Goal: Task Accomplishment & Management: Use online tool/utility

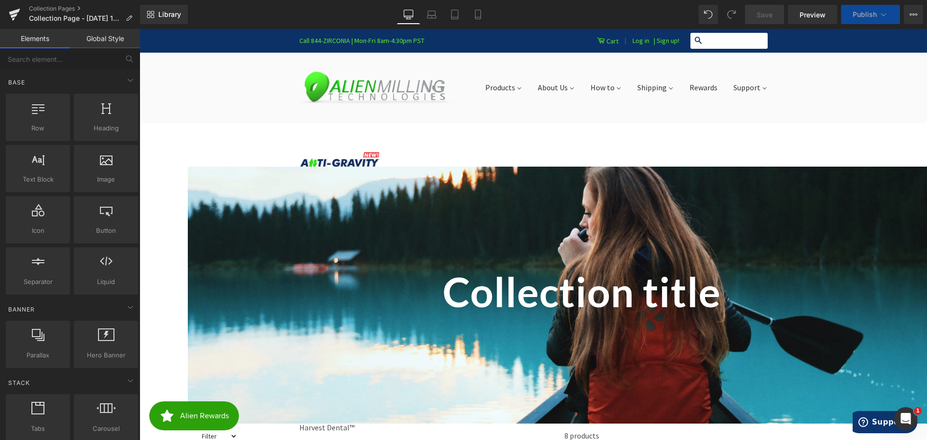
scroll to position [145, 0]
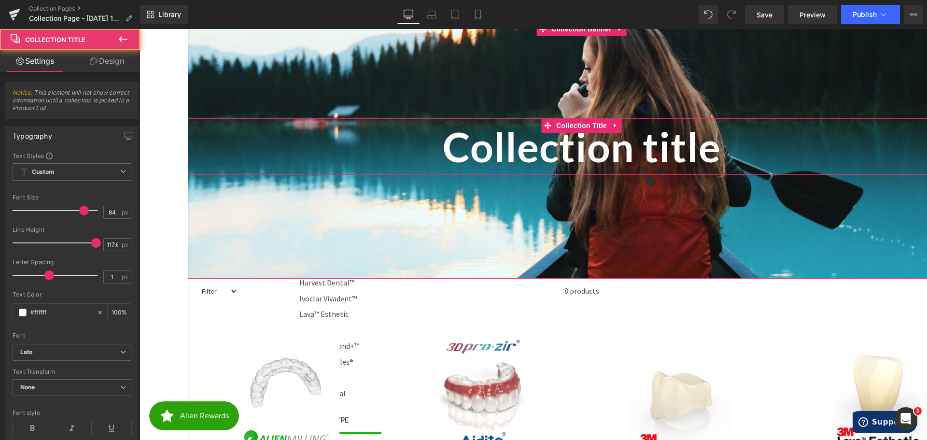
click at [554, 164] on h1 "Collection title" at bounding box center [582, 146] width 788 height 57
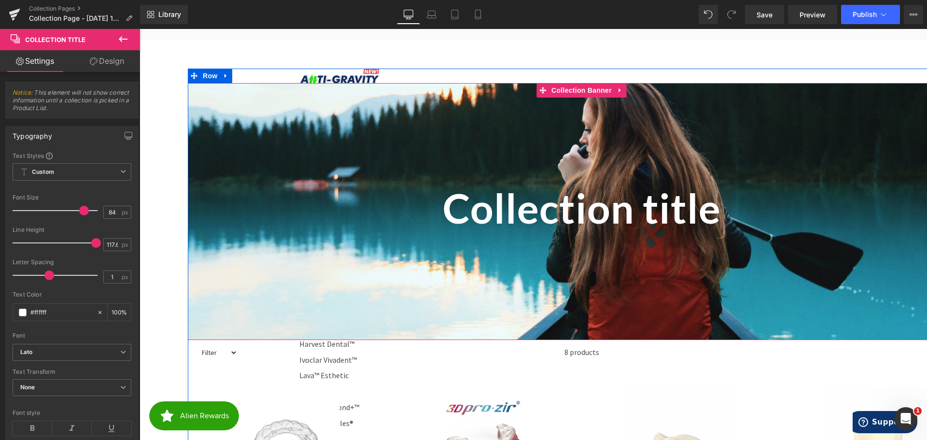
scroll to position [0, 0]
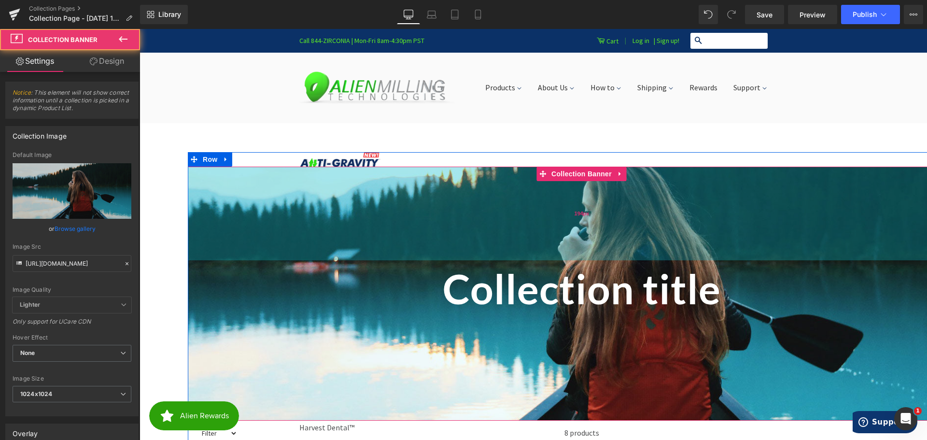
drag, startPoint x: 319, startPoint y: 219, endPoint x: 471, endPoint y: 216, distance: 152.2
click at [471, 216] on div "194px" at bounding box center [582, 214] width 788 height 94
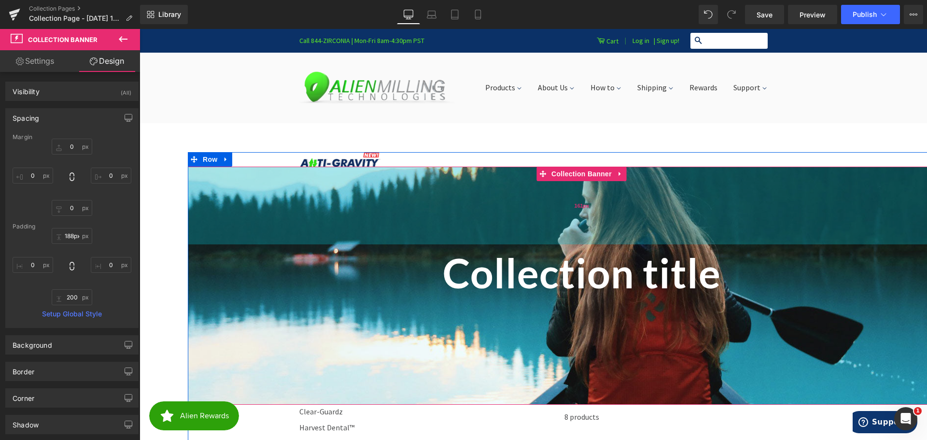
click at [417, 173] on div "161px" at bounding box center [582, 206] width 788 height 78
type input "189px"
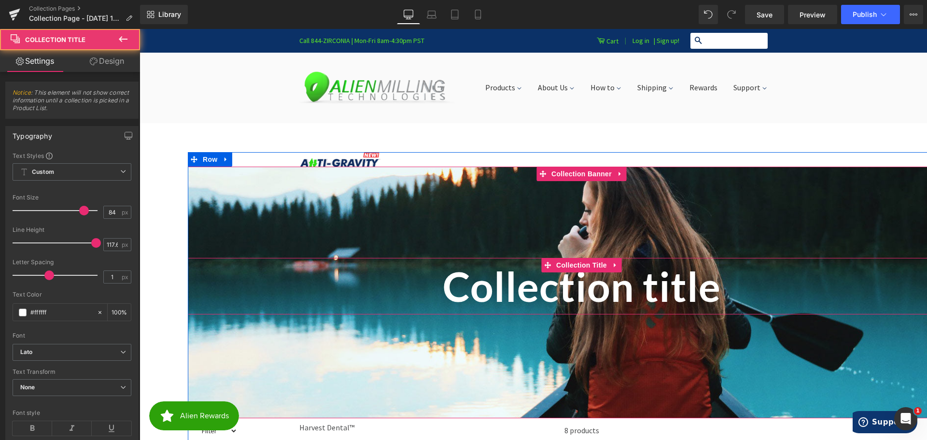
drag, startPoint x: 354, startPoint y: 304, endPoint x: 376, endPoint y: 298, distance: 23.6
click at [376, 298] on h1 "Collection title" at bounding box center [582, 286] width 788 height 57
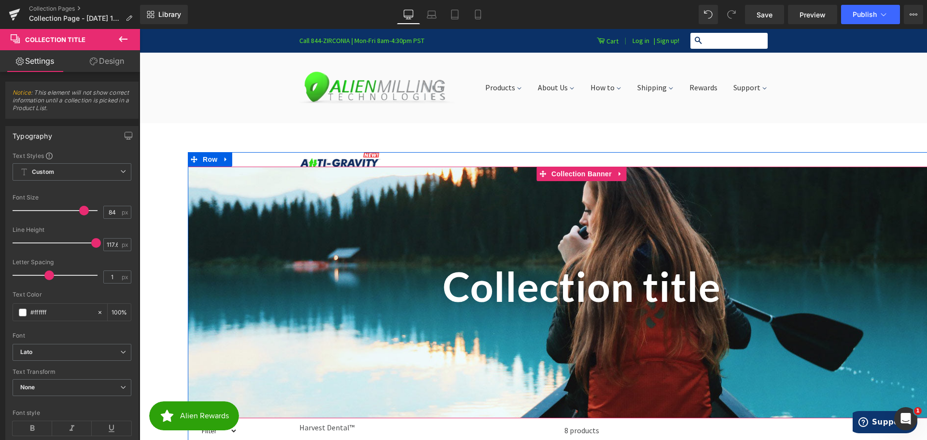
click at [317, 263] on h1 "Collection title" at bounding box center [582, 286] width 788 height 57
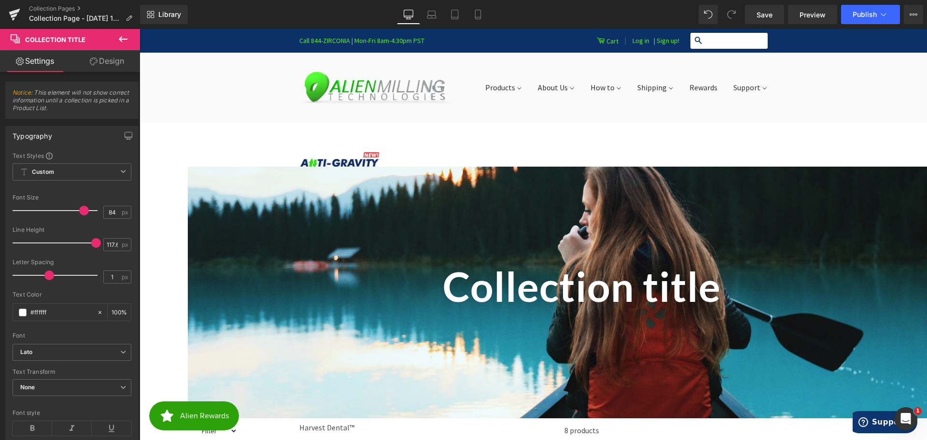
click at [123, 41] on icon at bounding box center [123, 39] width 12 height 12
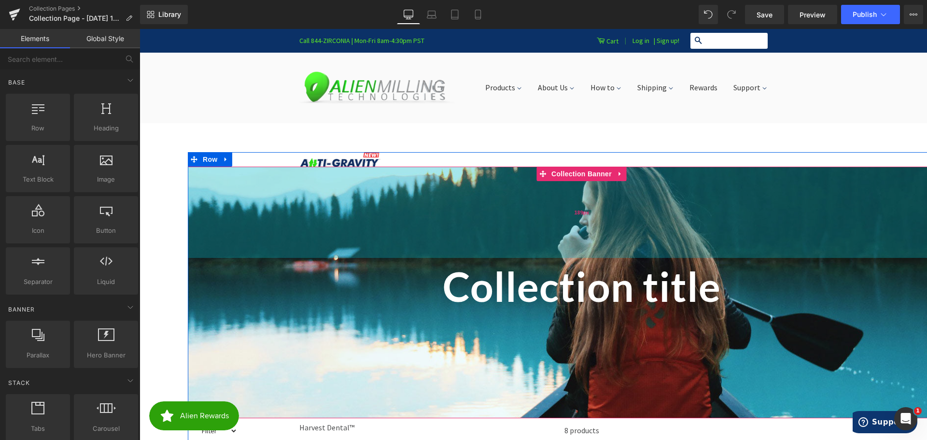
click at [233, 203] on div "189px" at bounding box center [582, 212] width 788 height 91
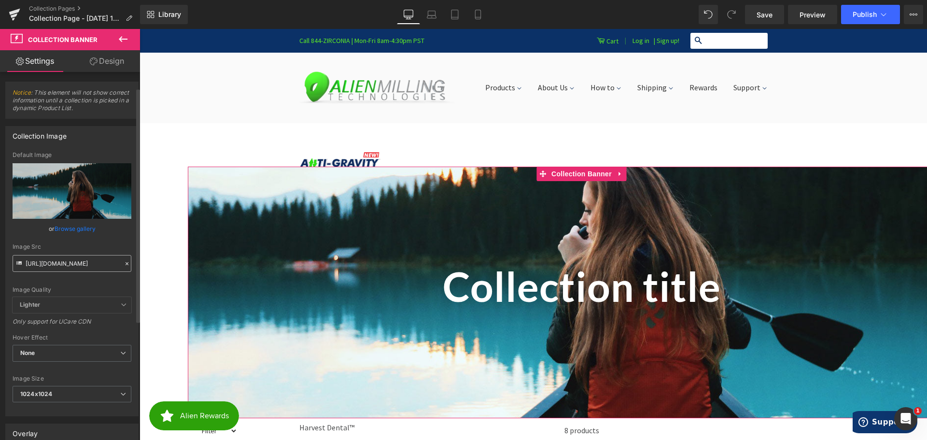
scroll to position [48, 0]
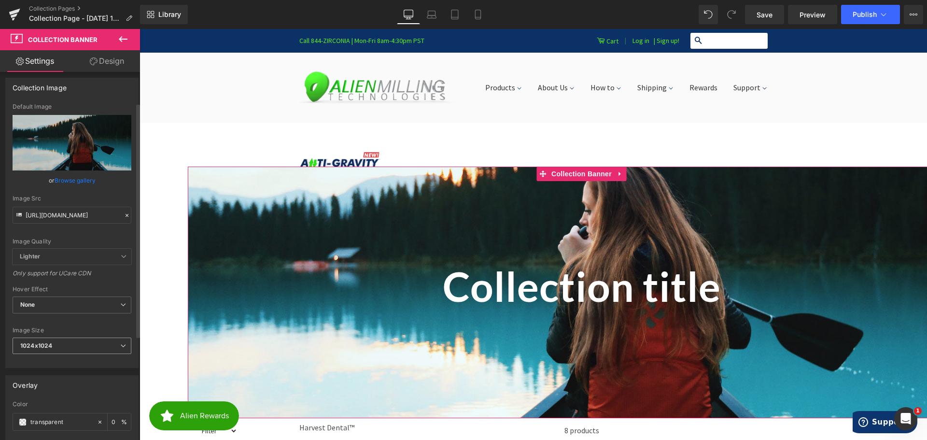
click at [70, 346] on span "1024x1024" at bounding box center [72, 346] width 119 height 17
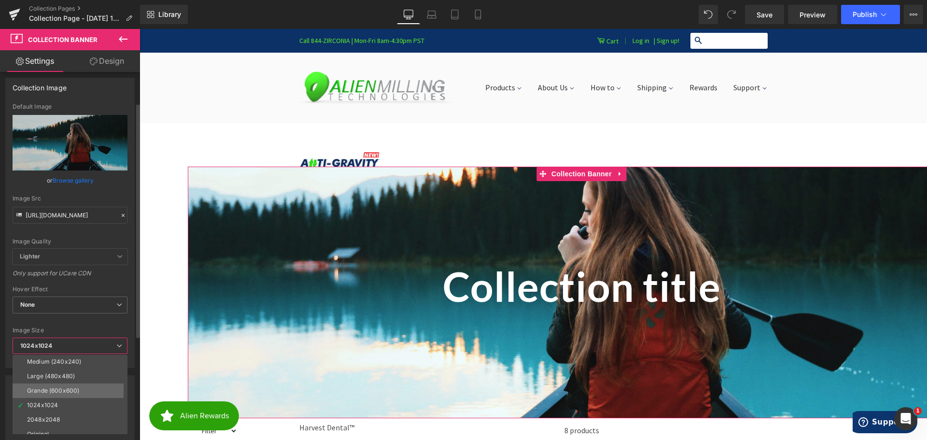
scroll to position [22, 0]
click at [78, 380] on div "Grande (600x600)" at bounding box center [53, 383] width 52 height 7
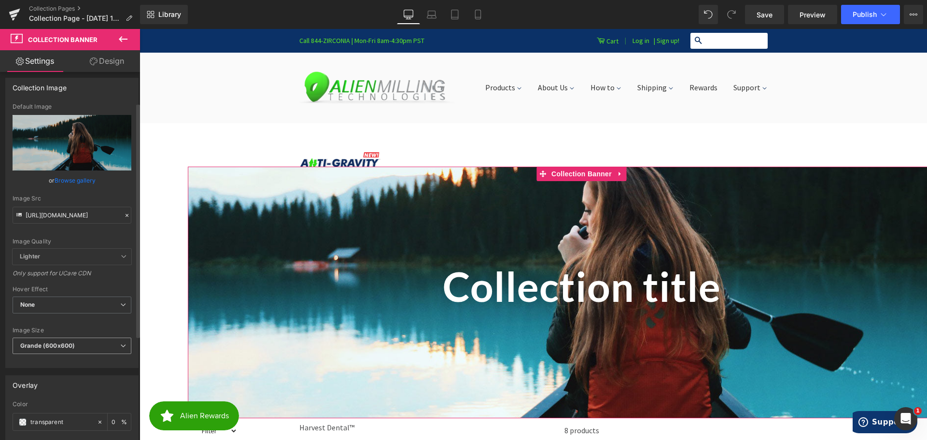
click at [73, 343] on b "Grande (600x600)" at bounding box center [47, 345] width 55 height 7
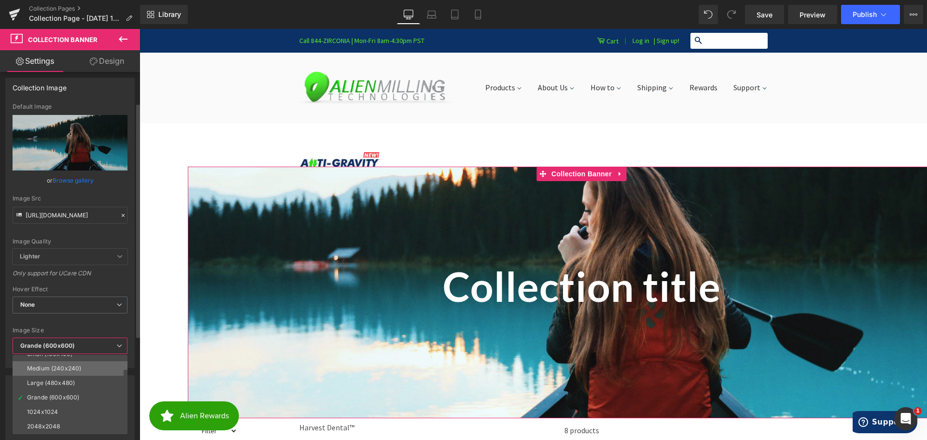
scroll to position [0, 0]
click at [61, 389] on div "Large (480x480)" at bounding box center [51, 391] width 48 height 7
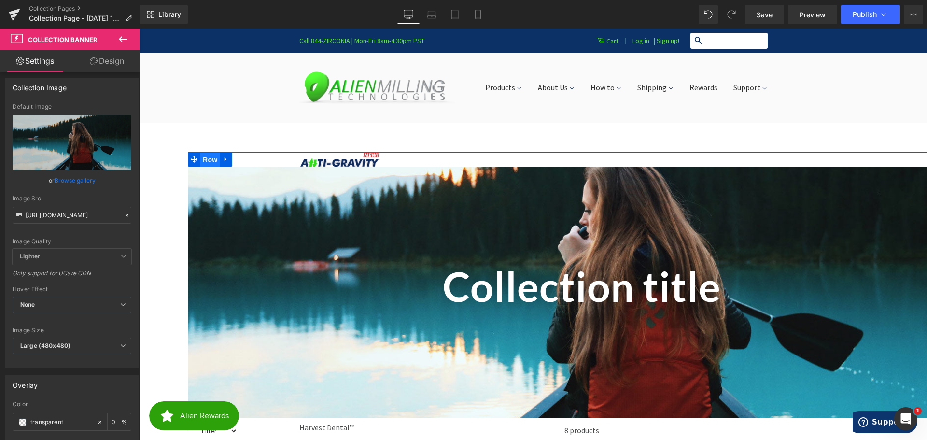
click at [204, 158] on span "Row" at bounding box center [209, 160] width 19 height 14
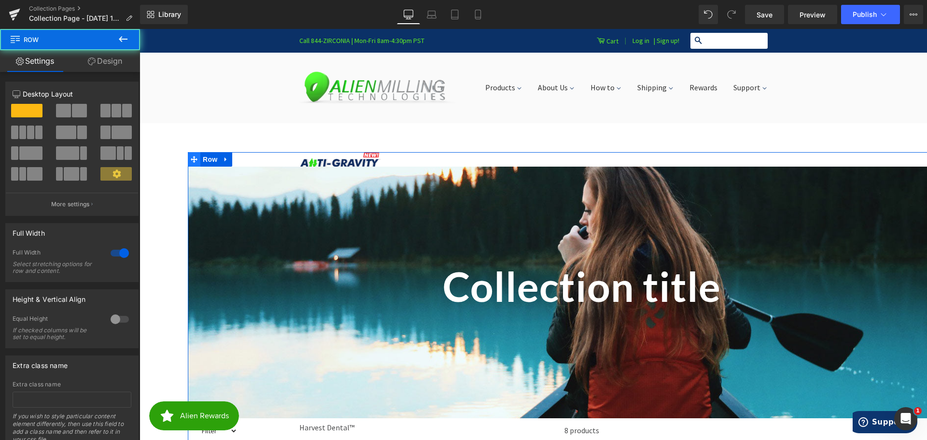
click at [191, 158] on icon at bounding box center [194, 159] width 7 height 7
click at [78, 108] on span at bounding box center [79, 111] width 15 height 14
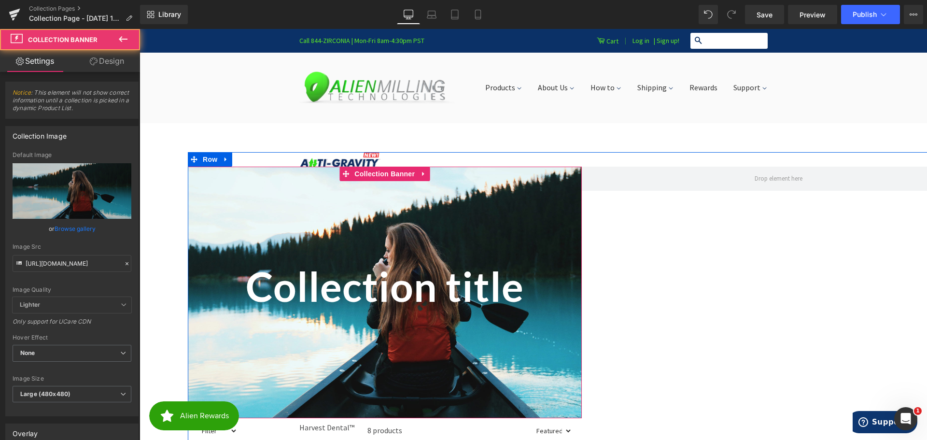
drag, startPoint x: 270, startPoint y: 201, endPoint x: 306, endPoint y: 200, distance: 35.8
click at [306, 200] on div at bounding box center [385, 293] width 394 height 252
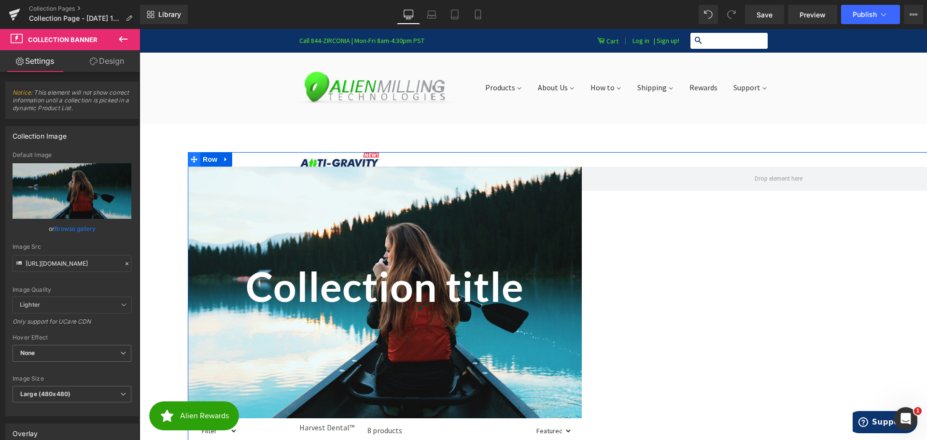
click at [192, 158] on icon at bounding box center [194, 159] width 7 height 7
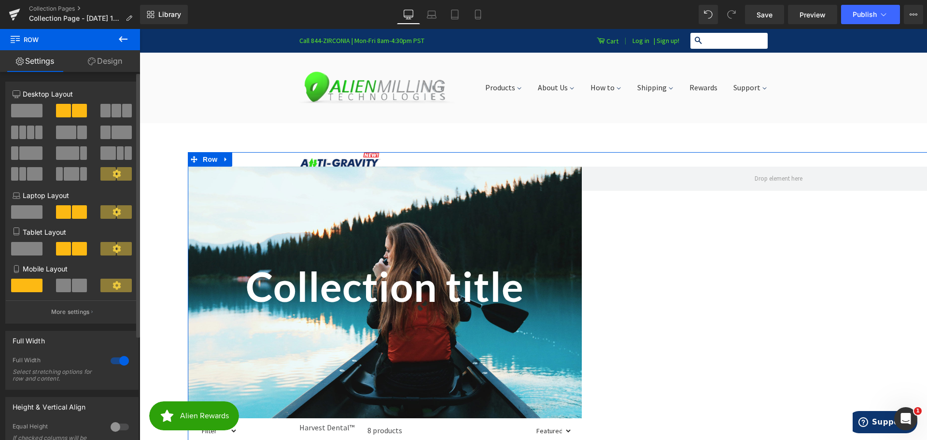
click at [37, 130] on span at bounding box center [38, 133] width 7 height 14
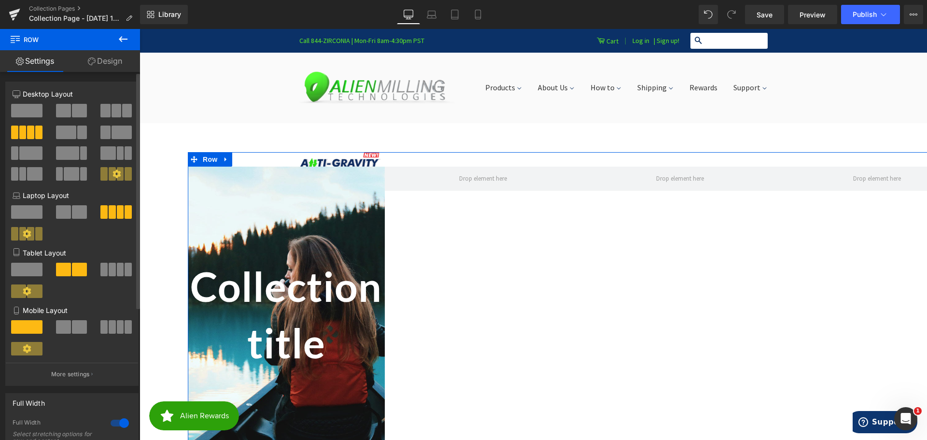
click at [32, 113] on span at bounding box center [26, 111] width 31 height 14
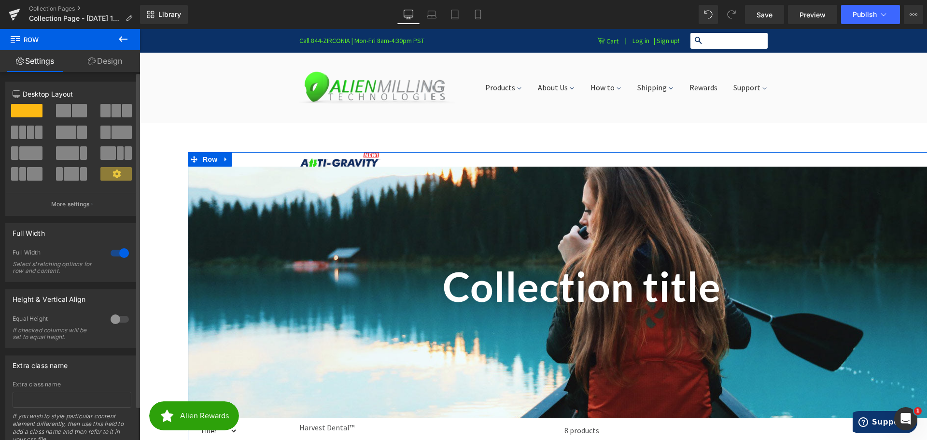
click at [111, 251] on div at bounding box center [119, 252] width 23 height 15
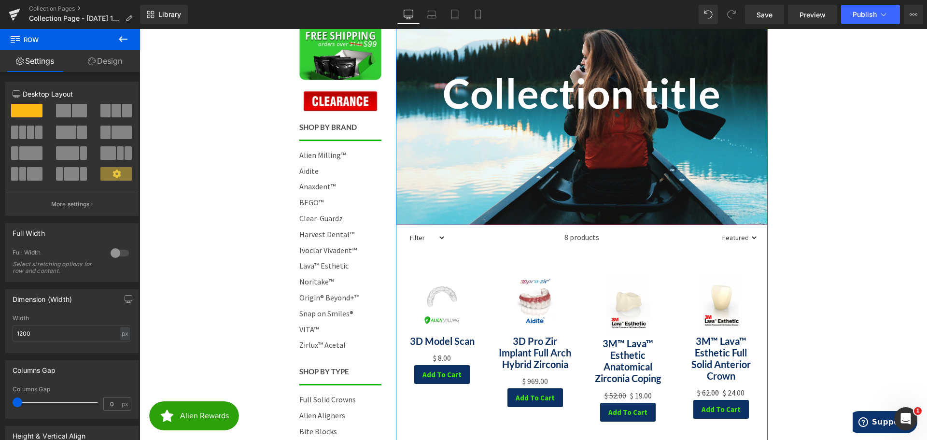
scroll to position [97, 0]
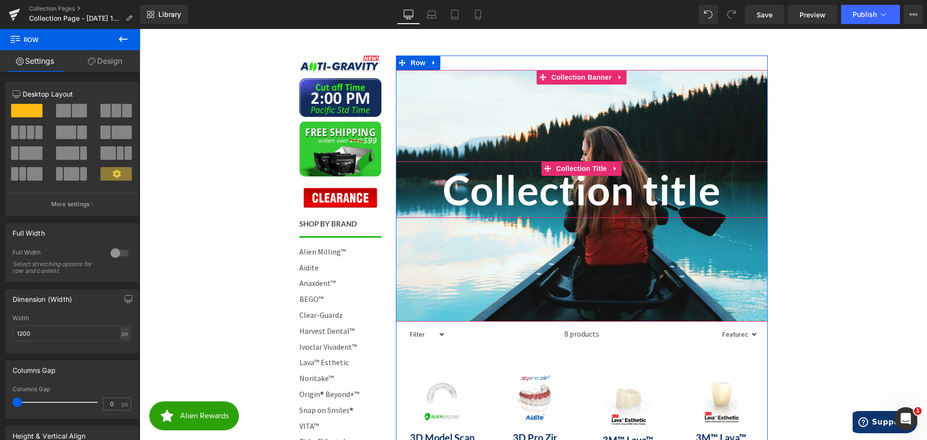
click at [556, 214] on h1 "Collection title" at bounding box center [582, 189] width 372 height 57
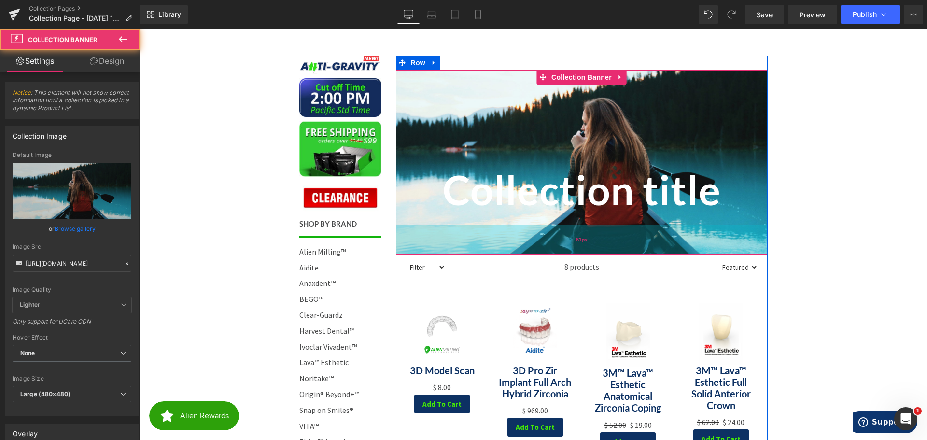
drag, startPoint x: 569, startPoint y: 319, endPoint x: 569, endPoint y: 252, distance: 67.1
click at [569, 252] on div "61px" at bounding box center [582, 239] width 372 height 29
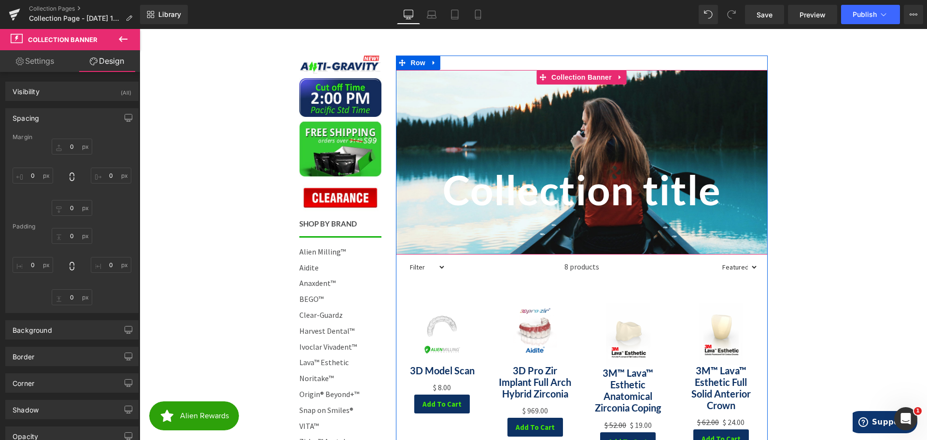
type input "0"
type input "189"
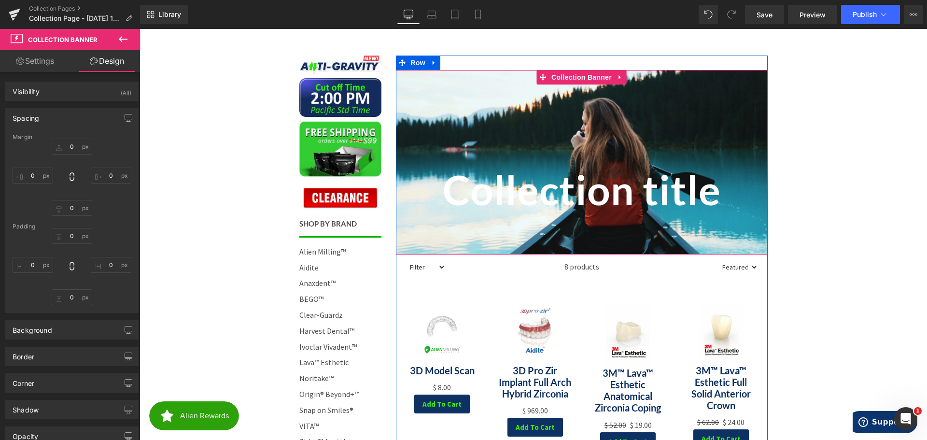
type input "0"
type input "61"
type input "0"
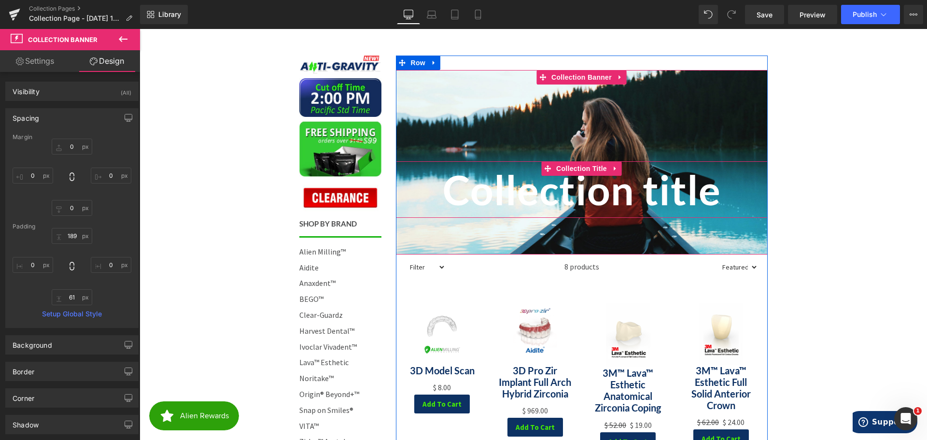
click at [556, 189] on h1 "Collection title" at bounding box center [582, 189] width 372 height 57
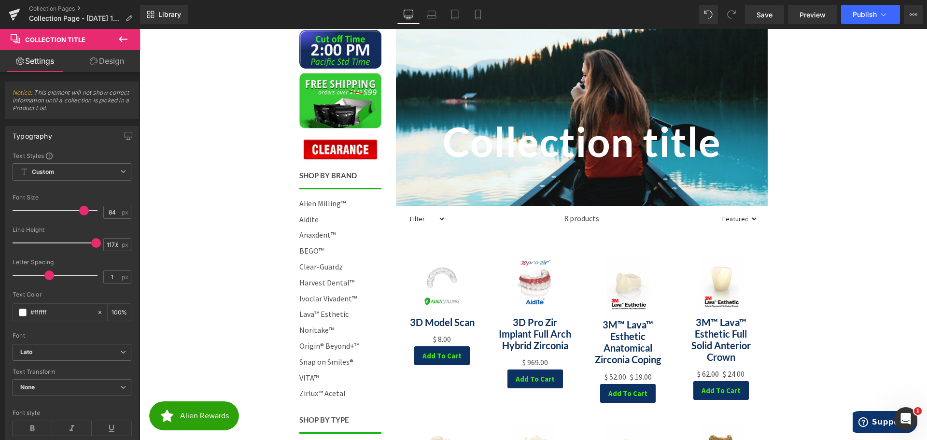
scroll to position [0, 0]
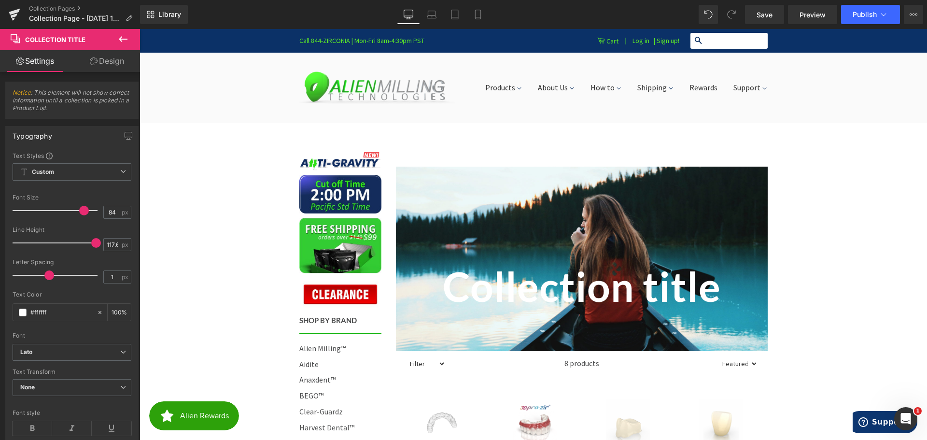
click at [123, 37] on icon at bounding box center [123, 39] width 12 height 12
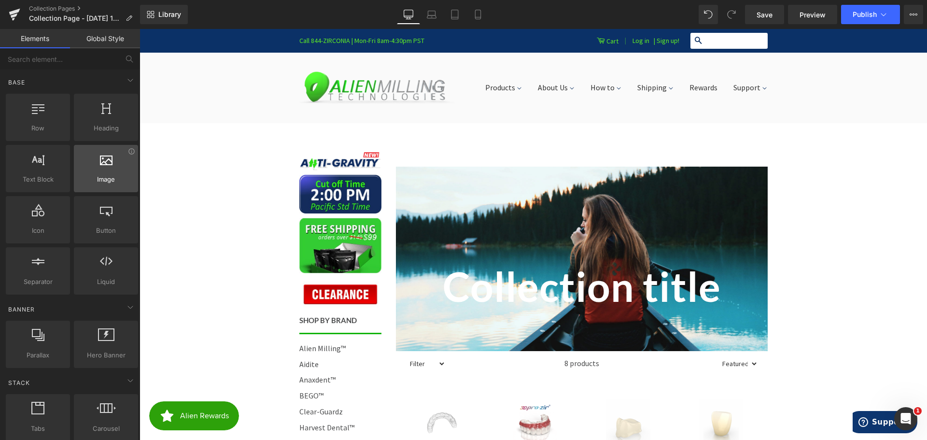
drag, startPoint x: 89, startPoint y: 304, endPoint x: 105, endPoint y: 159, distance: 145.8
click at [887, 13] on icon at bounding box center [884, 15] width 10 height 10
click at [913, 14] on icon at bounding box center [914, 15] width 2 height 2
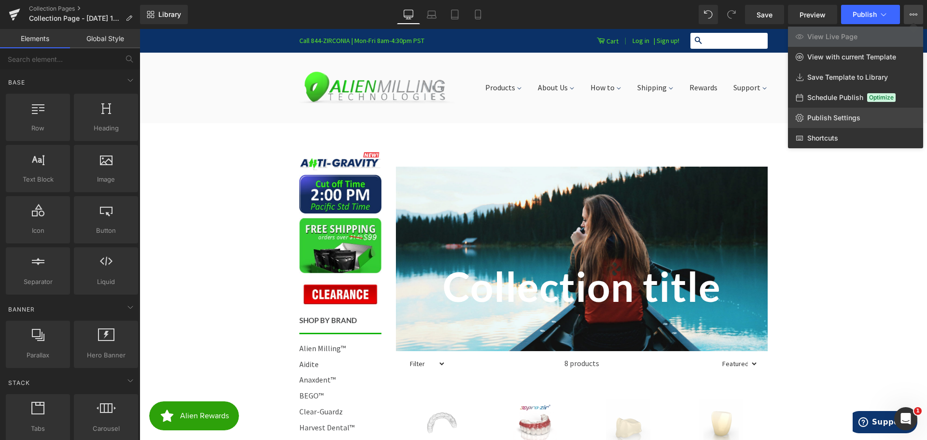
click at [855, 117] on span "Publish Settings" at bounding box center [834, 118] width 53 height 9
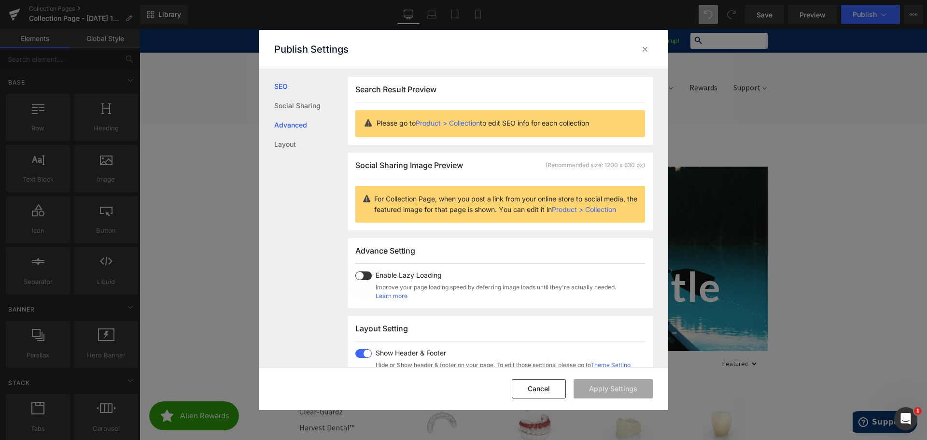
click at [302, 124] on link "Advanced" at bounding box center [310, 124] width 73 height 19
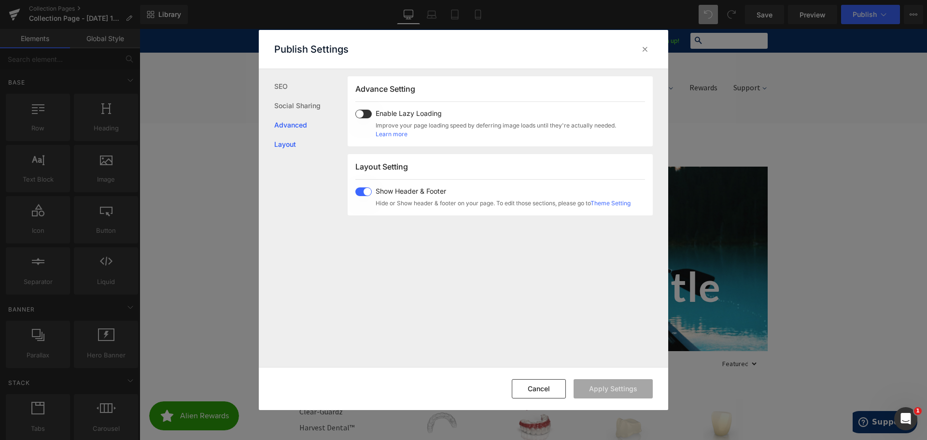
click at [303, 140] on link "Layout" at bounding box center [310, 144] width 73 height 19
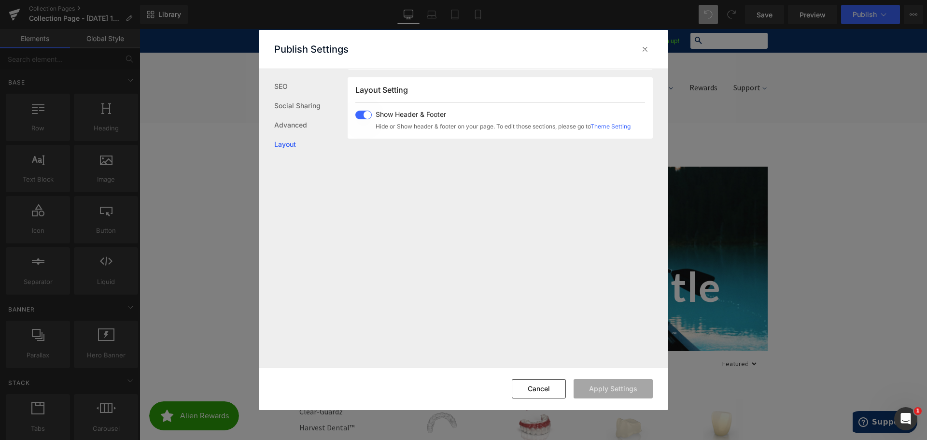
scroll to position [239, 0]
click at [647, 49] on icon at bounding box center [645, 49] width 10 height 10
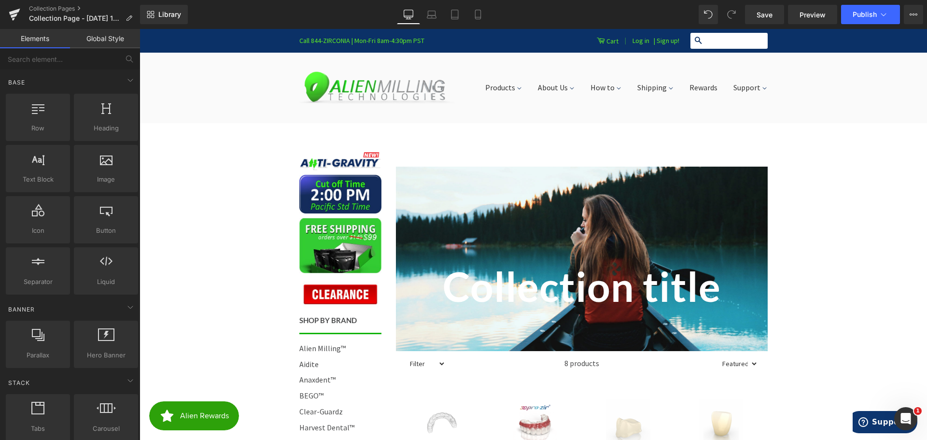
click at [102, 38] on link "Global Style" at bounding box center [105, 38] width 70 height 19
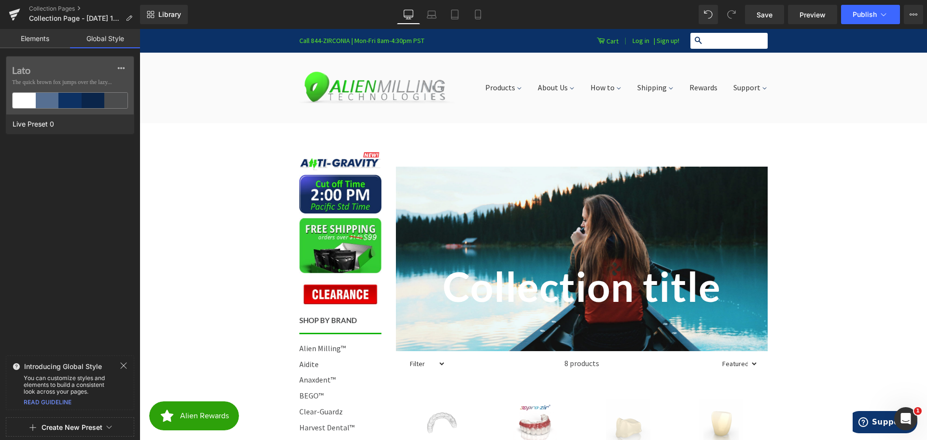
click at [40, 39] on link "Elements" at bounding box center [35, 38] width 70 height 19
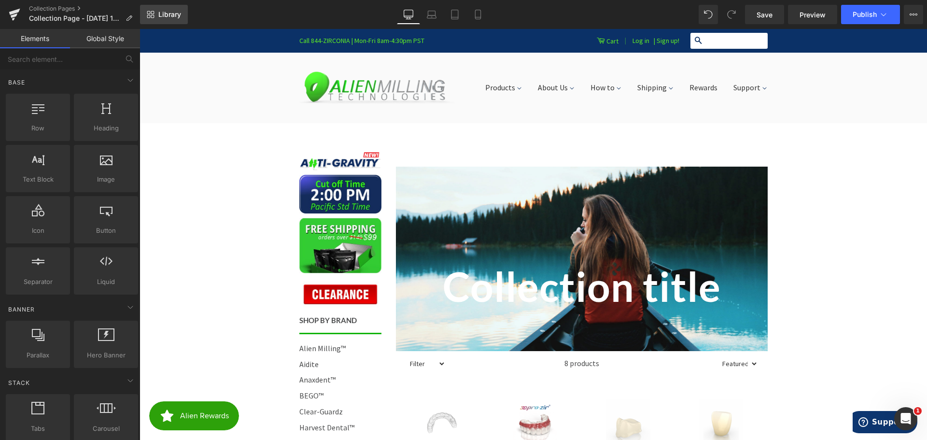
click at [164, 11] on span "Library" at bounding box center [169, 14] width 23 height 9
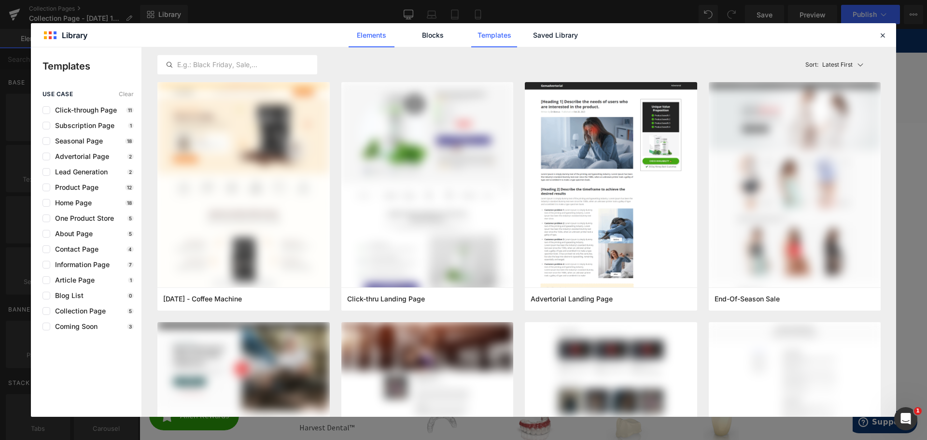
click at [372, 35] on link "Elements" at bounding box center [372, 35] width 46 height 24
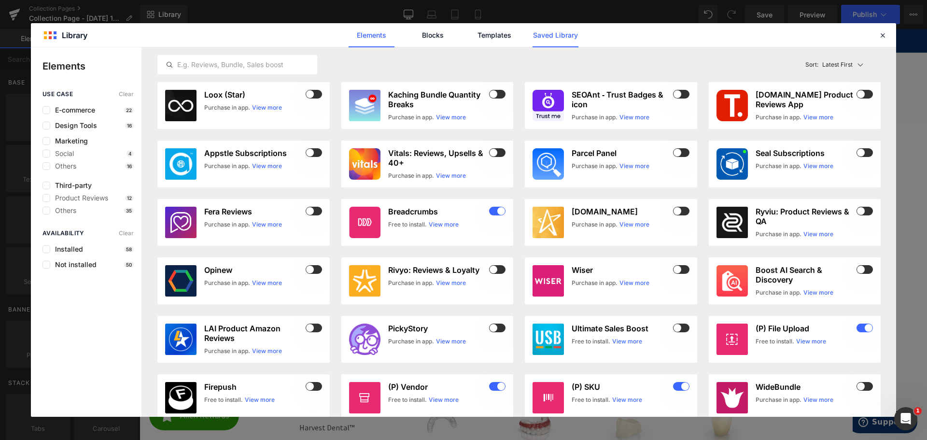
click at [574, 30] on link "Saved Library" at bounding box center [556, 35] width 46 height 24
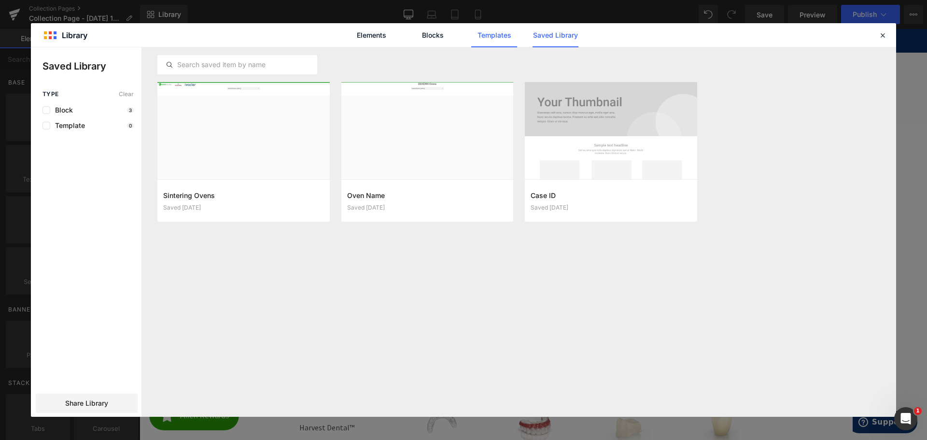
click at [504, 31] on link "Templates" at bounding box center [494, 35] width 46 height 24
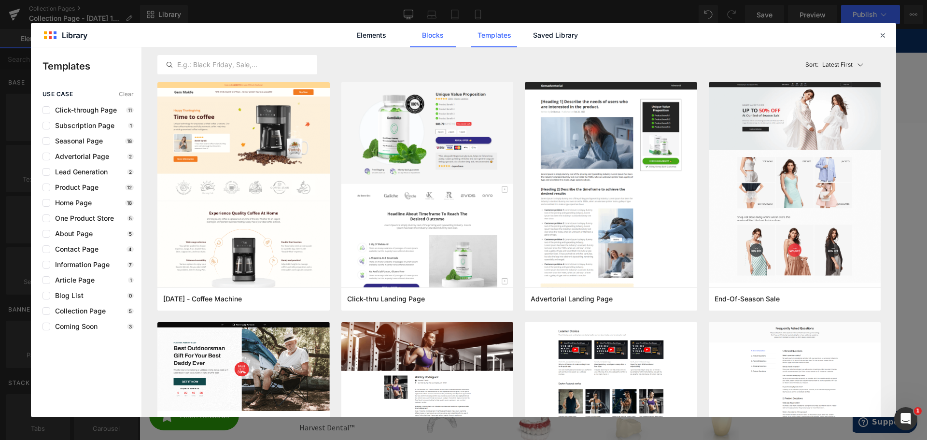
click at [451, 31] on link "Blocks" at bounding box center [433, 35] width 46 height 24
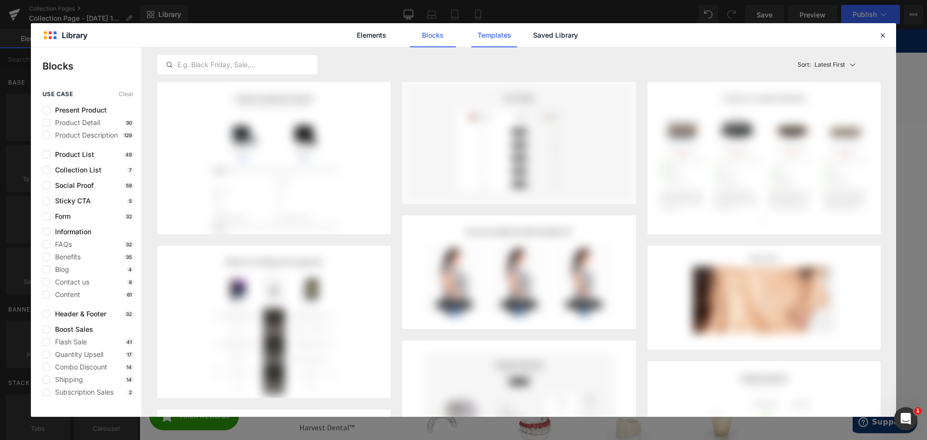
click at [489, 28] on link "Templates" at bounding box center [494, 35] width 46 height 24
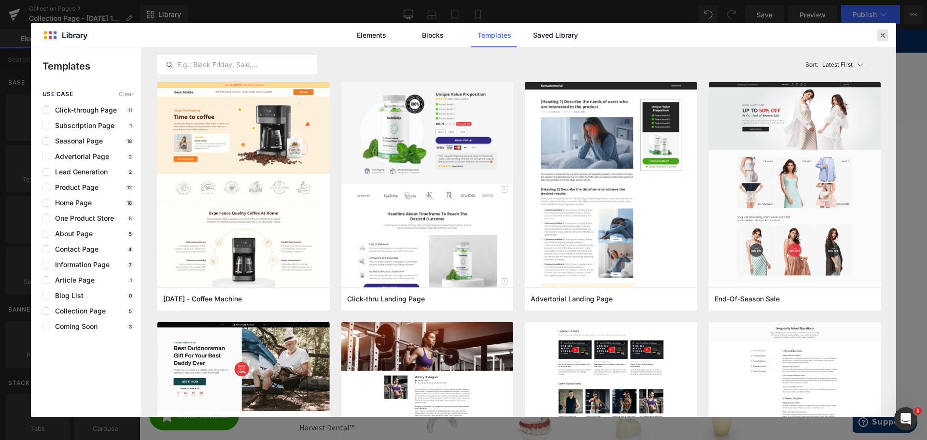
click at [881, 36] on icon at bounding box center [883, 35] width 9 height 9
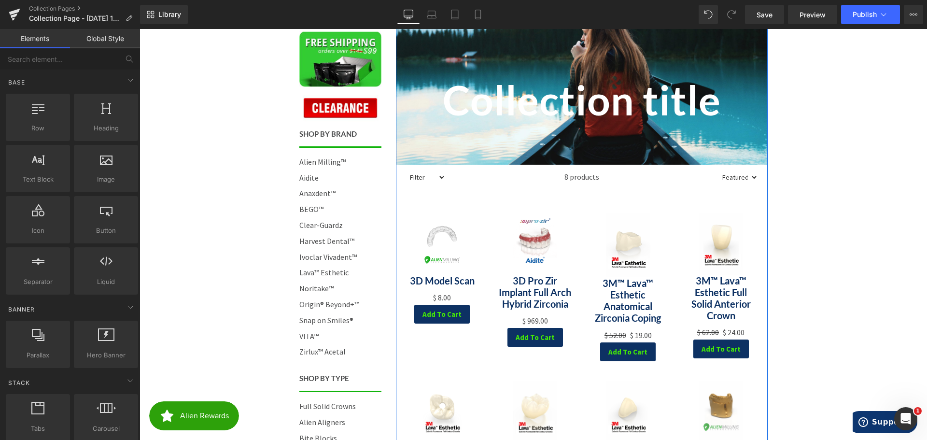
scroll to position [193, 0]
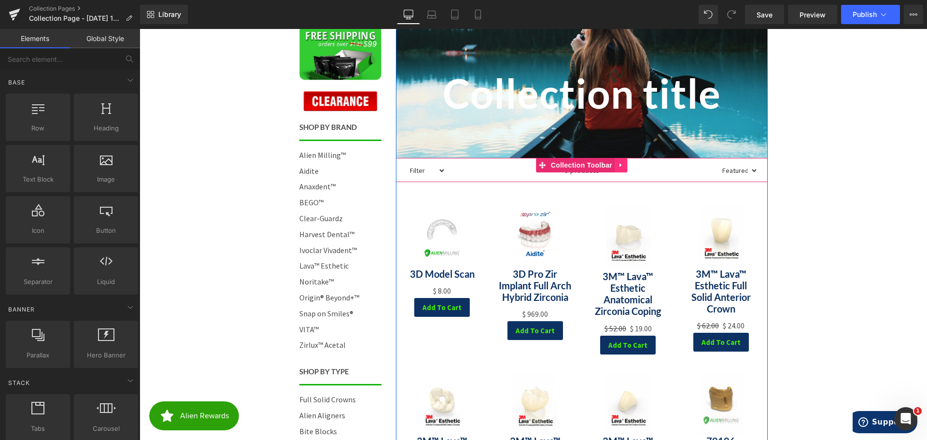
click at [620, 164] on icon at bounding box center [621, 165] width 2 height 4
click at [564, 162] on span "Collection Toolbar" at bounding box center [582, 165] width 66 height 14
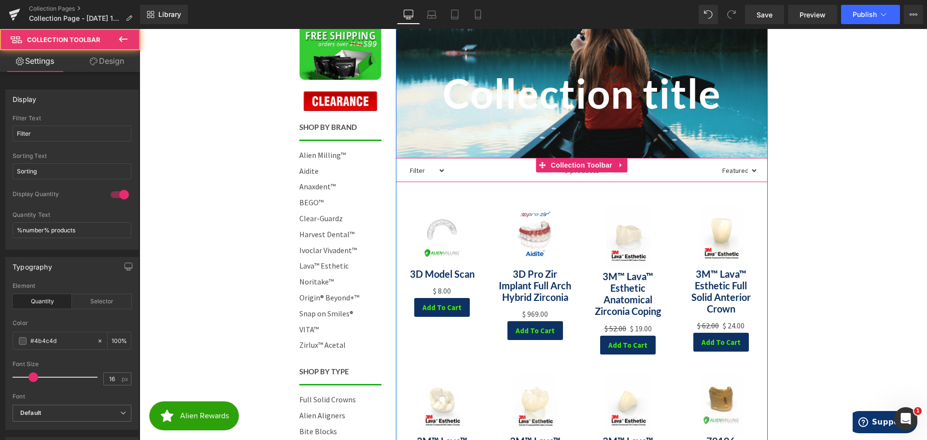
click at [440, 170] on select "Filter 3ormore Anterior Bicuspid Hybrid Full Arch Implant Implant Crown Molar n…" at bounding box center [426, 170] width 40 height 13
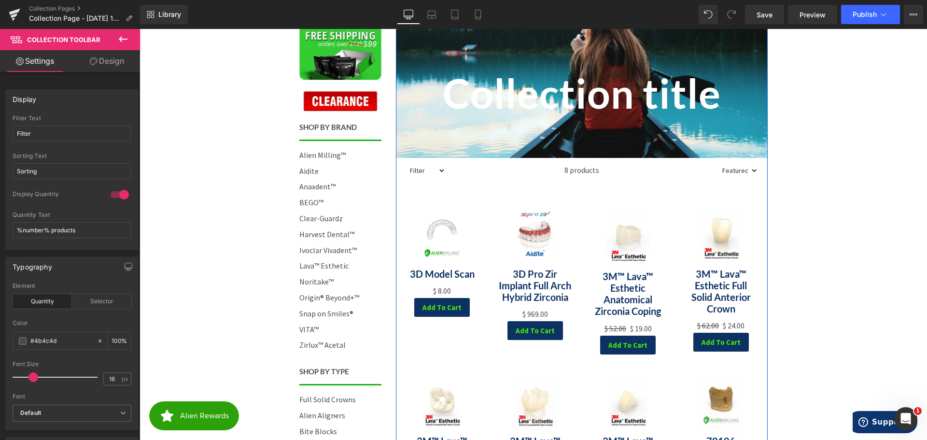
click at [506, 172] on div "8 products" at bounding box center [582, 170] width 272 height 24
click at [741, 170] on select "Sorting Best selling Featured Alphabetically, A-Z Alphabetically, Z-A Price, lo…" at bounding box center [738, 170] width 40 height 13
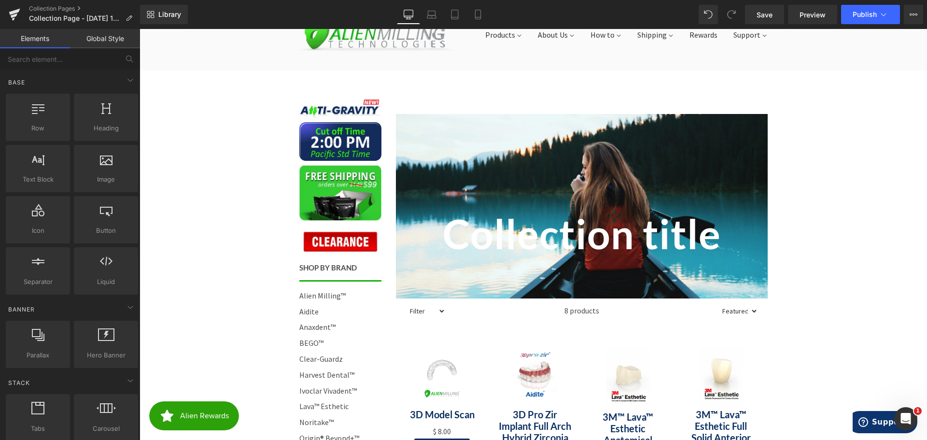
scroll to position [48, 0]
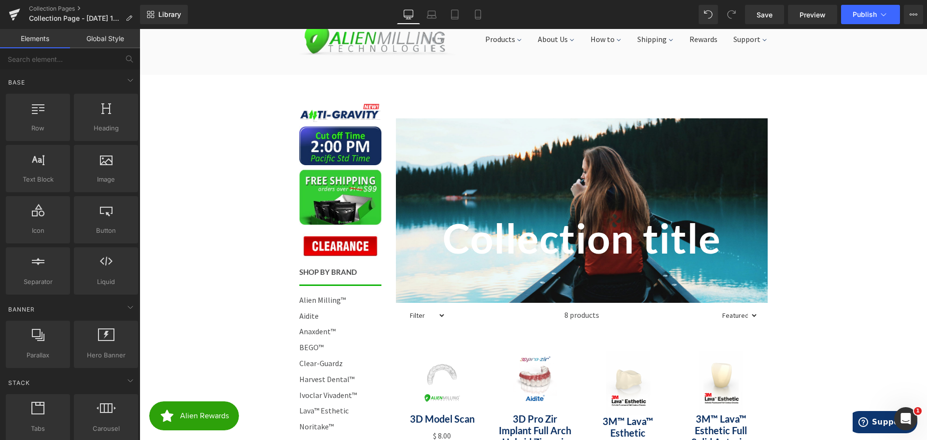
click at [140, 29] on div at bounding box center [140, 29] width 0 height 0
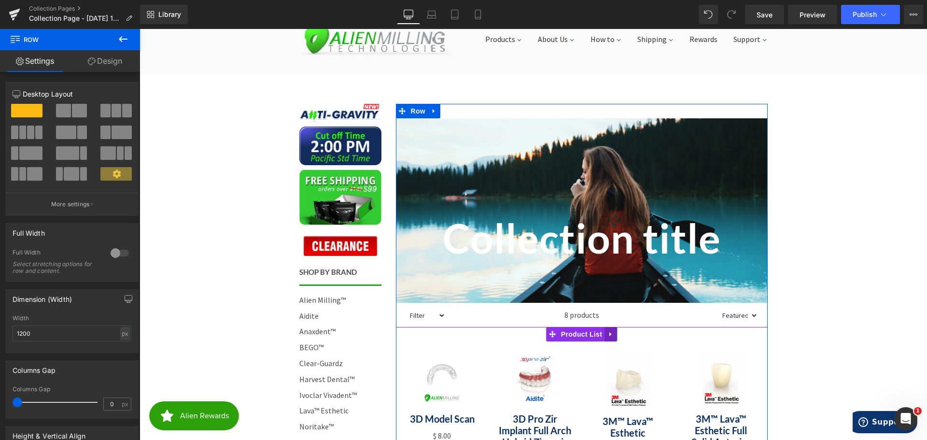
click at [609, 334] on icon at bounding box center [611, 334] width 7 height 7
click at [558, 333] on span "Product List" at bounding box center [563, 334] width 46 height 14
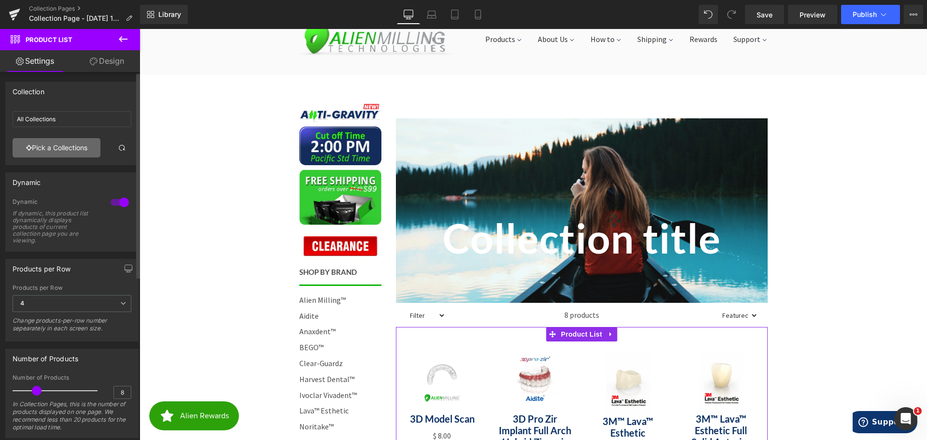
click at [65, 145] on link "Pick a Collections" at bounding box center [57, 147] width 88 height 19
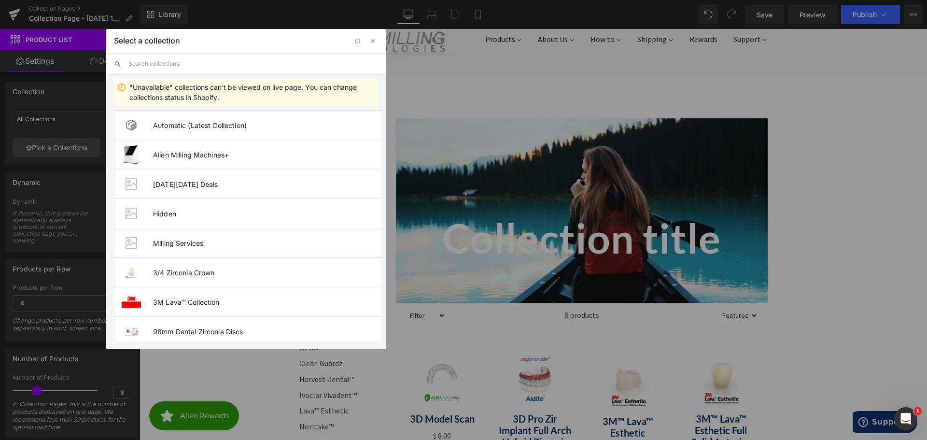
click at [180, 62] on input "text" at bounding box center [253, 63] width 250 height 21
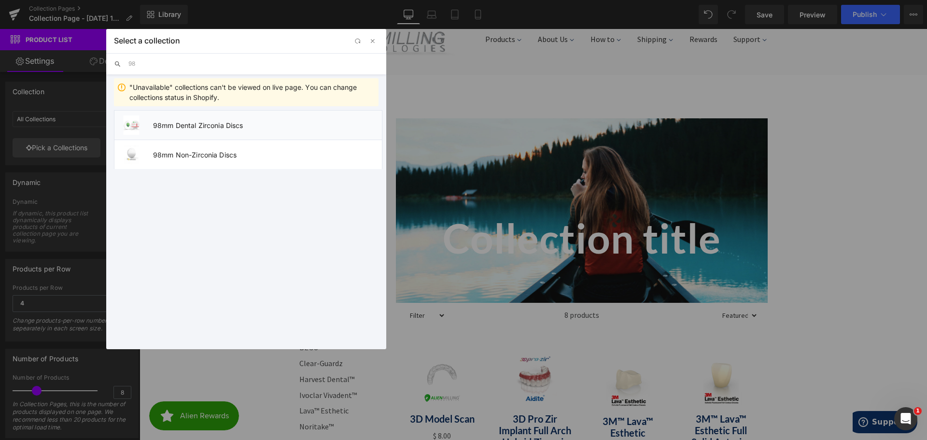
type input "98"
click at [175, 124] on span "98mm Dental Zirconia Discs" at bounding box center [267, 125] width 229 height 8
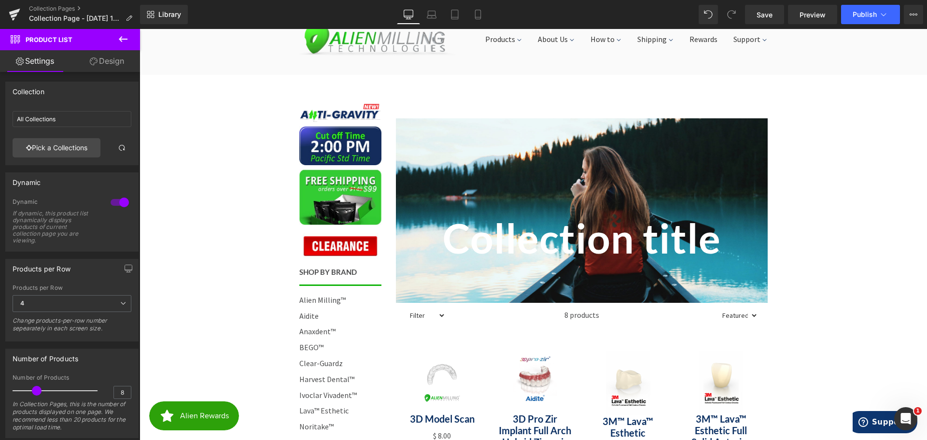
type input "98mm Dental Zirconia Discs"
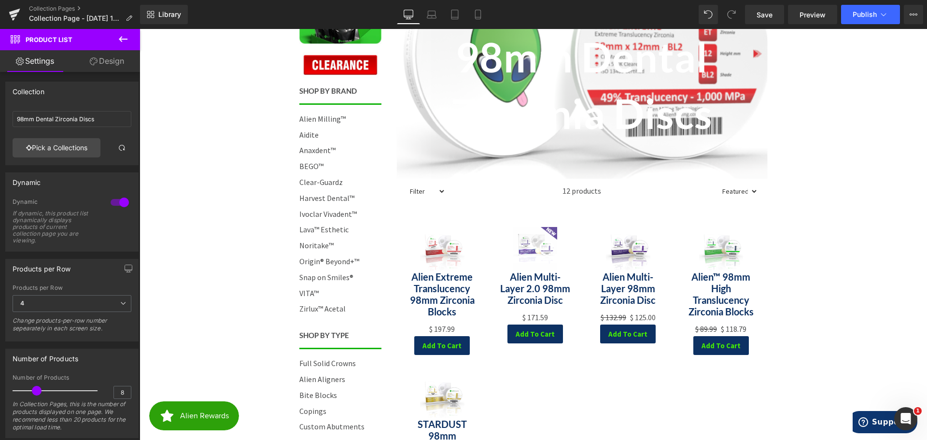
scroll to position [241, 0]
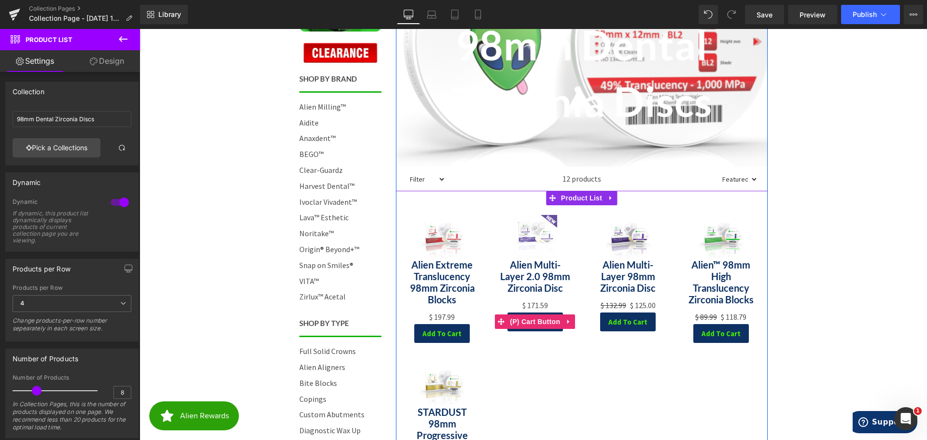
click at [566, 321] on icon at bounding box center [569, 321] width 7 height 7
click at [572, 323] on icon at bounding box center [575, 321] width 7 height 7
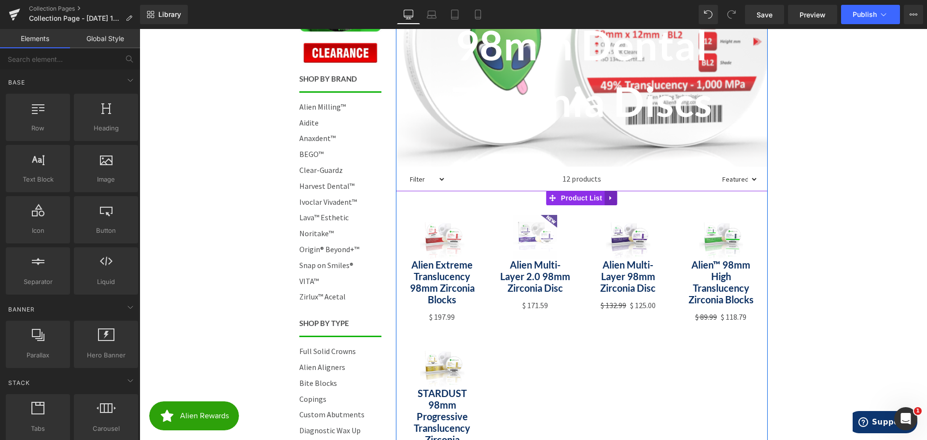
click at [610, 196] on icon at bounding box center [611, 198] width 2 height 4
click at [559, 197] on span "Product List" at bounding box center [563, 198] width 46 height 14
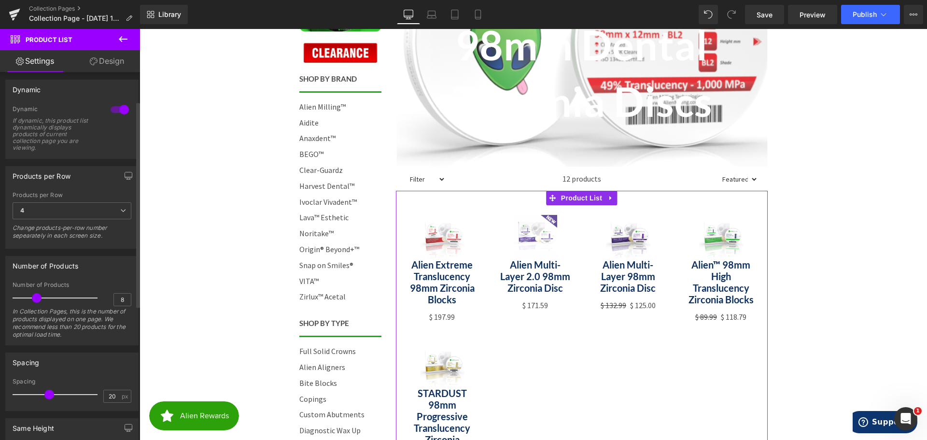
scroll to position [97, 0]
click at [68, 204] on span "4" at bounding box center [72, 207] width 119 height 17
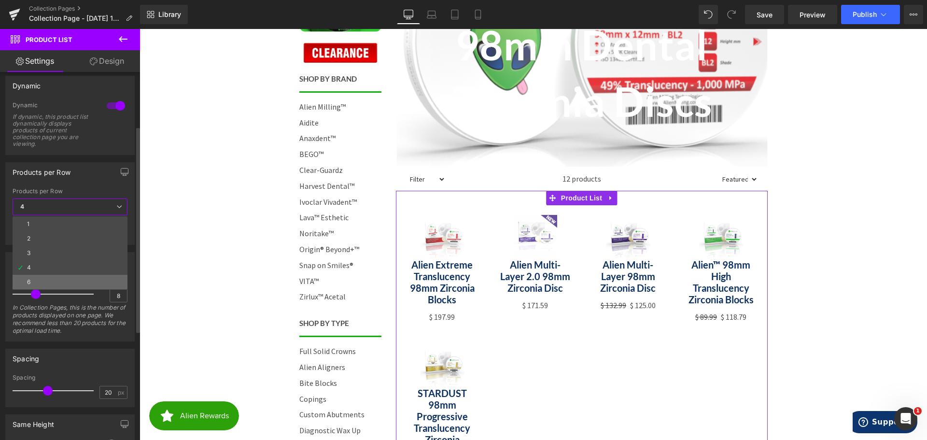
click at [48, 278] on li "6" at bounding box center [70, 282] width 115 height 14
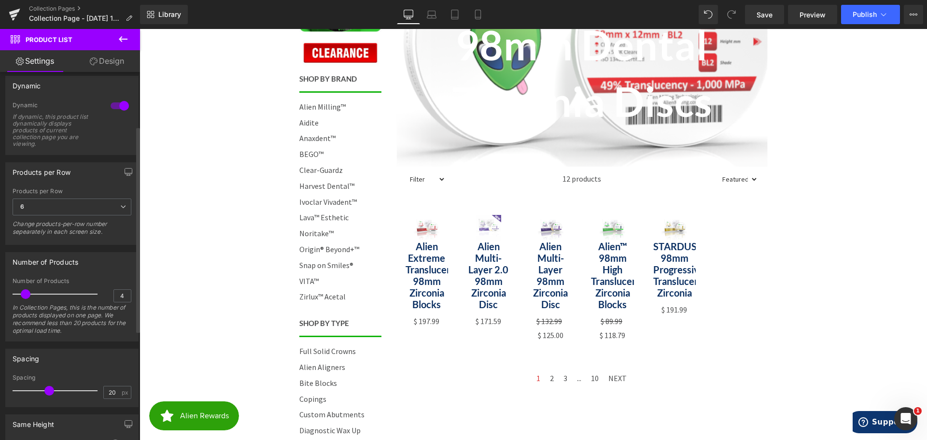
drag, startPoint x: 35, startPoint y: 294, endPoint x: 25, endPoint y: 294, distance: 10.2
click at [25, 294] on span at bounding box center [26, 294] width 10 height 10
type input "5"
click at [29, 291] on span at bounding box center [29, 294] width 10 height 10
click at [81, 209] on span "6" at bounding box center [72, 207] width 119 height 17
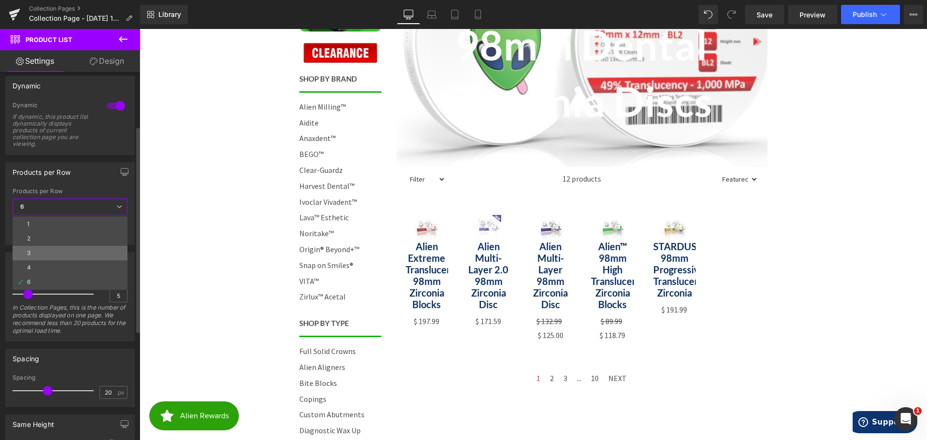
click at [65, 252] on li "3" at bounding box center [70, 253] width 115 height 14
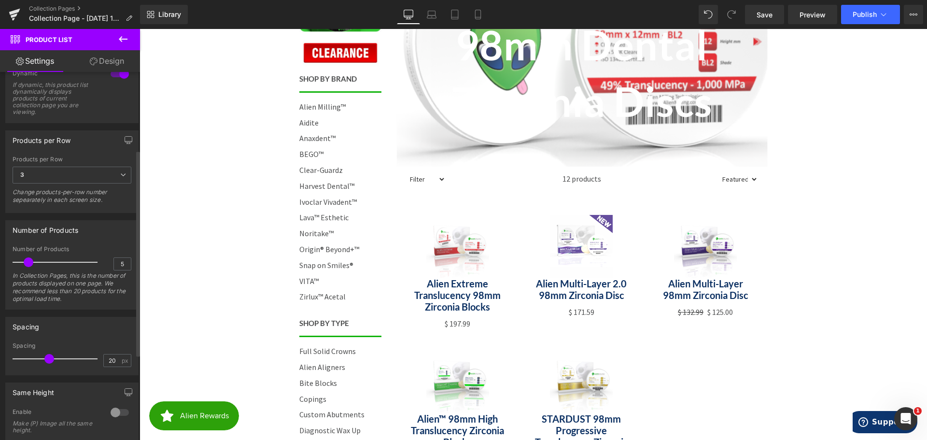
scroll to position [145, 0]
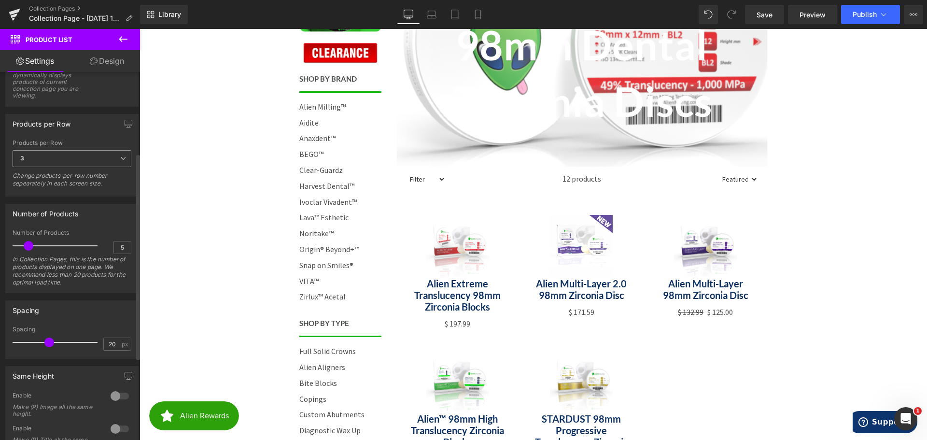
click at [40, 163] on span "3" at bounding box center [72, 158] width 119 height 17
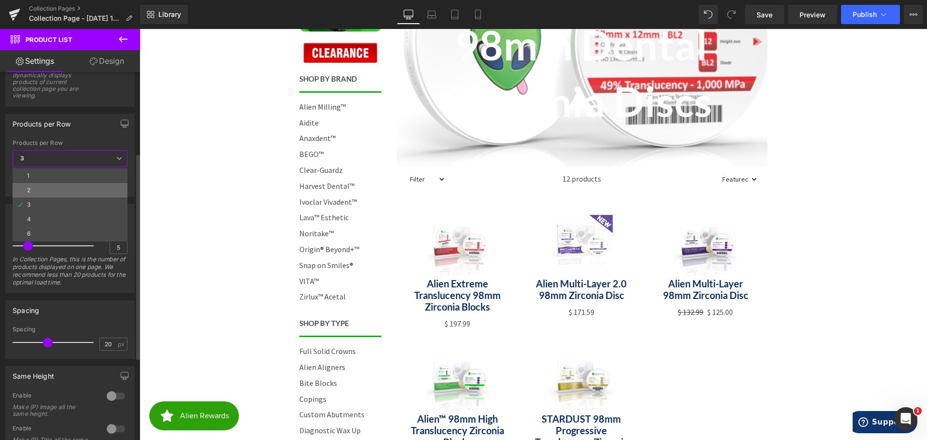
click at [42, 185] on li "2" at bounding box center [70, 190] width 115 height 14
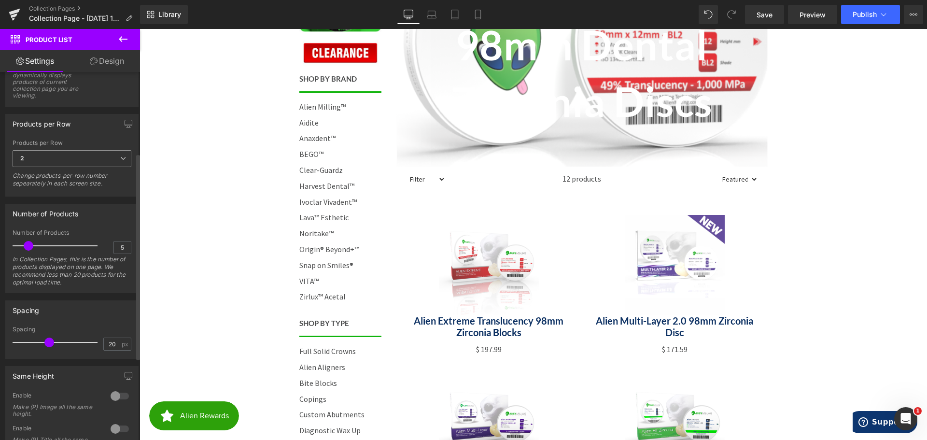
click at [81, 154] on span "2" at bounding box center [72, 158] width 119 height 17
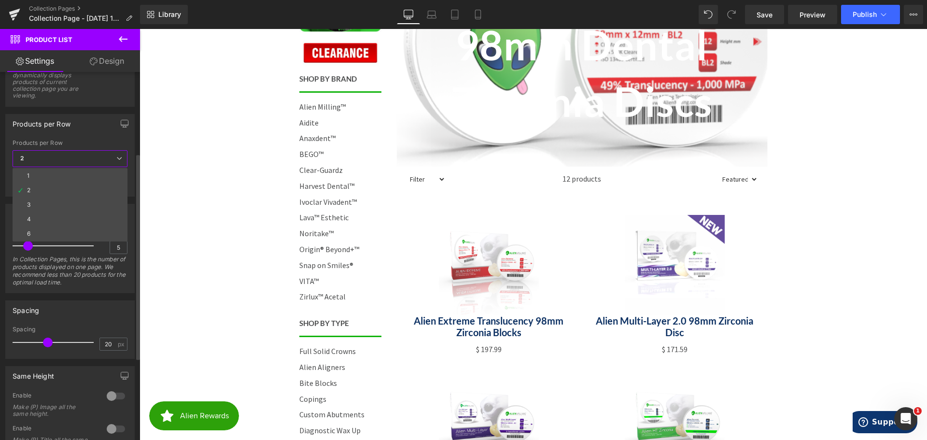
drag, startPoint x: 60, startPoint y: 217, endPoint x: 60, endPoint y: 212, distance: 5.3
click at [60, 217] on li "4" at bounding box center [70, 219] width 115 height 14
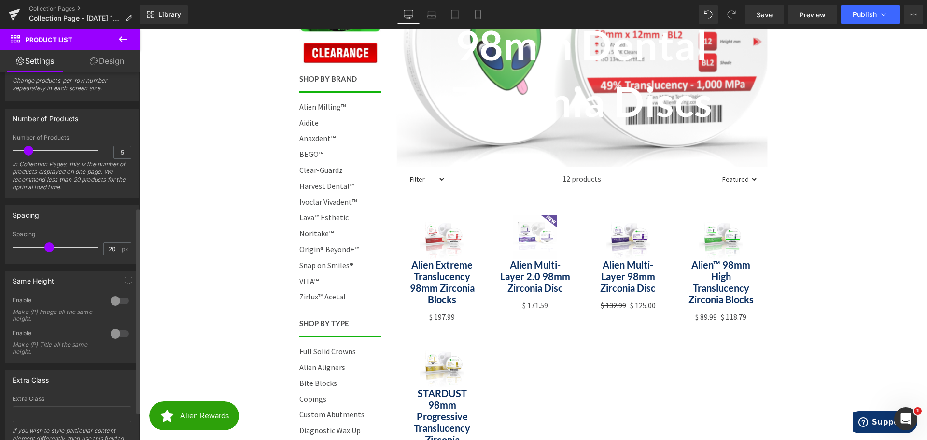
scroll to position [241, 0]
click at [118, 300] on div at bounding box center [119, 299] width 23 height 15
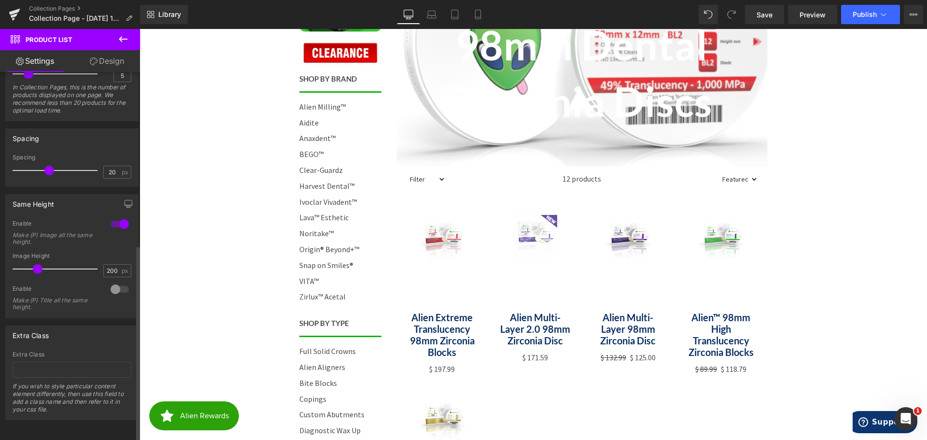
scroll to position [324, 0]
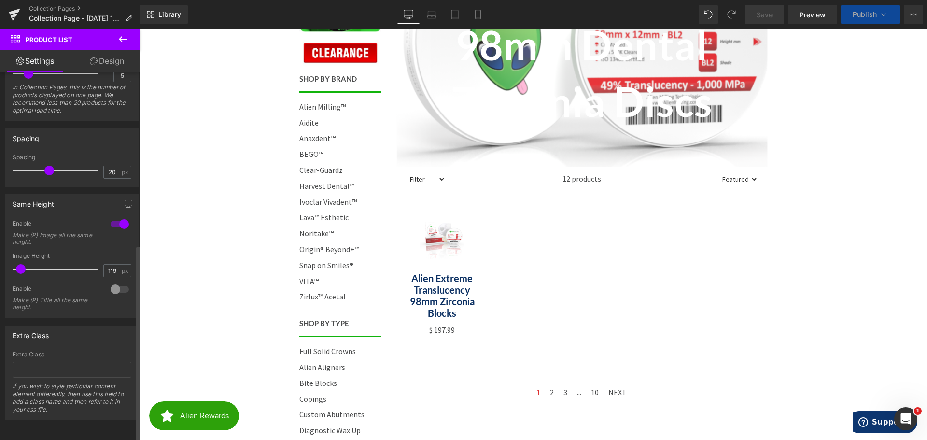
type input "116"
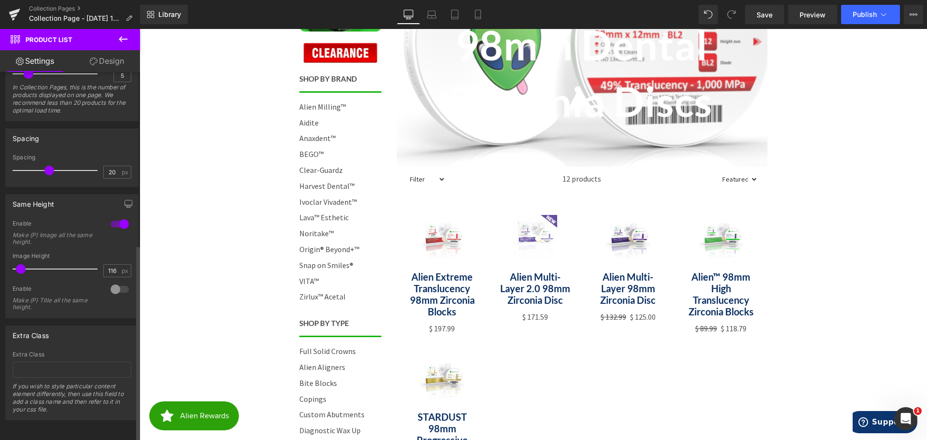
drag, startPoint x: 34, startPoint y: 259, endPoint x: 18, endPoint y: 257, distance: 16.1
click at [18, 264] on span at bounding box center [21, 269] width 10 height 10
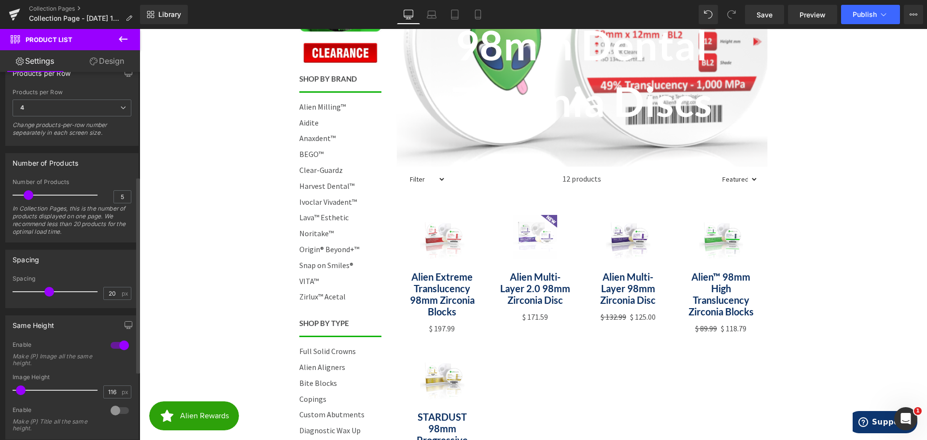
scroll to position [179, 0]
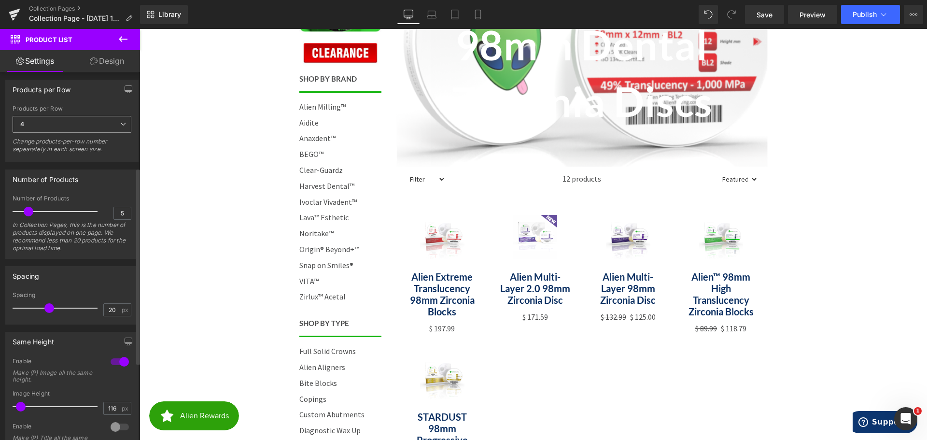
click at [60, 124] on span "4" at bounding box center [72, 124] width 119 height 17
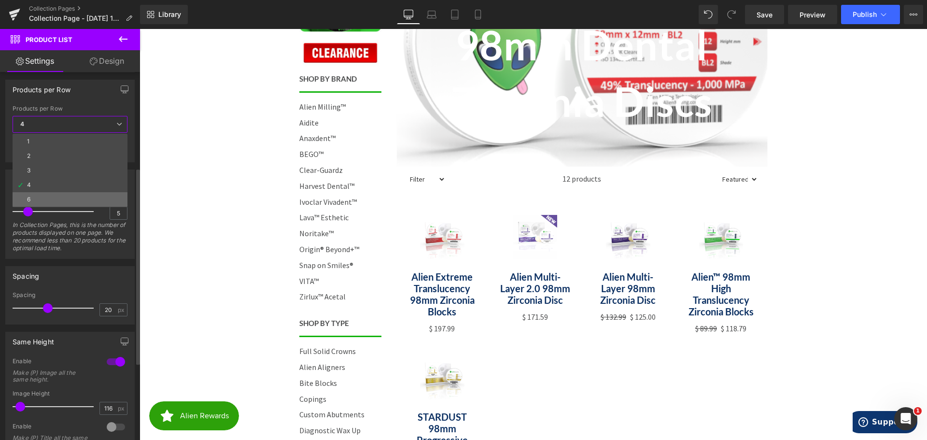
click at [47, 197] on li "6" at bounding box center [70, 199] width 115 height 14
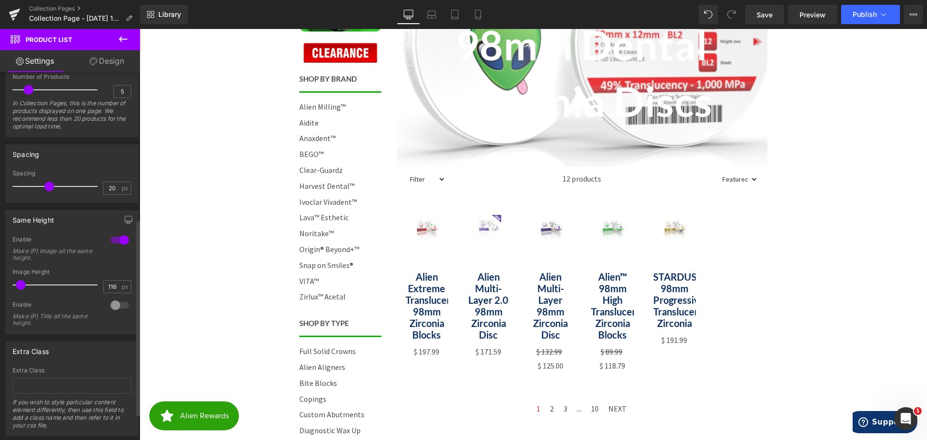
scroll to position [324, 0]
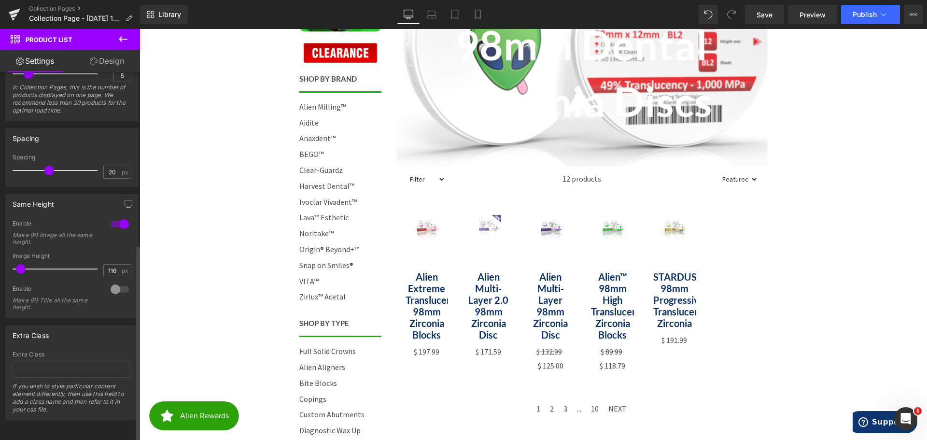
click at [119, 282] on div at bounding box center [119, 289] width 23 height 15
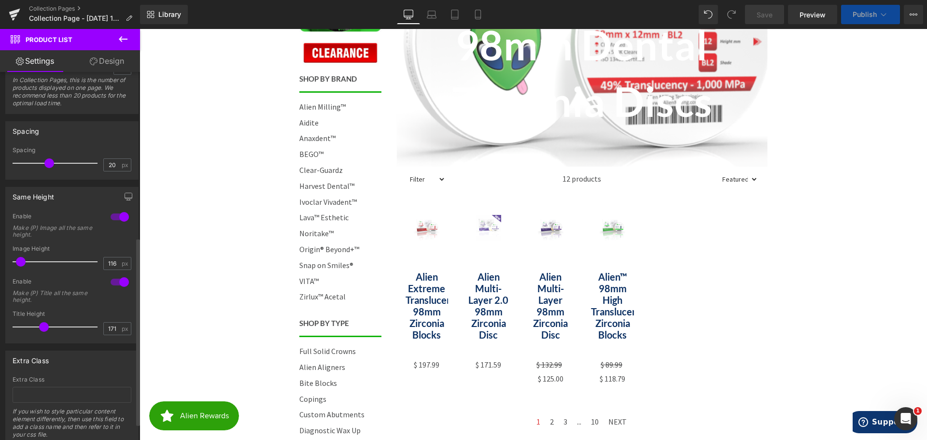
type input "174"
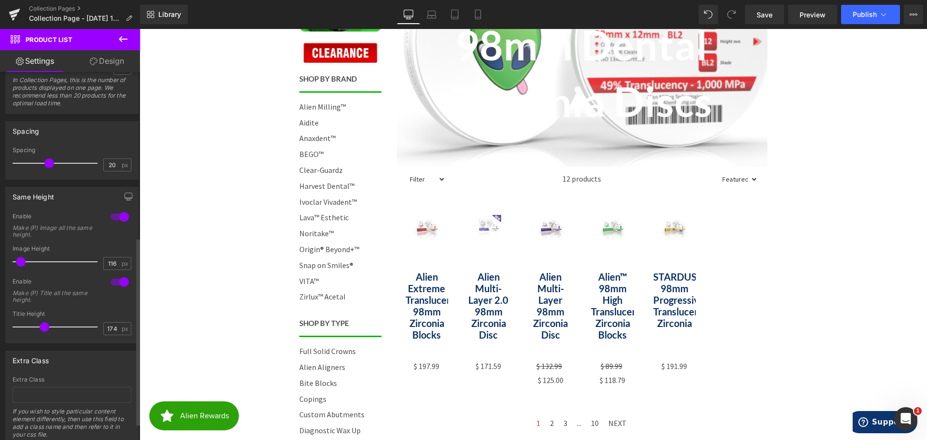
drag, startPoint x: 26, startPoint y: 326, endPoint x: 42, endPoint y: 326, distance: 15.9
click at [42, 326] on span at bounding box center [45, 327] width 10 height 10
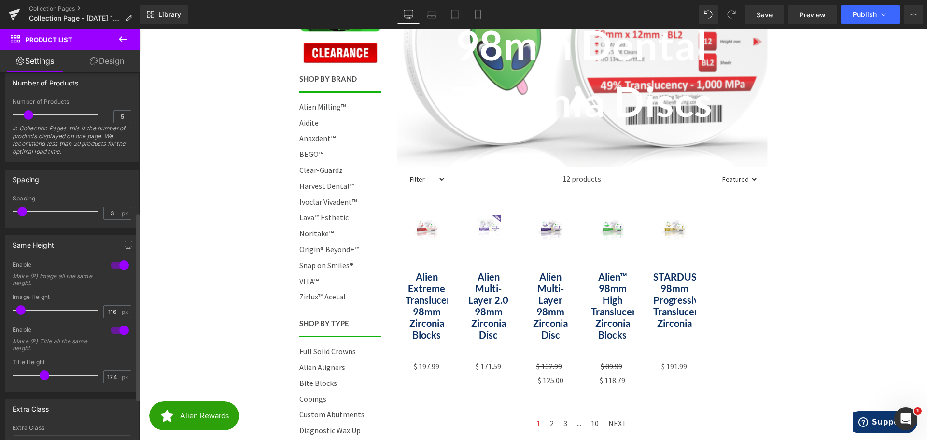
drag, startPoint x: 48, startPoint y: 213, endPoint x: 23, endPoint y: 214, distance: 25.6
click at [23, 214] on span at bounding box center [22, 212] width 10 height 10
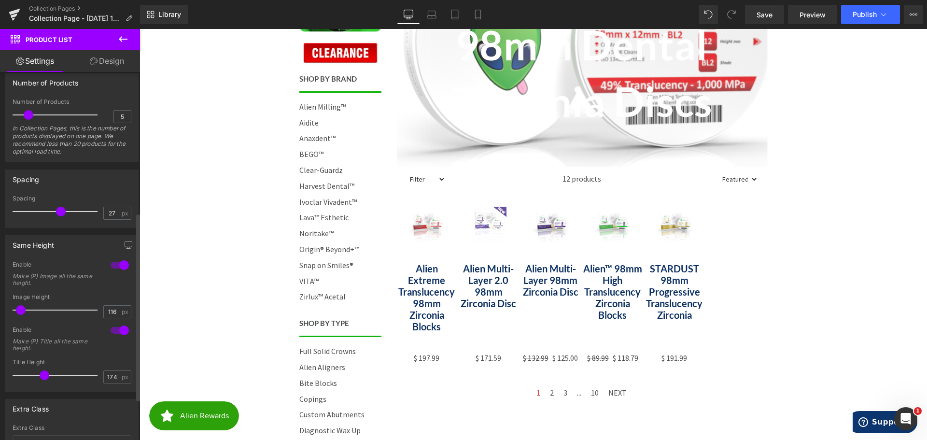
drag, startPoint x: 21, startPoint y: 209, endPoint x: 57, endPoint y: 209, distance: 36.2
click at [57, 209] on span at bounding box center [61, 212] width 10 height 10
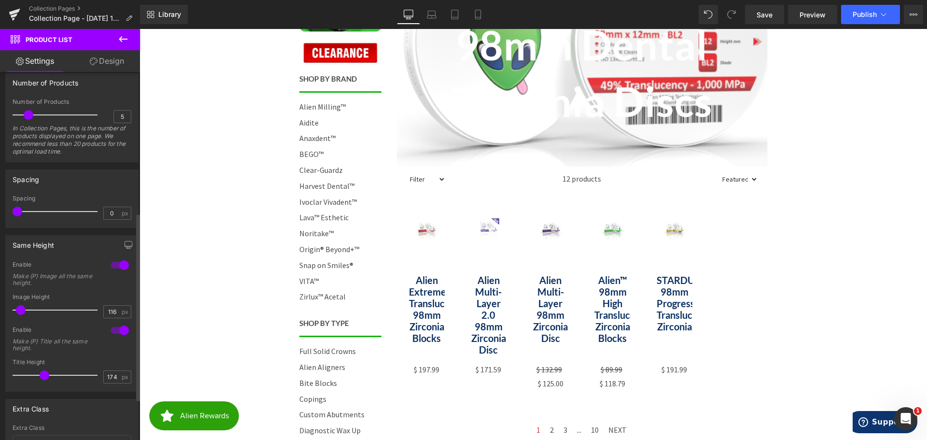
drag, startPoint x: 58, startPoint y: 209, endPoint x: 14, endPoint y: 210, distance: 44.0
click at [14, 210] on span at bounding box center [18, 212] width 10 height 10
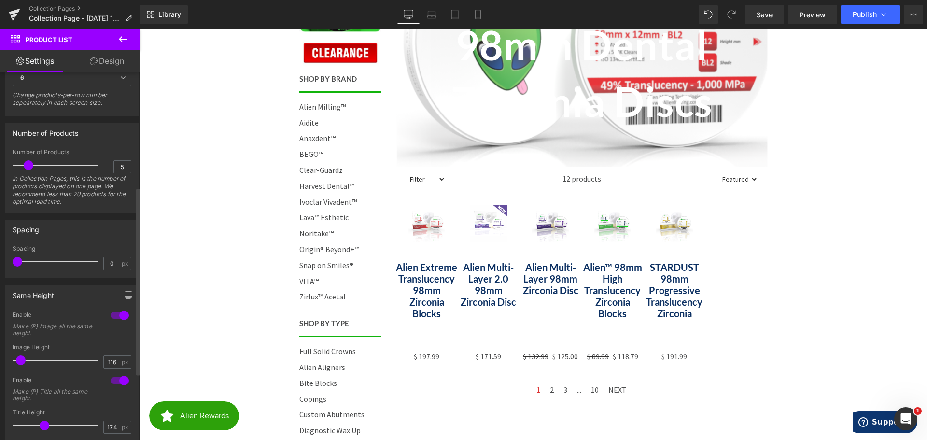
scroll to position [179, 0]
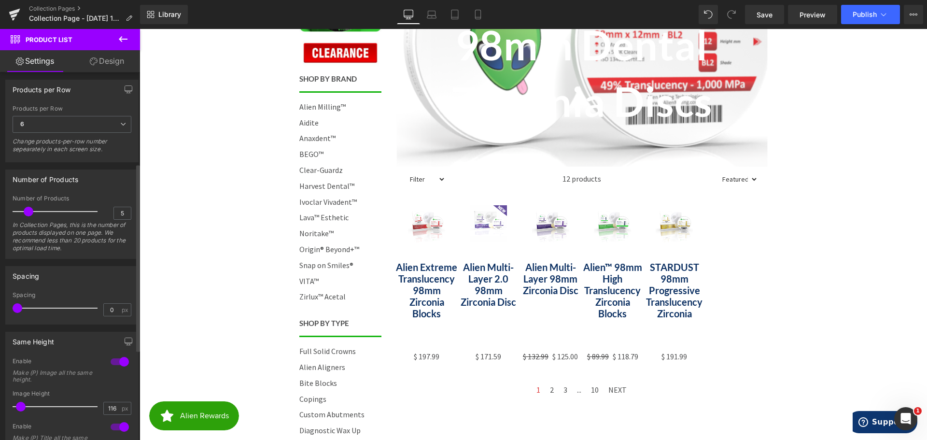
click at [49, 114] on div "Products per Row 6 1 2 3 4 6 Change products-per-row number sepearately in each…" at bounding box center [72, 132] width 119 height 54
click at [60, 130] on span "6" at bounding box center [72, 124] width 119 height 17
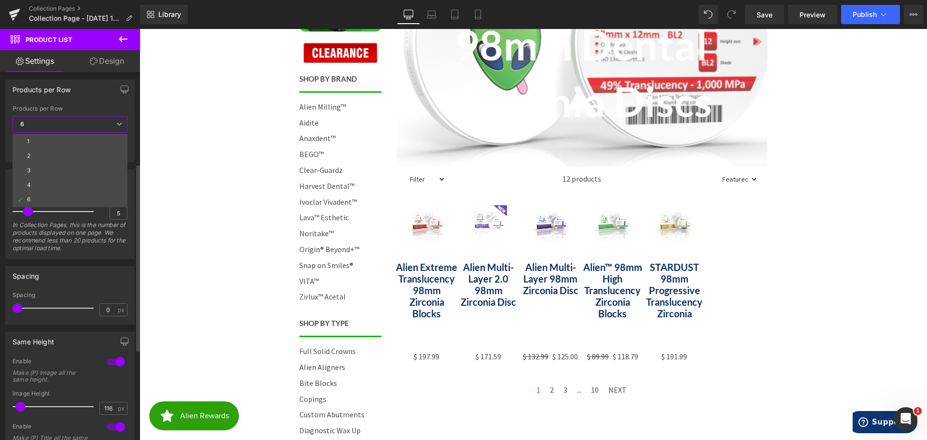
click at [77, 120] on span "6" at bounding box center [70, 124] width 115 height 17
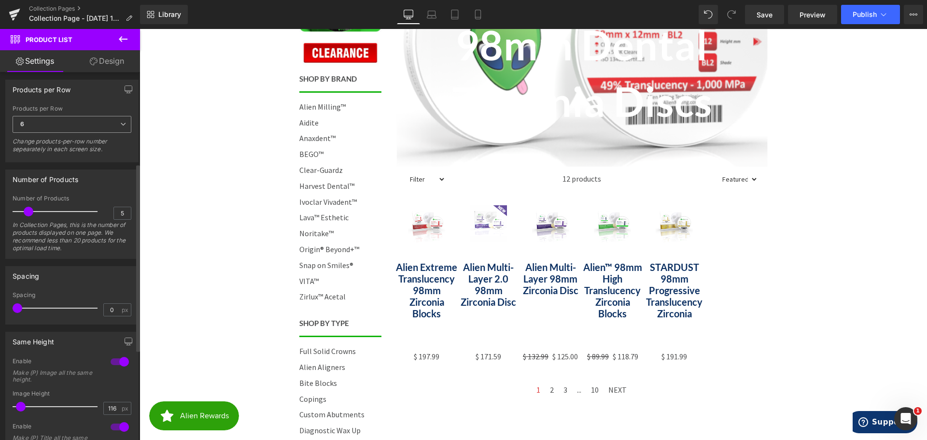
click at [77, 120] on span "6" at bounding box center [72, 124] width 119 height 17
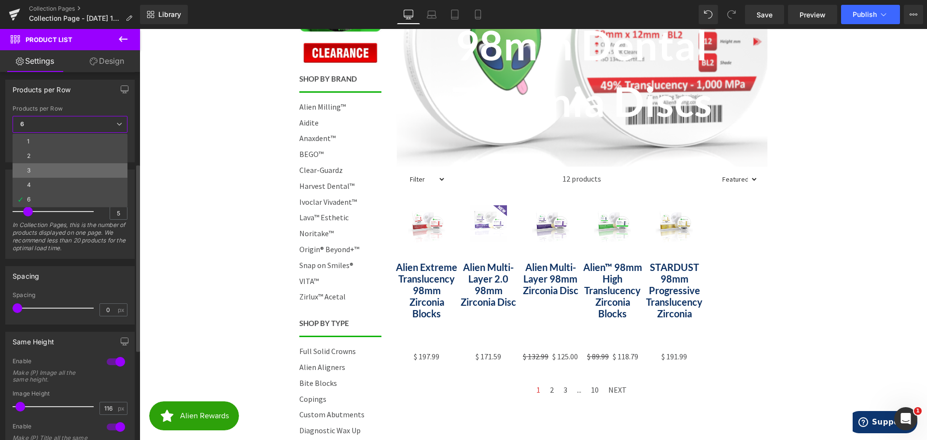
click at [55, 165] on li "3" at bounding box center [70, 170] width 115 height 14
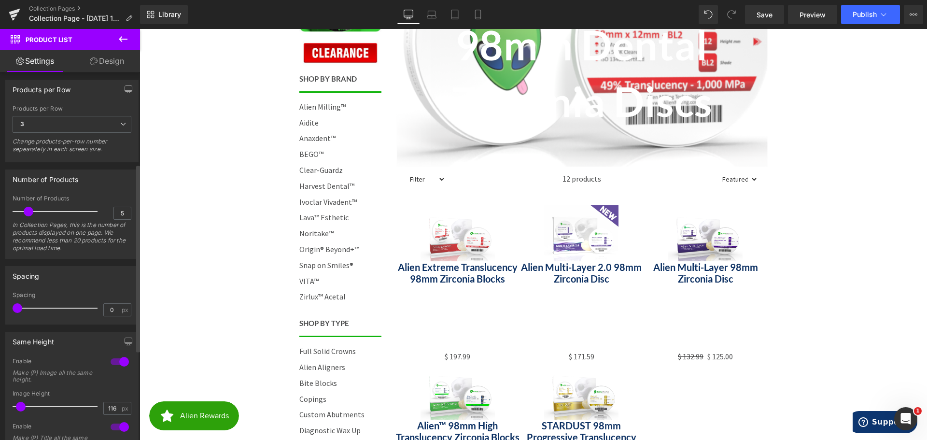
scroll to position [227, 0]
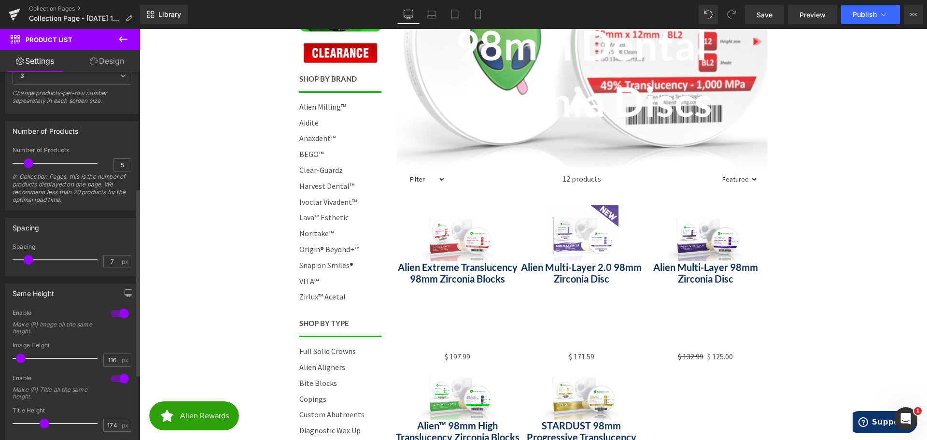
type input "8"
drag, startPoint x: 17, startPoint y: 261, endPoint x: 30, endPoint y: 260, distance: 12.6
click at [30, 260] on span at bounding box center [31, 260] width 10 height 10
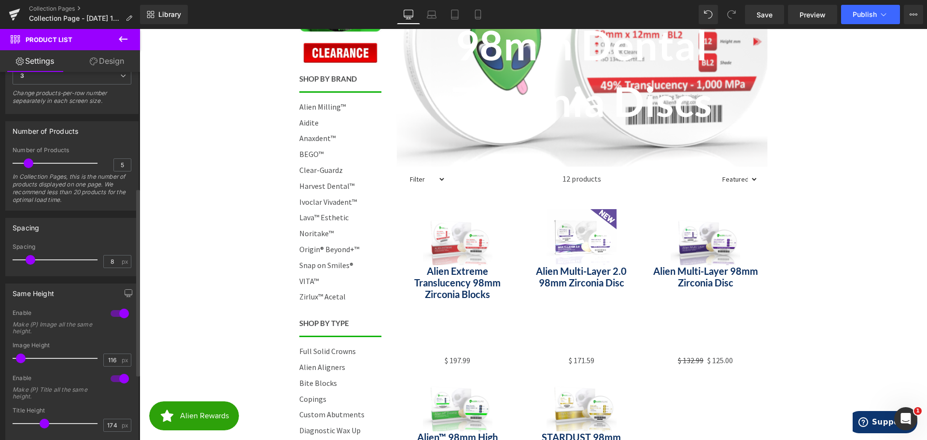
scroll to position [276, 0]
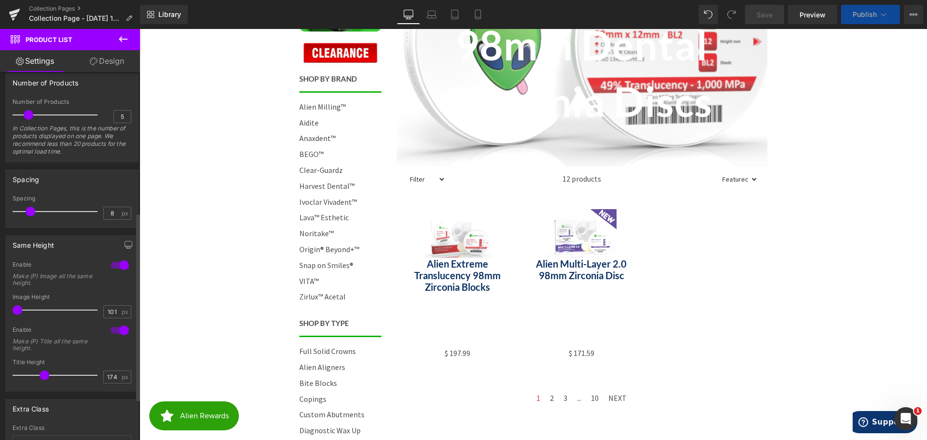
type input "100"
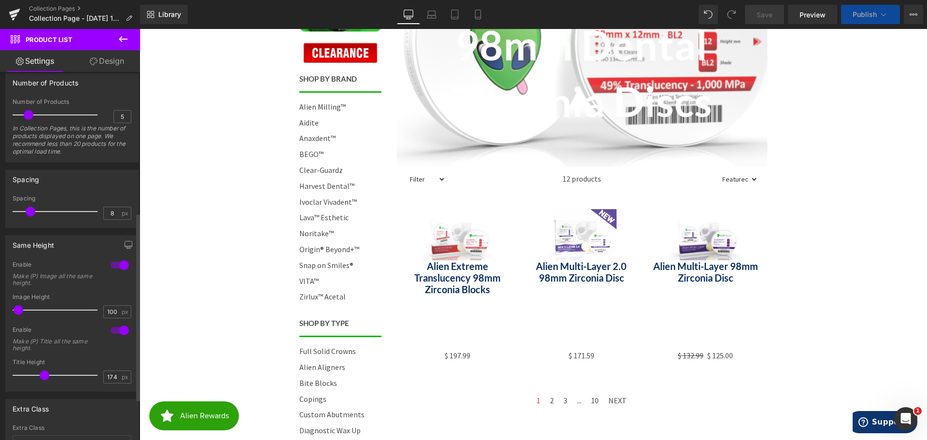
drag, startPoint x: 21, startPoint y: 311, endPoint x: 19, endPoint y: 305, distance: 6.6
click at [19, 305] on div at bounding box center [57, 309] width 80 height 19
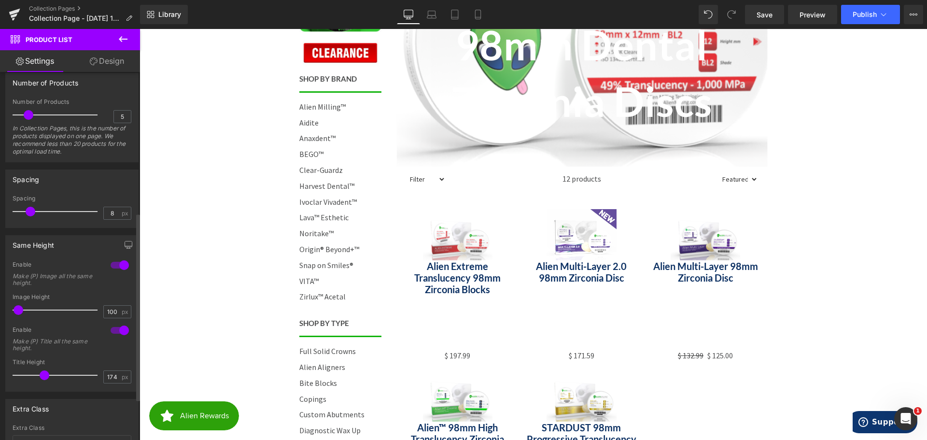
scroll to position [324, 0]
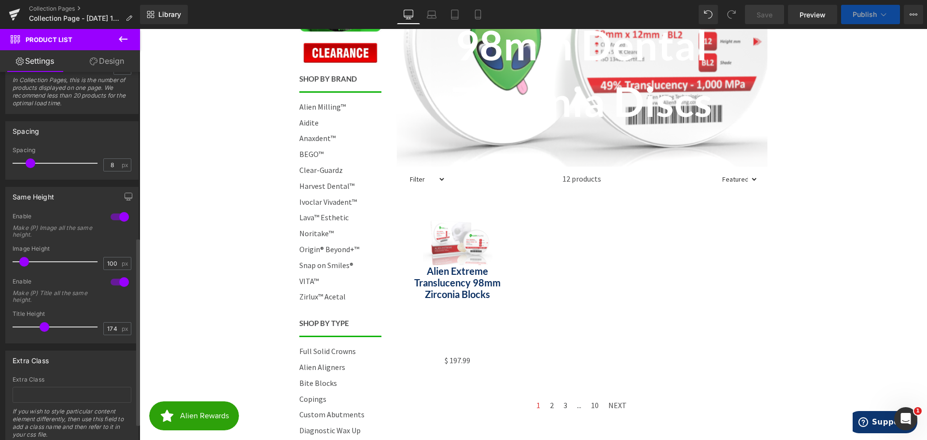
drag, startPoint x: 20, startPoint y: 263, endPoint x: 26, endPoint y: 263, distance: 5.8
click at [26, 263] on span at bounding box center [24, 262] width 10 height 10
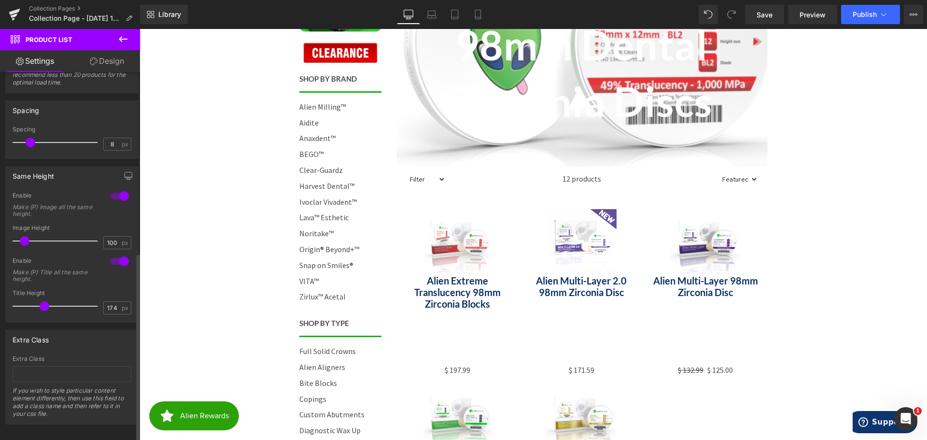
scroll to position [356, 0]
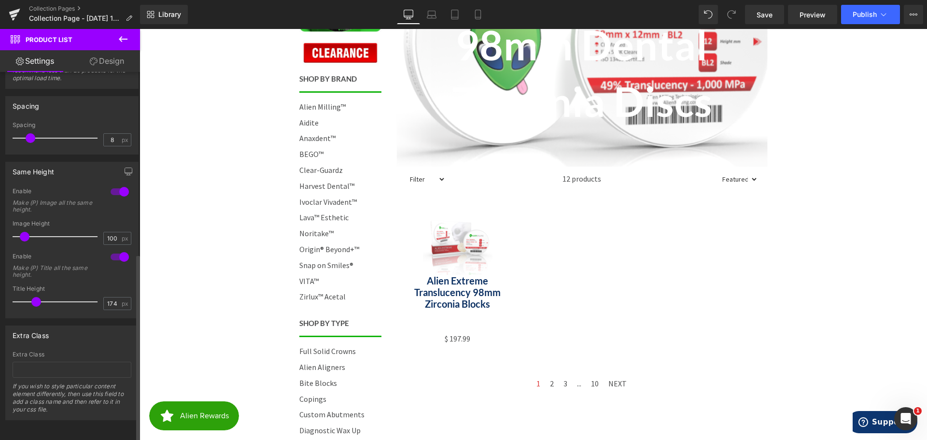
drag, startPoint x: 43, startPoint y: 294, endPoint x: 35, endPoint y: 292, distance: 8.0
click at [35, 297] on span at bounding box center [36, 302] width 10 height 10
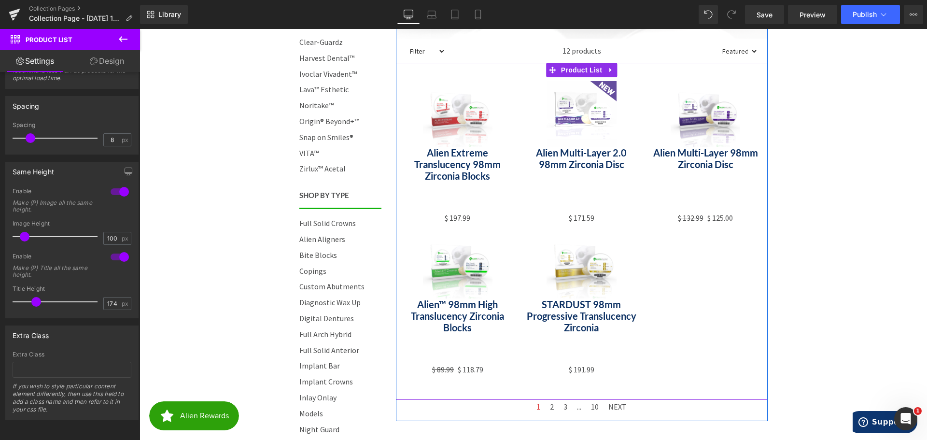
scroll to position [386, 0]
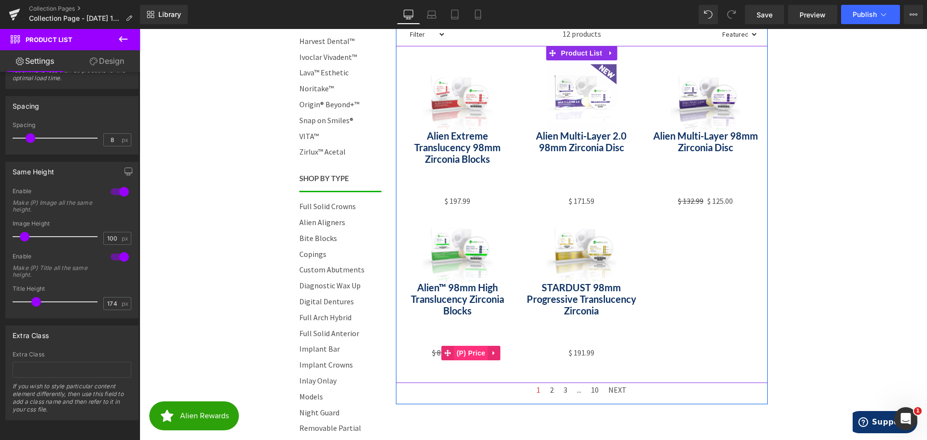
click at [469, 353] on span "(P) Price" at bounding box center [471, 353] width 34 height 14
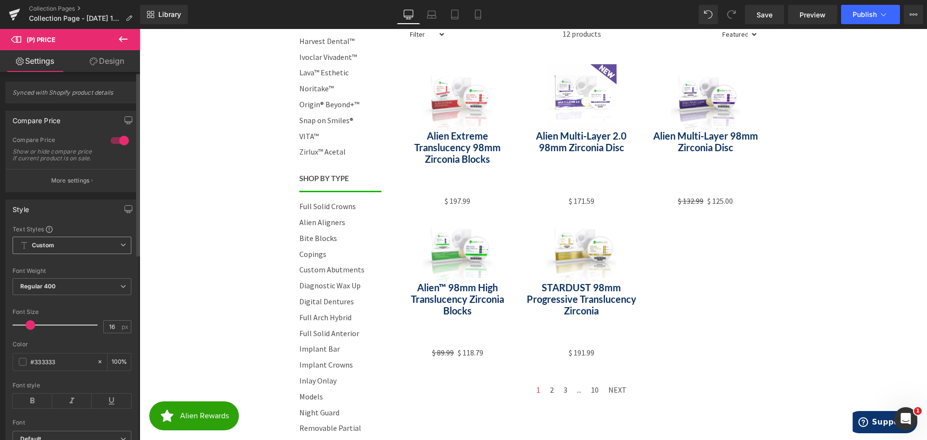
click at [71, 252] on span "Custom Setup Global Style" at bounding box center [72, 245] width 119 height 17
click at [89, 233] on div "Text Styles" at bounding box center [72, 229] width 119 height 8
click at [55, 290] on b "Regular 400" at bounding box center [38, 286] width 36 height 7
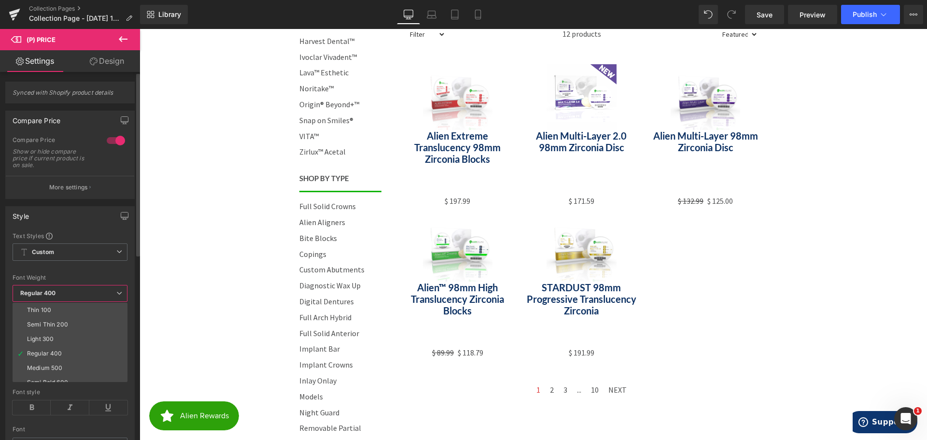
click at [59, 287] on span "Regular 400" at bounding box center [70, 293] width 115 height 17
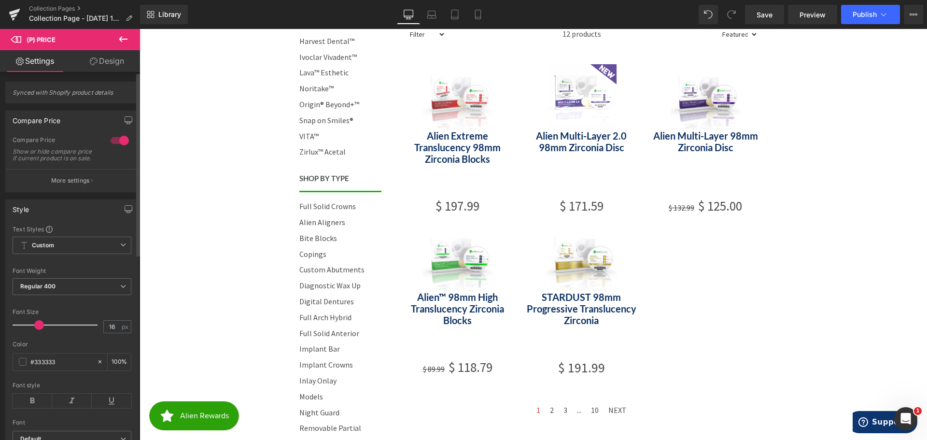
drag, startPoint x: 30, startPoint y: 331, endPoint x: 39, endPoint y: 329, distance: 8.8
click at [39, 329] on span at bounding box center [39, 325] width 10 height 10
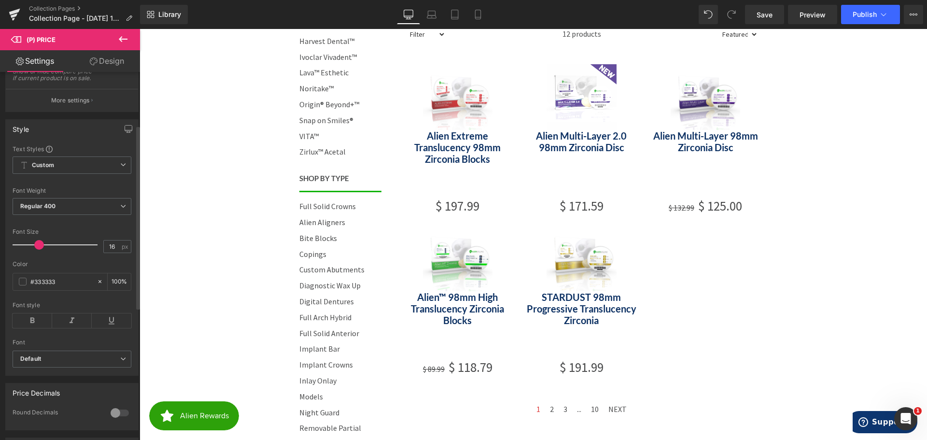
scroll to position [145, 0]
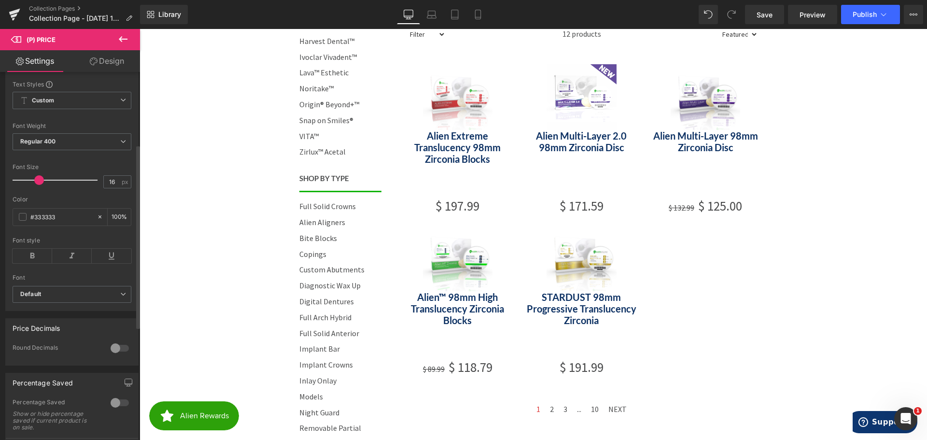
click at [118, 354] on div at bounding box center [119, 348] width 23 height 15
click at [113, 353] on div at bounding box center [119, 348] width 23 height 15
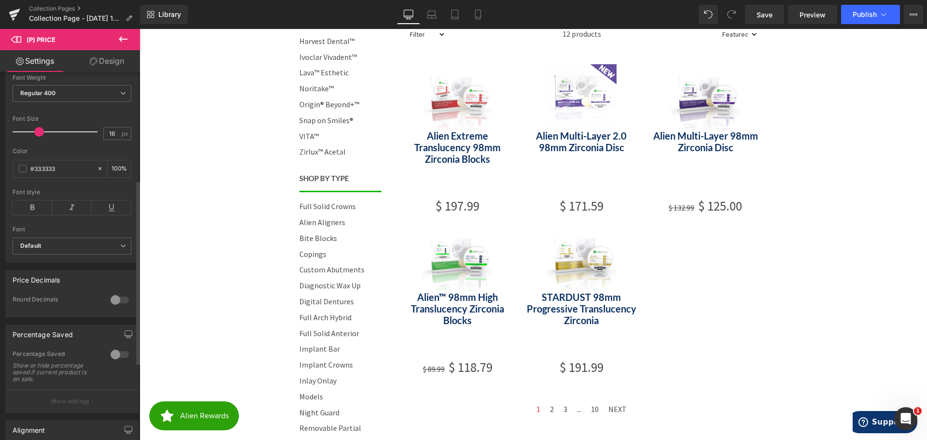
scroll to position [241, 0]
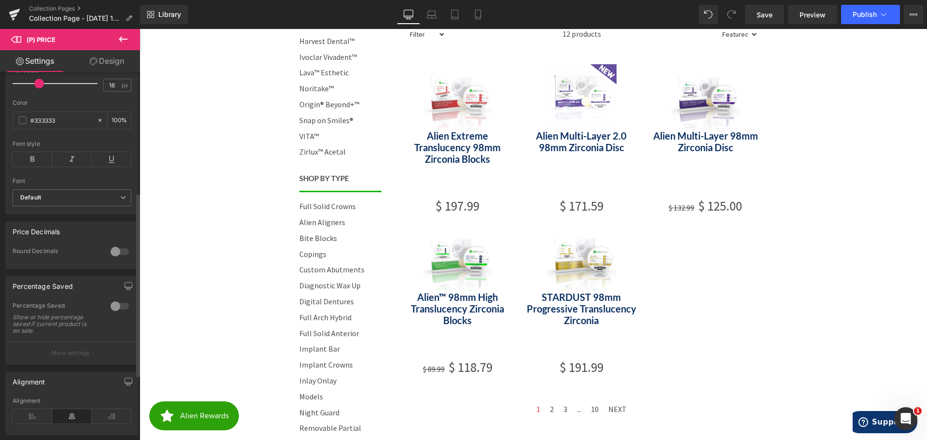
click at [119, 312] on div at bounding box center [119, 305] width 23 height 15
click at [112, 311] on div at bounding box center [119, 305] width 23 height 15
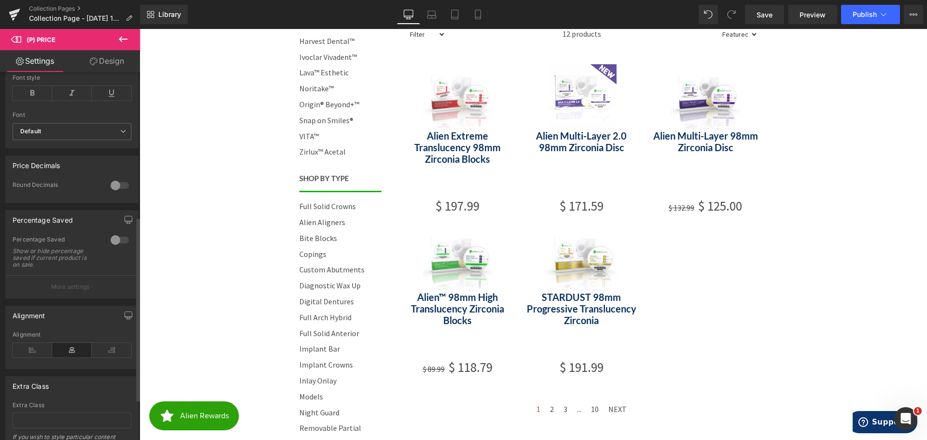
scroll to position [338, 0]
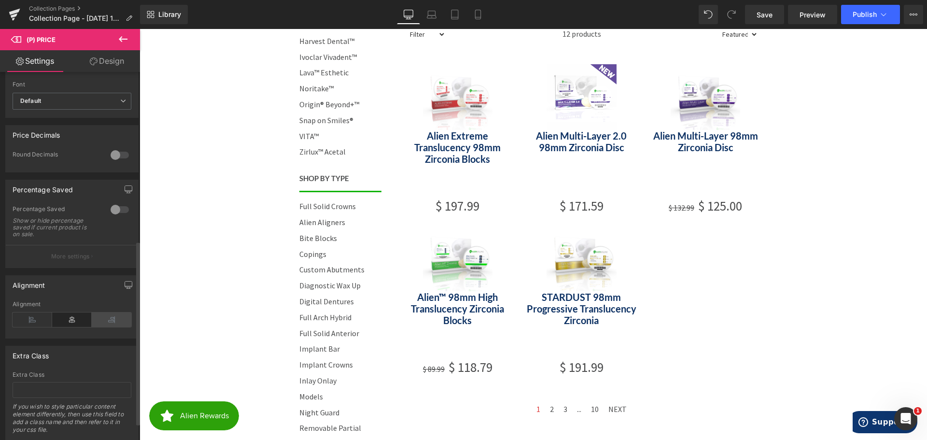
click at [102, 324] on icon at bounding box center [112, 319] width 40 height 14
click at [38, 324] on icon at bounding box center [33, 319] width 40 height 14
click at [75, 325] on icon at bounding box center [72, 319] width 40 height 14
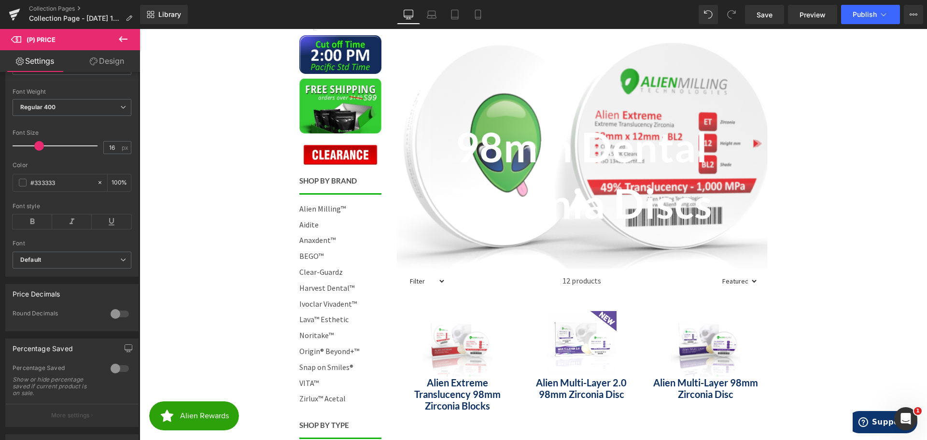
scroll to position [145, 0]
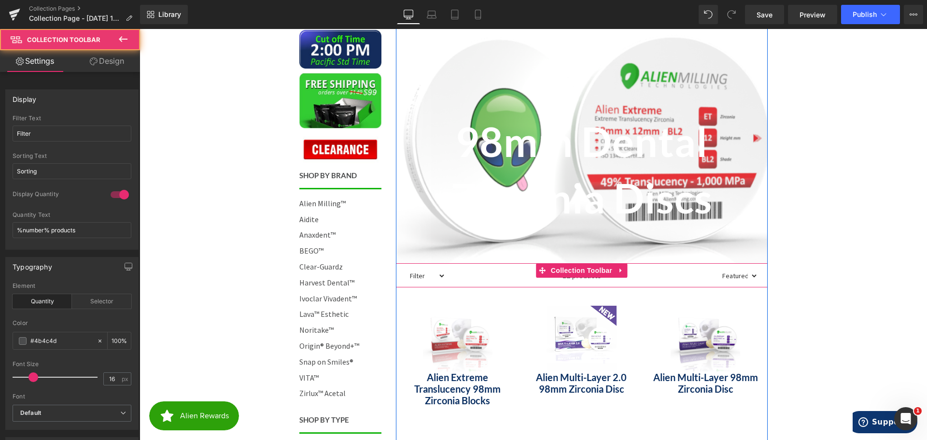
click at [433, 278] on select "Filter 3ormore Anterior Bicuspid Hybrid Full Arch Implant Implant Crown Molar n…" at bounding box center [426, 276] width 40 height 13
click at [434, 277] on select "Filter 3ormore Anterior Bicuspid Hybrid Full Arch Implant Implant Crown Molar n…" at bounding box center [426, 276] width 40 height 13
click at [581, 268] on span "Collection Toolbar" at bounding box center [582, 271] width 66 height 14
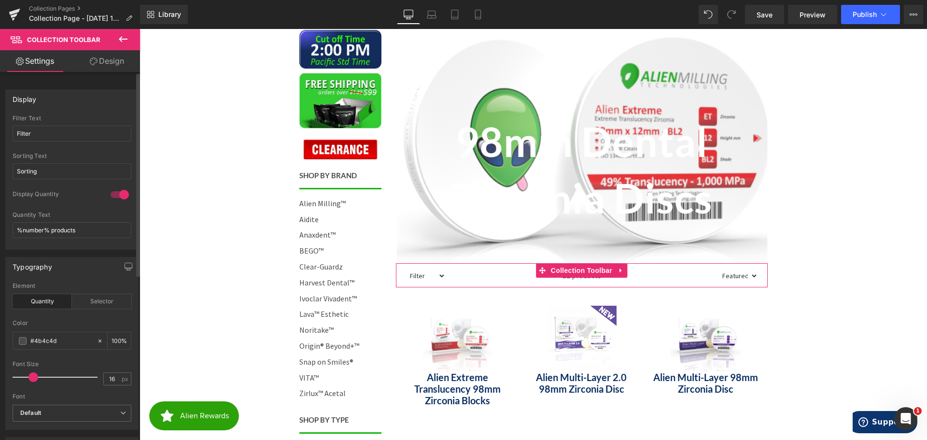
click at [108, 195] on div at bounding box center [119, 194] width 23 height 15
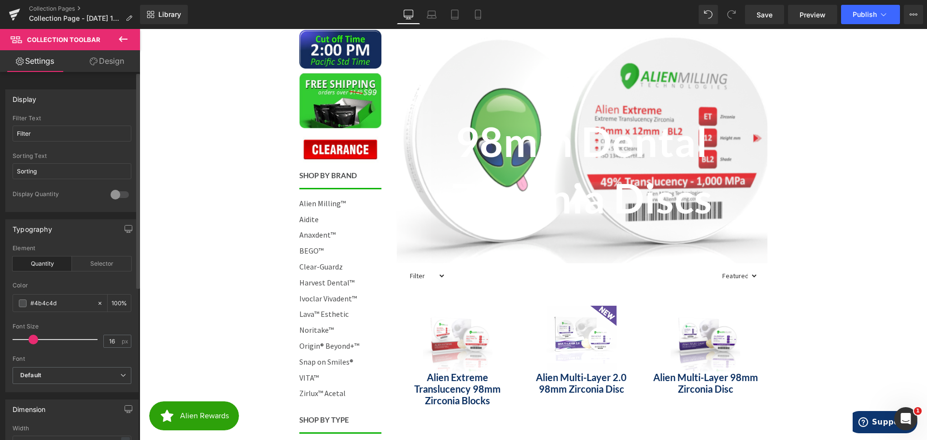
click at [108, 195] on div at bounding box center [119, 194] width 23 height 15
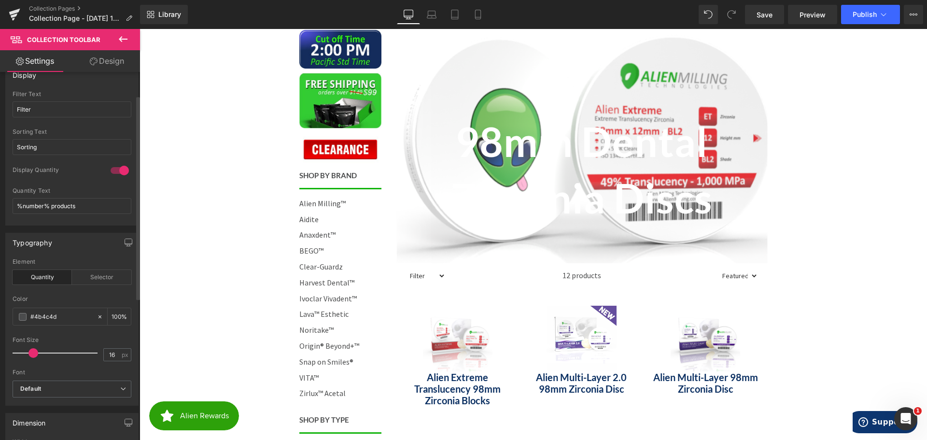
scroll to position [48, 0]
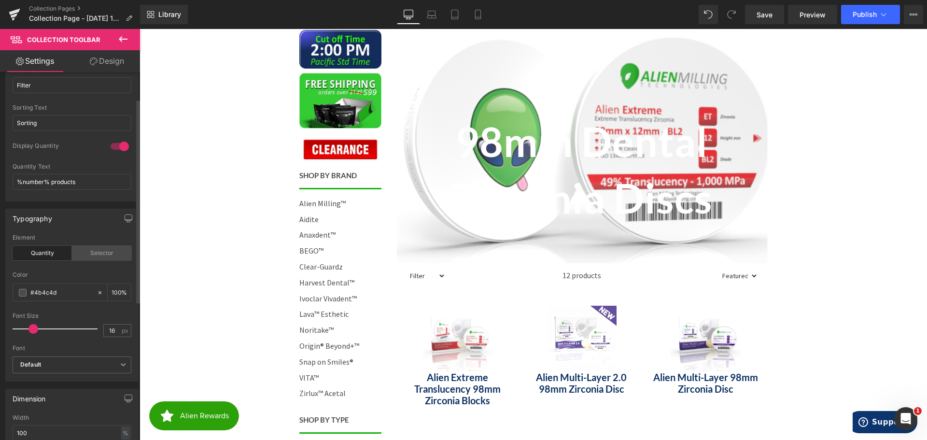
click at [97, 251] on div "Selector" at bounding box center [101, 253] width 59 height 14
click at [59, 254] on div "Quantity" at bounding box center [42, 253] width 59 height 14
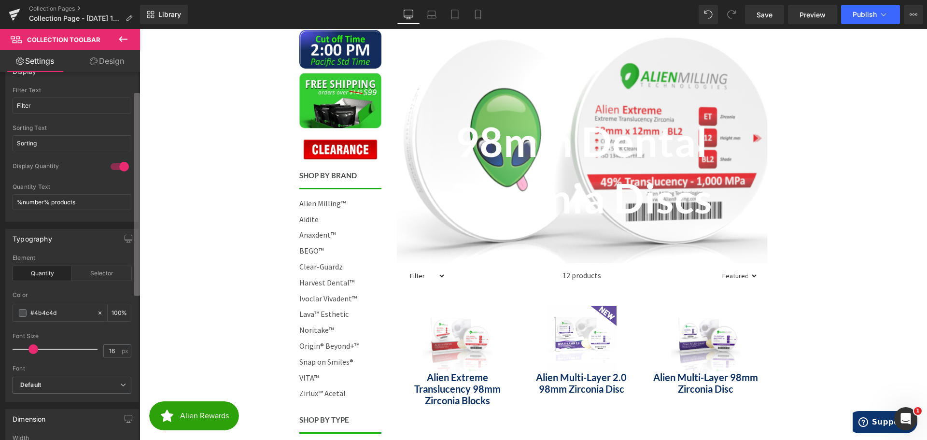
scroll to position [0, 0]
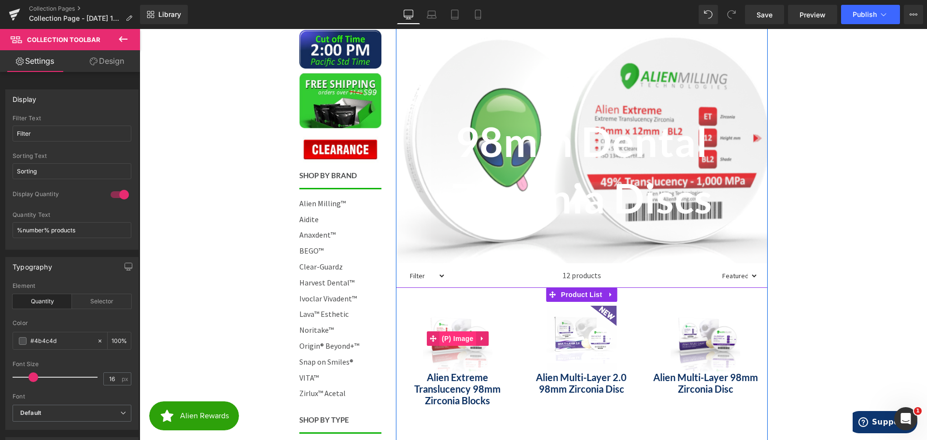
click at [462, 338] on span "(P) Image" at bounding box center [458, 338] width 37 height 14
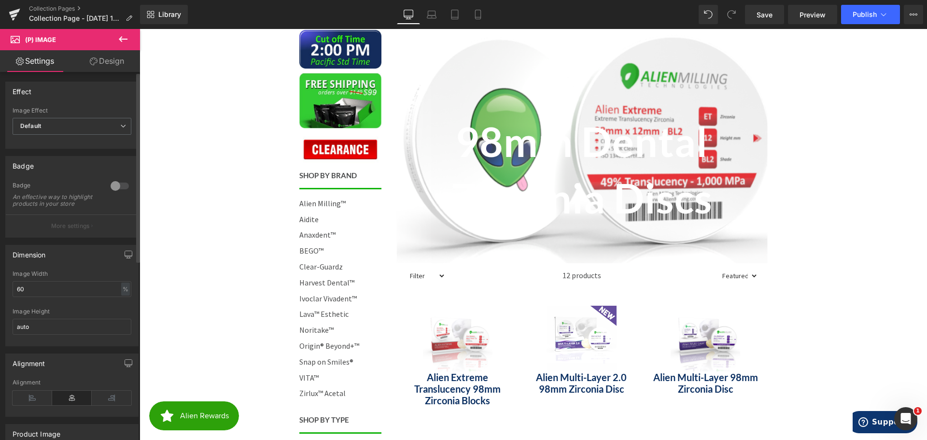
click at [122, 184] on div at bounding box center [119, 185] width 23 height 15
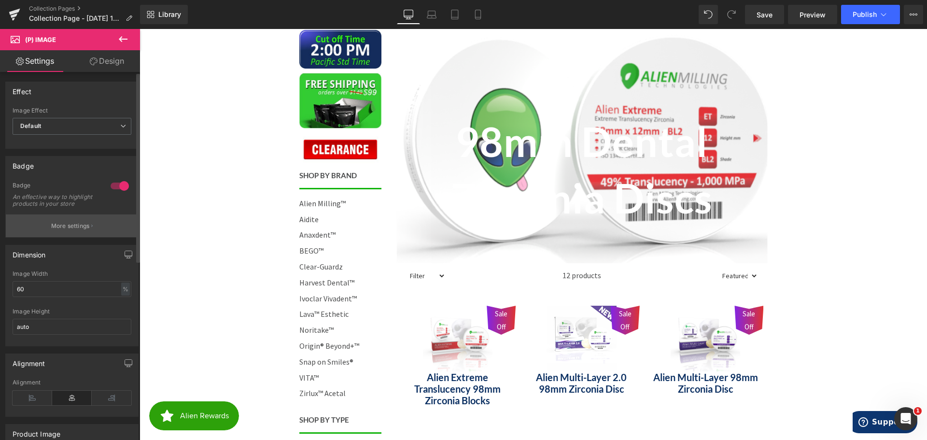
click at [81, 229] on p "More settings" at bounding box center [70, 226] width 39 height 9
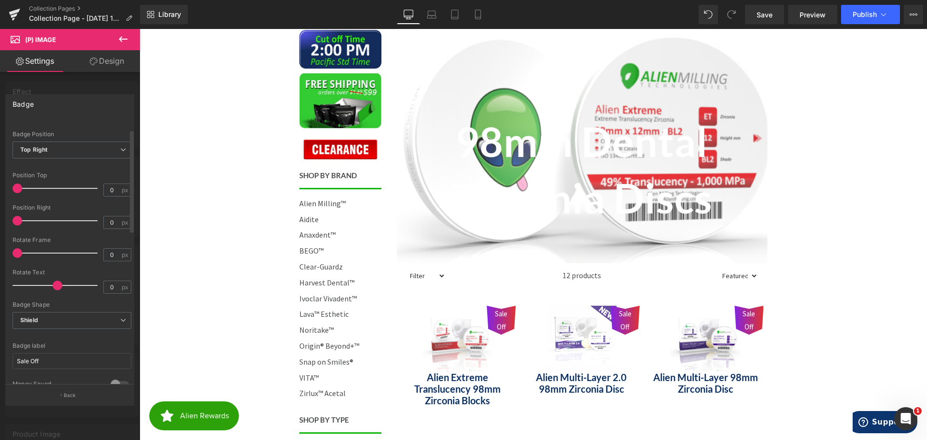
scroll to position [48, 0]
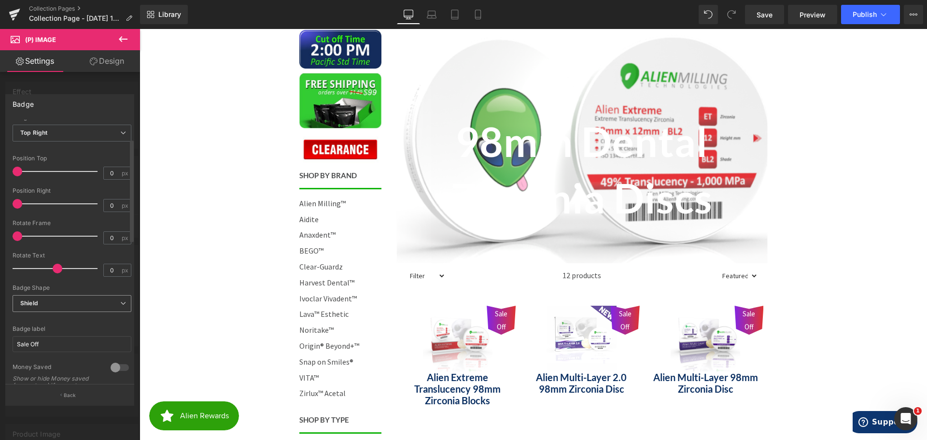
click at [63, 305] on span "Shield" at bounding box center [72, 303] width 119 height 17
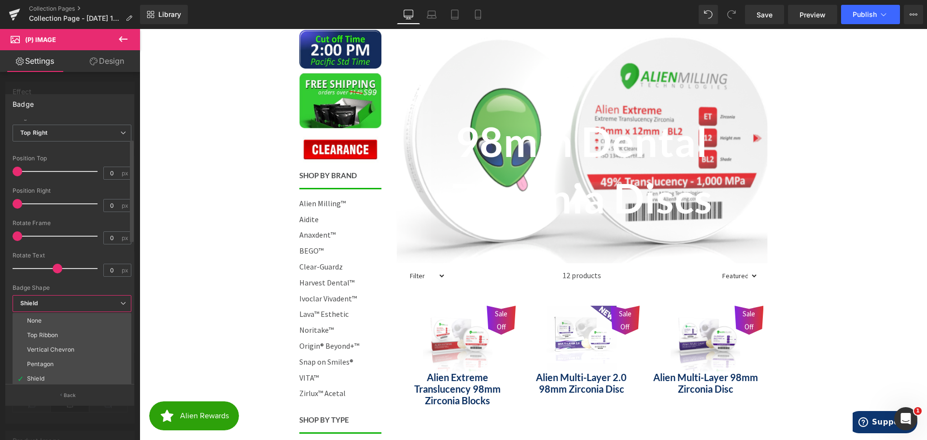
click at [70, 333] on li "Top Ribbon" at bounding box center [72, 335] width 119 height 14
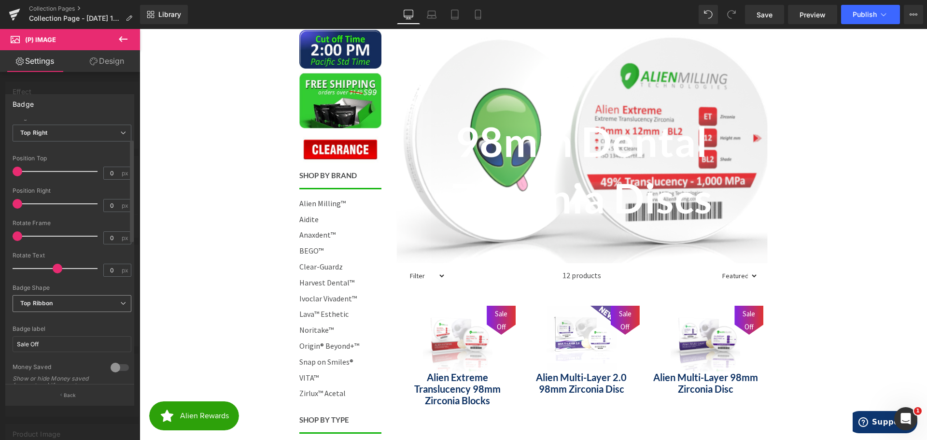
click at [71, 301] on span "Top Ribbon" at bounding box center [72, 303] width 119 height 17
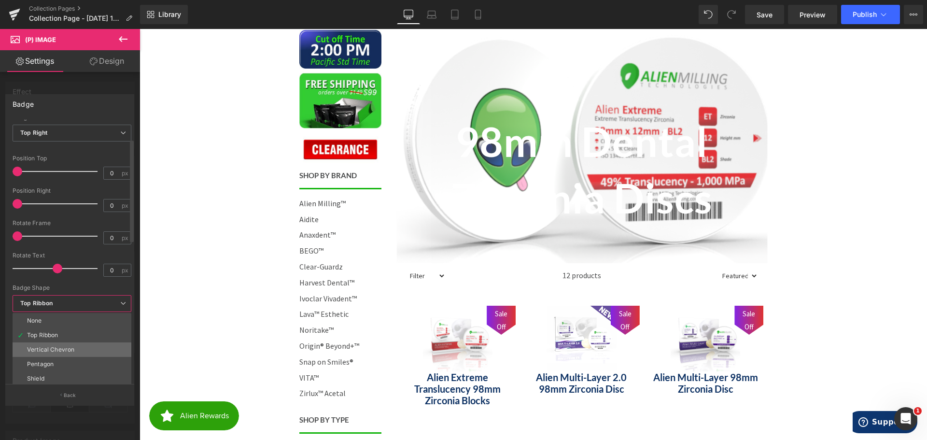
click at [67, 347] on div "Vertical Chevron" at bounding box center [50, 349] width 47 height 7
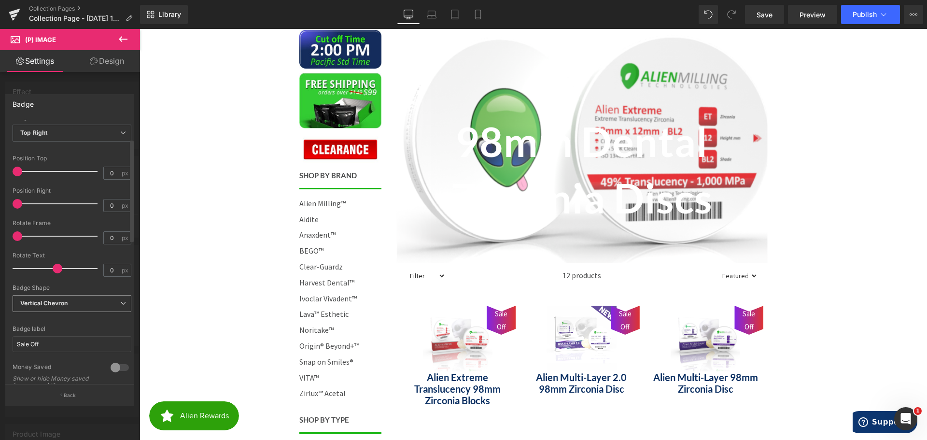
click at [76, 307] on span "Vertical Chevron" at bounding box center [72, 303] width 119 height 17
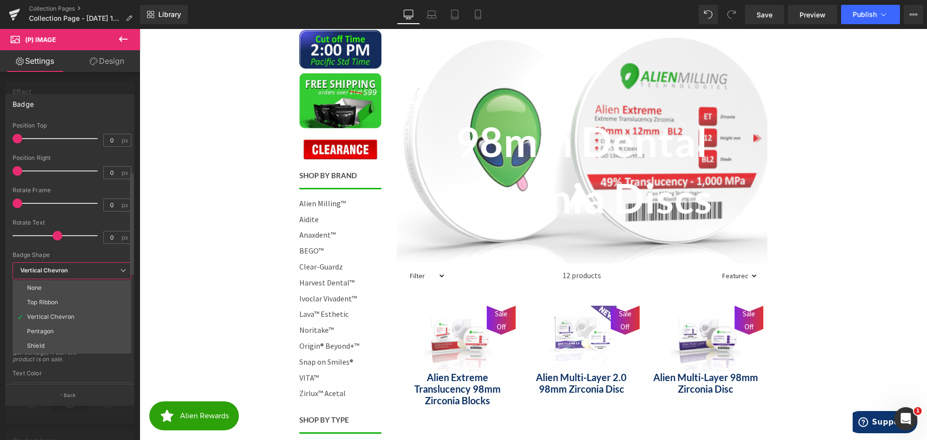
scroll to position [145, 0]
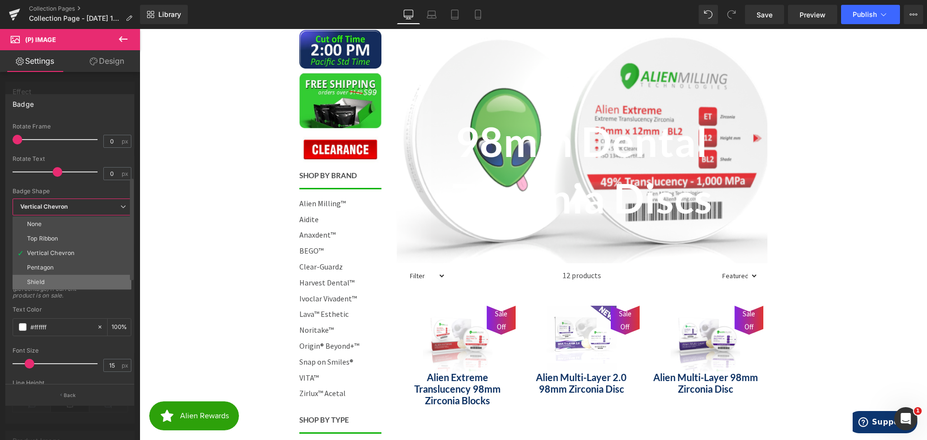
click at [58, 281] on li "Shield" at bounding box center [72, 282] width 119 height 14
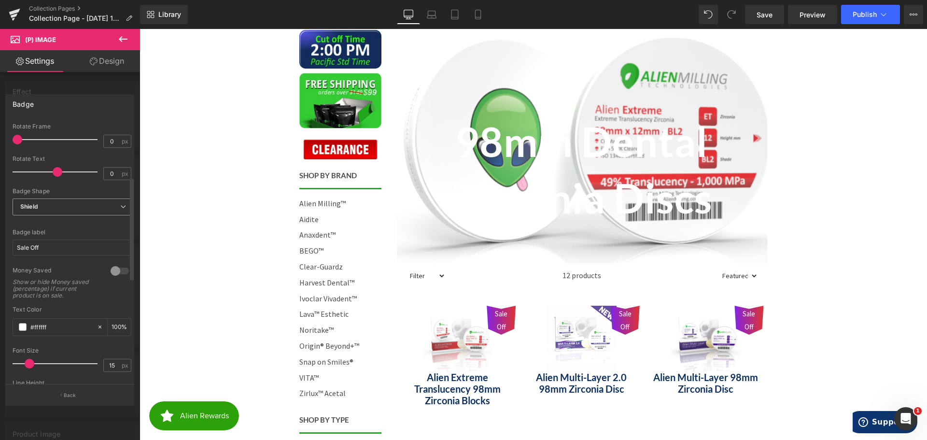
click at [64, 205] on span "Shield" at bounding box center [72, 207] width 119 height 17
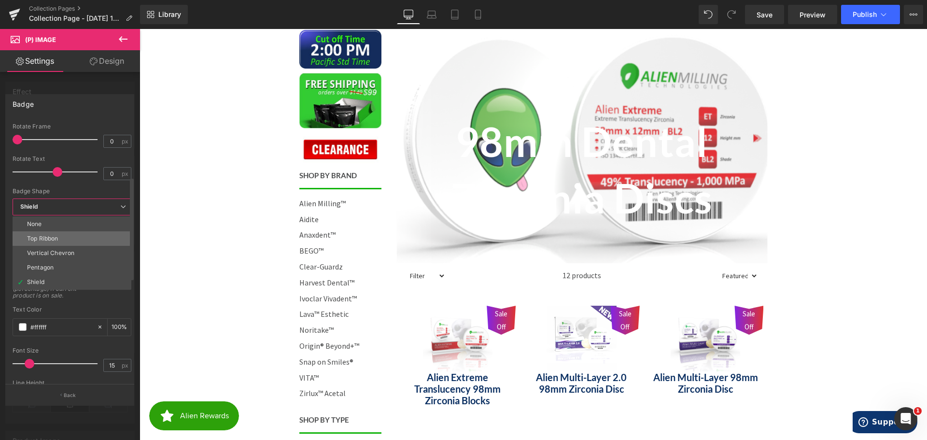
click at [66, 237] on li "Top Ribbon" at bounding box center [72, 238] width 119 height 14
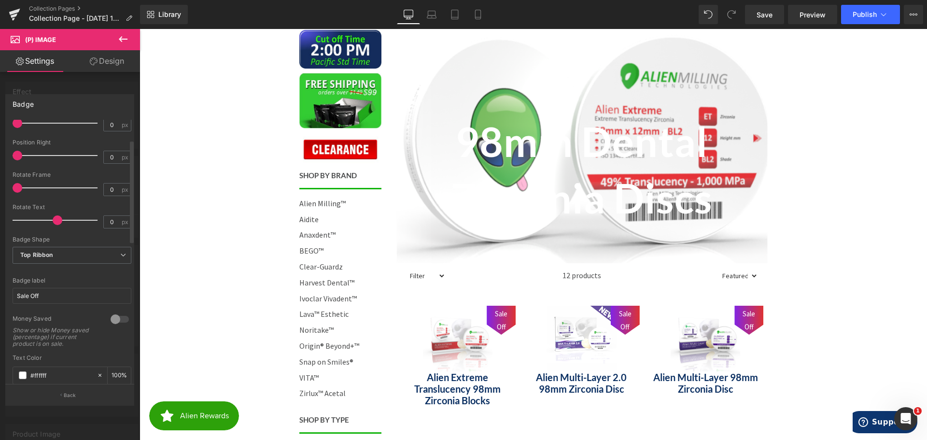
scroll to position [0, 0]
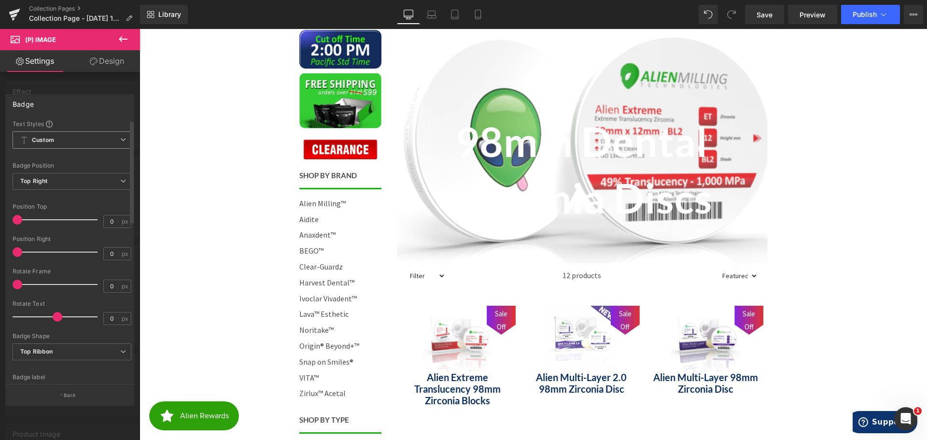
click at [64, 141] on span "Custom Setup Global Style" at bounding box center [72, 139] width 119 height 17
click at [71, 139] on span "Custom Setup Global Style" at bounding box center [72, 139] width 119 height 17
click at [52, 178] on span "Top Right" at bounding box center [72, 181] width 119 height 17
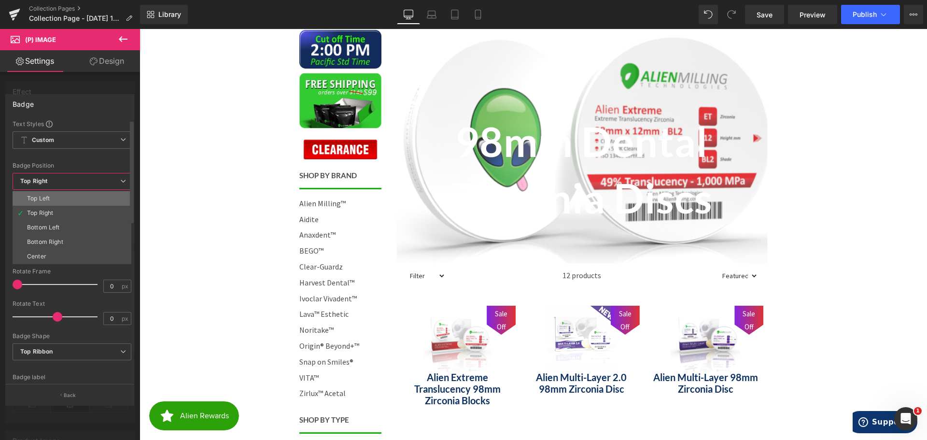
click at [53, 196] on li "Top Left" at bounding box center [72, 198] width 119 height 14
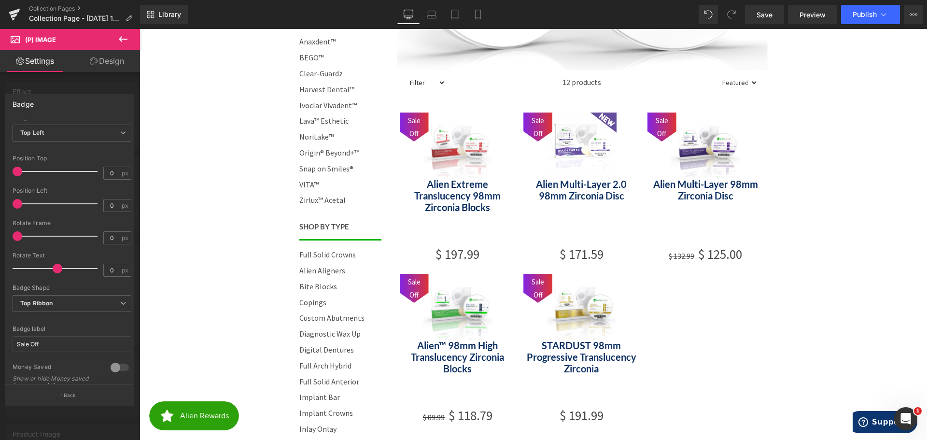
scroll to position [241, 0]
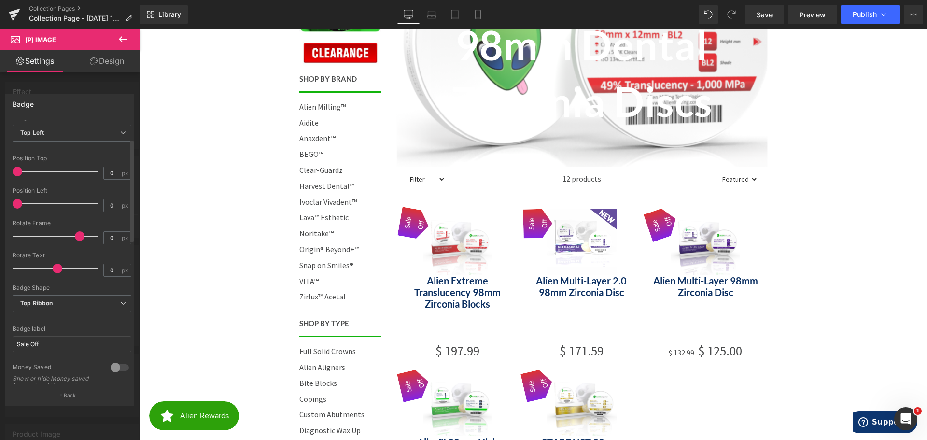
drag, startPoint x: 18, startPoint y: 235, endPoint x: 77, endPoint y: 233, distance: 59.4
click at [77, 233] on span at bounding box center [80, 236] width 10 height 10
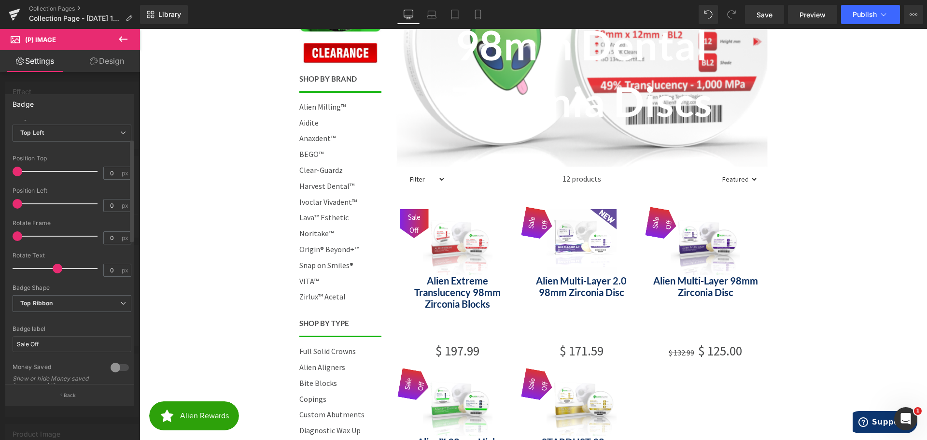
drag, startPoint x: 78, startPoint y: 238, endPoint x: 12, endPoint y: 232, distance: 66.4
click at [12, 232] on div "Text Styles Custom Custom Setup Global Style Custom Setup Global Style Text Bad…" at bounding box center [72, 252] width 132 height 265
drag, startPoint x: 19, startPoint y: 202, endPoint x: 4, endPoint y: 203, distance: 15.5
click at [4, 203] on div "Badge Text Styles Custom Custom Setup Global Style Custom Setup Global Style Te…" at bounding box center [70, 246] width 140 height 318
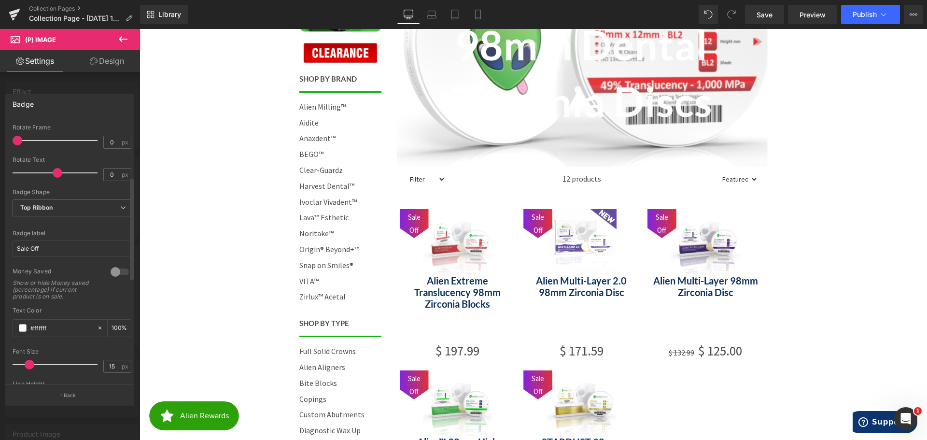
scroll to position [145, 0]
click at [50, 248] on input "Sale Off" at bounding box center [72, 248] width 119 height 16
click at [49, 248] on input "Sale Off" at bounding box center [72, 248] width 119 height 16
type input "Buy 3 Get 1 Free"
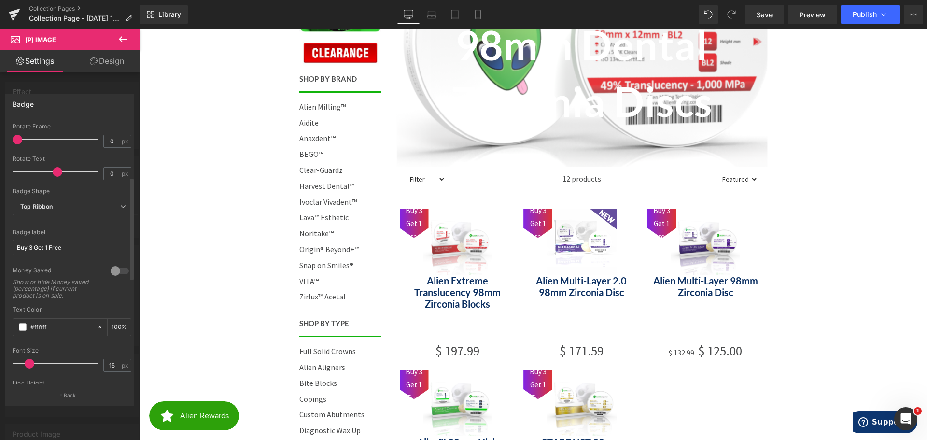
click at [113, 270] on div at bounding box center [119, 270] width 23 height 15
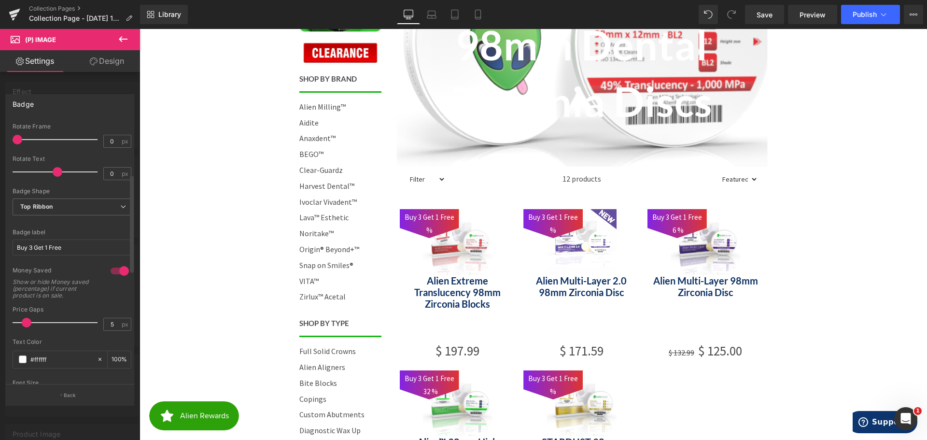
click at [113, 270] on div at bounding box center [119, 270] width 23 height 15
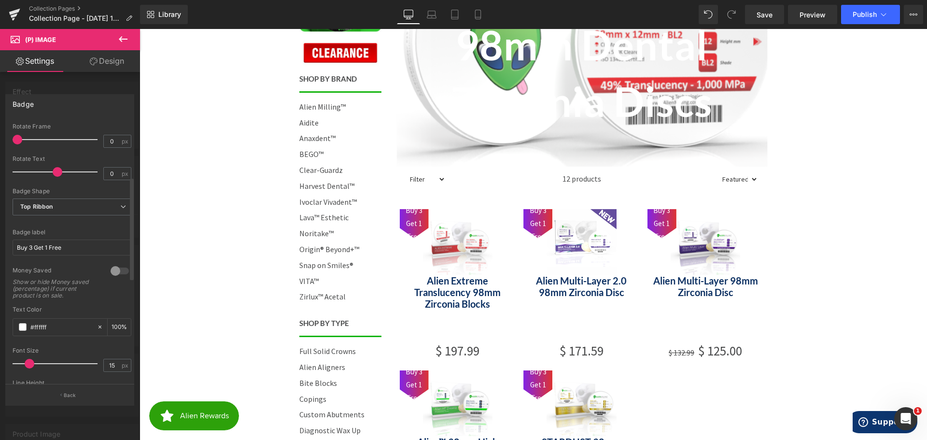
click at [30, 363] on span at bounding box center [30, 364] width 10 height 10
click at [25, 361] on span at bounding box center [26, 364] width 10 height 10
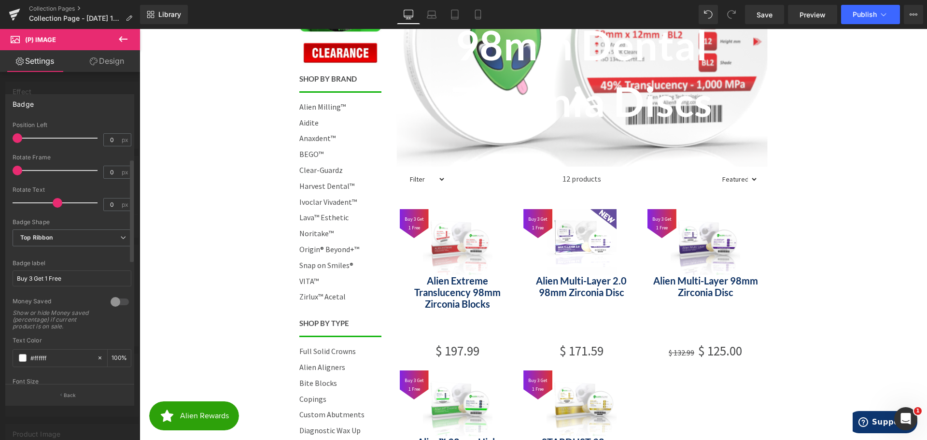
scroll to position [97, 0]
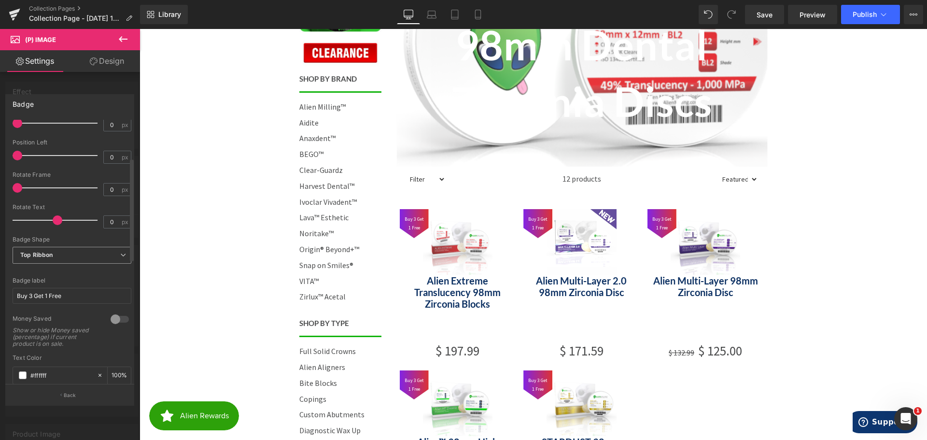
click at [61, 254] on span "Top Ribbon" at bounding box center [72, 255] width 119 height 17
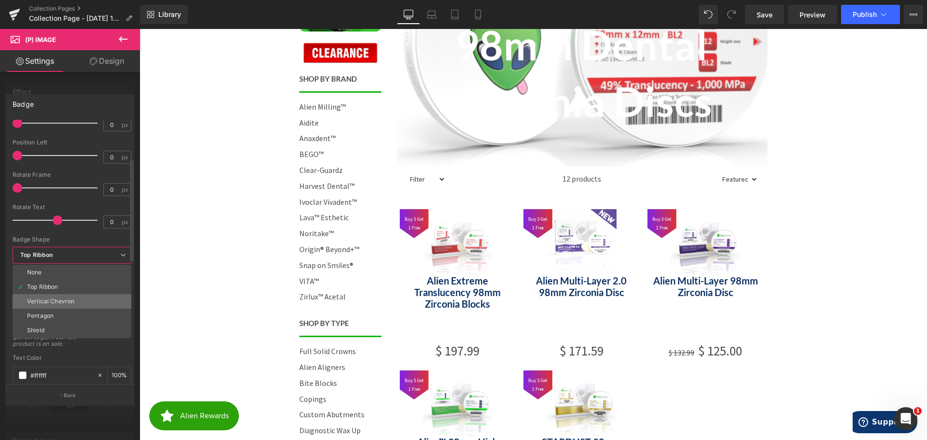
click at [73, 299] on div "Vertical Chevron" at bounding box center [50, 301] width 47 height 7
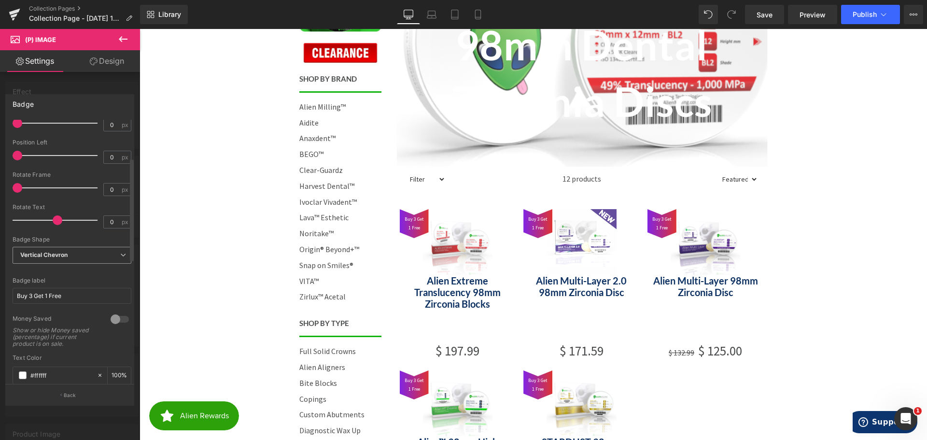
click at [67, 259] on span "Vertical Chevron" at bounding box center [72, 255] width 119 height 17
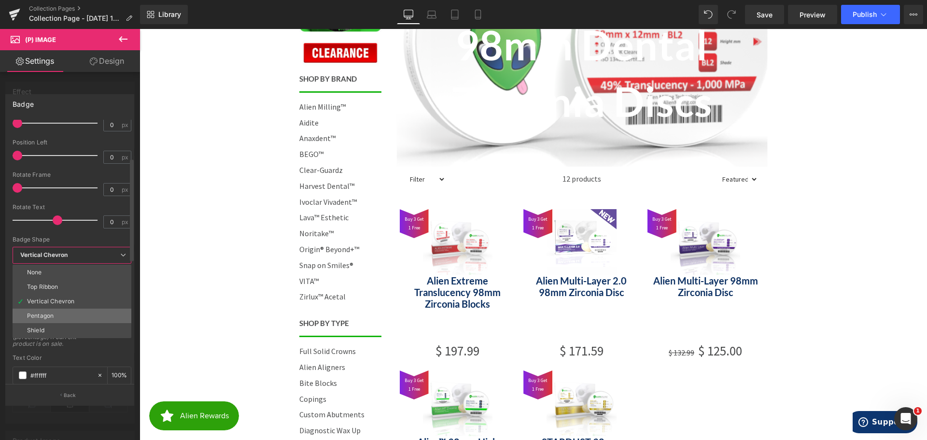
click at [64, 312] on li "Pentagon" at bounding box center [72, 316] width 119 height 14
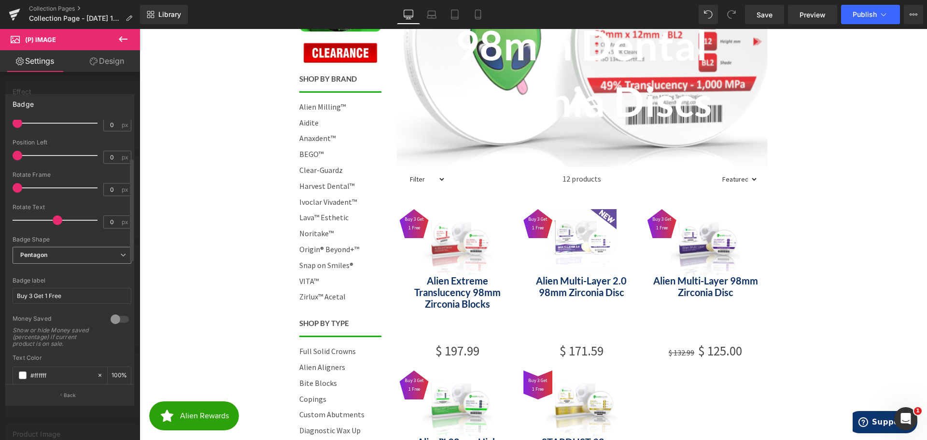
click at [63, 261] on span "Pentagon" at bounding box center [72, 255] width 119 height 17
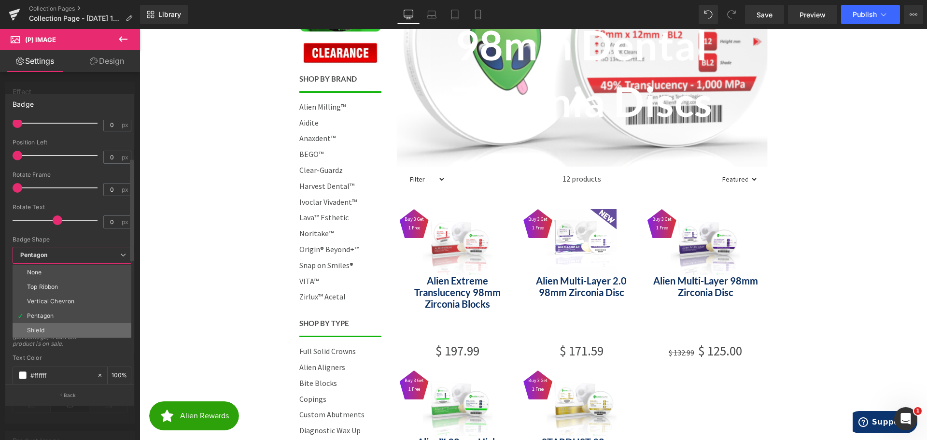
click at [54, 329] on li "Shield" at bounding box center [72, 330] width 119 height 14
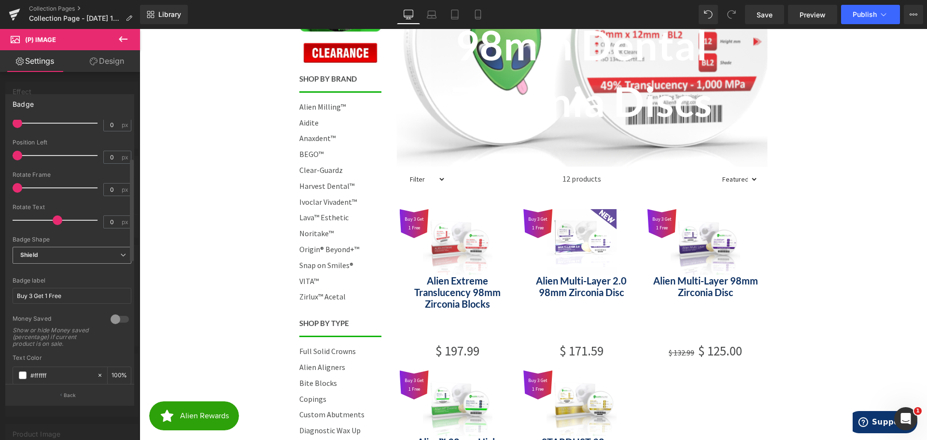
click at [76, 265] on div "Shield None Top Ribbon Vertical Chevron Pentagon Shield" at bounding box center [72, 258] width 119 height 22
click at [78, 258] on span "Shield" at bounding box center [72, 255] width 119 height 17
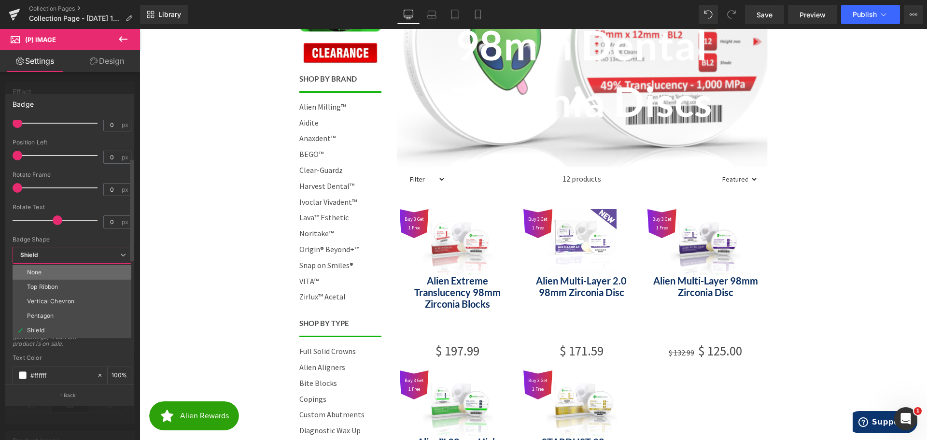
click at [75, 270] on li "None" at bounding box center [72, 272] width 119 height 14
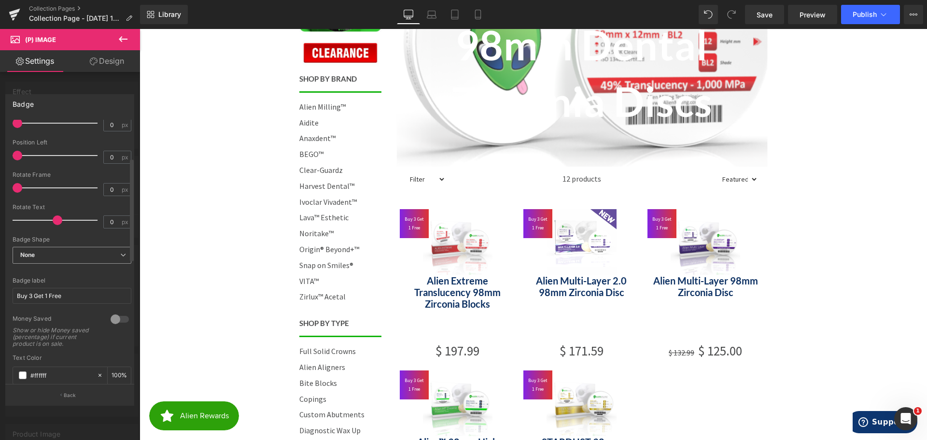
click at [77, 252] on span "None" at bounding box center [72, 255] width 119 height 17
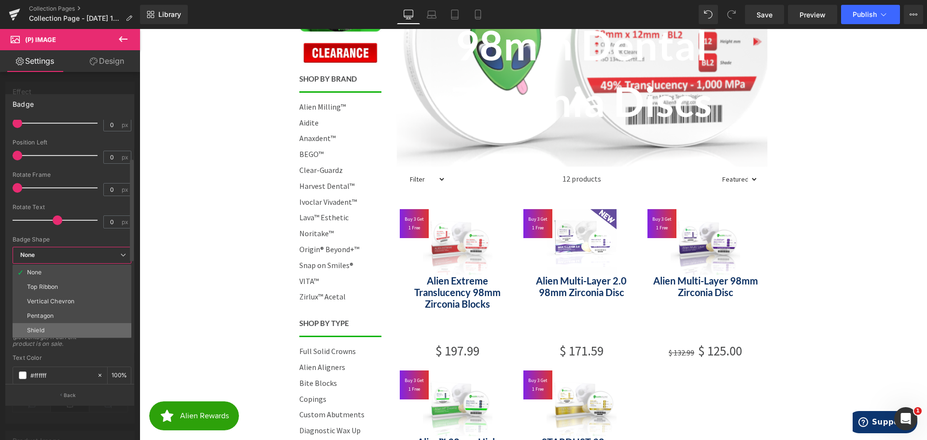
click at [72, 327] on li "Shield" at bounding box center [72, 330] width 119 height 14
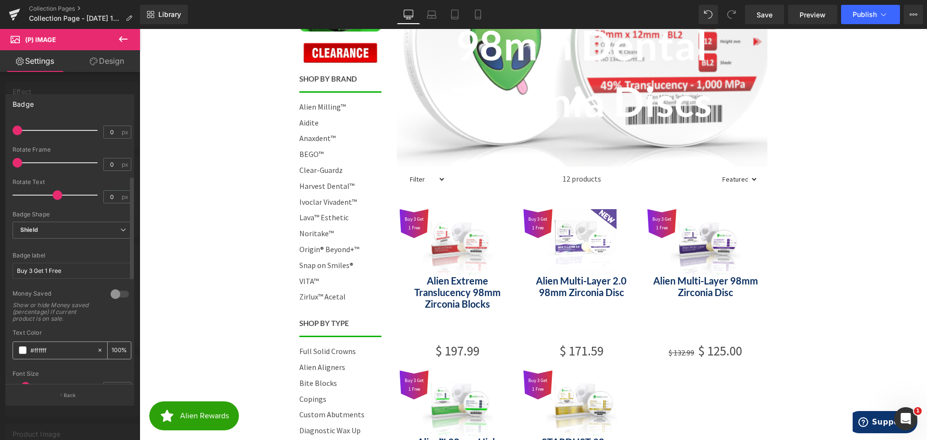
scroll to position [145, 0]
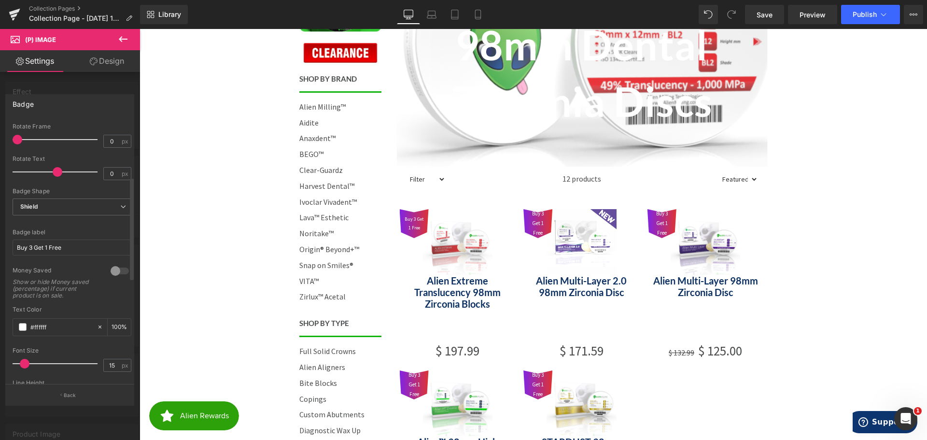
click at [26, 367] on span at bounding box center [25, 364] width 10 height 10
click at [114, 364] on div "15 px" at bounding box center [117, 365] width 28 height 13
drag, startPoint x: 114, startPoint y: 364, endPoint x: 94, endPoint y: 366, distance: 19.9
click at [89, 364] on div "Font Size 15 px" at bounding box center [72, 363] width 119 height 32
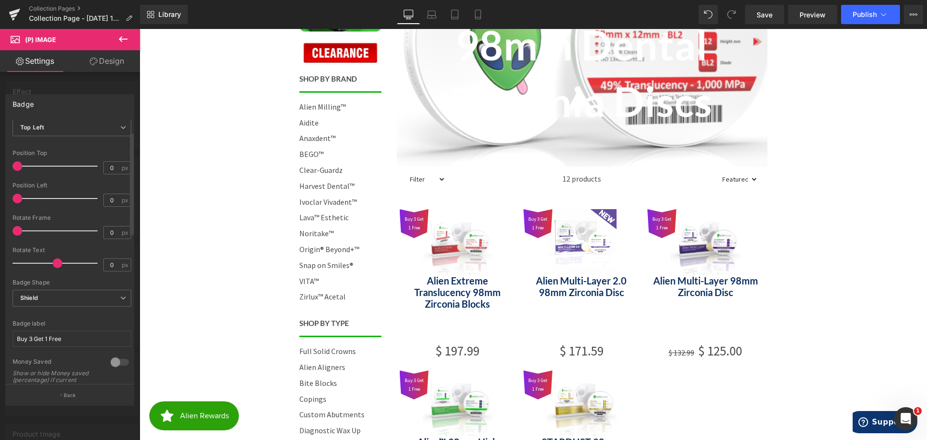
scroll to position [0, 0]
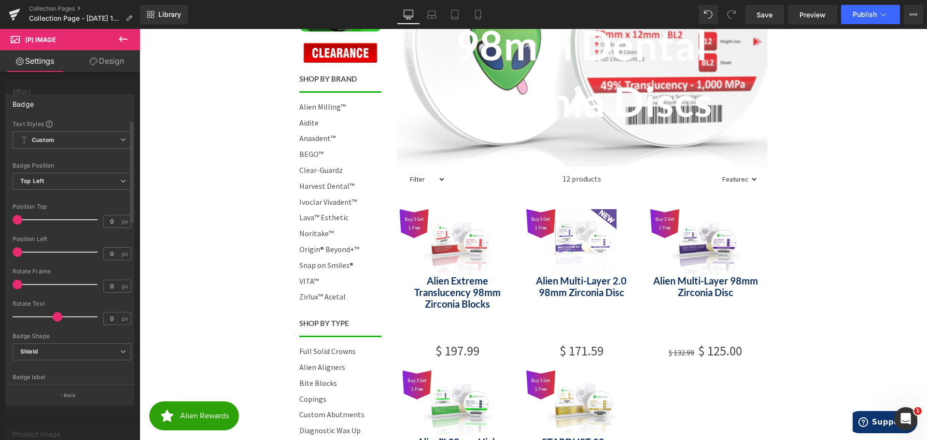
drag, startPoint x: 19, startPoint y: 251, endPoint x: 12, endPoint y: 251, distance: 7.2
click at [12, 251] on div "Text Styles Custom Custom Setup Global Style Custom Setup Global Style Text Bad…" at bounding box center [72, 252] width 132 height 265
drag, startPoint x: 18, startPoint y: 284, endPoint x: 0, endPoint y: 271, distance: 22.0
click at [0, 271] on div "Badge Text Styles Custom Custom Setup Global Style Custom Setup Global Style Te…" at bounding box center [70, 246] width 140 height 318
click at [52, 314] on span at bounding box center [55, 317] width 10 height 10
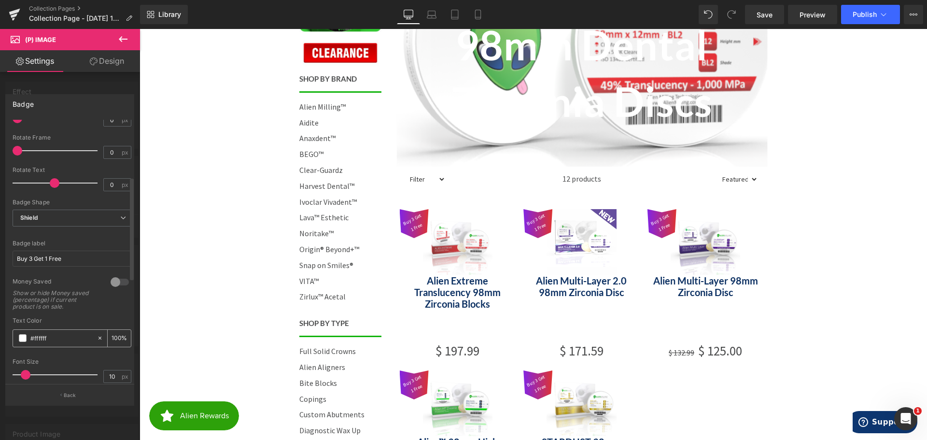
scroll to position [145, 0]
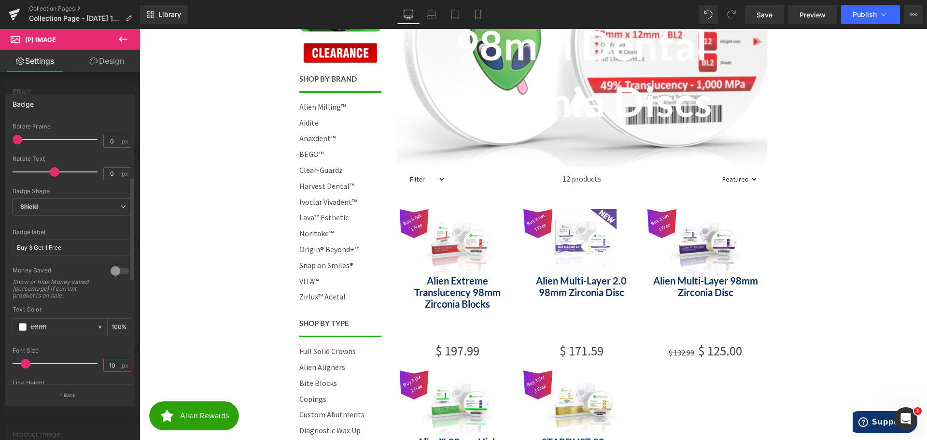
click at [116, 368] on input "10" at bounding box center [112, 365] width 17 height 12
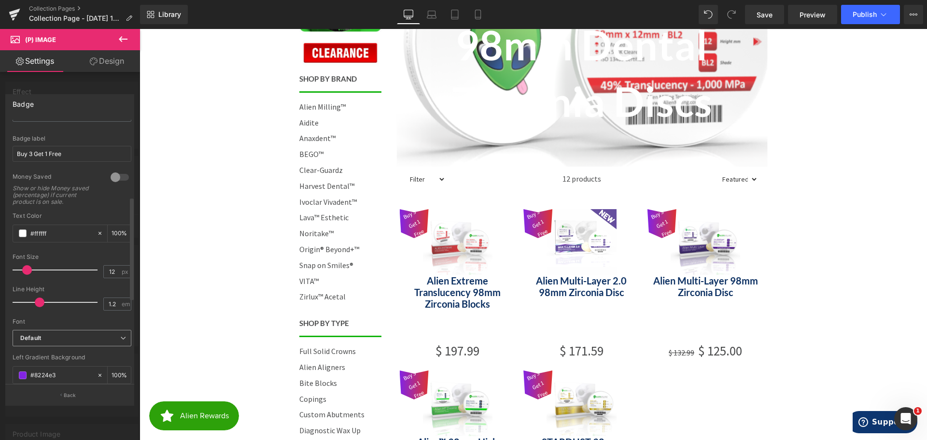
scroll to position [196, 0]
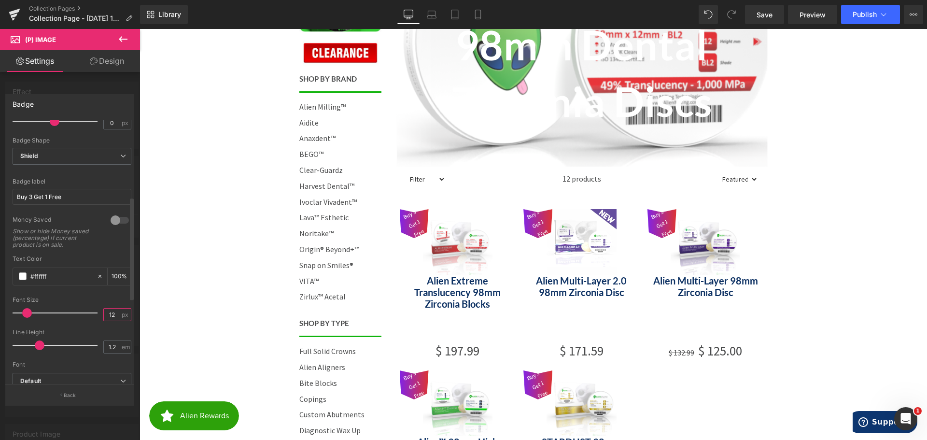
click at [112, 313] on input "12" at bounding box center [112, 315] width 17 height 12
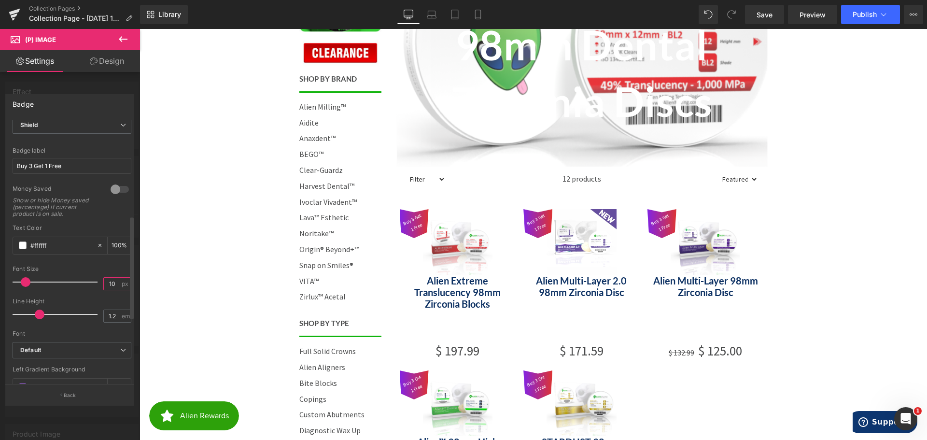
scroll to position [244, 0]
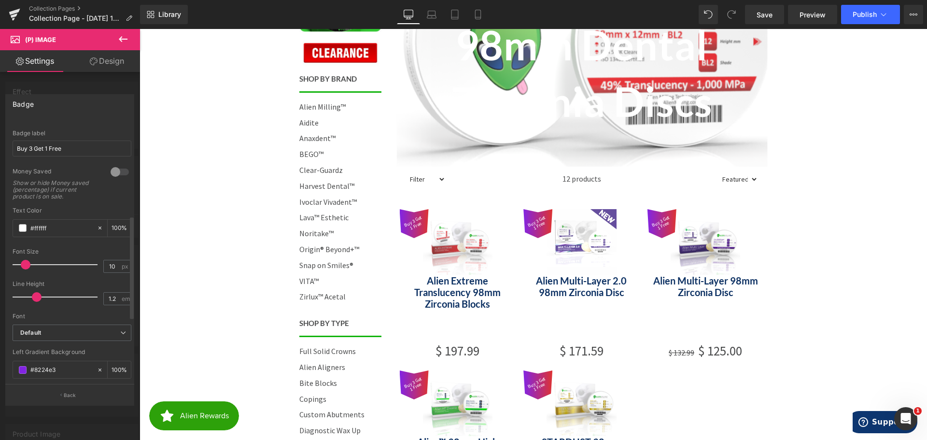
click at [39, 298] on span at bounding box center [37, 297] width 10 height 10
click at [117, 265] on div "10 px" at bounding box center [117, 266] width 28 height 13
click at [113, 266] on input "10" at bounding box center [112, 266] width 17 height 12
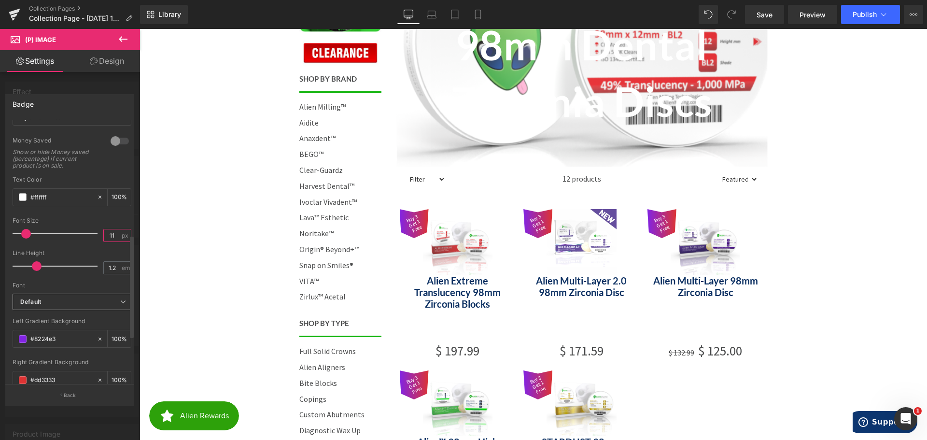
scroll to position [292, 0]
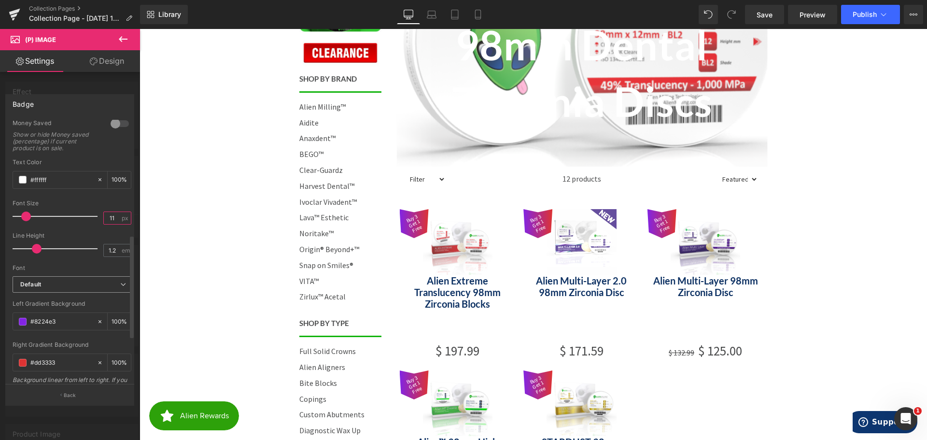
type input "11"
click at [51, 281] on b "Default" at bounding box center [70, 285] width 100 height 8
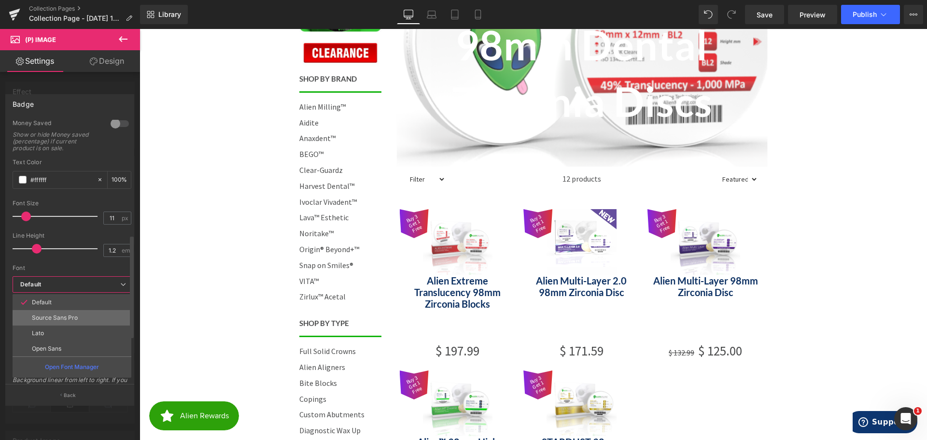
click at [66, 316] on p "Source Sans Pro" at bounding box center [55, 317] width 46 height 7
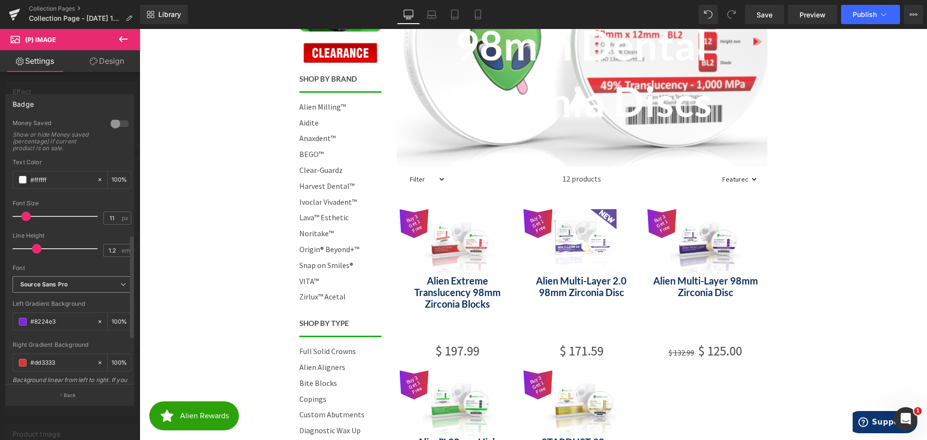
click at [58, 284] on icon "Source Sans Pro" at bounding box center [43, 285] width 47 height 8
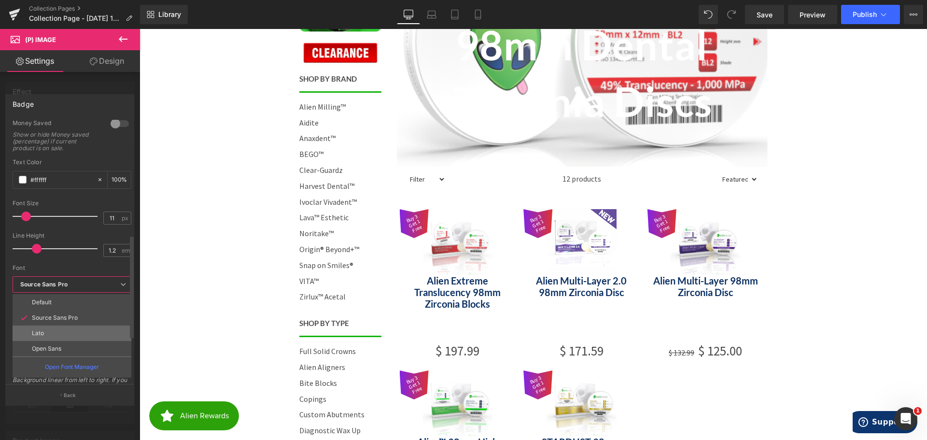
click at [59, 329] on li "Lato" at bounding box center [72, 333] width 119 height 15
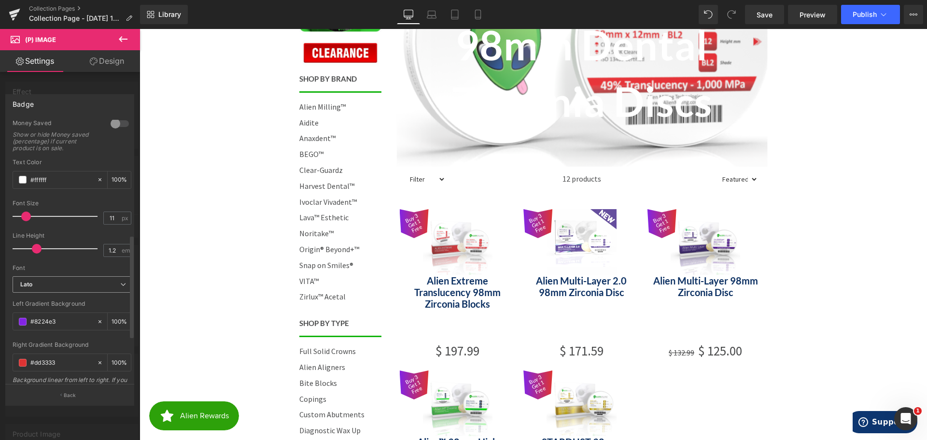
click at [62, 285] on b "Lato" at bounding box center [70, 285] width 100 height 8
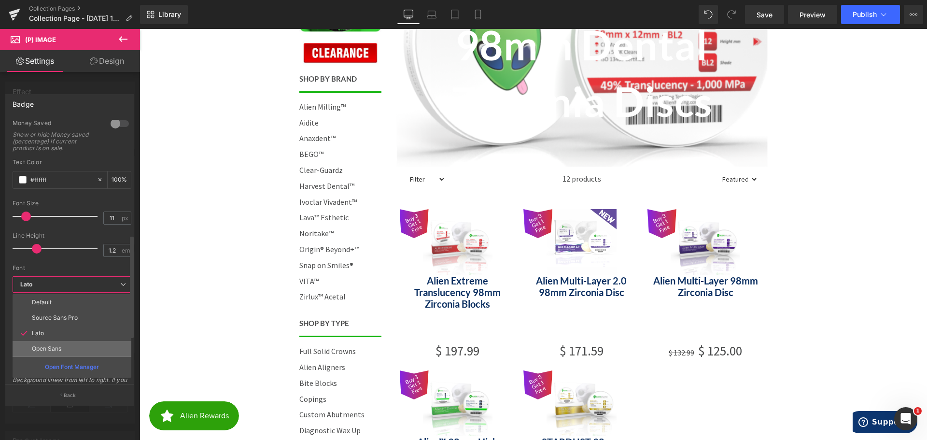
click at [64, 346] on li "Open Sans" at bounding box center [72, 348] width 119 height 15
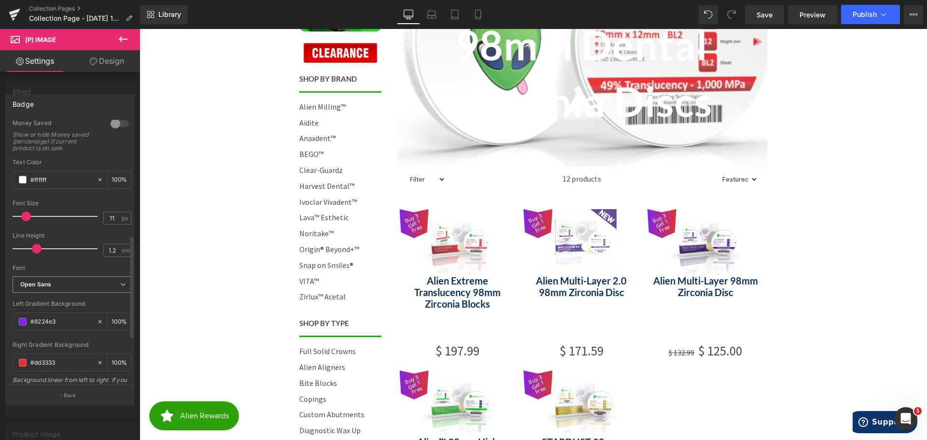
click at [60, 288] on b "Open Sans" at bounding box center [70, 285] width 100 height 8
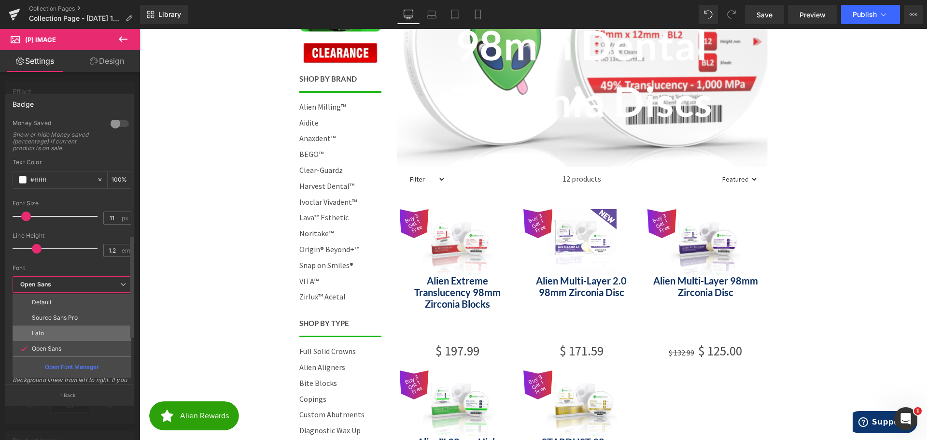
click at [56, 333] on li "Lato" at bounding box center [72, 333] width 119 height 15
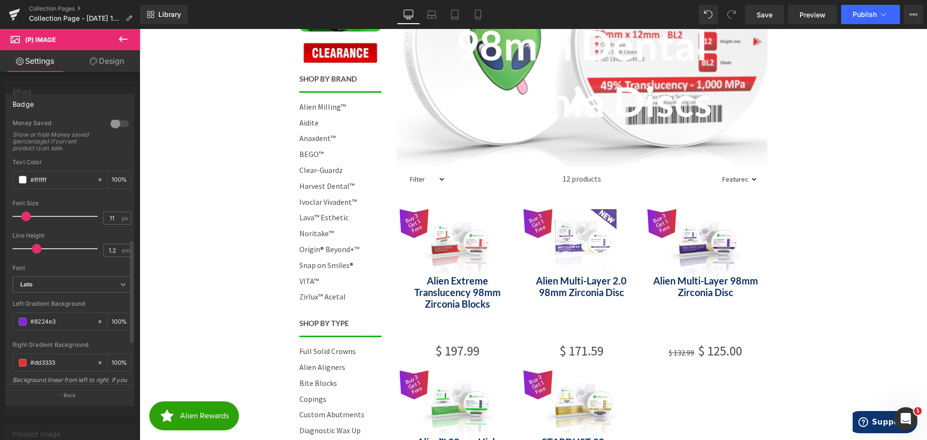
scroll to position [341, 0]
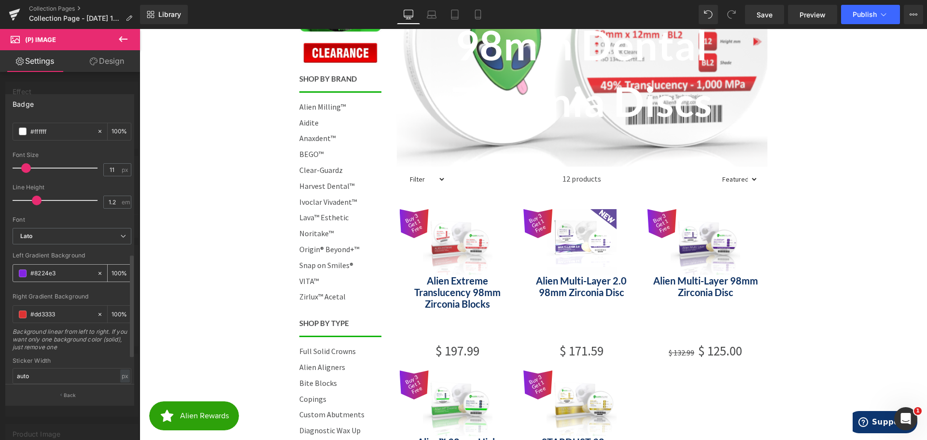
click at [22, 274] on span at bounding box center [23, 274] width 8 height 8
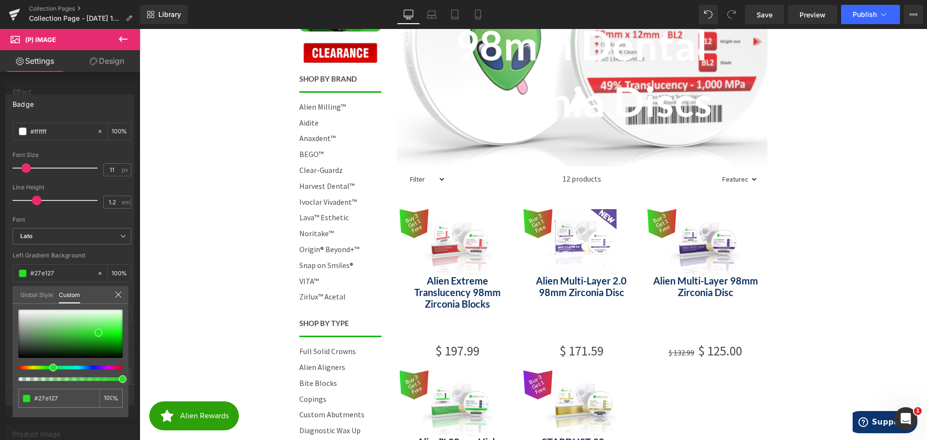
drag, startPoint x: 58, startPoint y: 368, endPoint x: 51, endPoint y: 366, distance: 6.9
click at [51, 367] on div at bounding box center [66, 368] width 104 height 4
drag, startPoint x: 100, startPoint y: 335, endPoint x: 107, endPoint y: 342, distance: 9.6
click at [107, 342] on span at bounding box center [105, 340] width 8 height 8
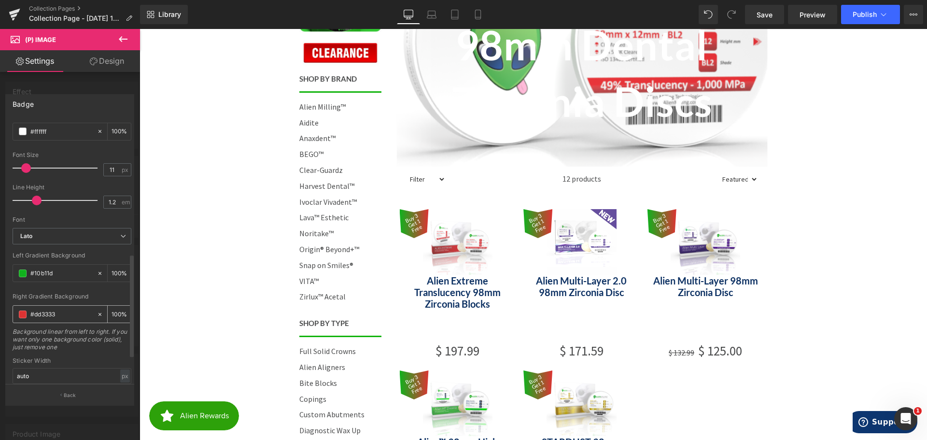
click at [21, 312] on span at bounding box center [23, 315] width 8 height 8
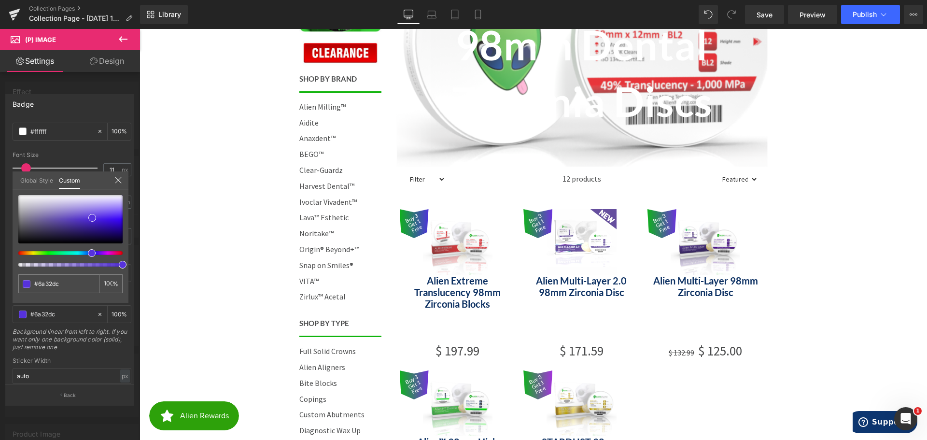
drag, startPoint x: 93, startPoint y: 255, endPoint x: 86, endPoint y: 251, distance: 8.2
click at [86, 252] on div at bounding box center [66, 253] width 104 height 4
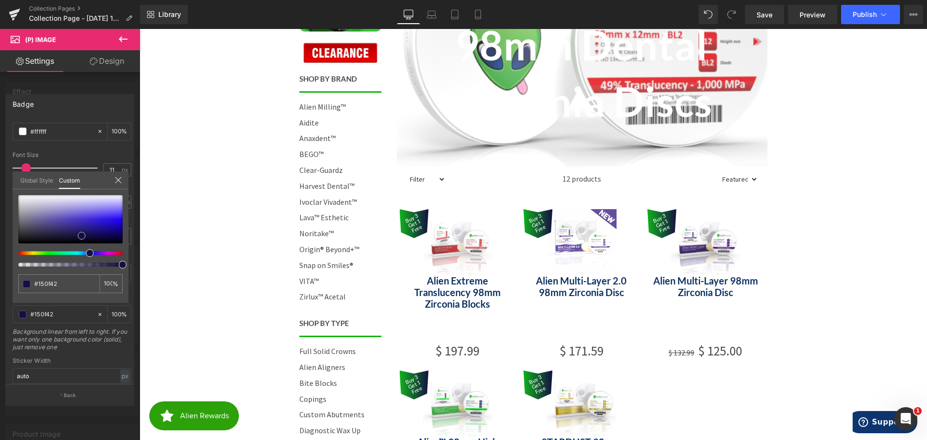
drag, startPoint x: 100, startPoint y: 232, endPoint x: 82, endPoint y: 236, distance: 19.2
click at [82, 236] on div at bounding box center [70, 219] width 104 height 48
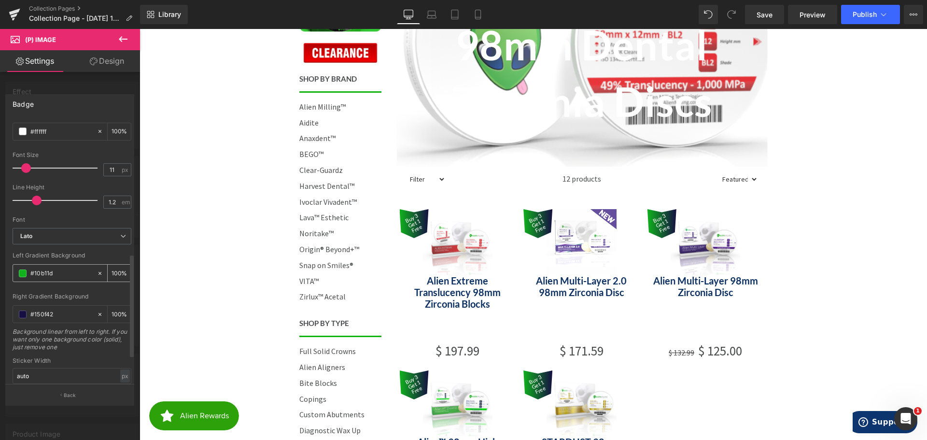
click at [21, 269] on div "#8224e3" at bounding box center [55, 273] width 84 height 17
click at [22, 274] on span at bounding box center [23, 274] width 8 height 8
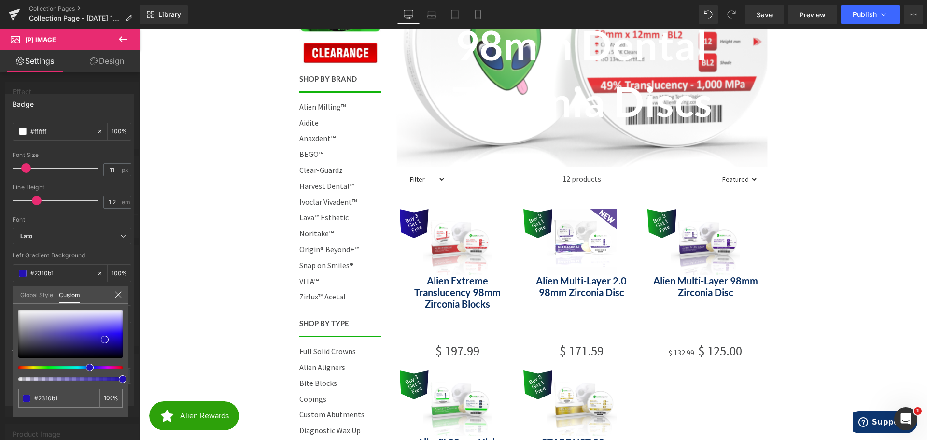
drag, startPoint x: 80, startPoint y: 369, endPoint x: 89, endPoint y: 335, distance: 34.7
click at [86, 368] on div at bounding box center [66, 368] width 104 height 4
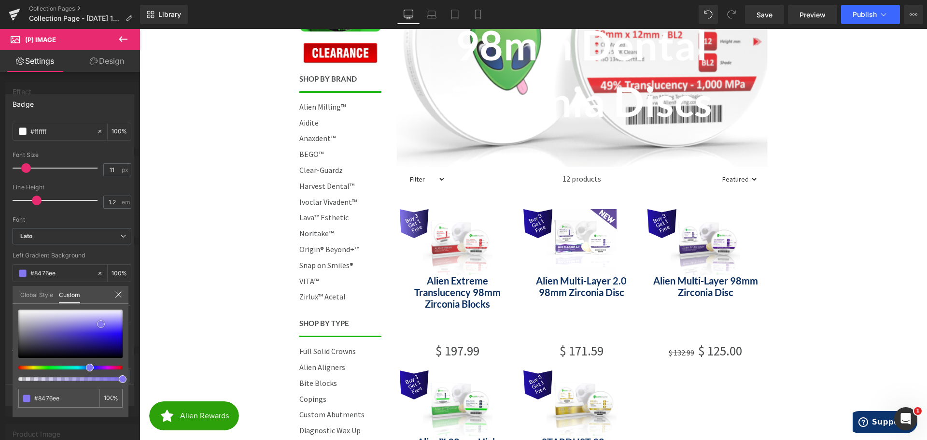
drag, startPoint x: 90, startPoint y: 328, endPoint x: 101, endPoint y: 324, distance: 11.5
click at [101, 324] on div at bounding box center [70, 334] width 104 height 48
drag, startPoint x: 108, startPoint y: 326, endPoint x: 103, endPoint y: 320, distance: 7.5
click at [103, 320] on span at bounding box center [101, 319] width 8 height 8
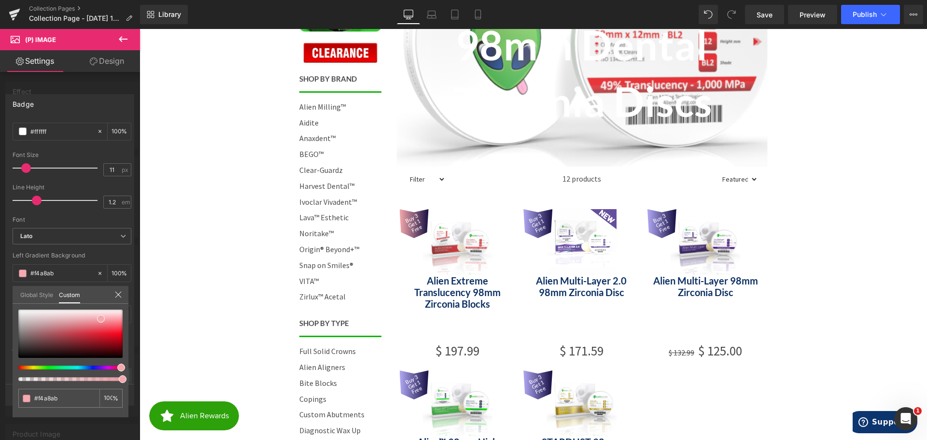
click at [117, 367] on div at bounding box center [66, 368] width 104 height 4
drag, startPoint x: 105, startPoint y: 328, endPoint x: 112, endPoint y: 332, distance: 7.6
click at [112, 332] on div at bounding box center [70, 334] width 104 height 48
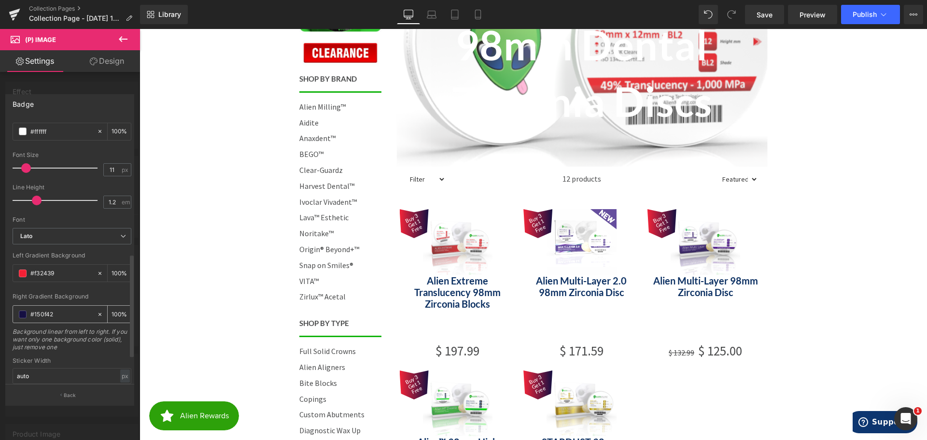
click at [36, 315] on input "#dd3333" at bounding box center [61, 314] width 62 height 11
click at [22, 312] on span at bounding box center [23, 315] width 8 height 8
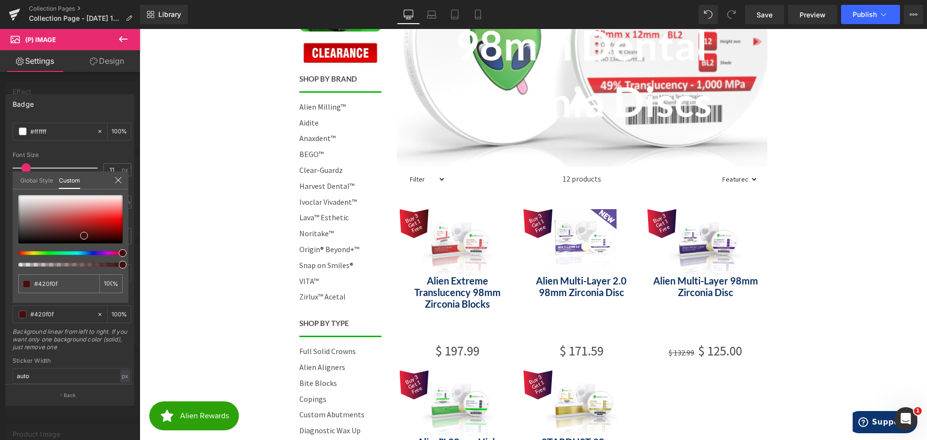
drag, startPoint x: 114, startPoint y: 253, endPoint x: 122, endPoint y: 253, distance: 7.7
click at [119, 253] on div at bounding box center [66, 253] width 104 height 4
drag, startPoint x: 105, startPoint y: 231, endPoint x: 113, endPoint y: 232, distance: 7.9
click at [113, 232] on div at bounding box center [70, 219] width 104 height 48
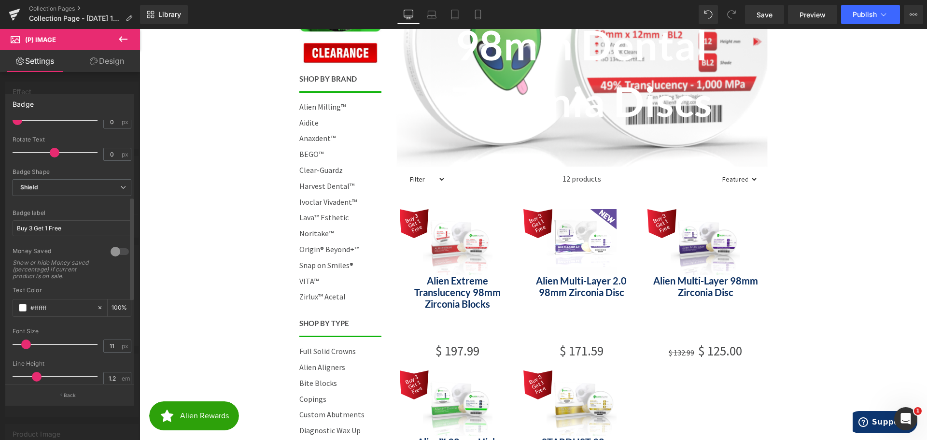
scroll to position [147, 0]
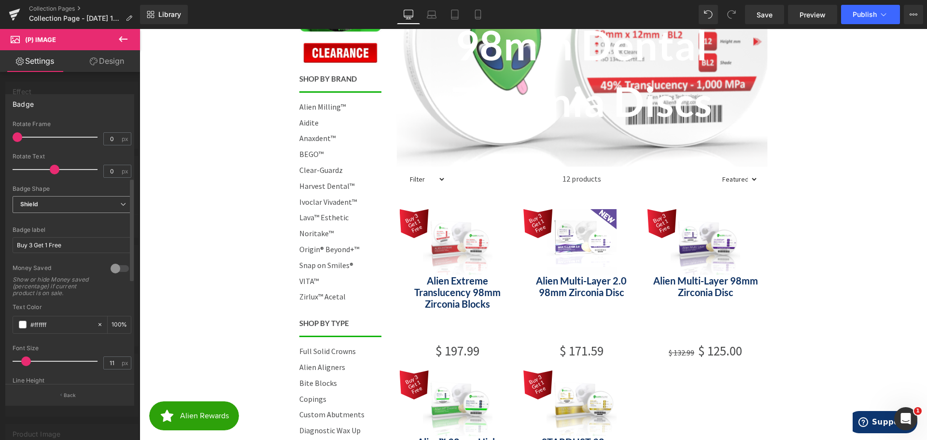
click at [54, 203] on span "Shield" at bounding box center [72, 204] width 119 height 17
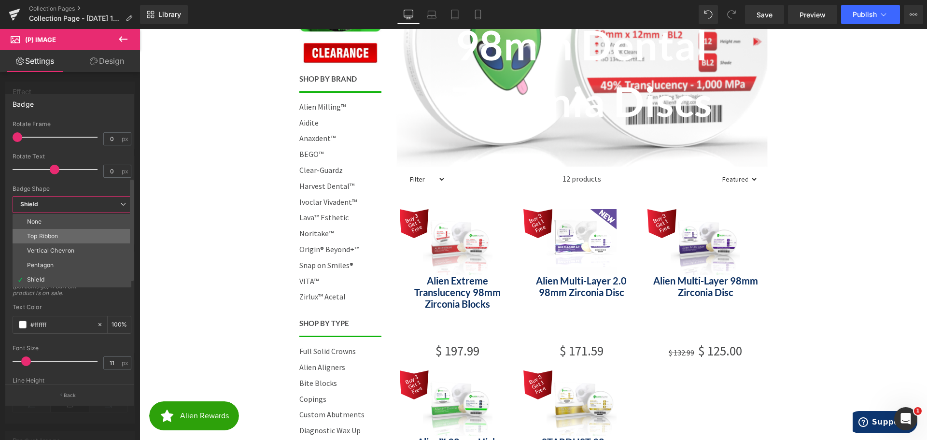
click at [60, 232] on li "Top Ribbon" at bounding box center [72, 236] width 119 height 14
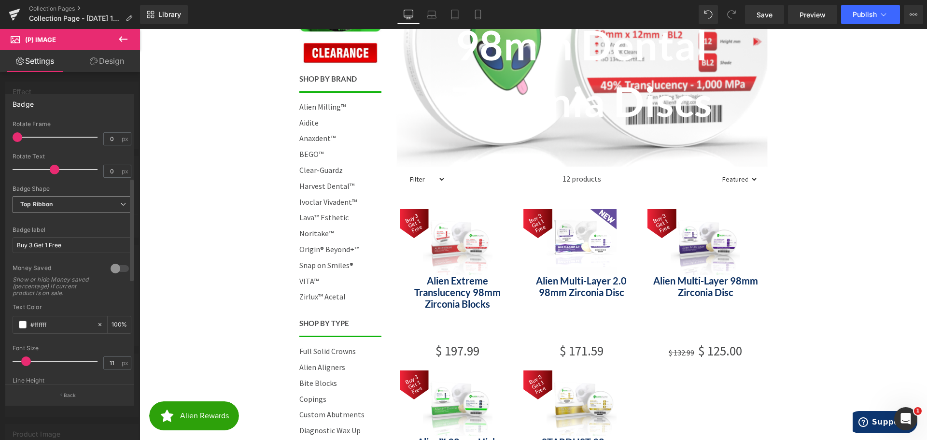
click at [75, 204] on span "Top Ribbon" at bounding box center [72, 204] width 119 height 17
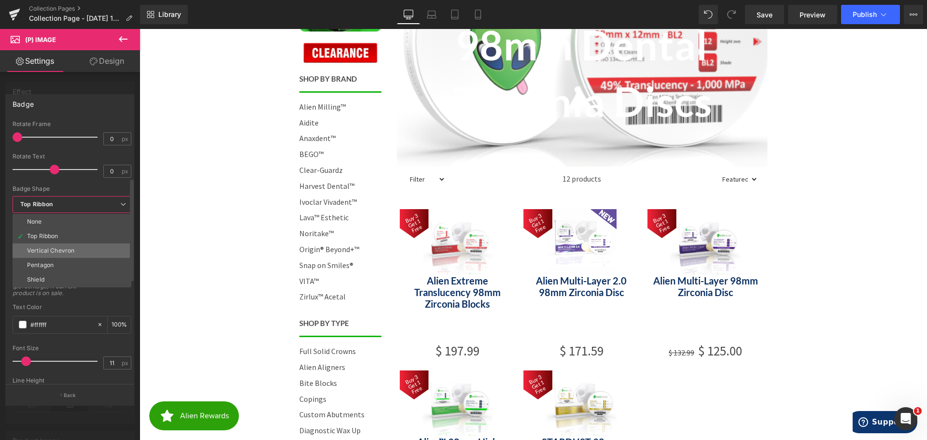
click at [73, 246] on li "Vertical Chevron" at bounding box center [72, 250] width 119 height 14
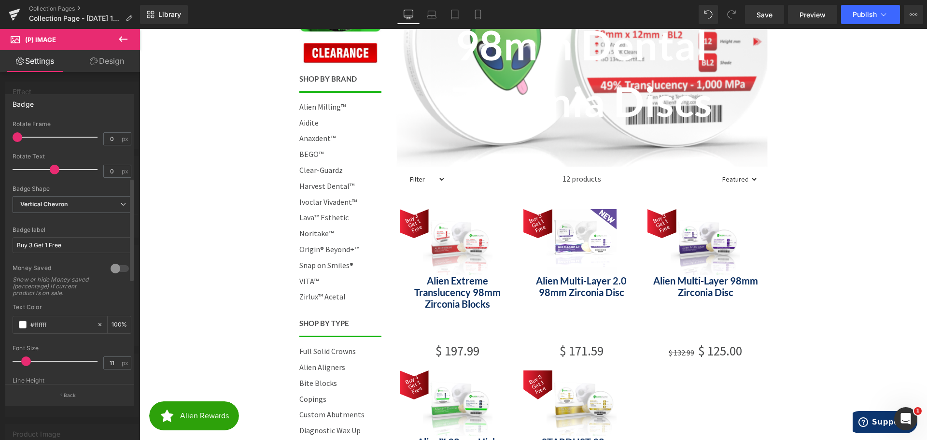
click at [78, 194] on div "Badge Shape Vertical Chevron None Top Ribbon Vertical Chevron Pentagon Shield" at bounding box center [72, 204] width 119 height 39
click at [77, 201] on span "Vertical Chevron" at bounding box center [72, 204] width 119 height 17
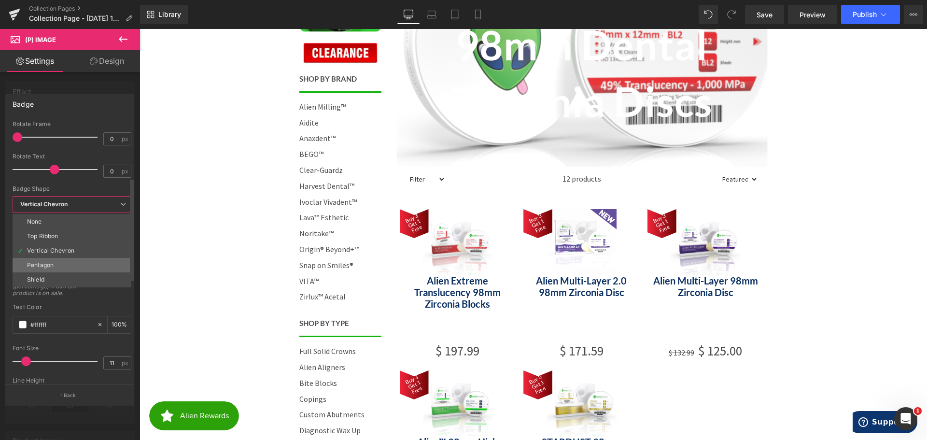
click at [72, 258] on li "Pentagon" at bounding box center [72, 265] width 119 height 14
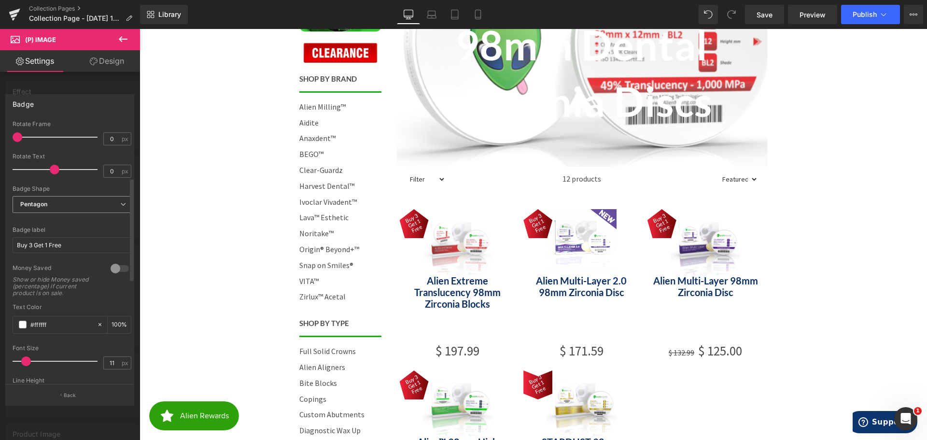
click at [76, 199] on span "Pentagon" at bounding box center [72, 204] width 119 height 17
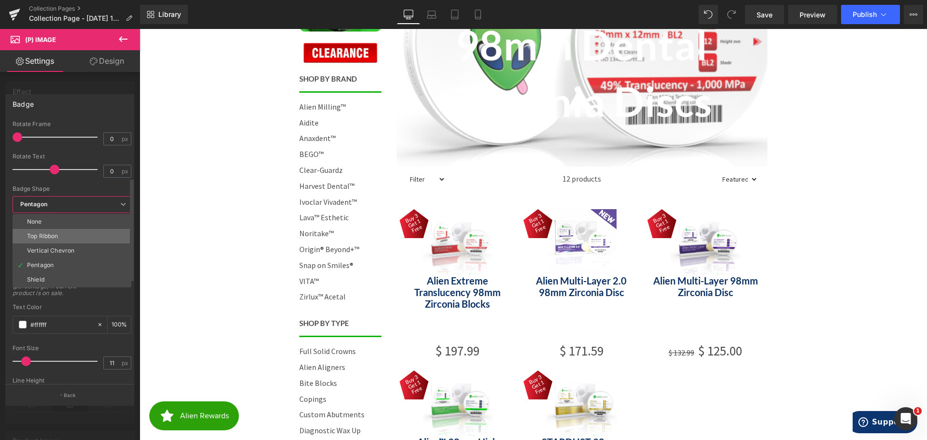
click at [69, 232] on li "Top Ribbon" at bounding box center [72, 236] width 119 height 14
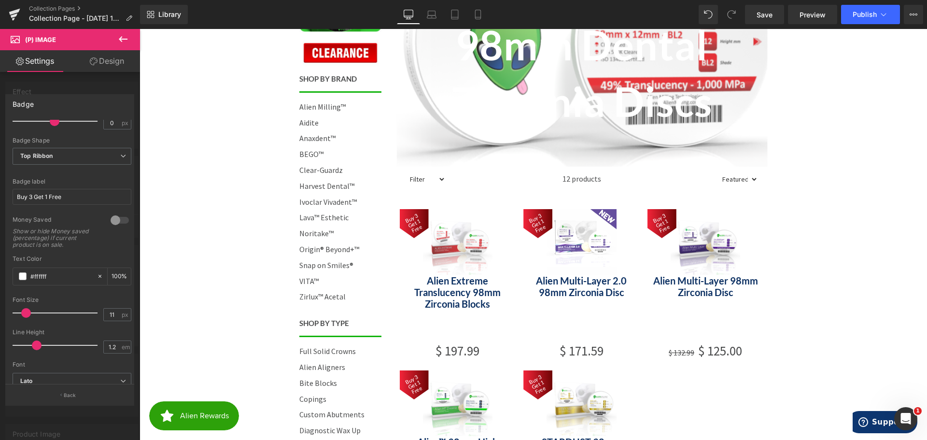
scroll to position [244, 0]
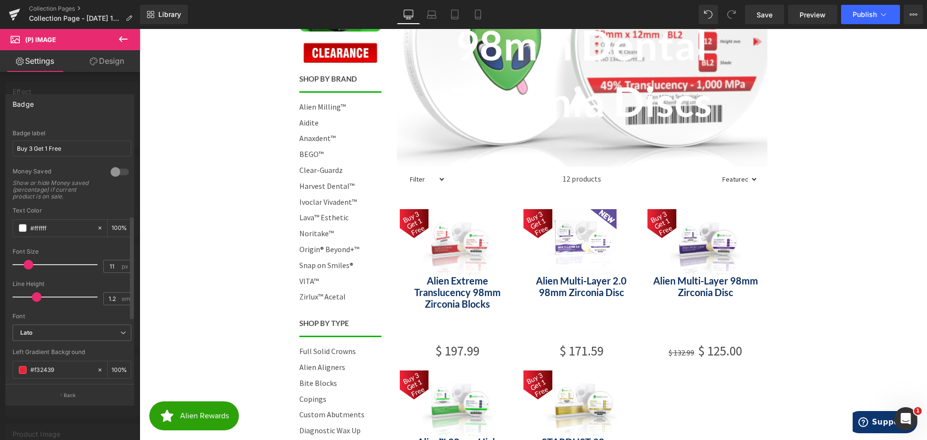
click at [28, 264] on span at bounding box center [29, 265] width 10 height 10
drag, startPoint x: 35, startPoint y: 297, endPoint x: 30, endPoint y: 296, distance: 5.5
click at [30, 296] on span at bounding box center [31, 297] width 10 height 10
click at [0, 290] on div at bounding box center [70, 237] width 140 height 416
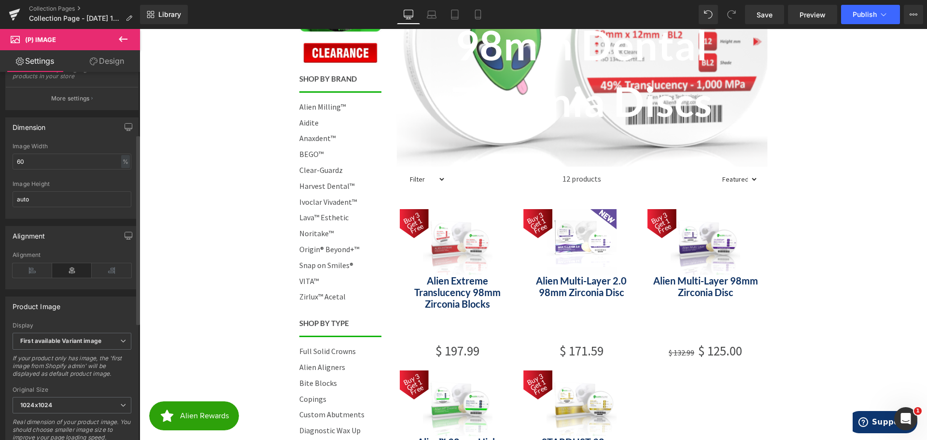
scroll to position [145, 0]
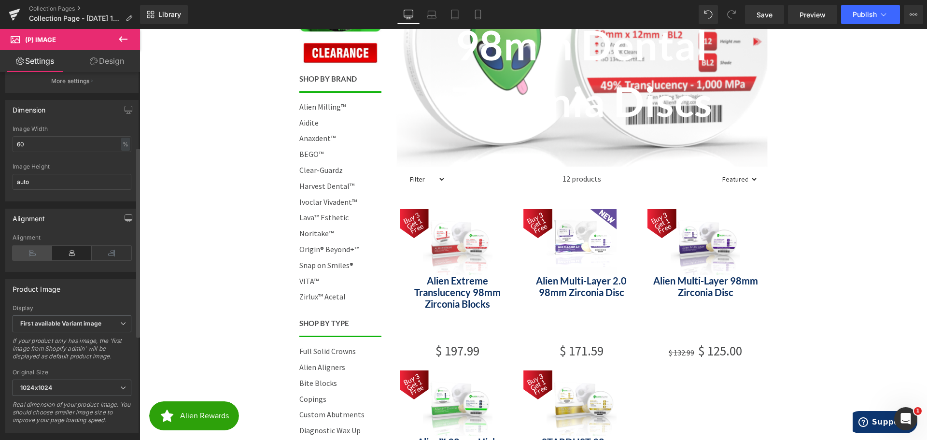
click at [31, 259] on icon at bounding box center [33, 253] width 40 height 14
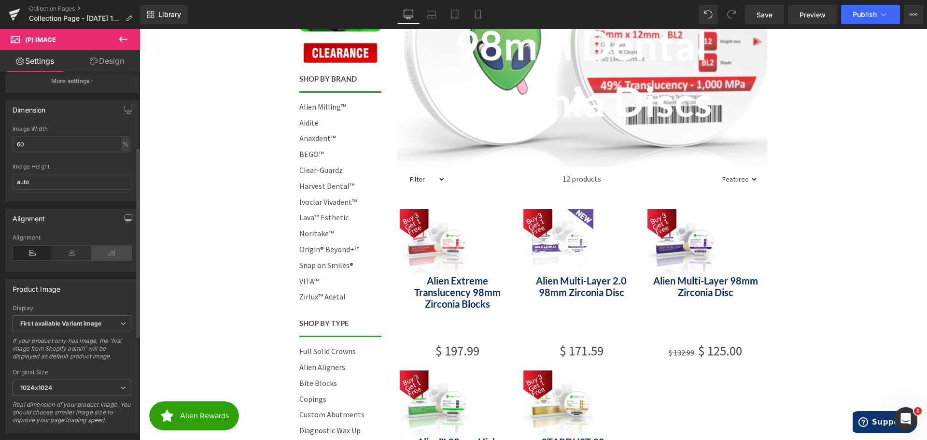
click at [104, 258] on icon at bounding box center [112, 253] width 40 height 14
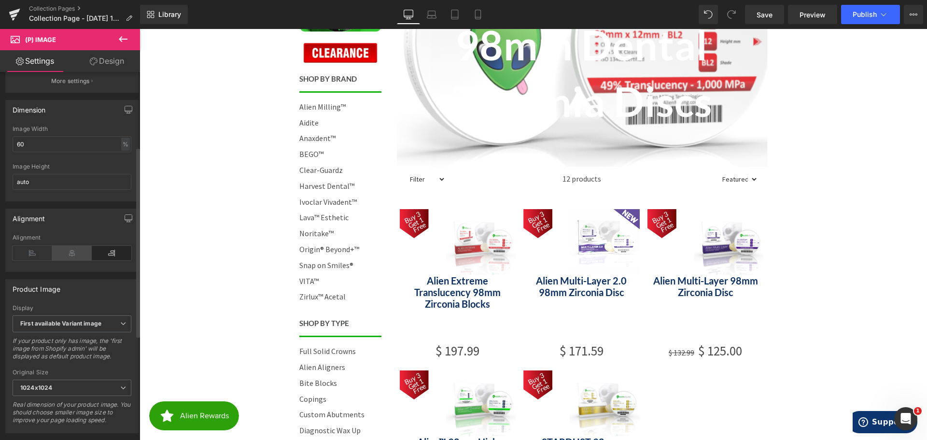
click at [83, 259] on icon at bounding box center [72, 253] width 40 height 14
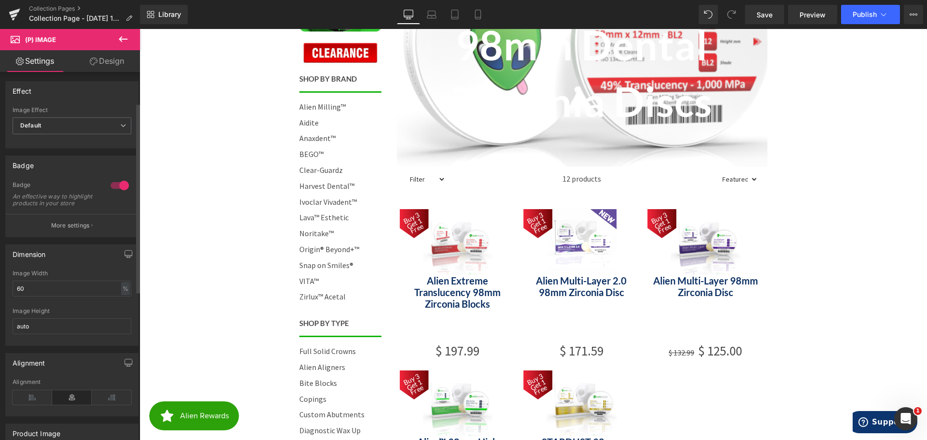
scroll to position [0, 0]
click at [44, 295] on input "60" at bounding box center [72, 289] width 119 height 16
type input "6"
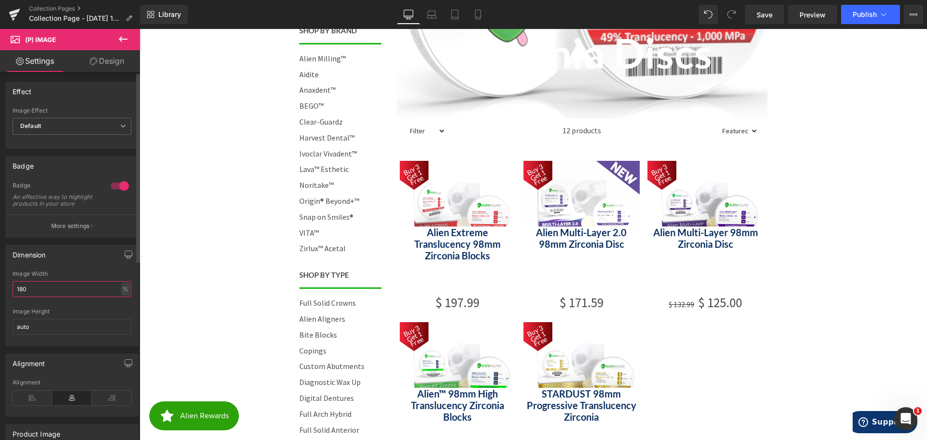
drag, startPoint x: 40, startPoint y: 294, endPoint x: 2, endPoint y: 294, distance: 37.7
click at [2, 293] on div "Dimension 60% Image Width 180 % % px auto Image Height auto" at bounding box center [72, 292] width 144 height 109
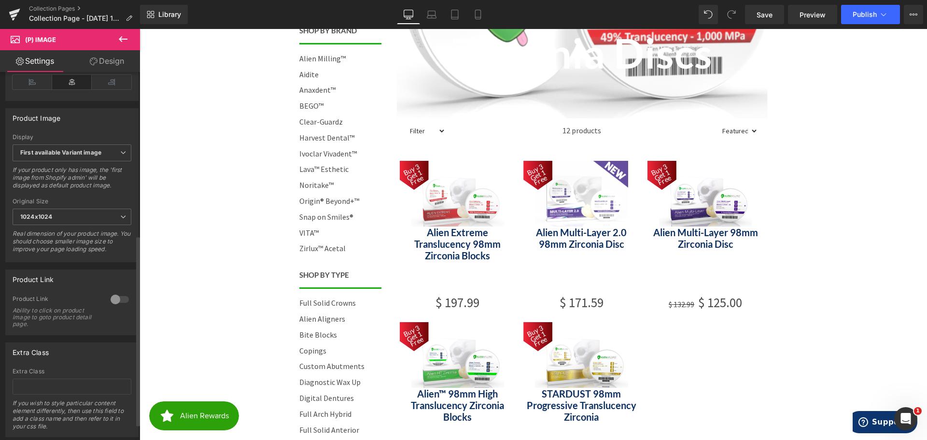
scroll to position [338, 0]
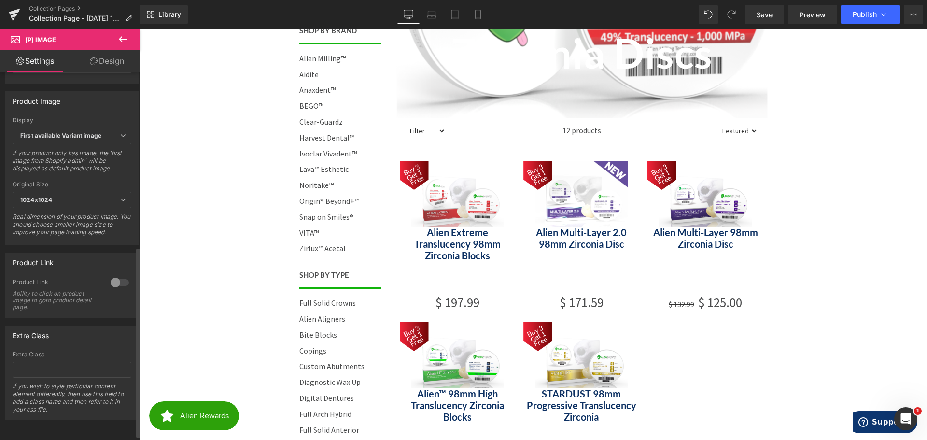
type input "80"
click at [115, 283] on div at bounding box center [119, 282] width 23 height 15
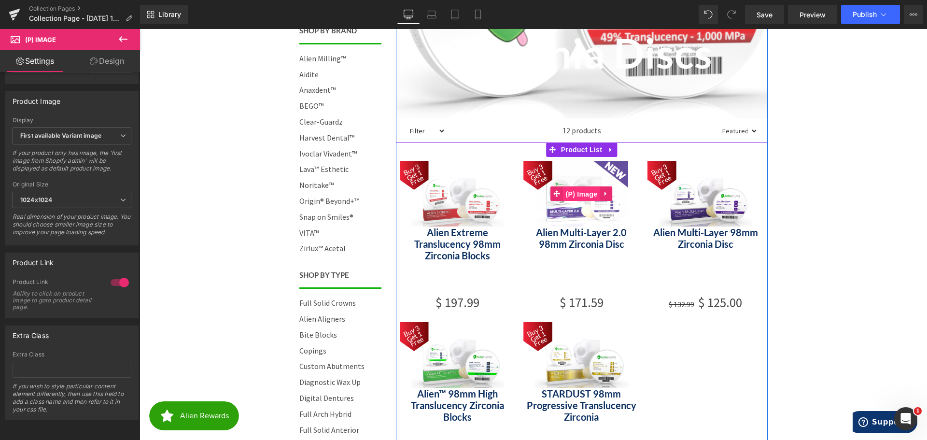
click at [580, 189] on span "(P) Image" at bounding box center [582, 194] width 37 height 14
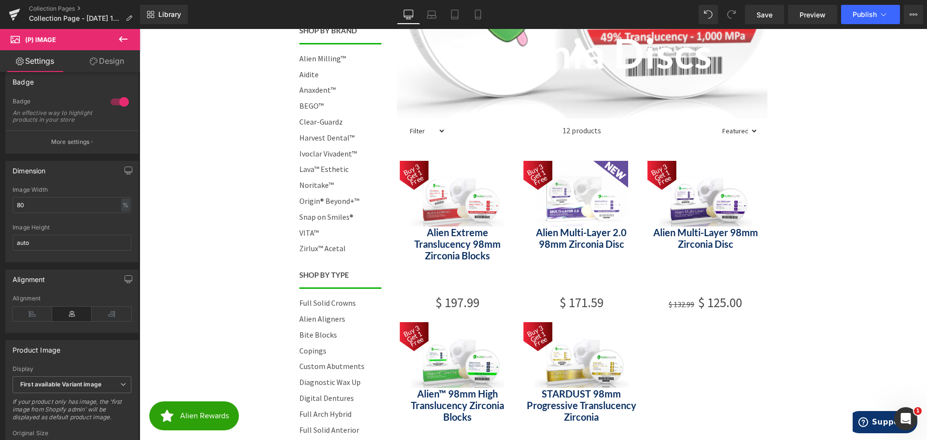
scroll to position [9, 0]
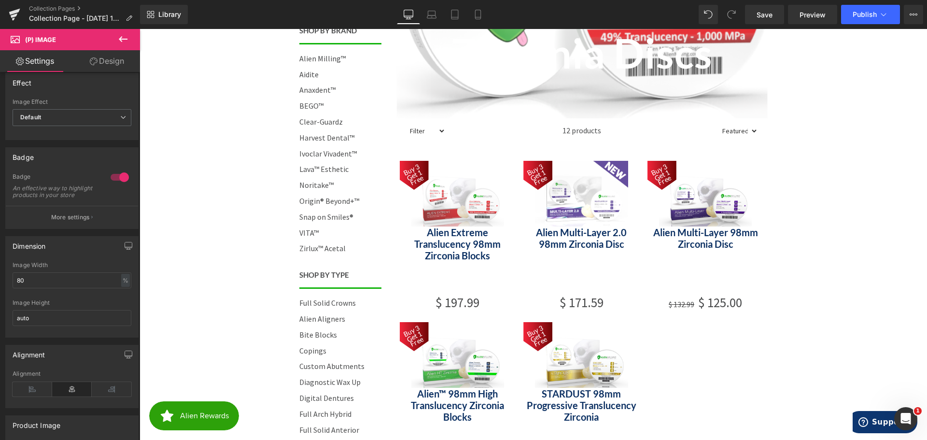
click at [411, 173] on span "Buy 3 Get 1 Free" at bounding box center [414, 175] width 26 height 25
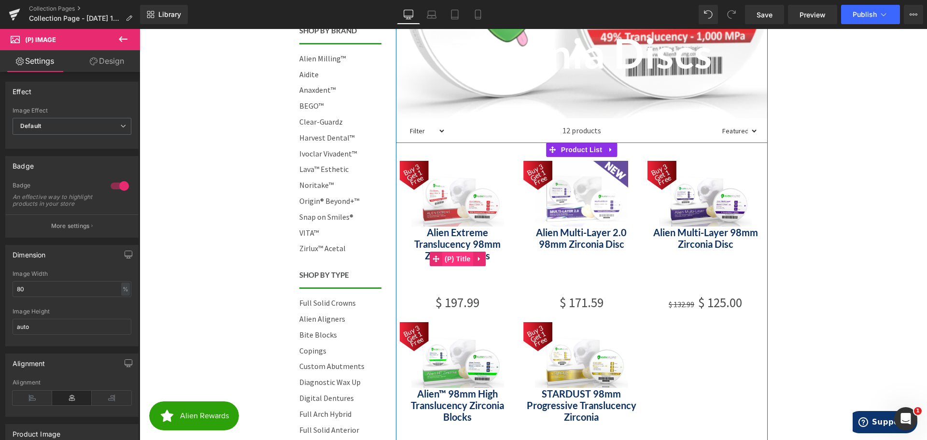
click at [462, 260] on span "(P) Title" at bounding box center [457, 259] width 31 height 14
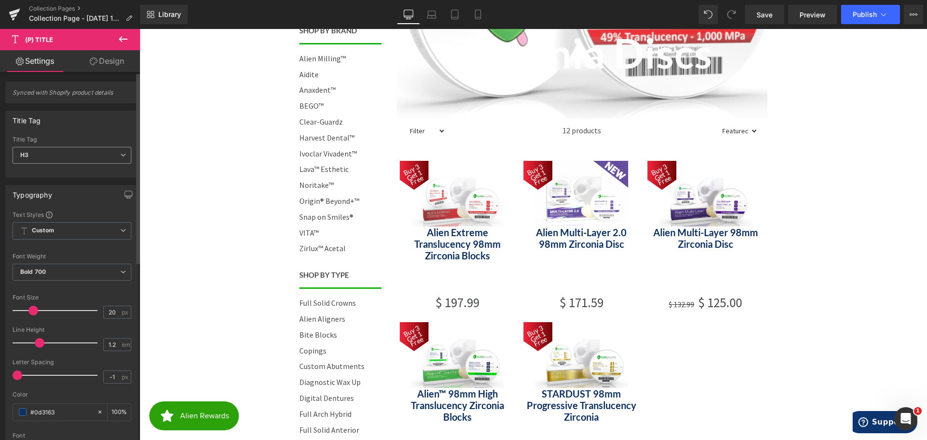
click at [66, 156] on span "H3" at bounding box center [72, 155] width 119 height 17
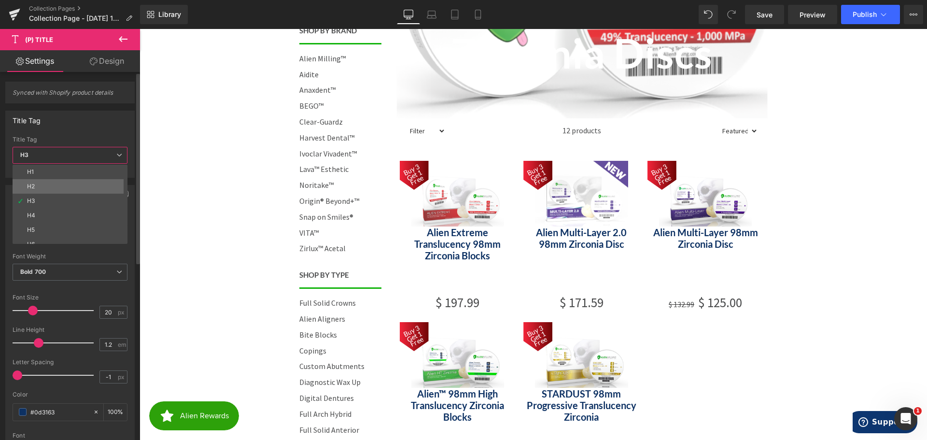
click at [47, 190] on li "H2" at bounding box center [72, 186] width 119 height 14
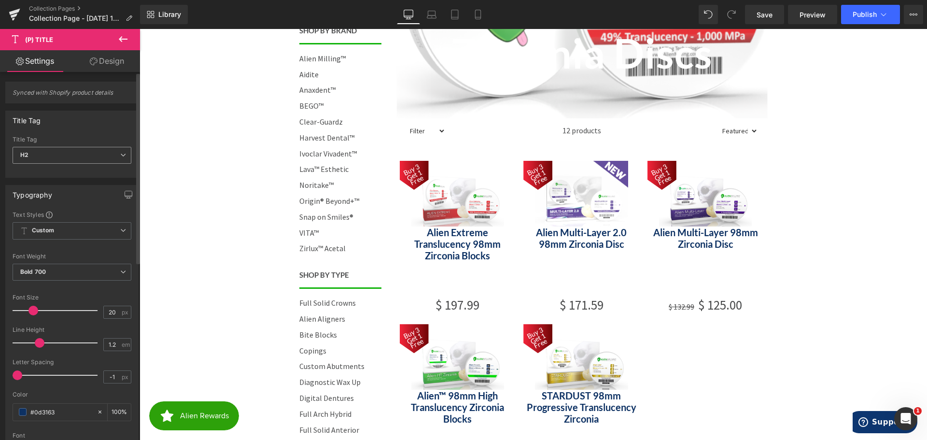
click at [75, 151] on span "H2" at bounding box center [72, 155] width 119 height 17
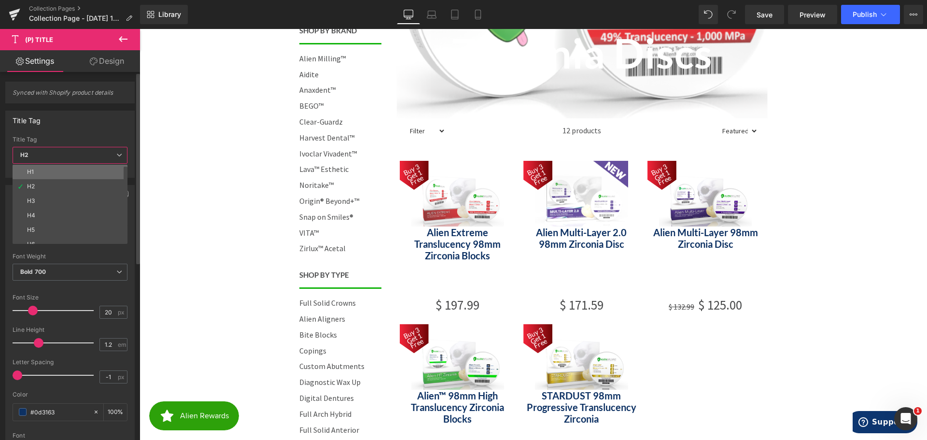
click at [49, 170] on li "H1" at bounding box center [72, 172] width 119 height 14
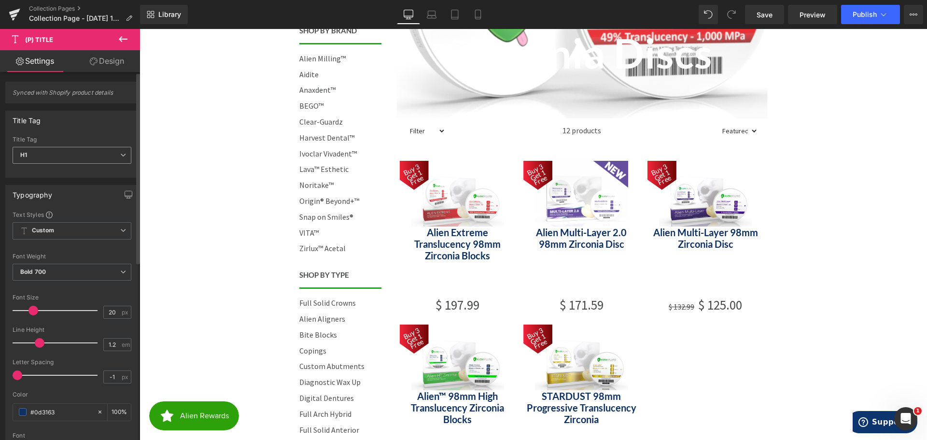
click at [60, 155] on span "H1" at bounding box center [72, 155] width 119 height 17
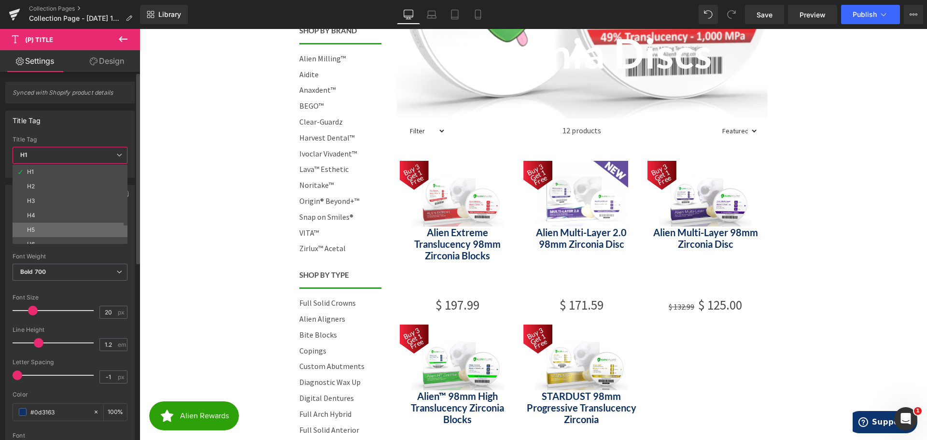
click at [49, 229] on li "H5" at bounding box center [72, 230] width 119 height 14
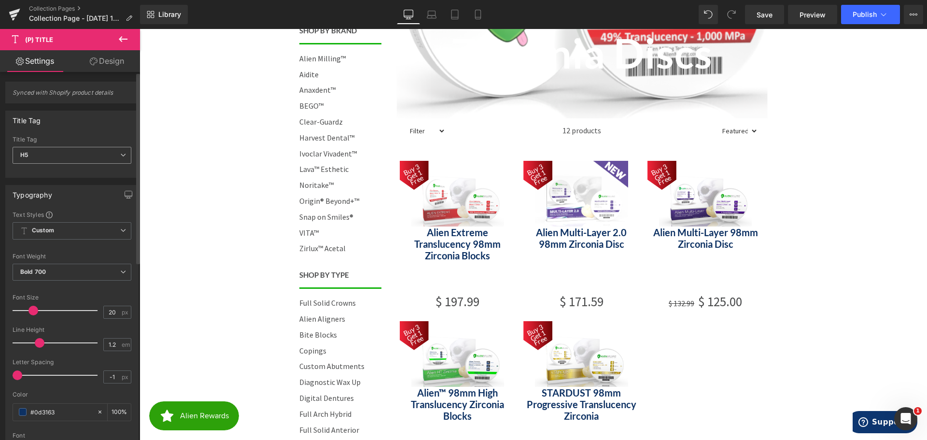
click at [64, 164] on div "H5 H1 H2 H3 H4 H5 H6 Paragraph" at bounding box center [72, 158] width 119 height 22
click at [63, 153] on span "H5" at bounding box center [72, 155] width 119 height 17
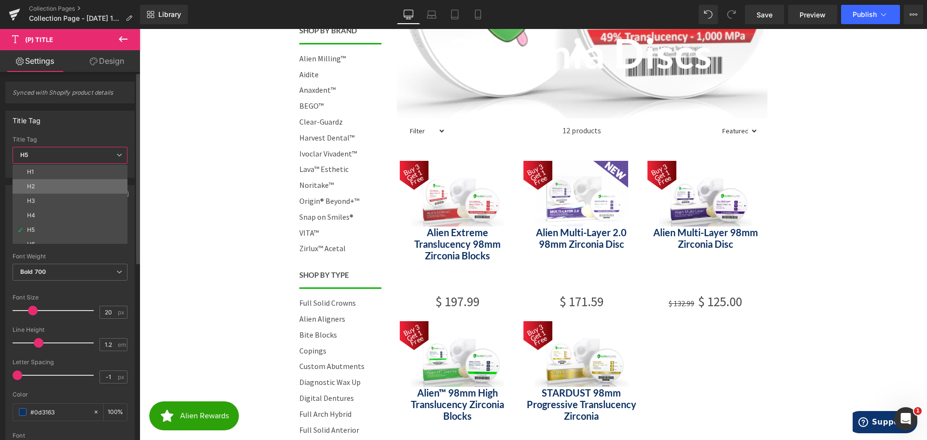
click at [58, 184] on li "H2" at bounding box center [72, 186] width 119 height 14
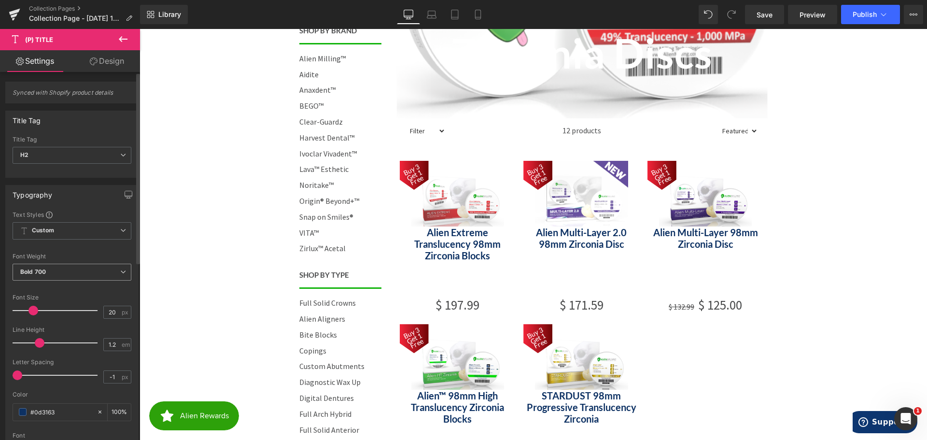
click at [63, 270] on span "Bold 700" at bounding box center [72, 272] width 119 height 17
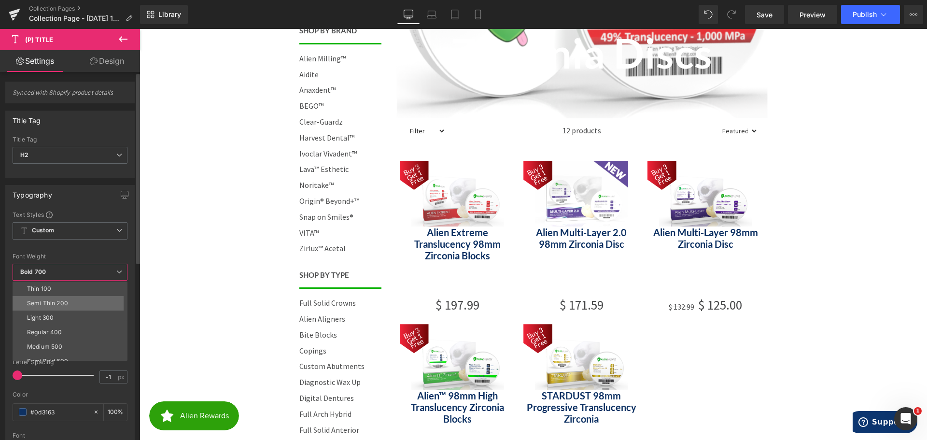
click at [71, 299] on li "Semi Thin 200" at bounding box center [72, 303] width 119 height 14
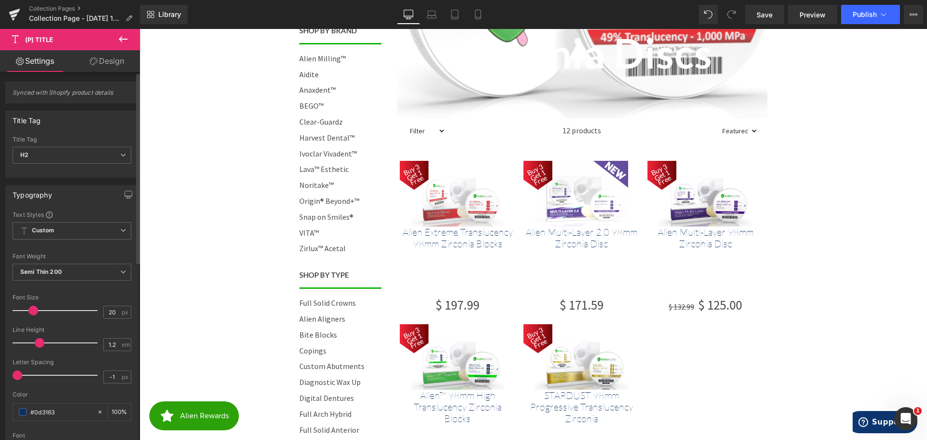
click at [73, 255] on div "Font Weight" at bounding box center [72, 256] width 119 height 7
click at [57, 230] on span "Custom Setup Global Style" at bounding box center [72, 230] width 119 height 17
click at [57, 230] on span "Custom Setup Global Style" at bounding box center [70, 230] width 115 height 17
click at [50, 269] on b "Semi Thin 200" at bounding box center [41, 271] width 42 height 7
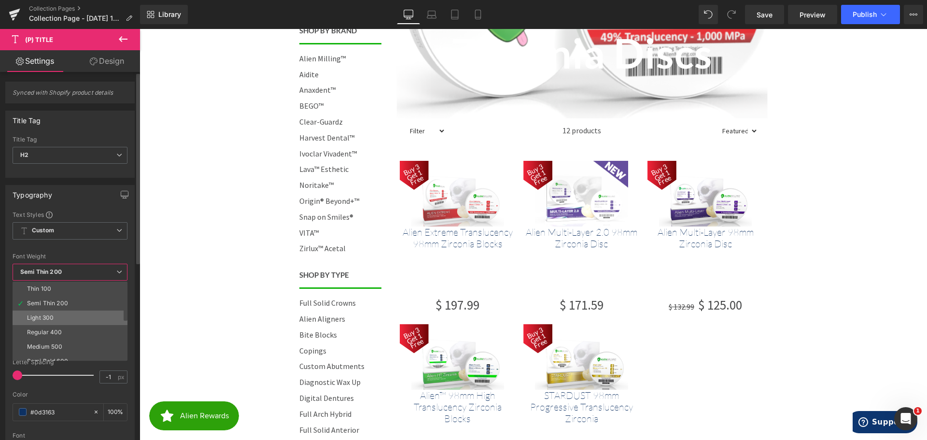
click at [63, 316] on li "Light 300" at bounding box center [72, 318] width 119 height 14
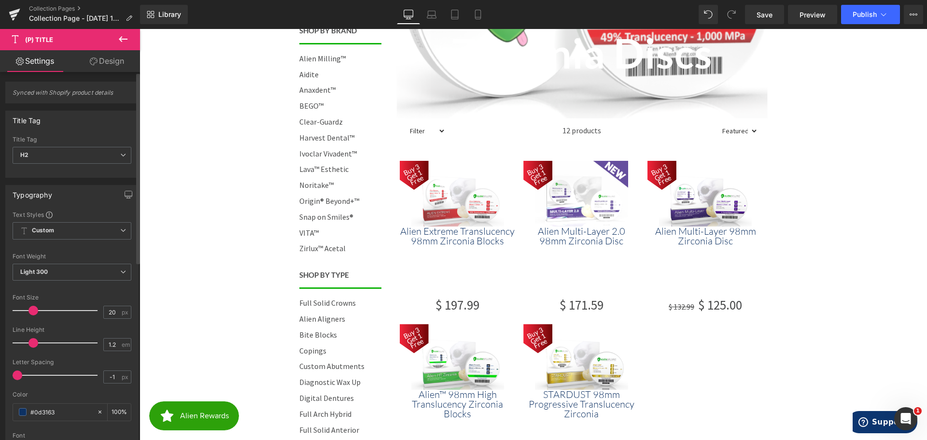
drag, startPoint x: 38, startPoint y: 340, endPoint x: 32, endPoint y: 339, distance: 5.5
click at [32, 339] on span at bounding box center [33, 343] width 10 height 10
drag, startPoint x: 17, startPoint y: 375, endPoint x: 24, endPoint y: 371, distance: 7.8
click at [24, 371] on span at bounding box center [24, 375] width 10 height 10
click at [47, 275] on b "Light 300" at bounding box center [34, 271] width 28 height 7
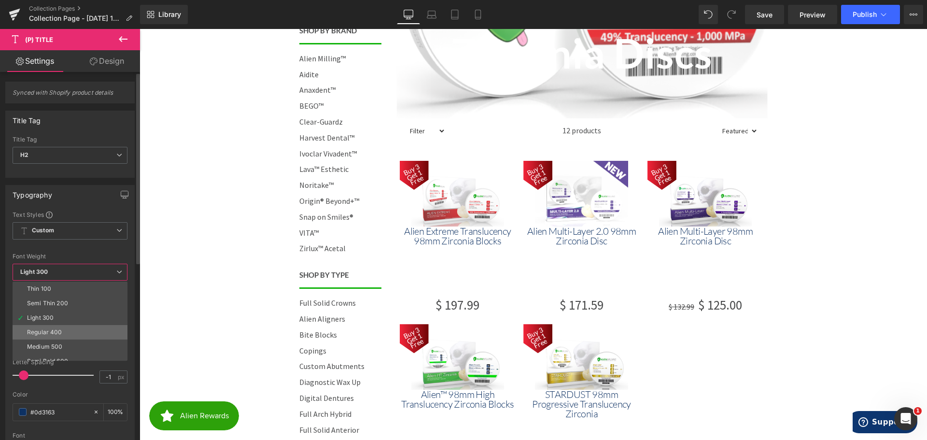
click at [63, 331] on li "Regular 400" at bounding box center [72, 332] width 119 height 14
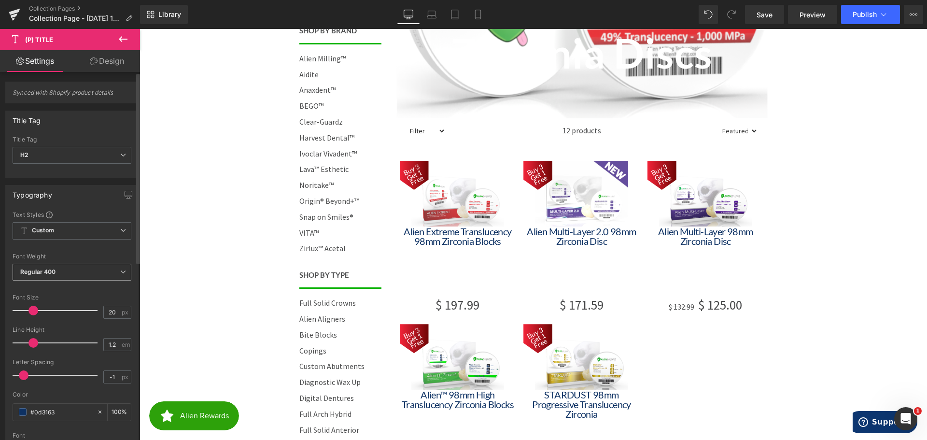
click at [65, 264] on span "Regular 400" at bounding box center [72, 272] width 119 height 17
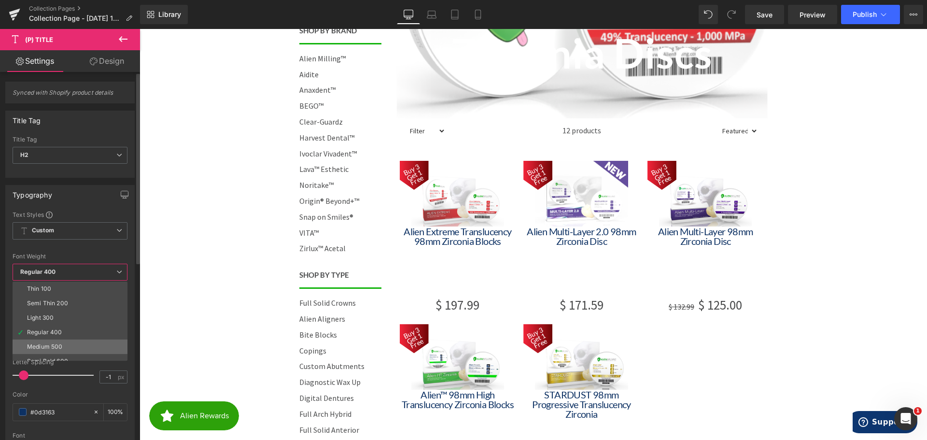
click at [55, 349] on div "Medium 500" at bounding box center [44, 346] width 35 height 7
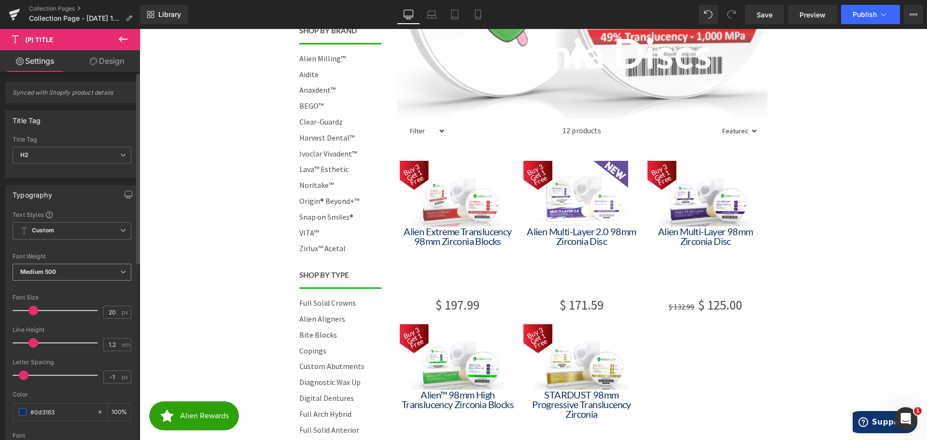
click at [50, 274] on b "Medium 500" at bounding box center [38, 271] width 36 height 7
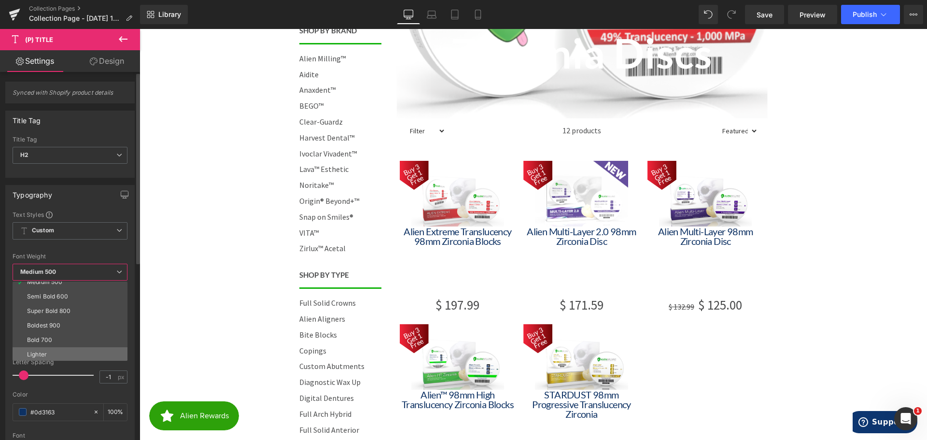
scroll to position [80, 0]
click at [60, 336] on li "Lighter" at bounding box center [72, 339] width 119 height 14
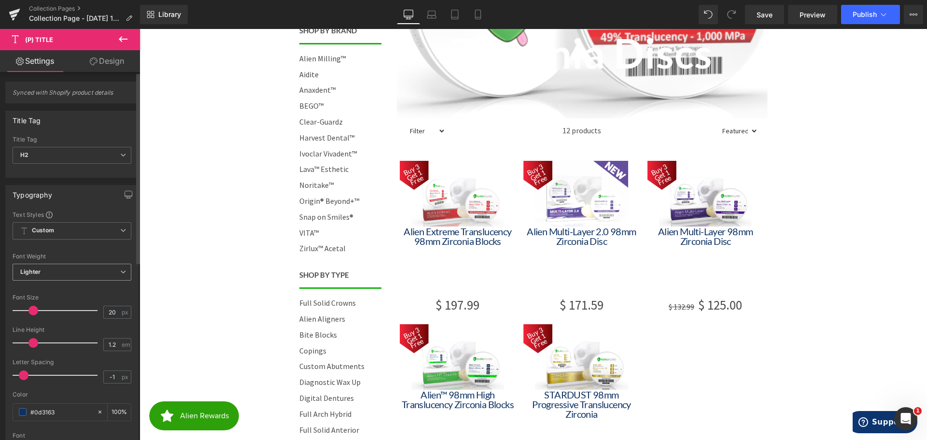
click at [56, 276] on span "Lighter" at bounding box center [72, 272] width 119 height 17
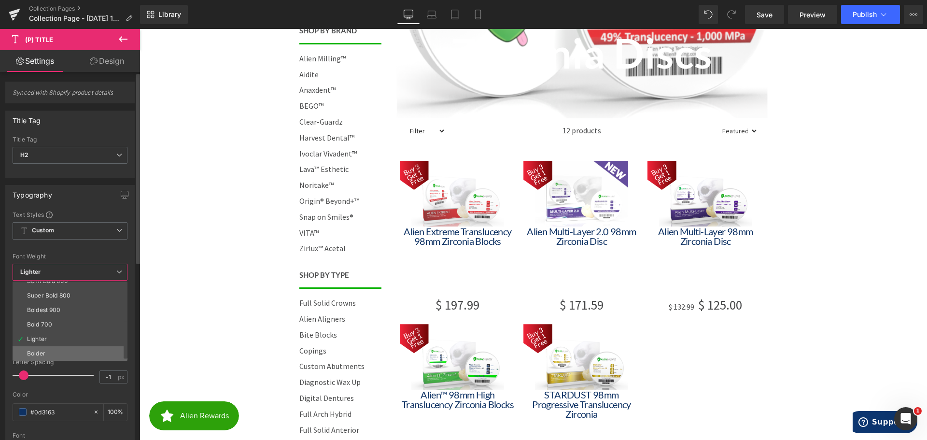
click at [51, 351] on li "Bolder" at bounding box center [72, 353] width 119 height 14
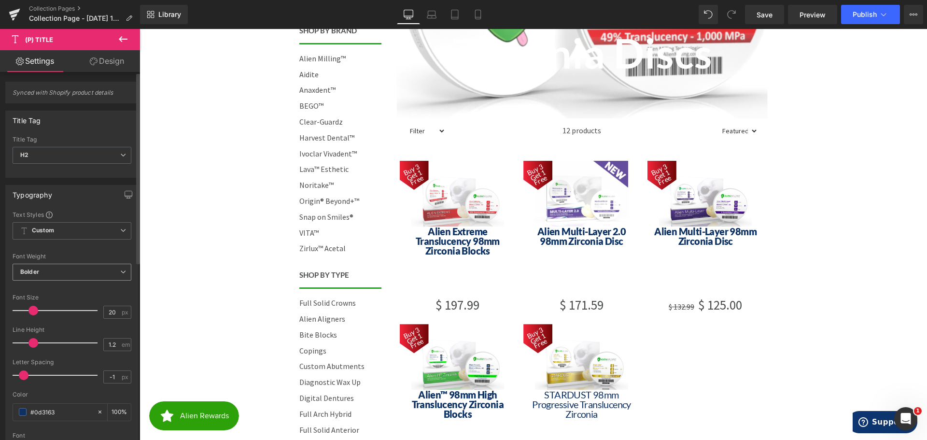
click at [60, 265] on span "Bolder" at bounding box center [72, 272] width 119 height 17
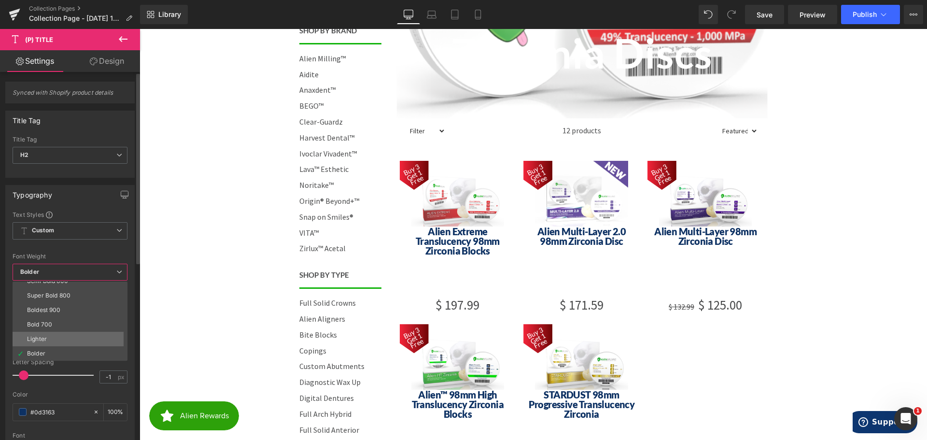
click at [56, 337] on li "Lighter" at bounding box center [72, 339] width 119 height 14
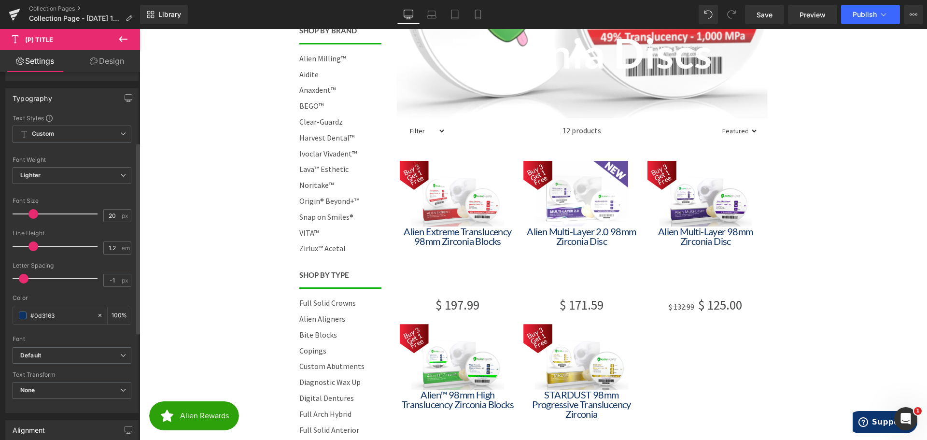
scroll to position [145, 0]
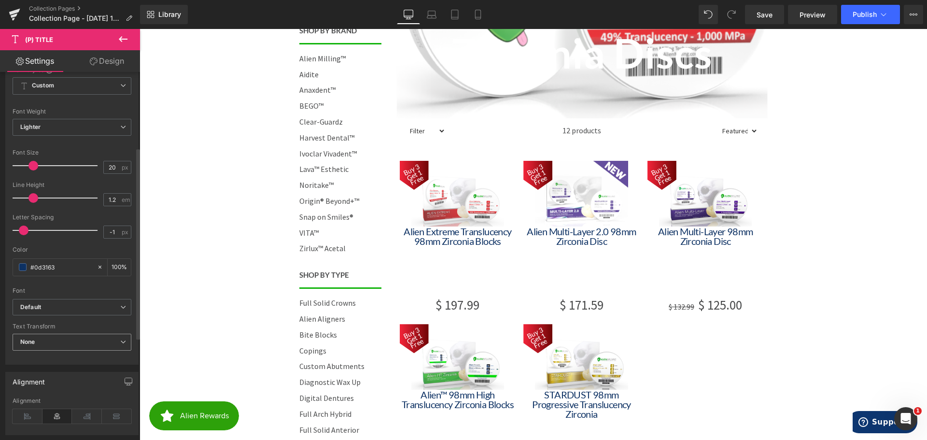
click at [53, 339] on span "None" at bounding box center [72, 342] width 119 height 17
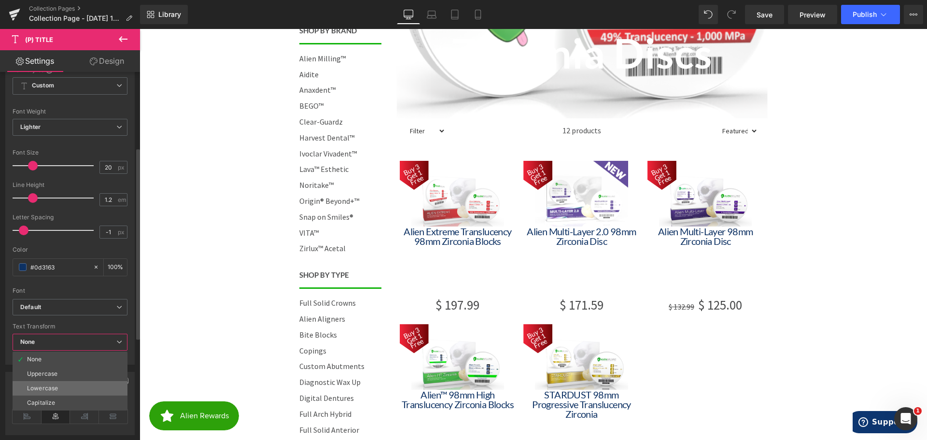
click at [57, 383] on li "Lowercase" at bounding box center [70, 388] width 115 height 14
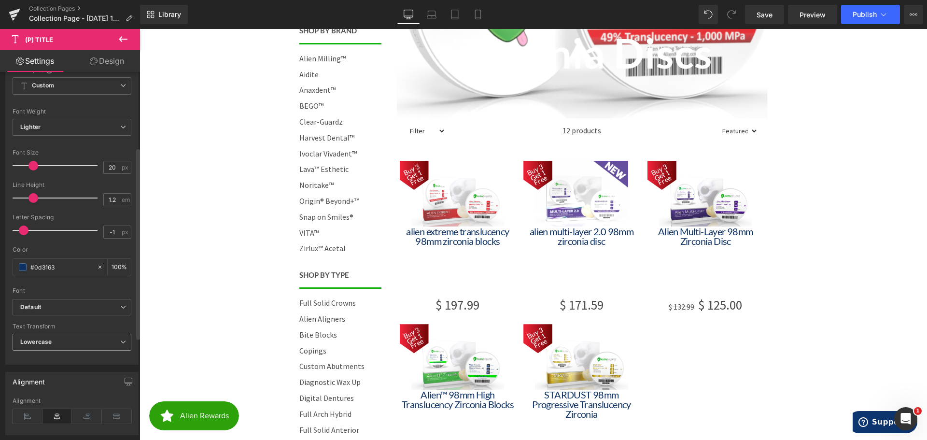
click at [53, 339] on span "Lowercase" at bounding box center [72, 342] width 119 height 17
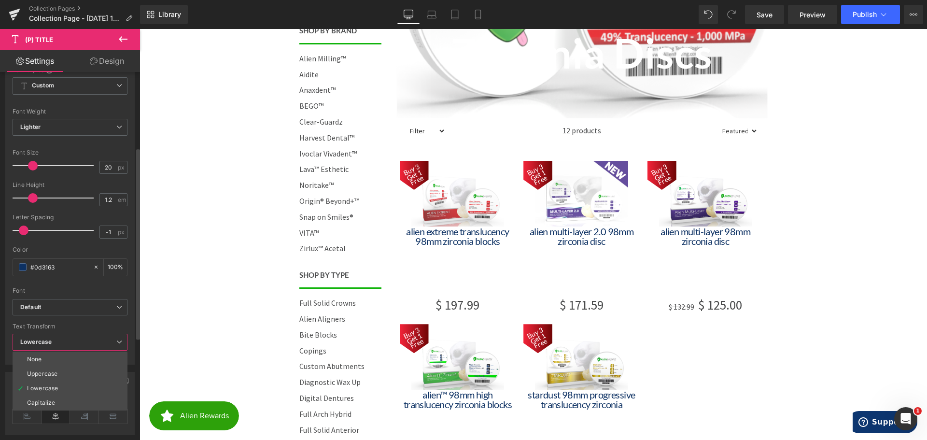
click at [50, 399] on div "Capitalize" at bounding box center [41, 402] width 28 height 7
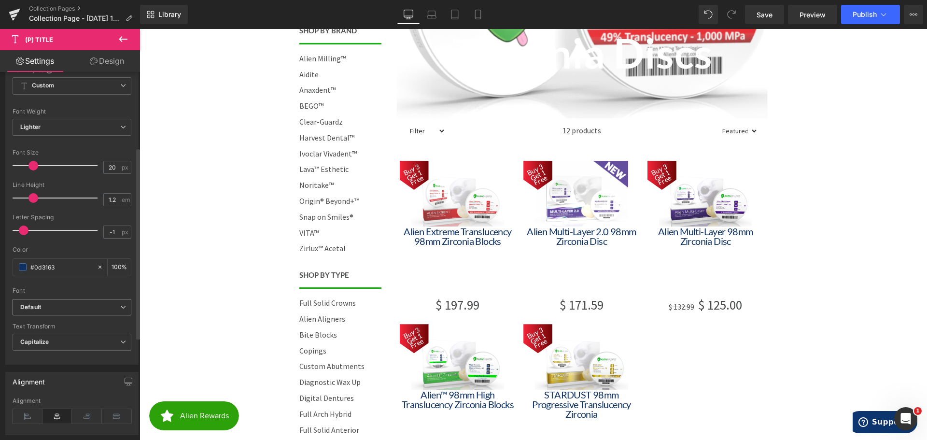
click at [48, 305] on b "Default" at bounding box center [70, 307] width 100 height 8
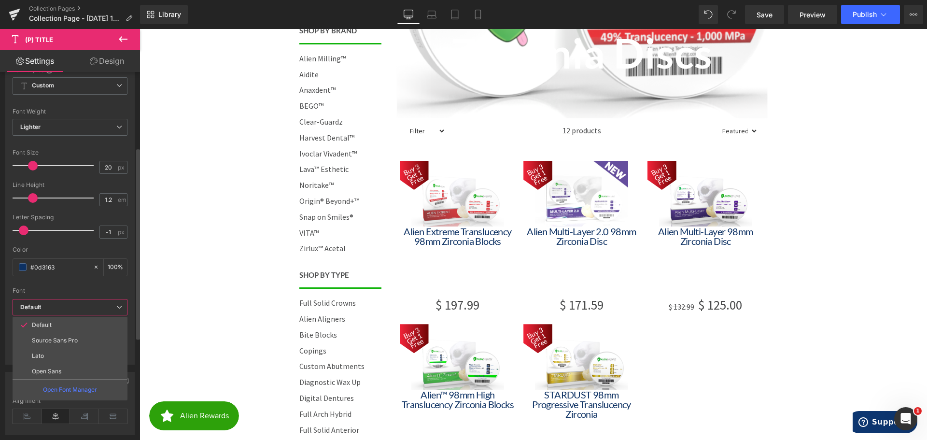
click at [55, 356] on li "Lato" at bounding box center [70, 355] width 115 height 15
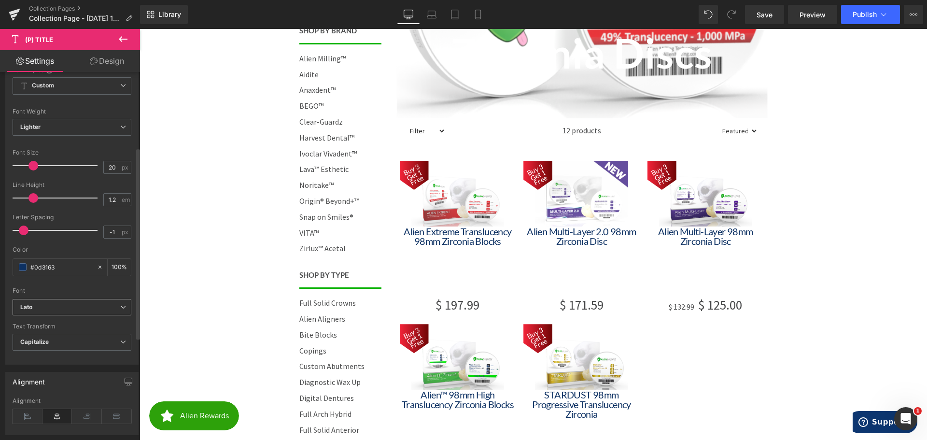
click at [55, 315] on span "Lato" at bounding box center [72, 307] width 119 height 17
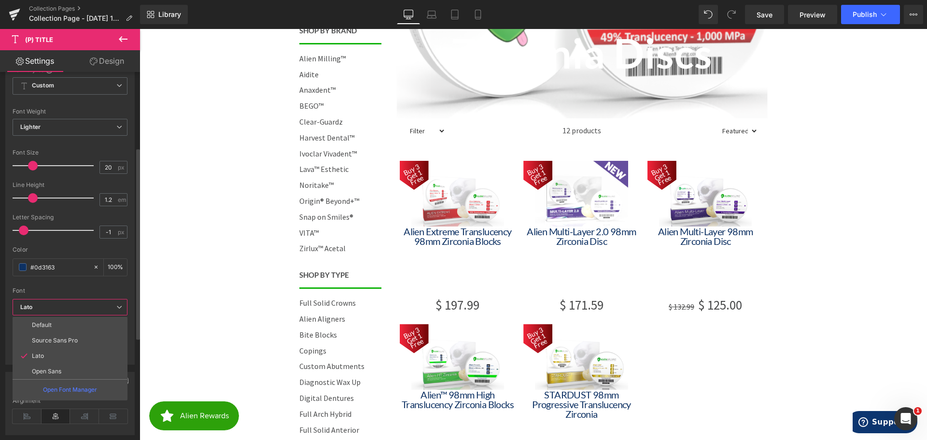
click at [55, 301] on span "Lato" at bounding box center [70, 307] width 115 height 17
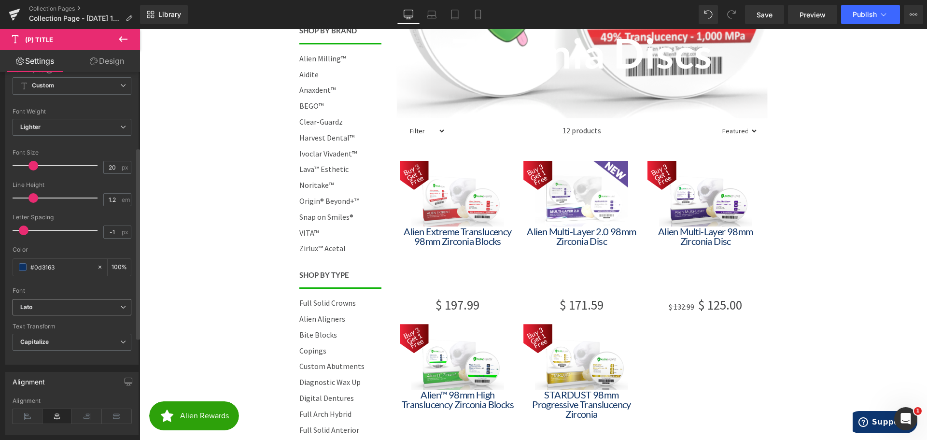
click at [55, 307] on b "Lato" at bounding box center [70, 307] width 100 height 8
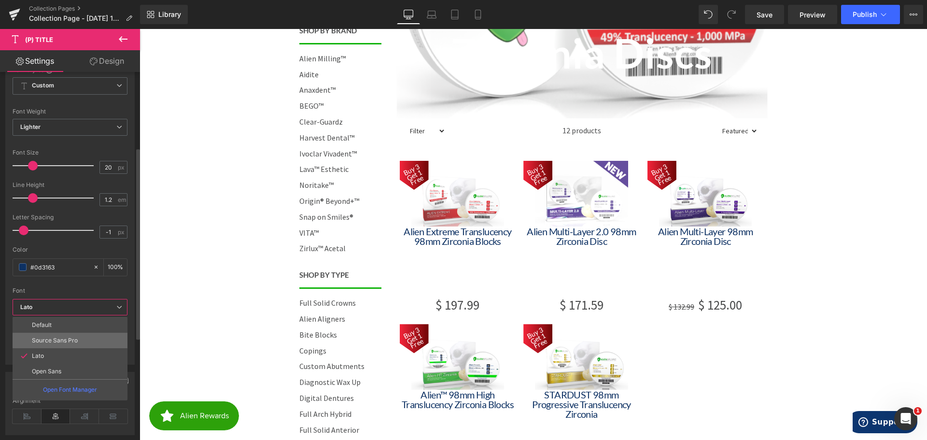
click at [55, 338] on p "Source Sans Pro" at bounding box center [55, 340] width 46 height 7
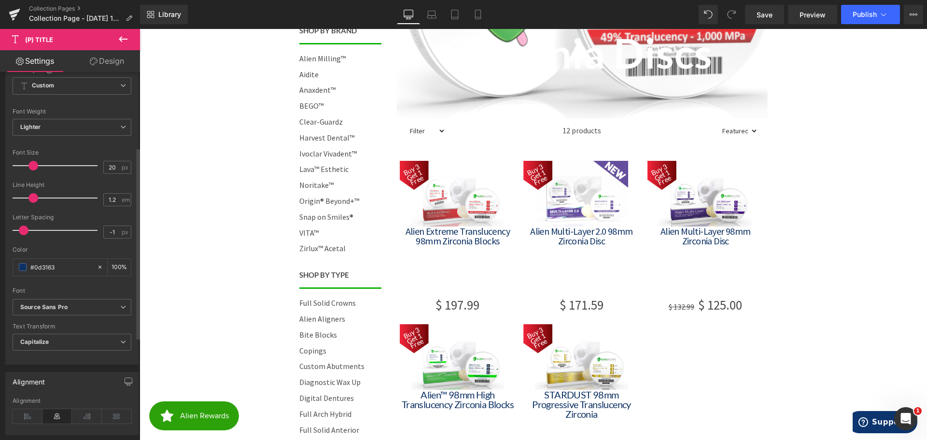
click at [61, 294] on div "Font" at bounding box center [72, 290] width 119 height 7
click at [57, 288] on div "Font" at bounding box center [72, 290] width 119 height 7
click at [55, 303] on icon "Source Sans Pro" at bounding box center [43, 307] width 47 height 8
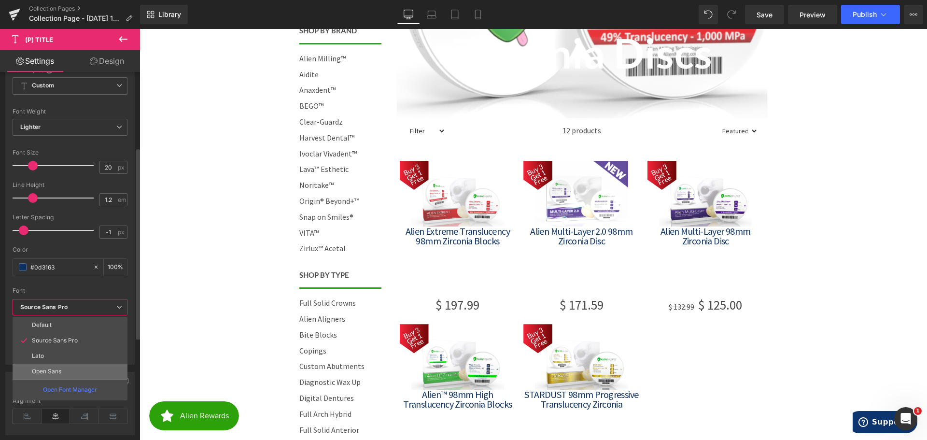
click at [53, 367] on li "Open Sans" at bounding box center [70, 371] width 115 height 15
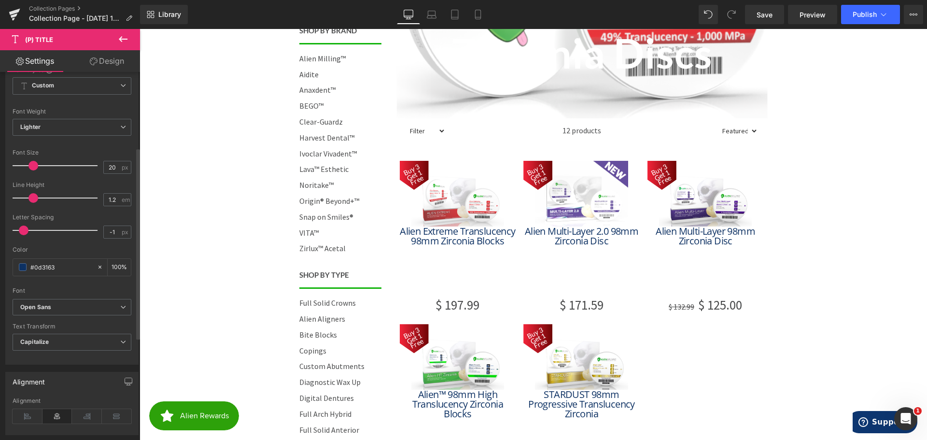
click at [78, 294] on div "Font" at bounding box center [72, 290] width 119 height 7
click at [55, 313] on span "Open Sans" at bounding box center [72, 307] width 119 height 17
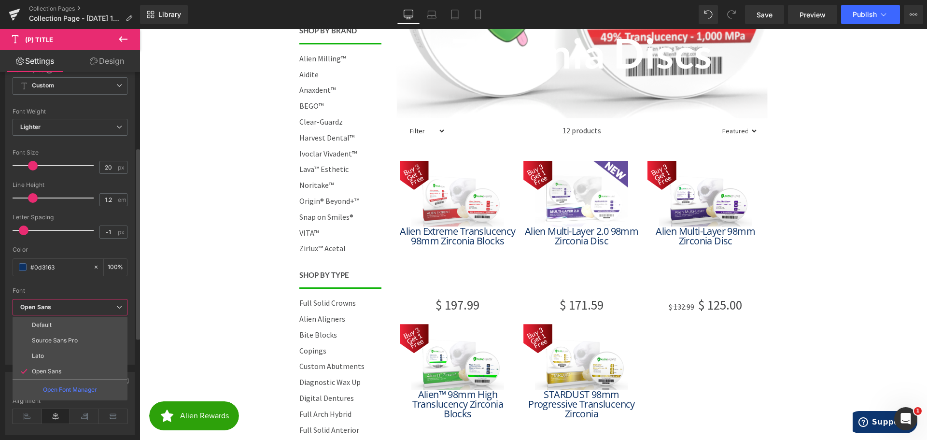
click at [57, 353] on li "Lato" at bounding box center [70, 355] width 115 height 15
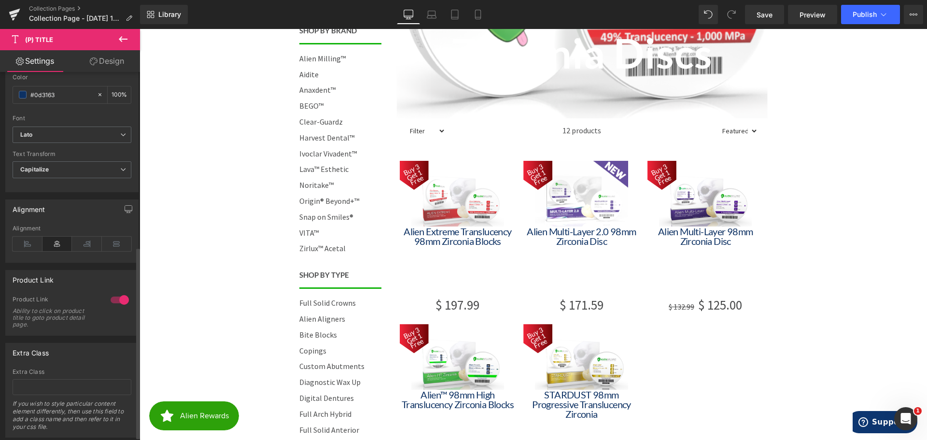
scroll to position [294, 0]
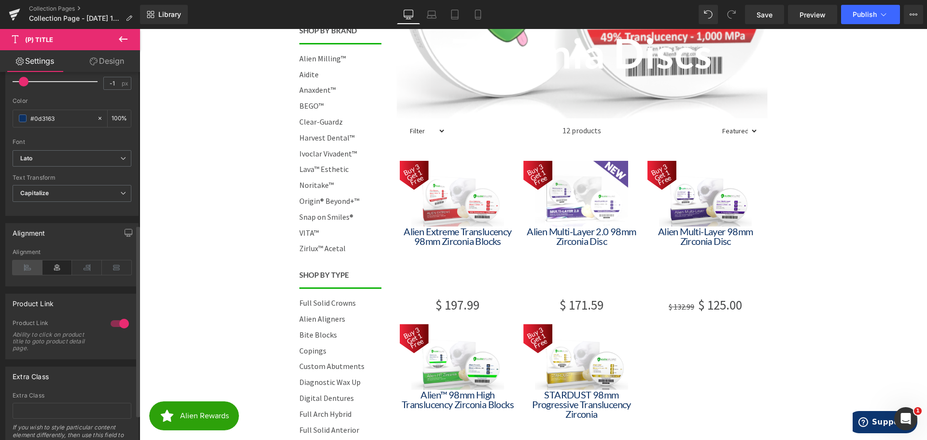
click at [28, 265] on icon at bounding box center [28, 267] width 30 height 14
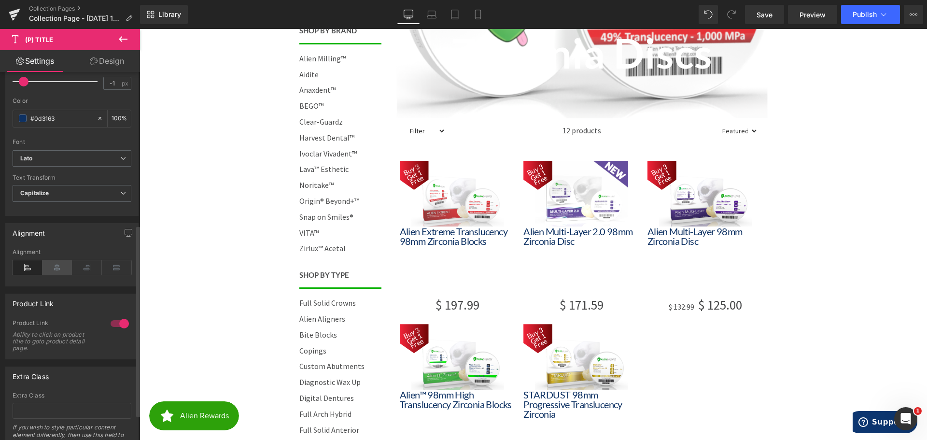
click at [56, 262] on icon at bounding box center [58, 267] width 30 height 14
click at [118, 266] on icon at bounding box center [117, 267] width 30 height 14
click at [29, 267] on icon at bounding box center [28, 267] width 30 height 14
click at [49, 266] on icon at bounding box center [58, 267] width 30 height 14
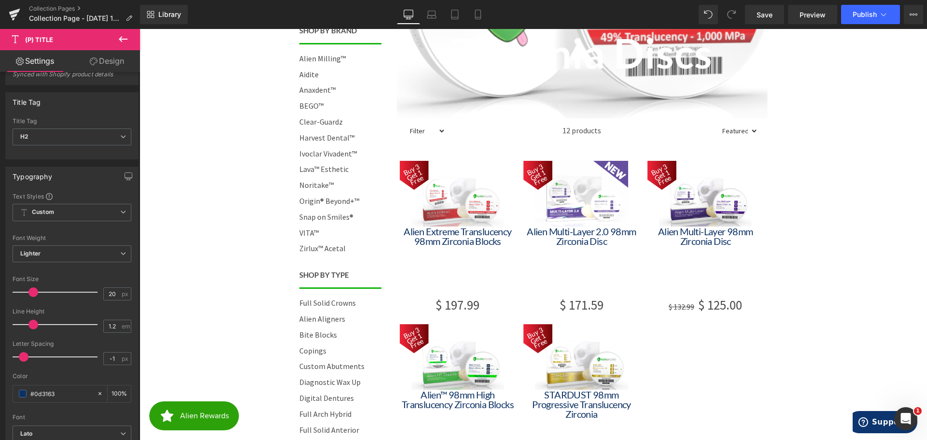
scroll to position [4, 0]
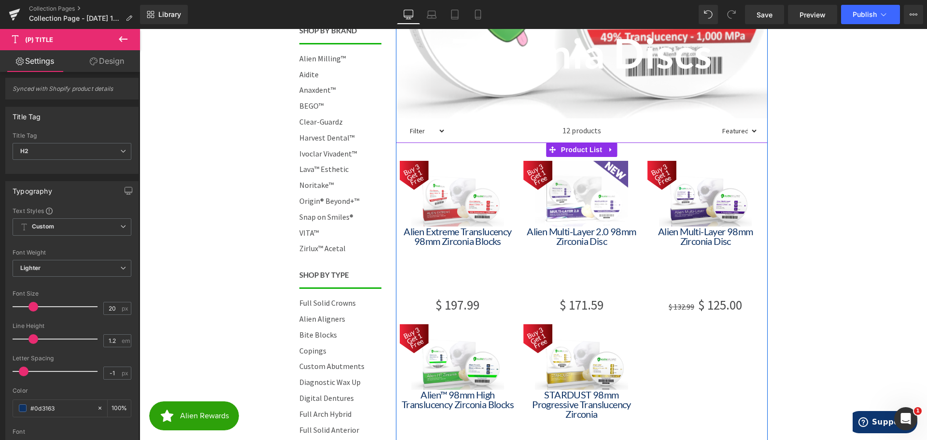
click at [477, 156] on div "Buy 3 Get 1 Free (P) Image Alien Extreme Translucency 98mm Zirconia Blocks (P) …" at bounding box center [582, 315] width 372 height 346
click at [574, 147] on span "Product List" at bounding box center [582, 149] width 46 height 14
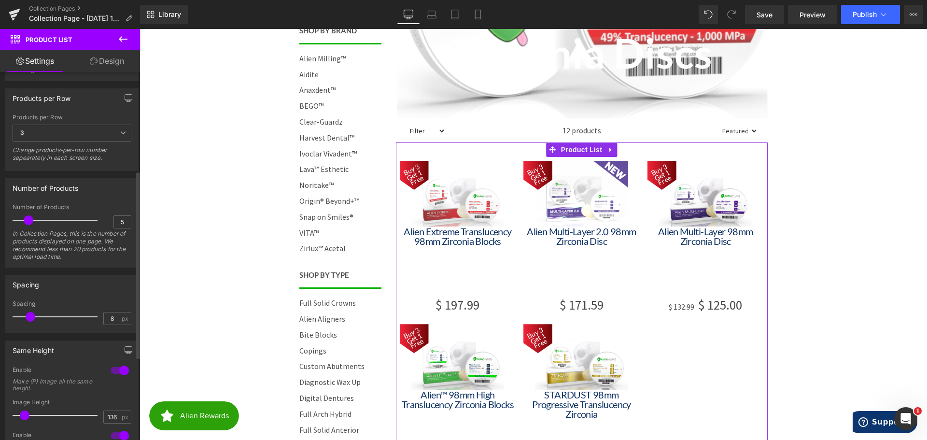
scroll to position [193, 0]
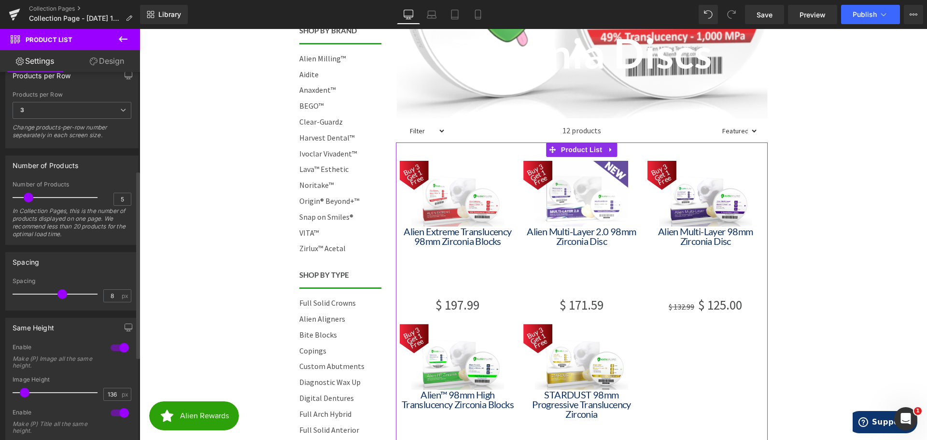
drag, startPoint x: 30, startPoint y: 293, endPoint x: 61, endPoint y: 295, distance: 30.5
click at [61, 295] on span at bounding box center [62, 294] width 10 height 10
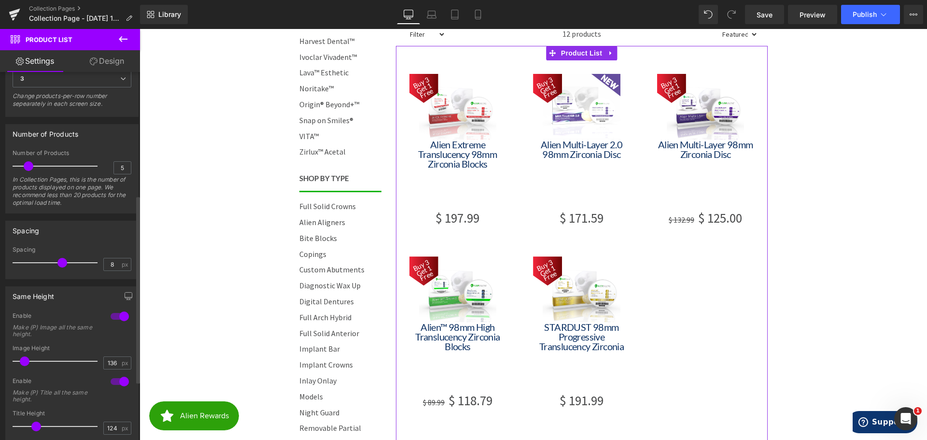
scroll to position [241, 0]
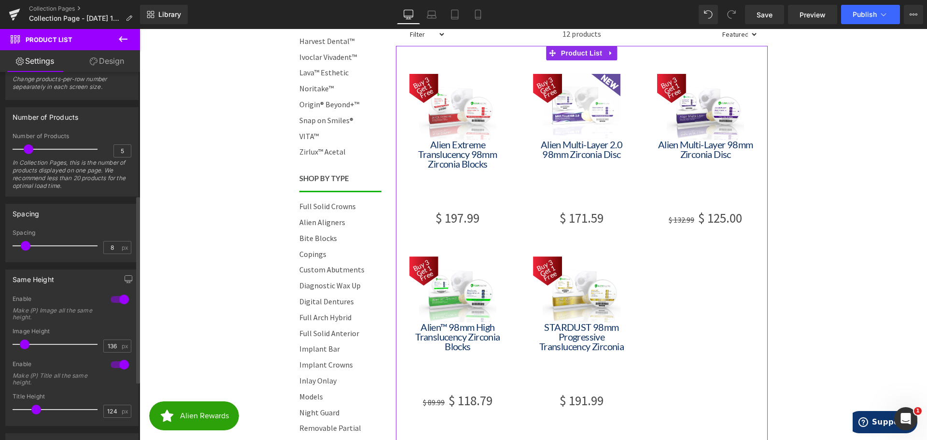
drag, startPoint x: 58, startPoint y: 243, endPoint x: 26, endPoint y: 245, distance: 32.4
click at [26, 245] on span at bounding box center [26, 246] width 10 height 10
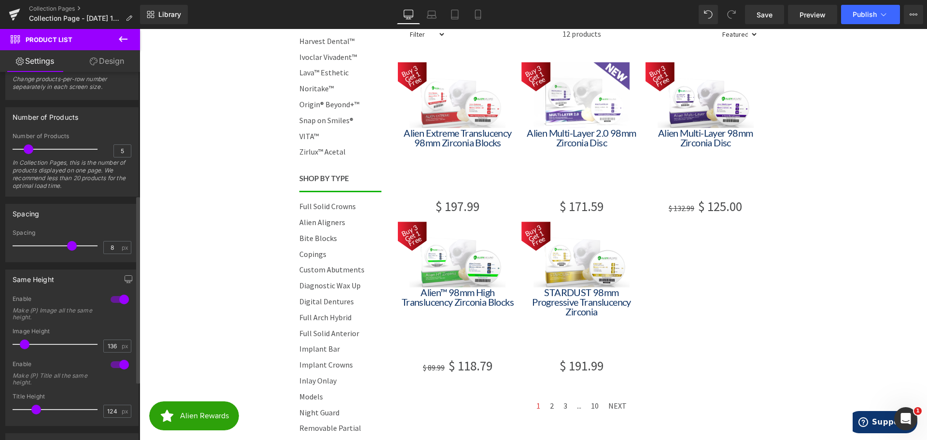
drag, startPoint x: 28, startPoint y: 242, endPoint x: 74, endPoint y: 242, distance: 46.4
click at [74, 242] on div at bounding box center [57, 245] width 80 height 19
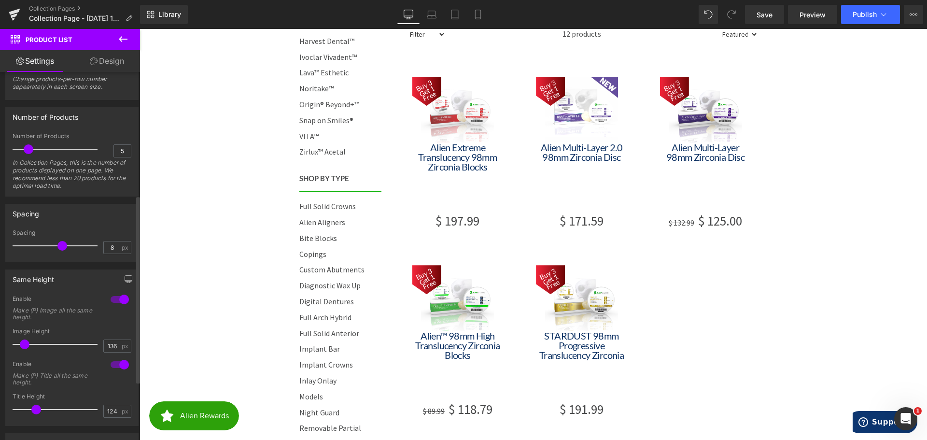
drag, startPoint x: 72, startPoint y: 243, endPoint x: 63, endPoint y: 245, distance: 8.9
click at [63, 245] on span at bounding box center [62, 246] width 10 height 10
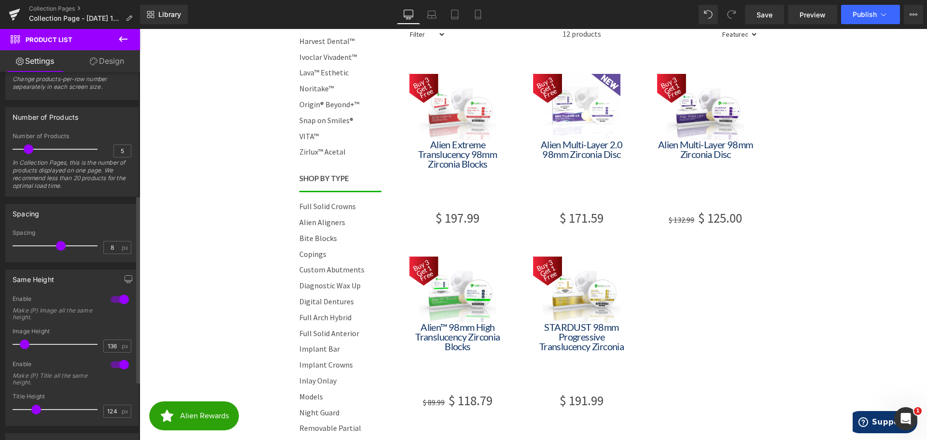
drag, startPoint x: 63, startPoint y: 245, endPoint x: 56, endPoint y: 245, distance: 7.7
click at [56, 245] on span at bounding box center [61, 246] width 10 height 10
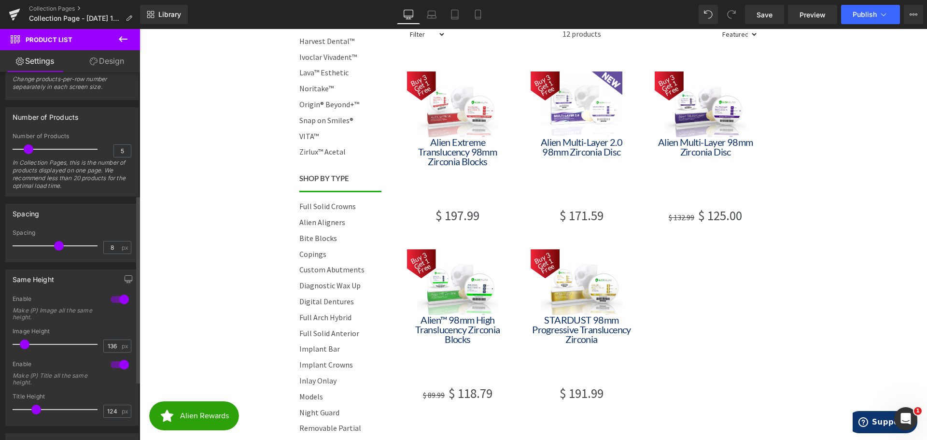
click at [62, 244] on span at bounding box center [59, 246] width 10 height 10
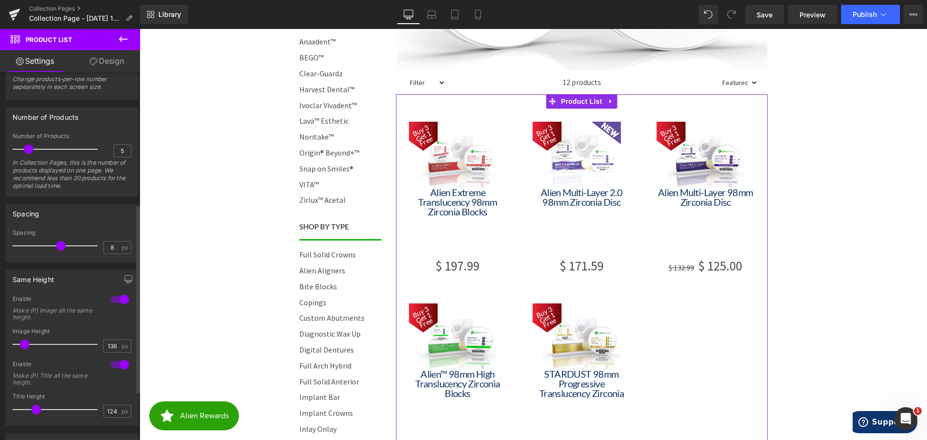
scroll to position [290, 0]
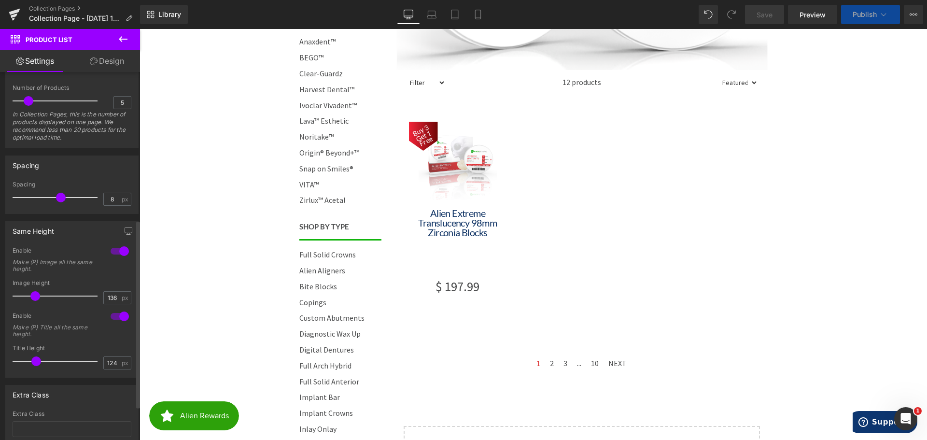
drag, startPoint x: 25, startPoint y: 296, endPoint x: 35, endPoint y: 295, distance: 10.2
click at [35, 295] on span at bounding box center [35, 296] width 10 height 10
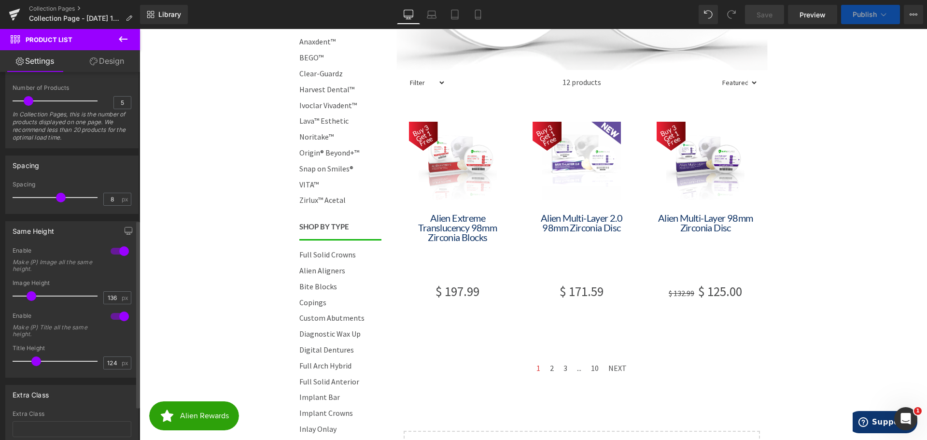
click at [30, 295] on span at bounding box center [32, 296] width 10 height 10
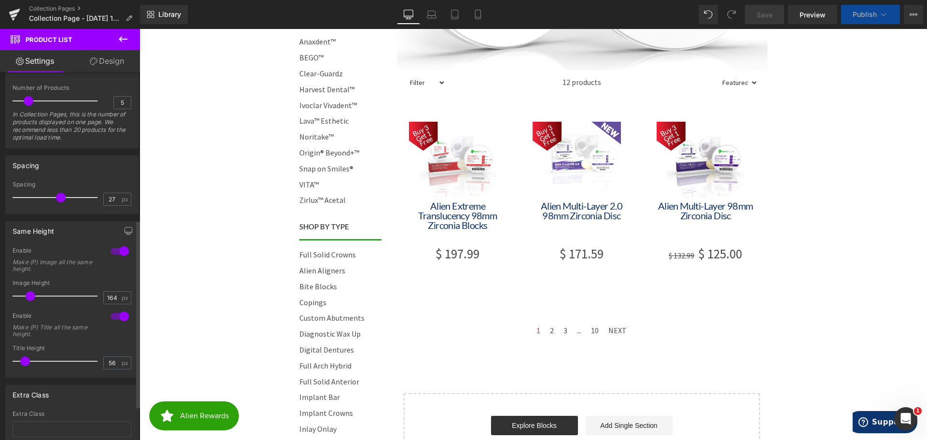
drag, startPoint x: 36, startPoint y: 363, endPoint x: 25, endPoint y: 363, distance: 10.6
click at [25, 363] on span at bounding box center [25, 361] width 10 height 10
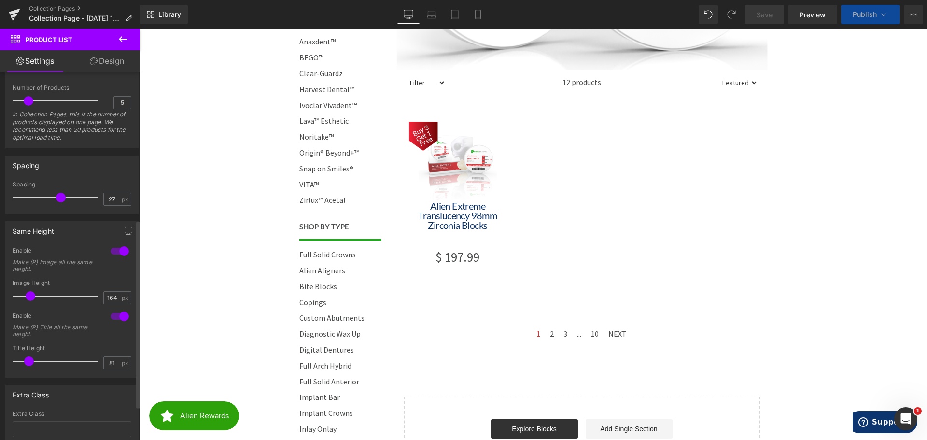
click at [29, 362] on span at bounding box center [29, 361] width 10 height 10
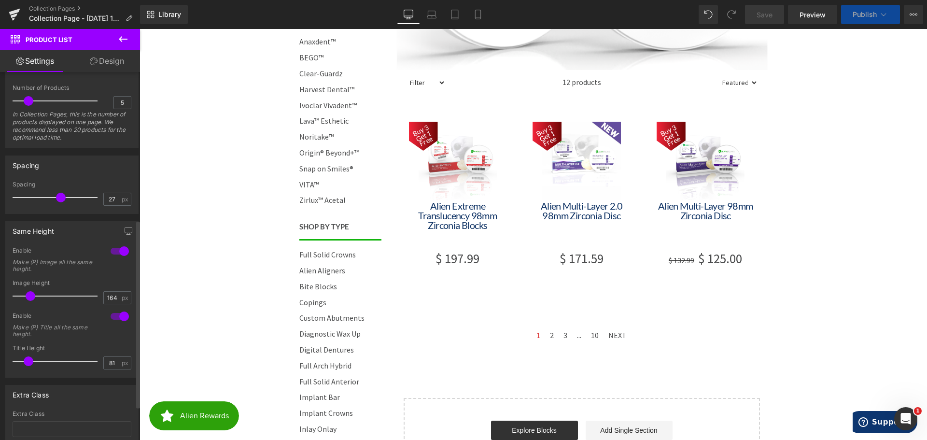
type input "72"
click at [28, 361] on span at bounding box center [29, 361] width 10 height 10
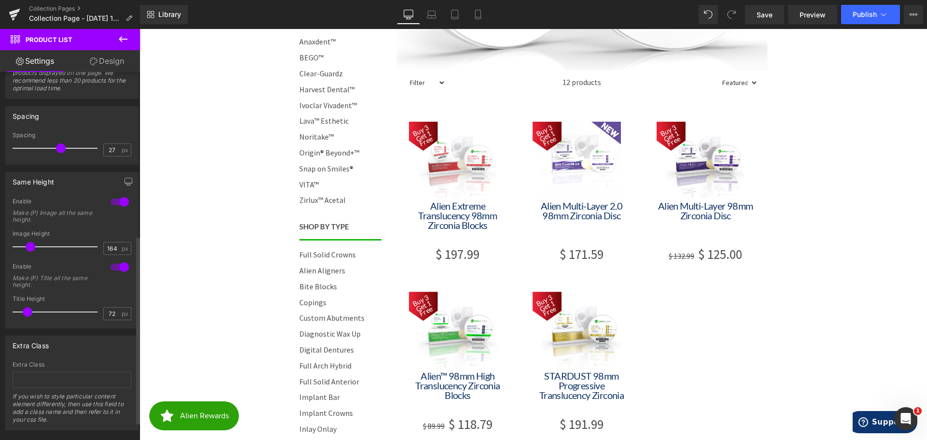
scroll to position [356, 0]
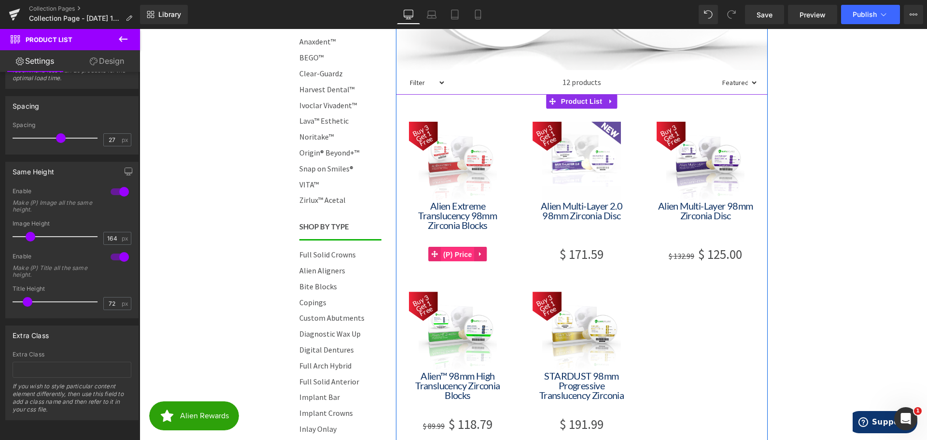
click at [452, 254] on span "(P) Price" at bounding box center [458, 254] width 34 height 14
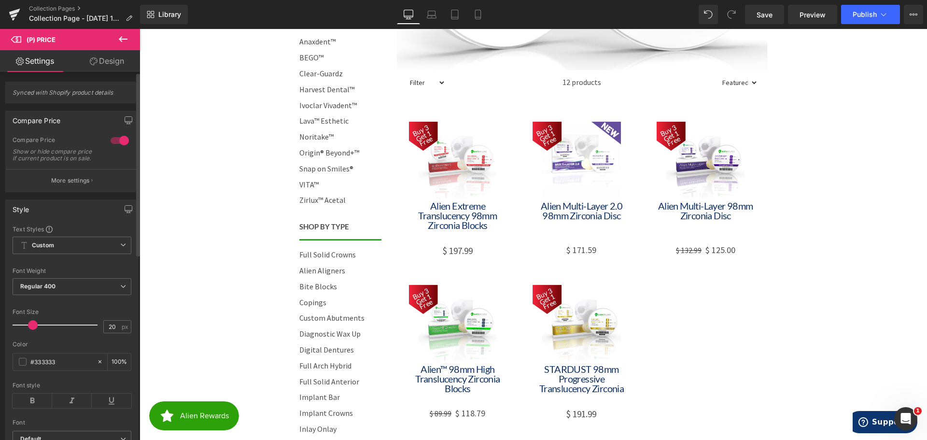
type input "21"
drag, startPoint x: 38, startPoint y: 334, endPoint x: 33, endPoint y: 334, distance: 4.9
click at [33, 330] on span at bounding box center [34, 325] width 10 height 10
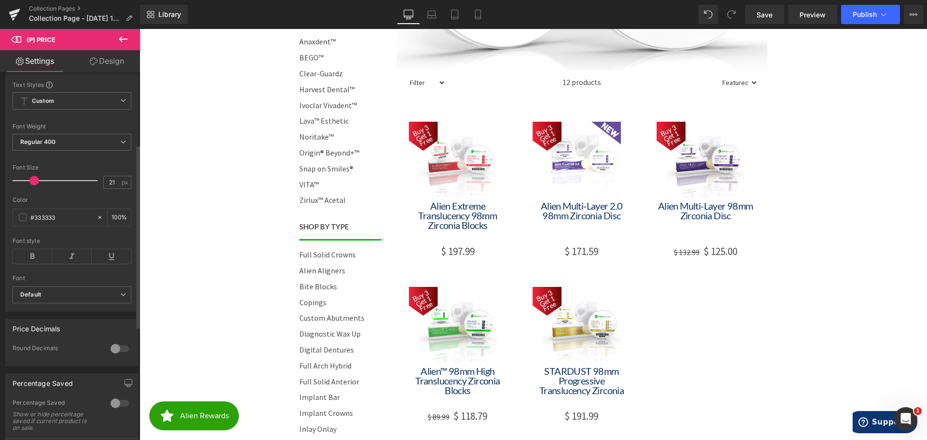
scroll to position [145, 0]
click at [59, 298] on b "Default" at bounding box center [70, 294] width 100 height 8
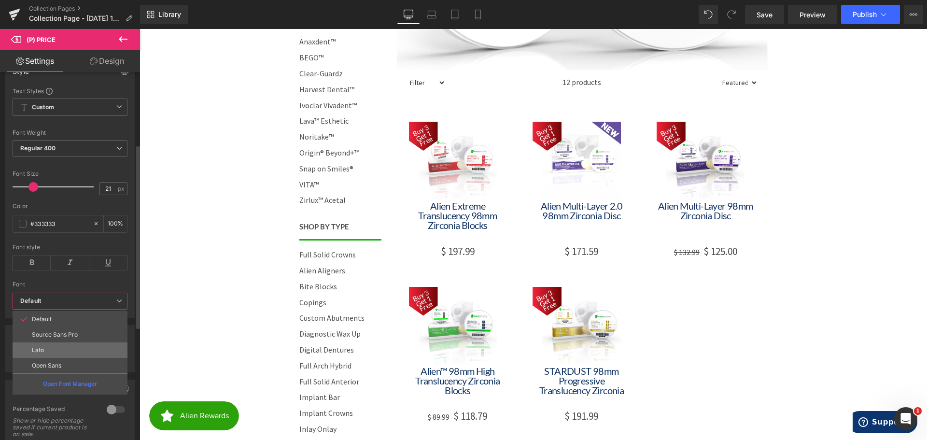
click at [48, 348] on li "Lato" at bounding box center [70, 349] width 115 height 15
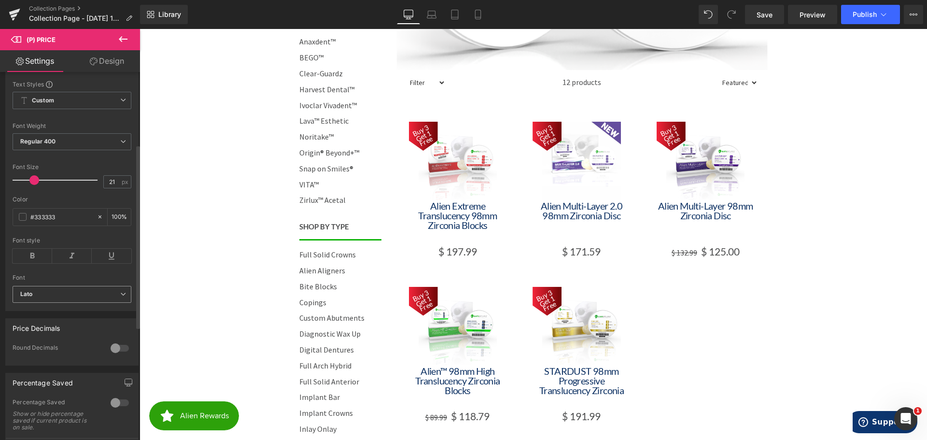
click at [48, 298] on b "Lato" at bounding box center [70, 294] width 100 height 8
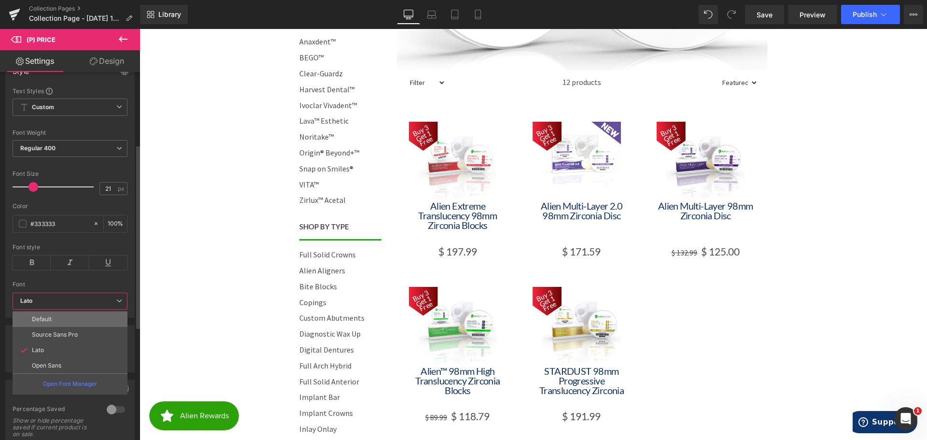
click at [56, 316] on li "Default" at bounding box center [70, 319] width 115 height 15
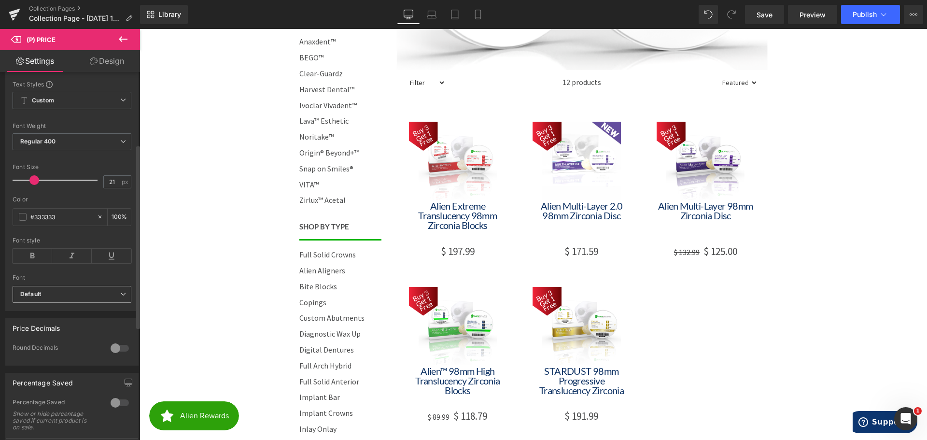
click at [60, 293] on span "Default" at bounding box center [72, 294] width 119 height 17
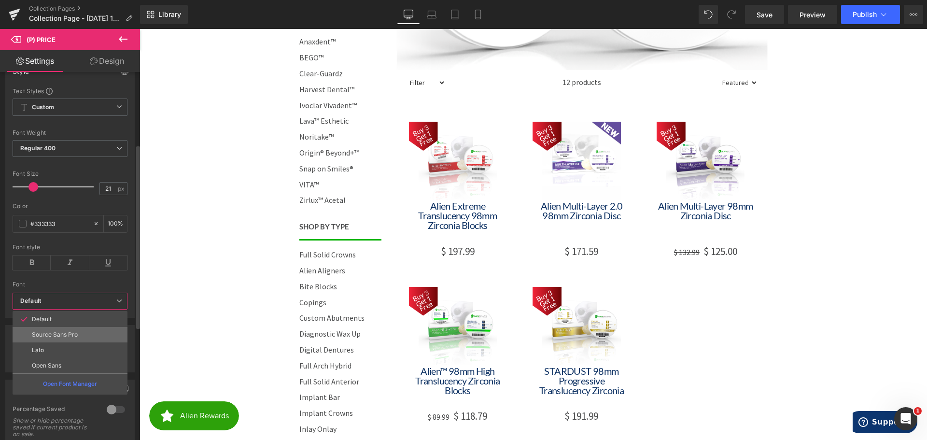
click at [55, 327] on li "Source Sans Pro" at bounding box center [70, 334] width 115 height 15
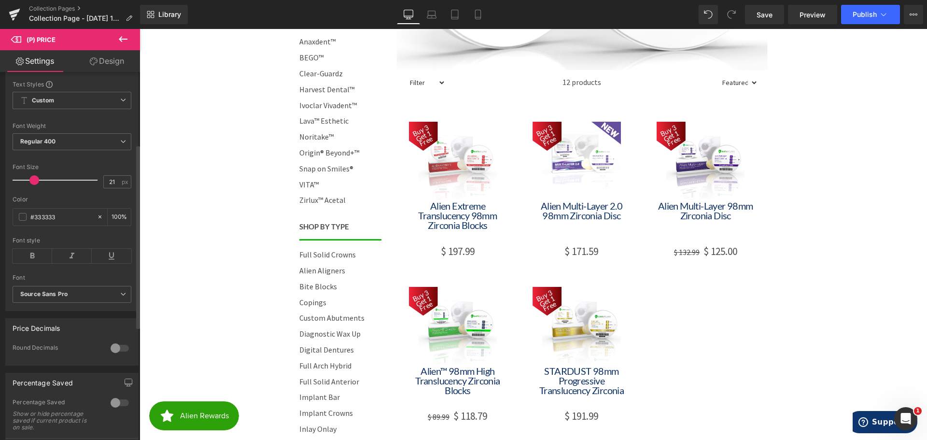
click at [61, 286] on div "Font Default Source Sans Pro Lato Open Sans Source Sans Pro Default Source Sans…" at bounding box center [72, 183] width 119 height 206
click at [59, 298] on icon "Source Sans Pro" at bounding box center [43, 294] width 47 height 8
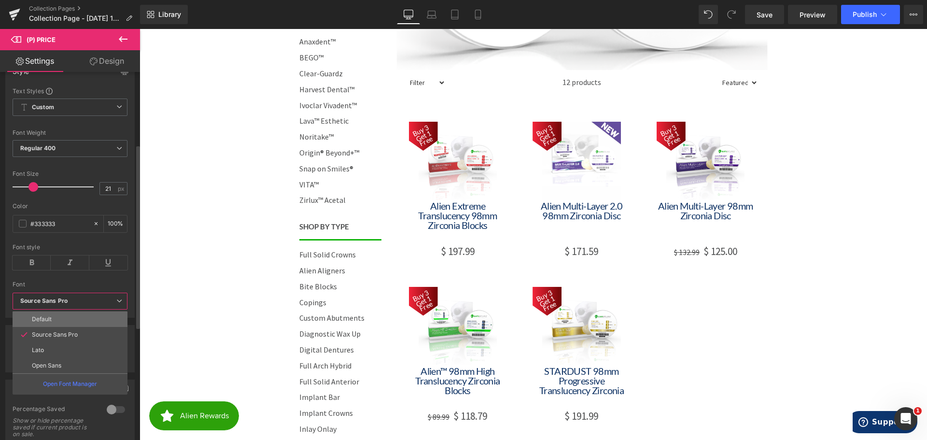
click at [54, 317] on li "Default" at bounding box center [70, 319] width 115 height 15
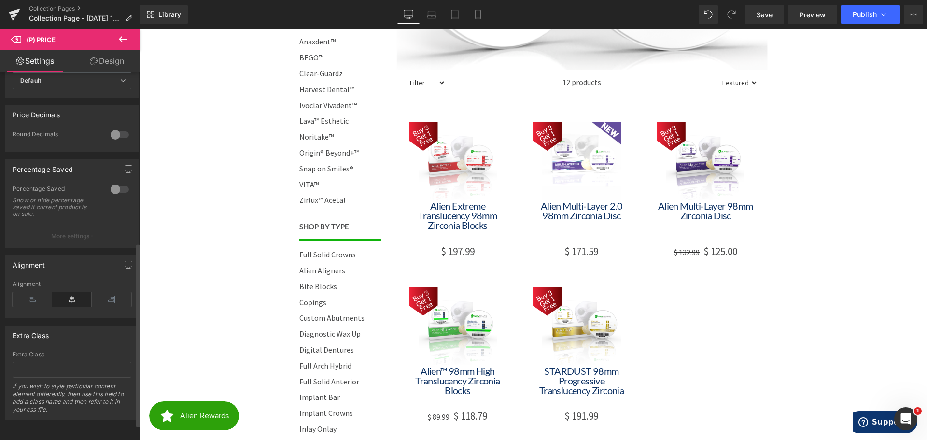
scroll to position [372, 0]
click at [115, 295] on icon at bounding box center [112, 299] width 40 height 14
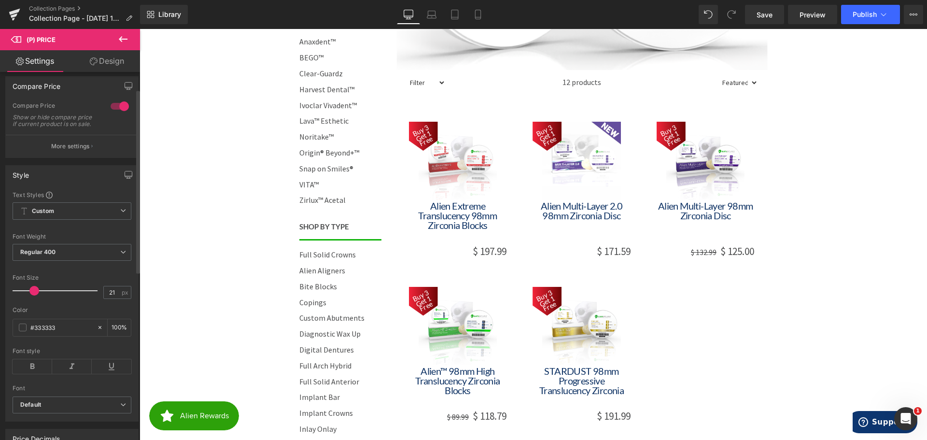
scroll to position [0, 0]
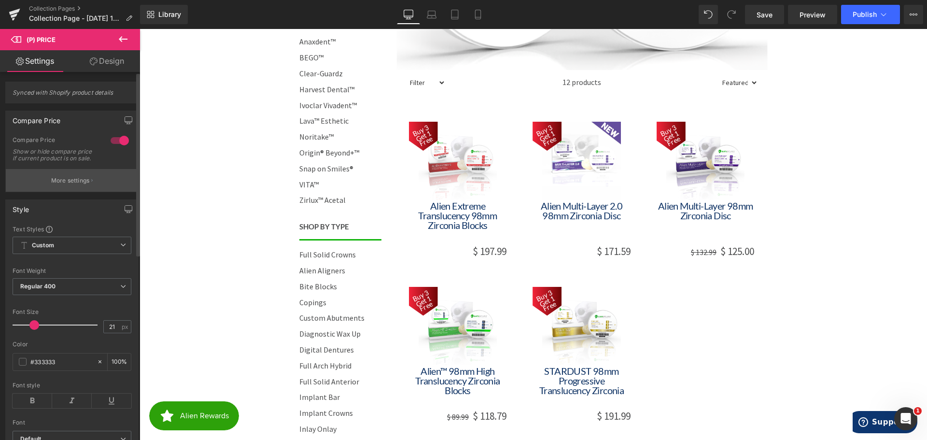
click at [78, 185] on p "More settings" at bounding box center [70, 180] width 39 height 9
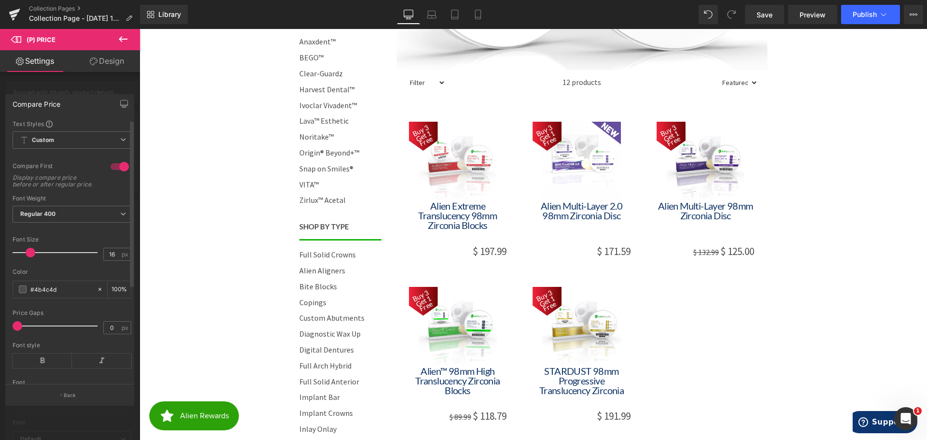
drag, startPoint x: 26, startPoint y: 330, endPoint x: 9, endPoint y: 330, distance: 16.9
click at [9, 330] on div "Text Styles Custom Custom Setup Global Style Custom Setup Global Style 1 Compar…" at bounding box center [72, 252] width 132 height 265
type input "0"
drag, startPoint x: 17, startPoint y: 331, endPoint x: 2, endPoint y: 330, distance: 15.0
click at [2, 330] on div "Compare Price Text Styles Custom Custom Setup Global Style Custom Setup Global …" at bounding box center [70, 246] width 140 height 318
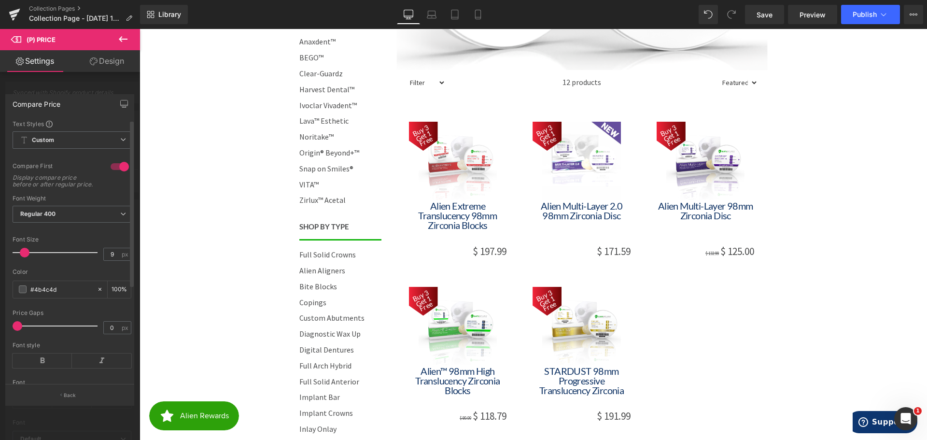
drag, startPoint x: 29, startPoint y: 259, endPoint x: 24, endPoint y: 260, distance: 5.3
click at [24, 257] on span at bounding box center [25, 253] width 10 height 10
drag, startPoint x: 24, startPoint y: 260, endPoint x: 28, endPoint y: 261, distance: 5.0
click at [28, 257] on span at bounding box center [30, 253] width 10 height 10
type input "20"
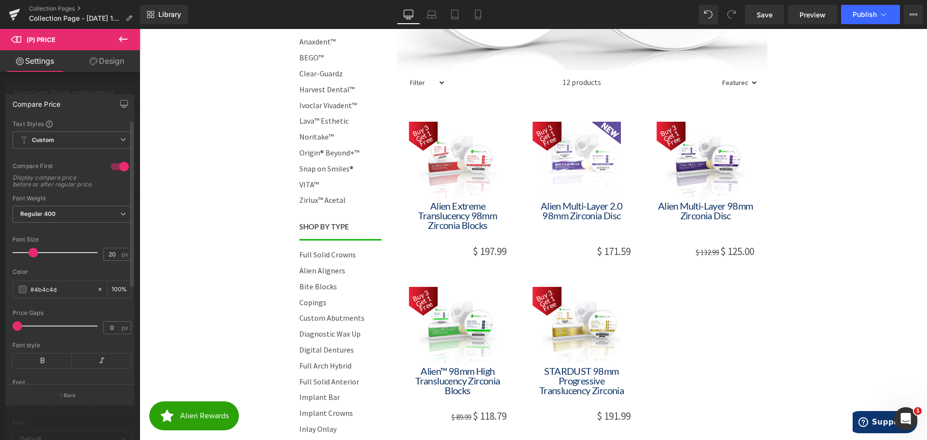
click at [32, 257] on span at bounding box center [33, 253] width 10 height 10
click at [24, 293] on span at bounding box center [23, 289] width 8 height 8
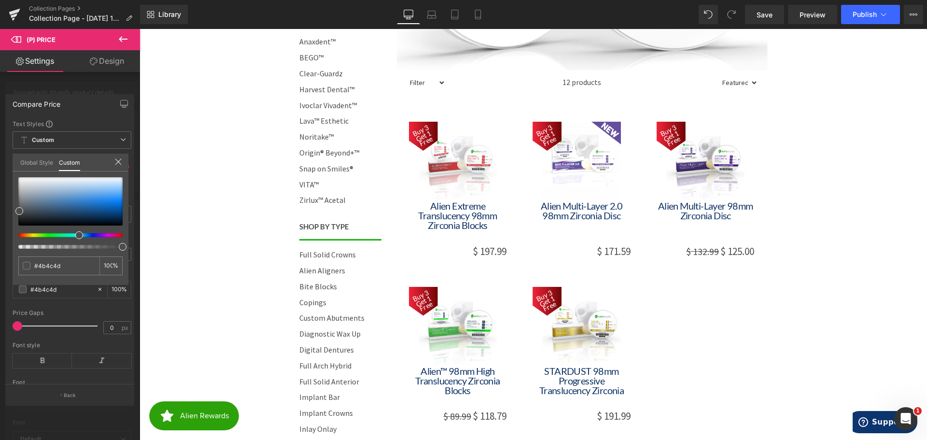
type input "#4d4b4c"
type input "#4d4b4b"
drag, startPoint x: 114, startPoint y: 233, endPoint x: 122, endPoint y: 233, distance: 8.2
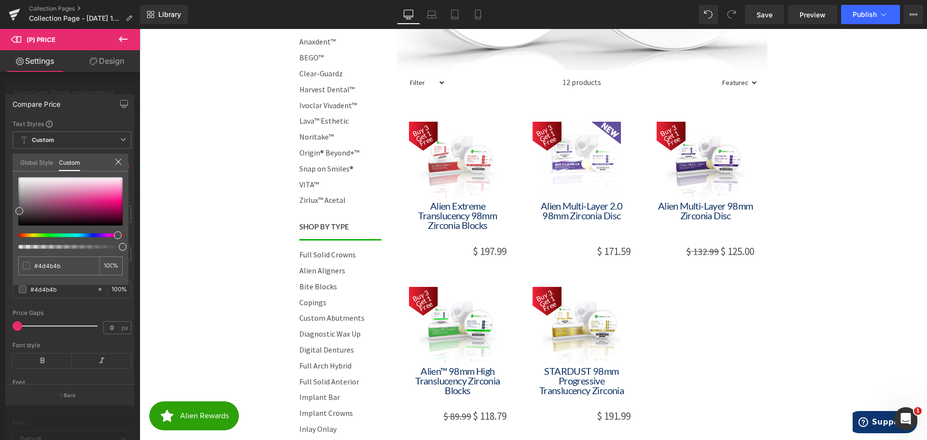
click at [119, 233] on div at bounding box center [66, 235] width 104 height 4
type input "#ba0b0b"
type input "#c00b0b"
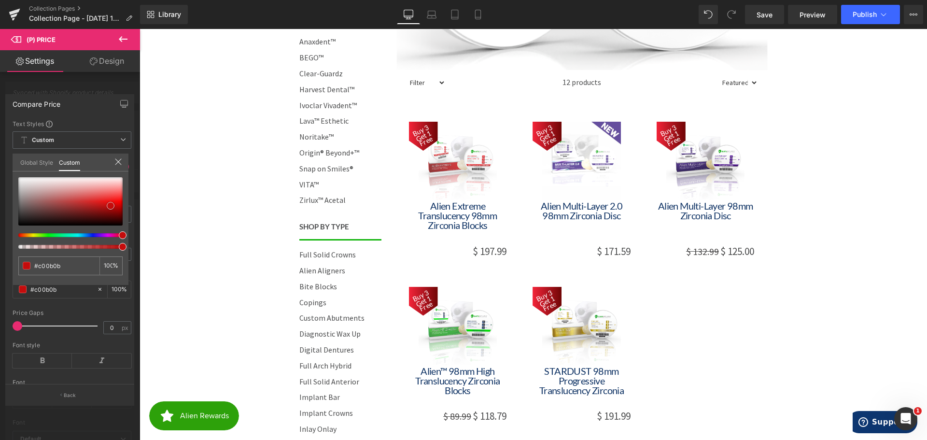
type input "#ee0b0b"
type input "#f42e2e"
type input "#f75353"
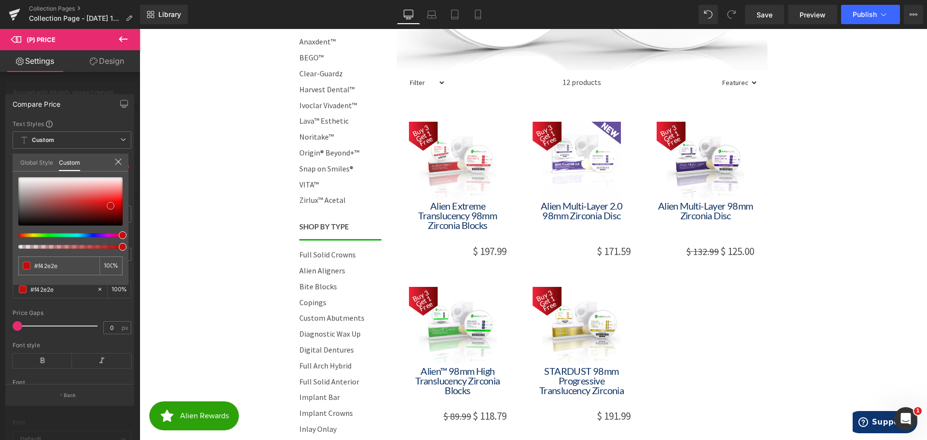
type input "#f75353"
type input "#fa7979"
type input "#fb8888"
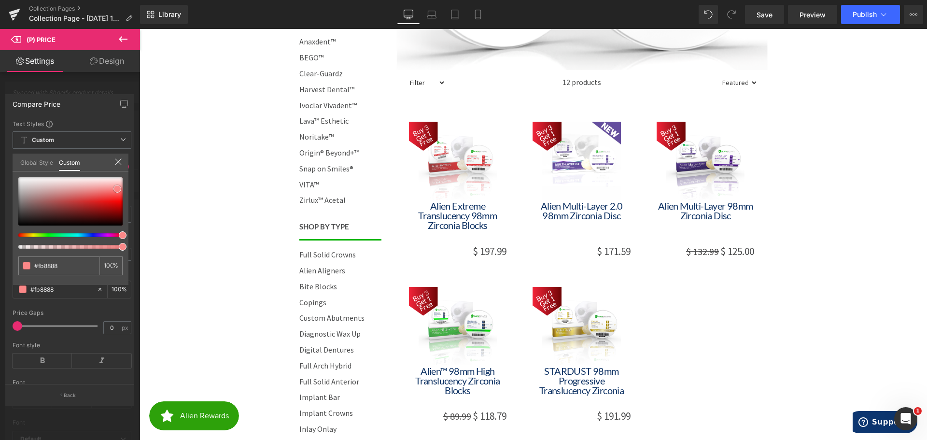
type input "#fa7474"
type input "#fa5f5f"
drag, startPoint x: 111, startPoint y: 206, endPoint x: 117, endPoint y: 194, distance: 13.8
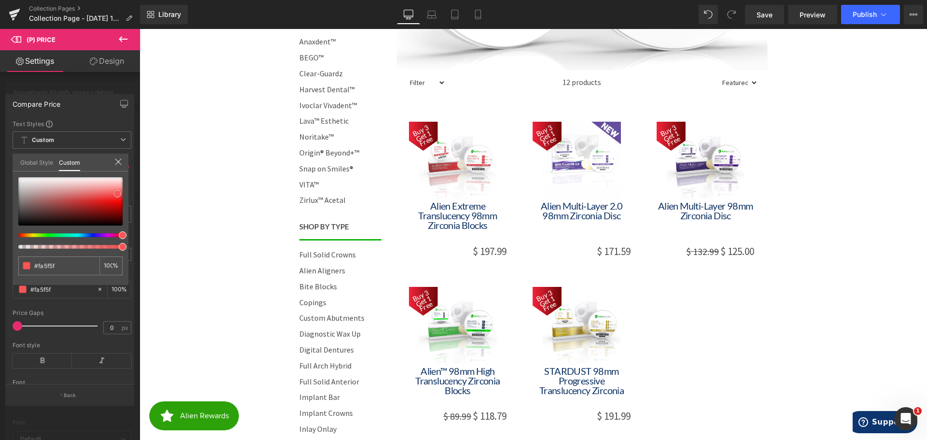
click at [117, 194] on div at bounding box center [70, 201] width 104 height 48
type input "#f95656"
type input "#f33939"
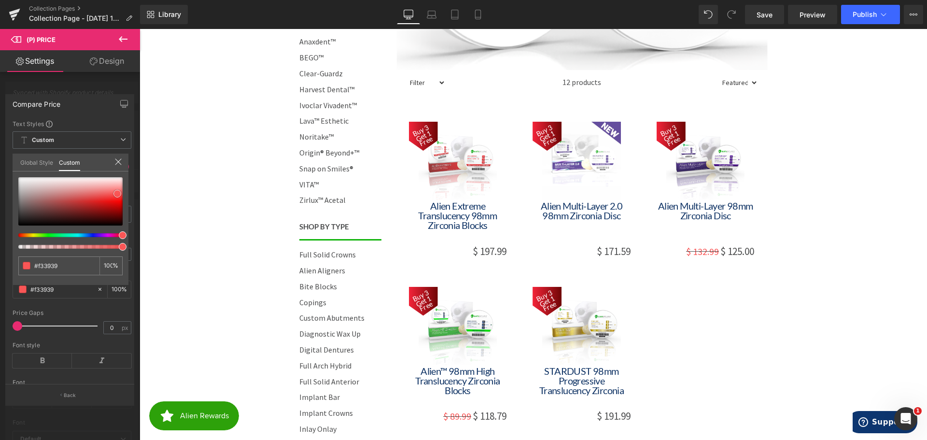
type input "#f33434"
type input "#f02828"
type input "#f01818"
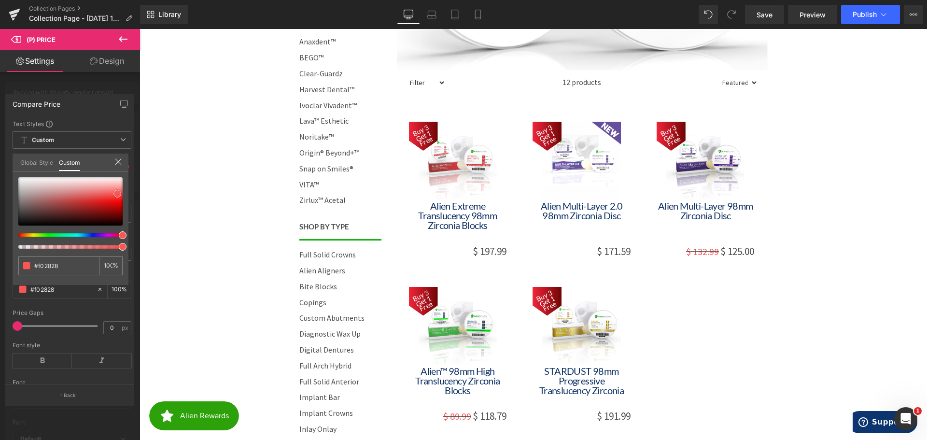
type input "#f01818"
type input "#ed1111"
click at [110, 201] on div at bounding box center [70, 201] width 104 height 48
type input "#ee1515"
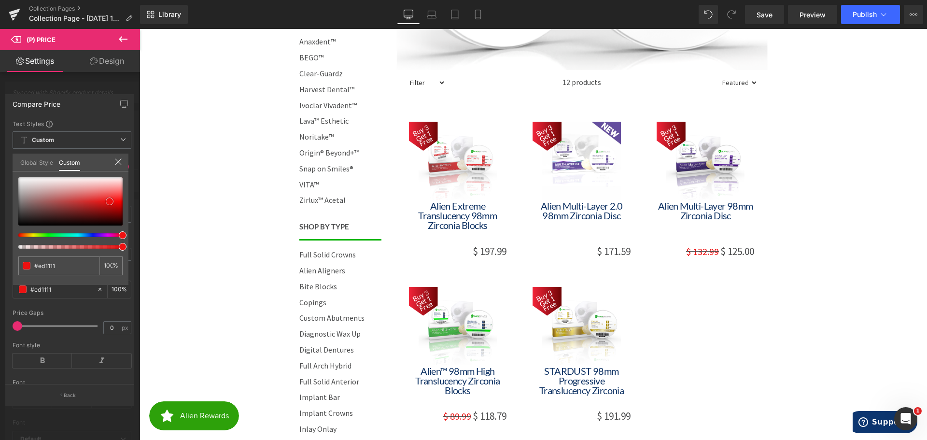
type input "#ee1515"
type input "#ed1b1b"
type input "#ef1e1e"
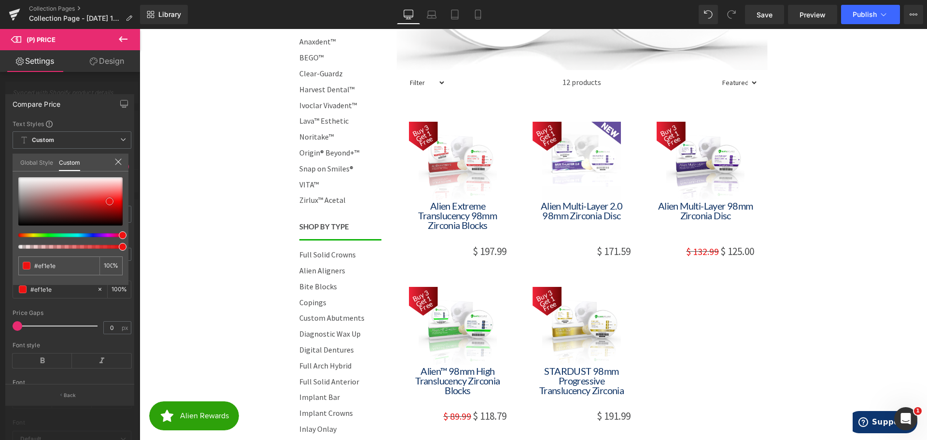
type input "#ef2323"
type input "#ee2929"
click at [110, 198] on span at bounding box center [110, 199] width 8 height 8
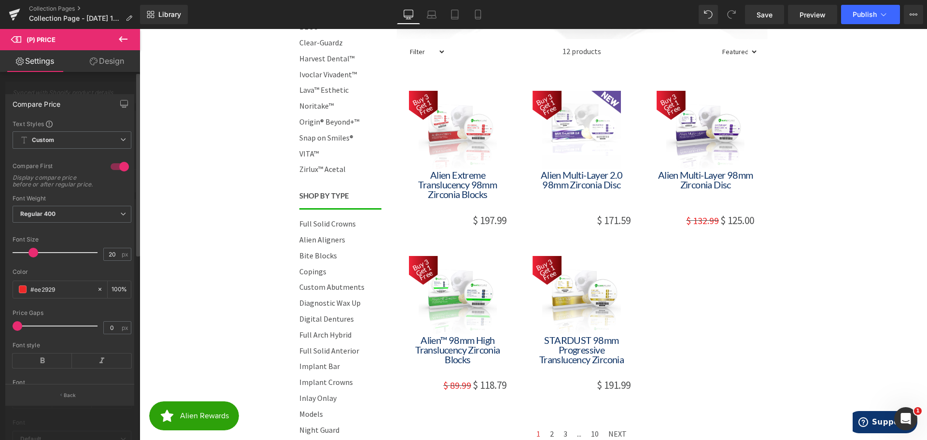
scroll to position [386, 0]
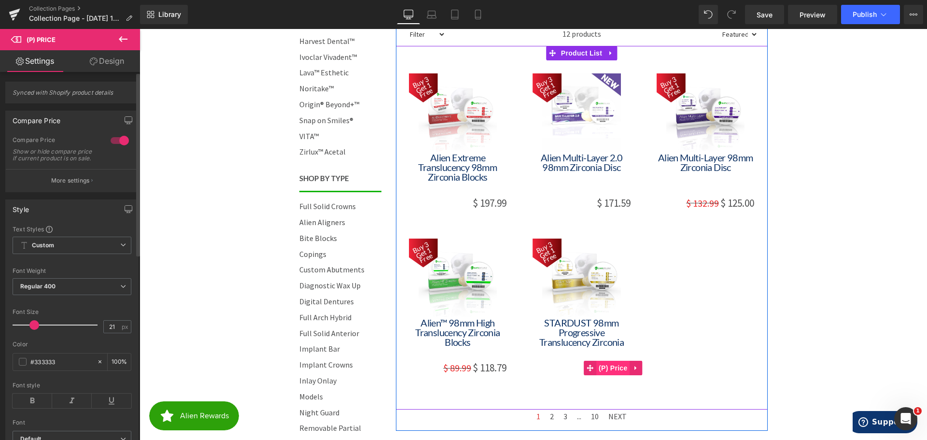
click at [607, 368] on span "(P) Price" at bounding box center [613, 368] width 34 height 14
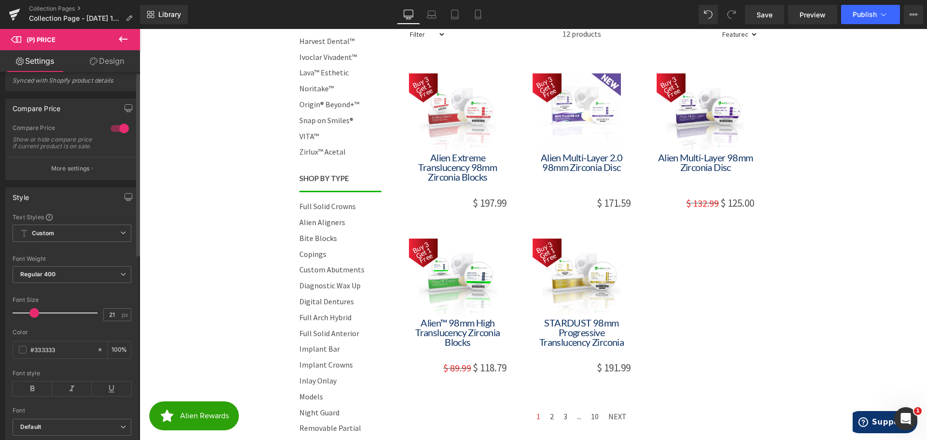
scroll to position [0, 0]
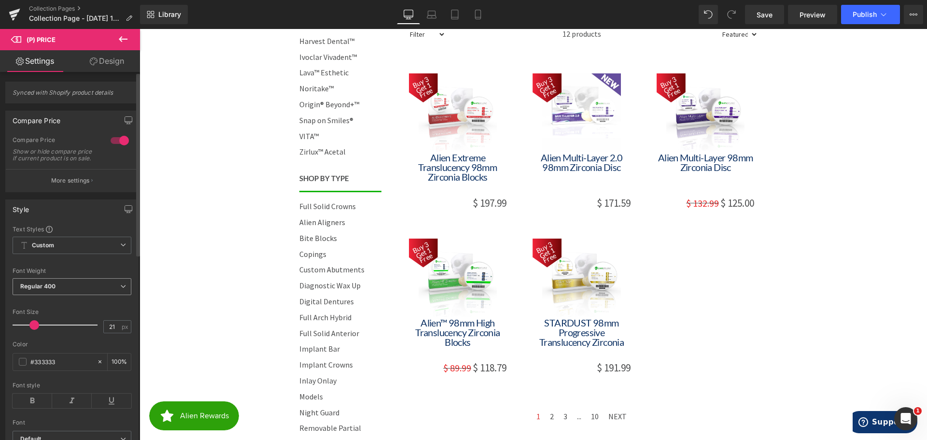
click at [72, 293] on span "Regular 400" at bounding box center [72, 286] width 119 height 17
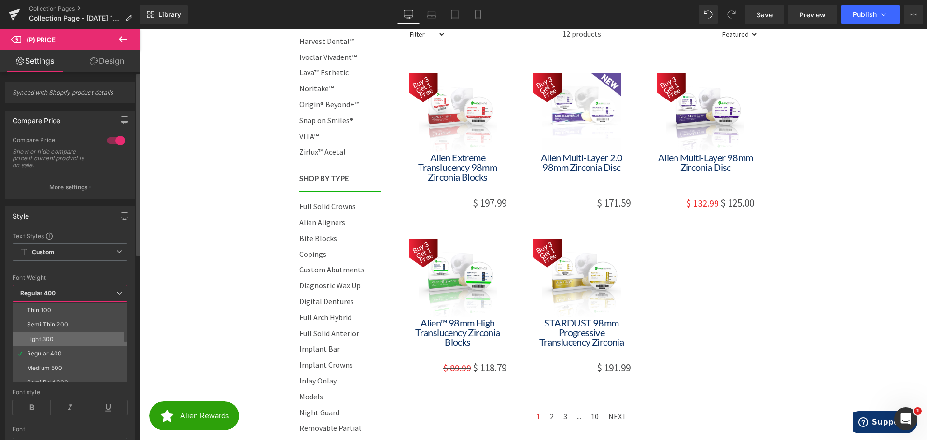
click at [64, 334] on li "Light 300" at bounding box center [72, 339] width 119 height 14
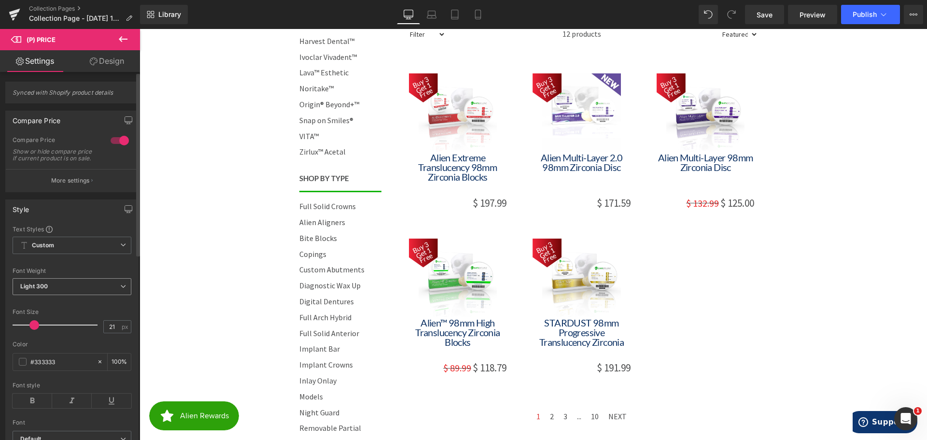
click at [66, 291] on span "Light 300" at bounding box center [72, 286] width 119 height 17
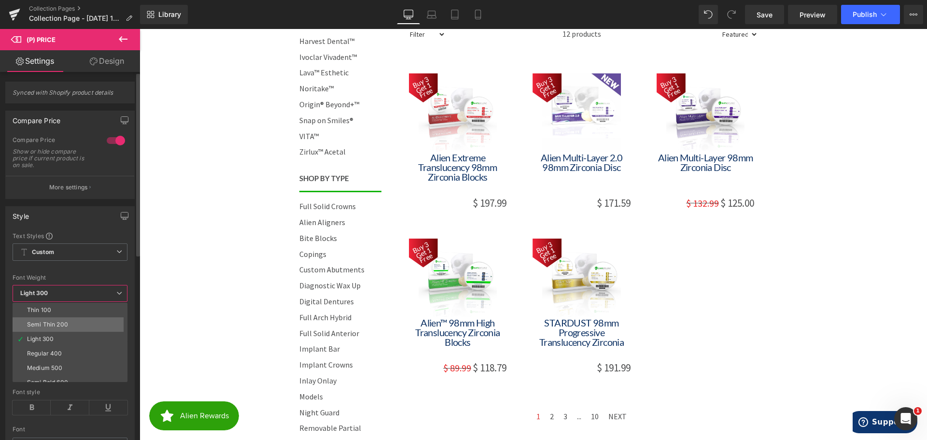
click at [60, 320] on li "Semi Thin 200" at bounding box center [72, 324] width 119 height 14
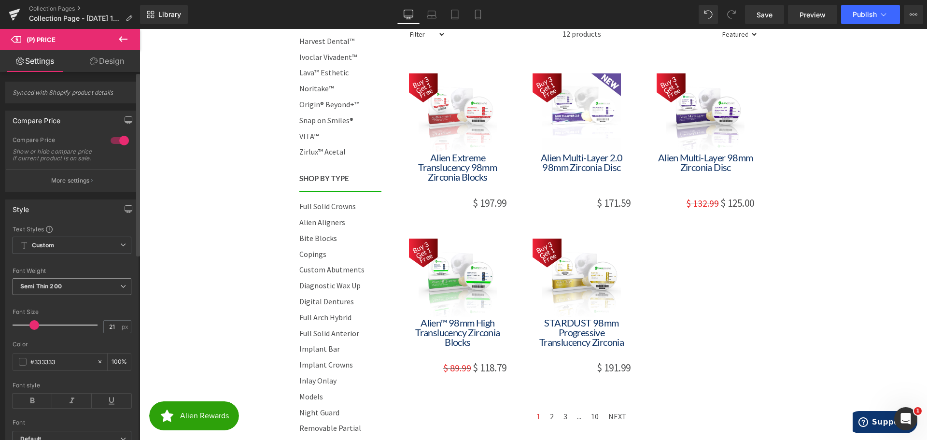
click at [67, 295] on span "Semi Thin 200" at bounding box center [72, 286] width 119 height 17
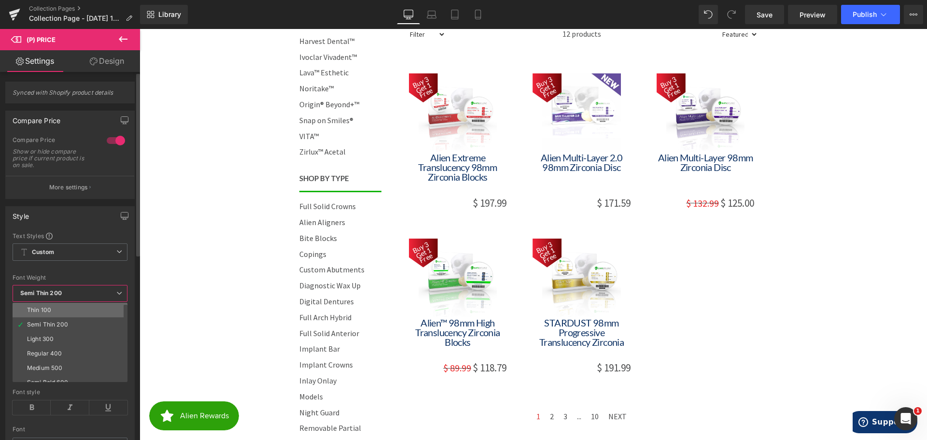
click at [63, 308] on li "Thin 100" at bounding box center [72, 310] width 119 height 14
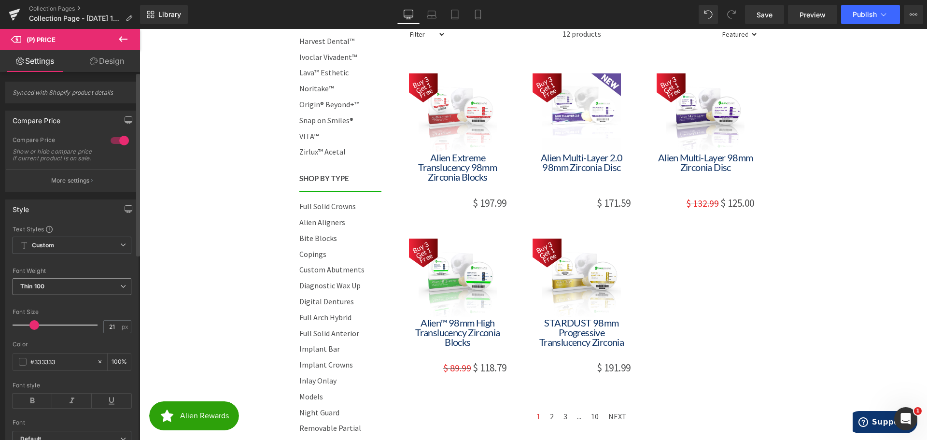
click at [72, 287] on span "Thin 100" at bounding box center [72, 286] width 119 height 17
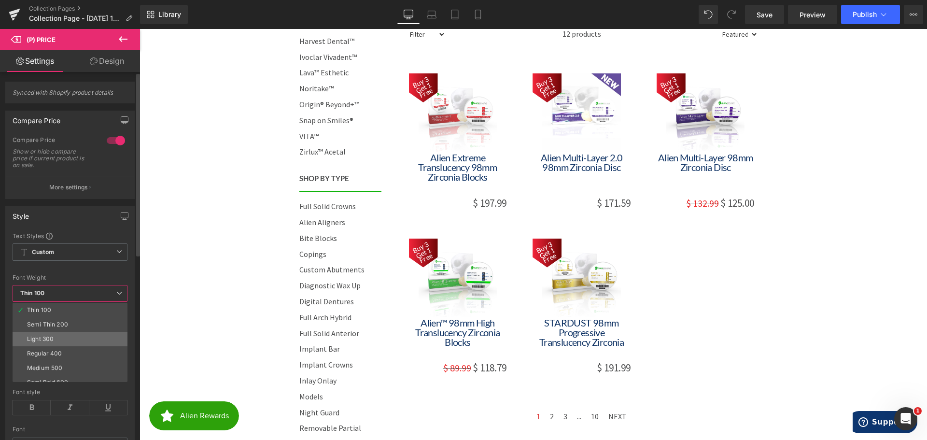
click at [54, 336] on div "Light 300" at bounding box center [40, 339] width 27 height 7
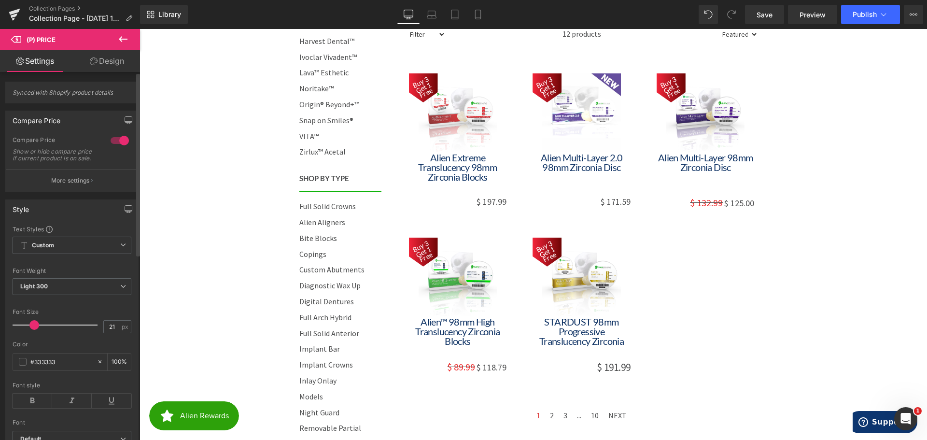
type input "22"
click at [35, 330] on span at bounding box center [35, 325] width 10 height 10
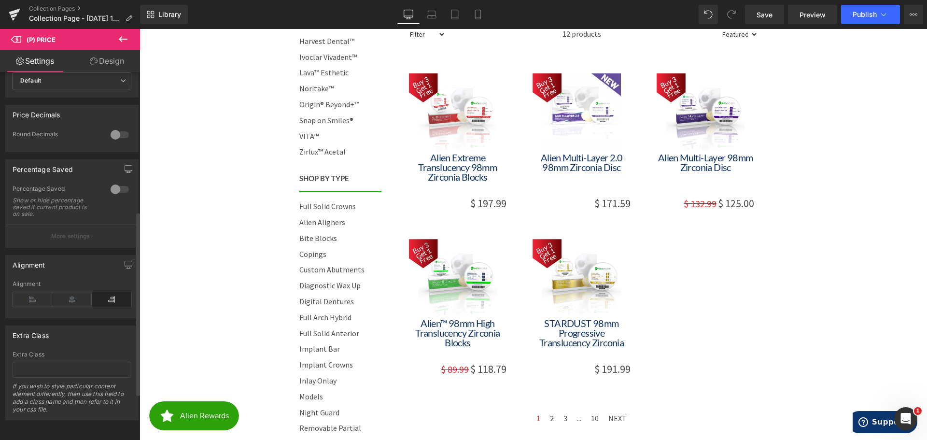
scroll to position [372, 0]
click at [68, 293] on icon at bounding box center [72, 299] width 40 height 14
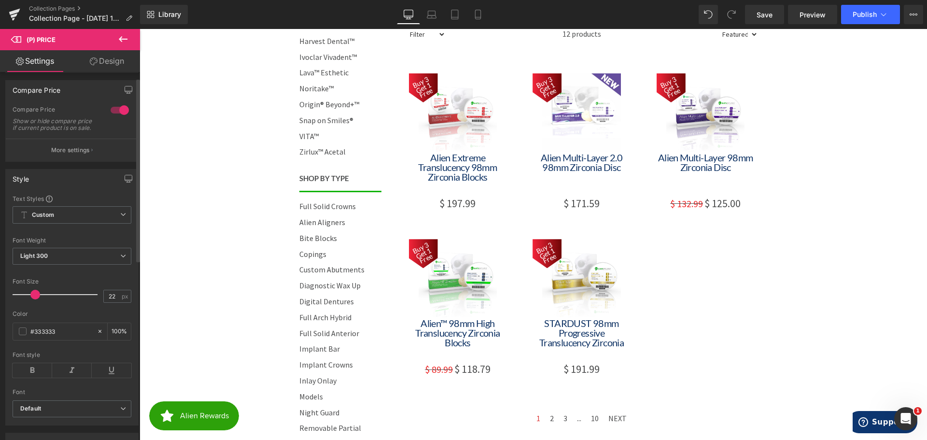
scroll to position [0, 0]
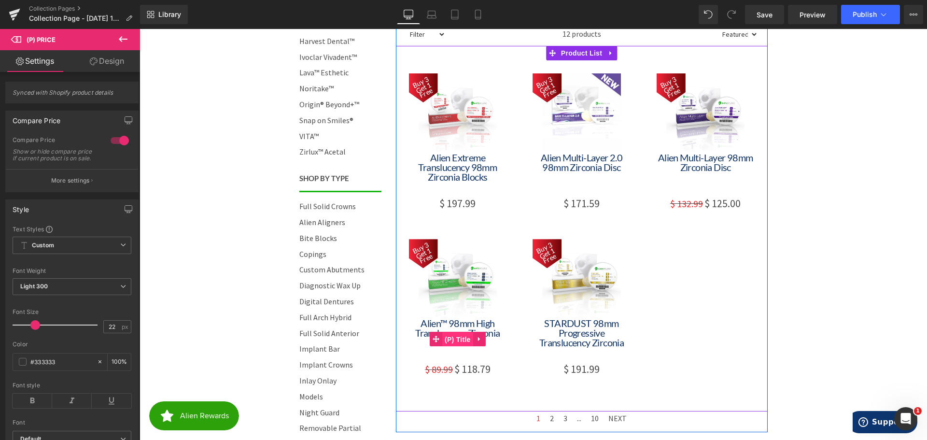
click at [454, 341] on span "(P) Title" at bounding box center [457, 339] width 31 height 14
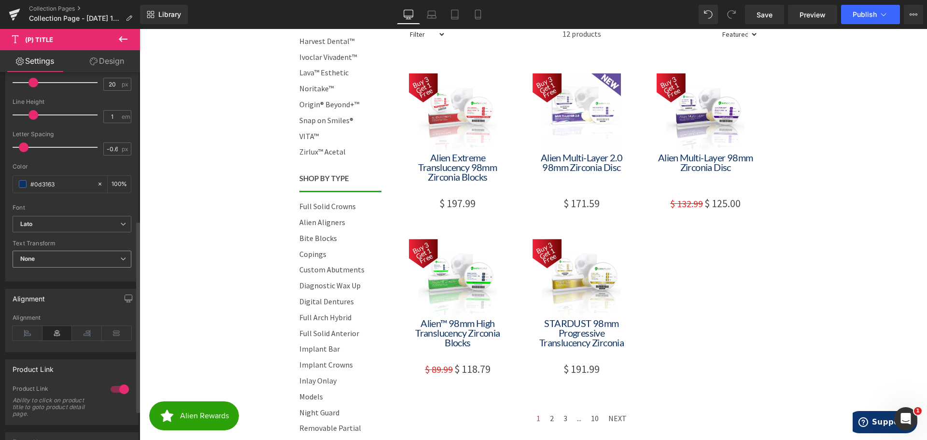
scroll to position [290, 0]
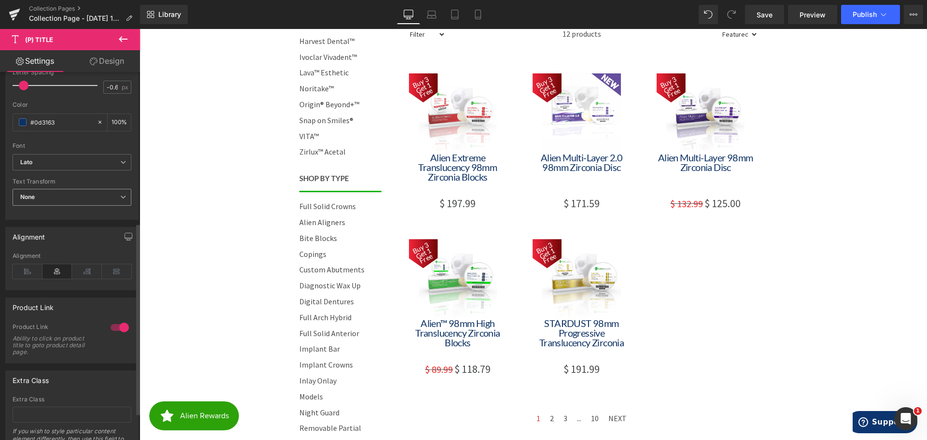
click at [61, 199] on span "None" at bounding box center [72, 197] width 119 height 17
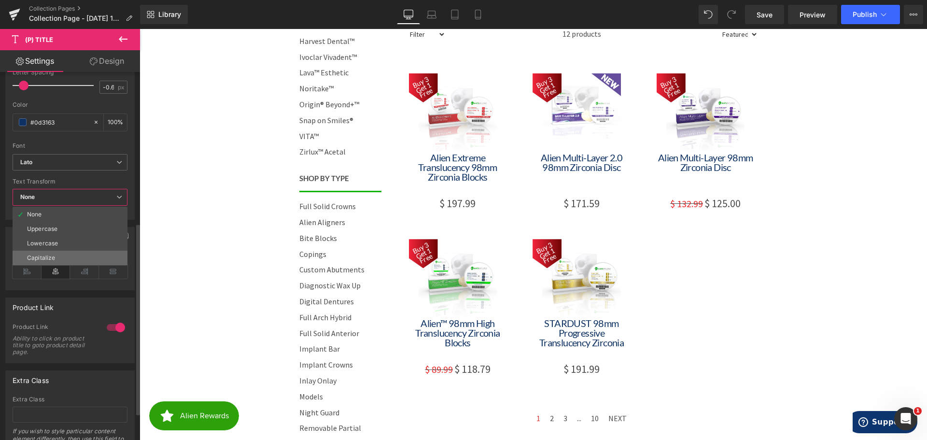
click at [57, 256] on li "Capitalize" at bounding box center [70, 258] width 115 height 14
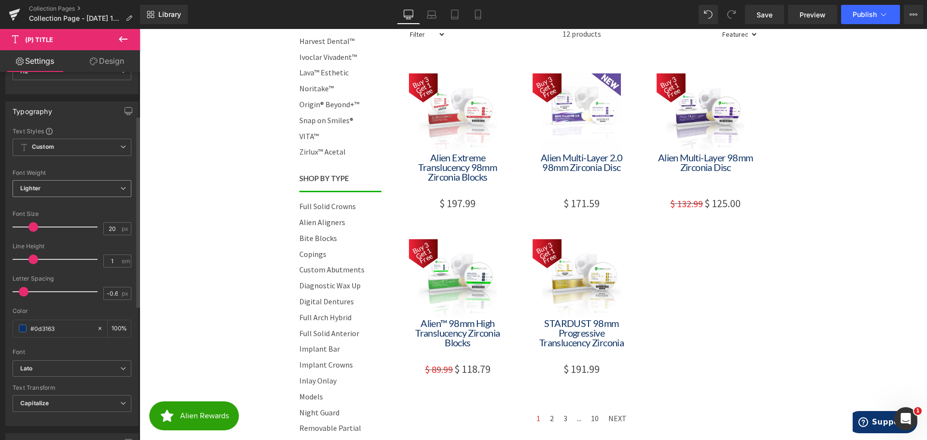
scroll to position [0, 0]
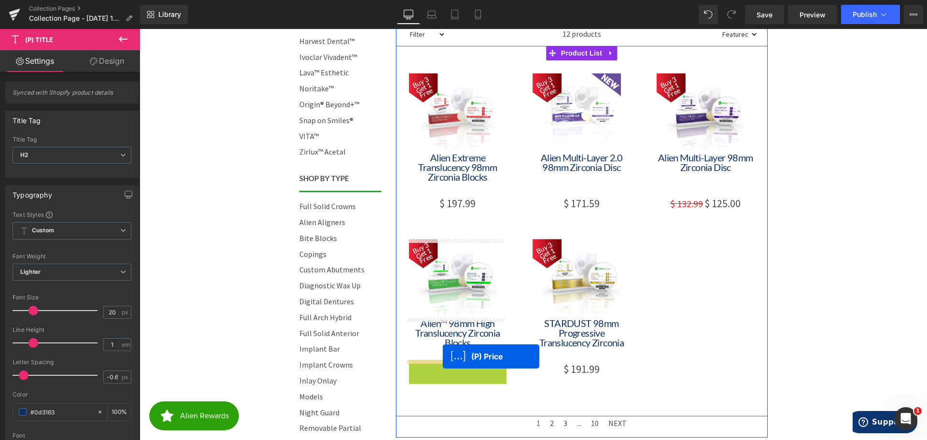
drag, startPoint x: 446, startPoint y: 367, endPoint x: 443, endPoint y: 356, distance: 11.2
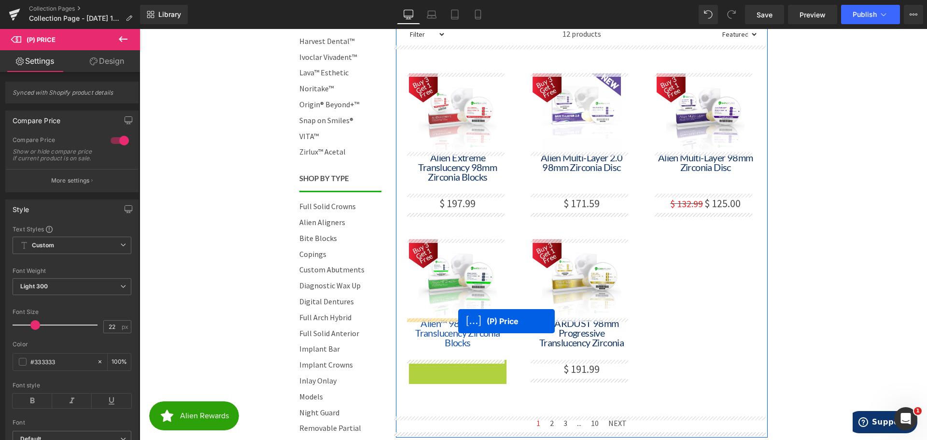
drag, startPoint x: 446, startPoint y: 369, endPoint x: 454, endPoint y: 321, distance: 49.5
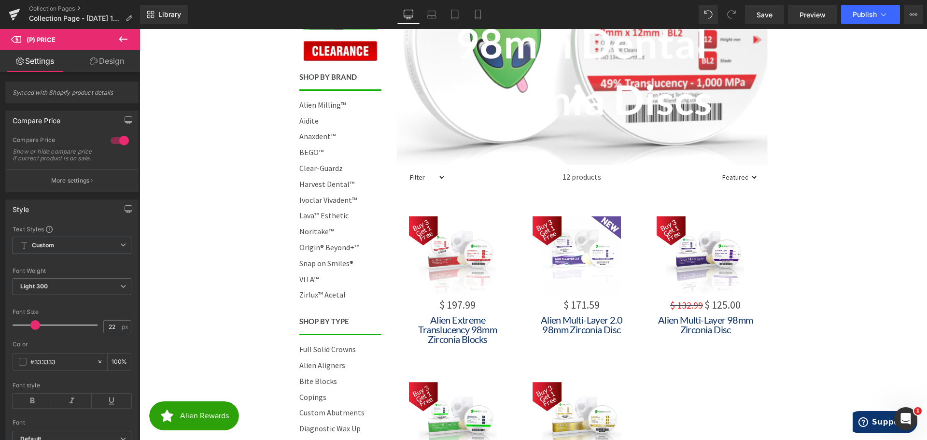
scroll to position [145, 0]
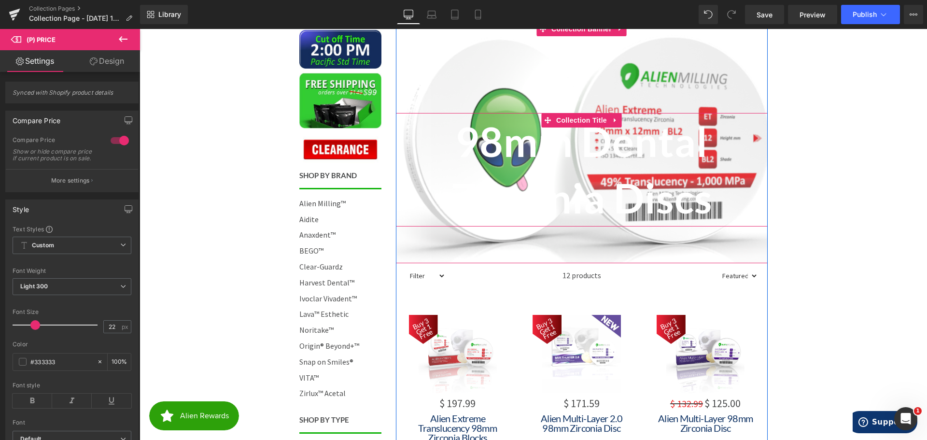
click at [610, 141] on h1 "98mm Dental Zirconia Discs" at bounding box center [582, 170] width 372 height 114
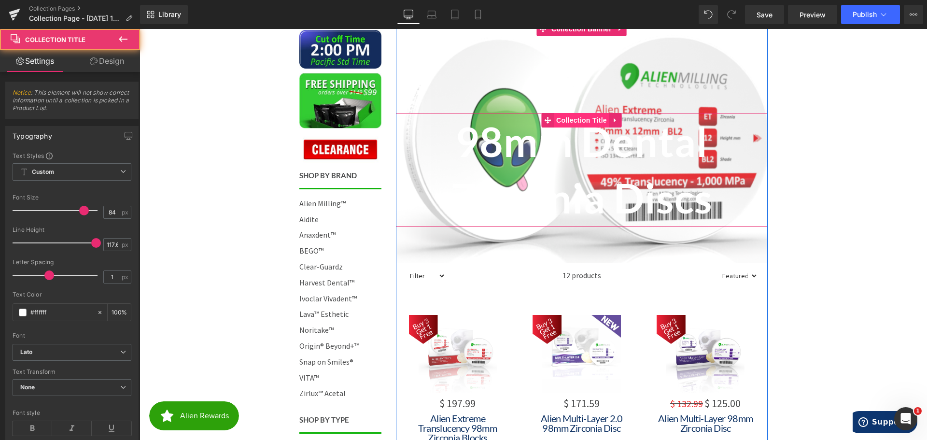
click at [572, 121] on span "Collection Title" at bounding box center [582, 120] width 56 height 14
click at [612, 119] on icon at bounding box center [615, 119] width 7 height 7
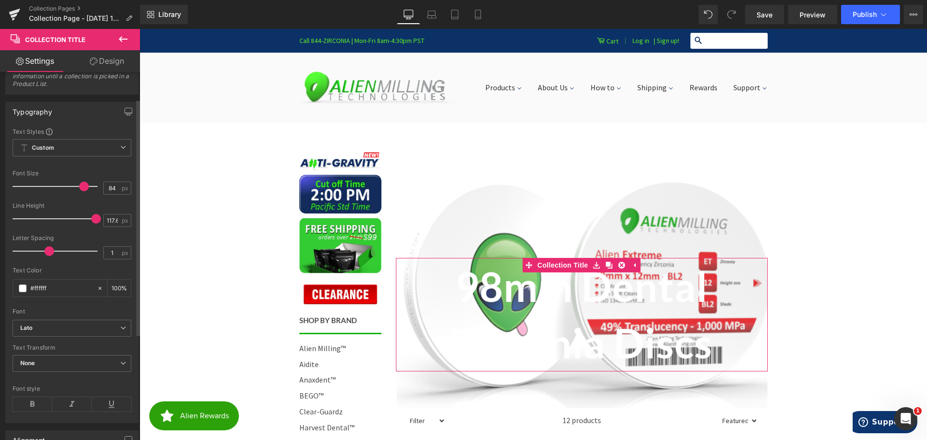
scroll to position [48, 0]
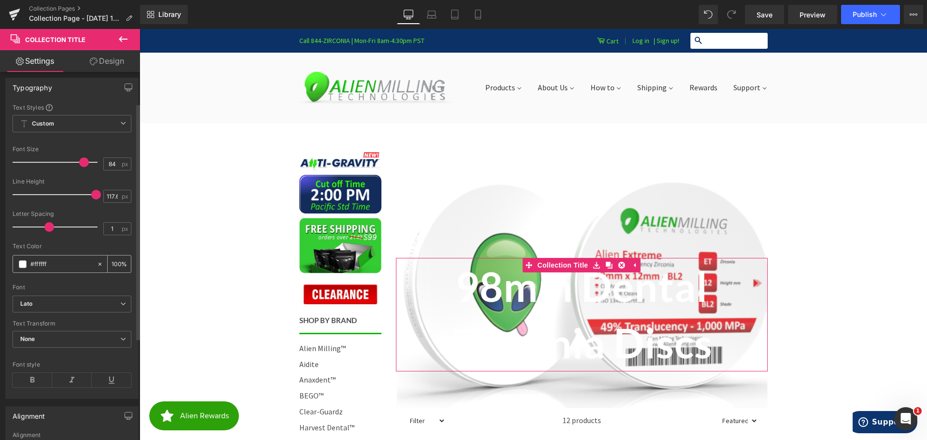
click at [21, 265] on span at bounding box center [23, 264] width 8 height 8
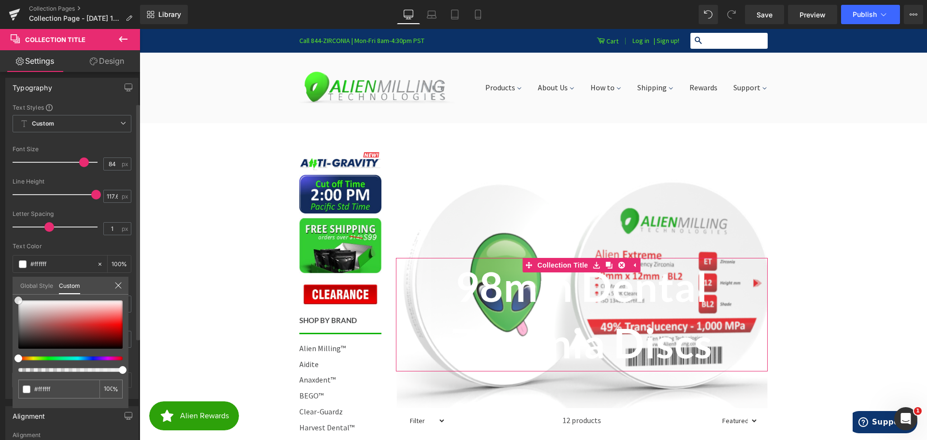
type input "#bc7a7a"
type input "#be7878"
type input "#b86565"
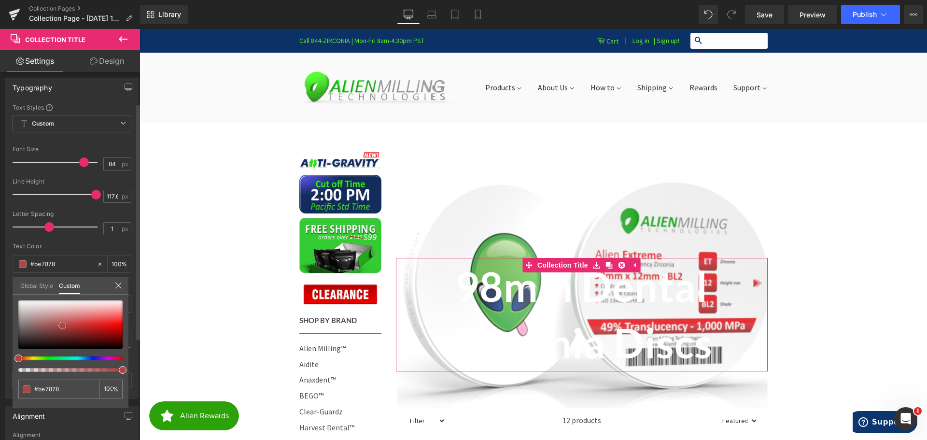
type input "#b86565"
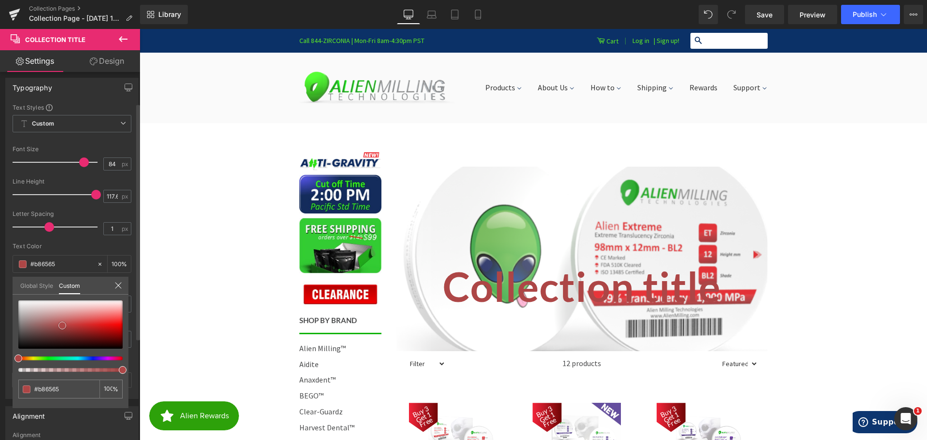
type input "#ad4646"
type input "#893232"
type input "#6b2323"
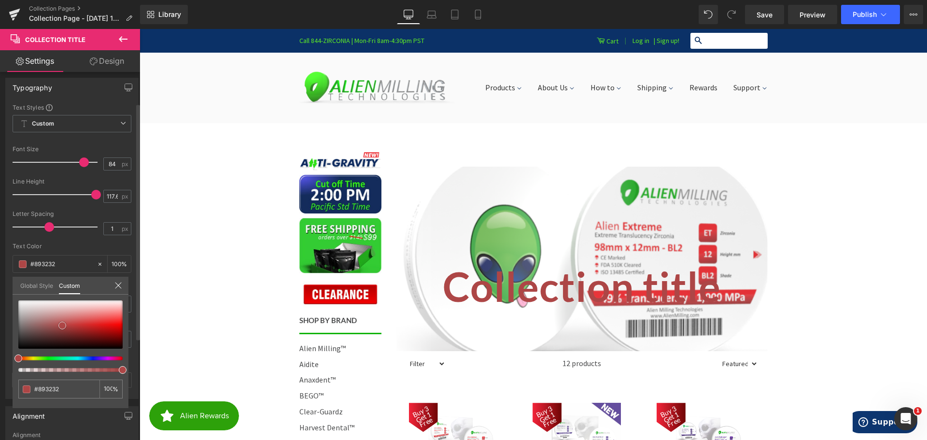
type input "#6b2323"
type input "#5f1f1f"
type input "#571d1d"
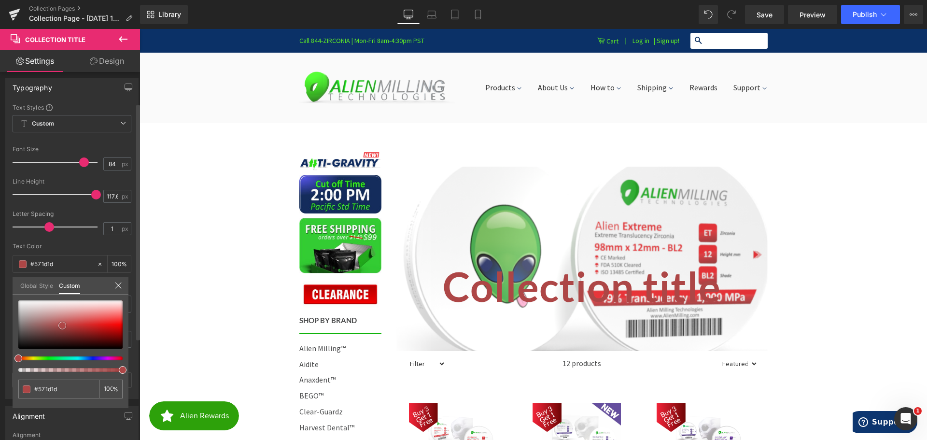
type input "#541c1c"
type input "#4d1818"
type input "#441616"
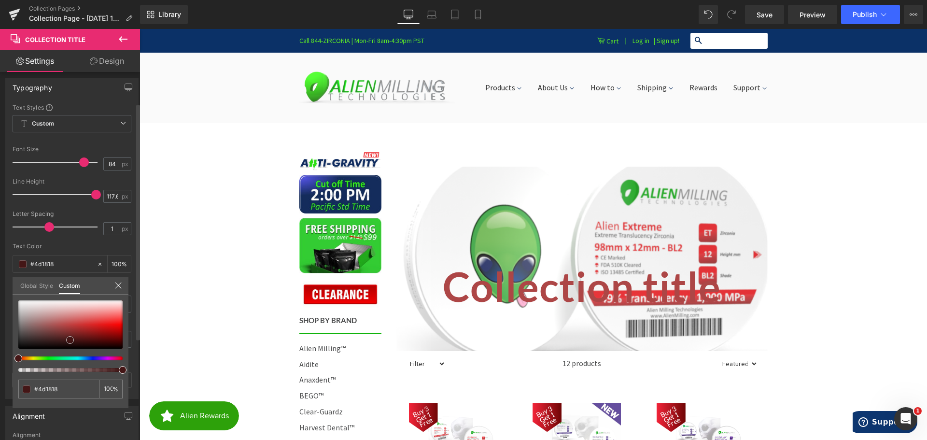
type input "#441616"
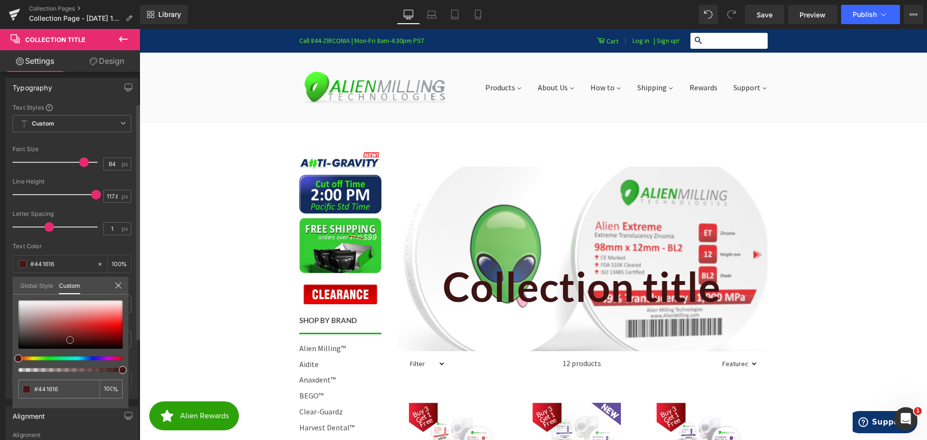
type input "#3d1313"
type input "#311010"
type input "#2e0e0e"
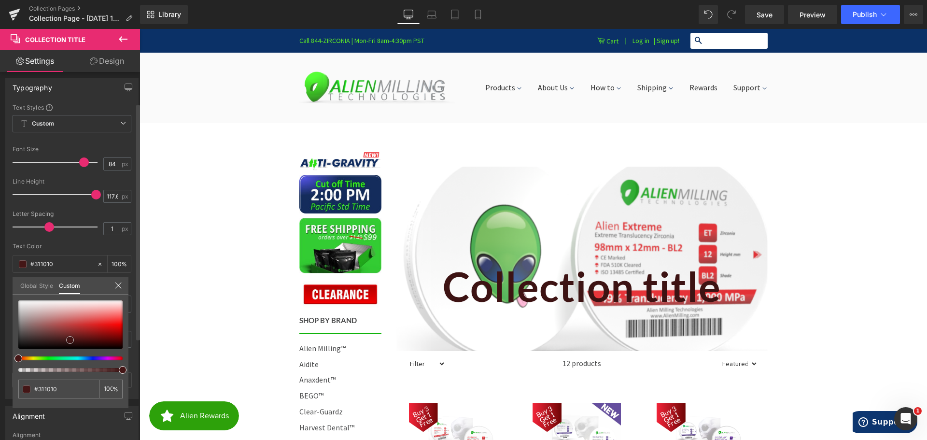
type input "#2e0e0e"
type input "#250d0d"
type input "#1e0909"
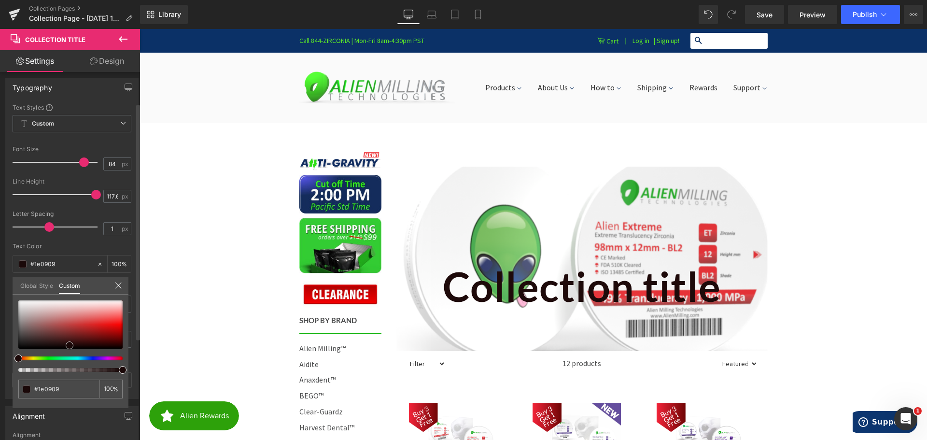
type input "#1e0a0a"
drag, startPoint x: 55, startPoint y: 319, endPoint x: 70, endPoint y: 345, distance: 29.7
click at [70, 345] on div at bounding box center [70, 324] width 104 height 48
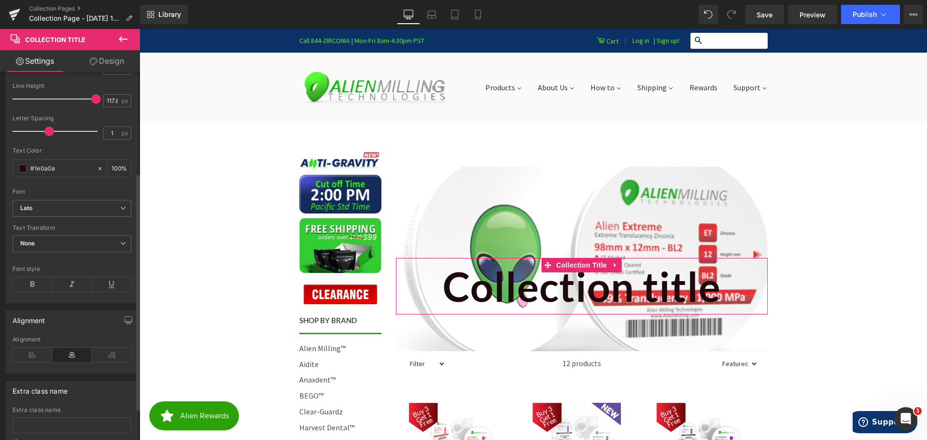
scroll to position [97, 0]
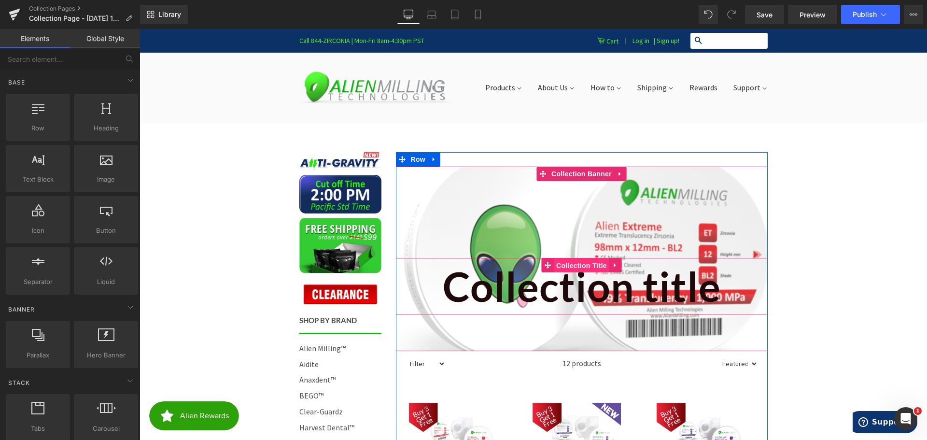
click at [572, 262] on span "Collection Title" at bounding box center [582, 265] width 56 height 14
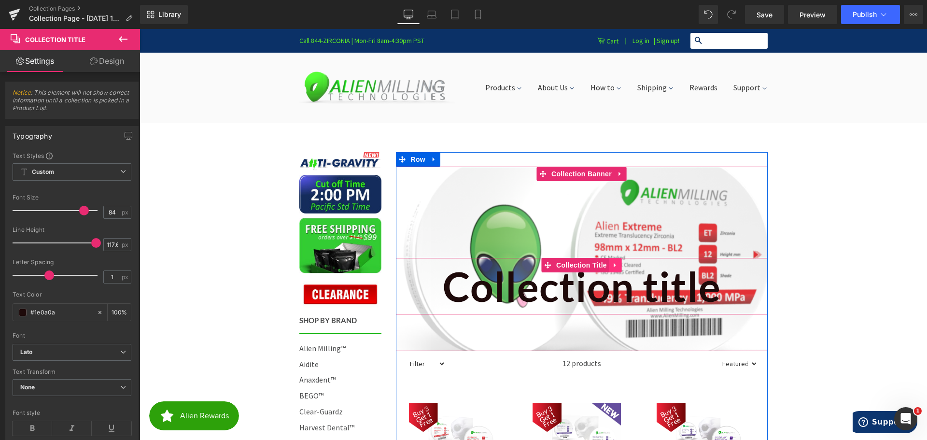
click at [612, 264] on icon at bounding box center [615, 264] width 7 height 7
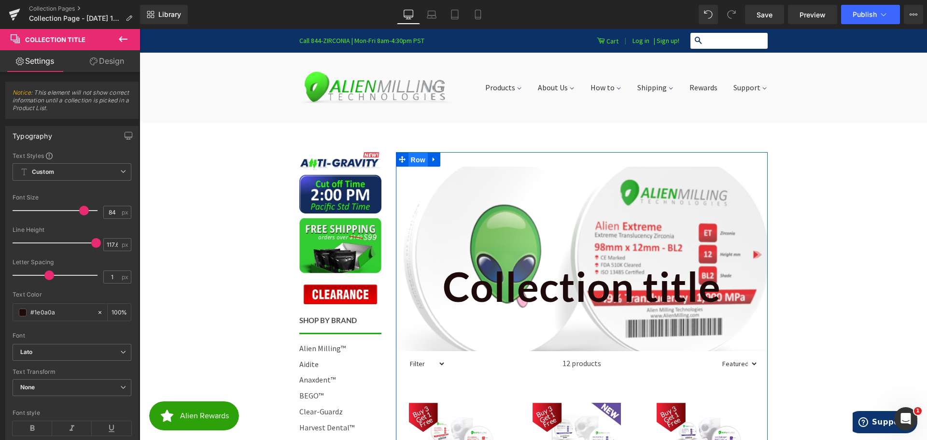
click at [413, 156] on span "Row" at bounding box center [418, 160] width 19 height 14
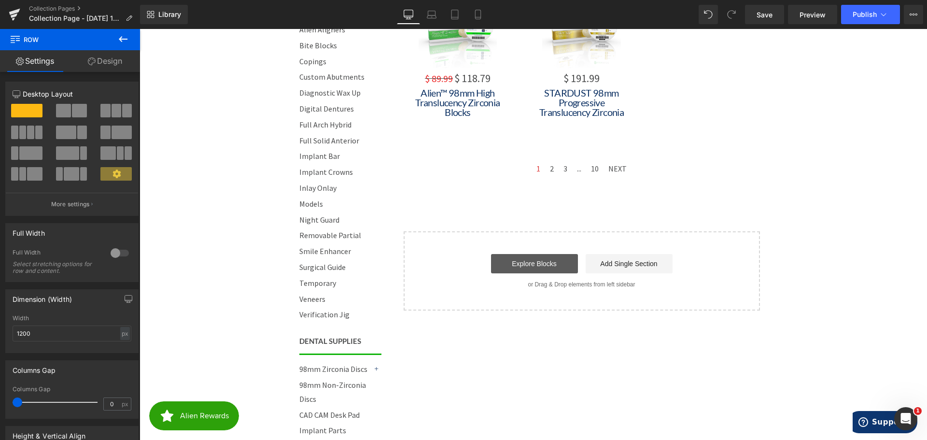
scroll to position [580, 0]
click at [529, 259] on link "Explore Blocks" at bounding box center [534, 263] width 87 height 19
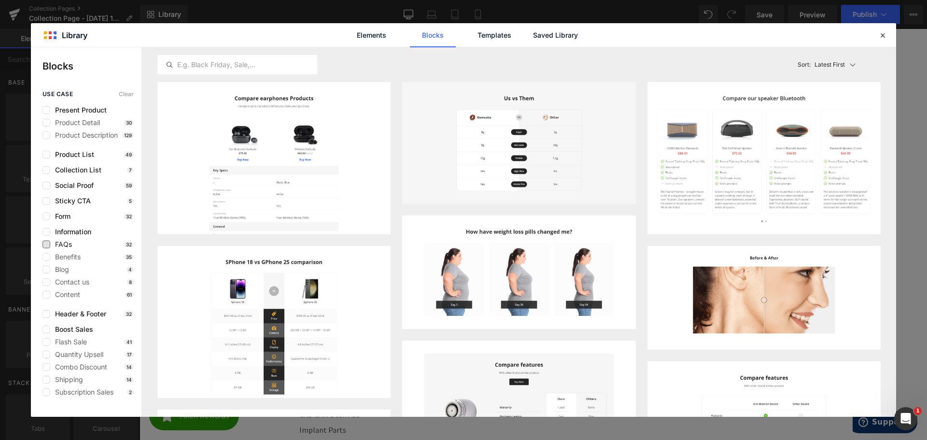
click at [61, 242] on span "FAQs" at bounding box center [61, 245] width 22 height 8
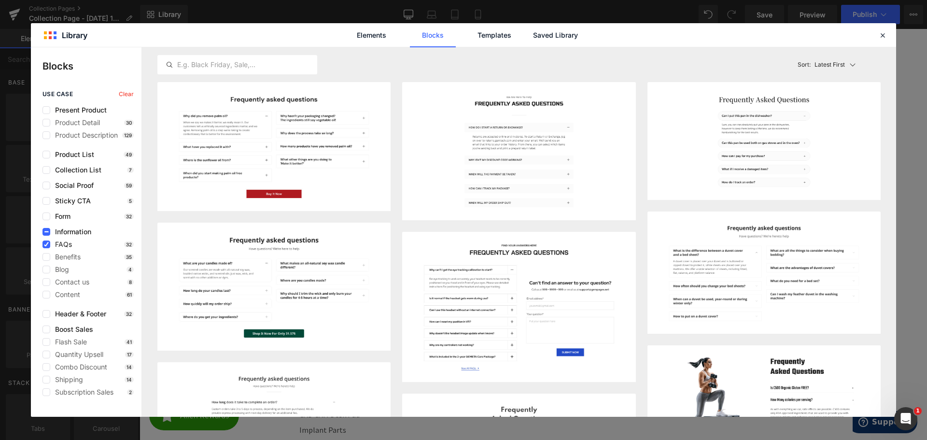
click at [60, 244] on span "FAQs" at bounding box center [61, 245] width 22 height 8
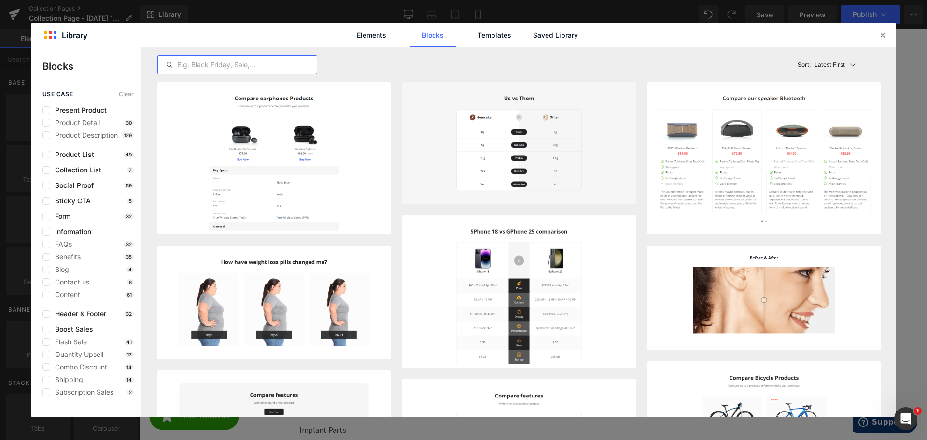
click at [212, 61] on input "text" at bounding box center [237, 65] width 159 height 12
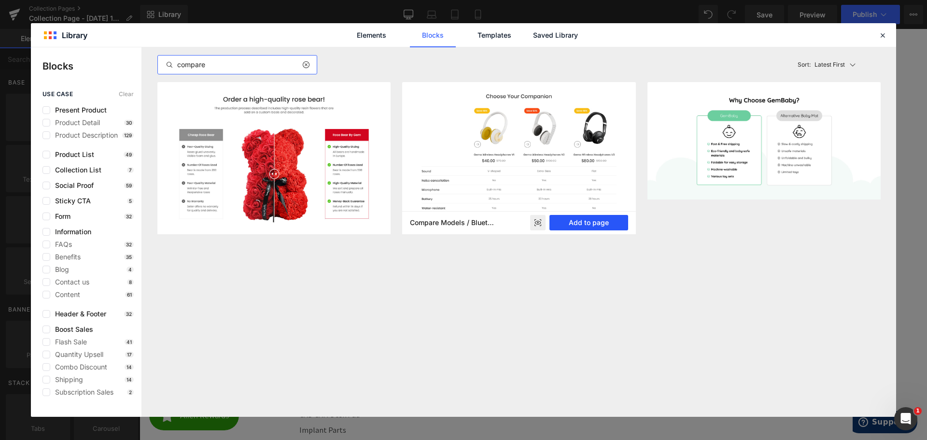
type input "compare"
click at [587, 224] on button "Add to page" at bounding box center [589, 222] width 79 height 15
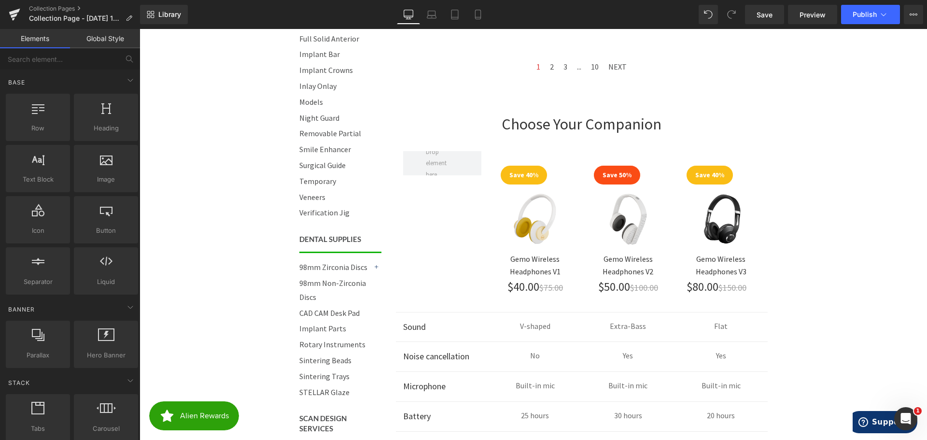
scroll to position [685, 0]
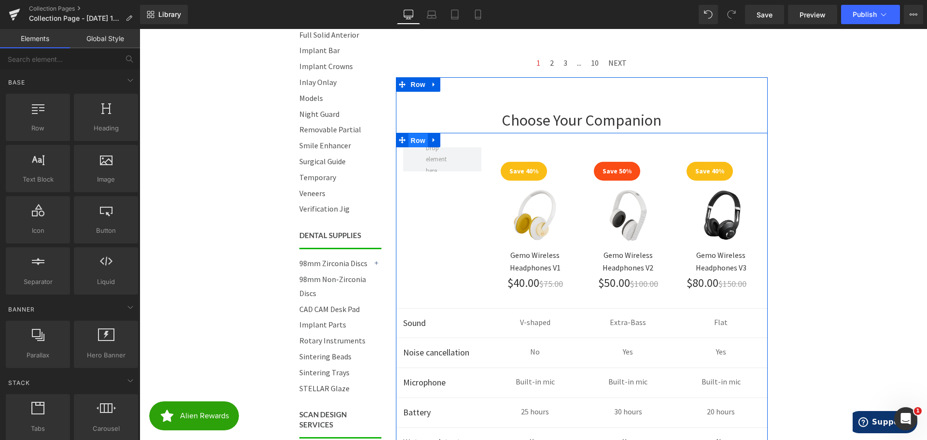
click at [411, 141] on span "Row" at bounding box center [418, 140] width 19 height 14
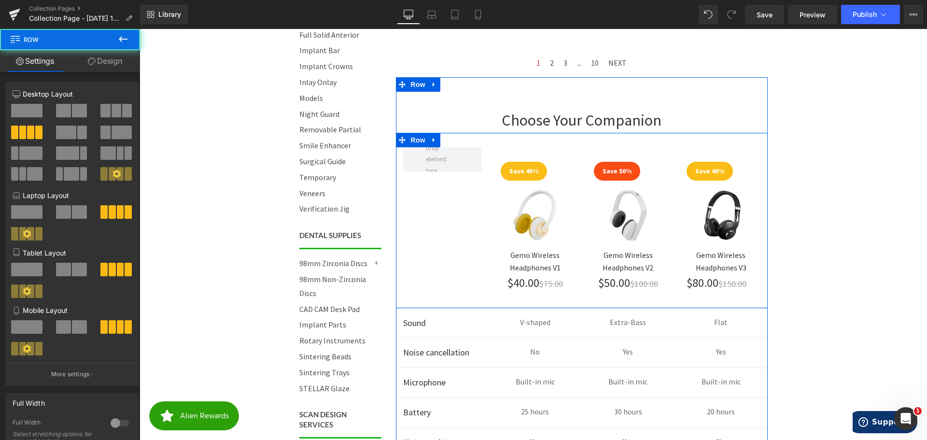
click at [422, 195] on div "Save 40% Text Block Image Gemo Wireless Headphones V1 Text Block $40.00 $75.00 …" at bounding box center [582, 221] width 372 height 176
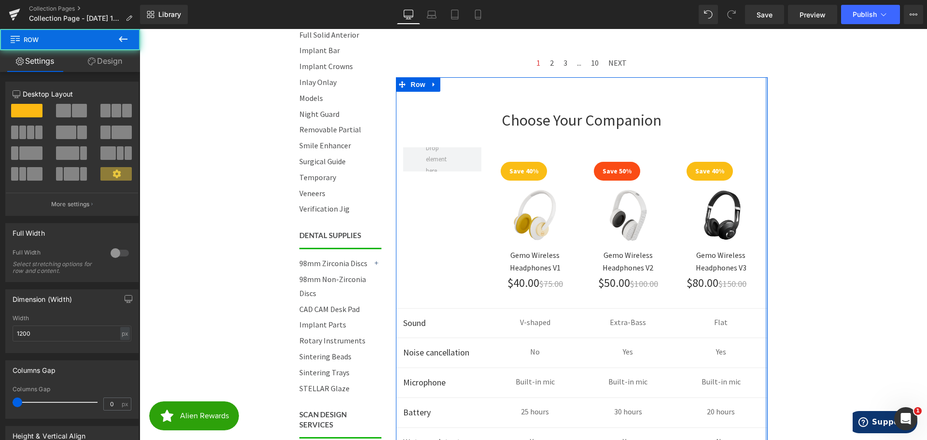
drag, startPoint x: 763, startPoint y: 202, endPoint x: 788, endPoint y: 203, distance: 25.1
click at [788, 203] on body "Call 844-ZIRCONIA | Mon-Fri 8am-4:30pm PST Cart 0 | Log in | Sign up! Search Me…" at bounding box center [534, 218] width 788 height 1749
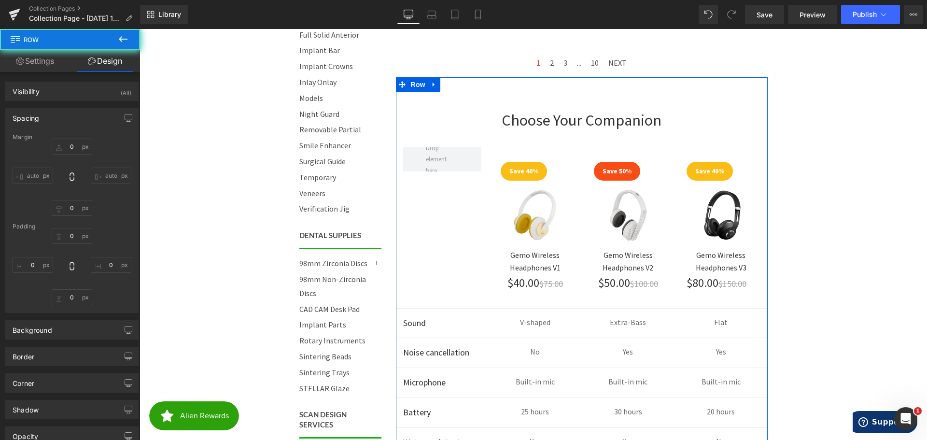
type input "0"
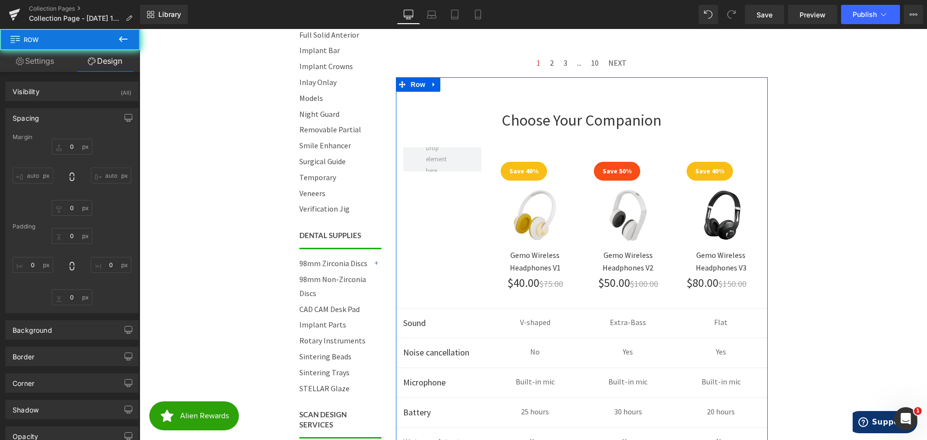
type input "0"
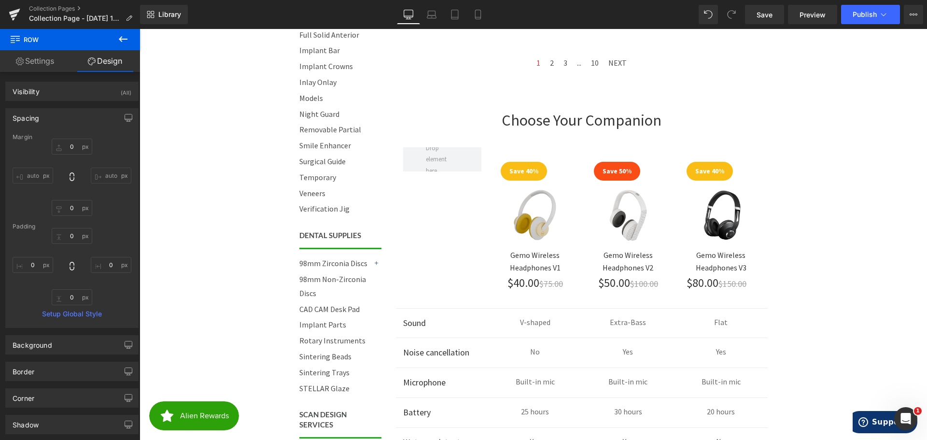
scroll to position [733, 0]
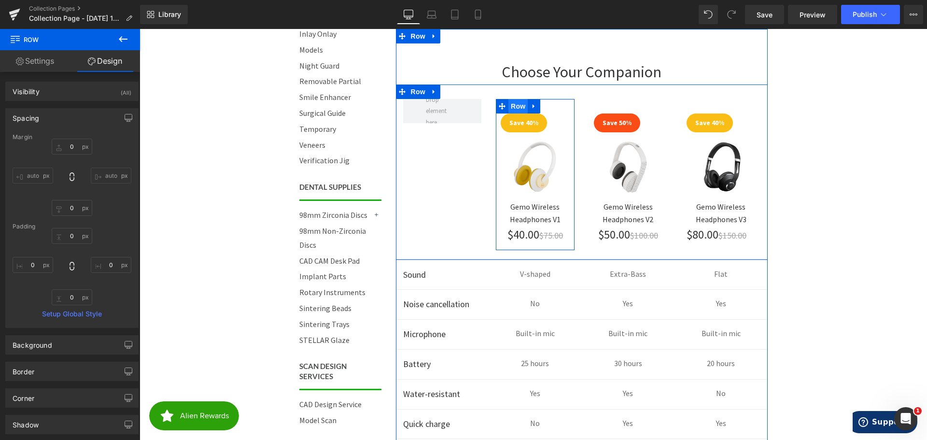
click at [516, 104] on span "Row" at bounding box center [518, 106] width 19 height 14
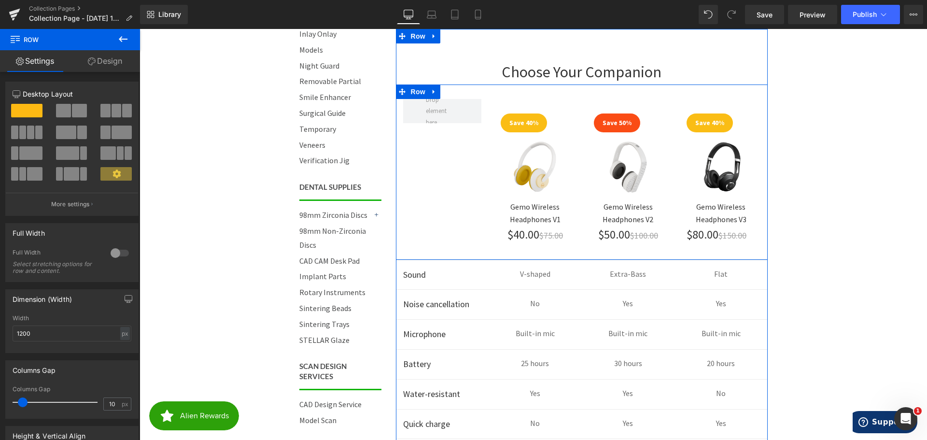
click at [426, 169] on div "Save 40% Text Block Image Gemo Wireless Headphones V1 Text Block $40.00 $75.00 …" at bounding box center [582, 173] width 372 height 176
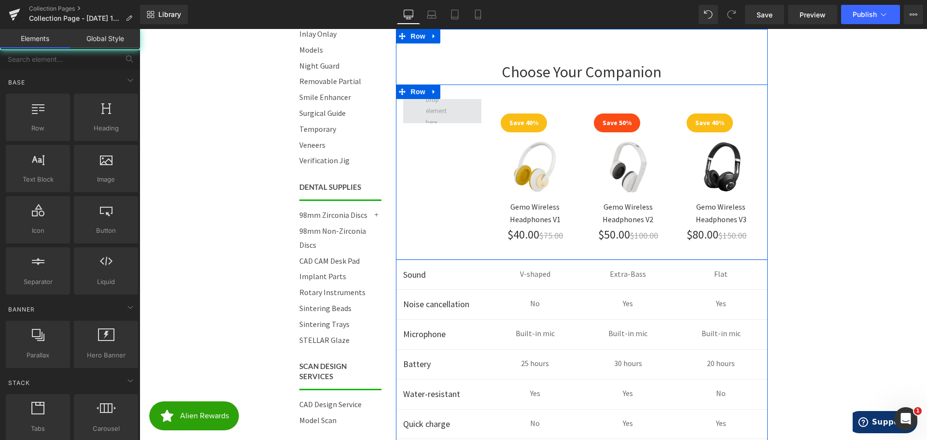
click at [428, 106] on span at bounding box center [442, 111] width 39 height 39
click at [441, 178] on div "Save 40% Text Block Image Gemo Wireless Headphones V1 Text Block $40.00 $75.00 …" at bounding box center [582, 173] width 372 height 176
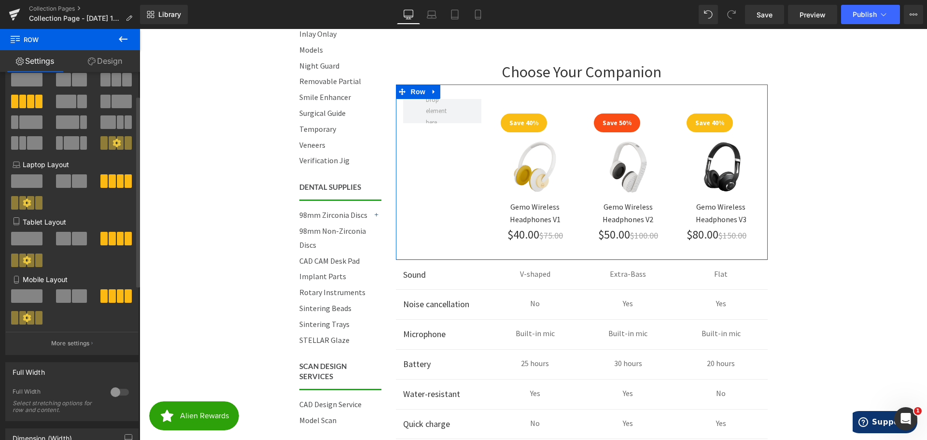
scroll to position [48, 0]
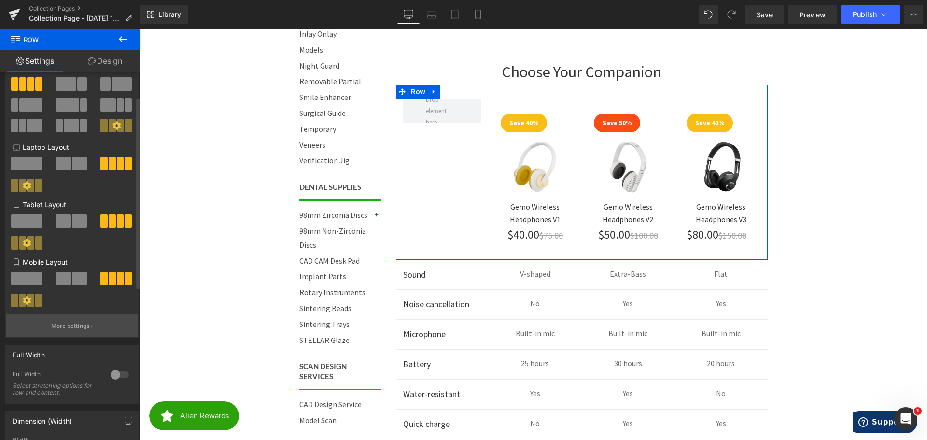
click at [84, 325] on p "More settings" at bounding box center [70, 326] width 39 height 9
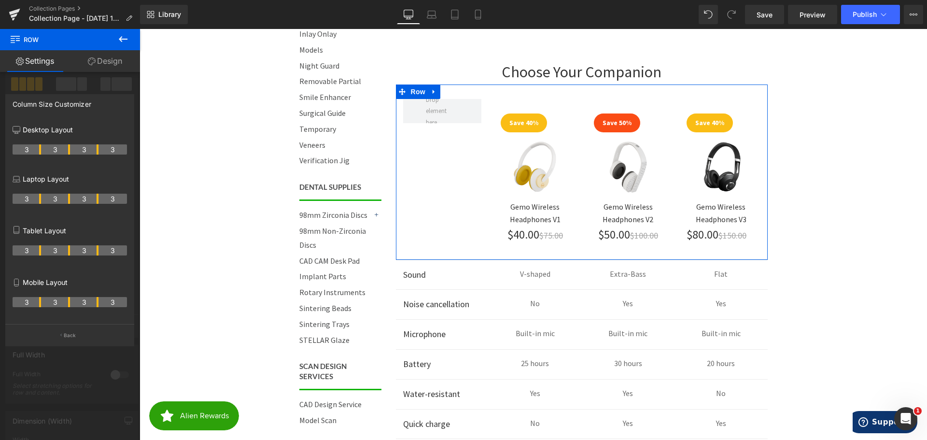
click at [52, 300] on th "3" at bounding box center [55, 302] width 28 height 10
click at [63, 83] on div at bounding box center [70, 237] width 140 height 416
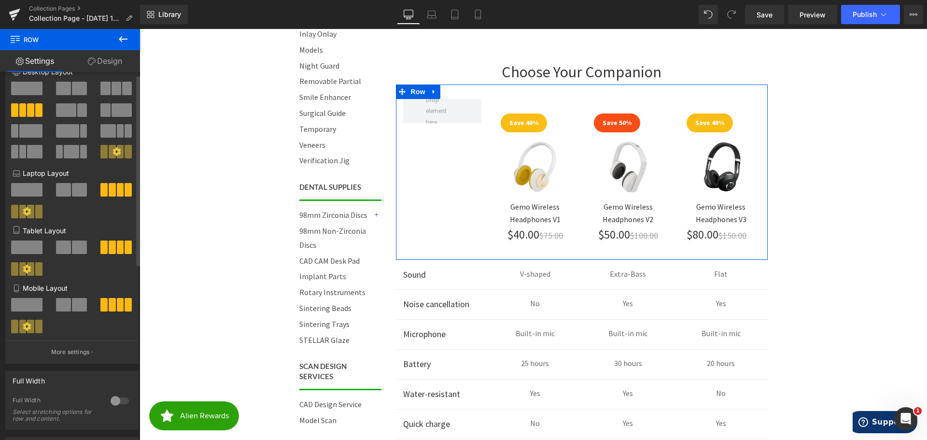
scroll to position [0, 0]
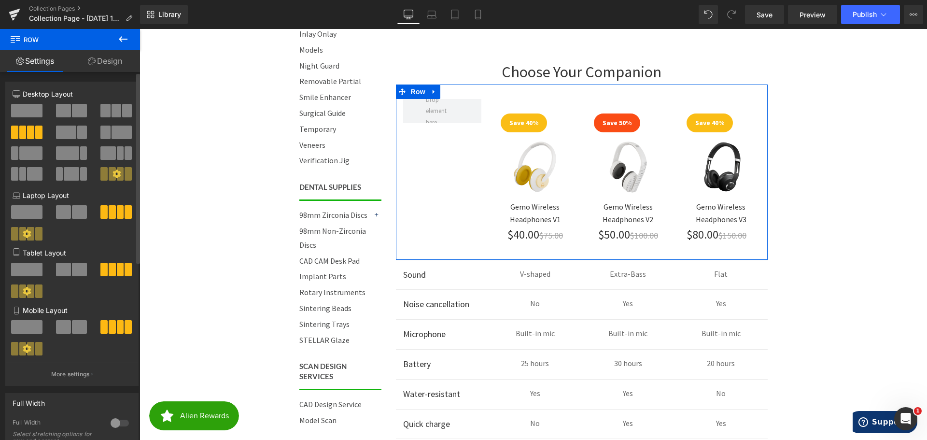
click at [109, 171] on span at bounding box center [112, 174] width 7 height 14
click at [115, 174] on icon at bounding box center [117, 174] width 8 height 8
click at [113, 170] on icon at bounding box center [117, 174] width 9 height 9
click at [22, 229] on span at bounding box center [22, 234] width 7 height 14
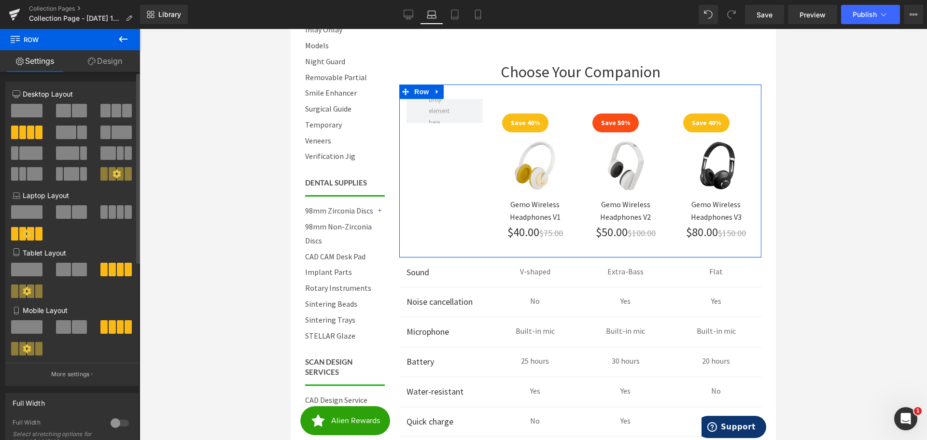
scroll to position [650, 0]
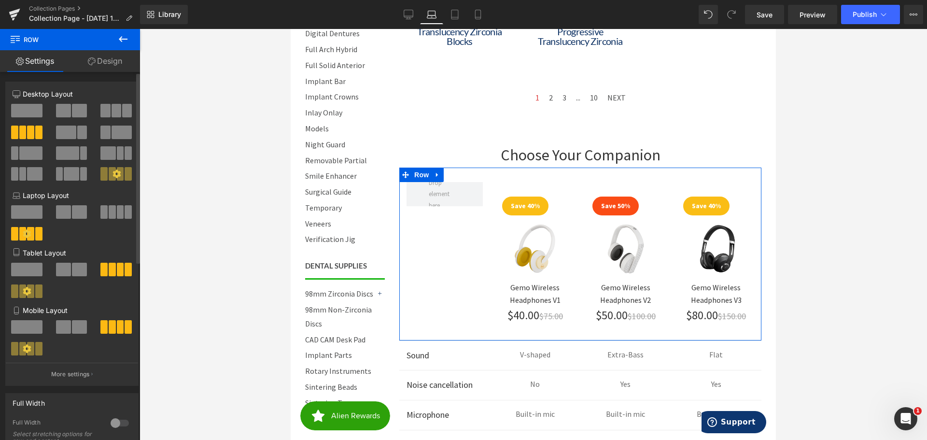
click at [113, 172] on icon at bounding box center [117, 174] width 8 height 8
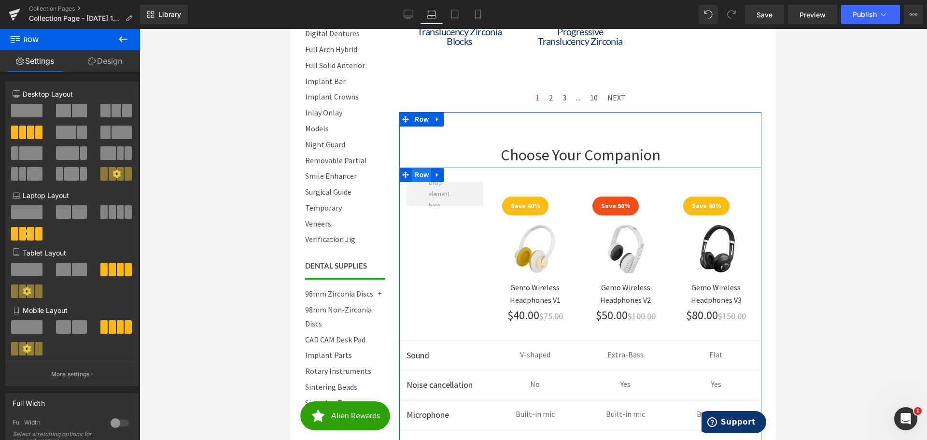
click at [424, 172] on span "Row" at bounding box center [421, 175] width 19 height 14
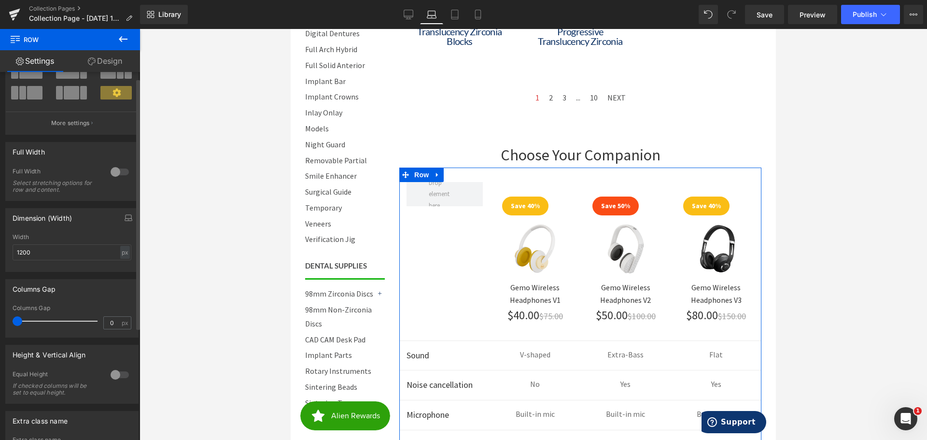
scroll to position [0, 0]
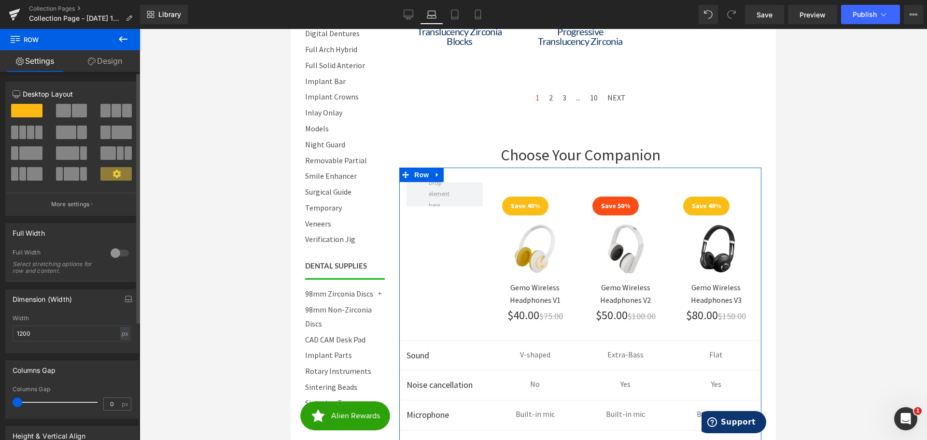
click at [31, 130] on span at bounding box center [30, 133] width 7 height 14
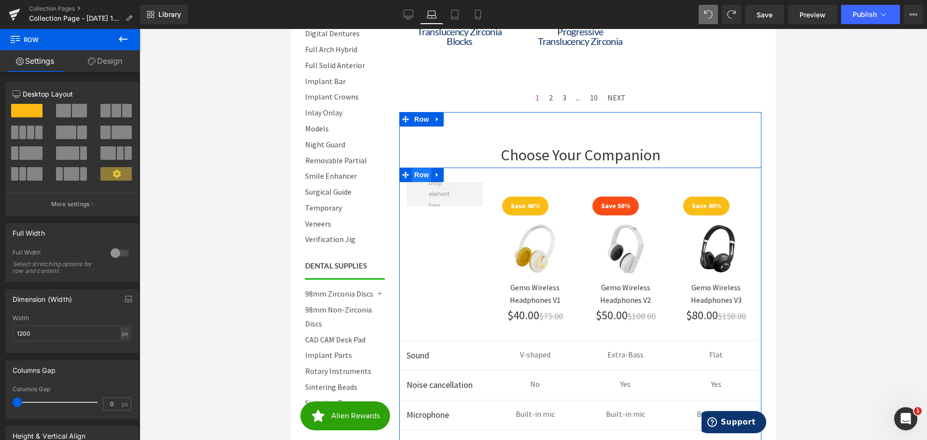
click at [421, 172] on span "Row" at bounding box center [421, 175] width 19 height 14
click at [434, 173] on icon at bounding box center [437, 174] width 7 height 7
click at [423, 119] on span "Row" at bounding box center [421, 119] width 19 height 14
click at [418, 174] on span "Row" at bounding box center [421, 175] width 19 height 14
click at [412, 229] on div "Save 40% Text Block Image Gemo Wireless Headphones V1 Text Block $40.00 $75.00 …" at bounding box center [580, 254] width 362 height 173
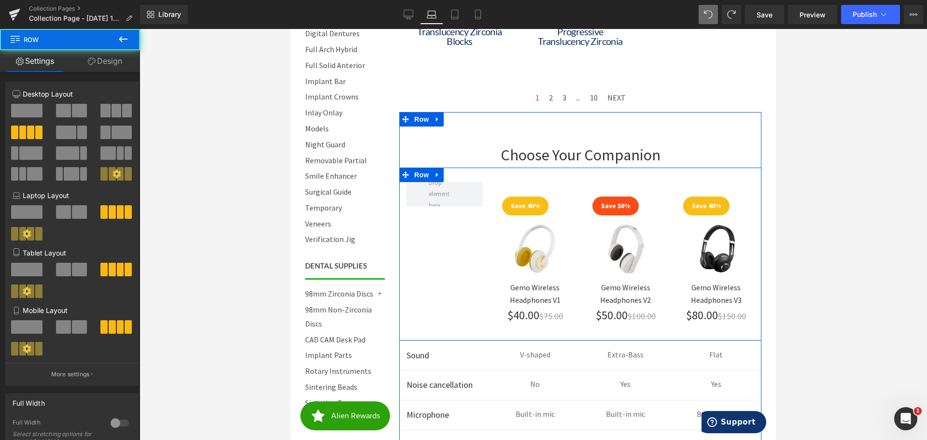
click at [480, 224] on div "Save 40% Text Block Image Gemo Wireless Headphones V1 Text Block $40.00 $75.00 …" at bounding box center [580, 254] width 362 height 173
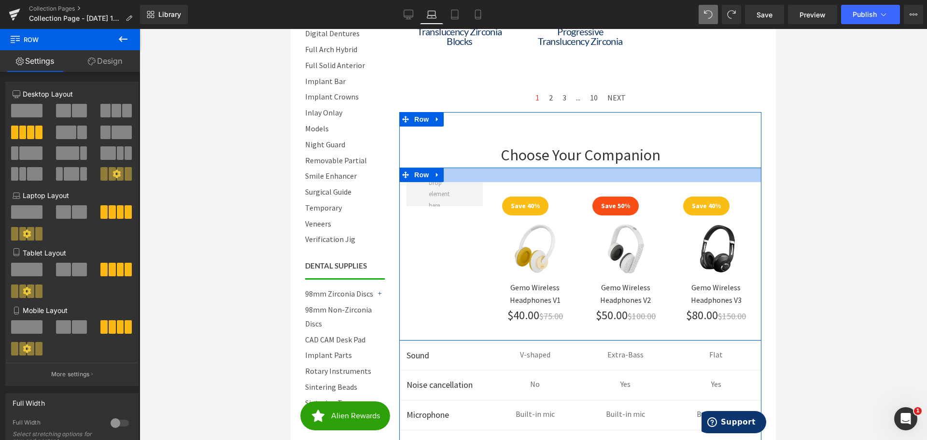
click at [525, 179] on div at bounding box center [580, 175] width 362 height 14
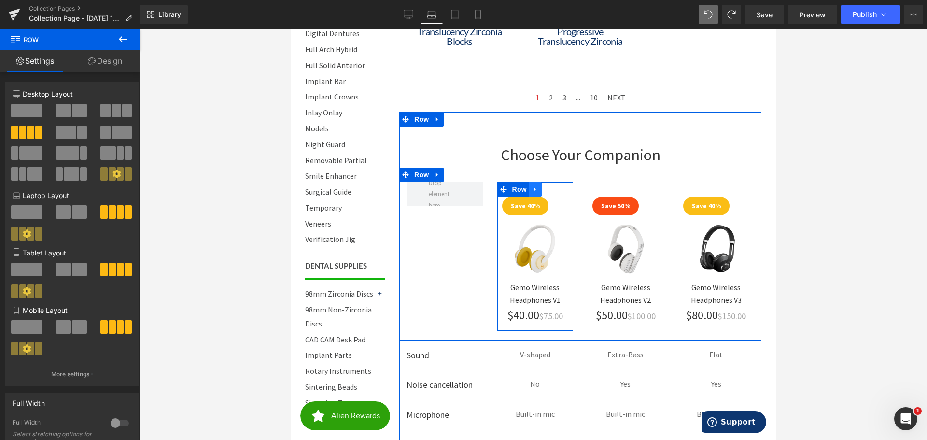
click at [532, 192] on icon at bounding box center [535, 189] width 7 height 7
click at [517, 189] on span "Row" at bounding box center [519, 190] width 19 height 14
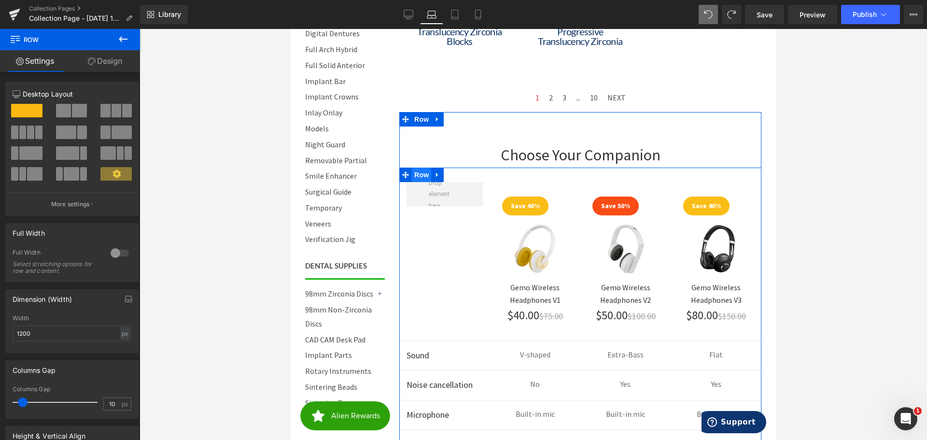
click at [421, 173] on span "Row" at bounding box center [421, 175] width 19 height 14
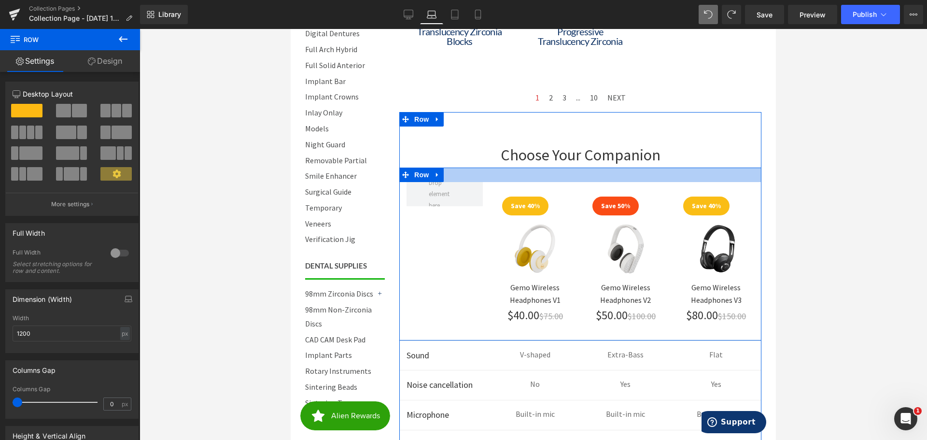
click at [475, 174] on div at bounding box center [580, 175] width 362 height 14
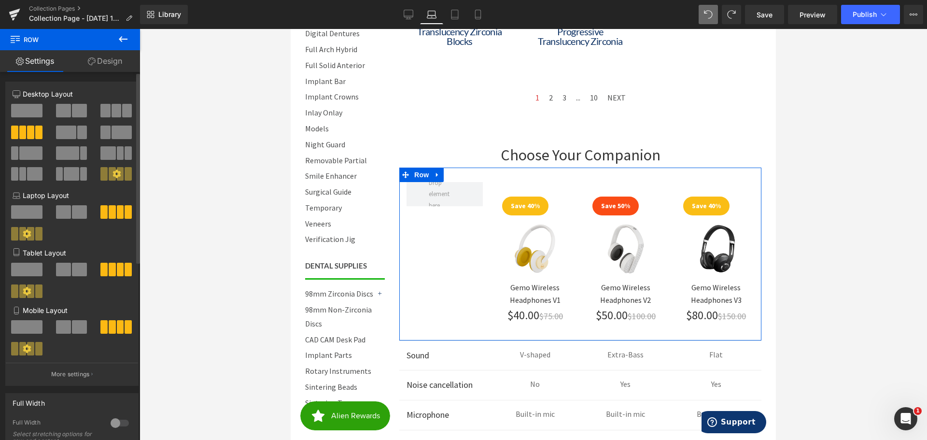
click at [68, 131] on span at bounding box center [66, 133] width 20 height 14
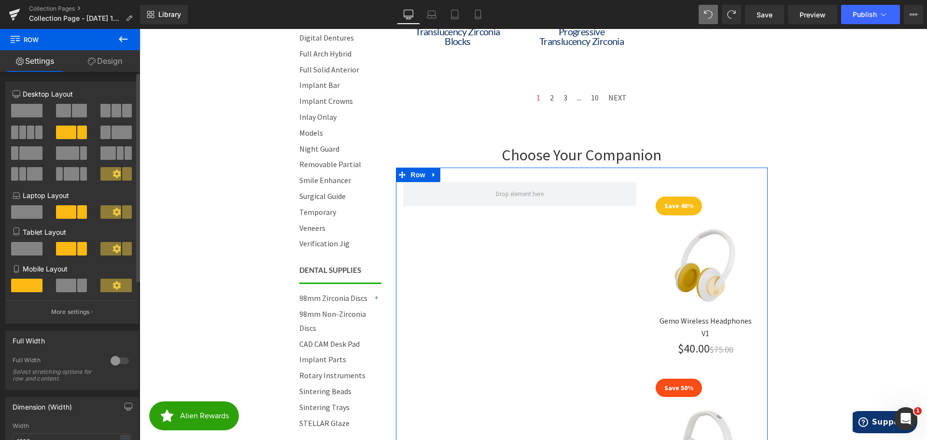
click at [32, 131] on span at bounding box center [30, 133] width 7 height 14
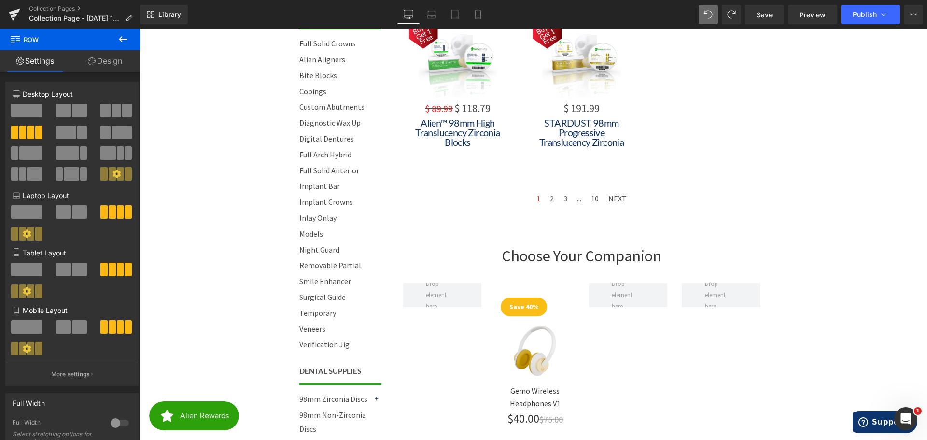
scroll to position [650, 0]
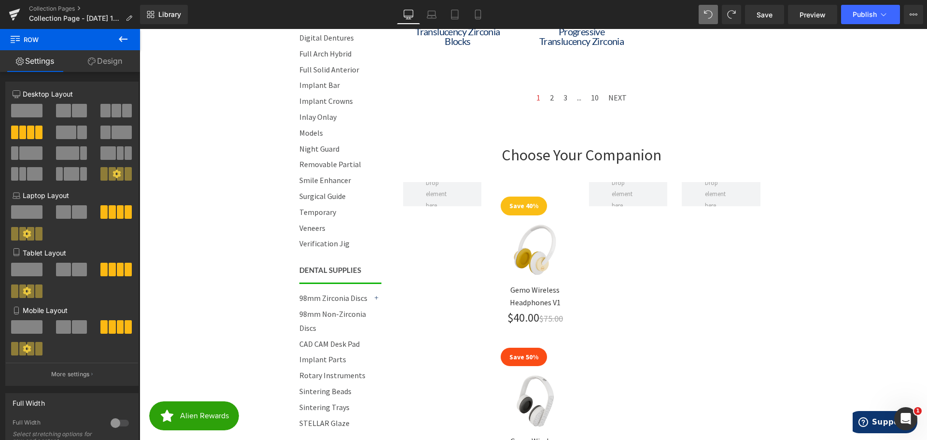
click at [536, 164] on p "Choose Your Companion" at bounding box center [582, 155] width 372 height 25
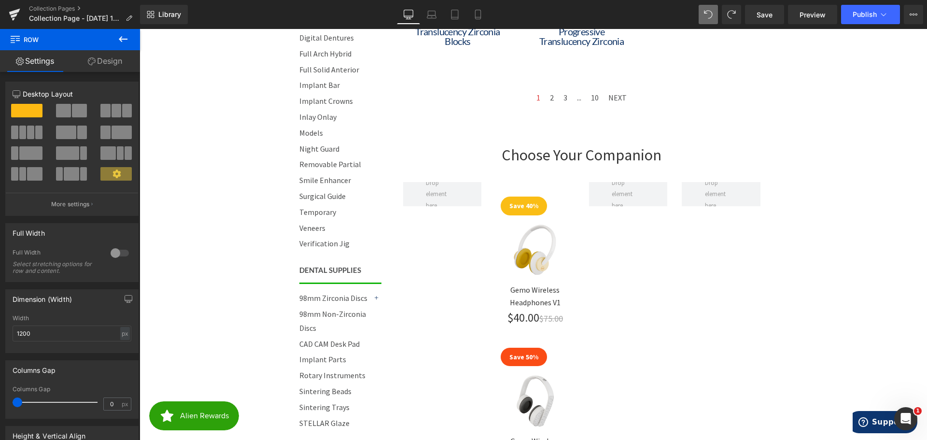
click at [414, 145] on div "Choose Your Companion Text Block" at bounding box center [582, 155] width 372 height 25
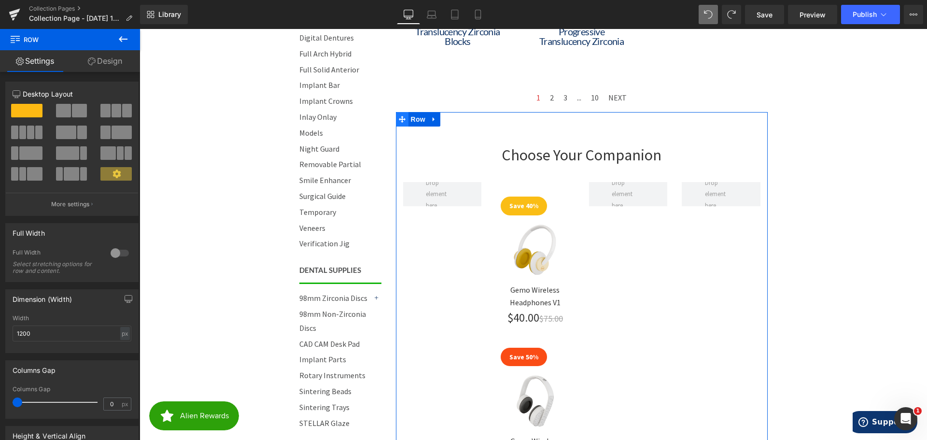
click at [400, 117] on icon at bounding box center [402, 118] width 7 height 7
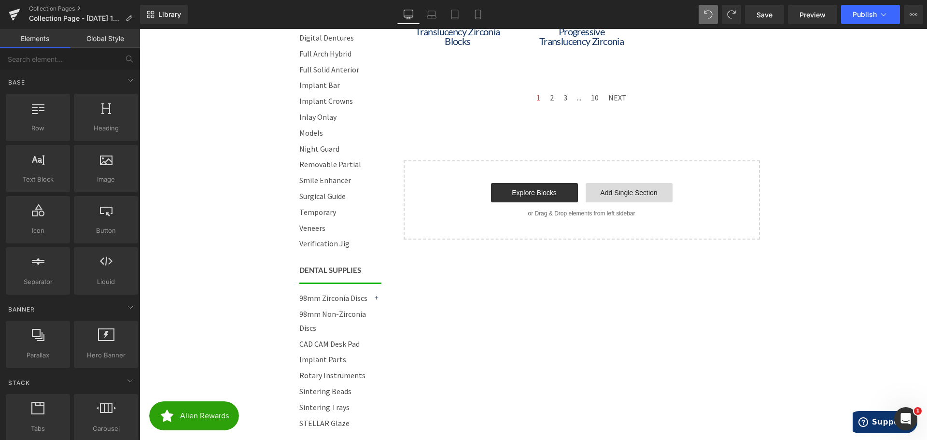
click at [620, 191] on link "Add Single Section" at bounding box center [629, 192] width 87 height 19
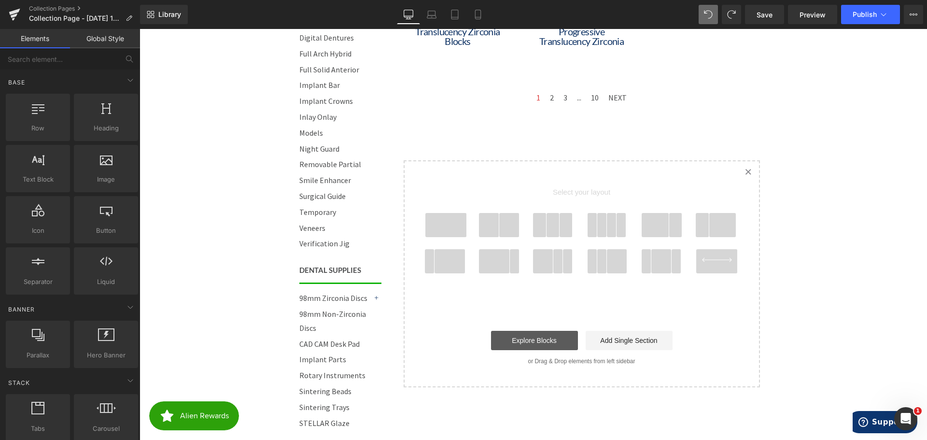
click at [551, 339] on link "Explore Blocks" at bounding box center [534, 340] width 87 height 19
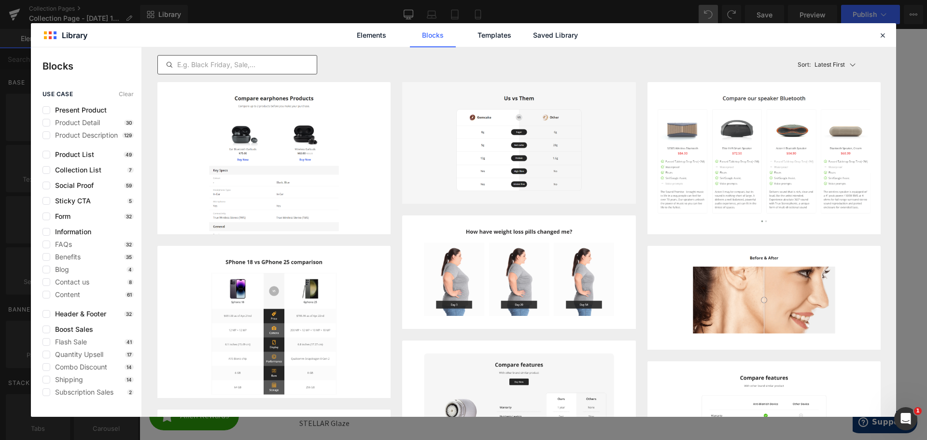
click at [249, 63] on input "text" at bounding box center [237, 65] width 159 height 12
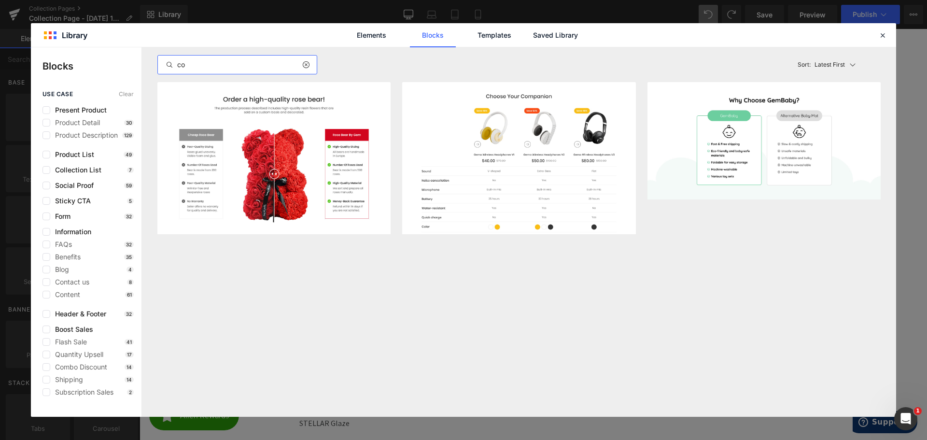
type input "c"
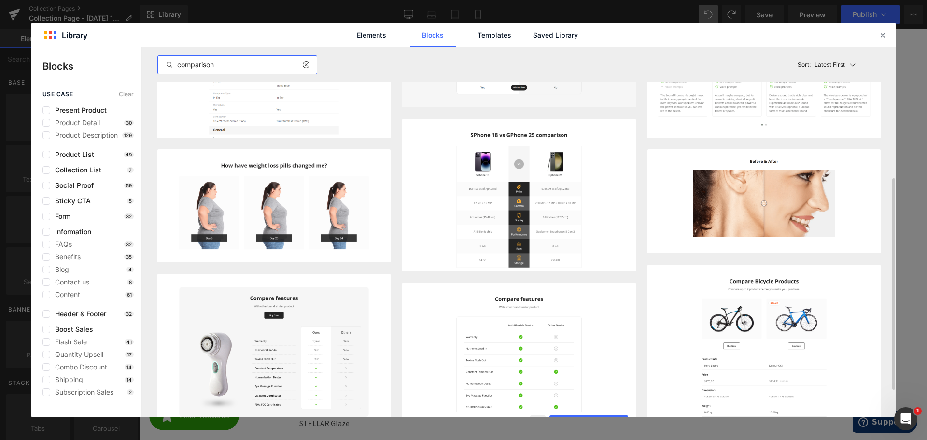
scroll to position [193, 0]
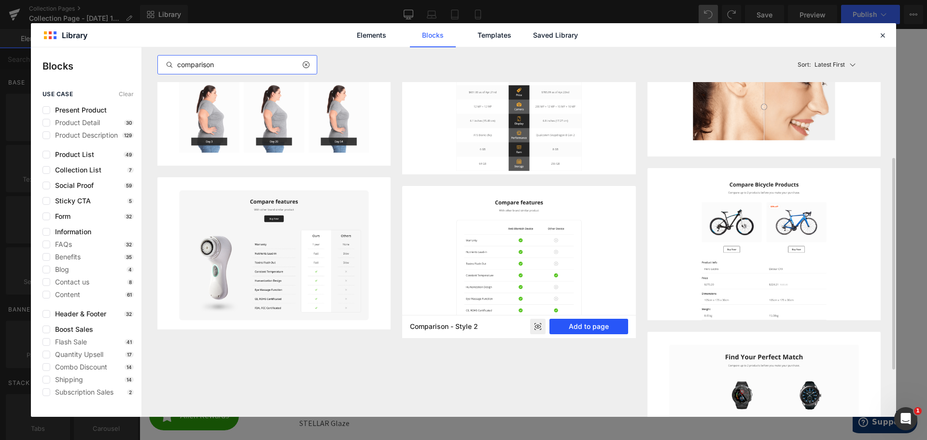
type input "comparison"
drag, startPoint x: 598, startPoint y: 326, endPoint x: 453, endPoint y: 297, distance: 148.2
click at [598, 326] on button "Add to page" at bounding box center [589, 326] width 79 height 15
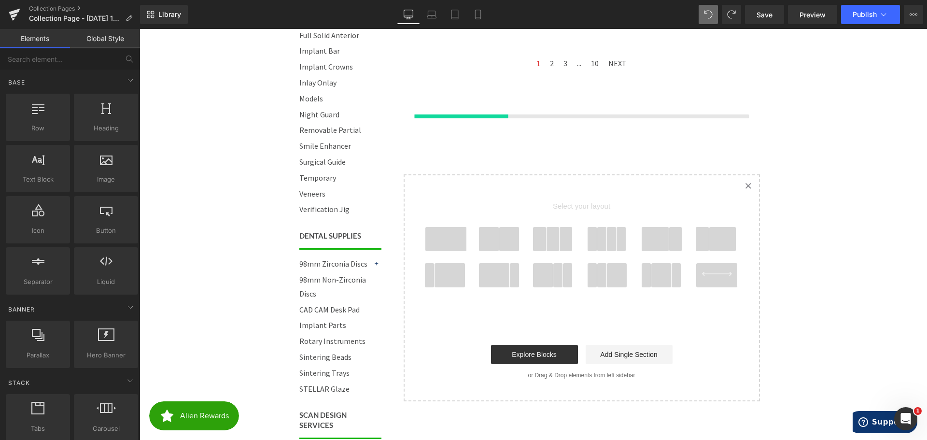
scroll to position [685, 0]
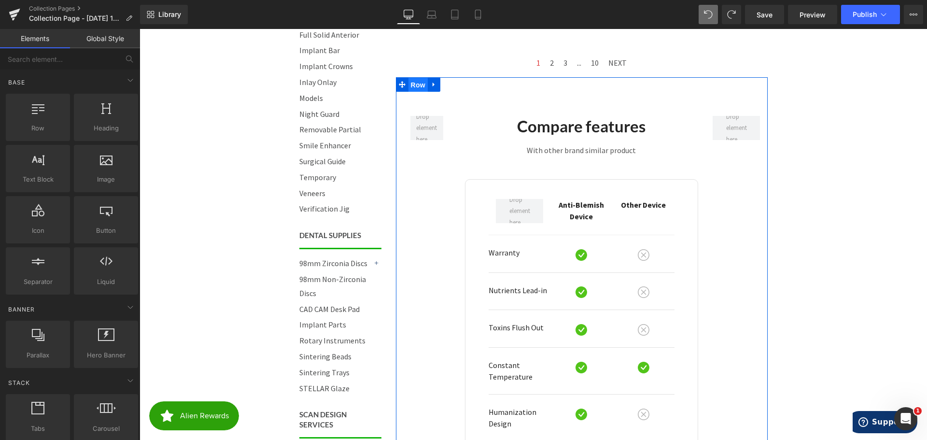
click at [414, 82] on span "Row" at bounding box center [418, 85] width 19 height 14
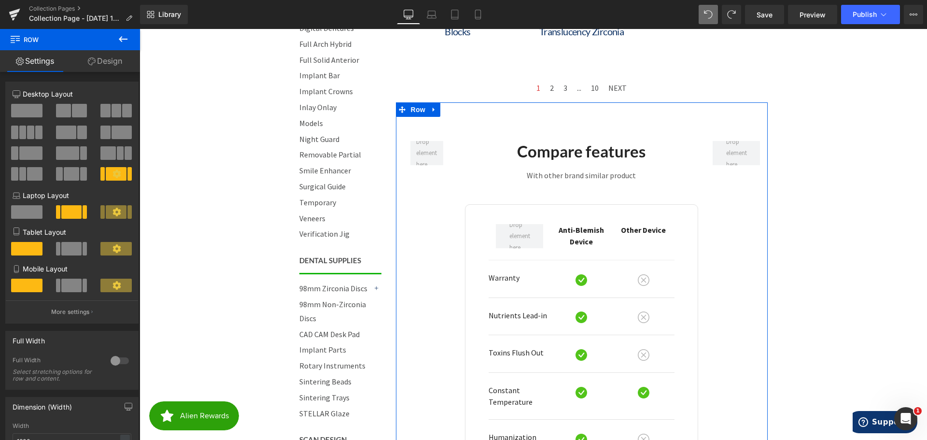
scroll to position [637, 0]
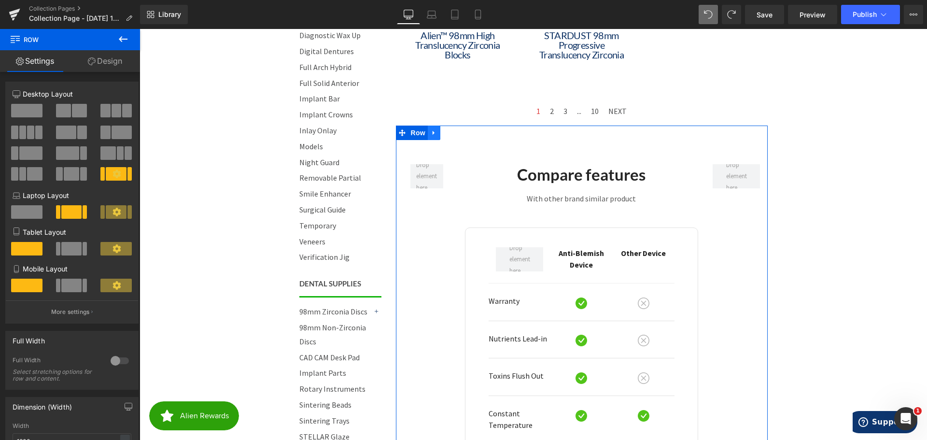
click at [431, 131] on icon at bounding box center [434, 132] width 7 height 7
click at [456, 131] on icon at bounding box center [459, 132] width 7 height 7
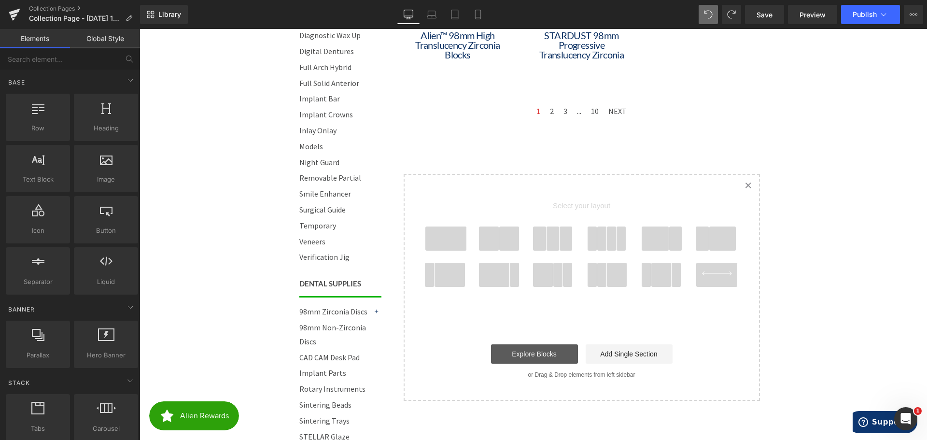
click at [536, 354] on link "Explore Blocks" at bounding box center [534, 353] width 87 height 19
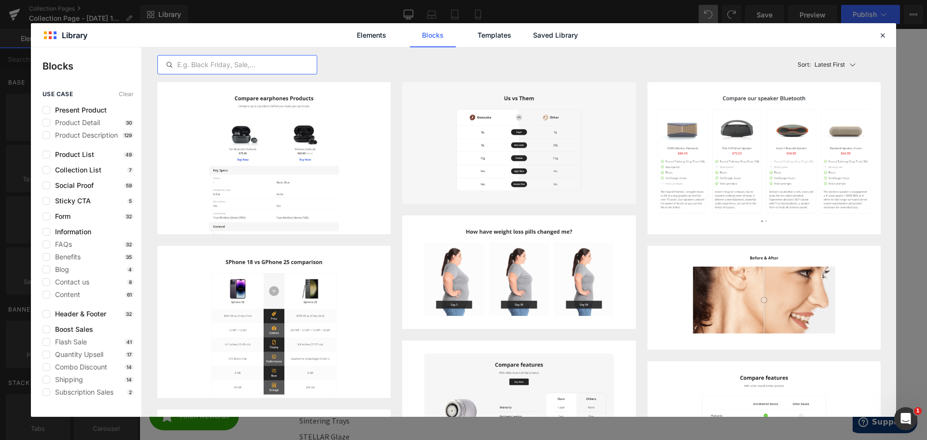
click at [190, 62] on input "text" at bounding box center [237, 65] width 159 height 12
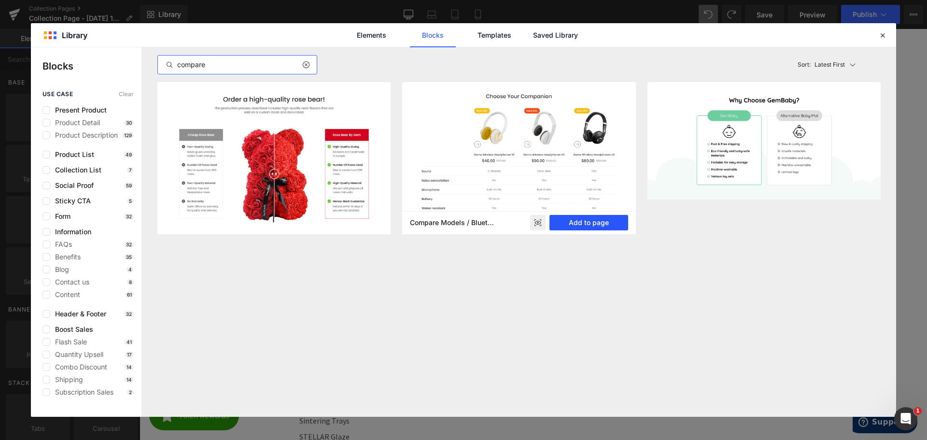
type input "compare"
click at [570, 221] on button "Add to page" at bounding box center [589, 222] width 79 height 15
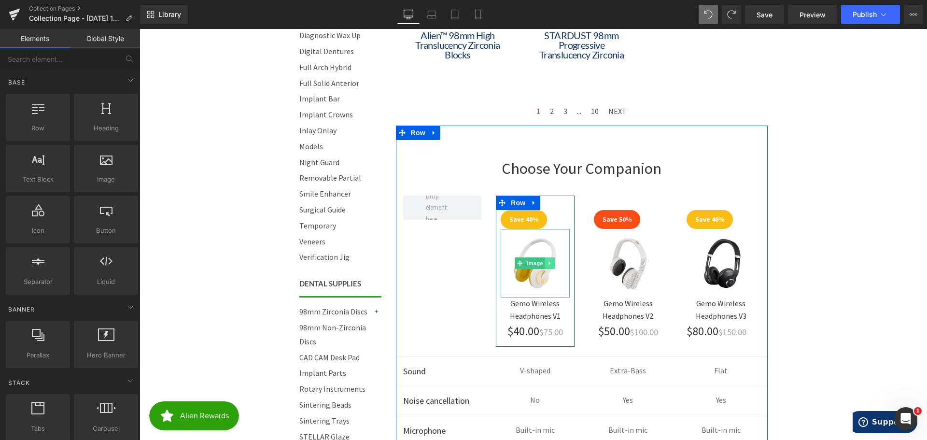
click at [548, 260] on link at bounding box center [550, 263] width 10 height 12
click at [520, 263] on link "Image" at bounding box center [515, 263] width 30 height 12
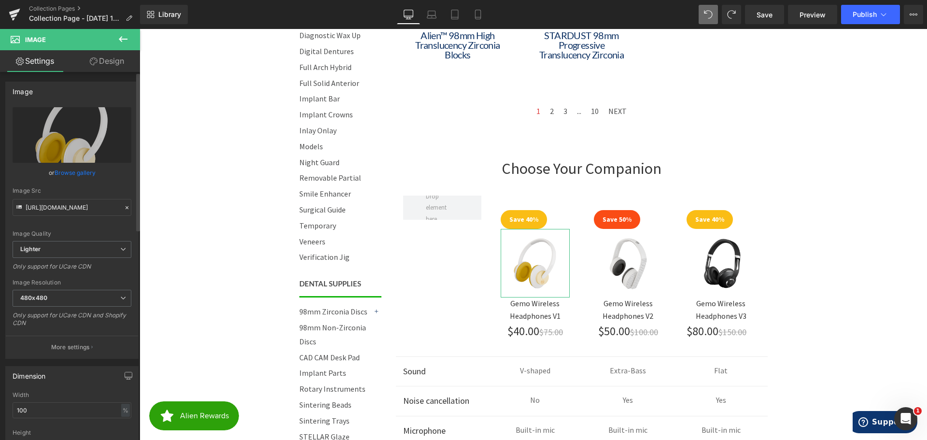
click at [79, 171] on link "Browse gallery" at bounding box center [75, 172] width 41 height 17
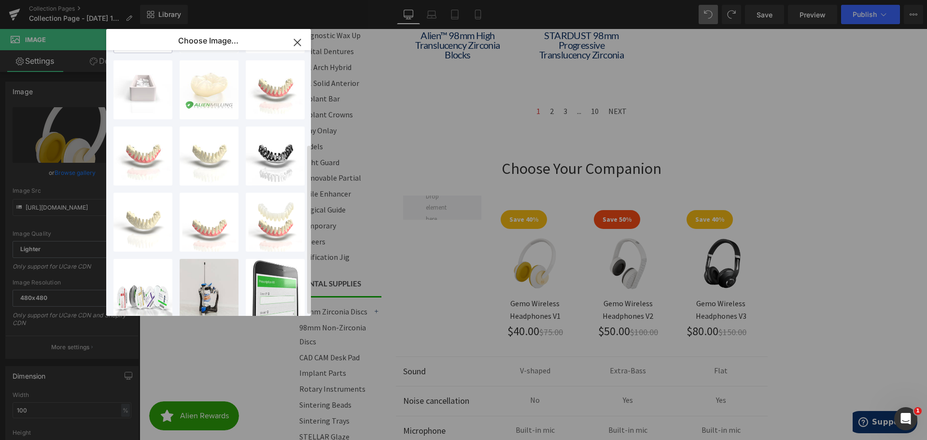
scroll to position [0, 0]
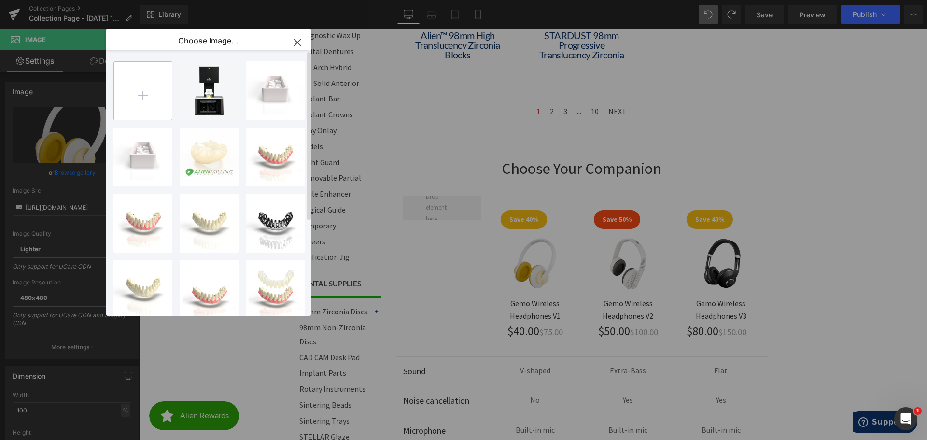
click at [134, 88] on input "file" at bounding box center [143, 91] width 58 height 58
type input "C:\fakepath\HT-98-12-A2.png"
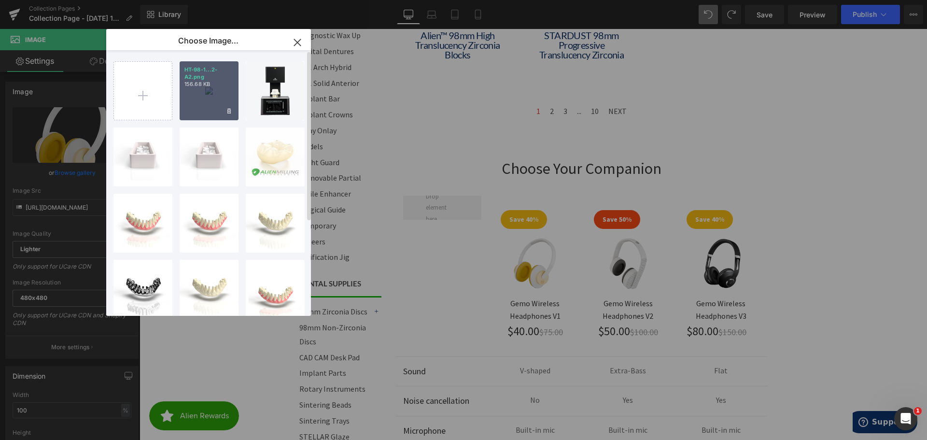
drag, startPoint x: 220, startPoint y: 77, endPoint x: 81, endPoint y: 49, distance: 142.4
click at [220, 77] on p "HT-98-1...2-A2.png" at bounding box center [209, 73] width 49 height 14
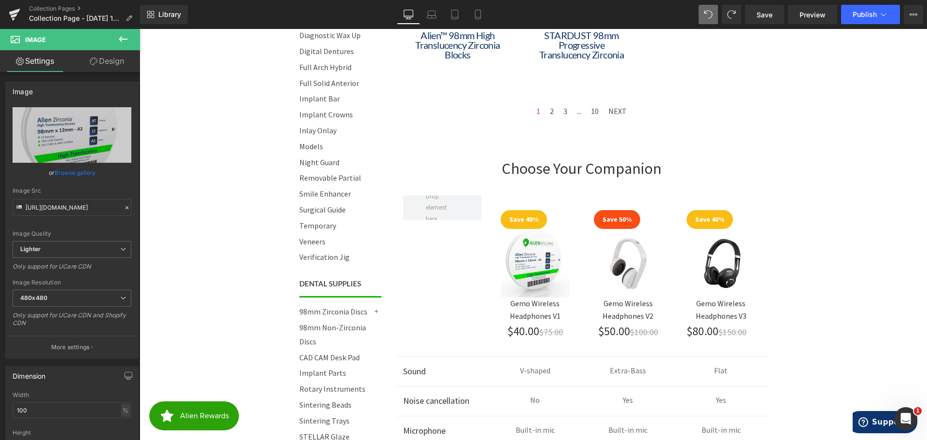
type input "https://ucarecdn.com/e0269f5e-1871-4dee-9bbe-bd52e490740b/-/format/auto/-/previ…"
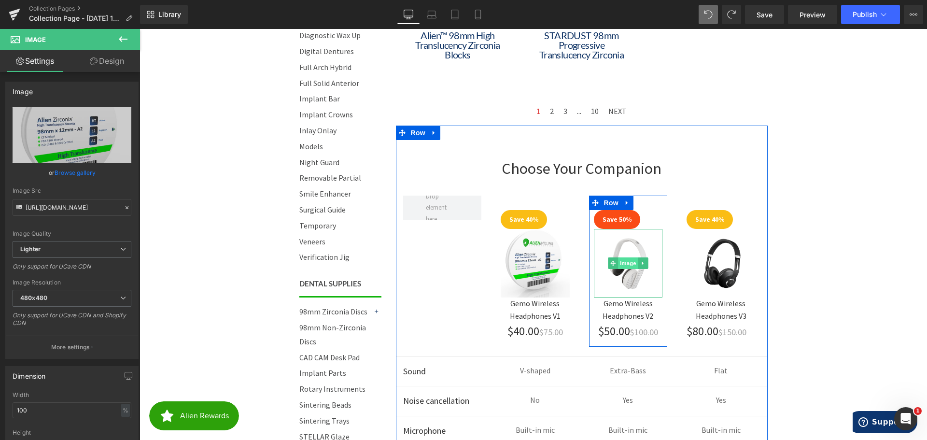
click at [626, 261] on span "Image" at bounding box center [628, 263] width 20 height 12
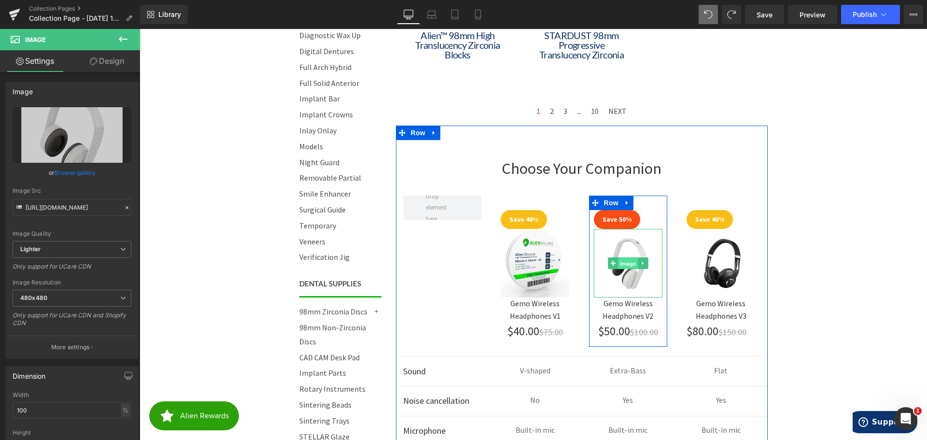
click at [627, 265] on span "Image" at bounding box center [628, 264] width 20 height 12
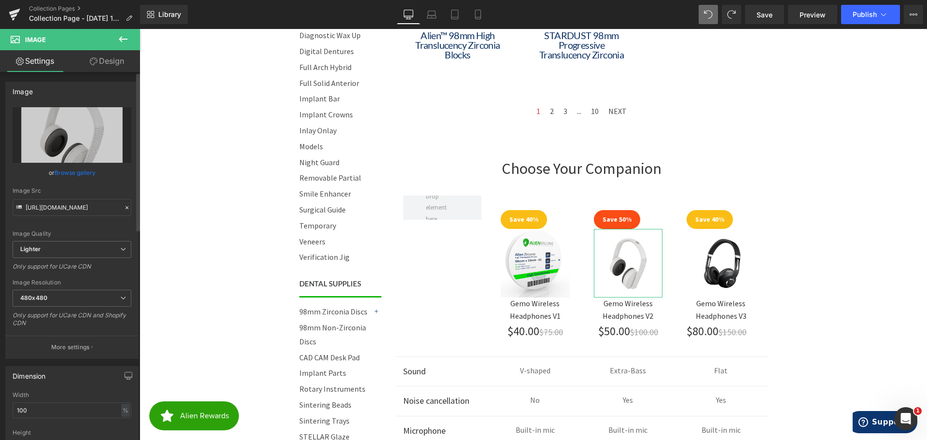
click at [67, 166] on link "Browse gallery" at bounding box center [75, 172] width 41 height 17
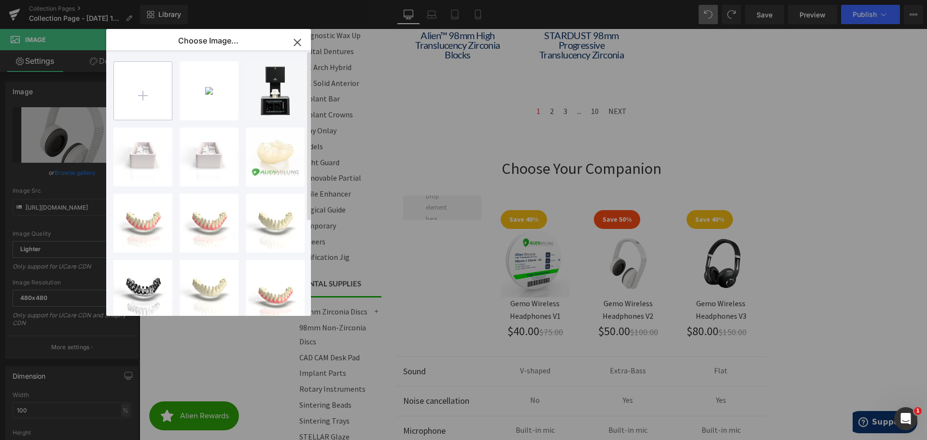
click at [139, 92] on input "file" at bounding box center [143, 91] width 58 height 58
type input "C:\fakepath\ML2-98-16-A3.png"
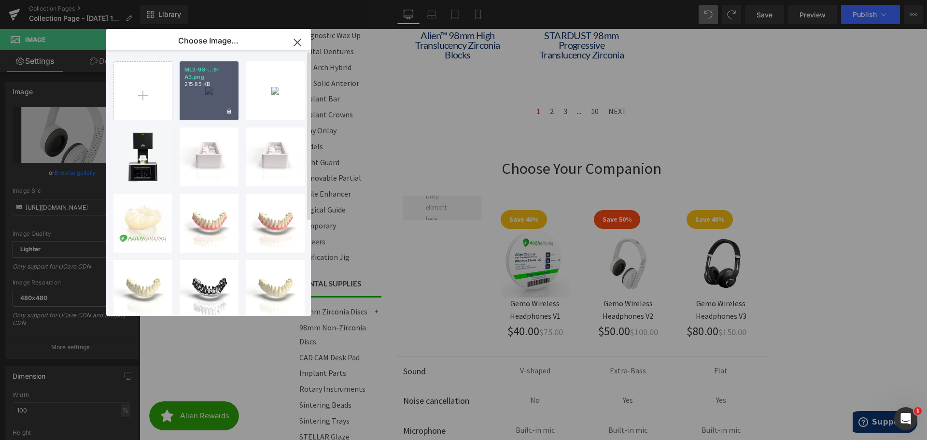
click at [212, 91] on div "ML2-98-...6-A3.png 215.85 KB" at bounding box center [209, 90] width 59 height 59
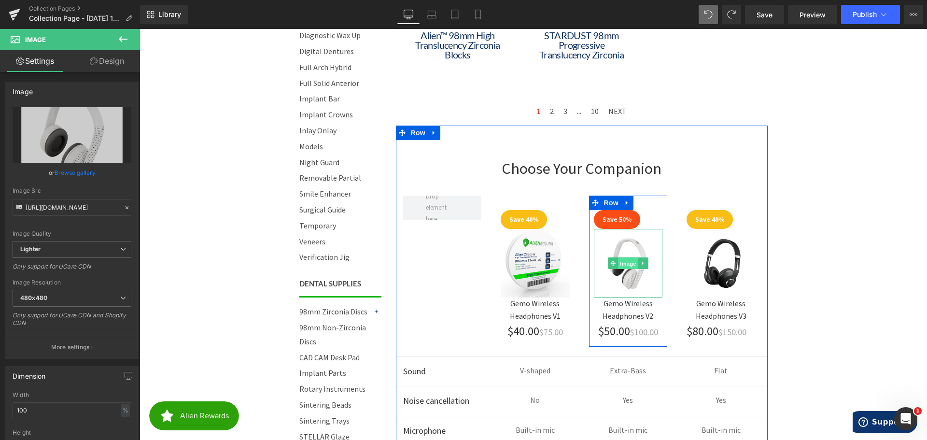
click at [624, 261] on span "Image" at bounding box center [628, 264] width 20 height 12
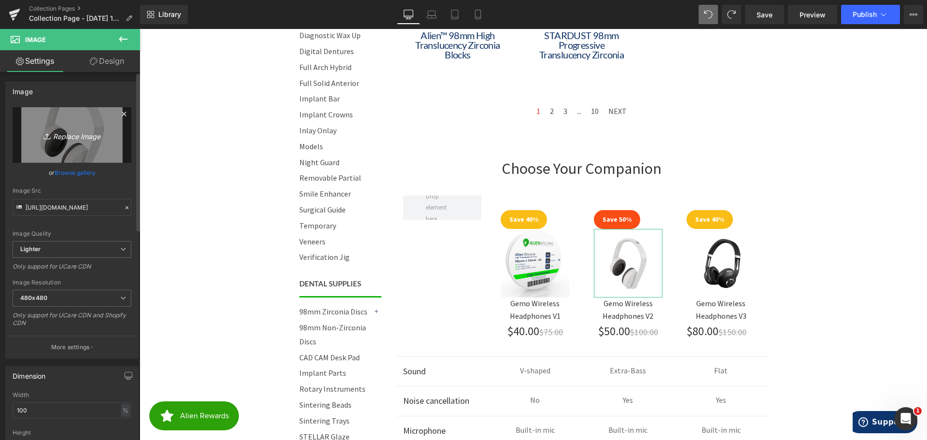
click at [65, 138] on icon "Replace Image" at bounding box center [71, 135] width 77 height 12
type input "C:\fakepath\ML2-98-16-A2.png"
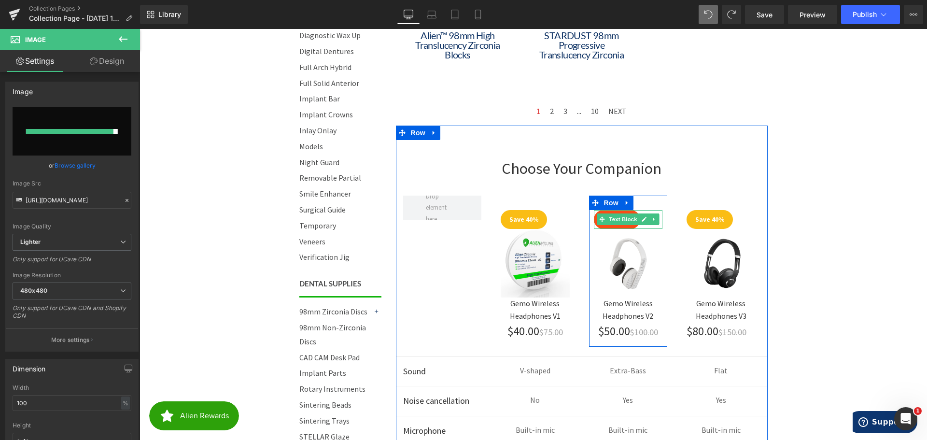
click at [607, 220] on span "Text Block" at bounding box center [623, 219] width 32 height 12
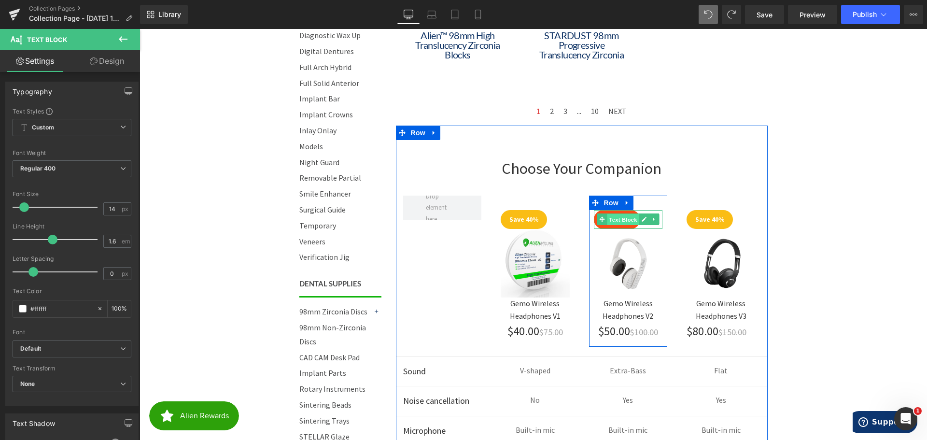
click at [615, 218] on span "Text Block" at bounding box center [623, 220] width 32 height 12
click at [641, 218] on icon at bounding box center [643, 219] width 5 height 6
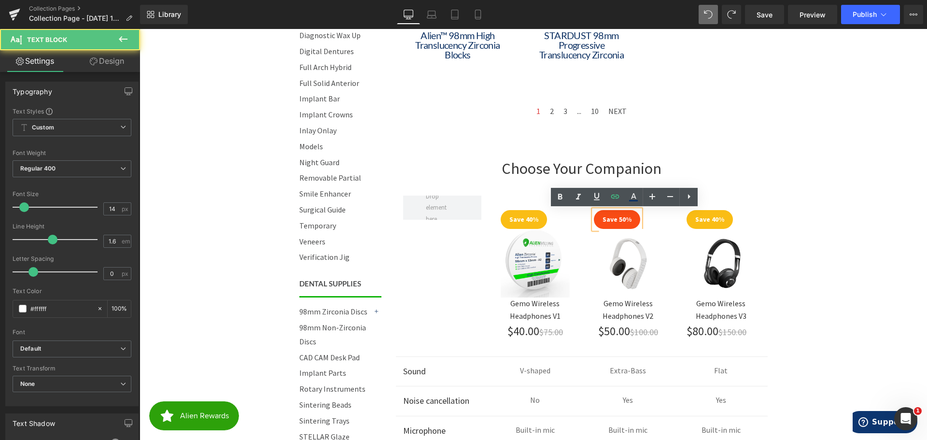
click at [612, 220] on p "Save 50%" at bounding box center [617, 219] width 46 height 11
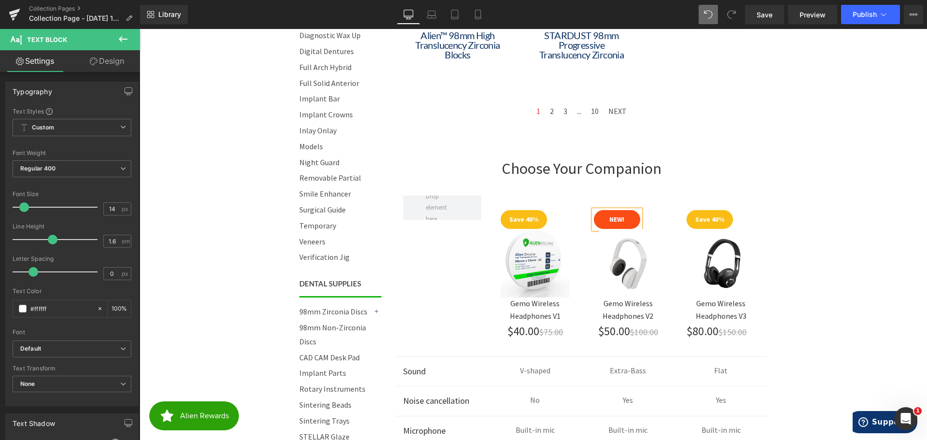
click at [845, 206] on body "Call 844-ZIRCONIA | Mon-Fri 8am-4:30pm PST Cart 0 | Log in | Sign up! Search Me…" at bounding box center [534, 266] width 788 height 1749
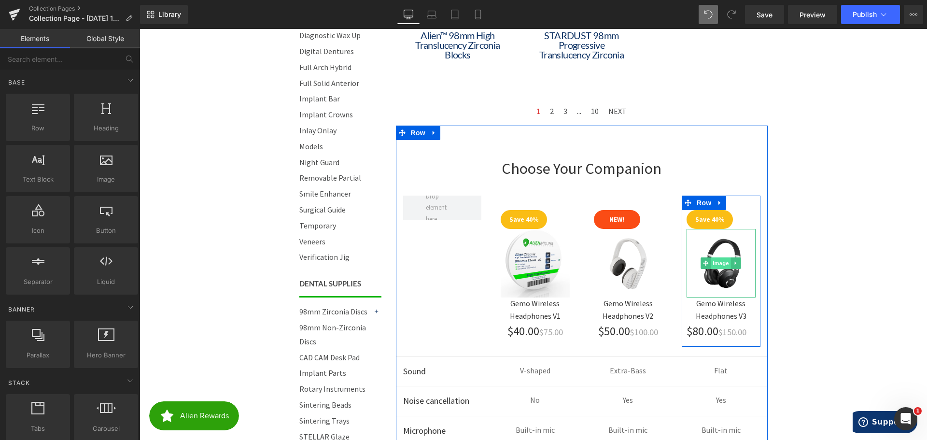
click at [718, 259] on span "Image" at bounding box center [721, 263] width 20 height 12
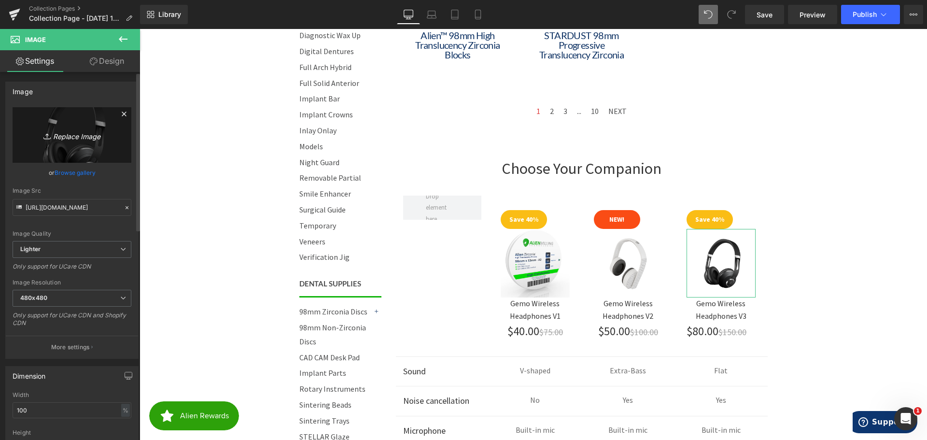
click at [72, 140] on icon "Replace Image" at bounding box center [71, 135] width 77 height 12
type input "C:\fakepath\ML-98-12-A1.png"
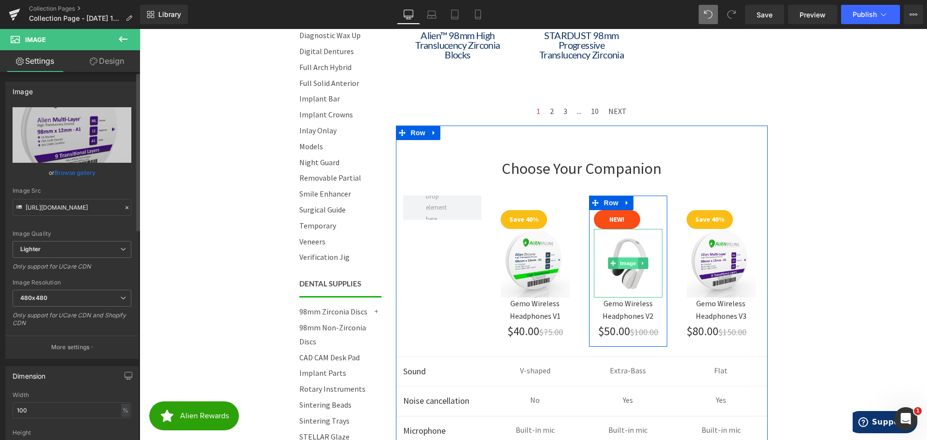
type input "https://ucarecdn.com/ba0584eb-23ff-4821-9e10-af1663e87bad/-/format/auto/-/previ…"
click at [625, 264] on span "Image" at bounding box center [628, 264] width 20 height 12
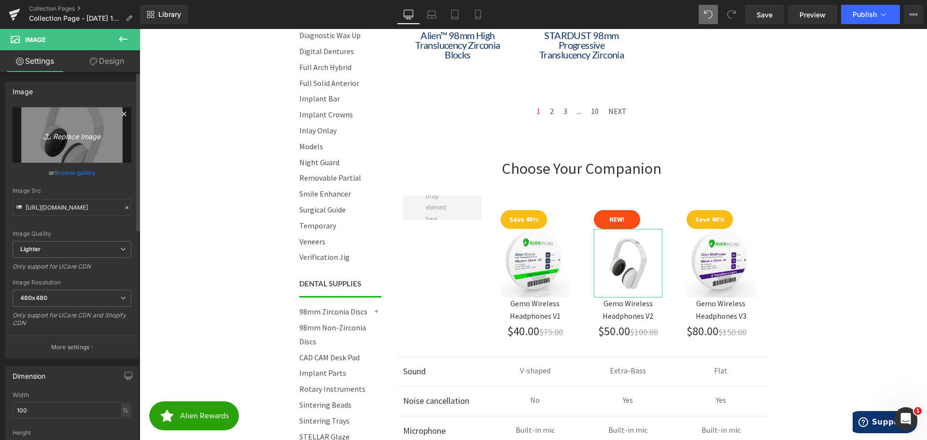
click at [75, 146] on link "Replace Image" at bounding box center [72, 135] width 119 height 56
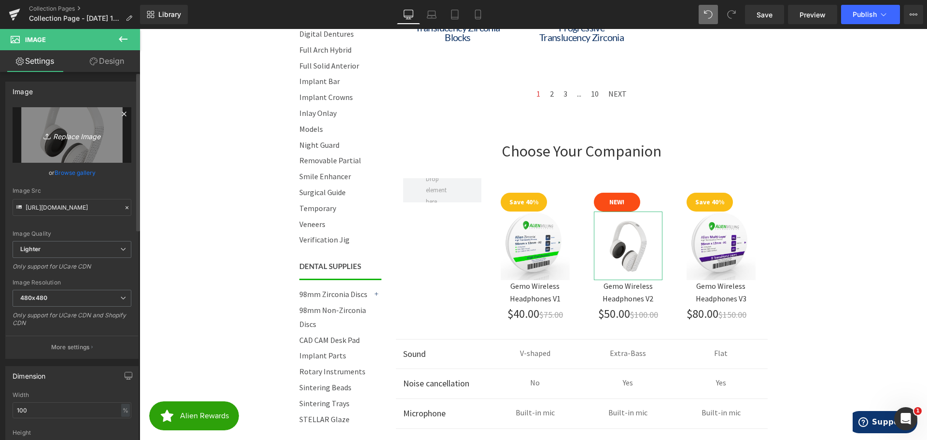
scroll to position [637, 0]
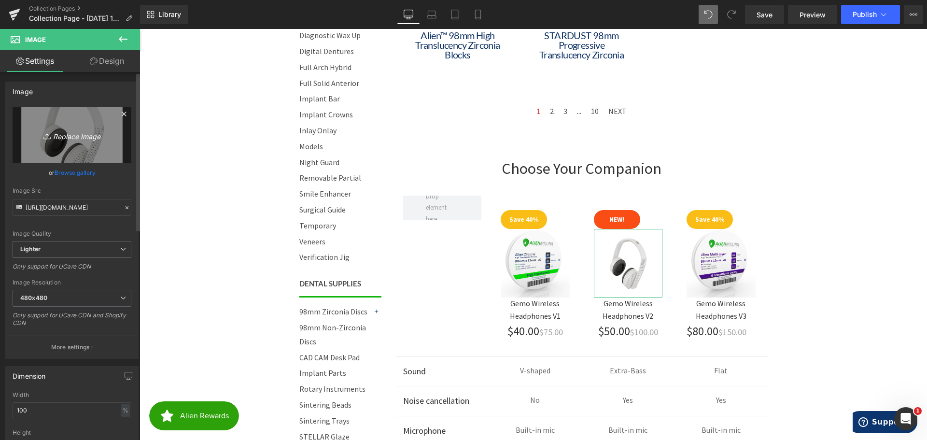
type input "C:\fakepath\ML2-98-14-BL2.png"
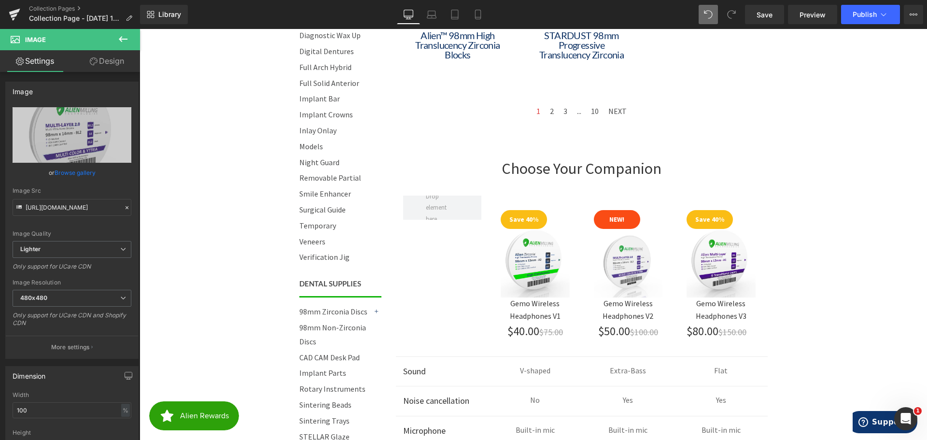
type input "https://ucarecdn.com/881ee54f-aa7c-4893-ab62-c445bfe54a97/-/format/auto/-/previ…"
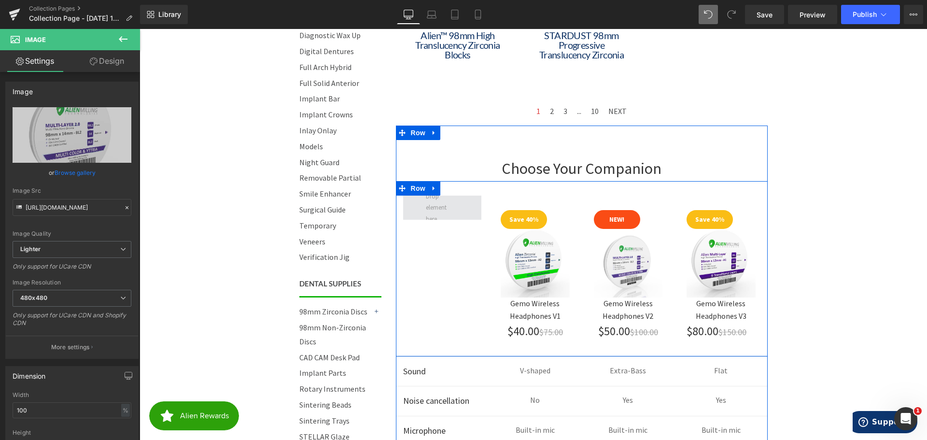
click at [441, 210] on span at bounding box center [442, 207] width 39 height 39
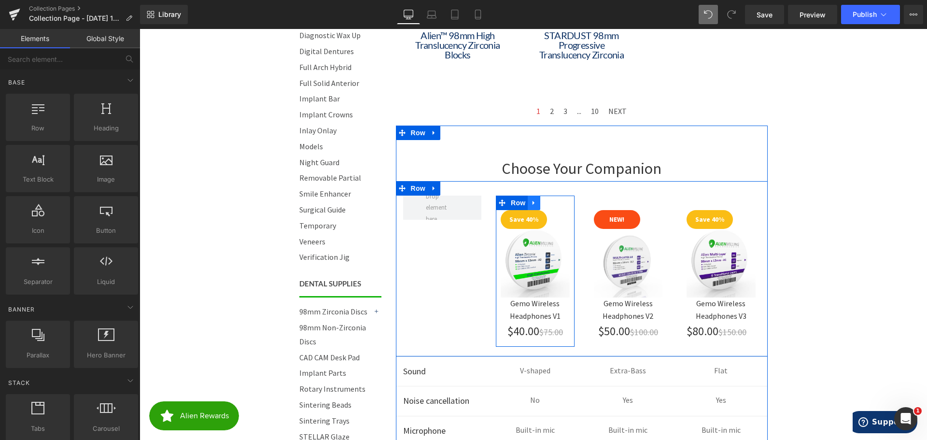
click at [531, 201] on icon at bounding box center [534, 202] width 7 height 7
click at [462, 237] on div "Save 40% Text Block Image Gemo Wireless Headphones V1 Text Block $40.00 $75.00 …" at bounding box center [582, 269] width 372 height 176
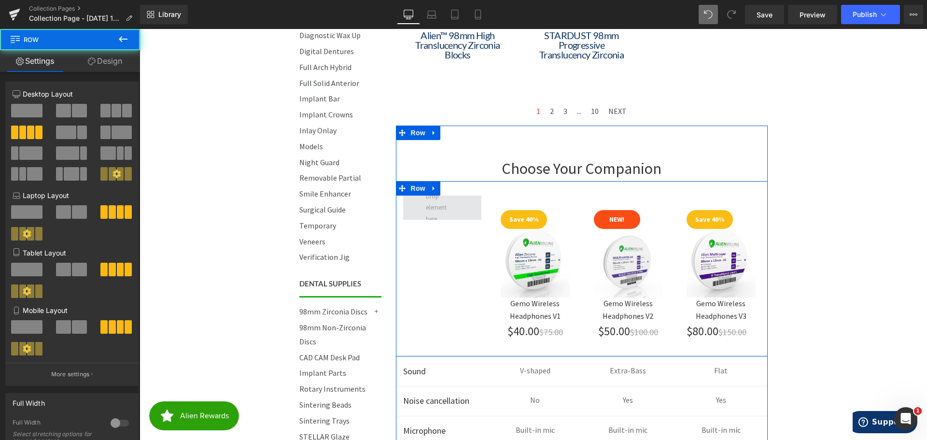
click at [441, 206] on span at bounding box center [442, 207] width 39 height 39
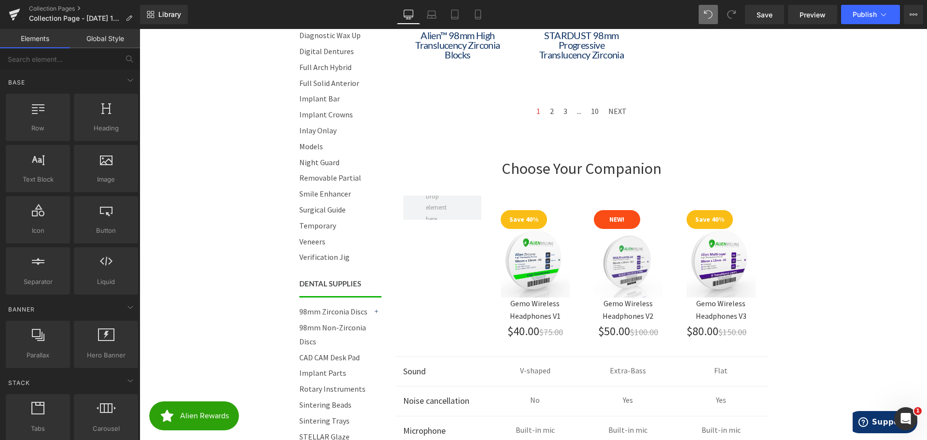
click at [844, 274] on body "Call 844-ZIRCONIA | Mon-Fri 8am-4:30pm PST Cart 0 | Log in | Sign up! Search Me…" at bounding box center [534, 266] width 788 height 1749
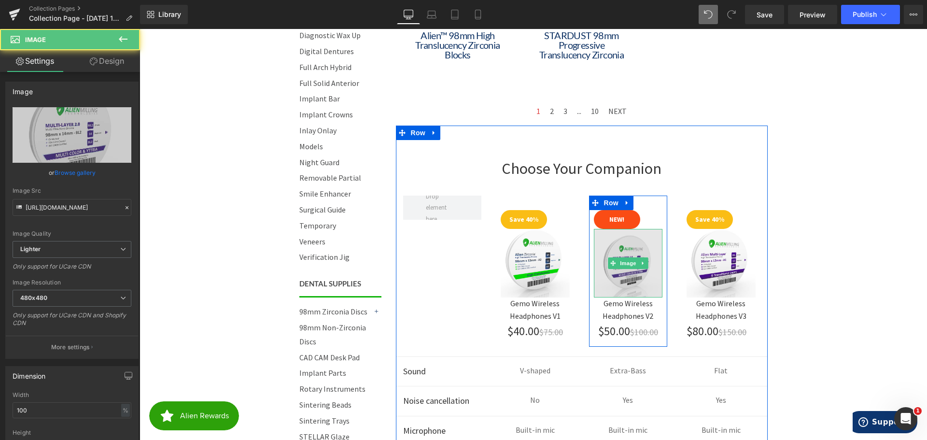
click at [618, 252] on img at bounding box center [628, 263] width 69 height 69
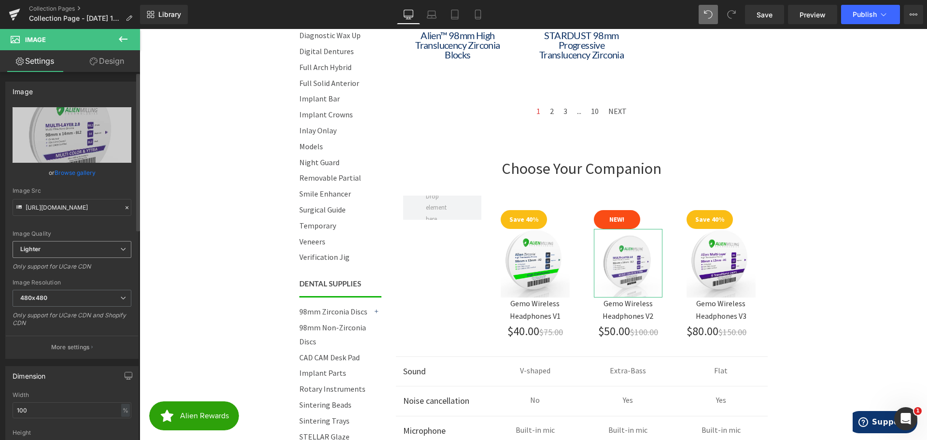
click at [59, 247] on span "Lighter" at bounding box center [72, 249] width 119 height 17
click at [56, 276] on li "Lightest" at bounding box center [70, 281] width 115 height 14
click at [66, 241] on div "Image Quality Lighter Lightest Lightest Lighter Lightest Only support for UCare…" at bounding box center [72, 174] width 119 height 134
click at [55, 246] on span "Lightest" at bounding box center [72, 249] width 119 height 17
click at [46, 264] on div "Lighter" at bounding box center [37, 266] width 20 height 7
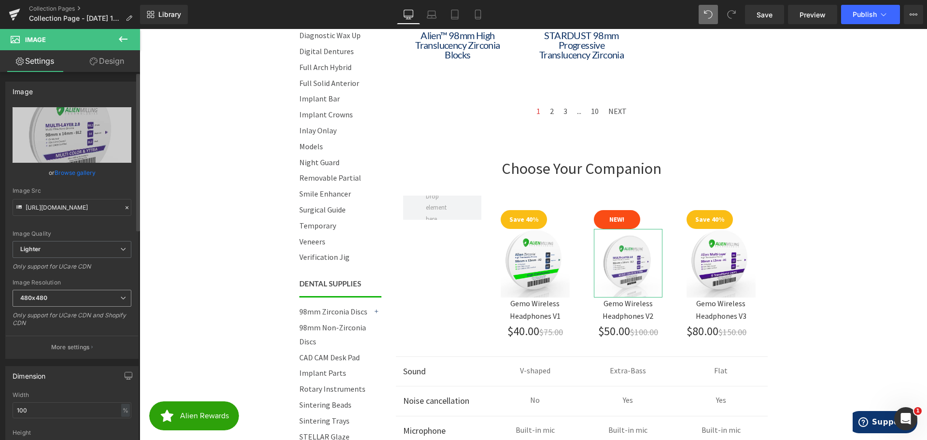
click at [55, 297] on span "480x480" at bounding box center [72, 298] width 119 height 17
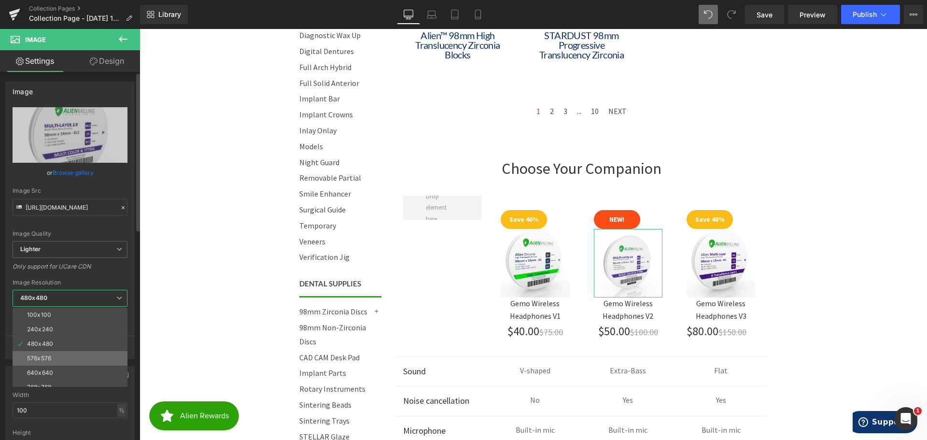
click at [54, 355] on li "576x576" at bounding box center [72, 358] width 119 height 14
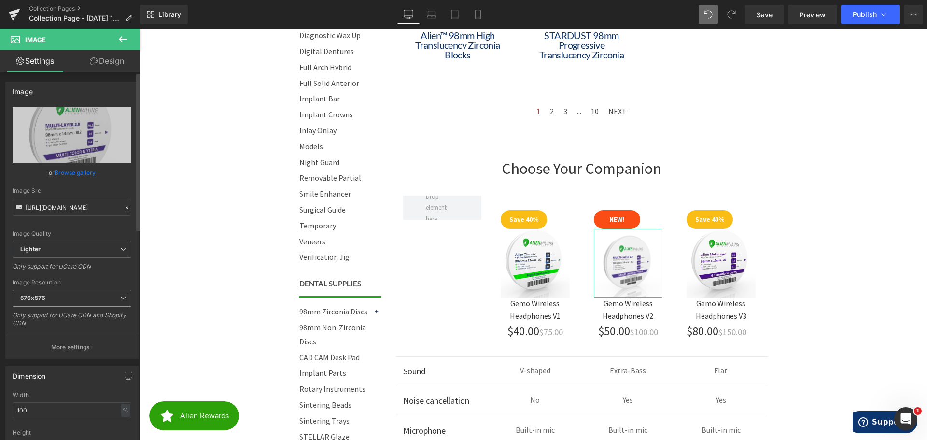
click at [72, 294] on span "576x576" at bounding box center [72, 298] width 119 height 17
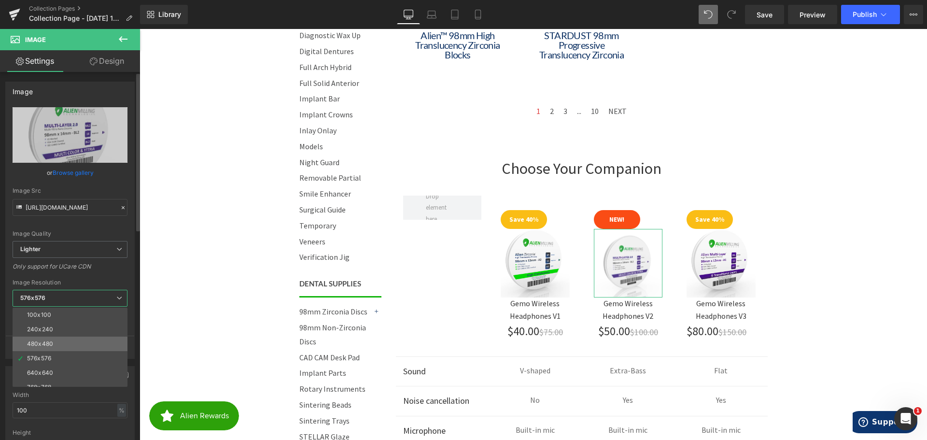
click at [62, 339] on li "480x480" at bounding box center [72, 344] width 119 height 14
type input "https://ucarecdn.com/881ee54f-aa7c-4893-ab62-c445bfe54a97/-/format/auto/-/previ…"
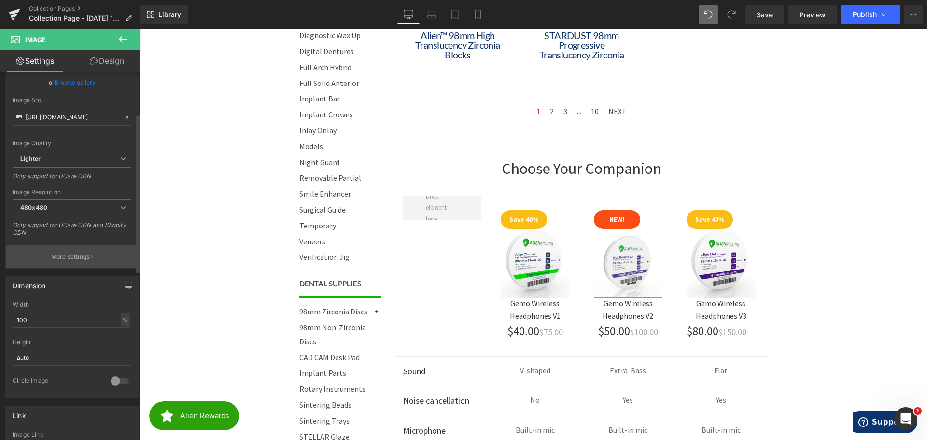
scroll to position [97, 0]
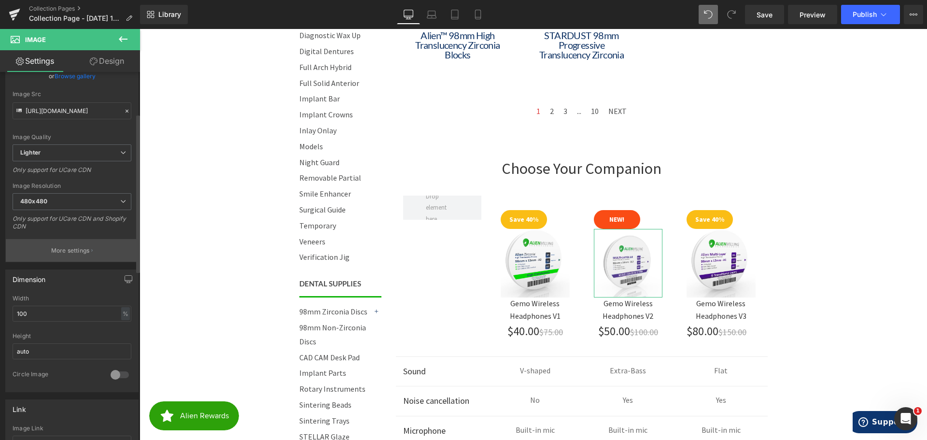
click at [65, 251] on p "More settings" at bounding box center [70, 250] width 39 height 9
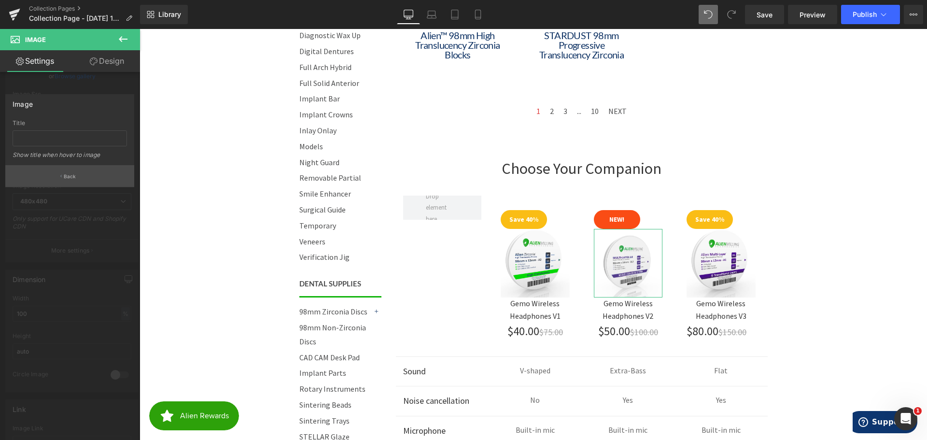
click at [70, 176] on p "Back" at bounding box center [70, 176] width 13 height 7
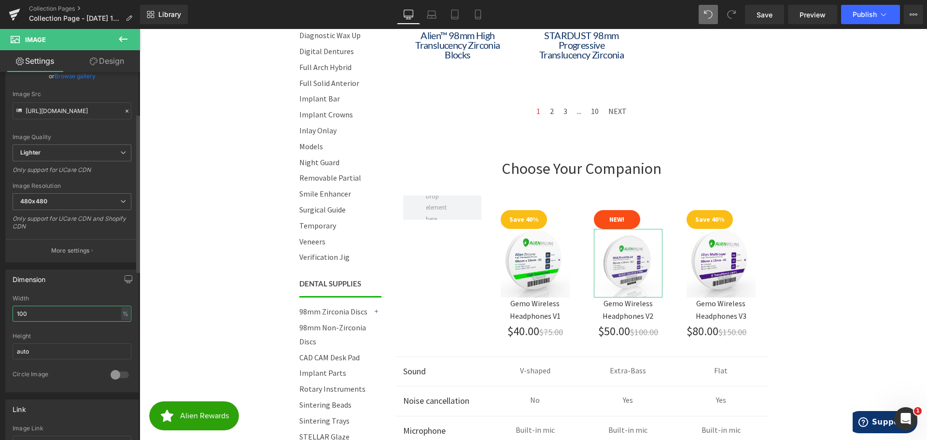
click at [63, 313] on input "100" at bounding box center [72, 314] width 119 height 16
click at [61, 311] on input "120" at bounding box center [72, 314] width 119 height 16
click at [39, 311] on input "50" at bounding box center [72, 314] width 119 height 16
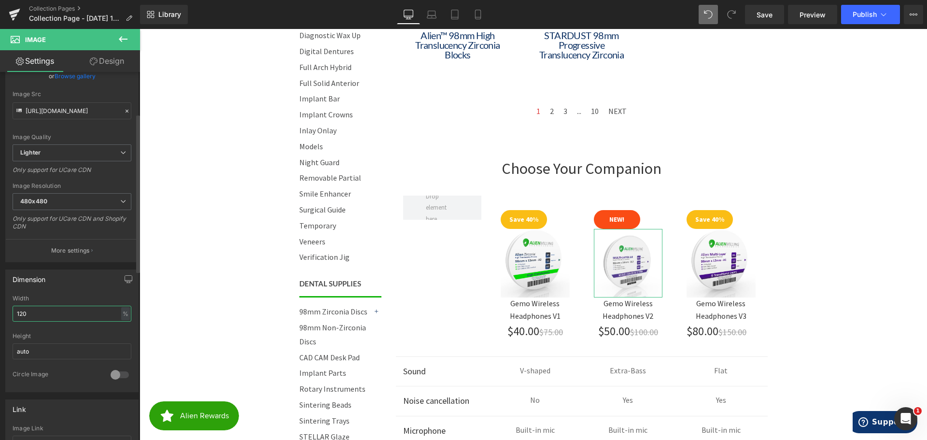
click at [40, 312] on input "120" at bounding box center [72, 314] width 119 height 16
click at [56, 313] on input "150" at bounding box center [72, 314] width 119 height 16
type input "100"
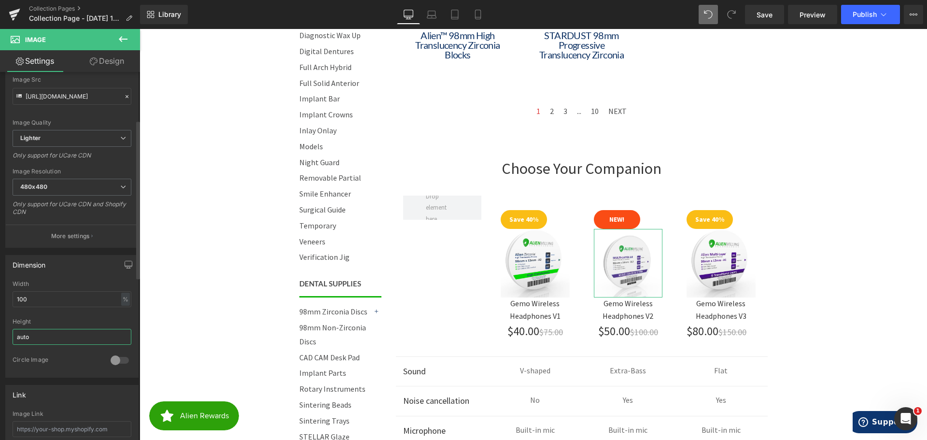
scroll to position [0, 0]
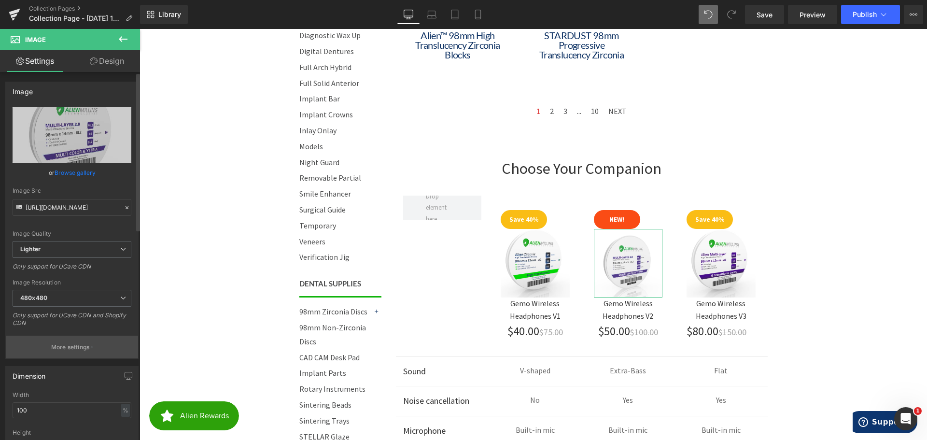
click at [78, 345] on p "More settings" at bounding box center [70, 347] width 39 height 9
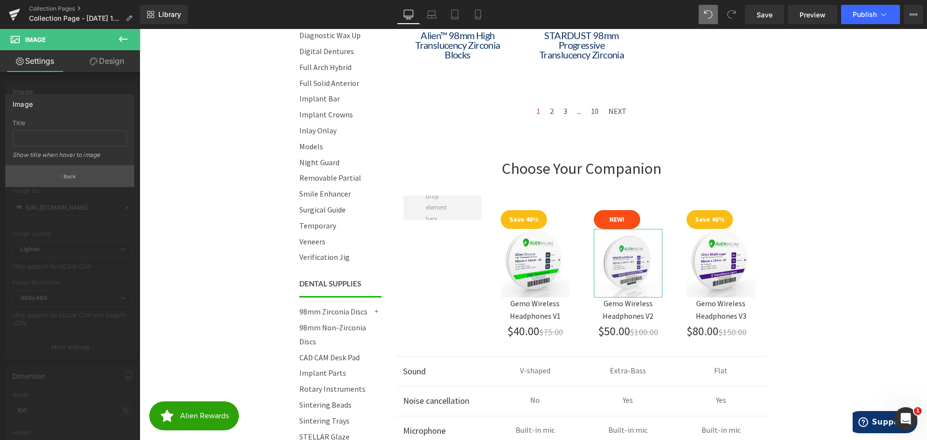
click at [70, 176] on p "Back" at bounding box center [70, 176] width 13 height 7
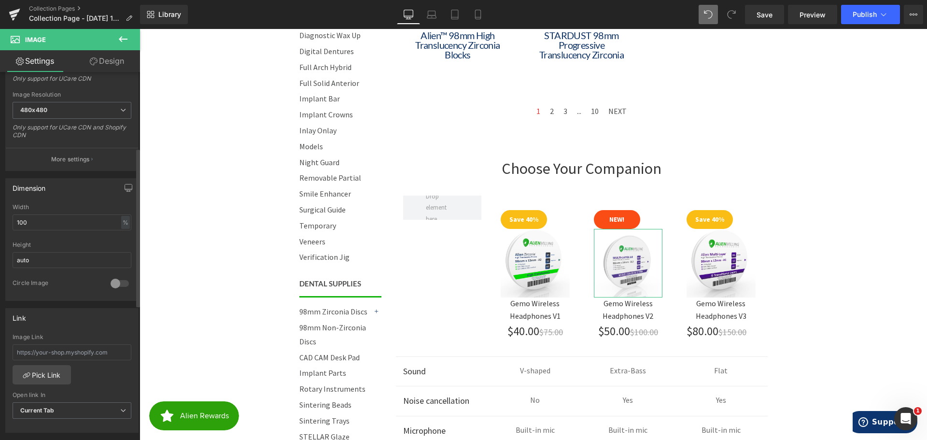
scroll to position [241, 0]
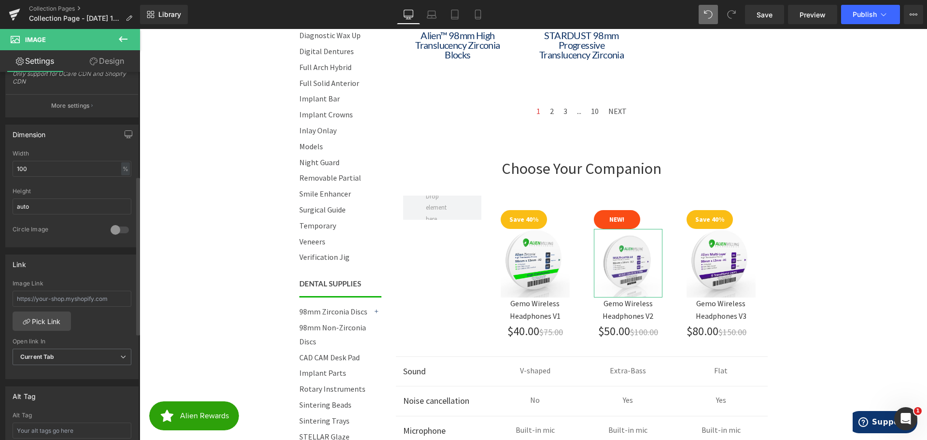
click at [118, 231] on div at bounding box center [119, 229] width 23 height 15
click at [111, 229] on div at bounding box center [119, 229] width 23 height 15
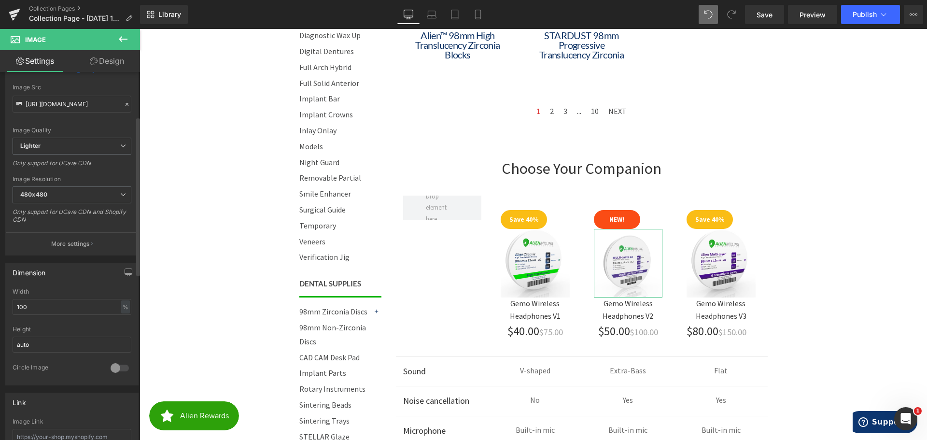
scroll to position [0, 0]
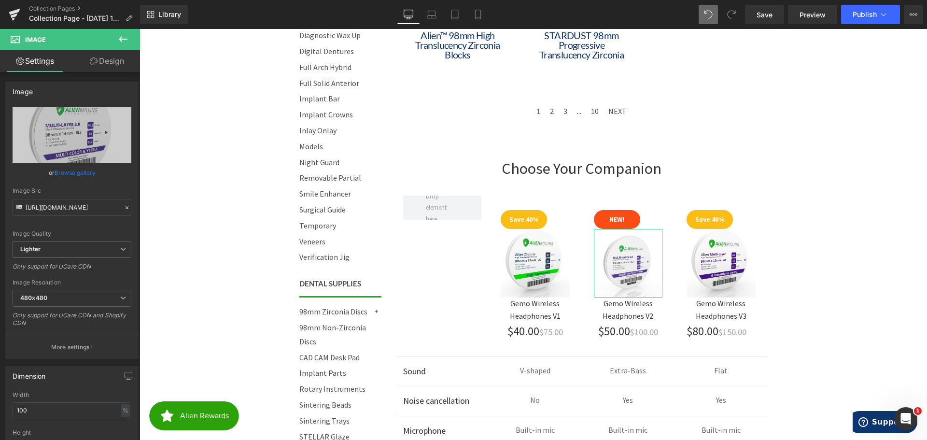
click at [102, 64] on link "Design" at bounding box center [107, 61] width 70 height 22
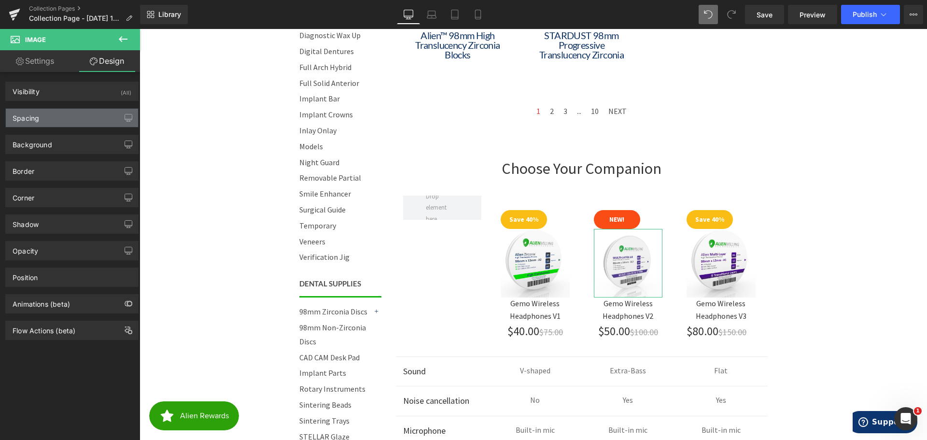
click at [75, 114] on div "Spacing" at bounding box center [72, 118] width 132 height 18
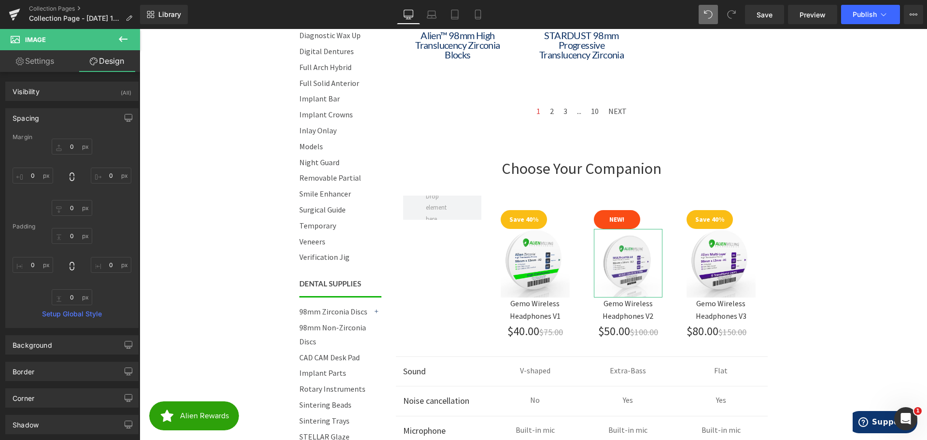
click at [69, 112] on div "Spacing" at bounding box center [72, 118] width 132 height 18
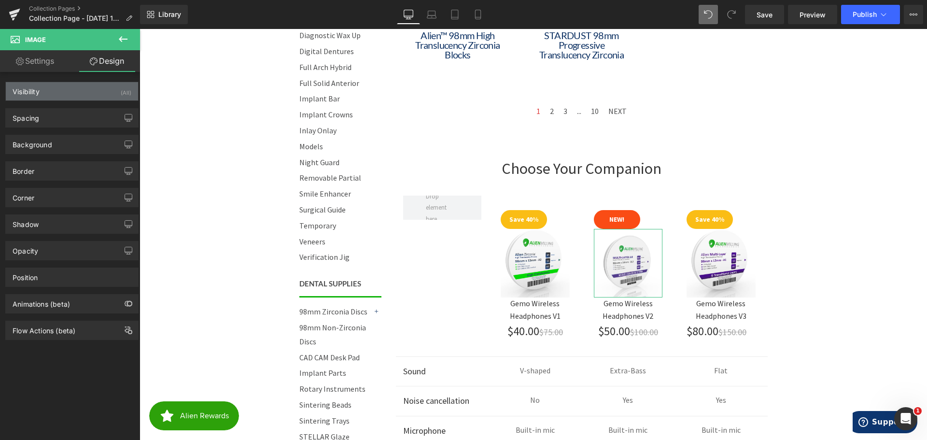
click at [69, 89] on div "Visibility (All)" at bounding box center [72, 91] width 132 height 18
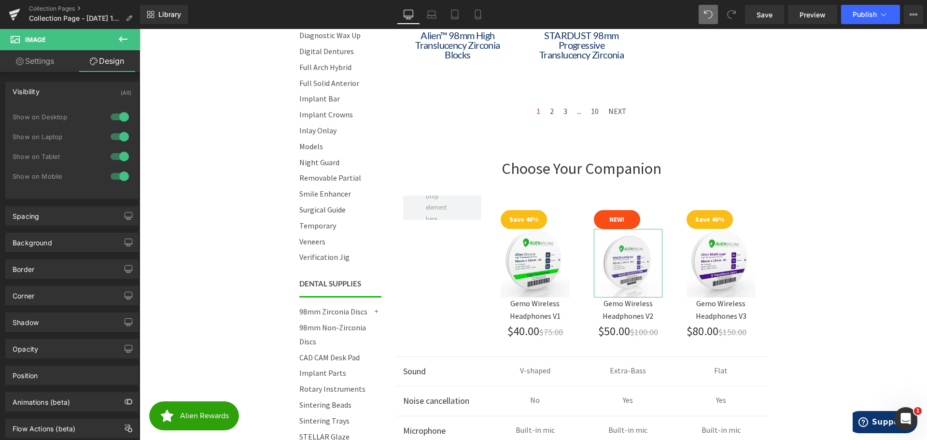
click at [58, 95] on div "Visibility (All)" at bounding box center [72, 91] width 132 height 18
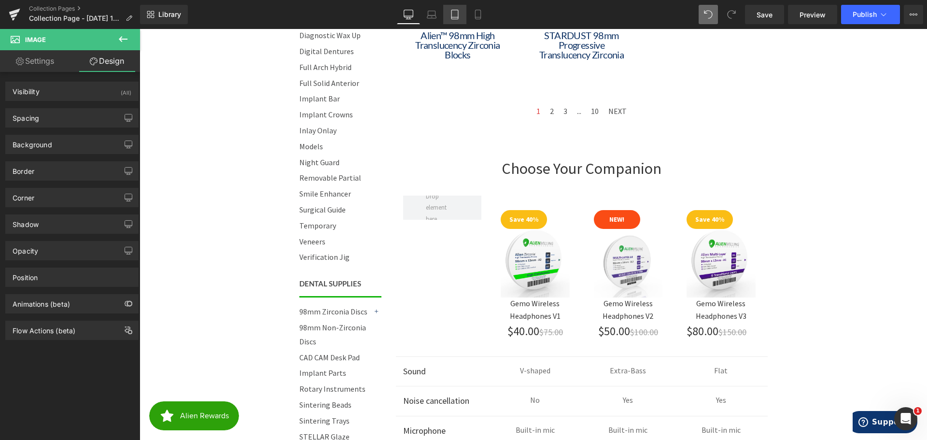
click at [458, 14] on icon at bounding box center [455, 15] width 10 height 10
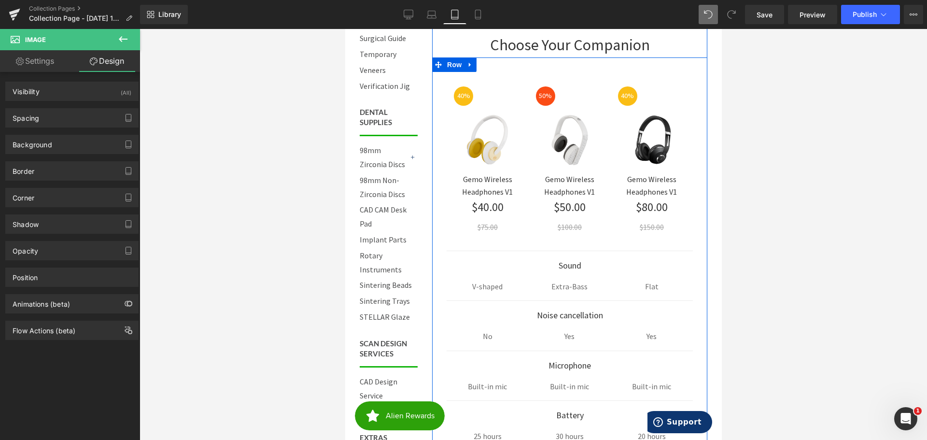
scroll to position [724, 0]
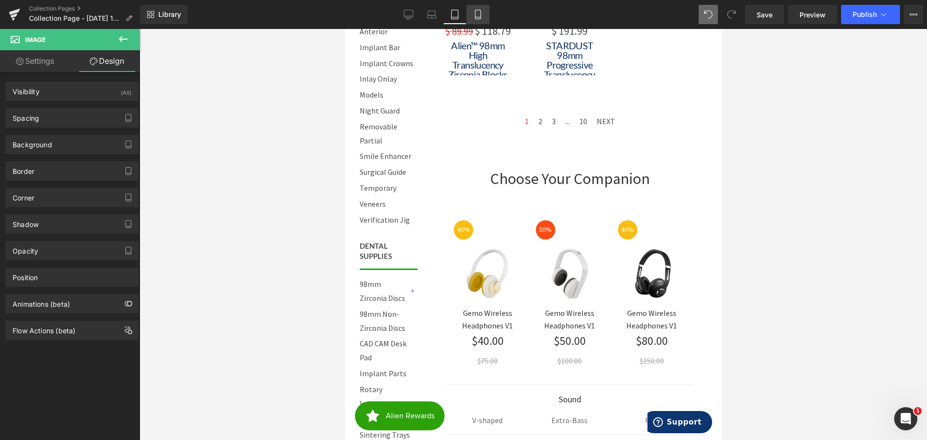
click at [477, 14] on icon at bounding box center [478, 15] width 10 height 10
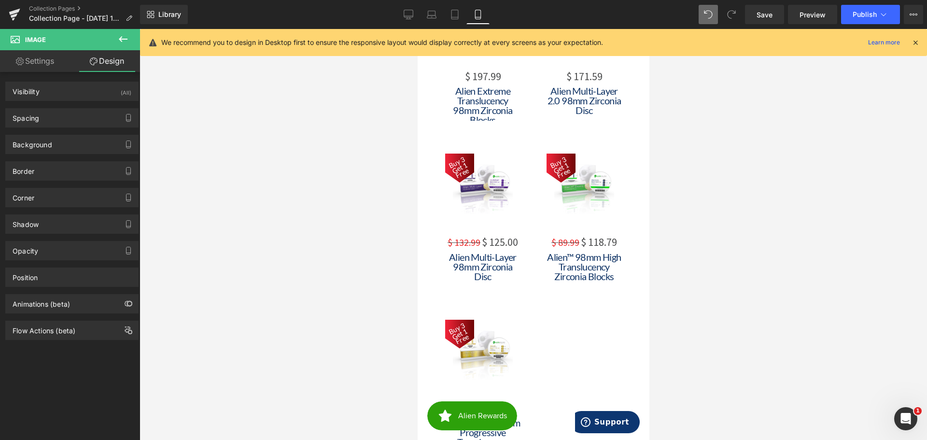
scroll to position [386, 0]
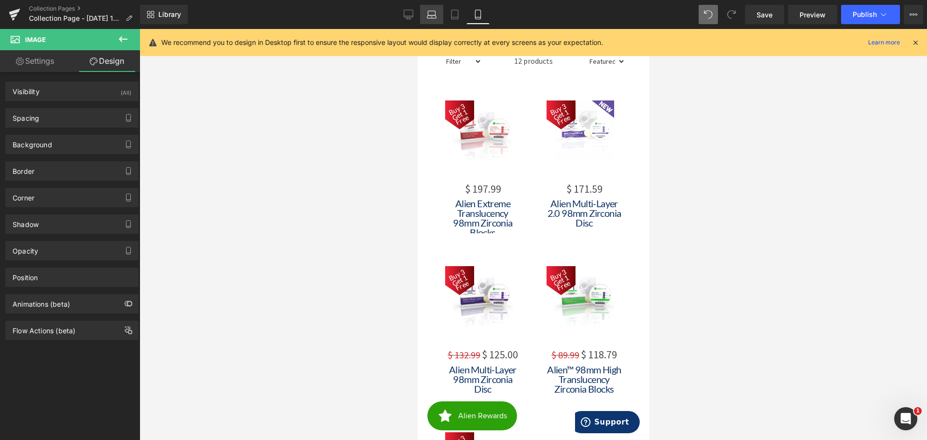
click at [428, 13] on icon at bounding box center [431, 13] width 7 height 4
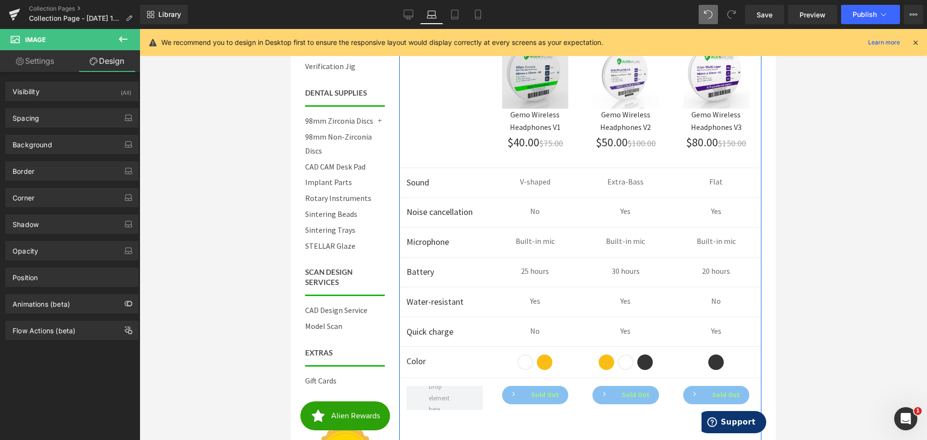
scroll to position [698, 0]
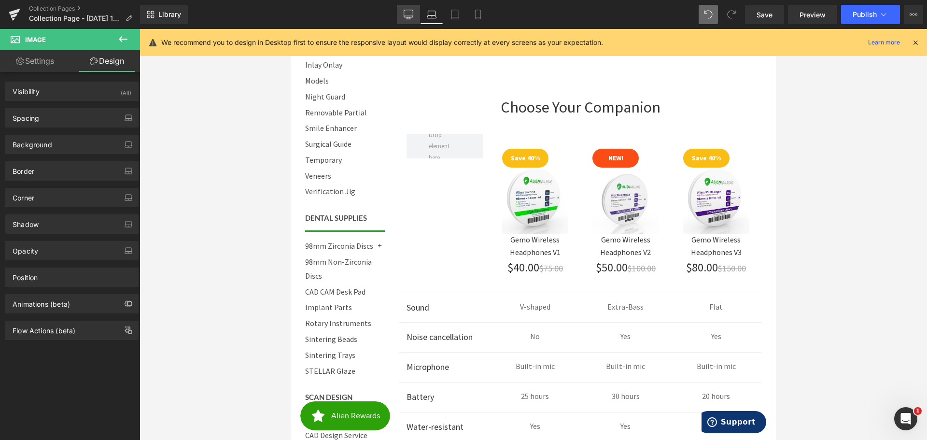
click at [412, 10] on icon at bounding box center [408, 13] width 9 height 7
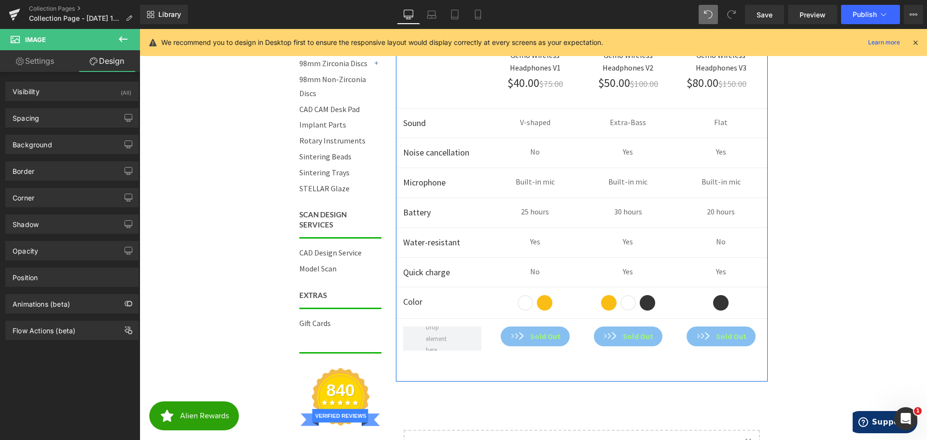
scroll to position [891, 0]
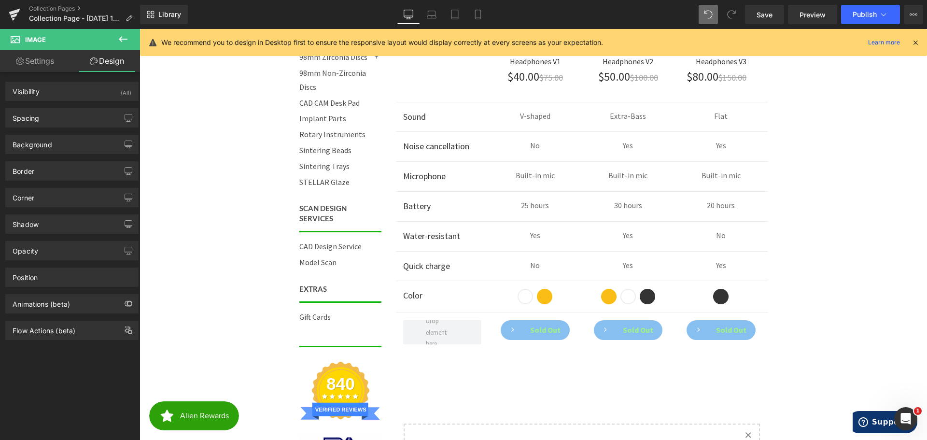
click at [814, 279] on body "Call 844-ZIRCONIA | Mon-Fri 8am-4:30pm PST Cart 0 | Log in | Sign up! Search Me…" at bounding box center [534, 12] width 788 height 1749
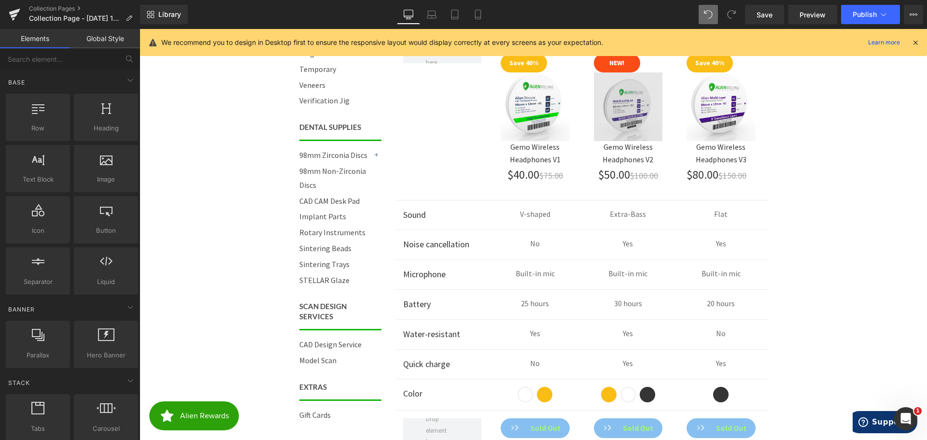
scroll to position [650, 0]
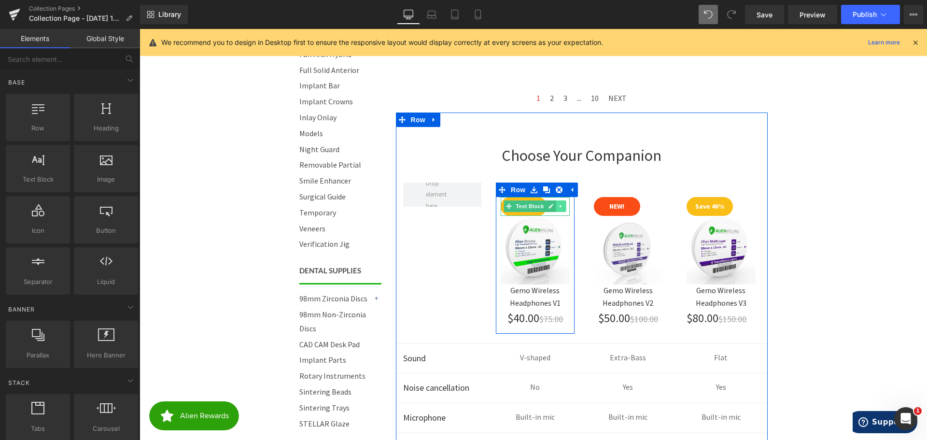
click at [560, 207] on icon at bounding box center [560, 206] width 1 height 3
click at [567, 205] on ul "Text Block" at bounding box center [535, 206] width 92 height 12
click at [564, 205] on icon at bounding box center [566, 206] width 5 height 6
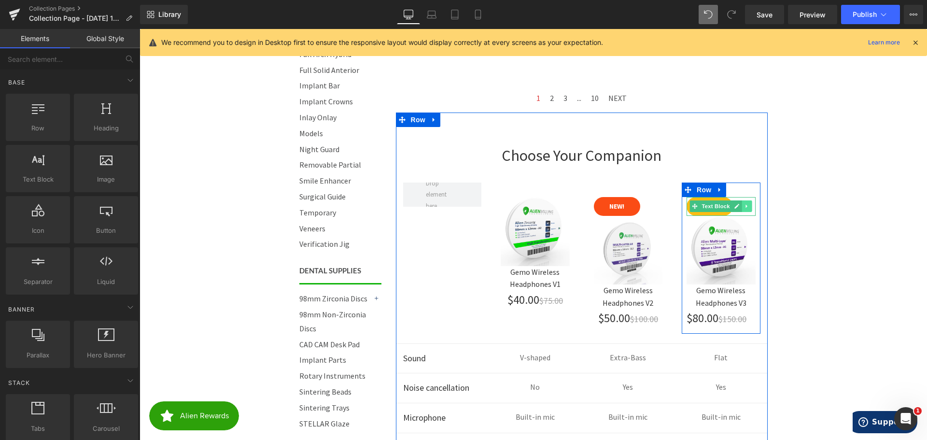
click at [745, 204] on icon at bounding box center [747, 206] width 5 height 6
click at [750, 207] on icon at bounding box center [752, 206] width 5 height 5
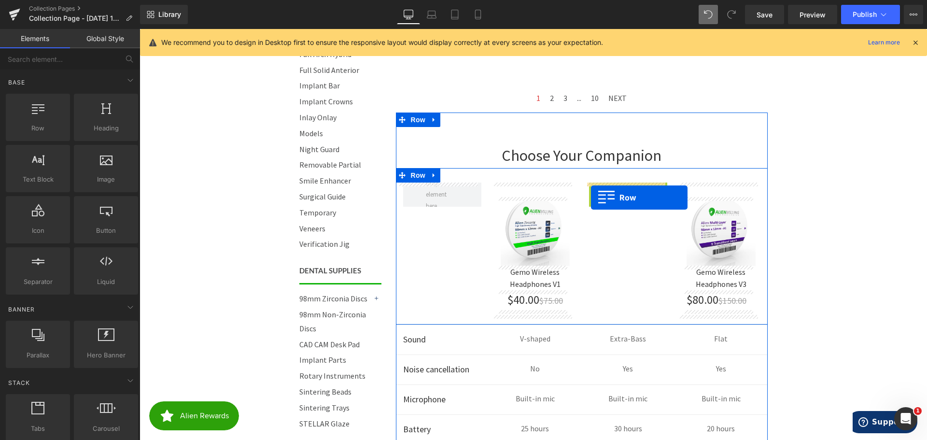
drag, startPoint x: 590, startPoint y: 188, endPoint x: 591, endPoint y: 198, distance: 9.8
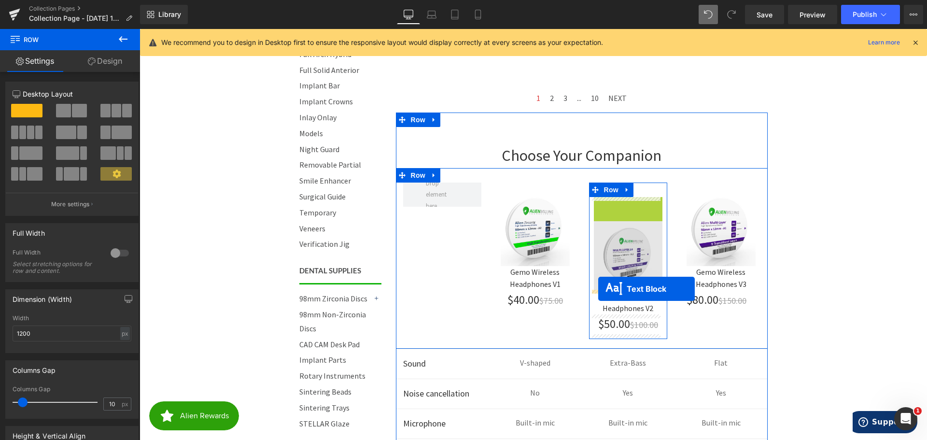
drag, startPoint x: 598, startPoint y: 206, endPoint x: 598, endPoint y: 289, distance: 83.1
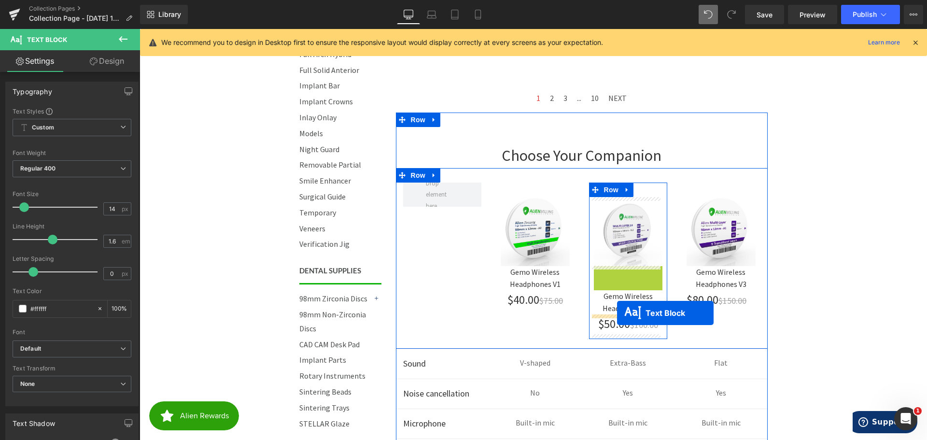
drag, startPoint x: 600, startPoint y: 275, endPoint x: 617, endPoint y: 313, distance: 41.3
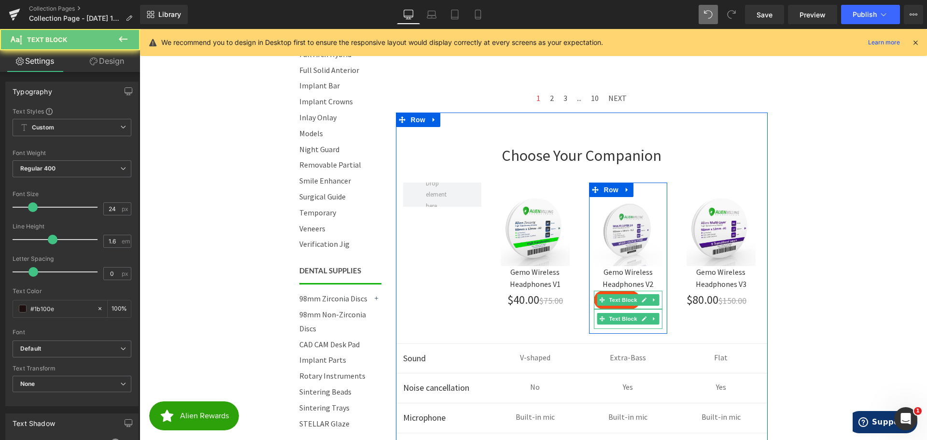
click at [617, 313] on div "$50.00 $100.00 Text Block" at bounding box center [628, 318] width 69 height 19
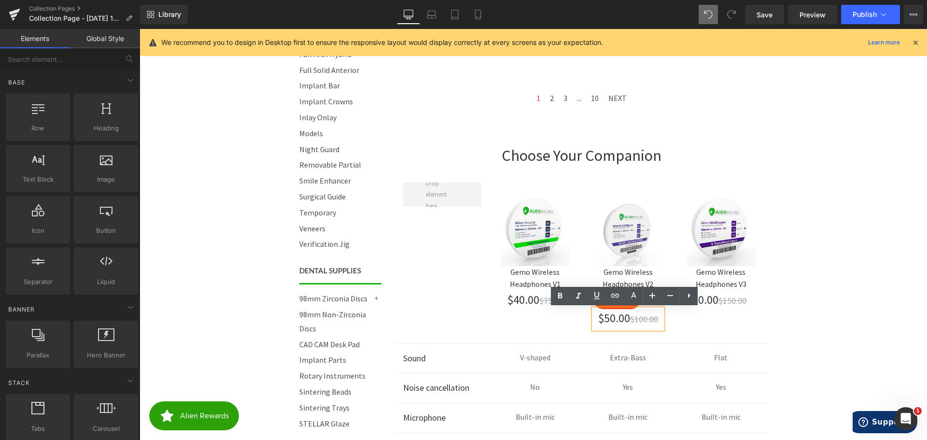
click at [842, 284] on body "Call 844-ZIRCONIA | Mon-Fri 8am-4:30pm PST Cart 0 | Log in | Sign up! Search Me…" at bounding box center [534, 253] width 788 height 1749
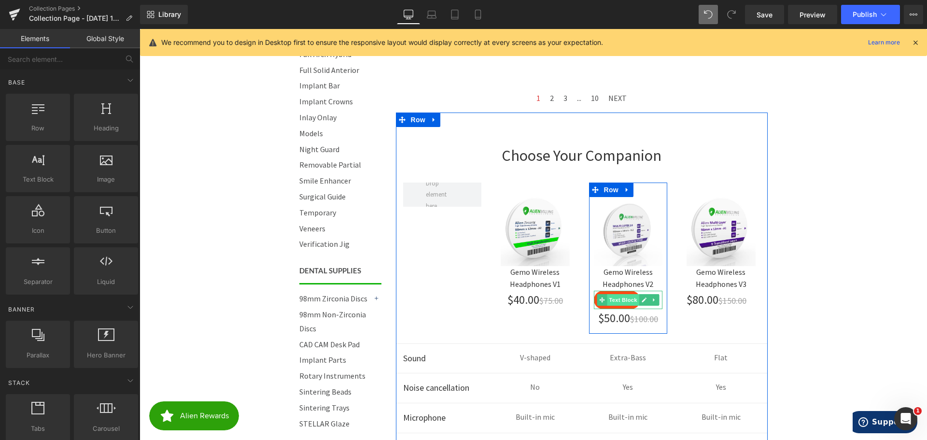
click at [611, 298] on span "Text Block" at bounding box center [623, 300] width 32 height 12
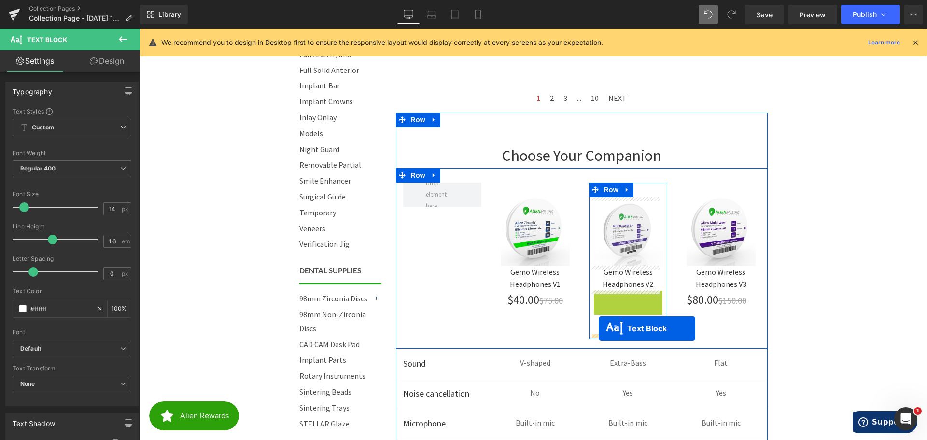
drag, startPoint x: 600, startPoint y: 298, endPoint x: 599, endPoint y: 328, distance: 30.5
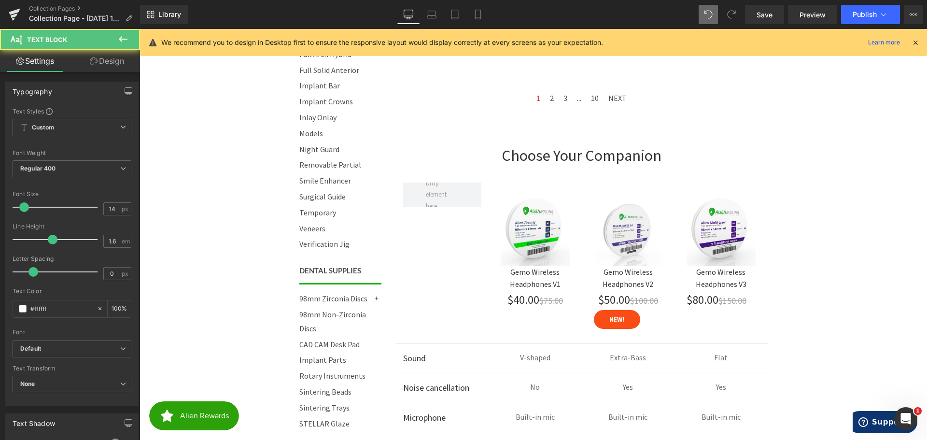
click at [859, 278] on body "Call 844-ZIRCONIA | Mon-Fri 8am-4:30pm PST Cart 0 | Log in | Sign up! Search Me…" at bounding box center [534, 253] width 788 height 1749
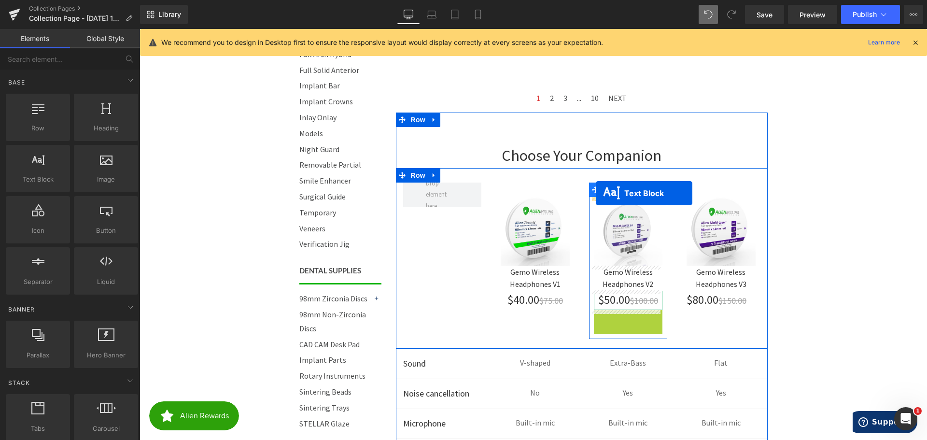
drag, startPoint x: 598, startPoint y: 318, endPoint x: 596, endPoint y: 193, distance: 125.1
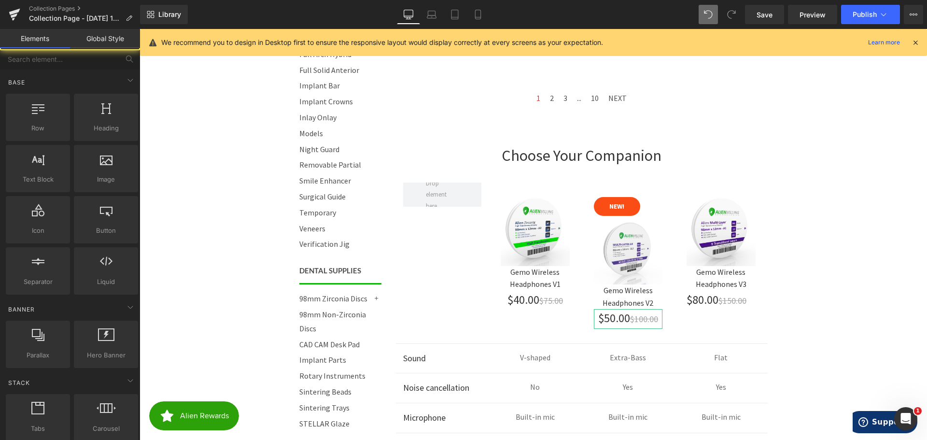
click at [834, 237] on body "Call 844-ZIRCONIA | Mon-Fri 8am-4:30pm PST Cart 0 | Log in | Sign up! Search Me…" at bounding box center [534, 253] width 788 height 1749
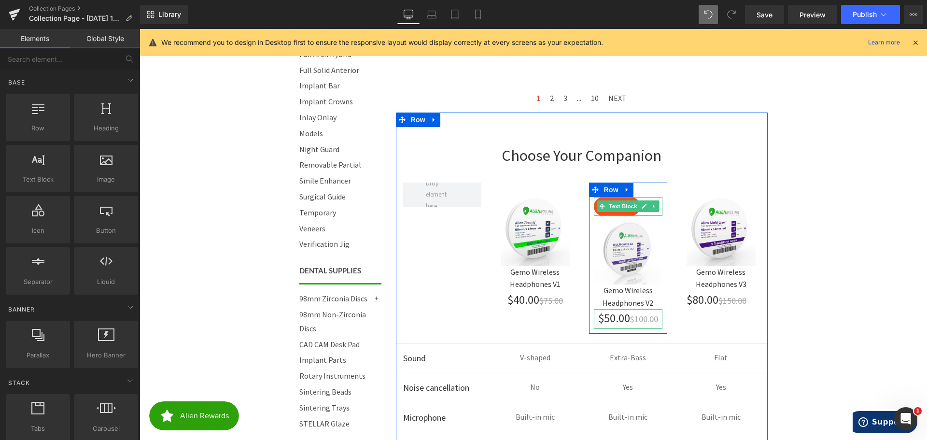
click at [612, 199] on div at bounding box center [628, 198] width 69 height 2
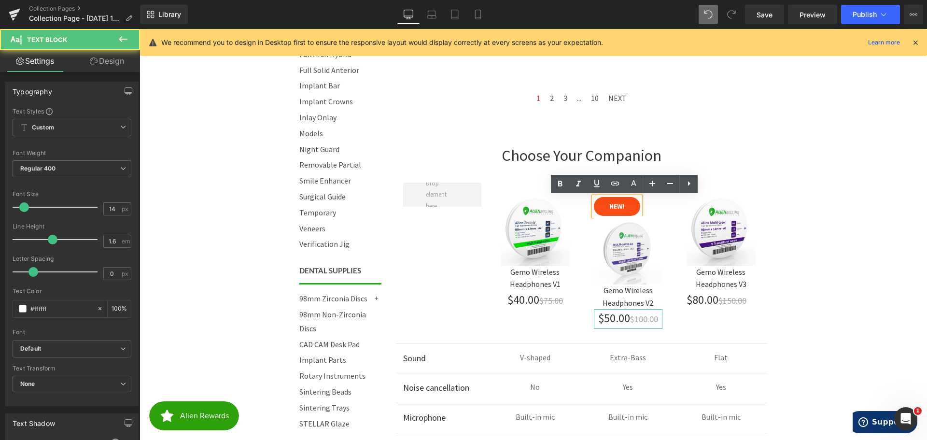
click at [599, 211] on p "NEW!" at bounding box center [617, 206] width 46 height 11
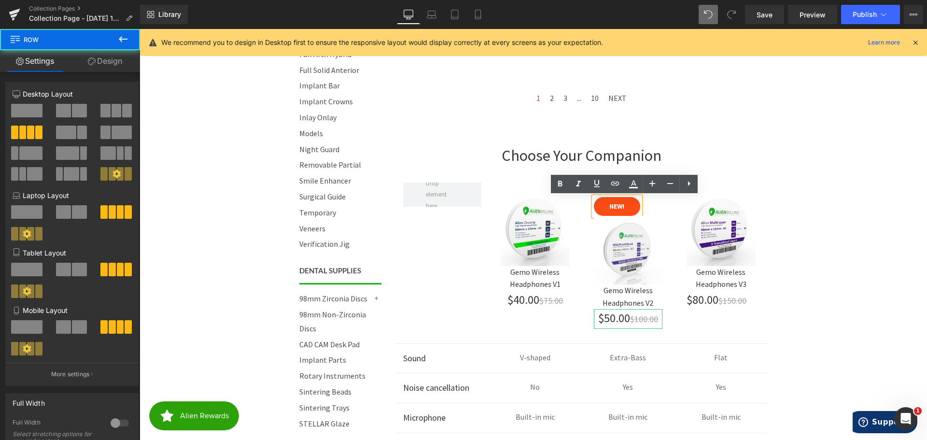
click at [585, 204] on div "NEW! Text Block Image Gemo Wireless Headphones V2 Text Block $50.00 $100.00 Tex…" at bounding box center [628, 258] width 93 height 151
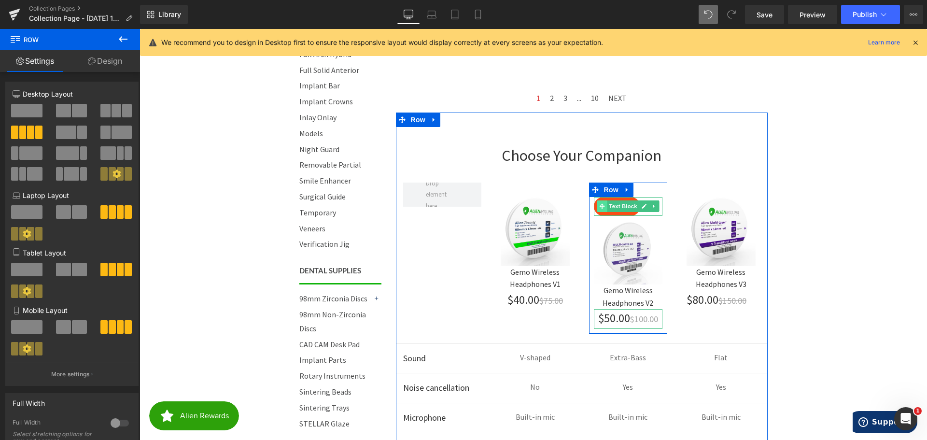
click at [599, 204] on icon at bounding box center [601, 206] width 5 height 6
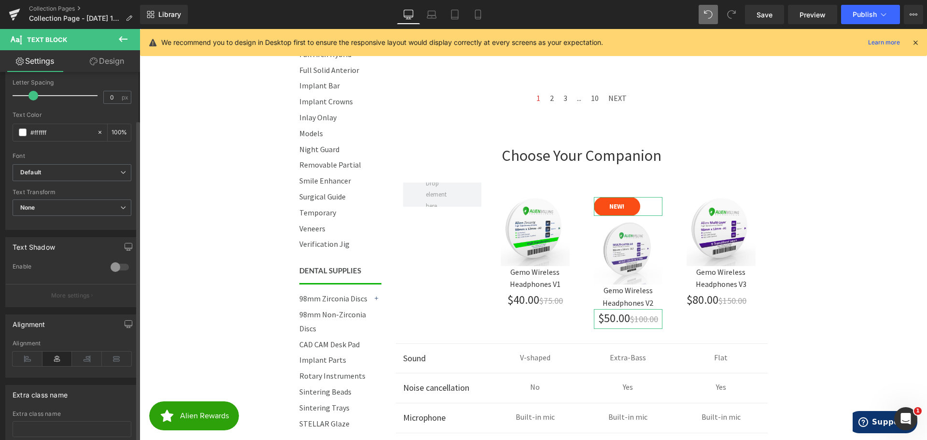
scroll to position [193, 0]
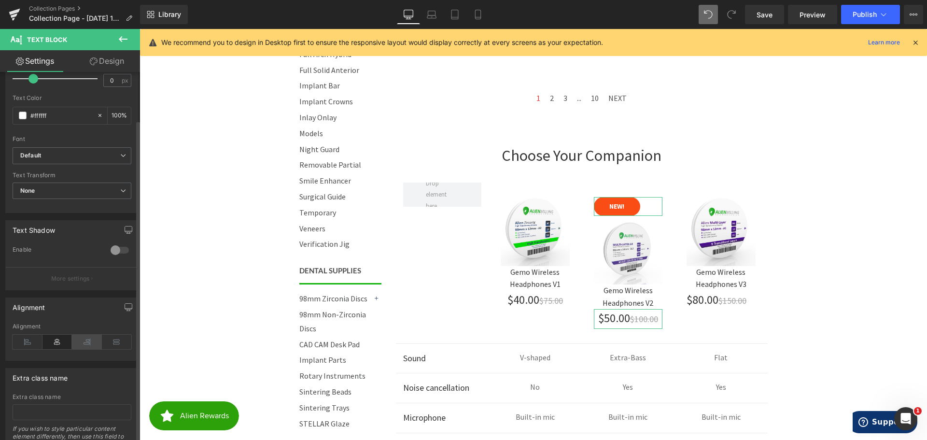
click at [78, 340] on icon at bounding box center [87, 342] width 30 height 14
click at [57, 343] on icon at bounding box center [58, 342] width 30 height 14
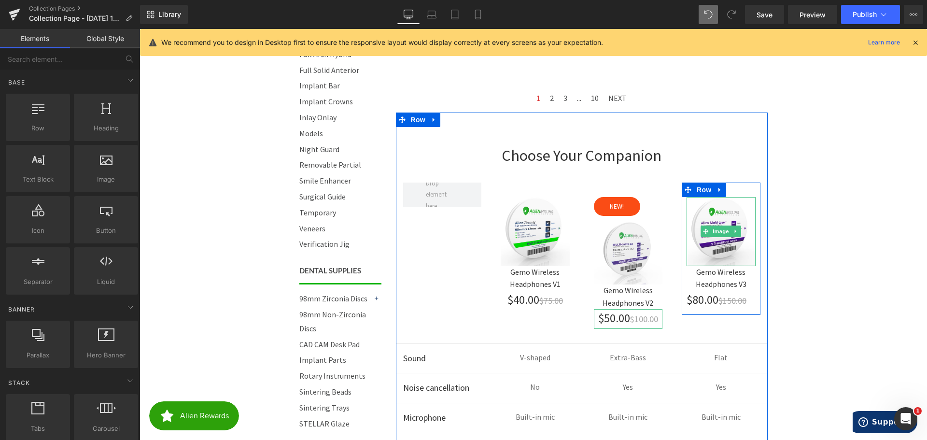
click at [808, 212] on body "Call 844-ZIRCONIA | Mon-Fri 8am-4:30pm PST Cart 0 | Log in | Sign up! Search Me…" at bounding box center [534, 253] width 788 height 1749
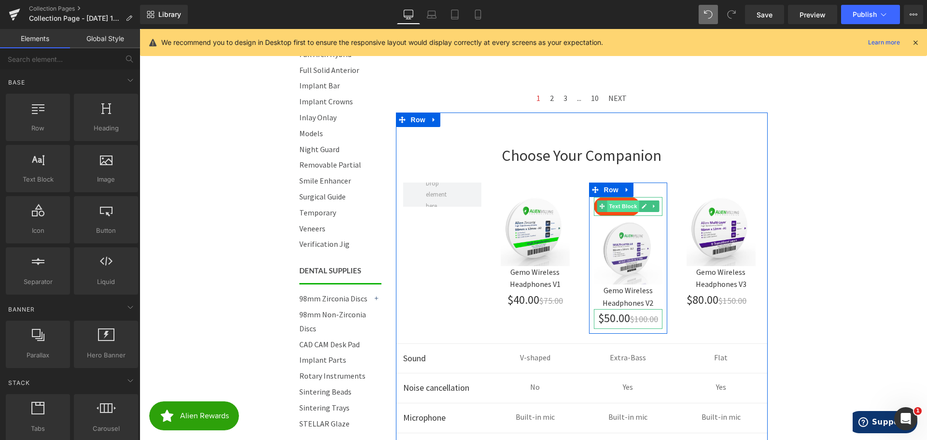
click at [616, 205] on span "Text Block" at bounding box center [623, 206] width 32 height 12
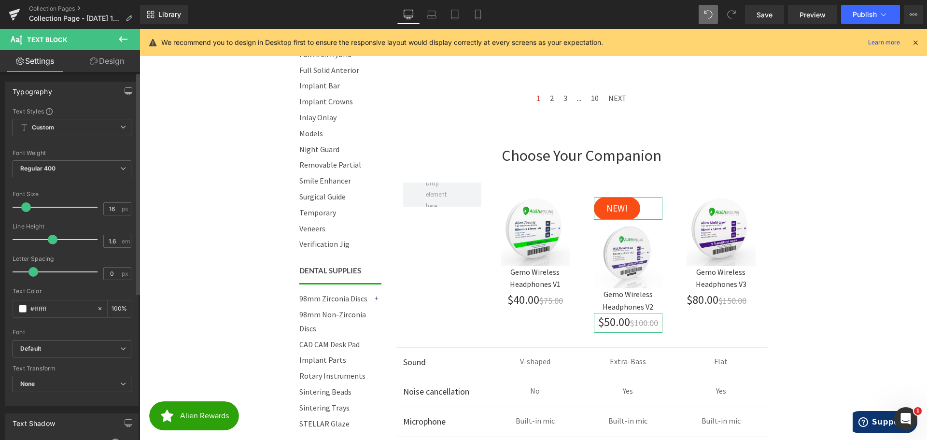
type input "15"
click at [26, 206] on span at bounding box center [25, 207] width 10 height 10
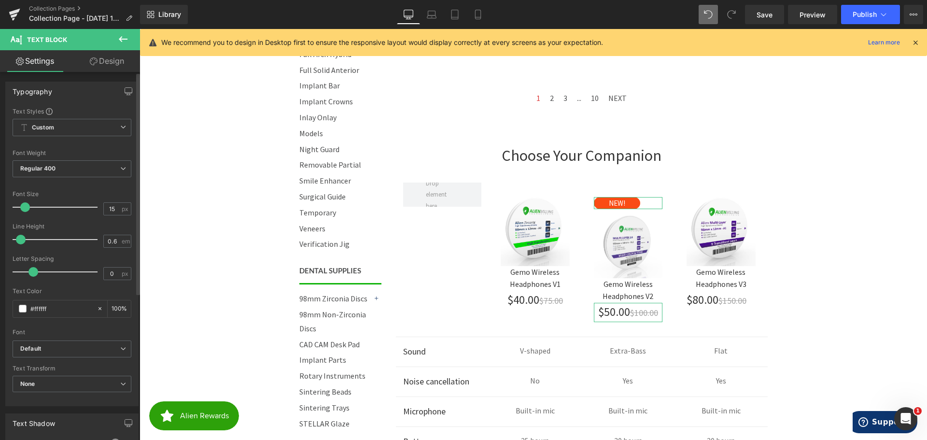
type input "0.5"
drag, startPoint x: 49, startPoint y: 238, endPoint x: 2, endPoint y: 239, distance: 47.3
click at [2, 239] on div "Typography Text Styles Custom Custom Setup Global Style Custom Setup Global Sty…" at bounding box center [72, 240] width 144 height 332
type input "1.8"
drag, startPoint x: 32, startPoint y: 274, endPoint x: 60, endPoint y: 279, distance: 28.5
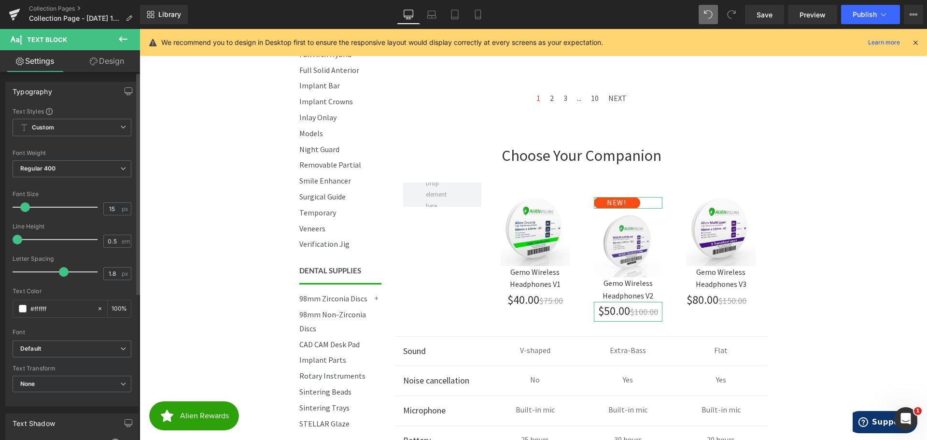
click at [60, 279] on div at bounding box center [57, 271] width 80 height 19
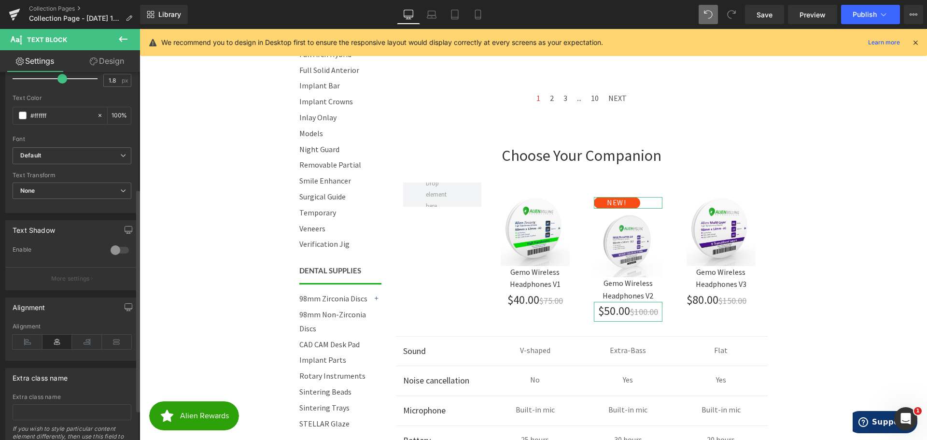
click at [120, 249] on div at bounding box center [119, 249] width 23 height 15
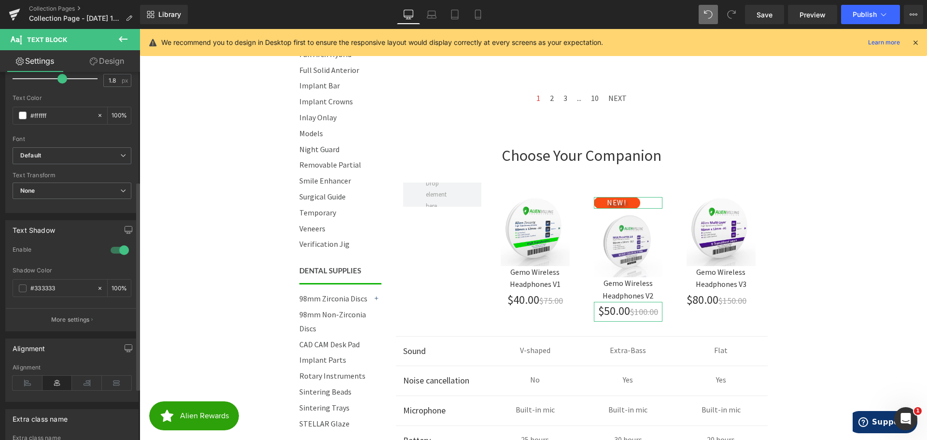
click at [120, 249] on div at bounding box center [119, 249] width 23 height 15
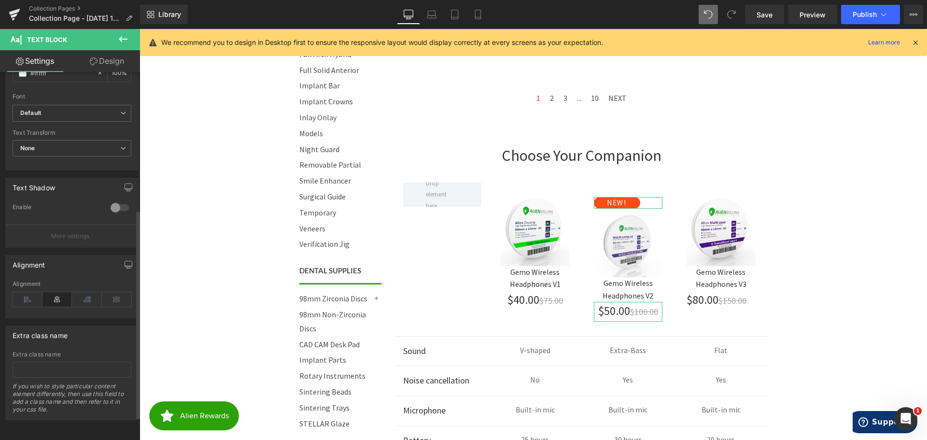
scroll to position [0, 0]
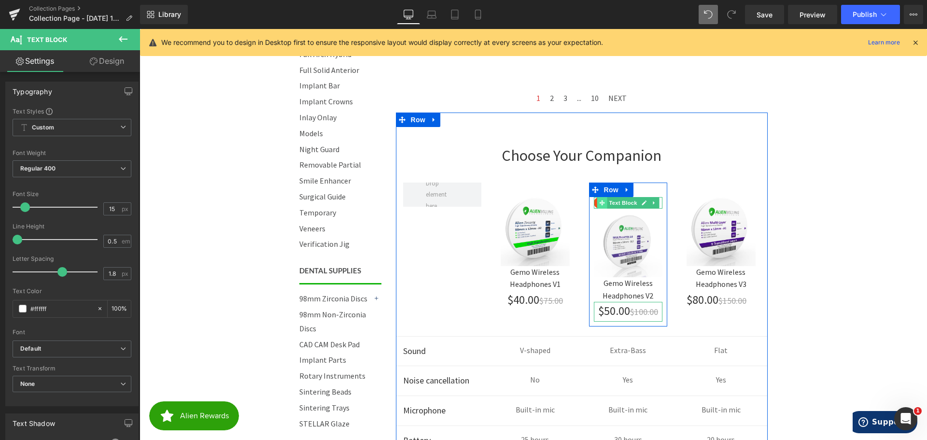
click at [600, 203] on icon at bounding box center [601, 202] width 5 height 5
click at [641, 201] on icon at bounding box center [643, 203] width 5 height 6
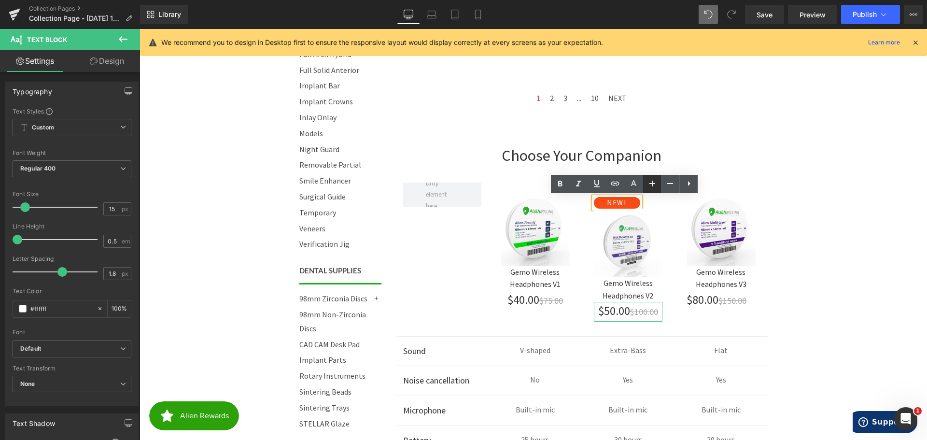
click at [658, 182] on link at bounding box center [652, 184] width 18 height 18
type input "17"
click at [858, 234] on body "Call 844-ZIRCONIA | Mon-Fri 8am-4:30pm PST Cart 0 | Log in | Sign up! Search Me…" at bounding box center [534, 253] width 788 height 1749
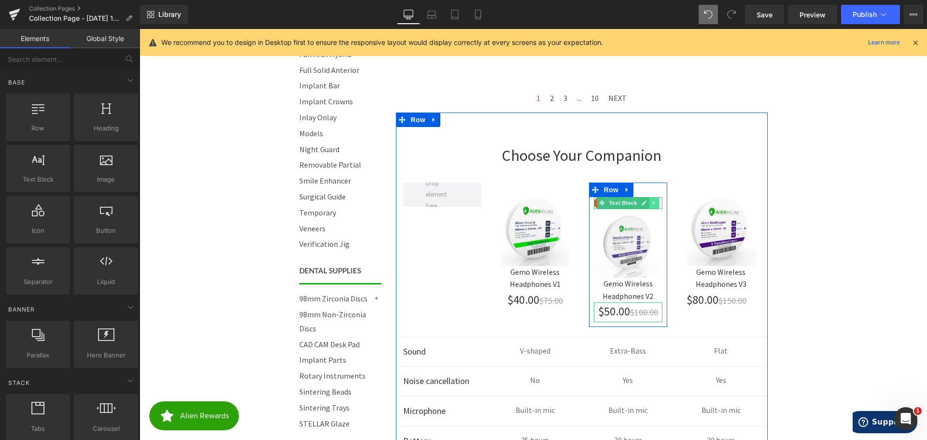
click at [653, 202] on link at bounding box center [654, 203] width 10 height 12
click at [627, 201] on icon at bounding box center [629, 203] width 5 height 5
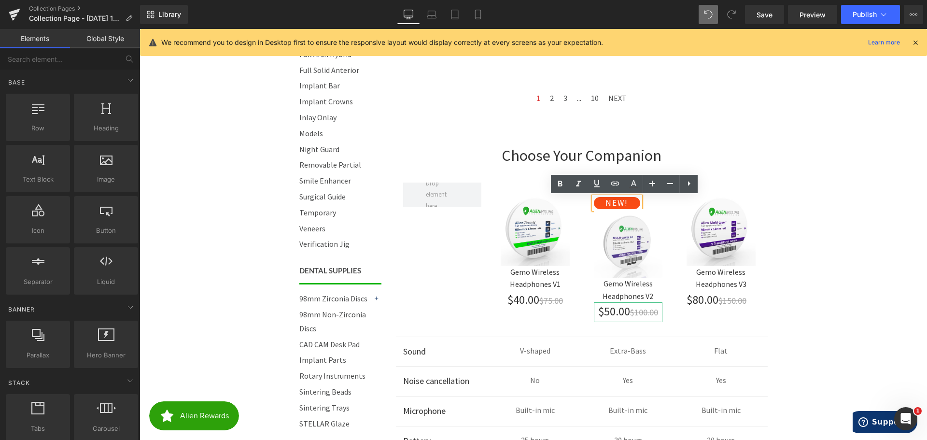
drag, startPoint x: 834, startPoint y: 210, endPoint x: 666, endPoint y: 198, distance: 168.5
click at [834, 211] on body "Call 844-ZIRCONIA | Mon-Fri 8am-4:30pm PST Cart 0 | Log in | Sign up! Search Me…" at bounding box center [534, 253] width 788 height 1749
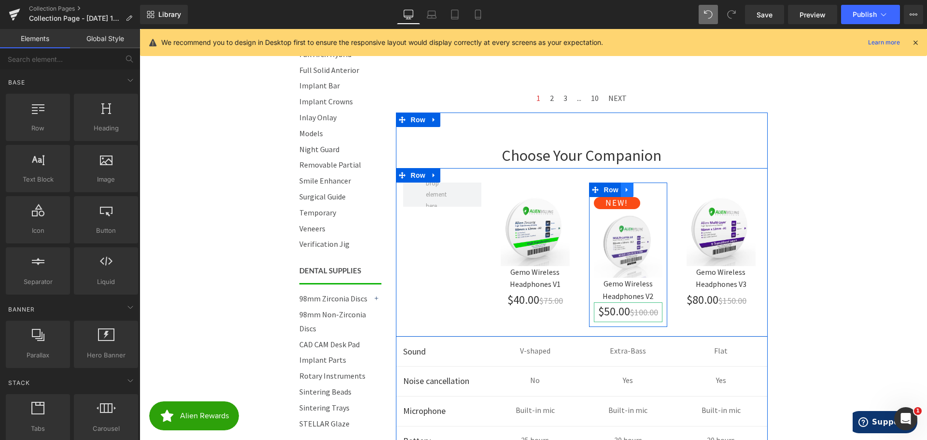
click at [626, 189] on icon at bounding box center [627, 190] width 2 height 4
click at [608, 187] on span "Row" at bounding box center [611, 190] width 19 height 14
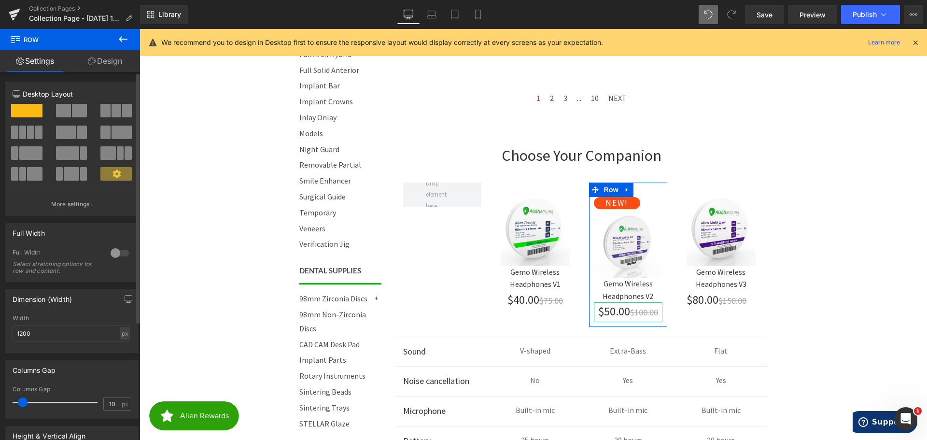
click at [72, 111] on span at bounding box center [79, 111] width 15 height 14
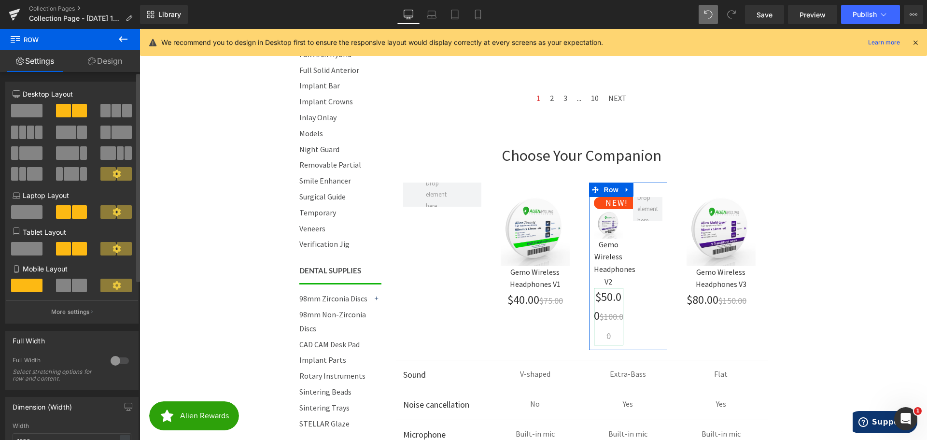
click at [27, 110] on span at bounding box center [26, 111] width 31 height 14
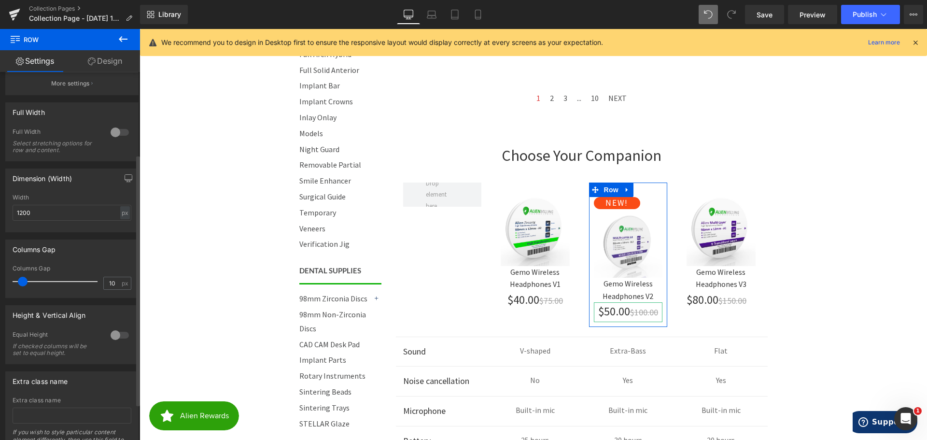
scroll to position [174, 0]
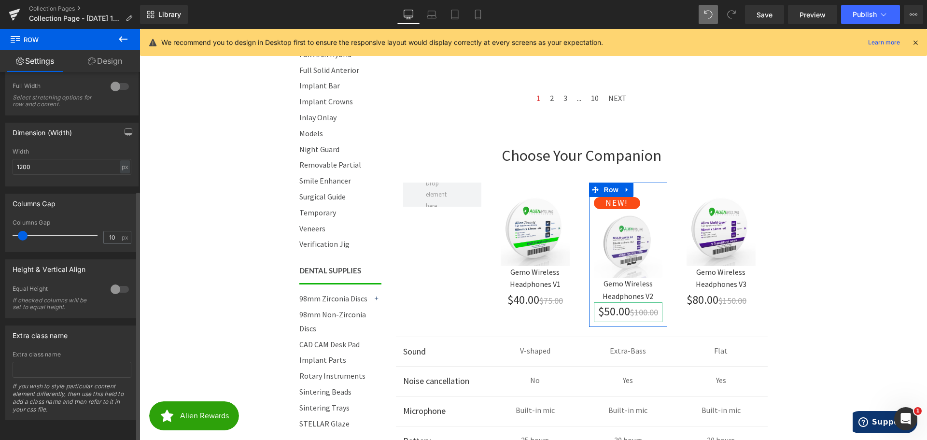
click at [117, 282] on div at bounding box center [119, 289] width 23 height 15
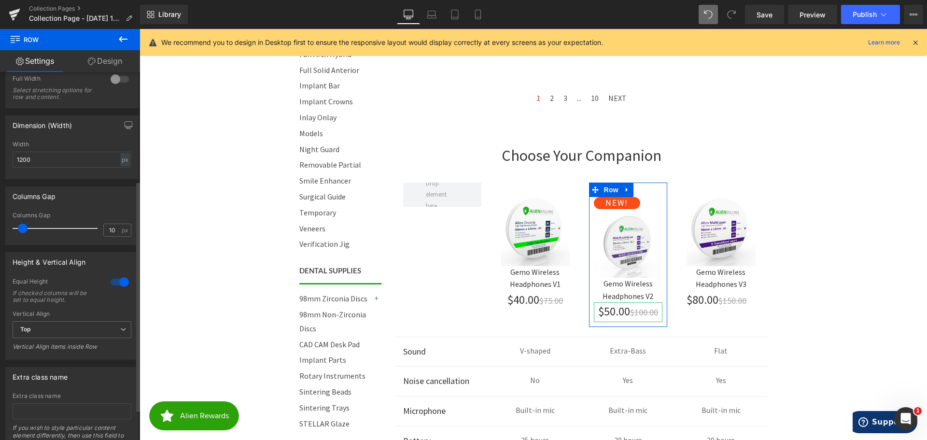
click at [110, 282] on div at bounding box center [119, 281] width 23 height 15
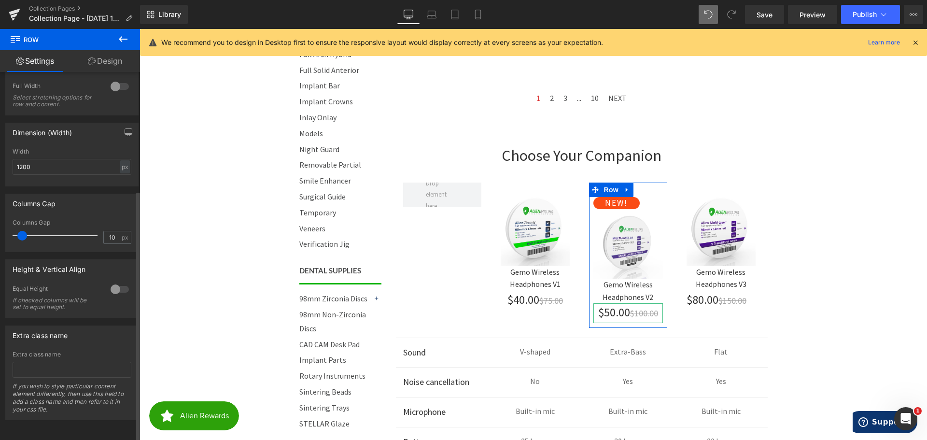
type input "11"
click at [26, 231] on span at bounding box center [23, 236] width 10 height 10
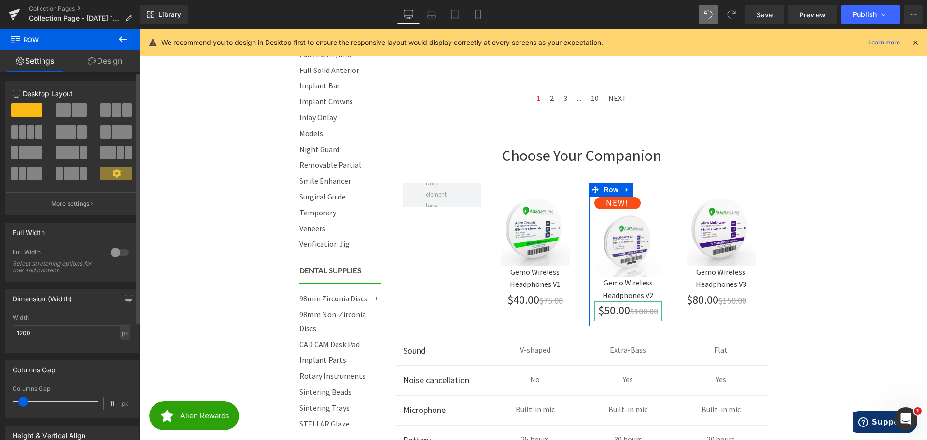
scroll to position [0, 0]
click at [114, 172] on icon at bounding box center [117, 174] width 8 height 8
click at [85, 201] on p "More settings" at bounding box center [70, 204] width 39 height 9
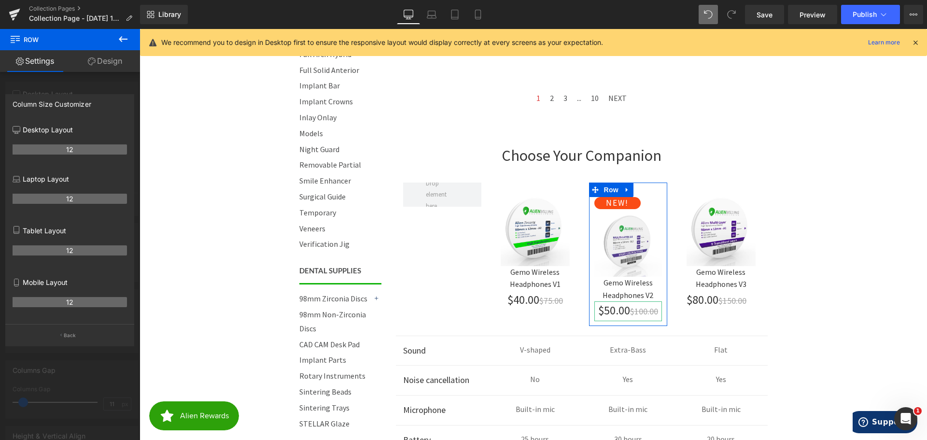
click at [105, 84] on div at bounding box center [70, 237] width 140 height 416
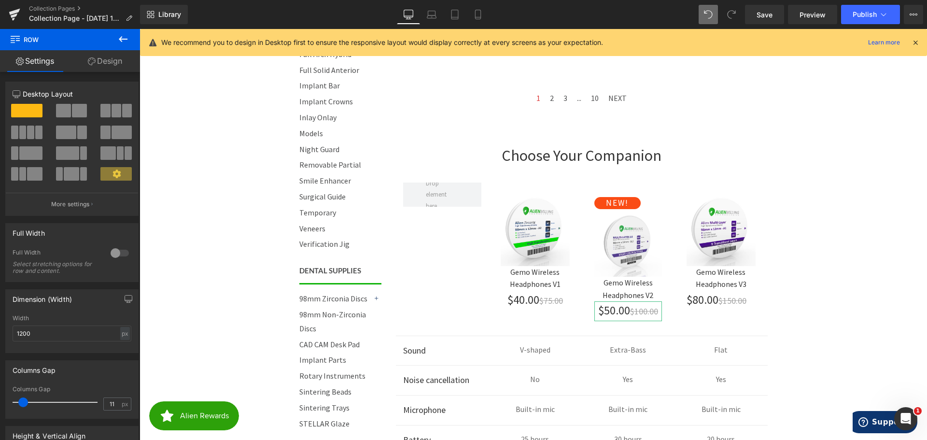
click at [125, 40] on icon at bounding box center [123, 39] width 9 height 6
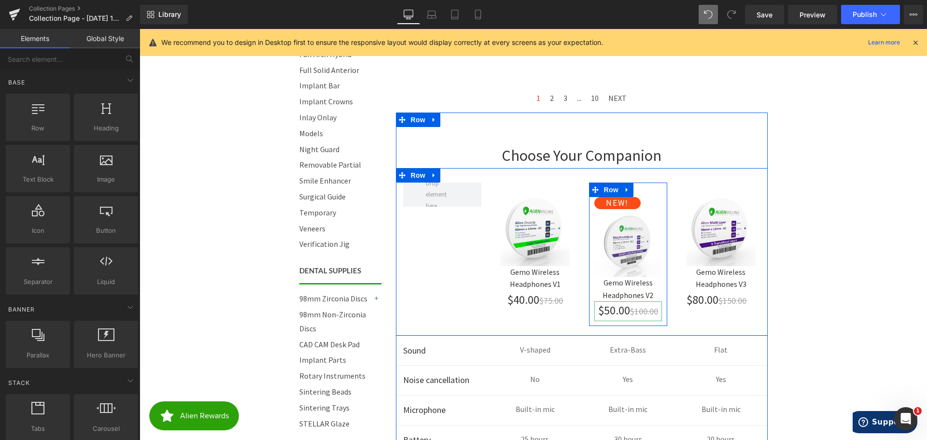
click at [639, 188] on div "NEW! Text Block Image Gemo Wireless Headphones V2 Text Block $50.00 $100.00 Tex…" at bounding box center [628, 254] width 79 height 143
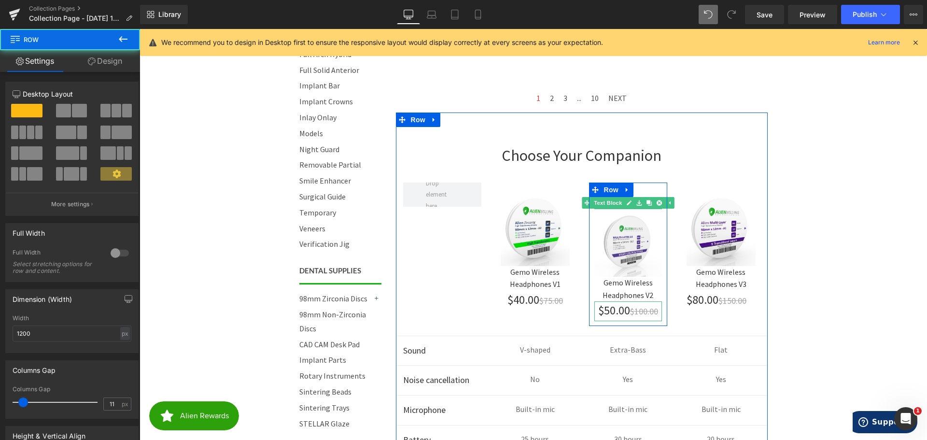
click at [637, 201] on icon at bounding box center [639, 203] width 5 height 6
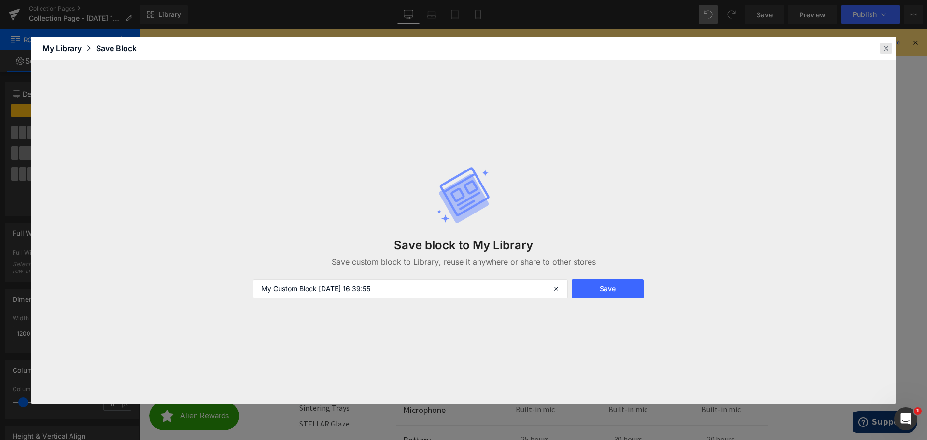
click at [884, 51] on icon at bounding box center [886, 48] width 9 height 9
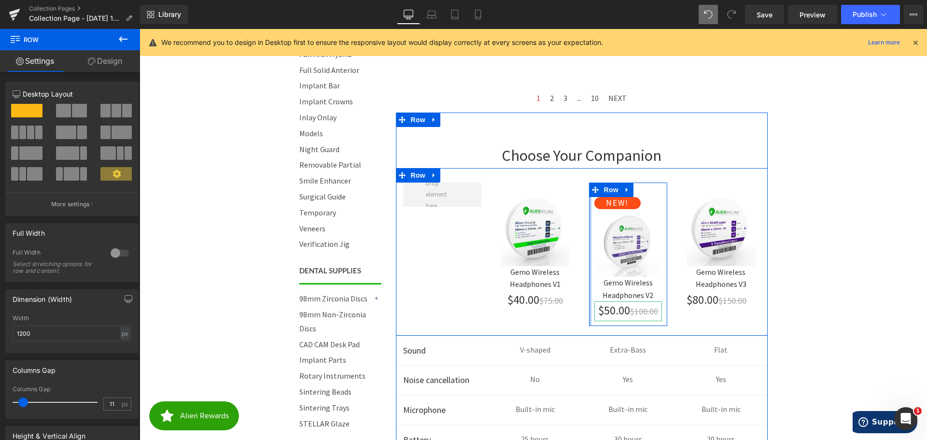
click at [589, 203] on div at bounding box center [590, 254] width 2 height 143
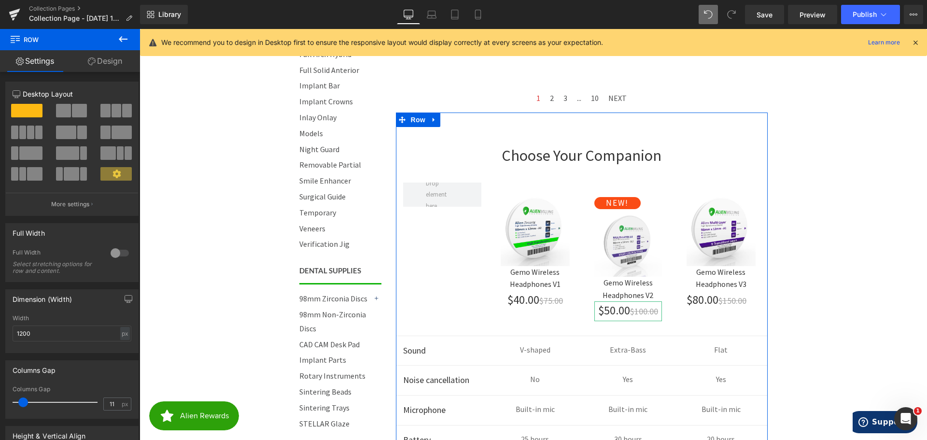
click at [665, 205] on div "NEW! Text Block Image Gemo Wireless Headphones V2 Text Block $50.00 $100.00 Tex…" at bounding box center [628, 254] width 93 height 143
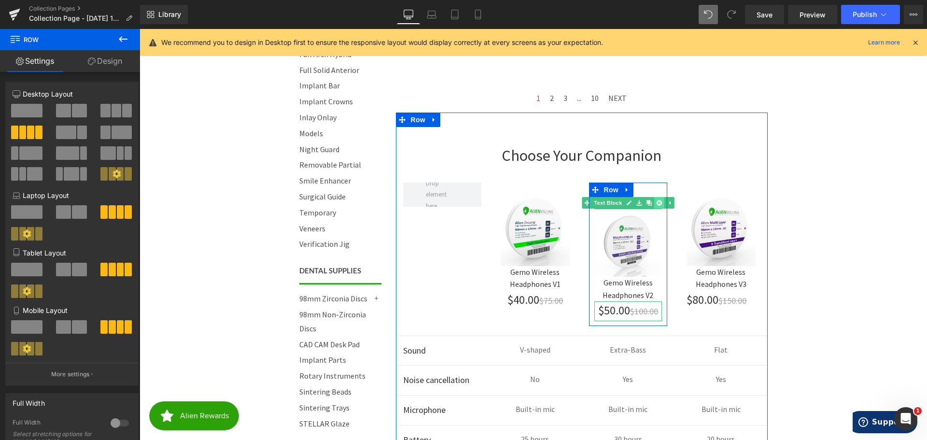
click at [658, 203] on link at bounding box center [659, 203] width 10 height 12
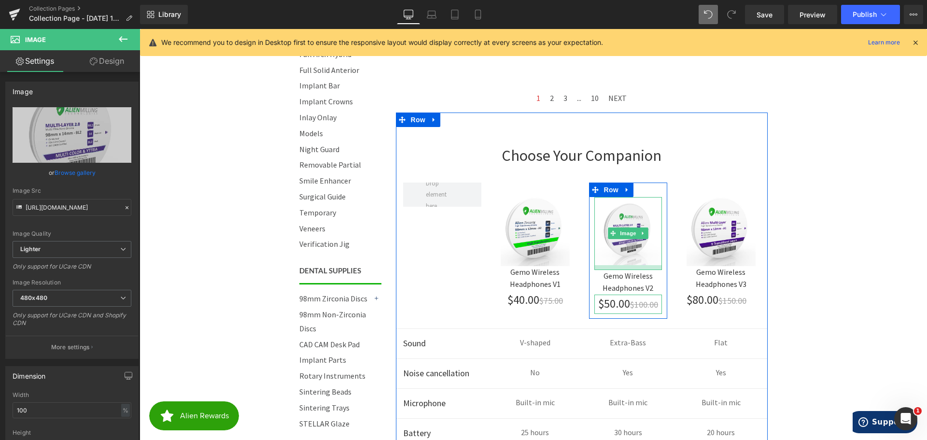
click at [635, 268] on div at bounding box center [629, 267] width 68 height 5
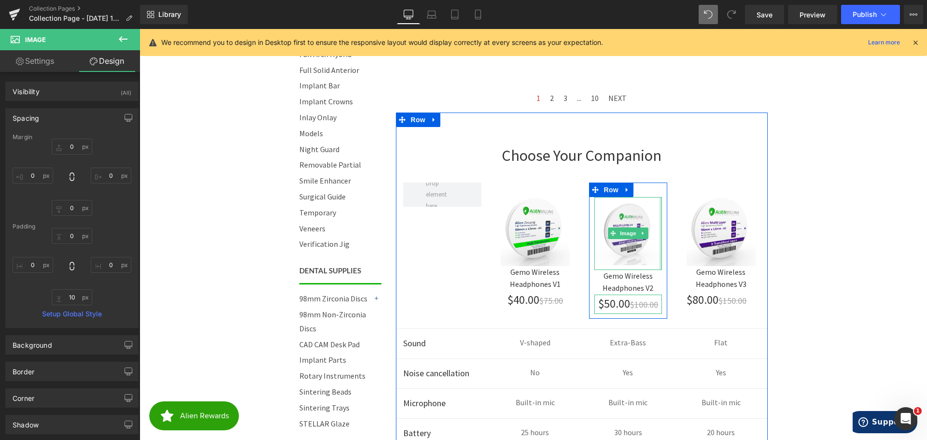
type input "0px"
drag, startPoint x: 657, startPoint y: 232, endPoint x: 671, endPoint y: 232, distance: 14.0
click at [671, 232] on div "Image Gemo Wireless Headphones V1 Text Block $40.00 $75.00 Text Block Row Image…" at bounding box center [582, 248] width 372 height 161
type input "0px"
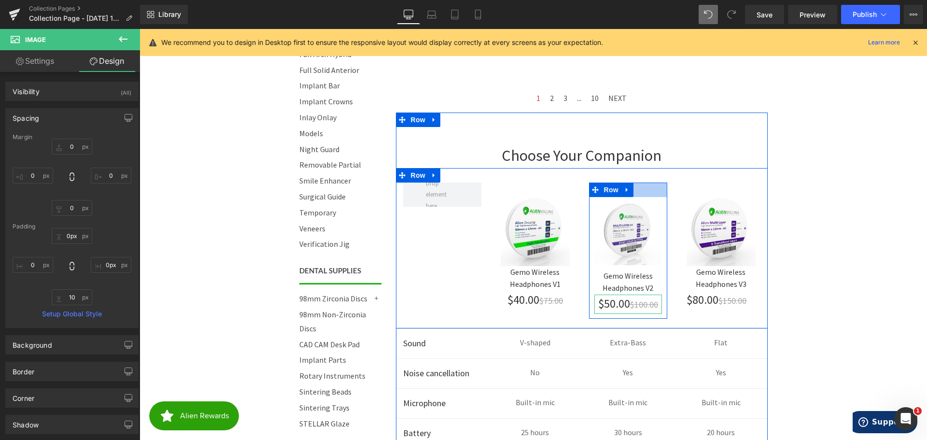
drag, startPoint x: 641, startPoint y: 198, endPoint x: 640, endPoint y: 192, distance: 5.4
click at [641, 187] on div "Image Gemo Wireless Headphones V2 Text Block $50.00 $100.00 Text Block Row" at bounding box center [628, 251] width 79 height 136
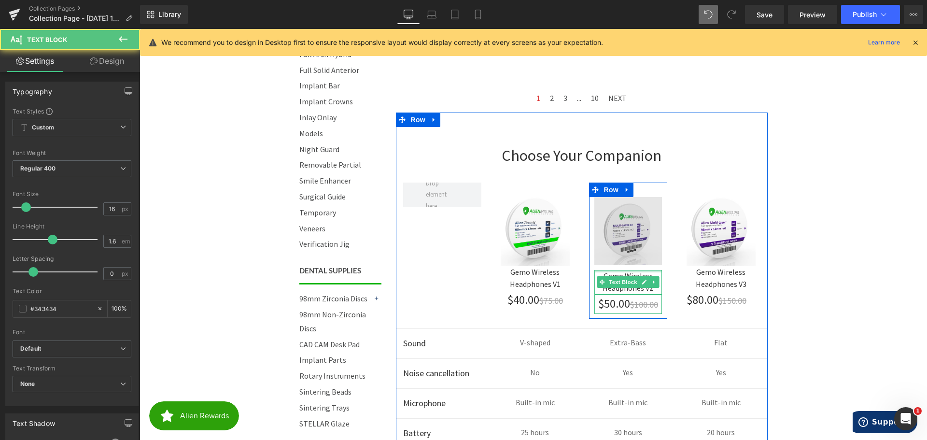
click at [635, 266] on div "Image Gemo Wireless Headphones V2 Text Block $50.00 $100.00 Text Block" at bounding box center [628, 255] width 79 height 117
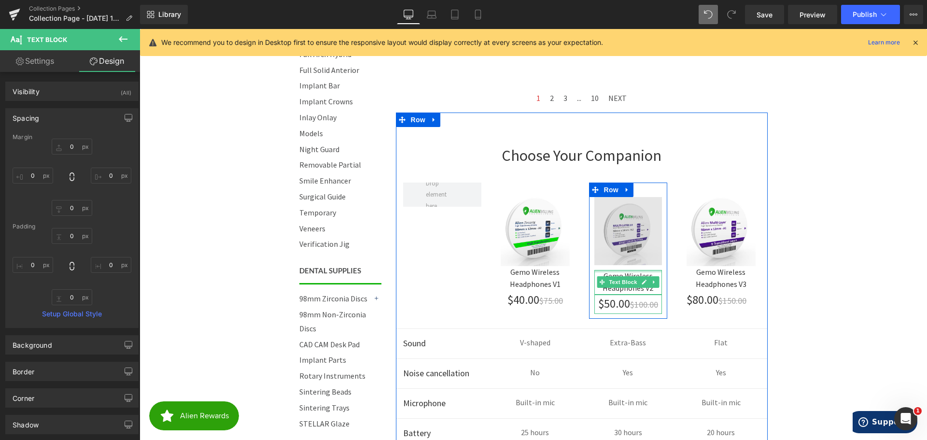
type input "0px"
drag, startPoint x: 630, startPoint y: 270, endPoint x: 632, endPoint y: 264, distance: 6.9
click at [632, 264] on div "Image Gemo Wireless Headphones V2 Text Block $50.00 $100.00 Text Block" at bounding box center [628, 255] width 79 height 117
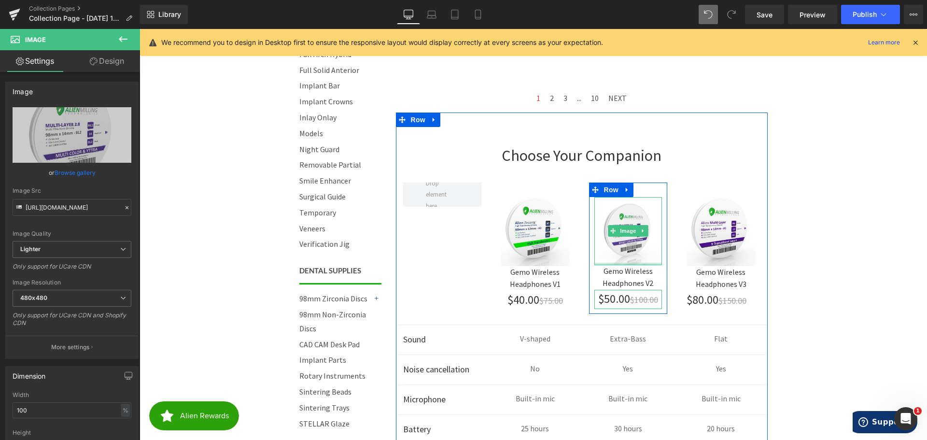
drag, startPoint x: 626, startPoint y: 268, endPoint x: 797, endPoint y: 228, distance: 176.1
click at [629, 247] on div "Image" at bounding box center [629, 231] width 68 height 68
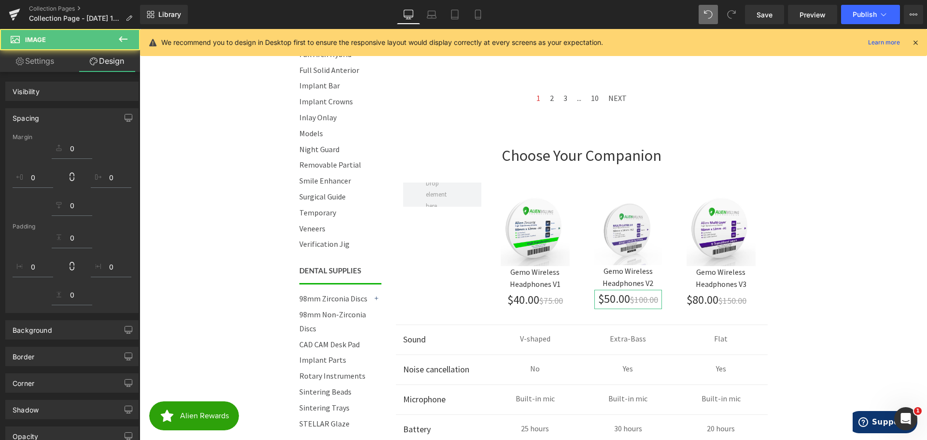
click at [797, 228] on body "Call 844-ZIRCONIA | Mon-Fri 8am-4:30pm PST Cart 0 | Log in | Sign up! Search Me…" at bounding box center [534, 253] width 788 height 1749
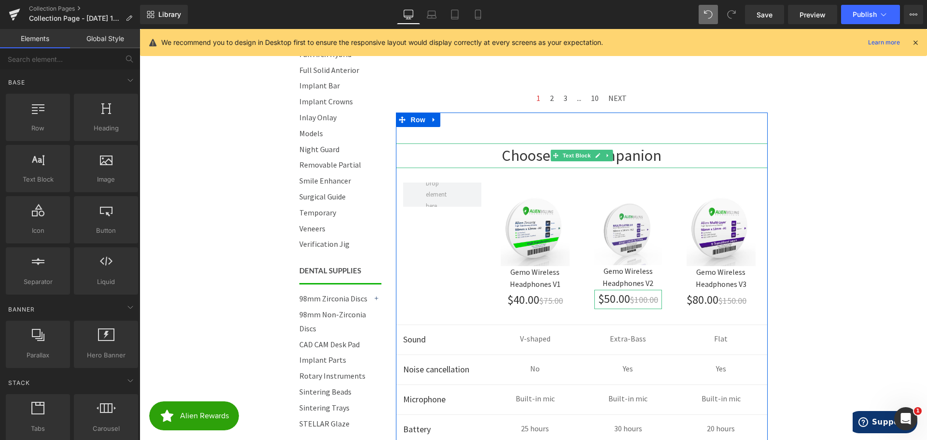
click at [622, 154] on p "Choose Your Companion" at bounding box center [582, 155] width 372 height 25
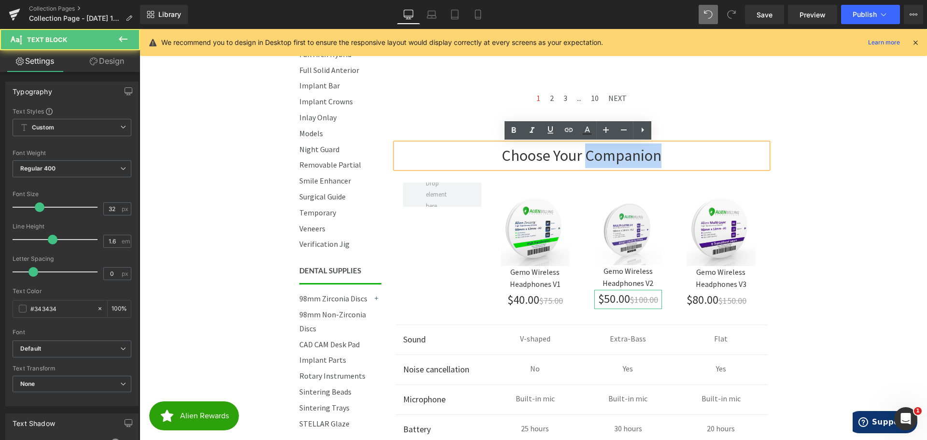
click at [622, 154] on p "Choose Your Companion" at bounding box center [582, 155] width 372 height 25
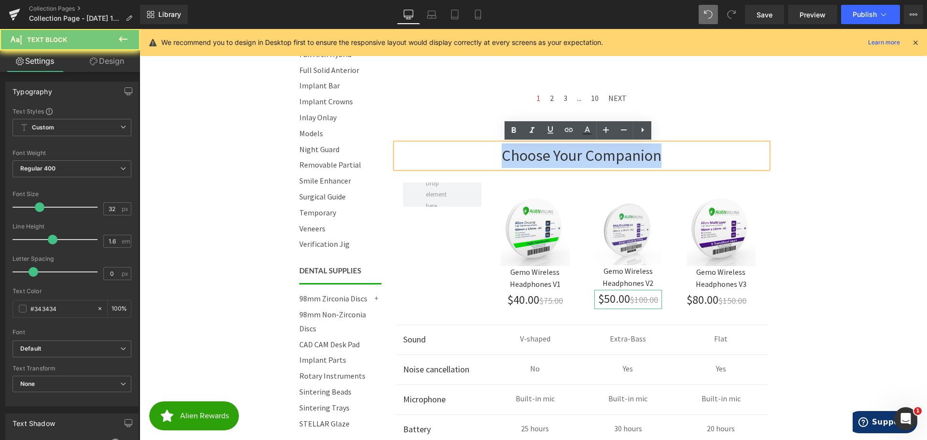
click at [622, 154] on p "Choose Your Companion" at bounding box center [582, 155] width 372 height 25
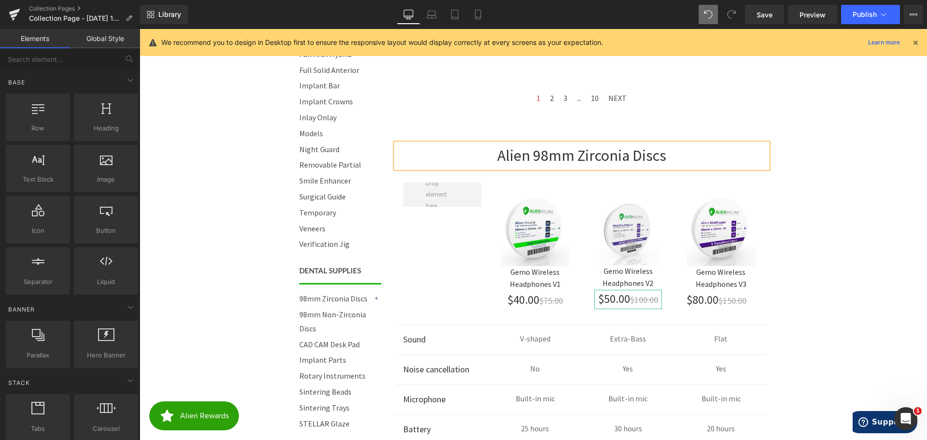
click at [832, 276] on body "Call 844-ZIRCONIA | Mon-Fri 8am-4:30pm PST Cart 0 | Log in | Sign up! Search Me…" at bounding box center [534, 253] width 788 height 1749
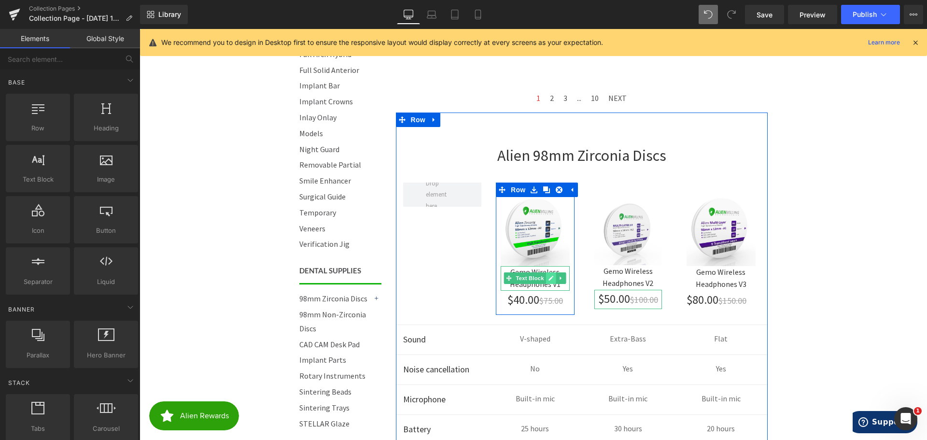
click at [546, 275] on link at bounding box center [551, 278] width 10 height 12
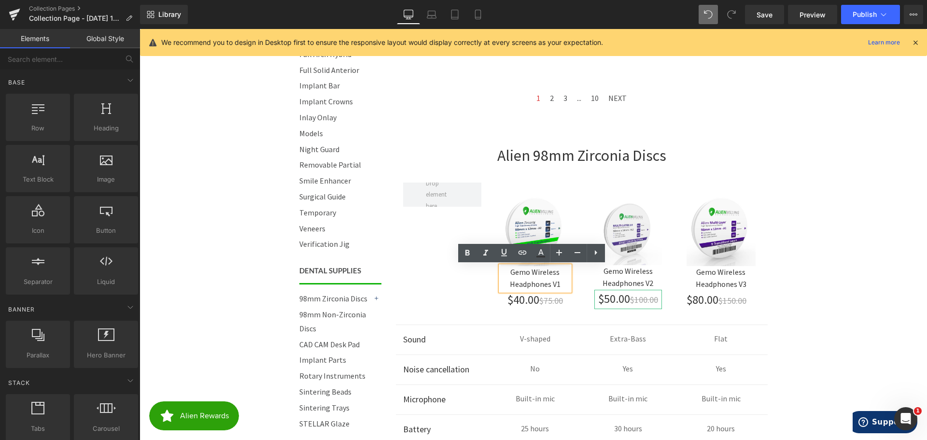
click at [525, 275] on p "Gemo Wireless Headphones V1" at bounding box center [535, 278] width 69 height 25
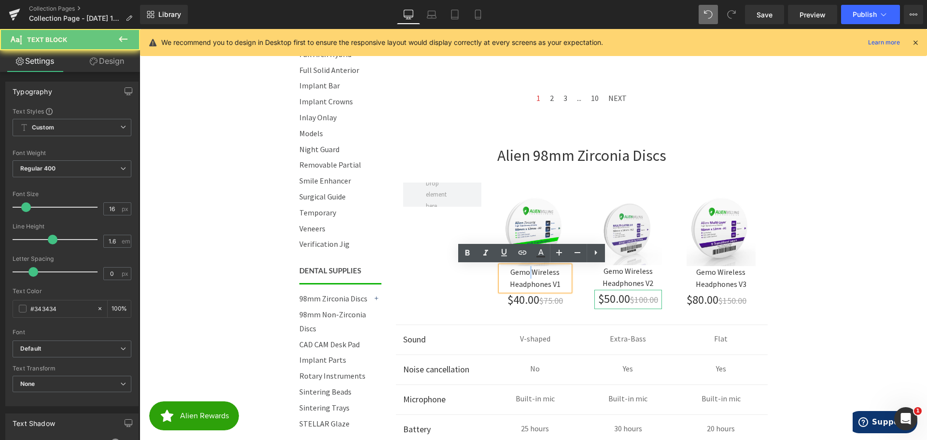
click at [526, 275] on p "Gemo Wireless Headphones V1" at bounding box center [535, 278] width 69 height 25
click at [526, 274] on p "Gemo Wireless Headphones V1" at bounding box center [535, 278] width 69 height 25
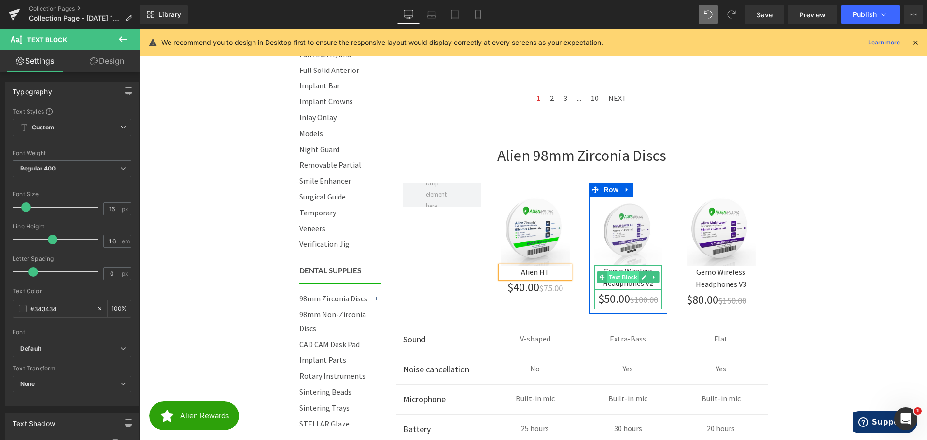
click at [621, 273] on span "Text Block" at bounding box center [623, 277] width 32 height 12
click at [624, 270] on p "Gemo Wireless Headphones V2" at bounding box center [629, 277] width 68 height 25
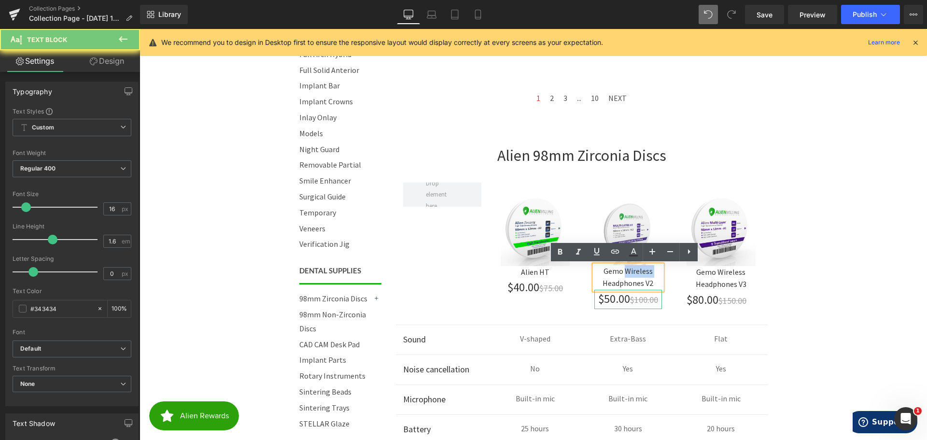
click at [624, 270] on p "Gemo Wireless Headphones V2" at bounding box center [629, 277] width 68 height 25
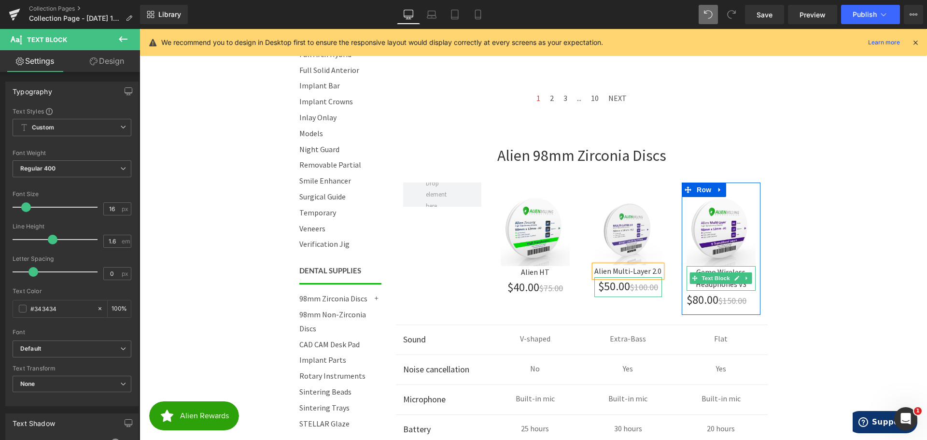
click at [728, 271] on p "Gemo Wireless Headphones V3" at bounding box center [721, 278] width 69 height 25
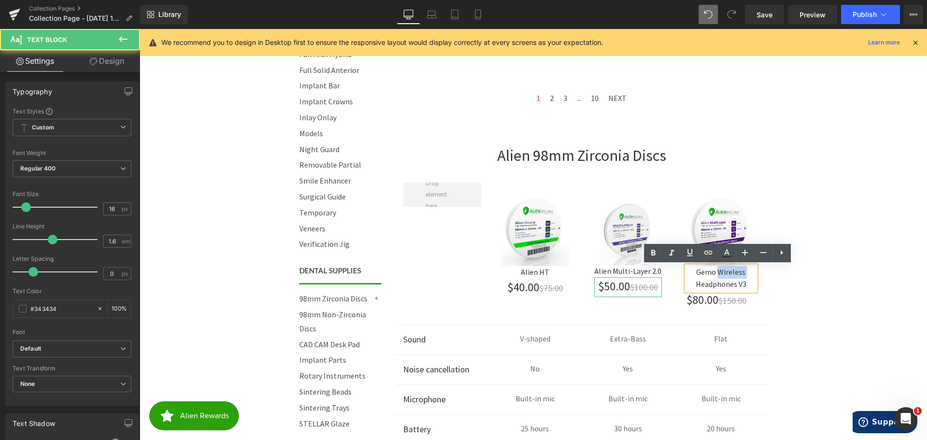
click at [728, 271] on p "Gemo Wireless Headphones V3" at bounding box center [721, 278] width 69 height 25
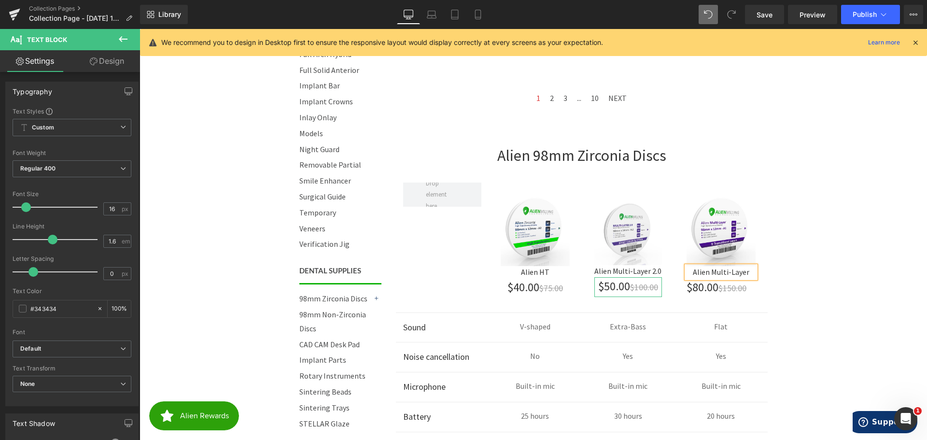
click at [832, 275] on body "Call 844-ZIRCONIA | Mon-Fri 8am-4:30pm PST Cart 0 | Log in | Sign up! Search Me…" at bounding box center [534, 253] width 788 height 1749
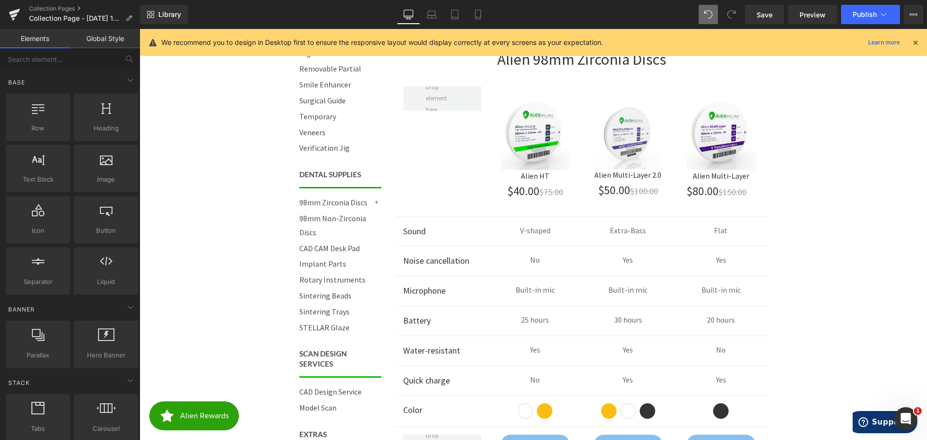
scroll to position [746, 0]
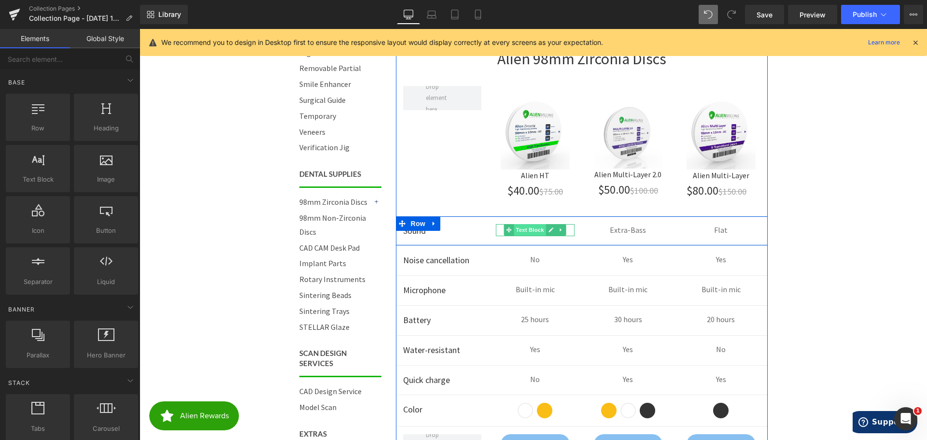
click at [530, 230] on span "Text Block" at bounding box center [530, 230] width 32 height 12
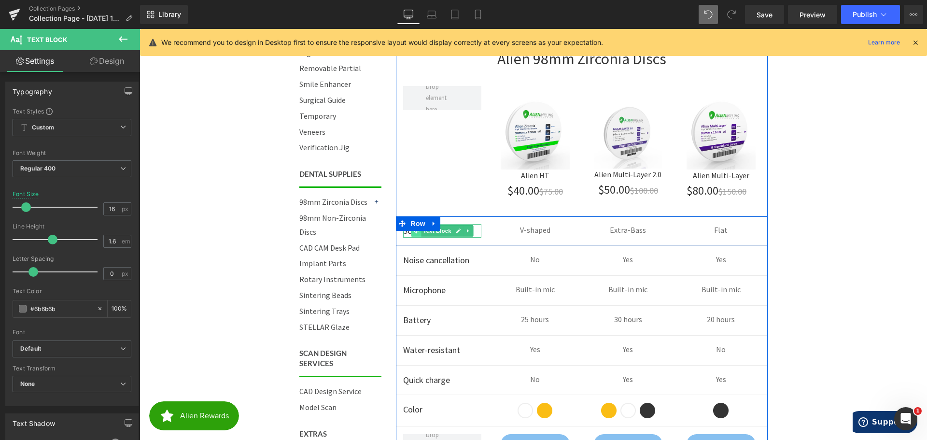
click at [414, 232] on icon at bounding box center [415, 231] width 5 height 6
click at [405, 232] on p "Sound" at bounding box center [442, 231] width 79 height 14
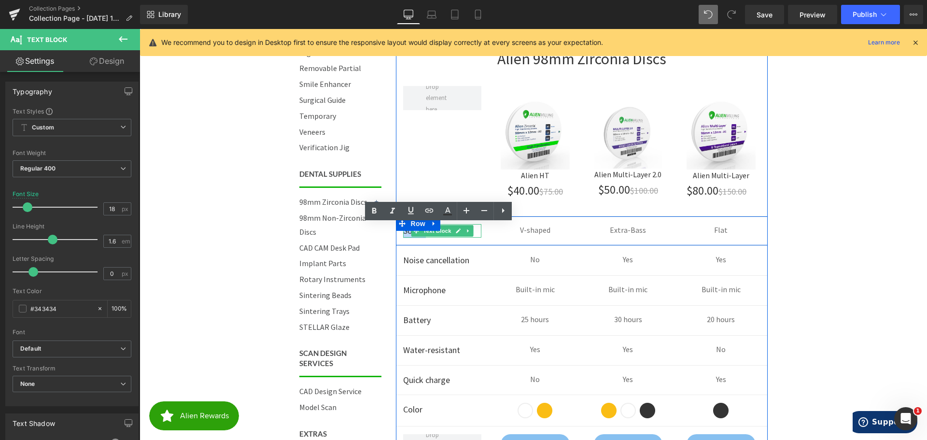
click at [405, 232] on p "Sound" at bounding box center [442, 231] width 79 height 14
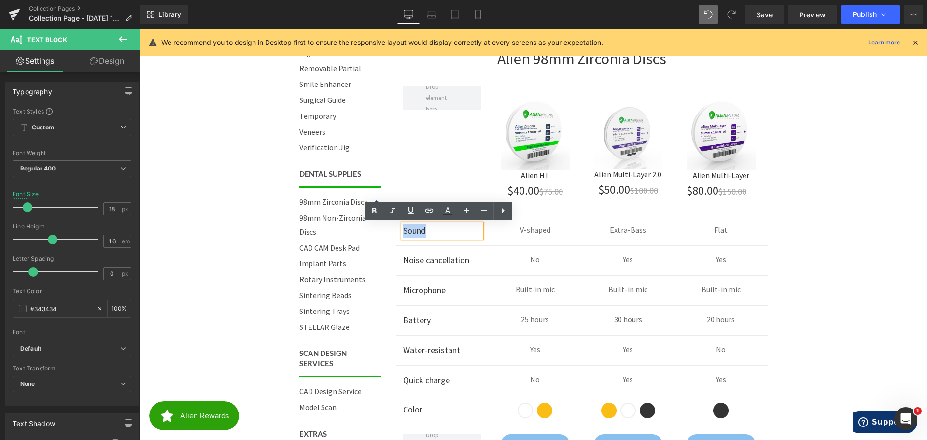
click at [405, 232] on p "Sound" at bounding box center [442, 231] width 79 height 14
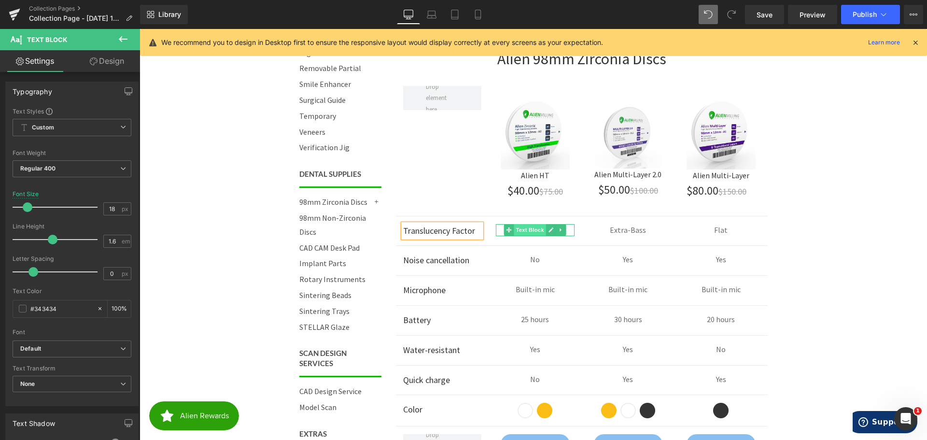
click at [531, 226] on span "Text Block" at bounding box center [530, 230] width 32 height 12
click at [531, 225] on span "Text Block" at bounding box center [530, 230] width 32 height 12
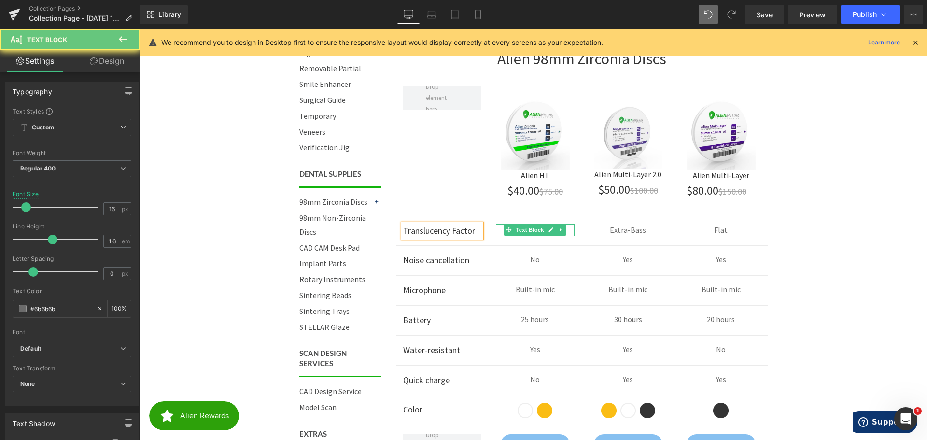
click at [564, 227] on p "V-shaped" at bounding box center [535, 230] width 79 height 13
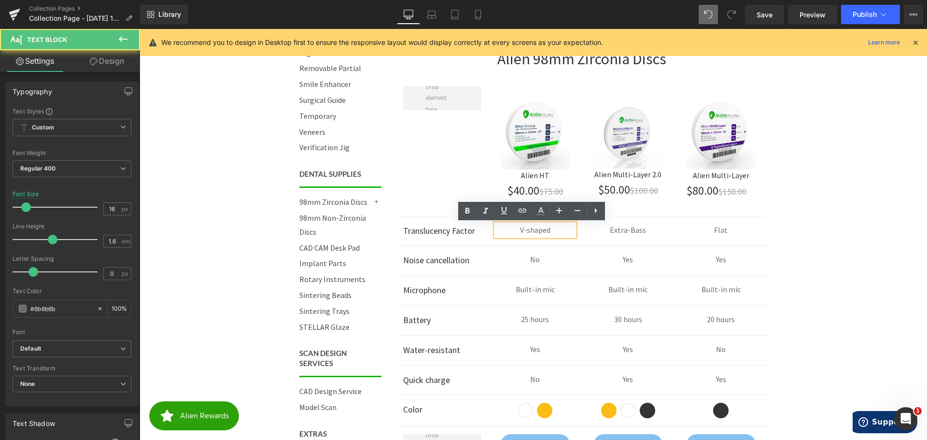
click at [564, 227] on p "V-shaped" at bounding box center [535, 230] width 79 height 13
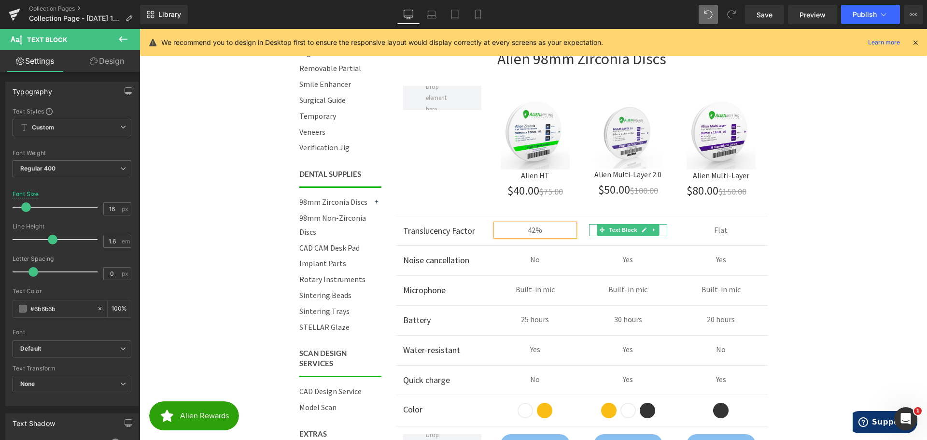
click at [659, 228] on p "Extra-Bass" at bounding box center [628, 230] width 79 height 13
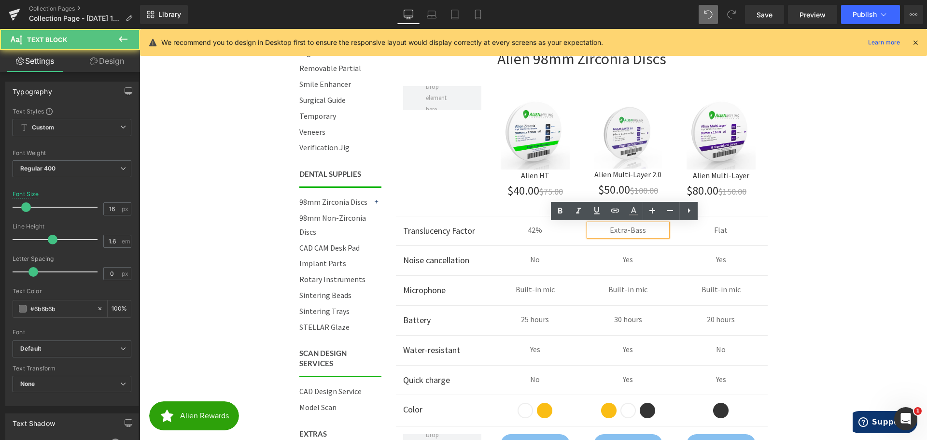
click at [659, 228] on p "Extra-Bass" at bounding box center [628, 230] width 79 height 13
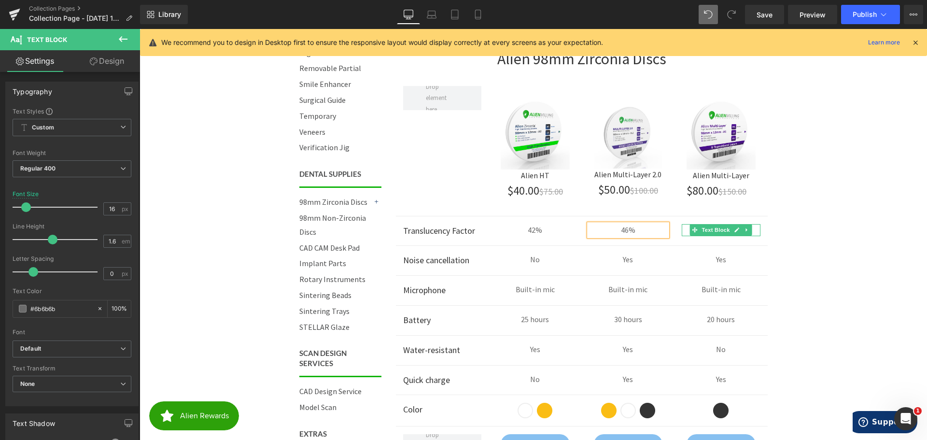
click at [752, 229] on p "Flat" at bounding box center [721, 230] width 79 height 13
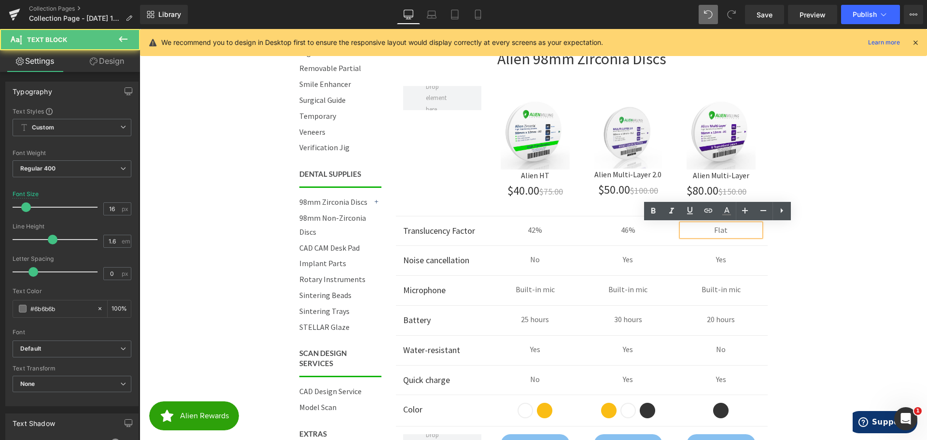
click at [752, 229] on p "Flat" at bounding box center [721, 230] width 79 height 13
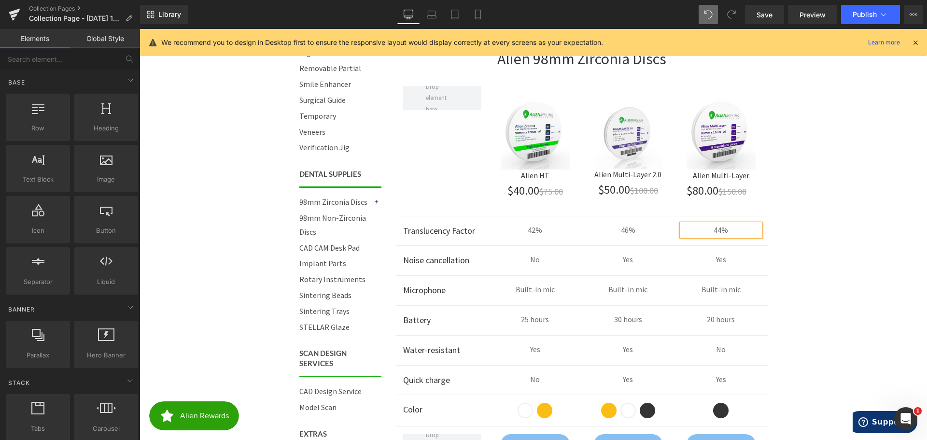
click at [832, 223] on body "Call 844-ZIRCONIA | Mon-Fri 8am-4:30pm PST Cart 0 | Log in | Sign up! Search Me…" at bounding box center [534, 157] width 788 height 1749
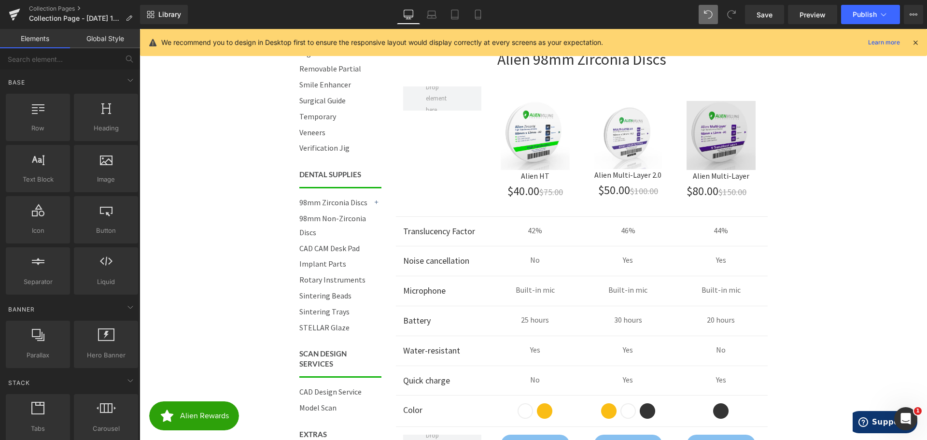
scroll to position [698, 0]
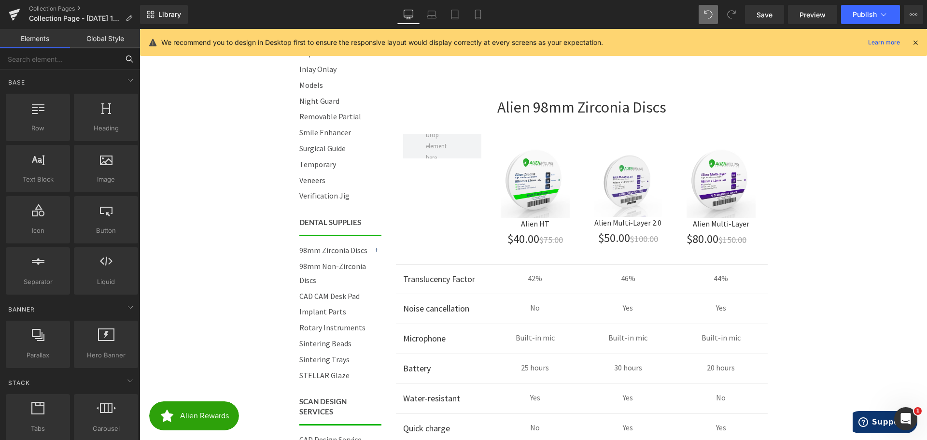
click at [70, 61] on input "text" at bounding box center [59, 58] width 119 height 21
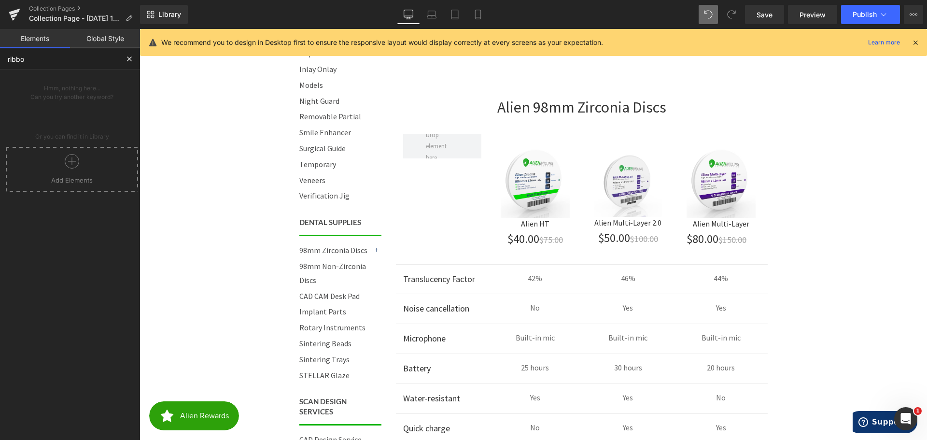
type input "ribbon"
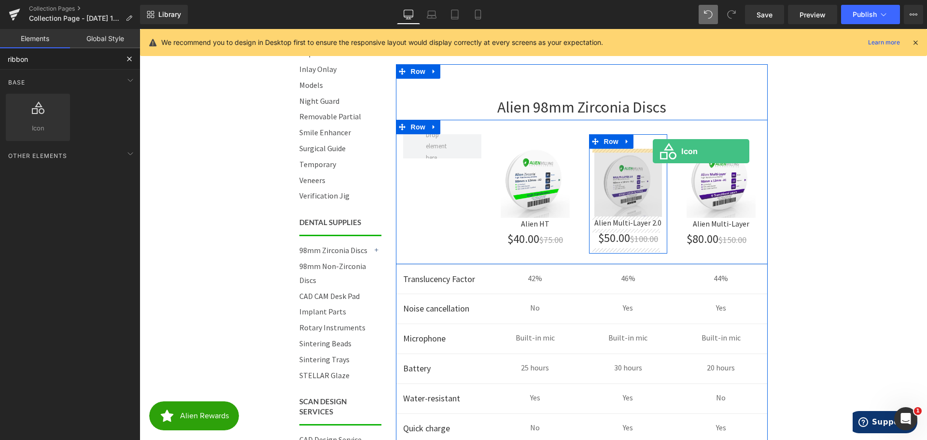
drag, startPoint x: 188, startPoint y: 147, endPoint x: 653, endPoint y: 151, distance: 464.7
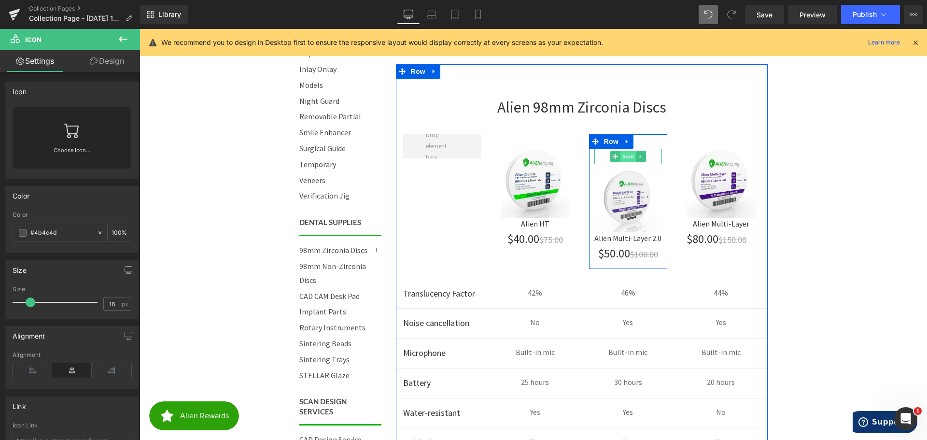
click at [627, 156] on span "Icon" at bounding box center [628, 157] width 15 height 12
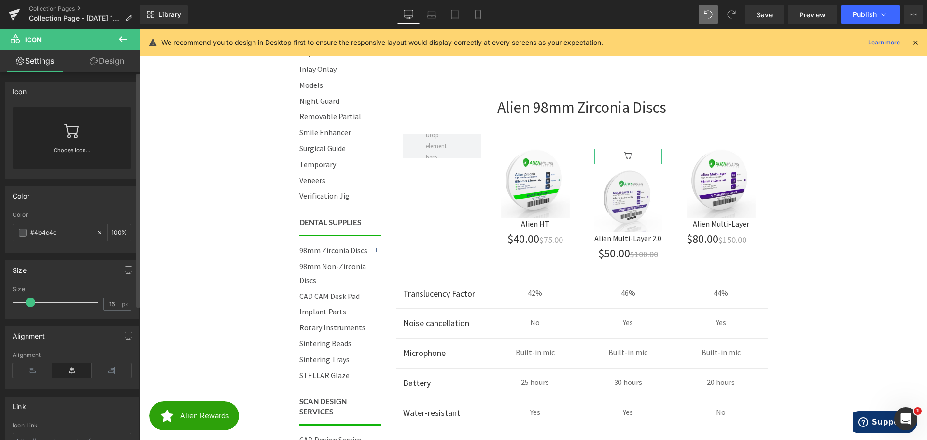
click at [64, 136] on icon at bounding box center [71, 130] width 15 height 15
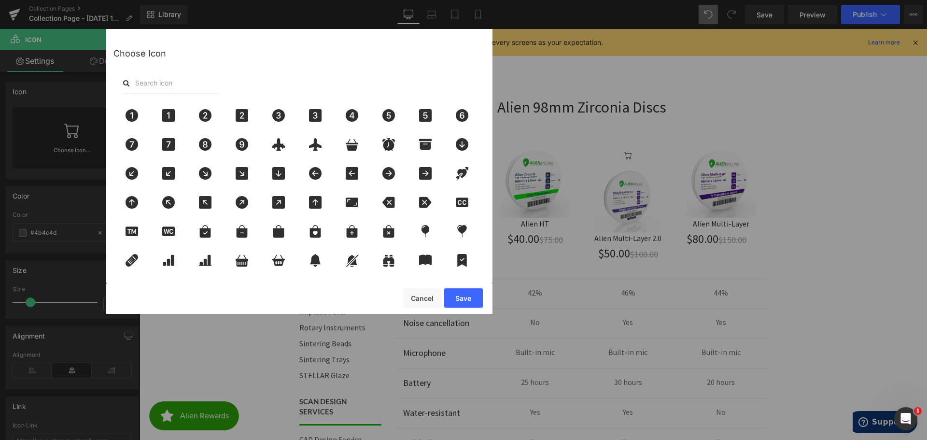
click at [182, 83] on input "text" at bounding box center [171, 82] width 97 height 21
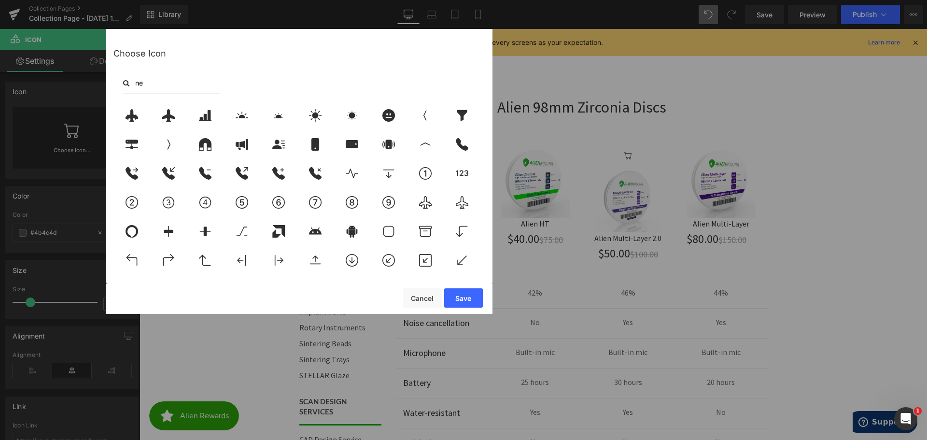
type input "new"
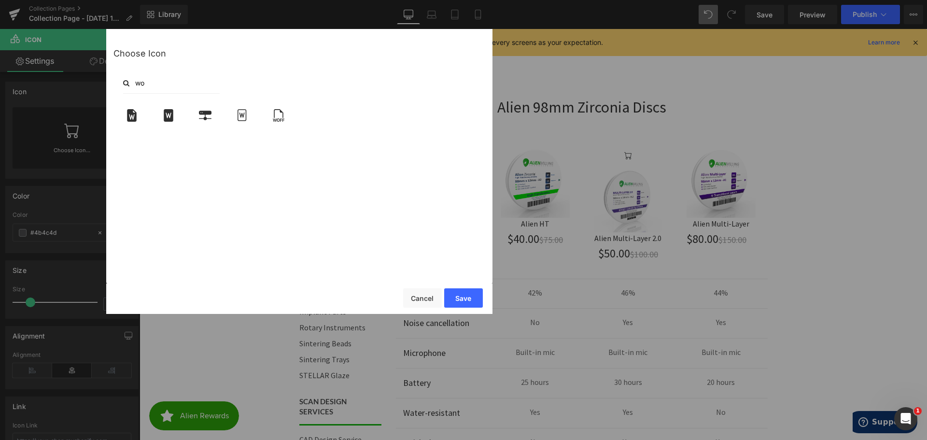
type input "w"
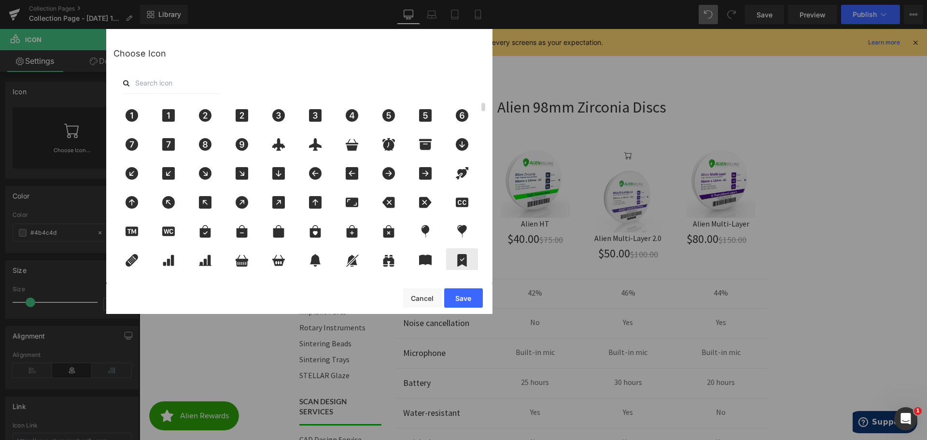
click at [466, 261] on icon at bounding box center [462, 260] width 10 height 13
click at [471, 298] on button "Save" at bounding box center [463, 297] width 39 height 19
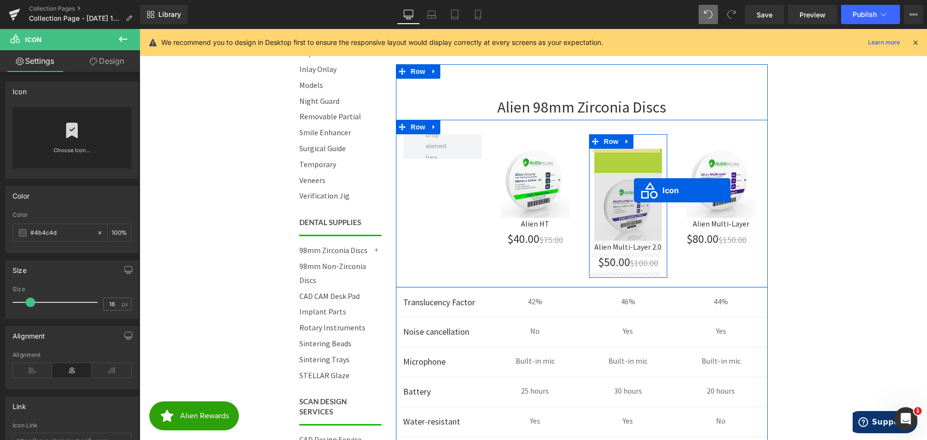
drag, startPoint x: 611, startPoint y: 156, endPoint x: 634, endPoint y: 190, distance: 41.3
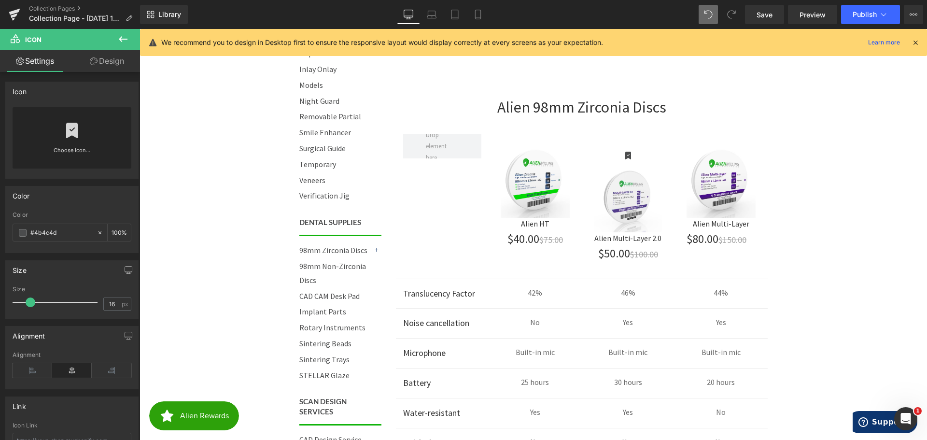
click at [816, 162] on body "Call 844-ZIRCONIA | Mon-Fri 8am-4:30pm PST Cart 0 | Log in | Sign up! Search Me…" at bounding box center [534, 205] width 788 height 1749
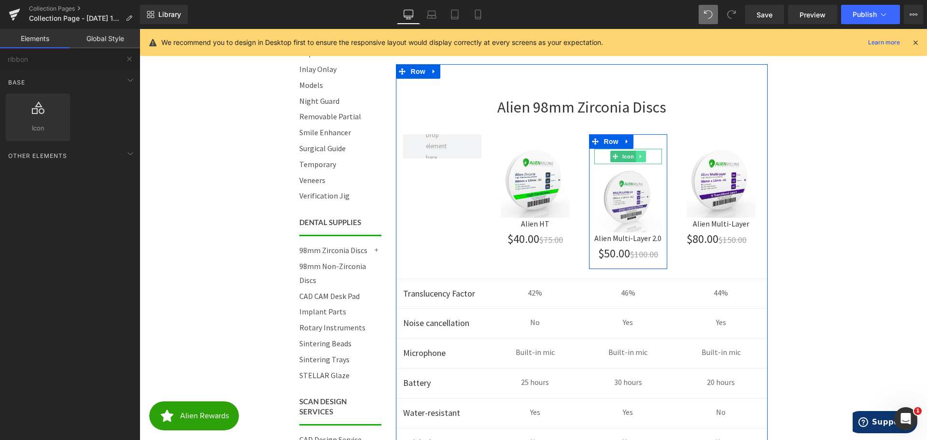
click at [639, 156] on icon at bounding box center [641, 157] width 5 height 6
click at [644, 156] on icon at bounding box center [645, 156] width 5 height 5
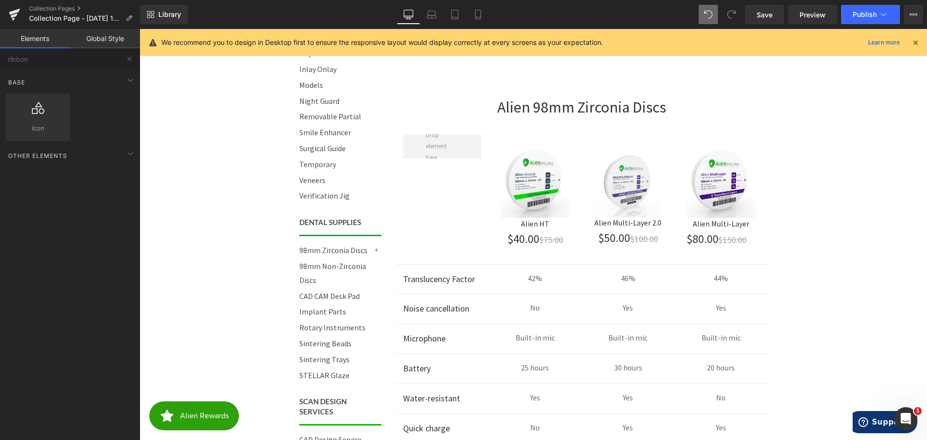
click at [871, 185] on body "Call 844-ZIRCONIA | Mon-Fri 8am-4:30pm PST Cart 0 | Log in | Sign up! Search Me…" at bounding box center [534, 205] width 788 height 1749
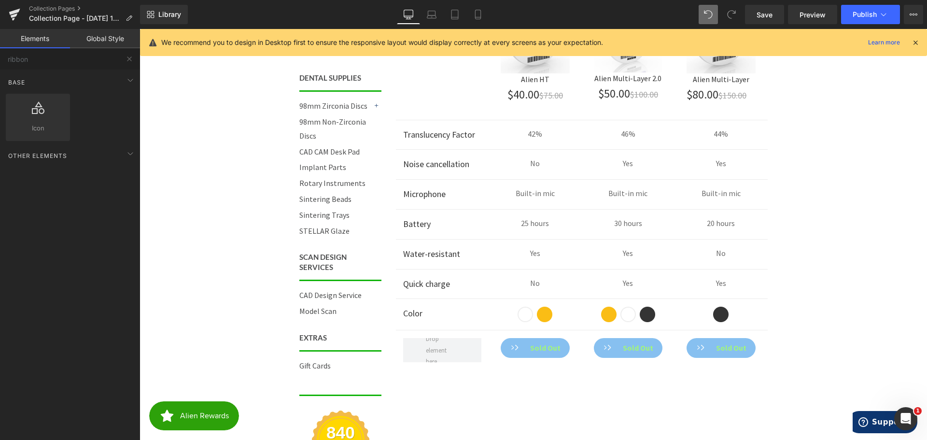
scroll to position [843, 0]
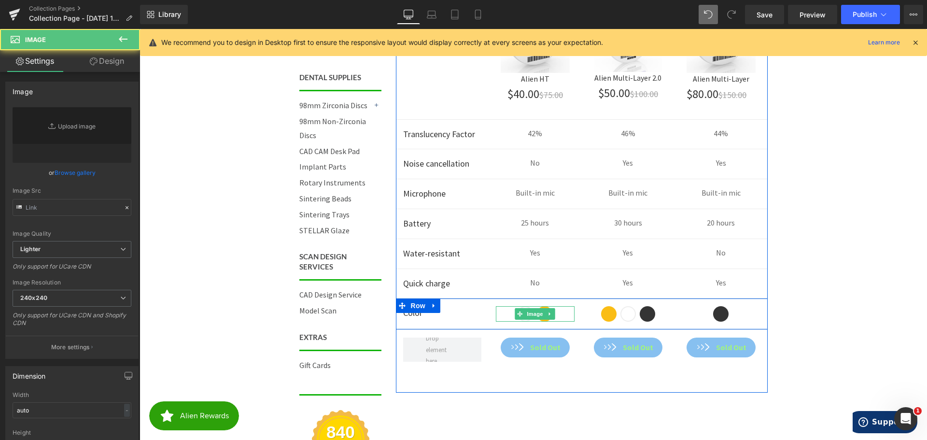
click at [558, 311] on div at bounding box center [535, 313] width 79 height 15
type input "https://ucarecdn.com/c04ac571-844d-4f15-8378-440c13ebf043/-/format/auto/-/previ…"
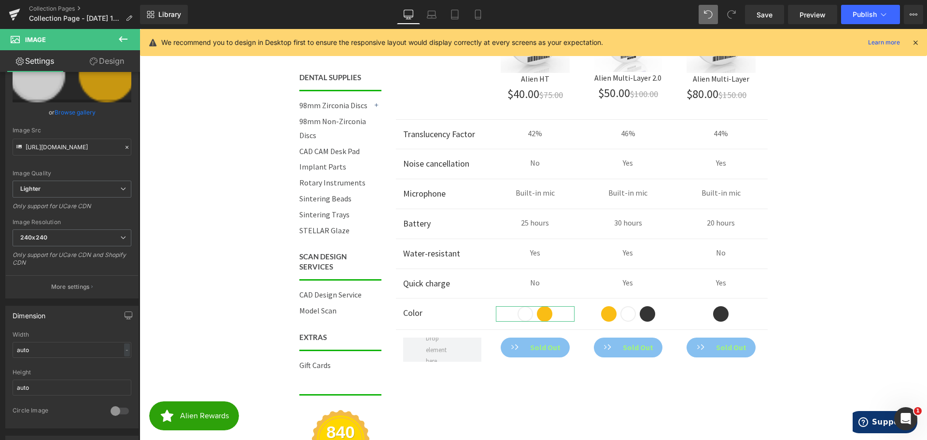
scroll to position [0, 0]
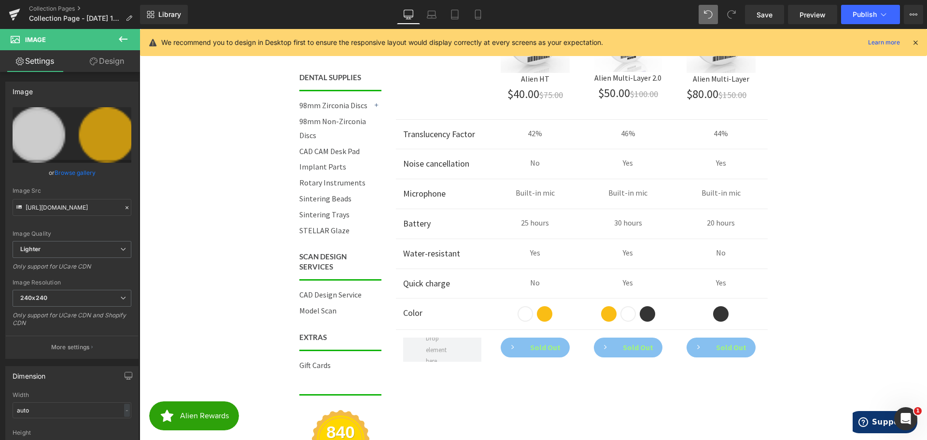
click at [852, 305] on body "Call 844-ZIRCONIA | Mon-Fri 8am-4:30pm PST Cart 0 | Log in | Sign up! Search Me…" at bounding box center [534, 60] width 788 height 1749
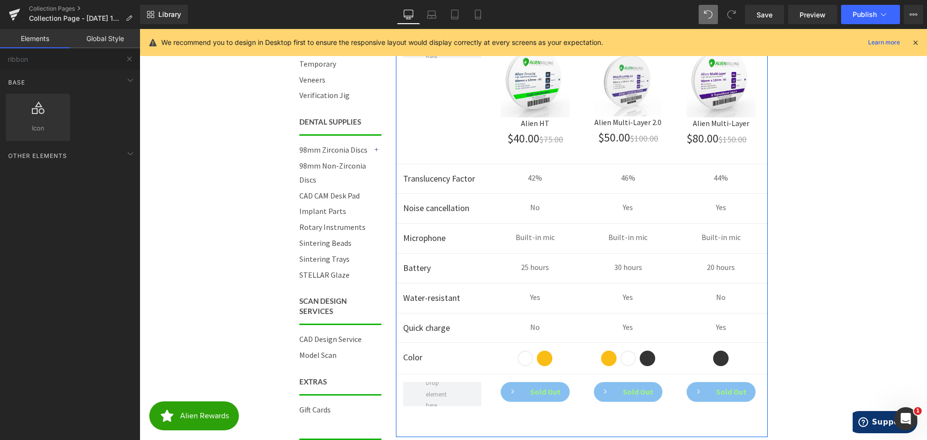
scroll to position [843, 0]
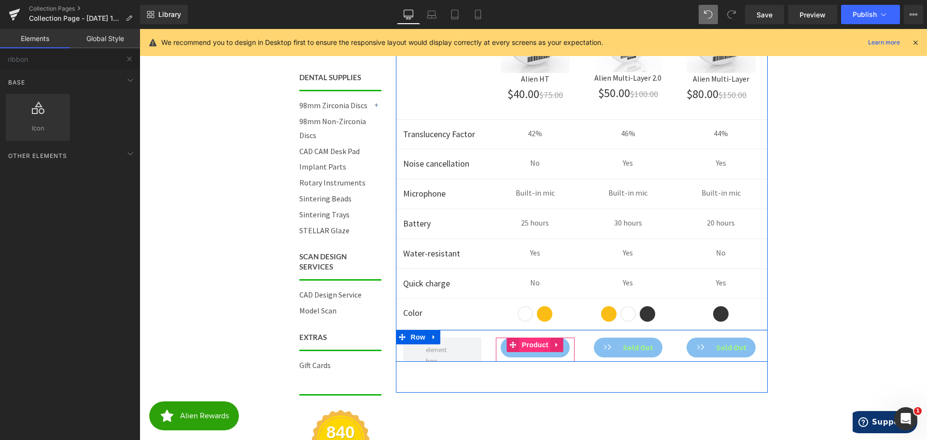
click at [537, 346] on span "Product" at bounding box center [535, 345] width 31 height 14
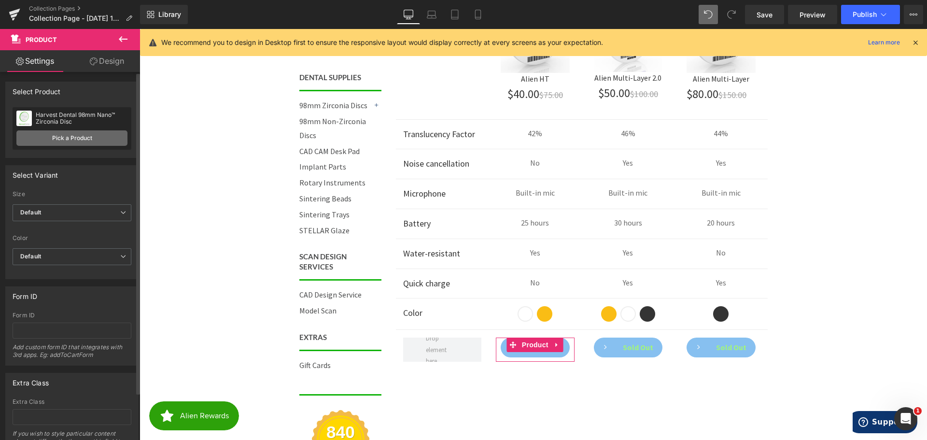
click at [79, 139] on link "Pick a Product" at bounding box center [71, 137] width 111 height 15
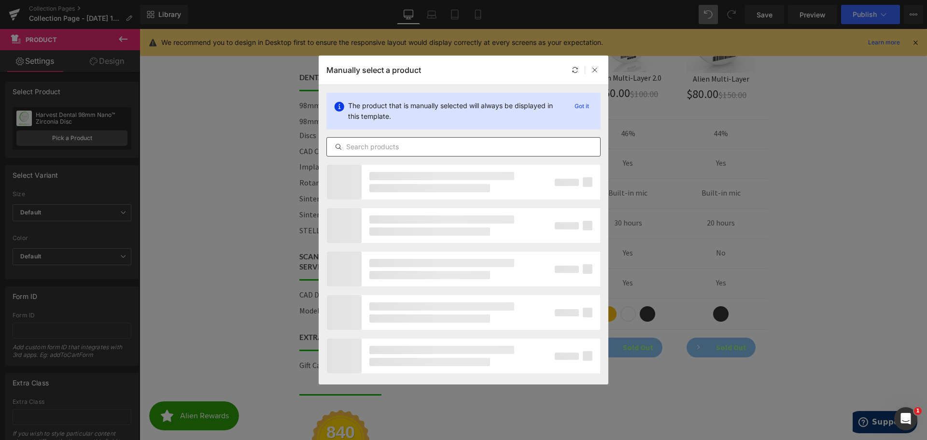
click at [400, 152] on input "text" at bounding box center [463, 147] width 273 height 12
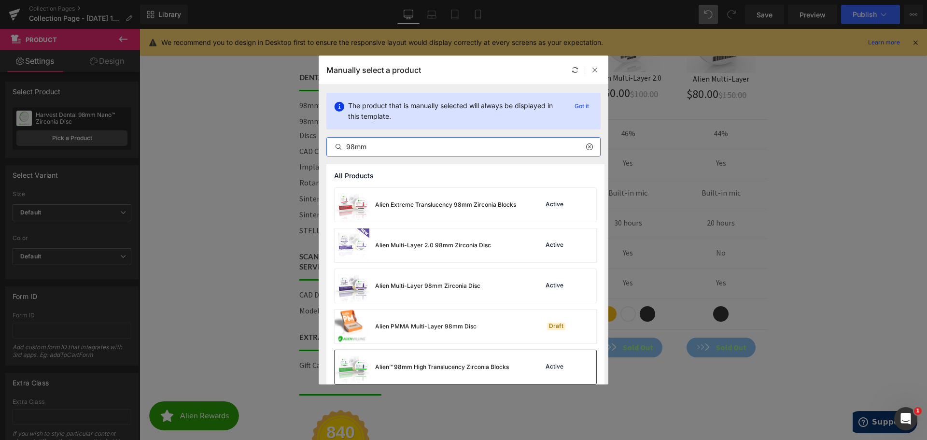
type input "98mm"
click at [428, 361] on div "Alien™ 98mm High Translucency Zirconia Blocks" at bounding box center [422, 367] width 174 height 34
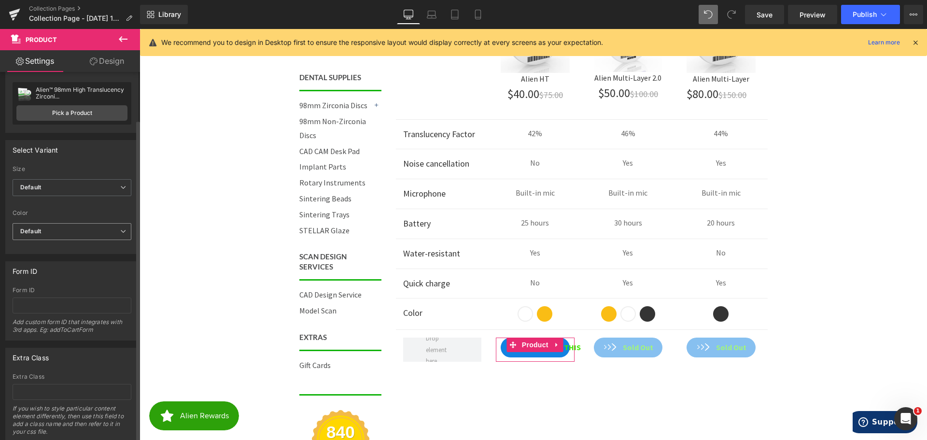
scroll to position [0, 0]
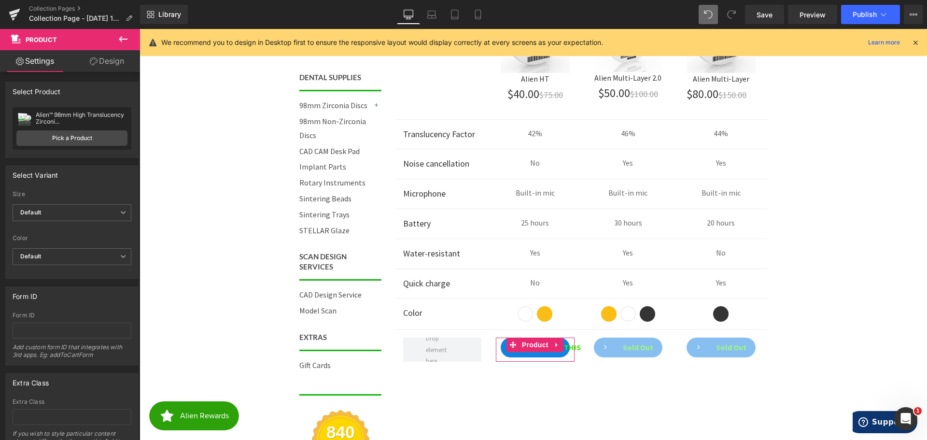
click at [100, 64] on link "Design" at bounding box center [107, 61] width 70 height 22
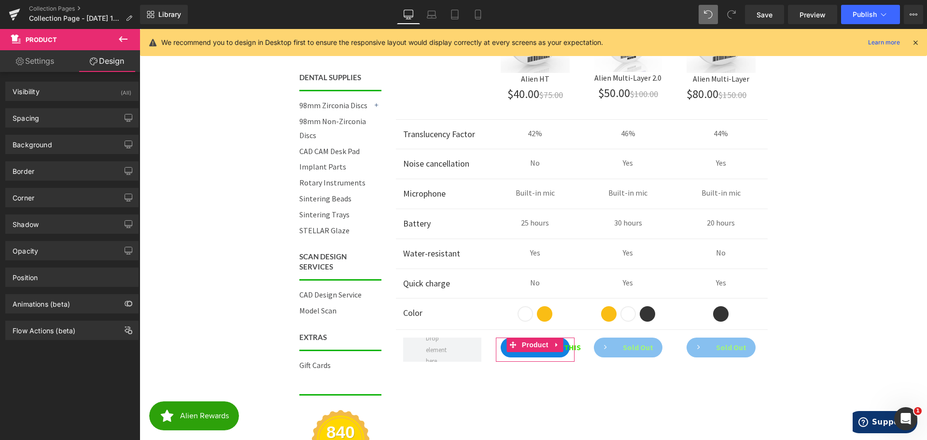
click at [23, 65] on link "Settings" at bounding box center [35, 61] width 70 height 22
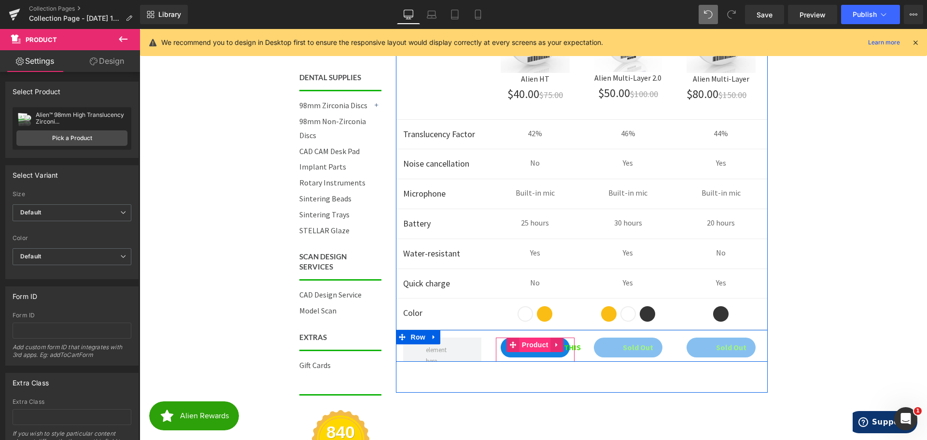
click at [538, 344] on span "Product" at bounding box center [535, 345] width 31 height 14
click at [555, 344] on icon at bounding box center [557, 344] width 7 height 7
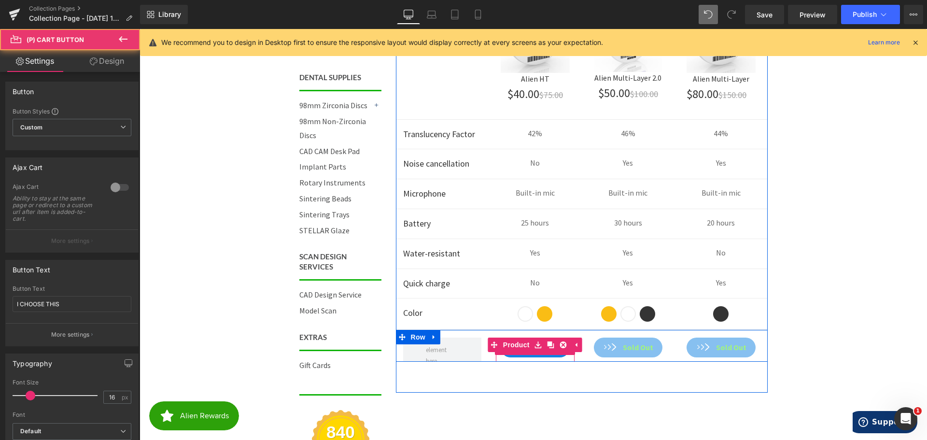
click at [542, 357] on button "I CHOOSE THIS" at bounding box center [535, 348] width 69 height 20
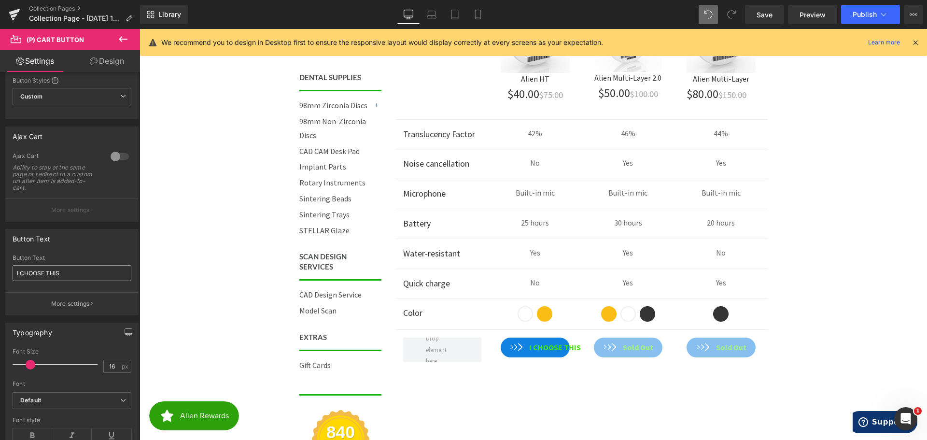
scroll to position [48, 0]
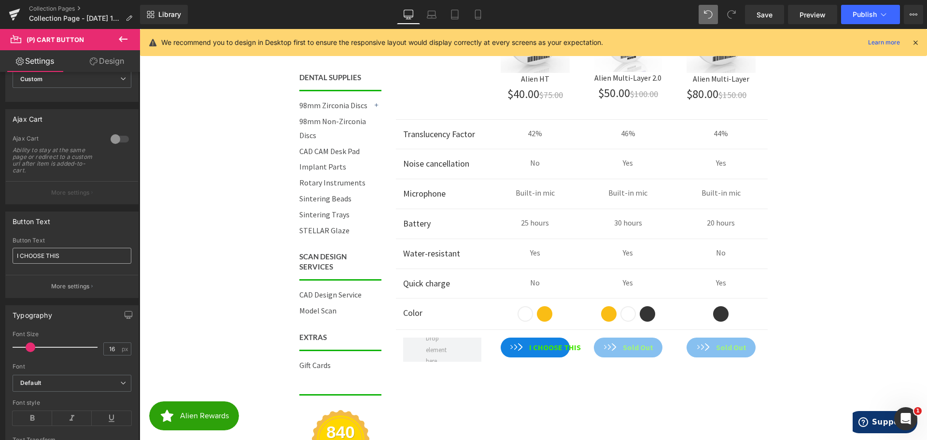
click at [62, 253] on input "I CHOOSE THIS" at bounding box center [72, 256] width 119 height 16
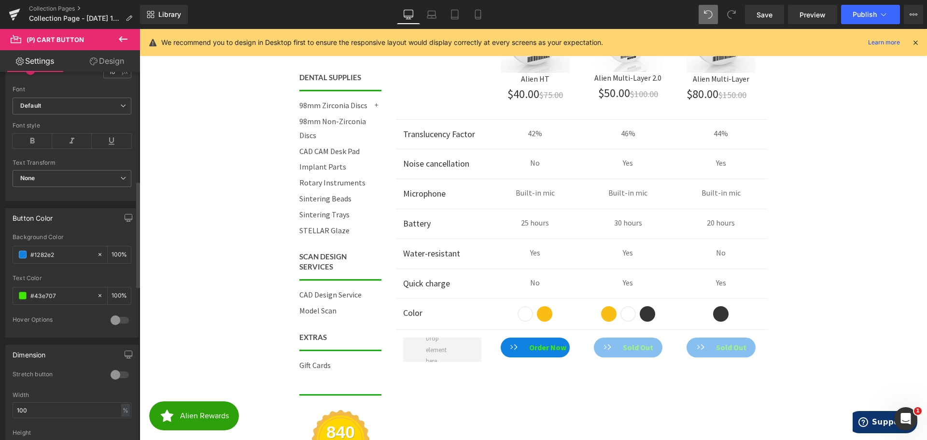
scroll to position [386, 0]
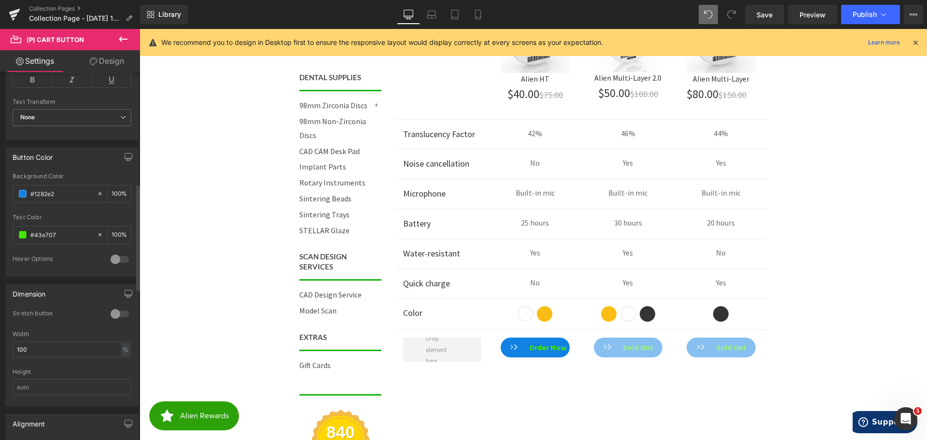
type input "Order Now"
click at [118, 258] on div at bounding box center [119, 259] width 23 height 15
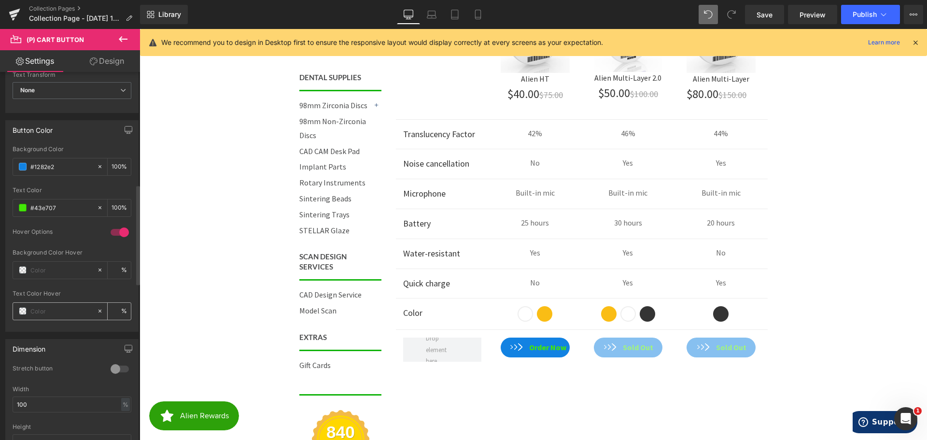
scroll to position [435, 0]
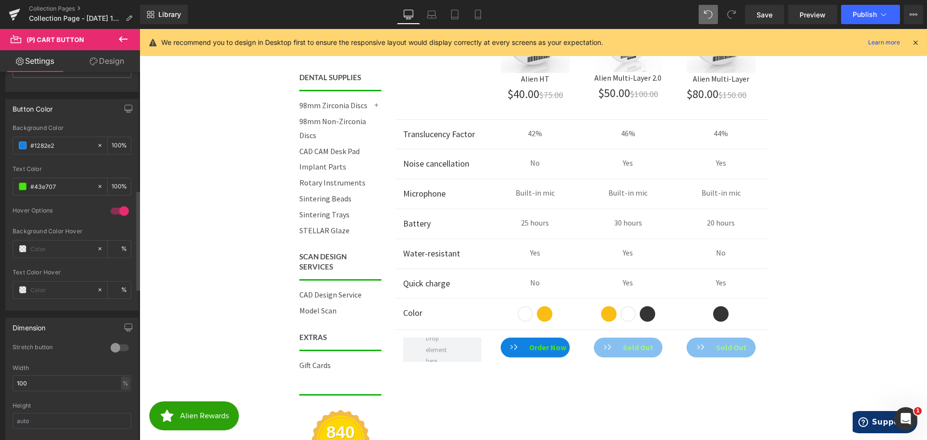
click at [117, 349] on div at bounding box center [119, 347] width 23 height 15
click at [113, 346] on div at bounding box center [119, 347] width 23 height 15
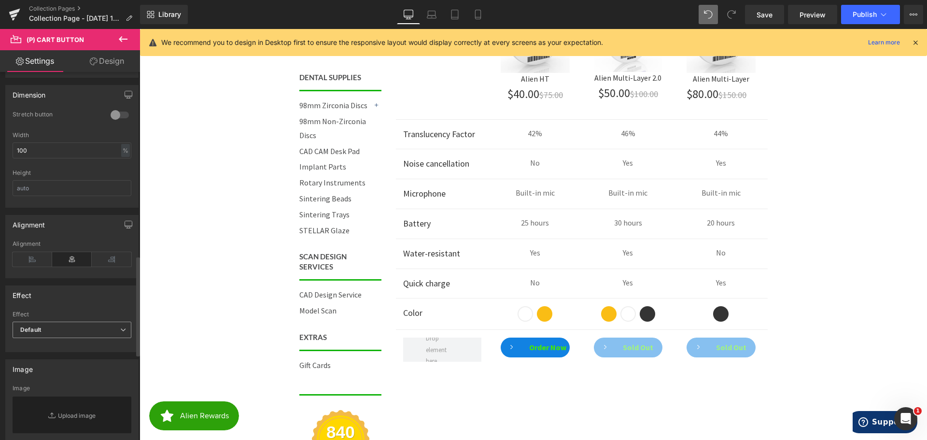
scroll to position [676, 0]
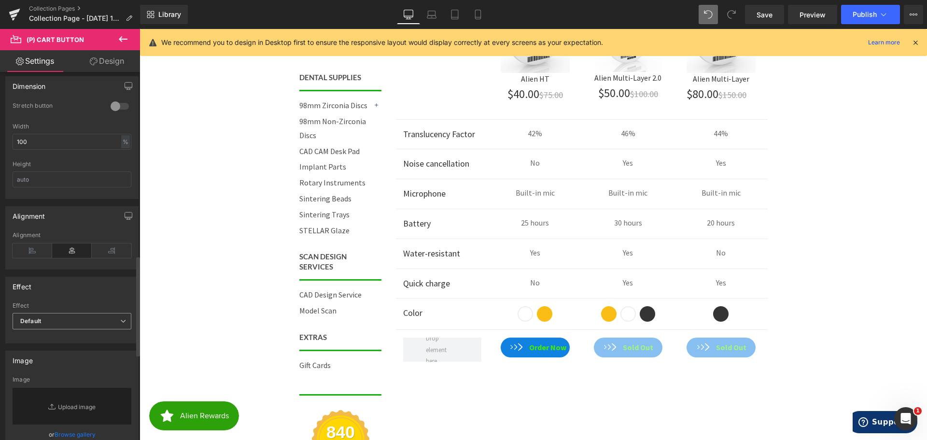
click at [68, 323] on span "Default" at bounding box center [72, 321] width 119 height 17
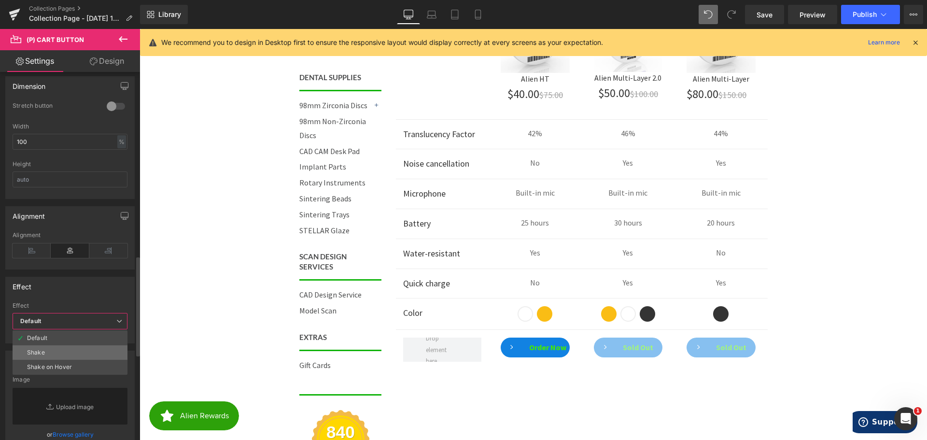
click at [57, 353] on li "Shake" at bounding box center [70, 352] width 115 height 14
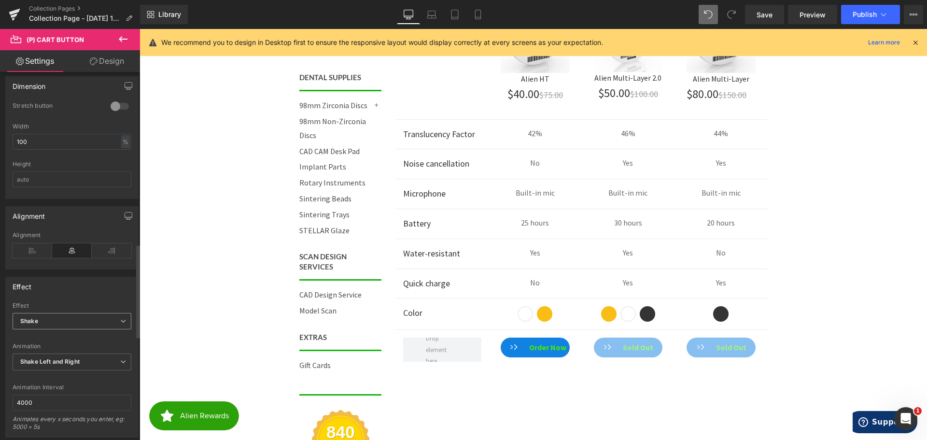
click at [59, 318] on span "Shake" at bounding box center [72, 321] width 119 height 17
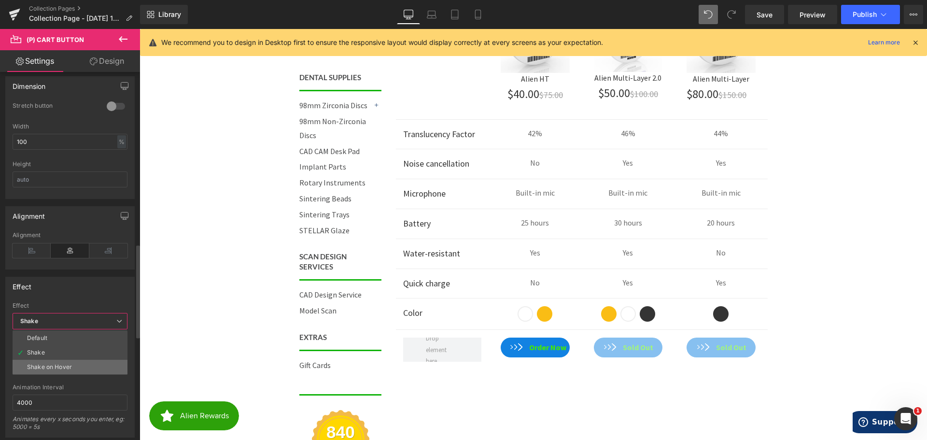
click at [68, 365] on div "Shake on Hover" at bounding box center [49, 367] width 45 height 7
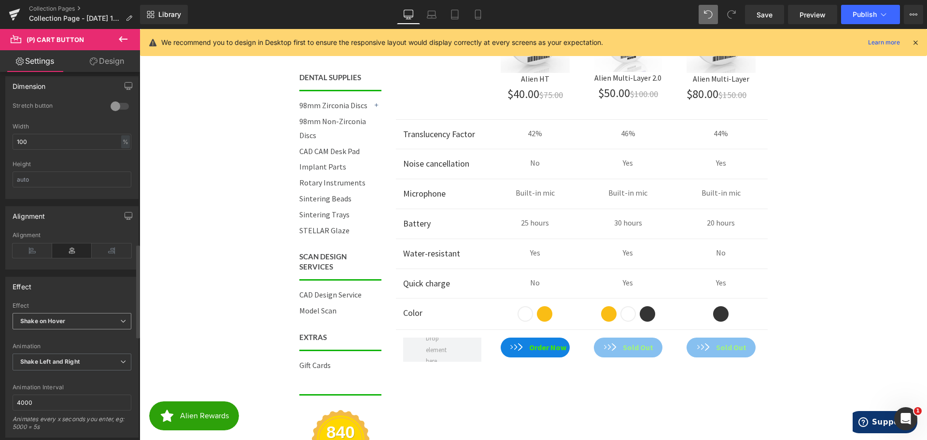
click at [57, 317] on b "Shake on Hover" at bounding box center [42, 320] width 45 height 7
click at [58, 334] on li "Default" at bounding box center [70, 338] width 115 height 14
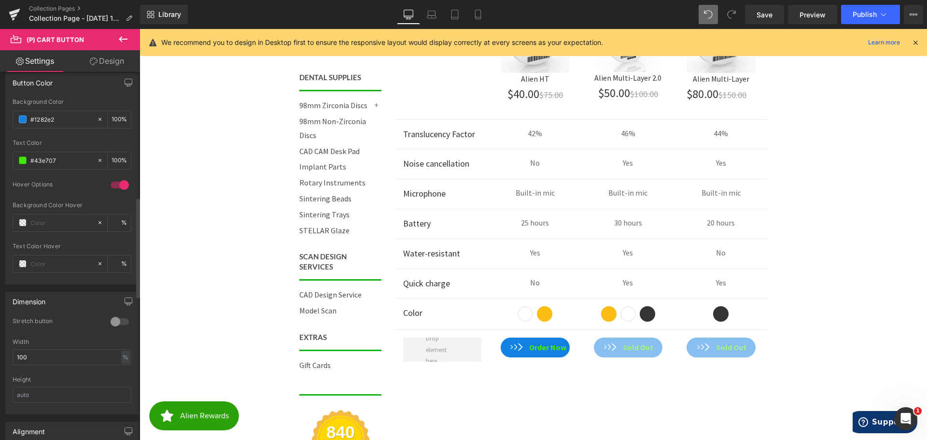
scroll to position [412, 0]
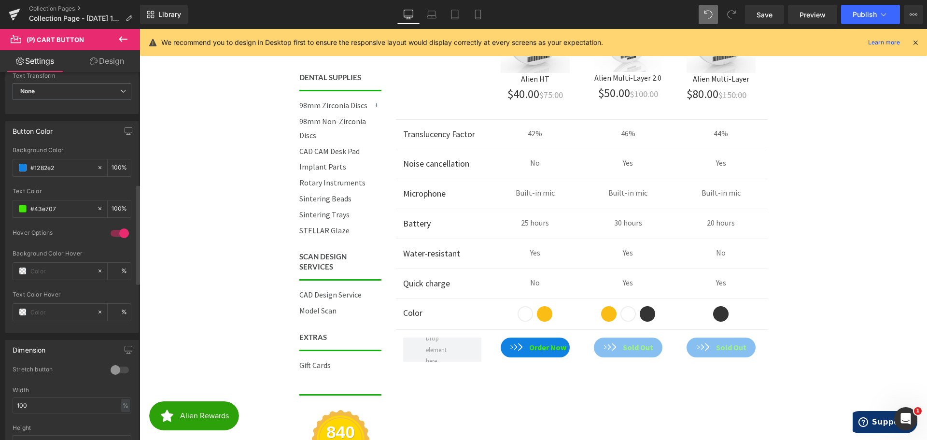
click at [109, 236] on div at bounding box center [119, 233] width 23 height 15
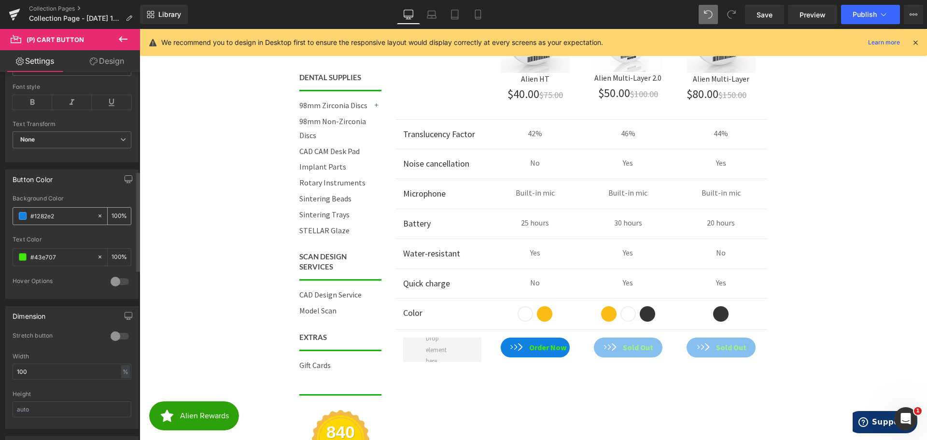
click at [23, 216] on span at bounding box center [23, 216] width 8 height 8
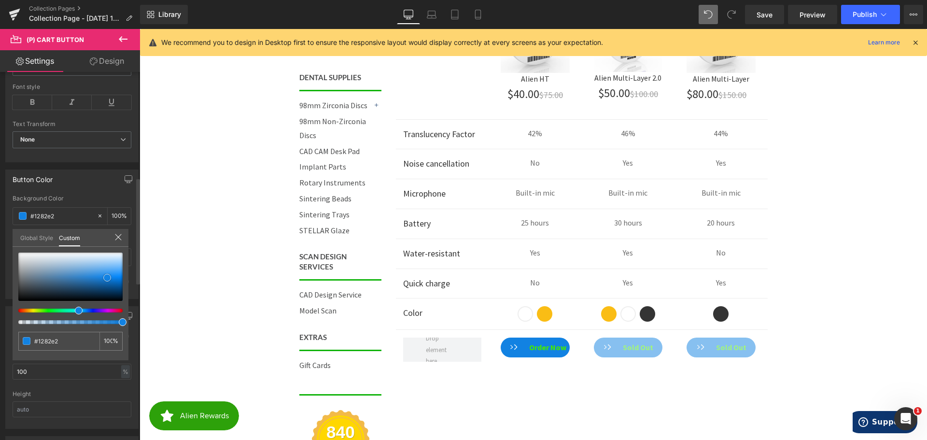
type input "#0c3d68"
type input "#0b3b64"
type input "#093052"
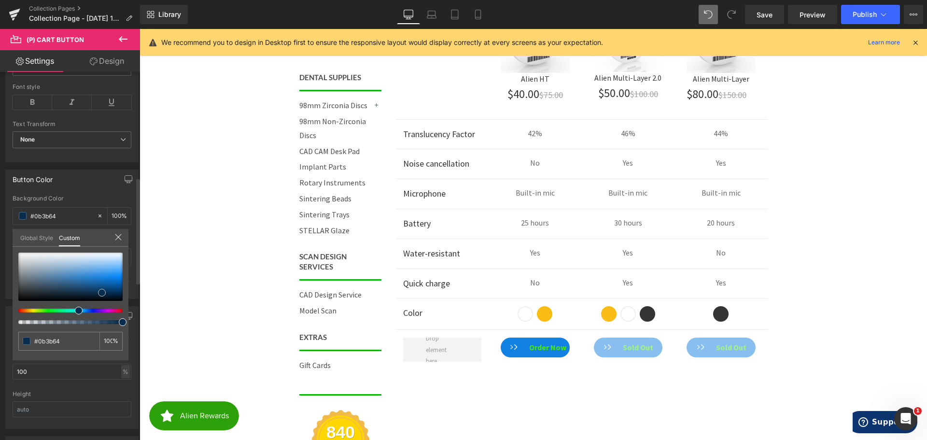
type input "#093052"
type input "#082d4e"
type input "#062d4f"
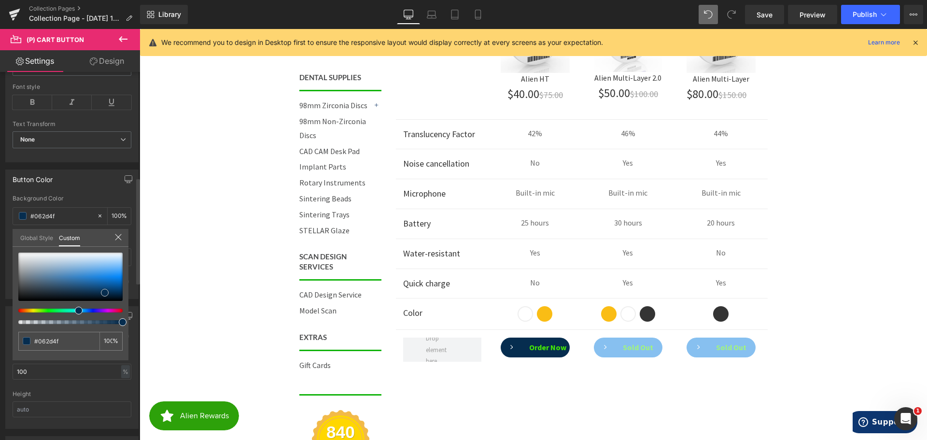
type input "#063055"
type input "#073359"
drag, startPoint x: 100, startPoint y: 290, endPoint x: 106, endPoint y: 291, distance: 5.9
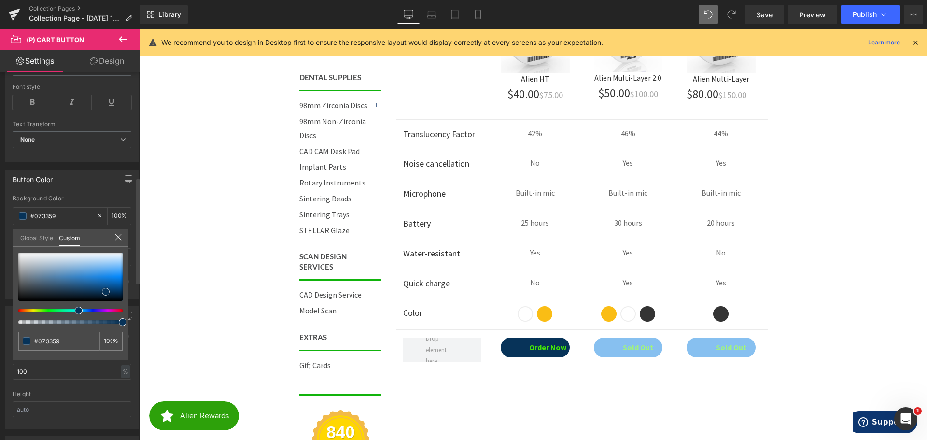
click at [106, 291] on div at bounding box center [70, 277] width 104 height 48
type input "#07355e"
type input "#083862"
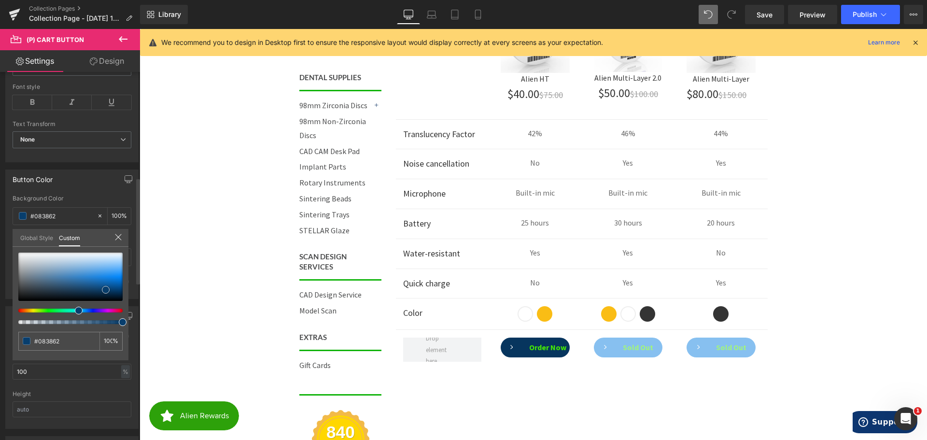
type input "#083e6d"
click at [105, 287] on span at bounding box center [106, 290] width 8 height 8
type input "#093d6b"
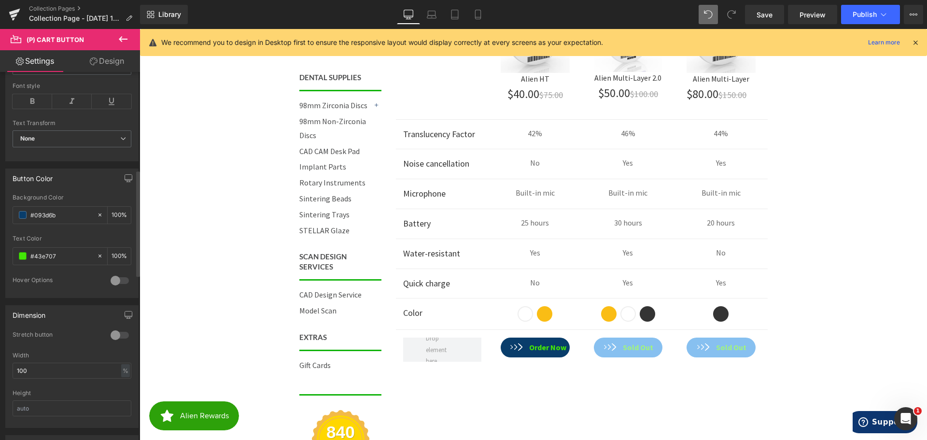
scroll to position [435, 0]
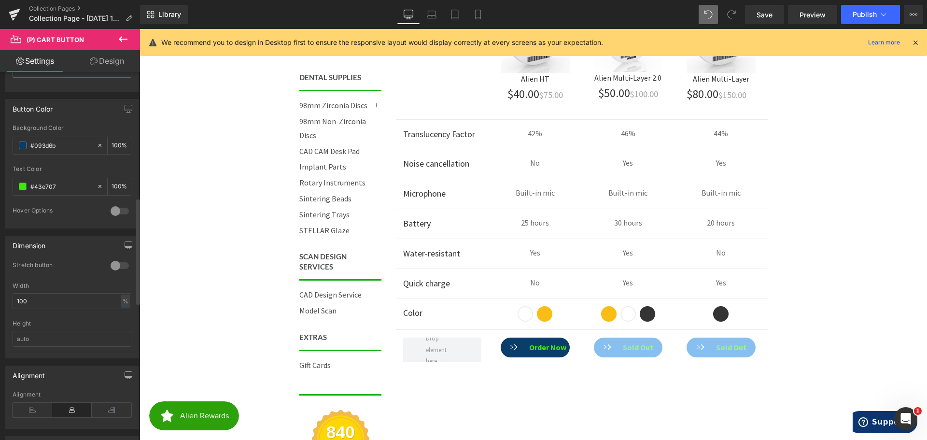
click at [112, 268] on div at bounding box center [119, 265] width 23 height 15
click at [117, 267] on div at bounding box center [119, 265] width 23 height 15
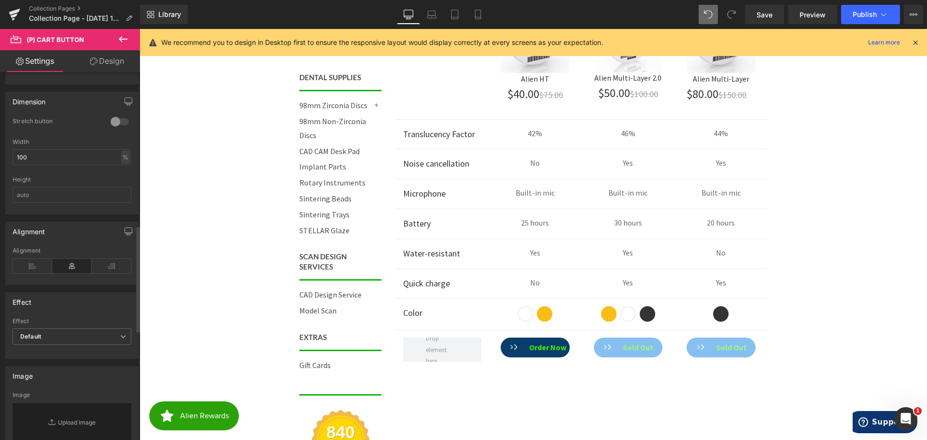
scroll to position [580, 0]
click at [36, 267] on icon at bounding box center [33, 265] width 40 height 14
click at [112, 269] on icon at bounding box center [112, 265] width 40 height 14
click at [84, 263] on icon at bounding box center [72, 265] width 40 height 14
click at [40, 263] on icon at bounding box center [33, 265] width 40 height 14
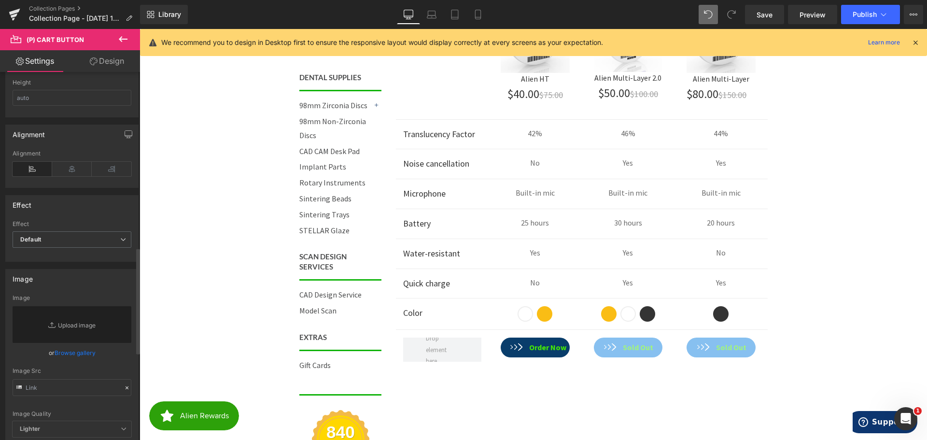
scroll to position [676, 0]
click at [60, 231] on span "Default" at bounding box center [72, 239] width 119 height 17
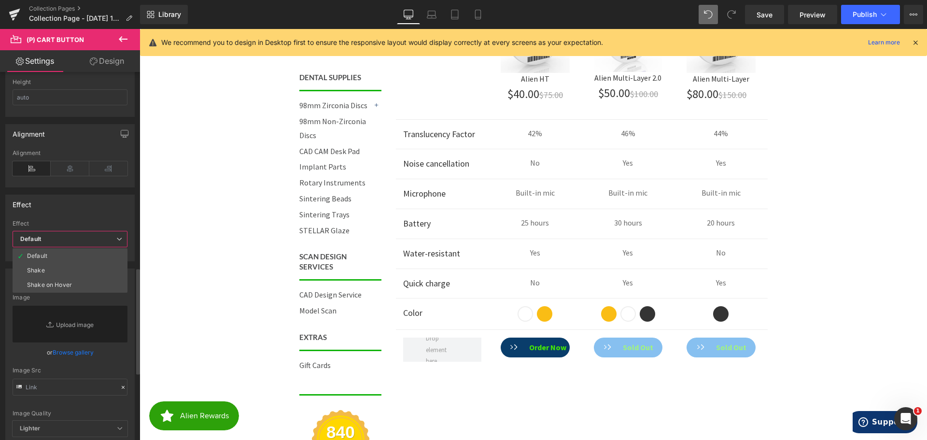
click at [60, 234] on span "Default" at bounding box center [70, 239] width 115 height 17
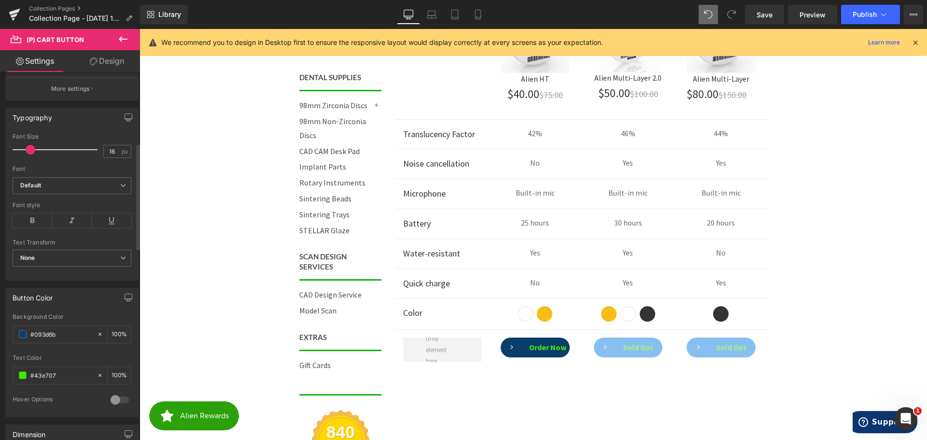
scroll to position [234, 0]
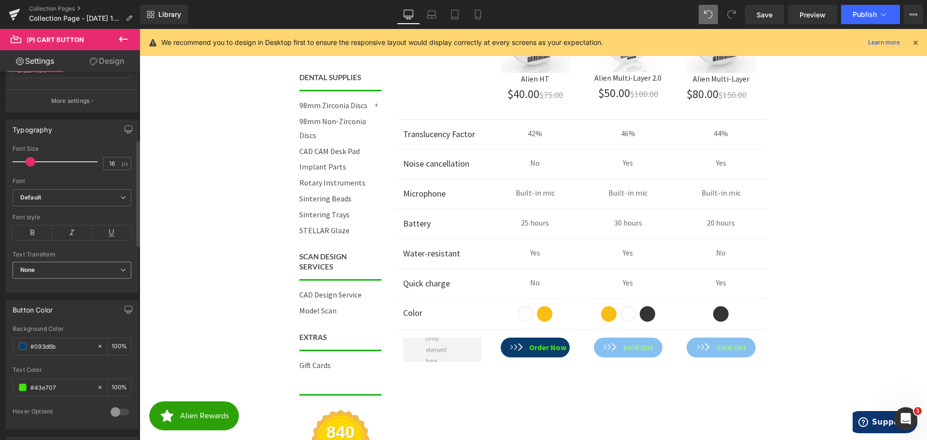
click at [51, 267] on span "None" at bounding box center [72, 270] width 119 height 17
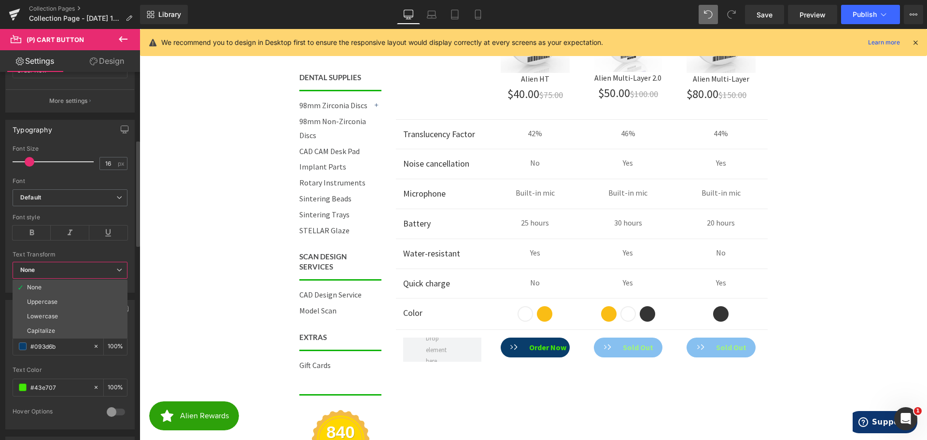
click at [52, 267] on span "None" at bounding box center [70, 270] width 115 height 17
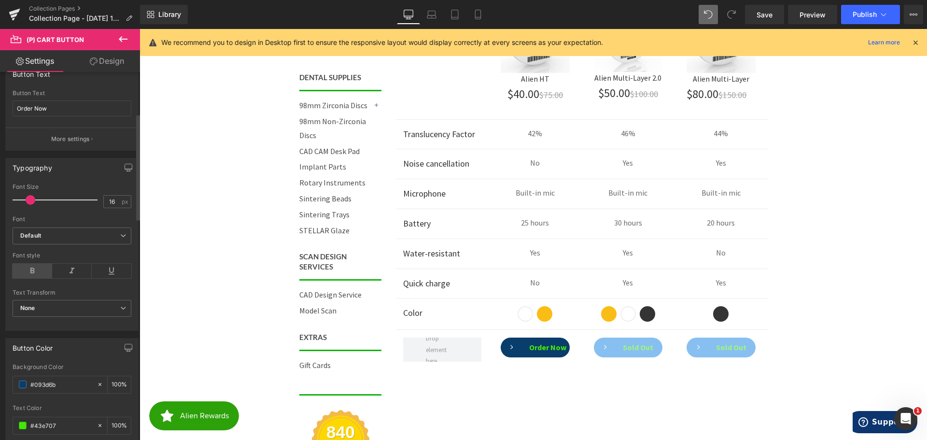
scroll to position [137, 0]
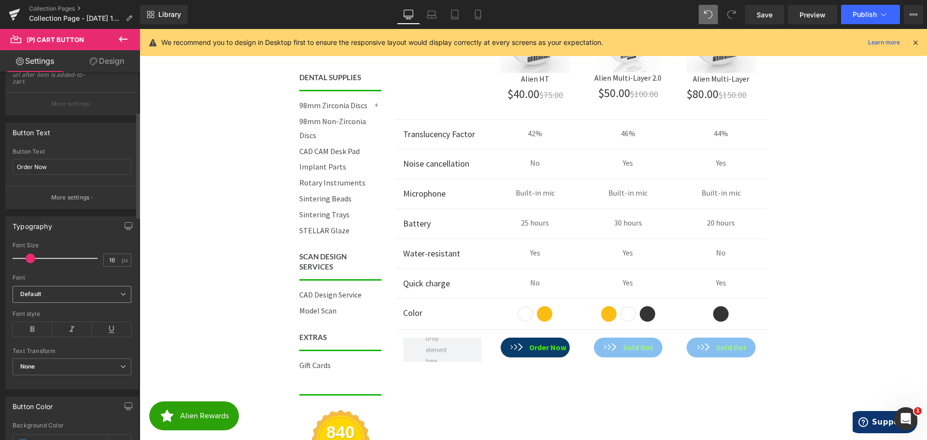
click at [50, 289] on span "Default" at bounding box center [72, 294] width 119 height 17
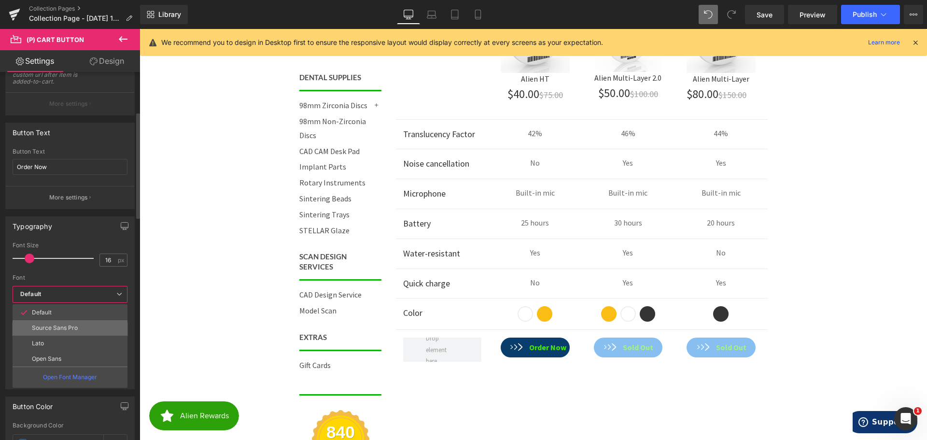
click at [60, 327] on p "Source Sans Pro" at bounding box center [55, 328] width 46 height 7
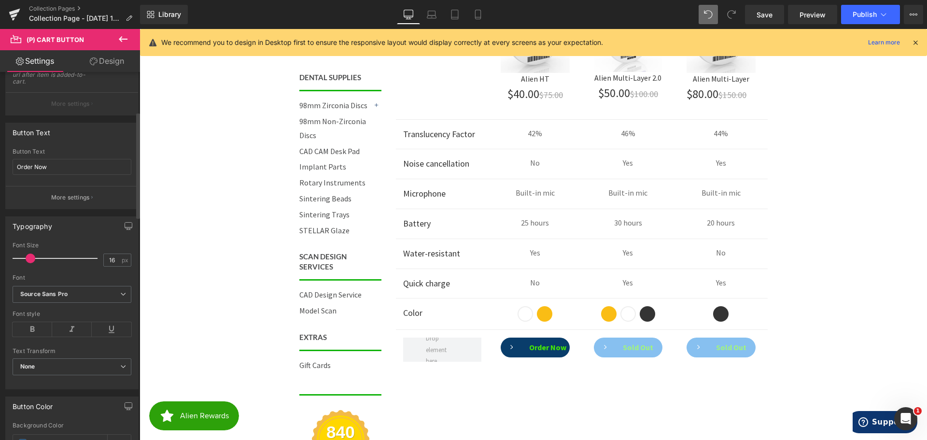
click at [63, 277] on div "Font" at bounding box center [72, 277] width 119 height 7
click at [61, 291] on icon "Source Sans Pro" at bounding box center [43, 294] width 47 height 8
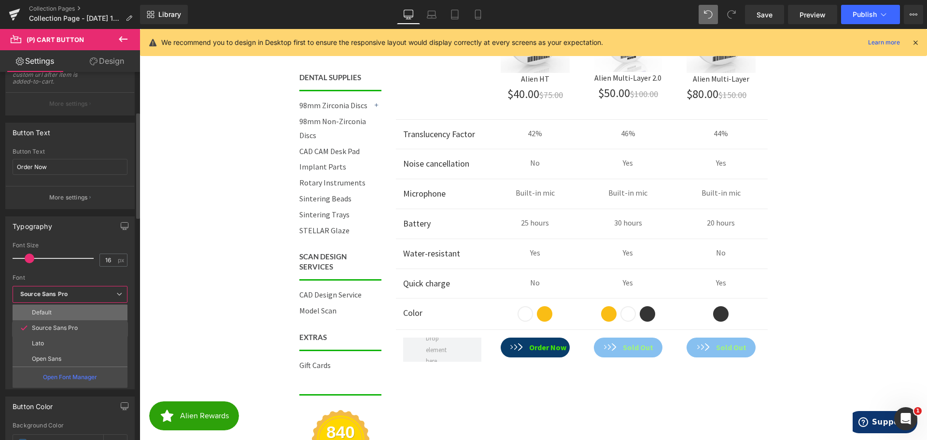
click at [55, 311] on li "Default" at bounding box center [70, 312] width 115 height 15
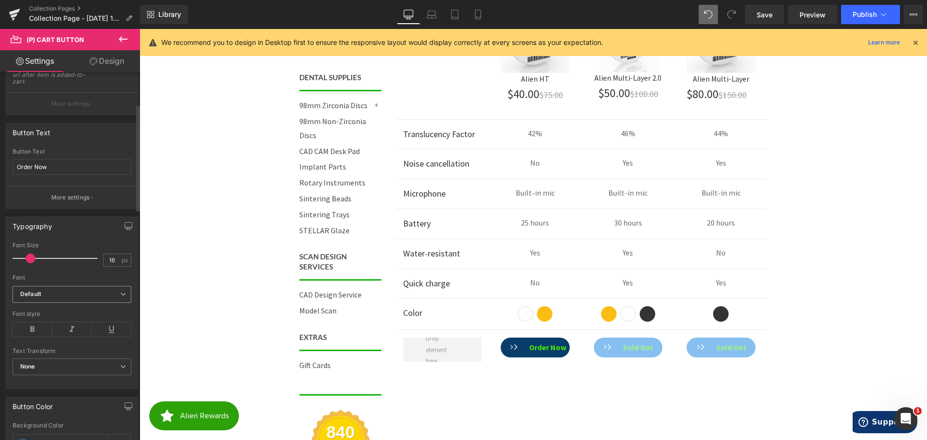
scroll to position [41, 0]
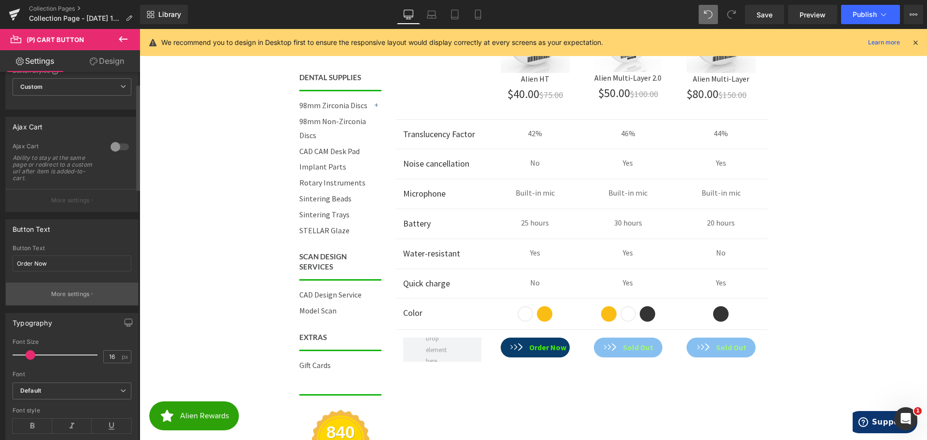
click at [66, 294] on p "More settings" at bounding box center [70, 294] width 39 height 9
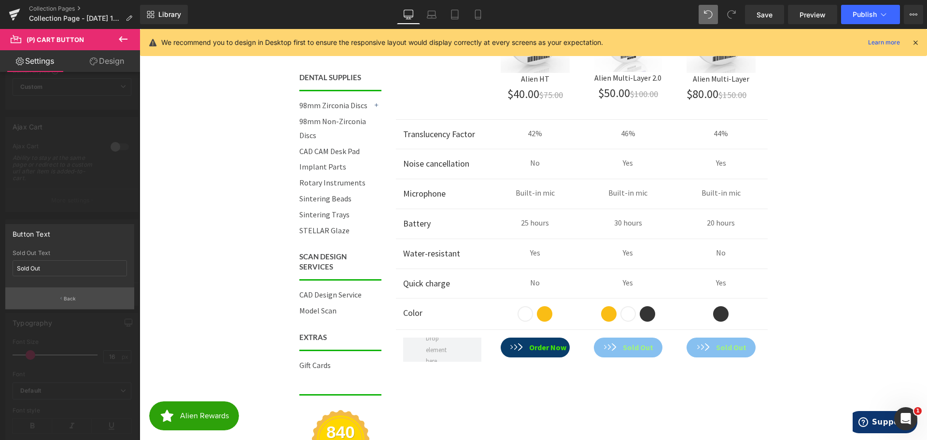
click at [67, 293] on button "Back" at bounding box center [69, 298] width 129 height 22
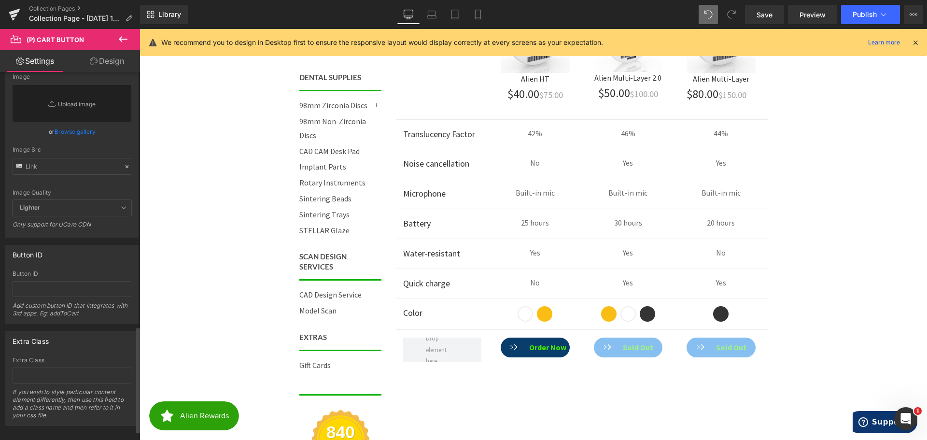
scroll to position [910, 0]
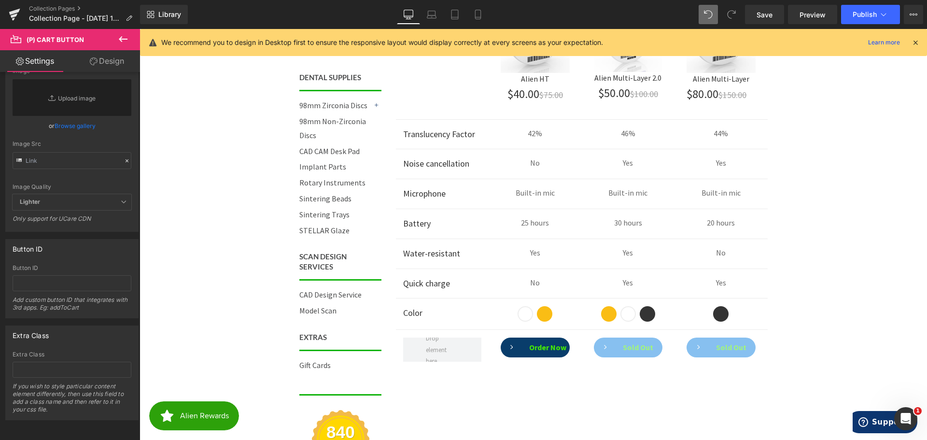
click at [511, 347] on body "Call 844-ZIRCONIA | Mon-Fri 8am-4:30pm PST Cart 0 | Log in | Sign up! Search Me…" at bounding box center [534, 60] width 788 height 1749
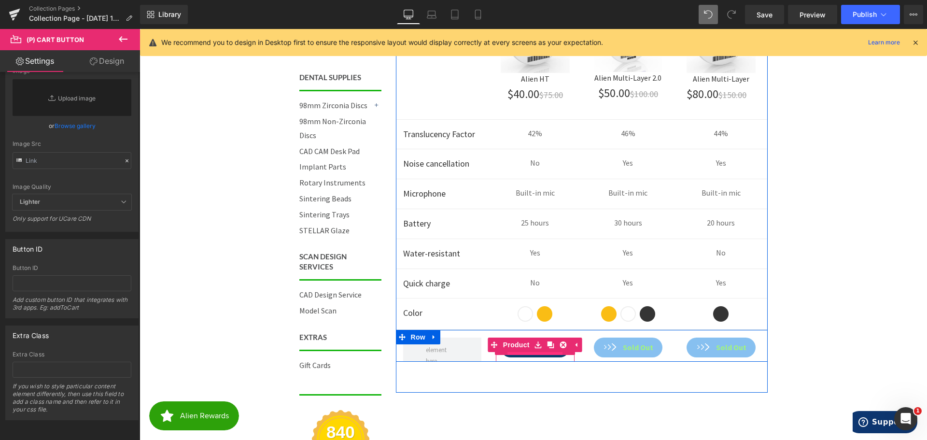
click at [513, 354] on span "(P) Cart Button" at bounding box center [535, 348] width 55 height 14
click at [574, 347] on icon at bounding box center [576, 344] width 7 height 7
click at [512, 346] on icon at bounding box center [513, 344] width 7 height 7
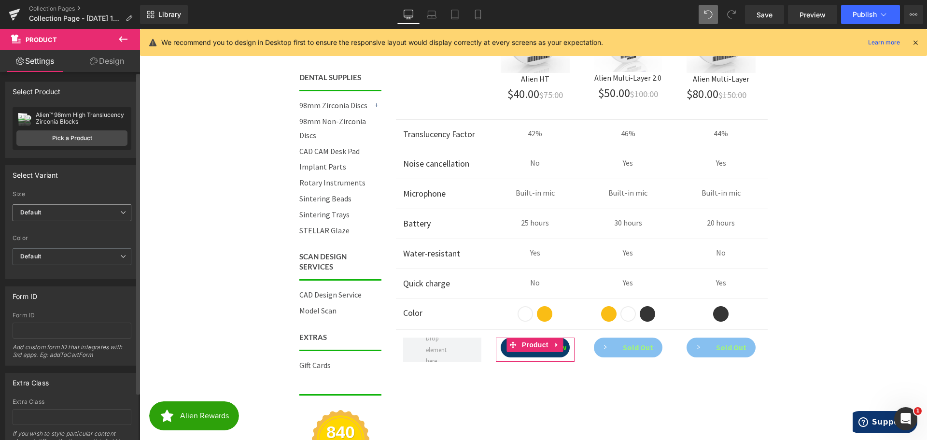
click at [65, 214] on span "Default" at bounding box center [72, 212] width 119 height 17
click at [101, 194] on label "Size" at bounding box center [72, 196] width 119 height 10
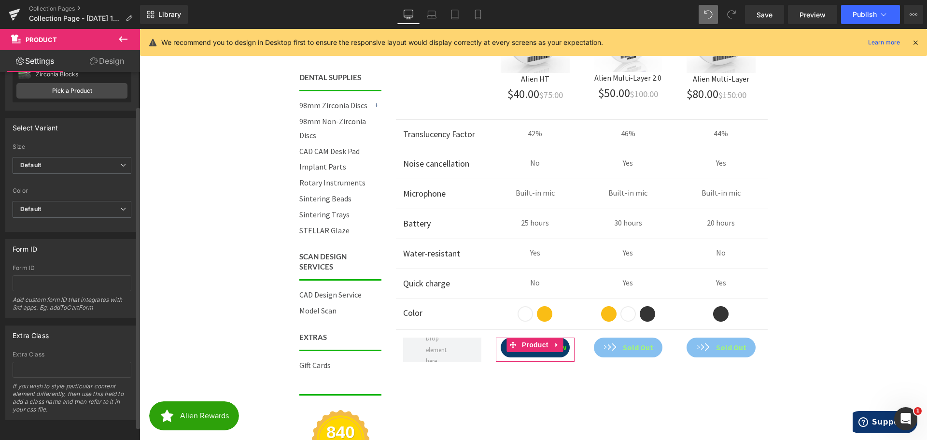
scroll to position [55, 0]
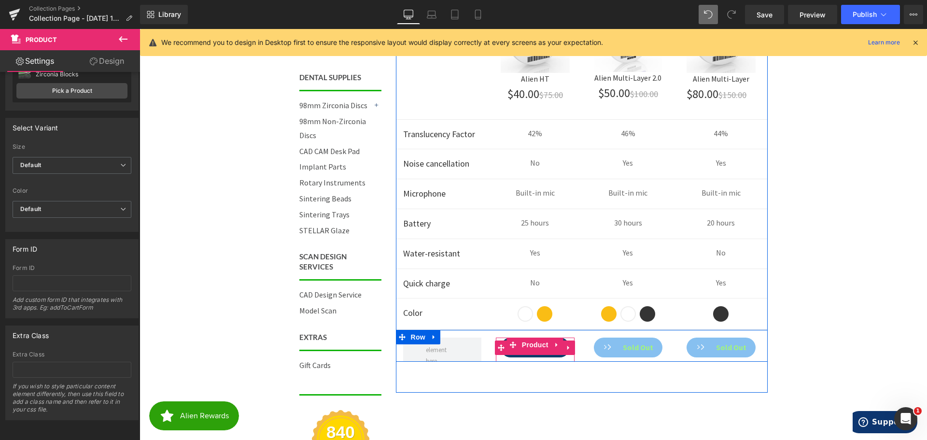
click at [506, 355] on button "Order Now" at bounding box center [535, 348] width 69 height 20
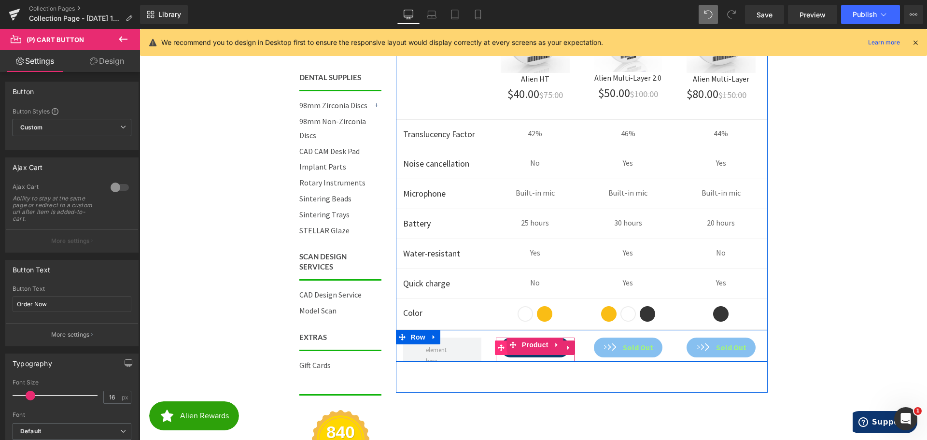
click at [501, 350] on icon at bounding box center [501, 347] width 7 height 7
click at [515, 355] on button "Order Now" at bounding box center [535, 348] width 69 height 20
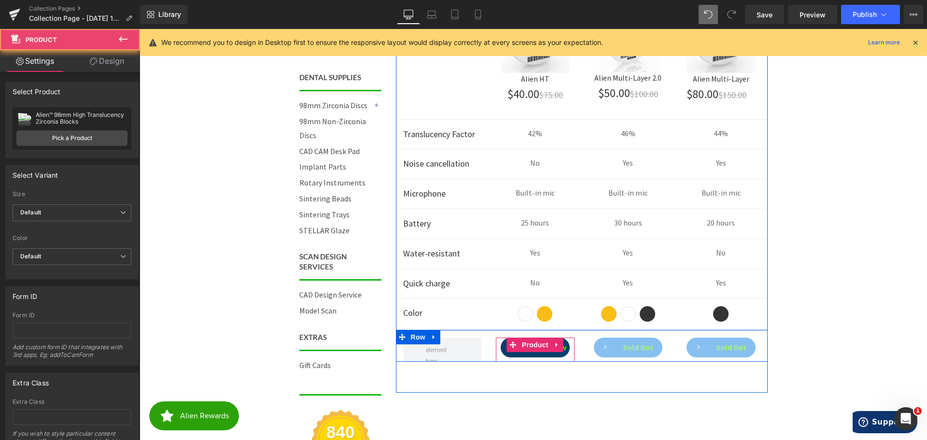
click at [515, 358] on div "Order Now (P) Cart Button" at bounding box center [535, 350] width 69 height 24
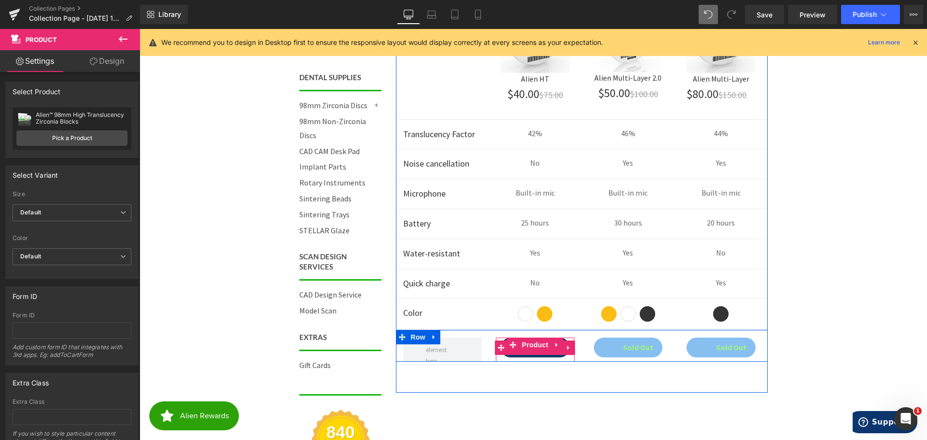
click at [566, 341] on link at bounding box center [569, 348] width 13 height 14
click at [534, 345] on span "Product" at bounding box center [535, 345] width 31 height 14
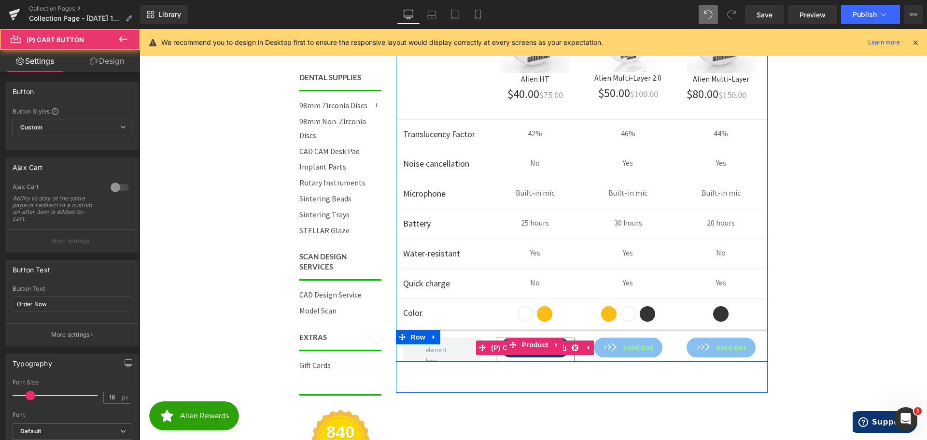
click at [526, 356] on button "Order Now" at bounding box center [535, 348] width 69 height 20
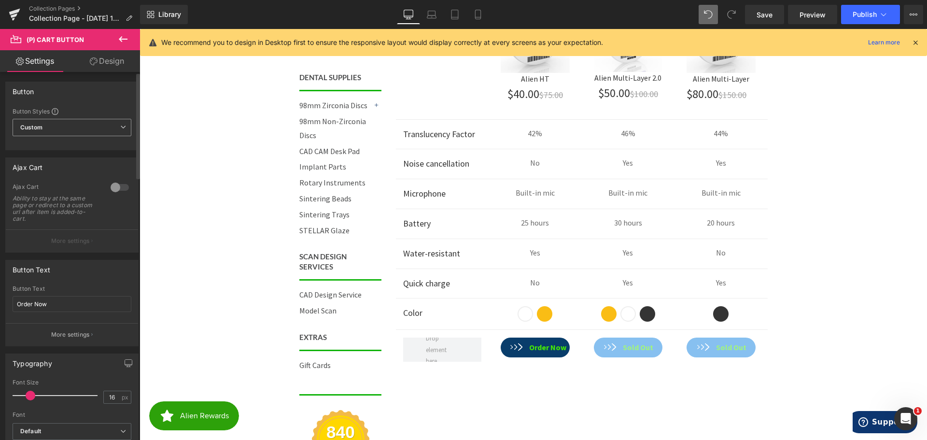
click at [50, 132] on span "Custom Setup Global Style" at bounding box center [72, 127] width 119 height 17
click at [60, 166] on div "Setup Global Style" at bounding box center [70, 166] width 115 height 23
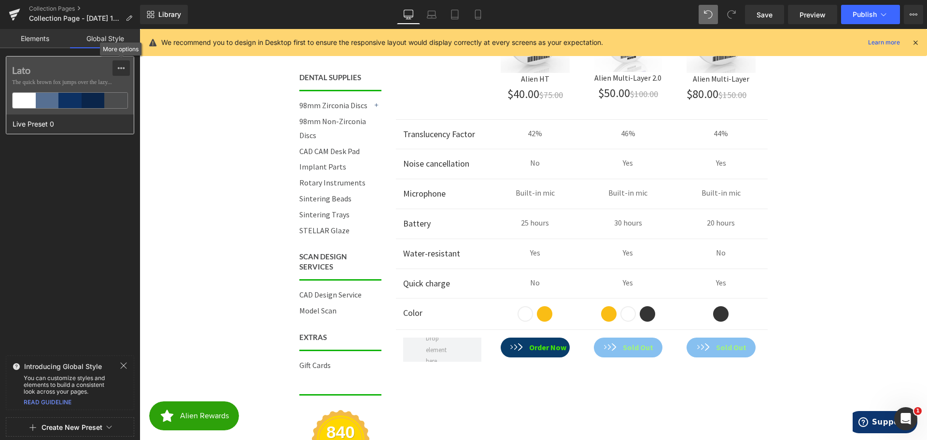
click at [120, 71] on icon at bounding box center [121, 68] width 8 height 8
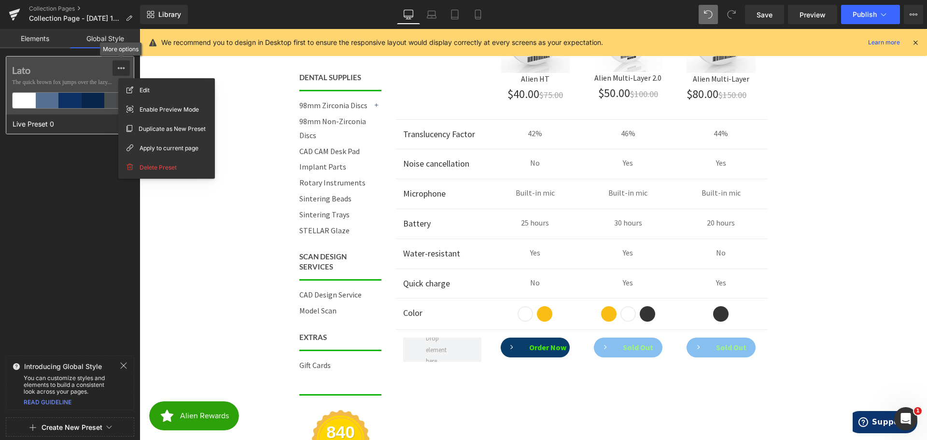
click at [122, 70] on icon at bounding box center [121, 68] width 8 height 8
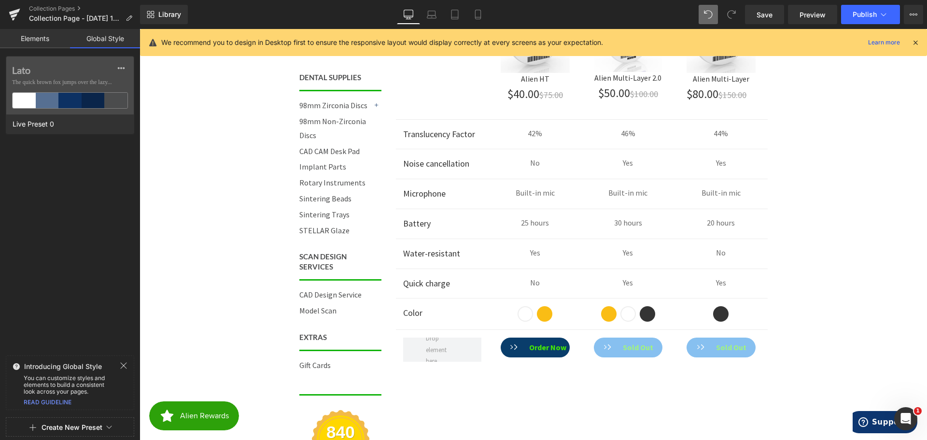
click at [37, 38] on link "Elements" at bounding box center [35, 38] width 70 height 19
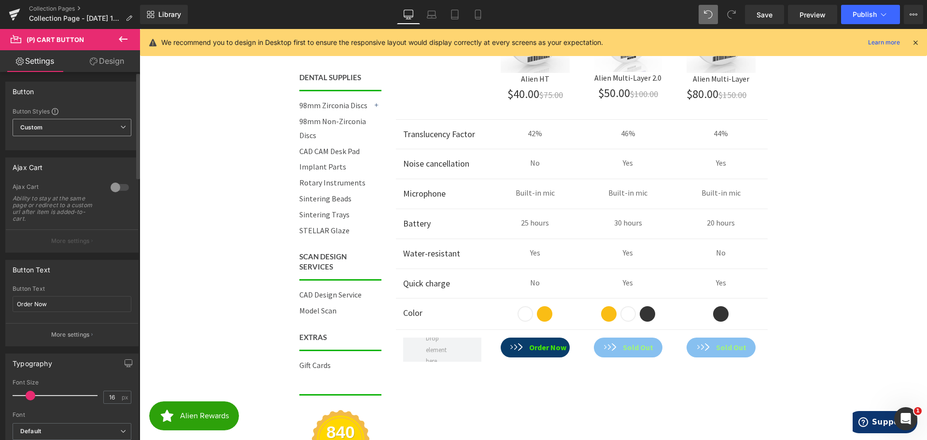
click at [51, 126] on span "Custom Setup Global Style" at bounding box center [72, 127] width 119 height 17
click at [85, 102] on div "Button Button Styles Custom Custom Setup Global Style Custom Setup Global Style…" at bounding box center [69, 116] width 129 height 69
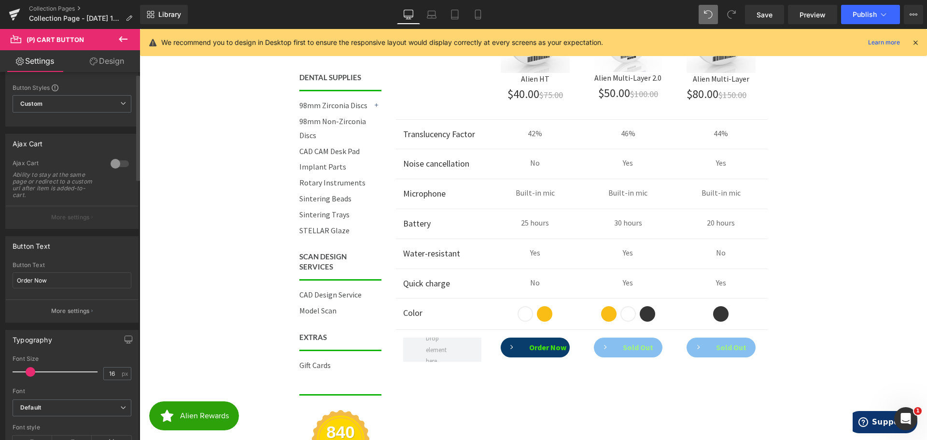
scroll to position [48, 0]
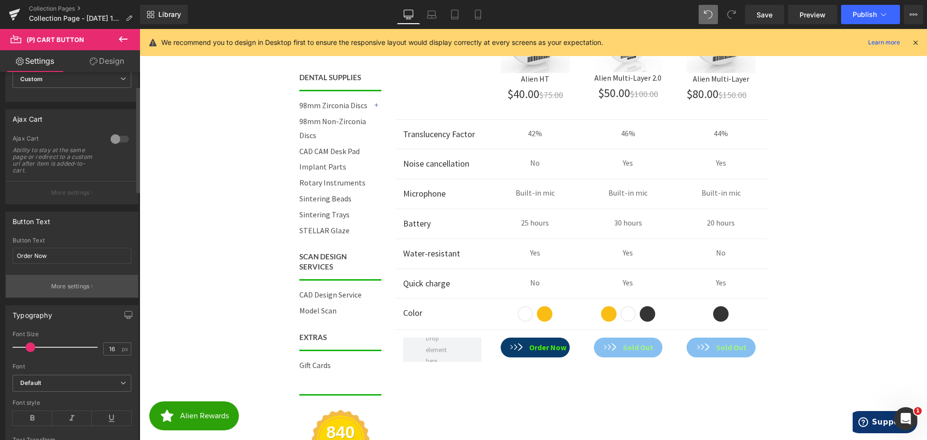
click at [69, 292] on button "More settings" at bounding box center [72, 286] width 132 height 23
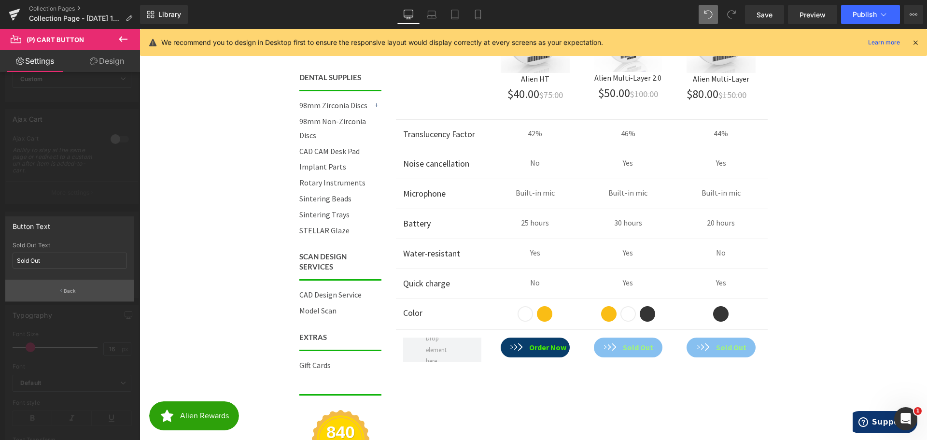
click at [59, 291] on button "Back" at bounding box center [69, 291] width 129 height 22
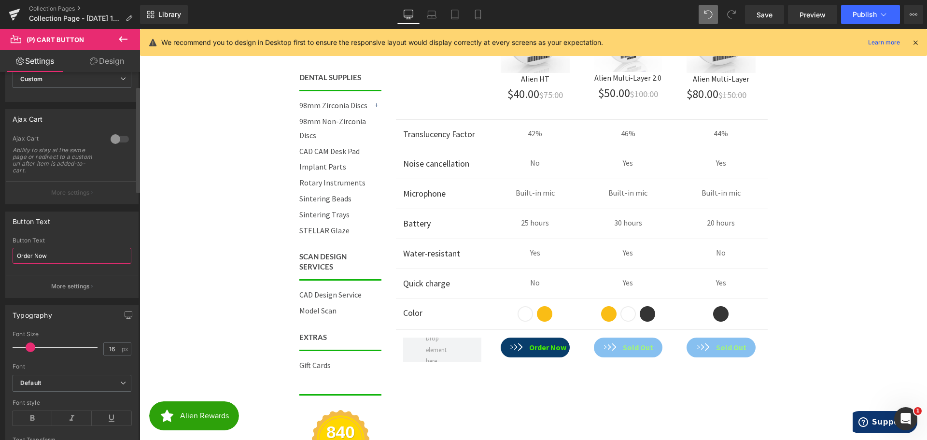
click at [75, 256] on input "Order Now" at bounding box center [72, 256] width 119 height 16
click at [76, 257] on input "Order Now" at bounding box center [72, 256] width 119 height 16
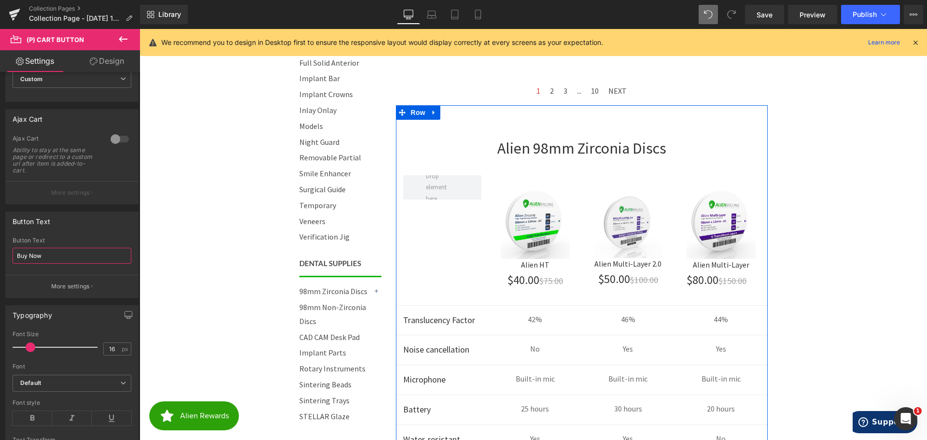
scroll to position [650, 0]
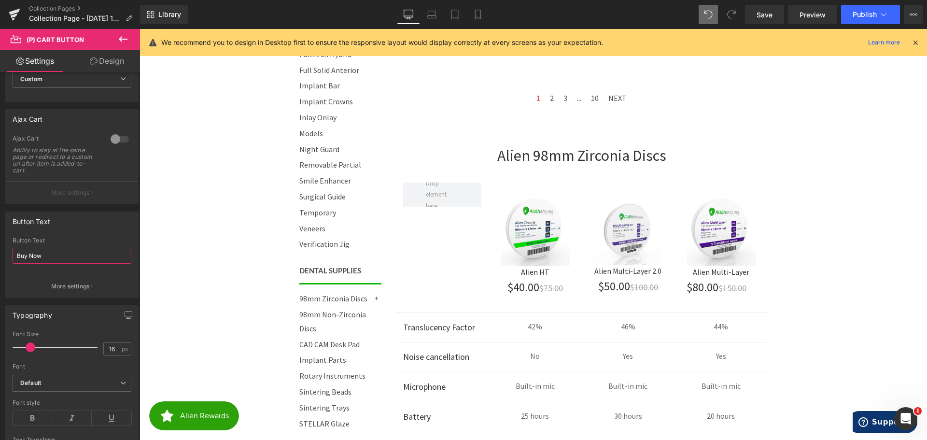
type input "Buy Now"
click at [116, 37] on button at bounding box center [123, 39] width 34 height 21
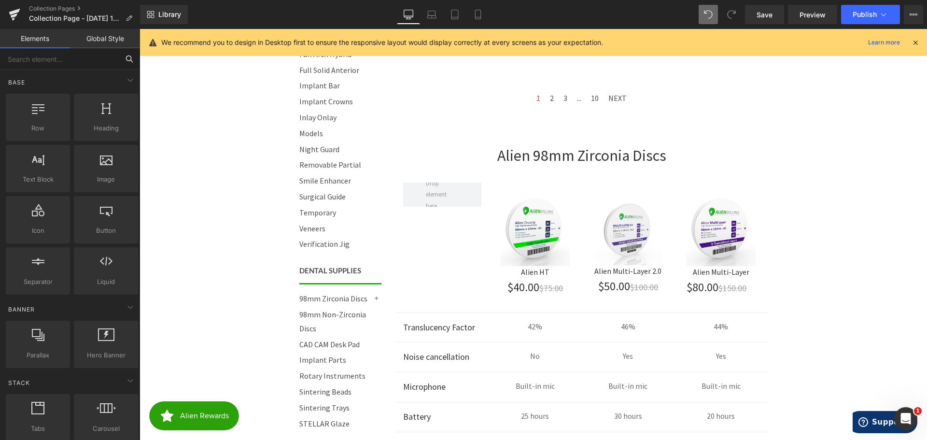
click at [14, 58] on input "text" at bounding box center [59, 58] width 119 height 21
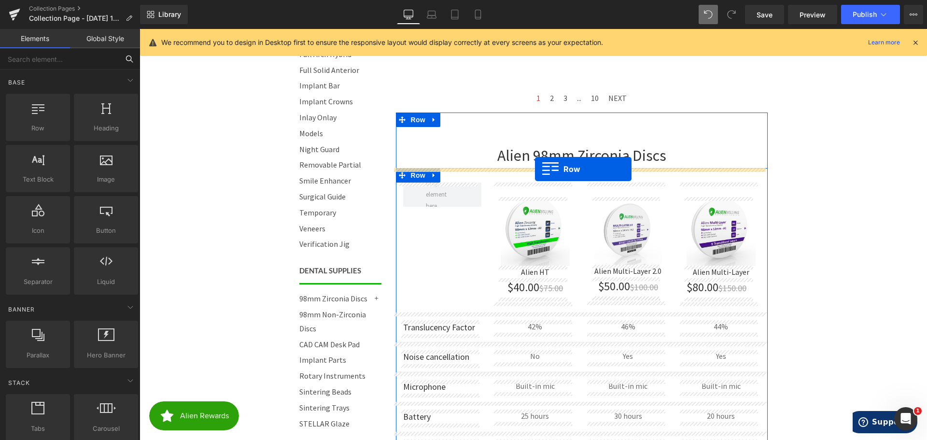
drag, startPoint x: 183, startPoint y: 143, endPoint x: 535, endPoint y: 169, distance: 353.1
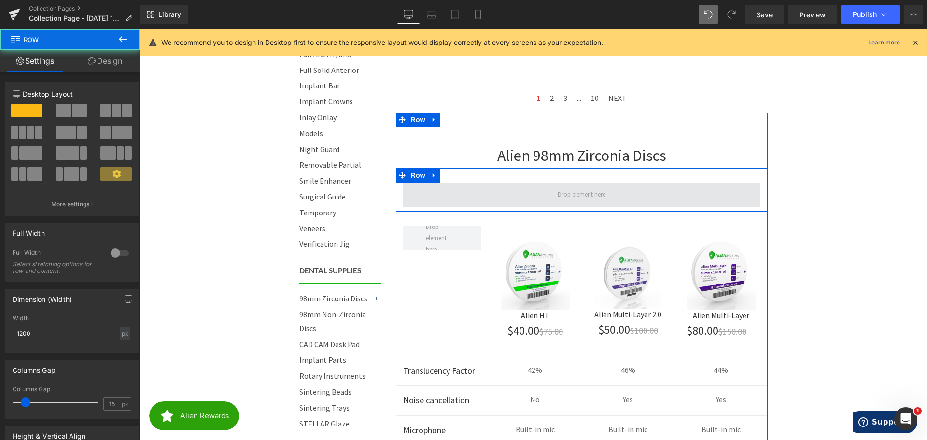
click at [554, 192] on span at bounding box center [581, 194] width 55 height 16
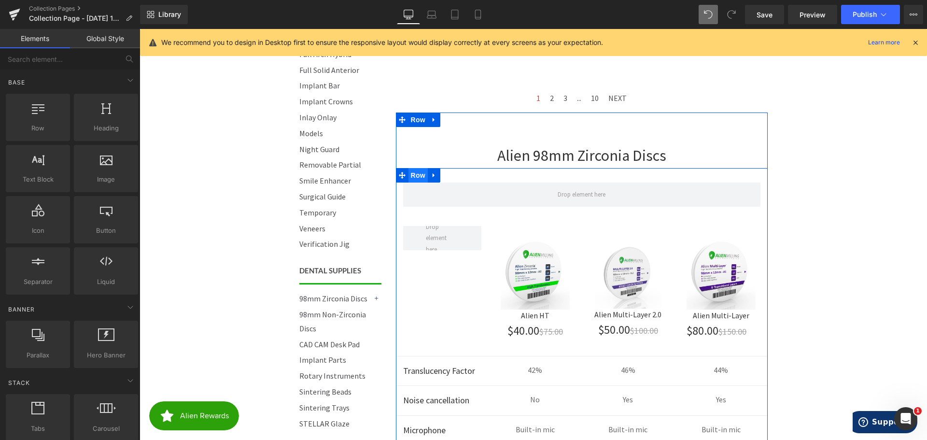
click at [417, 173] on span "Row" at bounding box center [418, 175] width 19 height 14
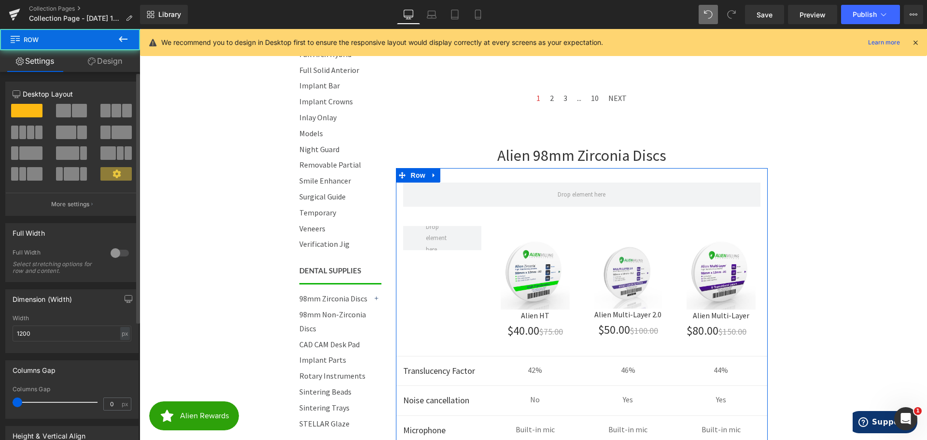
click at [21, 131] on span at bounding box center [22, 133] width 7 height 14
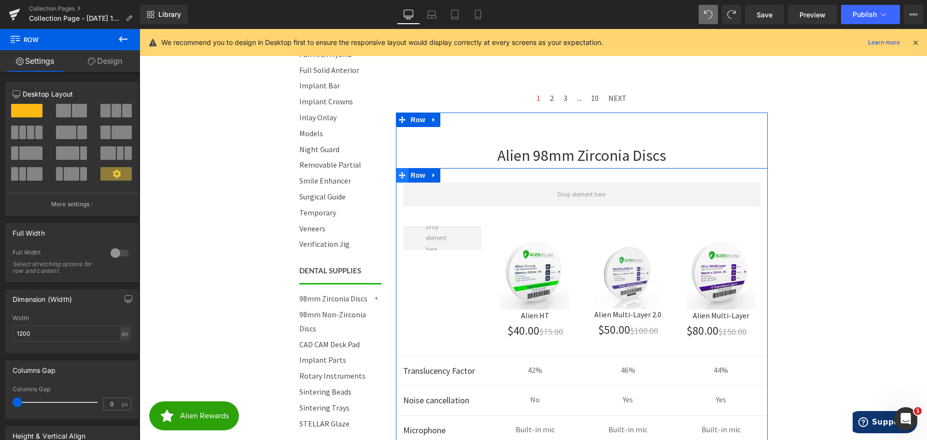
click at [401, 176] on icon at bounding box center [402, 175] width 7 height 7
click at [413, 176] on span "Row" at bounding box center [418, 176] width 19 height 14
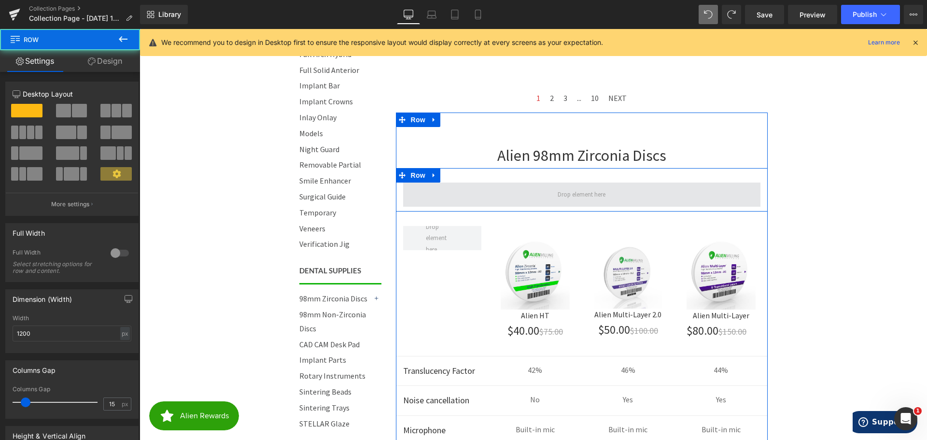
click at [475, 198] on span at bounding box center [581, 195] width 357 height 24
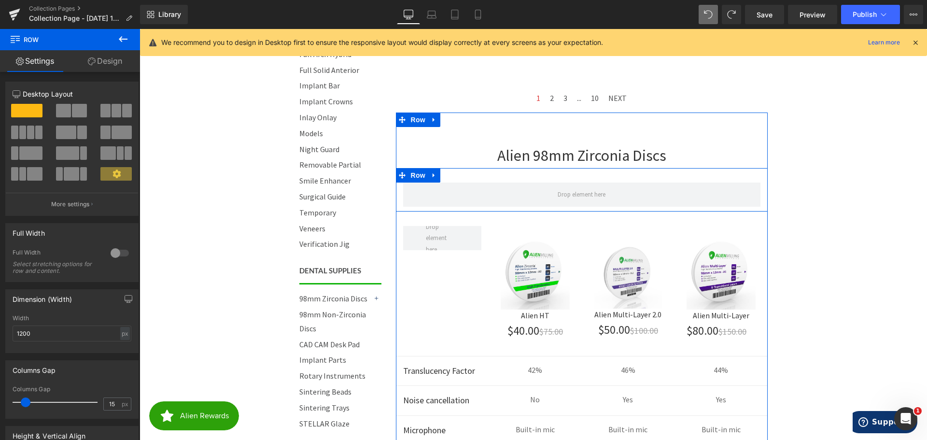
click at [587, 174] on div "Row" at bounding box center [582, 189] width 372 height 43
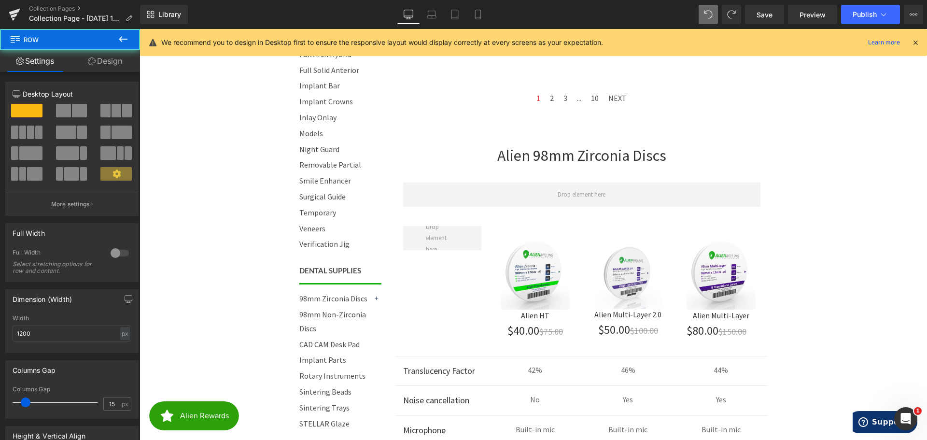
click at [857, 222] on body "Call 844-ZIRCONIA | Mon-Fri 8am-4:30pm PST Cart 0 | Log in | Sign up! Search Me…" at bounding box center [534, 260] width 788 height 1762
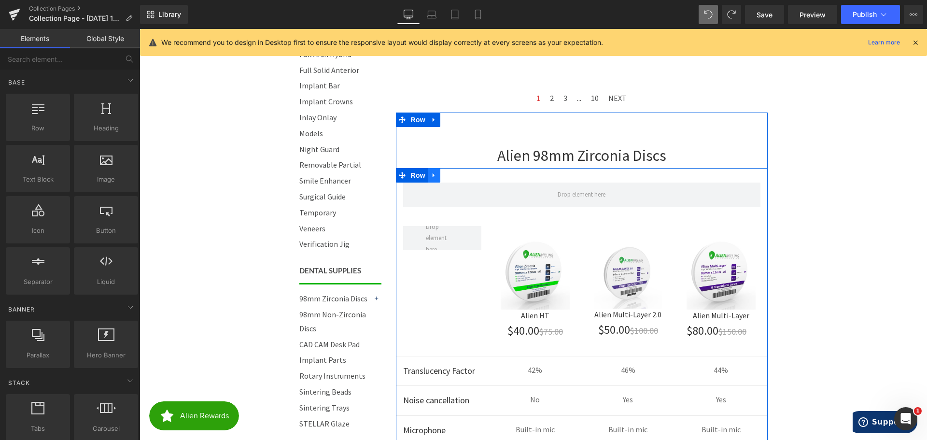
click at [431, 173] on icon at bounding box center [434, 175] width 7 height 7
click at [418, 173] on span "Row" at bounding box center [418, 175] width 19 height 14
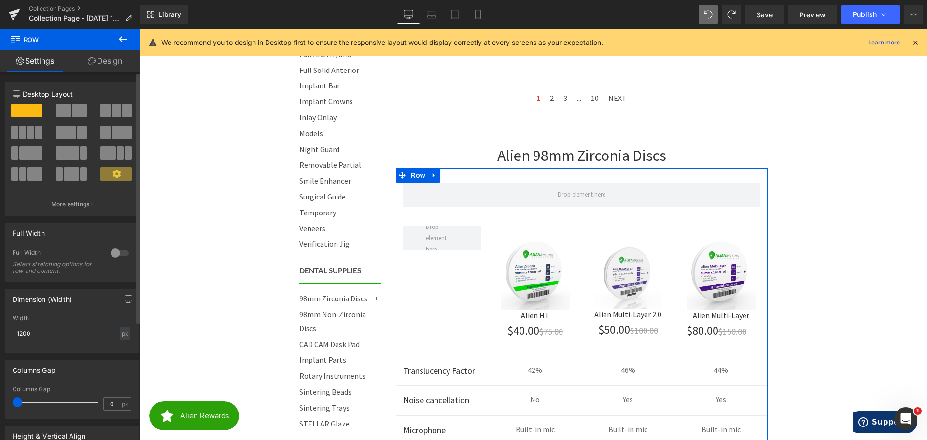
click at [21, 128] on span at bounding box center [22, 133] width 7 height 14
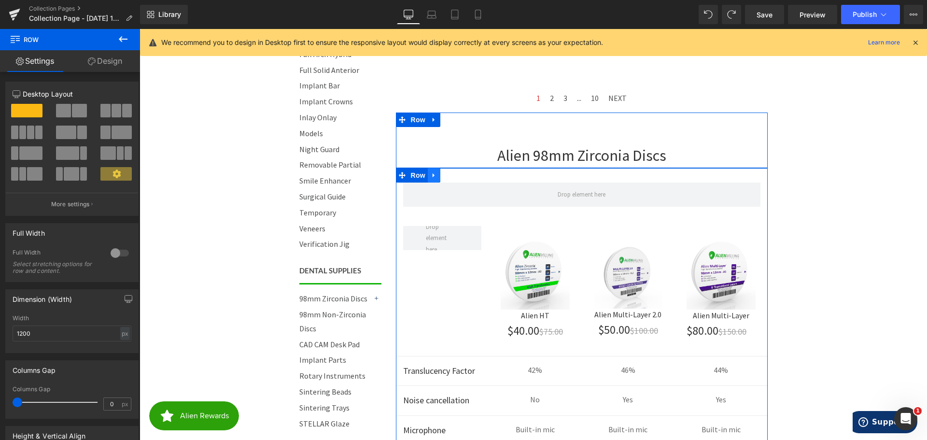
click at [431, 174] on icon at bounding box center [434, 175] width 7 height 7
click at [458, 173] on link at bounding box center [459, 175] width 13 height 14
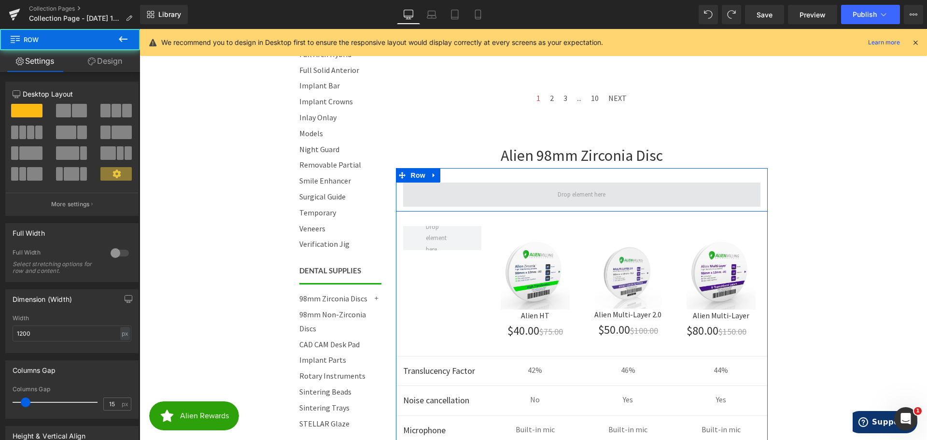
click at [618, 193] on span at bounding box center [581, 195] width 357 height 24
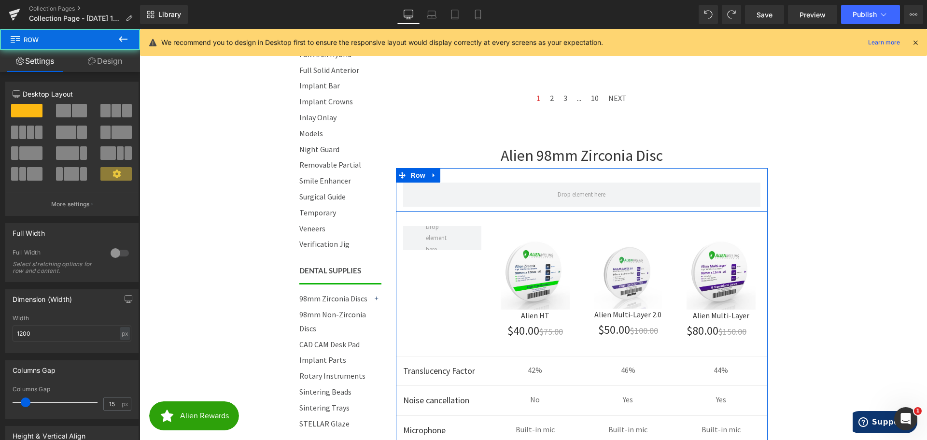
click at [683, 177] on div "Row" at bounding box center [582, 189] width 372 height 43
click at [431, 176] on icon at bounding box center [434, 175] width 7 height 7
click at [456, 177] on icon at bounding box center [459, 175] width 7 height 7
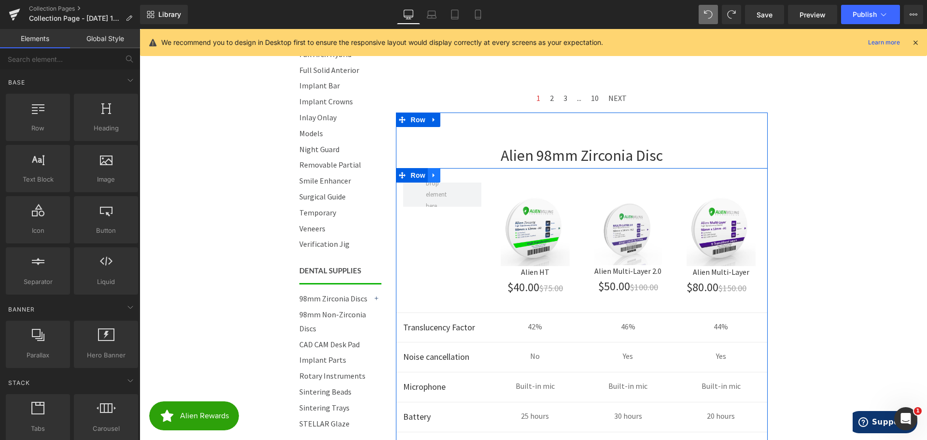
click at [433, 174] on icon at bounding box center [434, 175] width 2 height 4
click at [412, 174] on span "Row" at bounding box center [418, 175] width 19 height 14
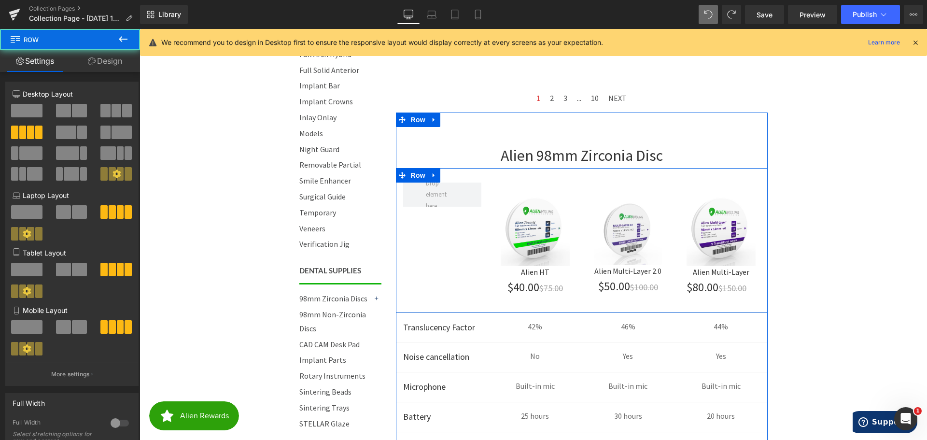
click at [442, 234] on div "Image Alien HT Text Block $40.00 $75.00 Text Block Row Image Alien Multi-Layer …" at bounding box center [582, 240] width 372 height 145
click at [462, 177] on div "Image Alien HT Text Block $40.00 $75.00 Text Block Row Image Alien Multi-Layer …" at bounding box center [582, 240] width 372 height 145
click at [452, 227] on div "Image Alien HT Text Block $40.00 $75.00 Text Block Row Image Alien Multi-Layer …" at bounding box center [582, 240] width 372 height 145
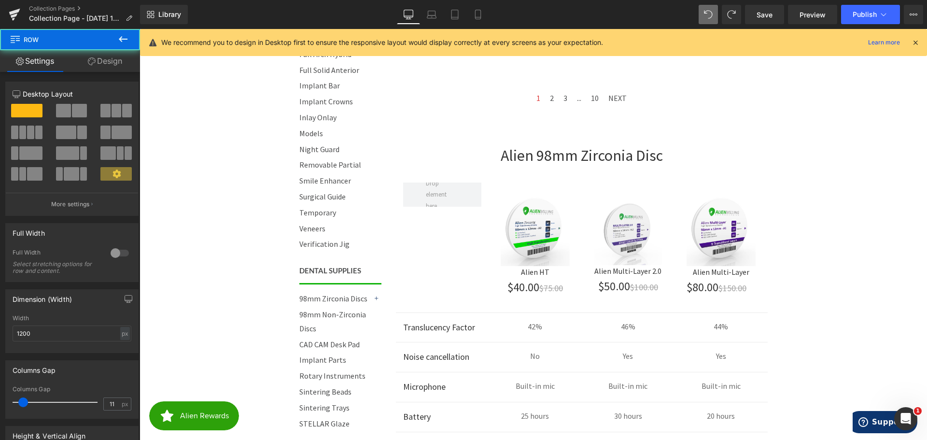
click at [807, 221] on body "Call 844-ZIRCONIA | Mon-Fri 8am-4:30pm PST Cart 0 | Log in | Sign up! Search Me…" at bounding box center [534, 253] width 788 height 1749
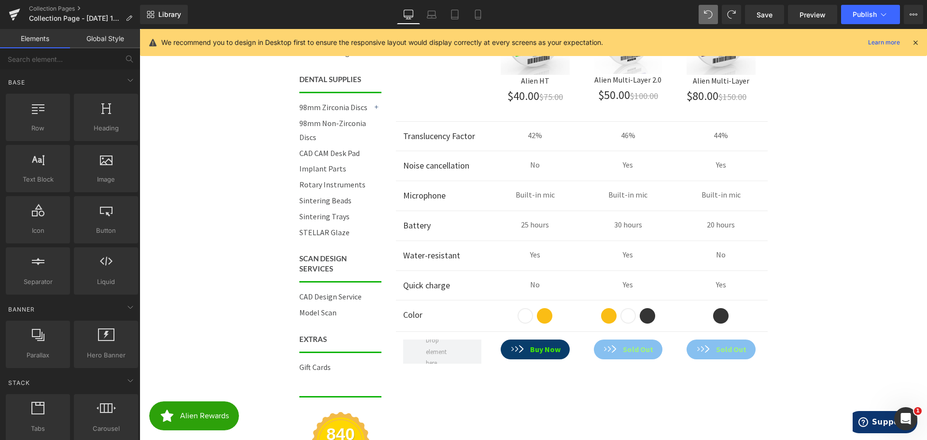
scroll to position [724, 0]
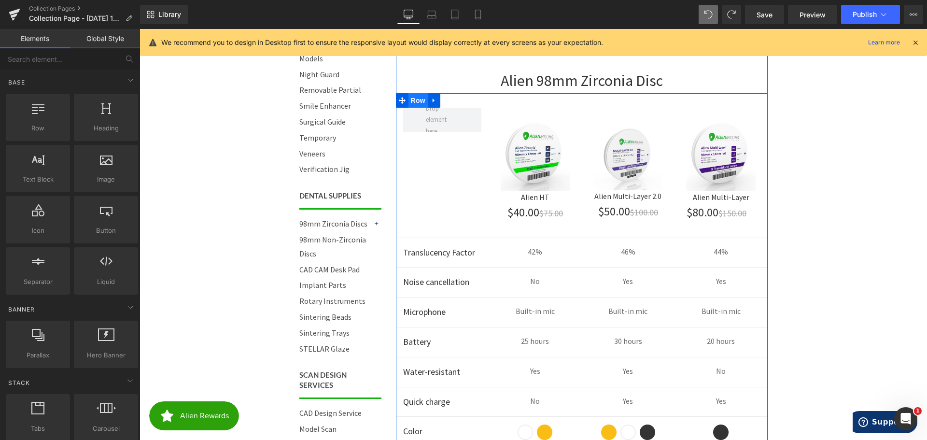
click at [412, 99] on span "Row" at bounding box center [418, 100] width 19 height 14
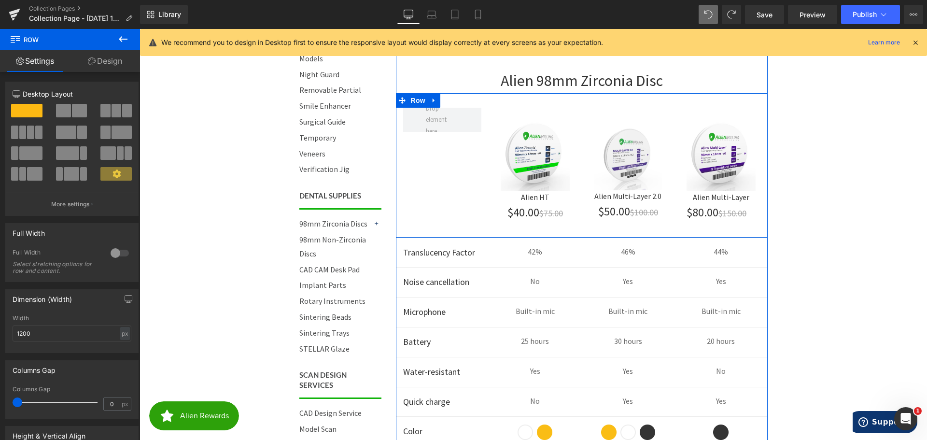
click at [427, 143] on div "Image Alien HT Text Block $40.00 $75.00 Text Block Row Image Alien Multi-Layer …" at bounding box center [582, 165] width 372 height 145
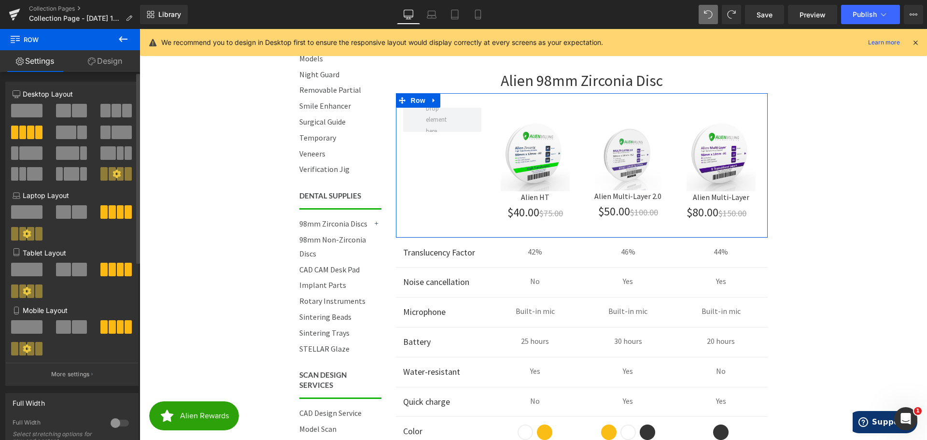
click at [113, 173] on icon at bounding box center [117, 174] width 8 height 8
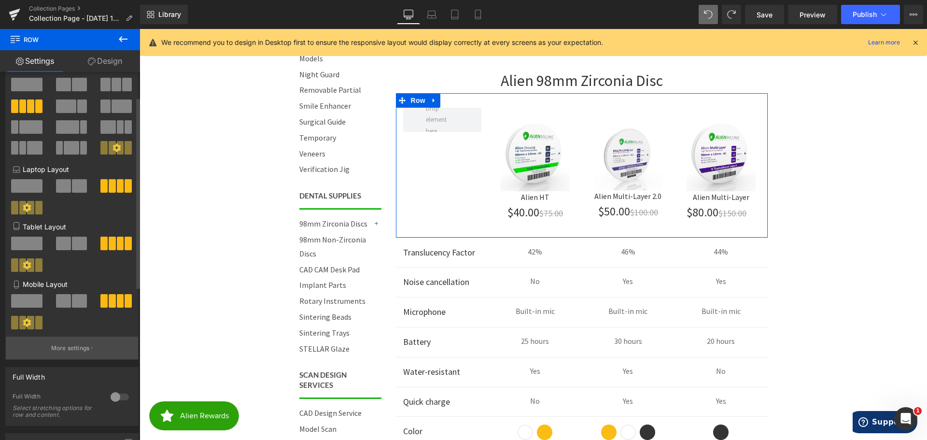
scroll to position [48, 0]
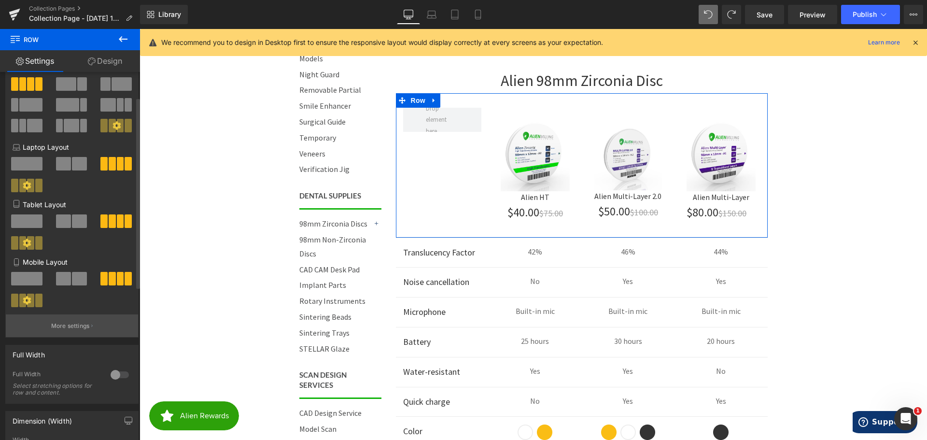
click at [61, 334] on button "More settings" at bounding box center [72, 325] width 132 height 23
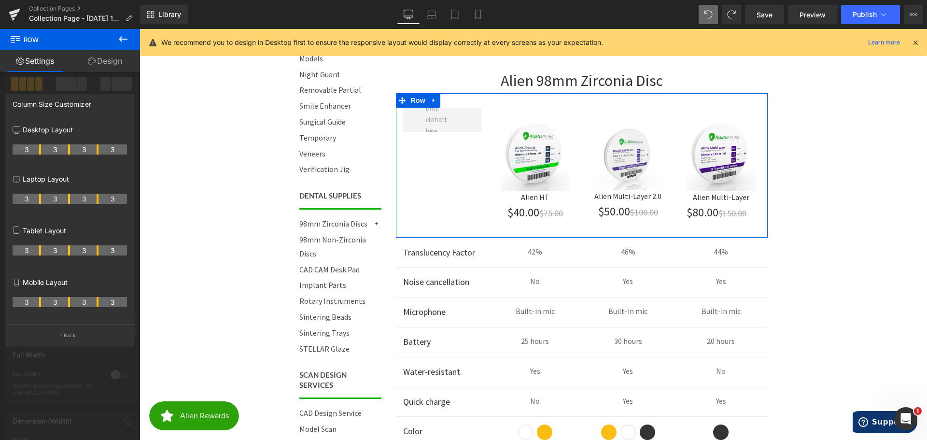
click at [67, 332] on button "Back" at bounding box center [69, 335] width 129 height 22
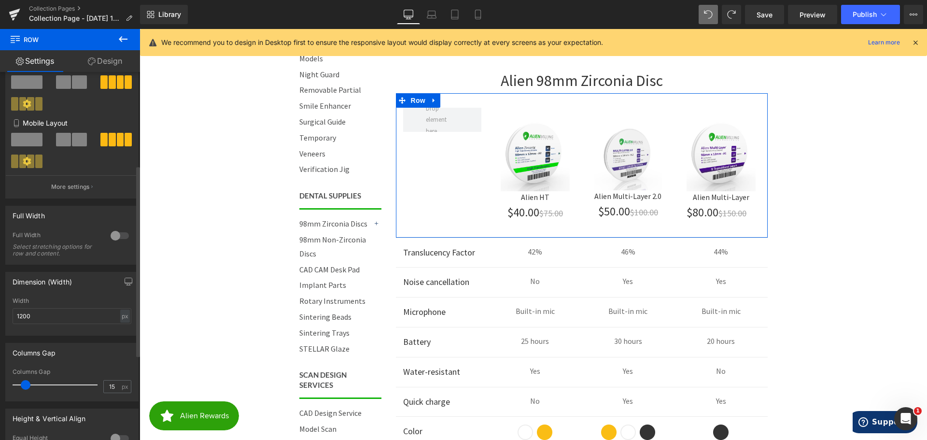
scroll to position [193, 0]
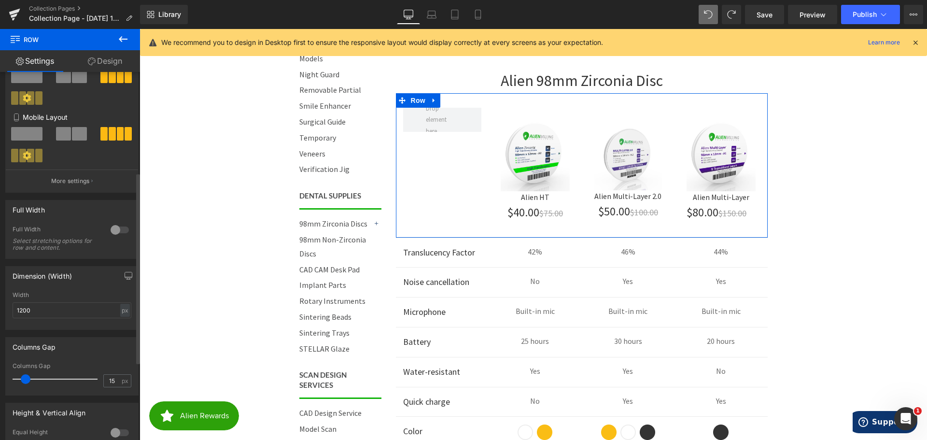
click at [119, 229] on div at bounding box center [119, 229] width 23 height 15
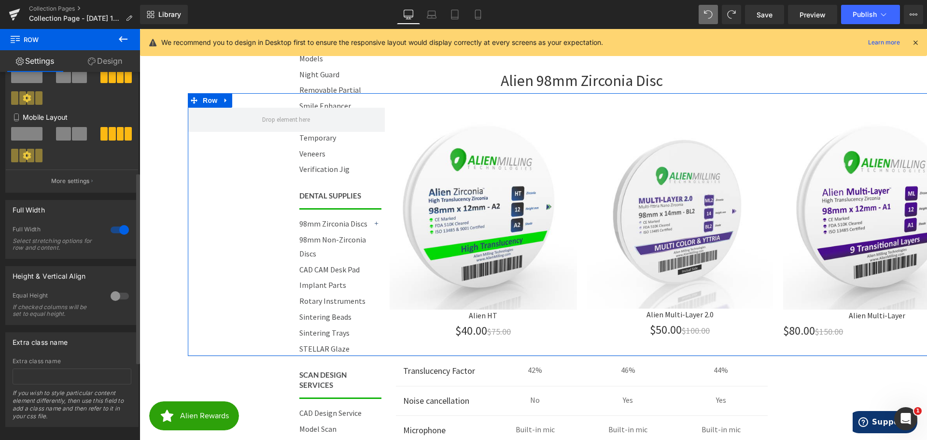
click at [119, 229] on div at bounding box center [119, 229] width 23 height 15
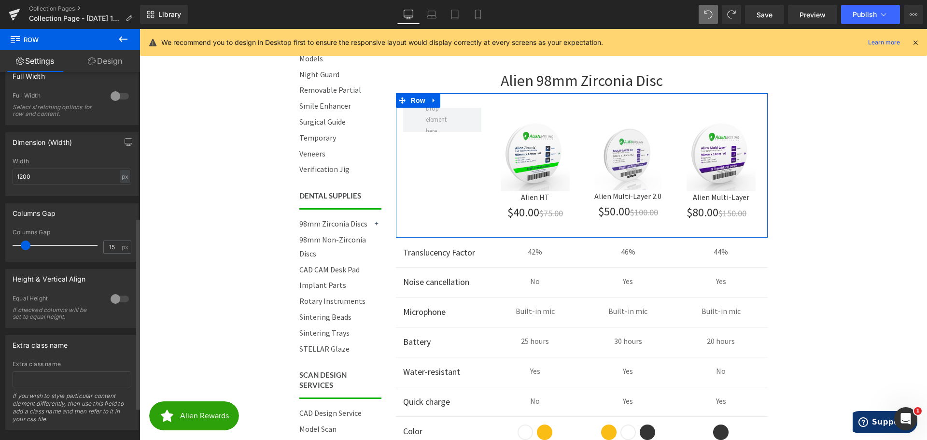
scroll to position [338, 0]
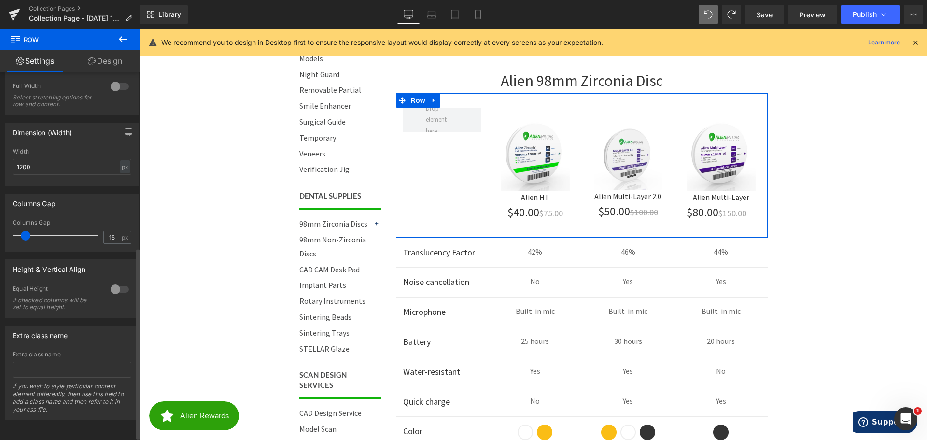
click at [117, 287] on div at bounding box center [119, 289] width 23 height 15
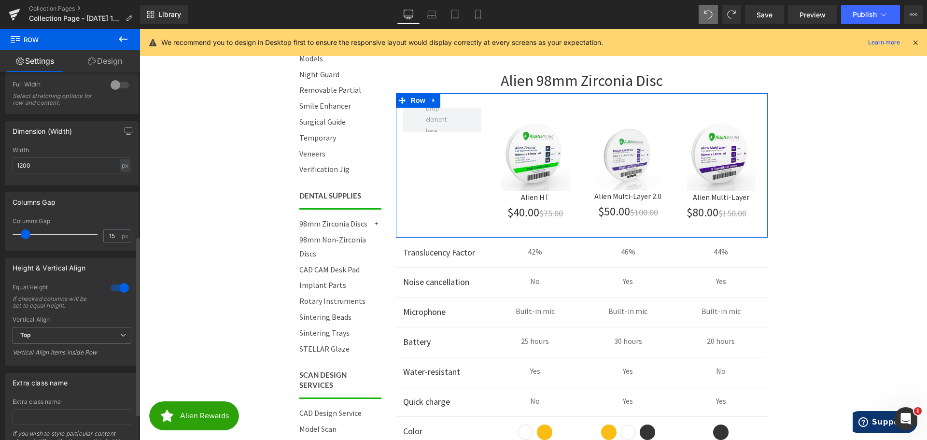
click at [117, 287] on div at bounding box center [119, 287] width 23 height 15
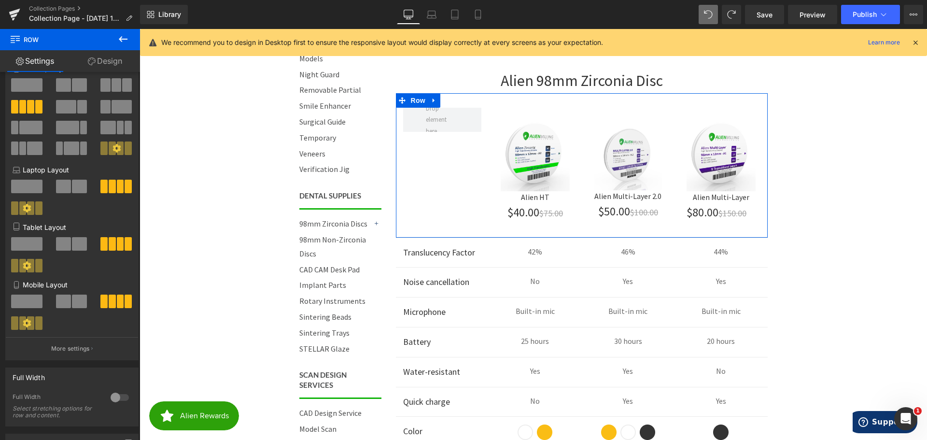
scroll to position [0, 0]
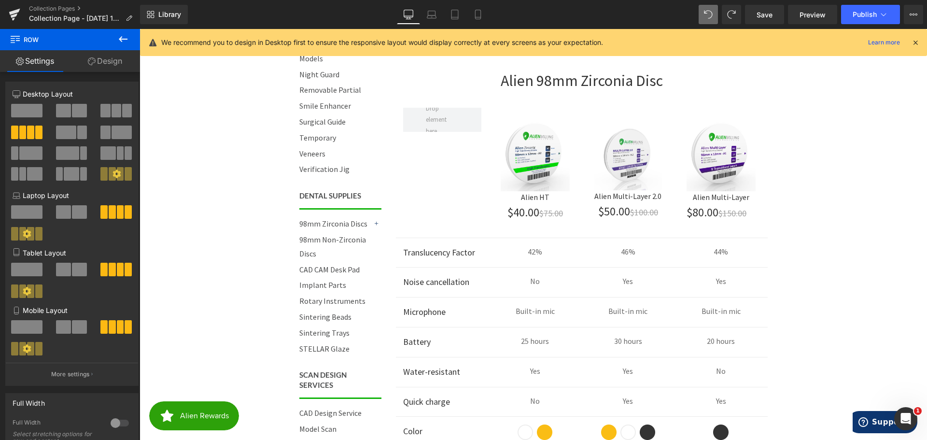
click at [121, 37] on icon at bounding box center [123, 39] width 9 height 6
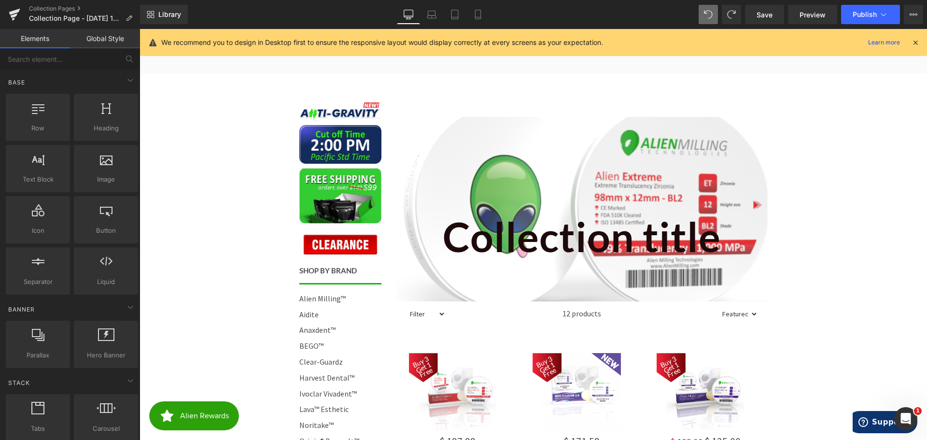
scroll to position [97, 0]
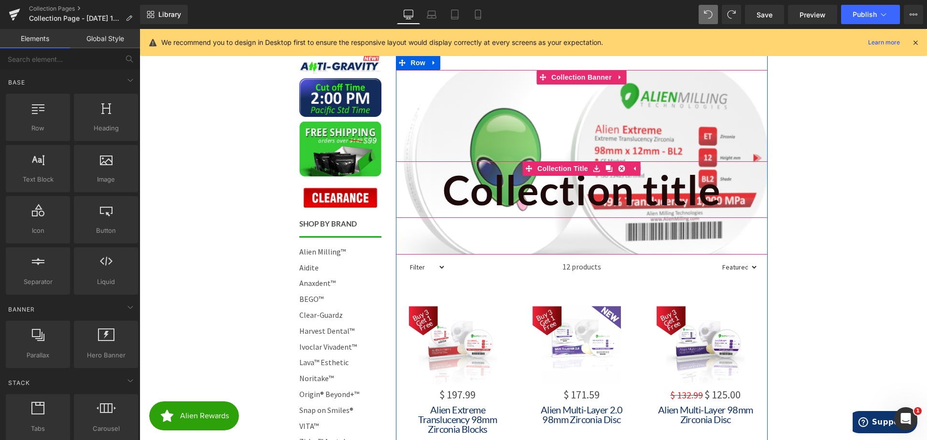
click at [594, 207] on h1 "Collection title" at bounding box center [582, 189] width 372 height 57
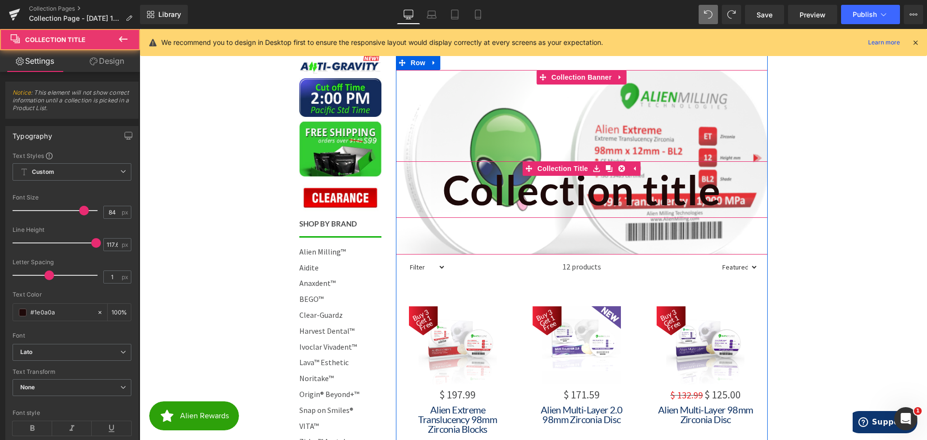
click at [573, 198] on h1 "Collection title" at bounding box center [582, 189] width 372 height 57
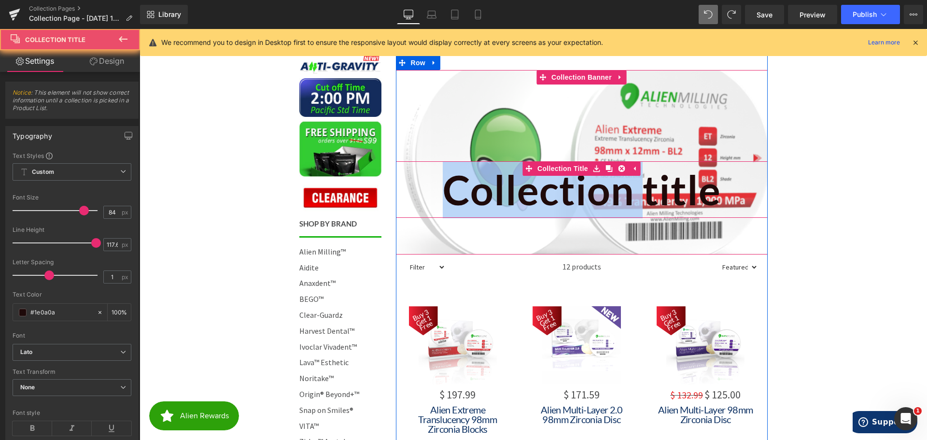
click at [573, 198] on h1 "Collection title" at bounding box center [582, 189] width 372 height 57
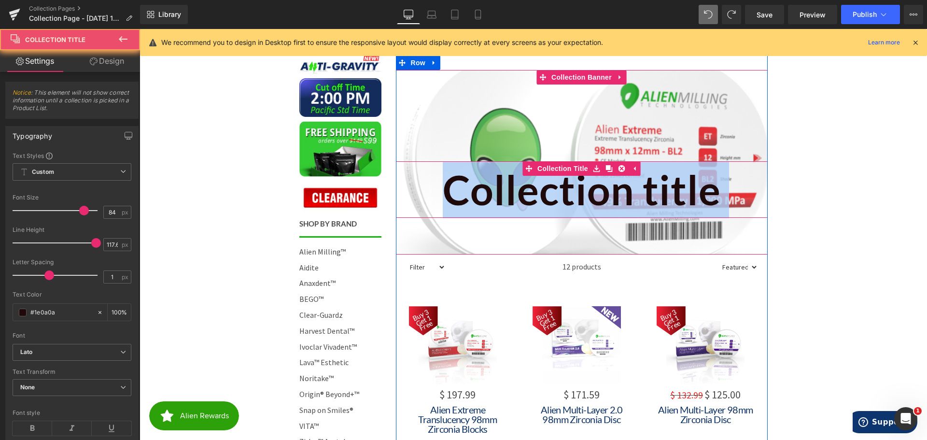
click at [573, 198] on h1 "Collection title" at bounding box center [582, 189] width 372 height 57
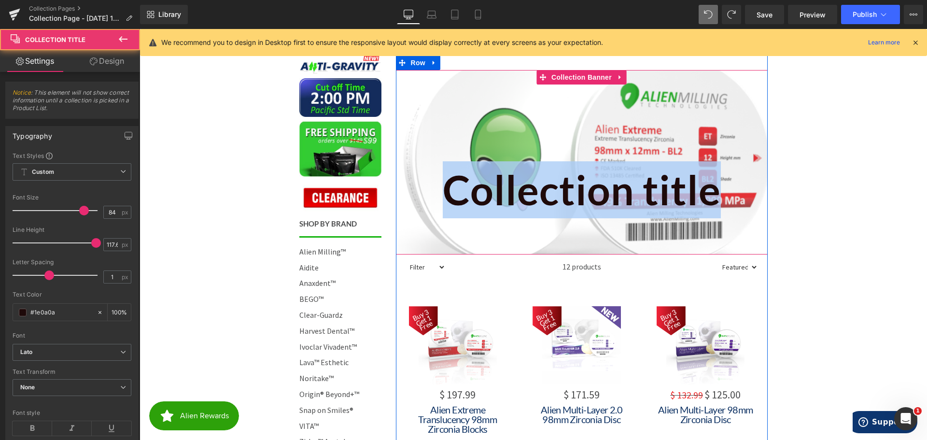
click at [501, 203] on h1 "Collection title" at bounding box center [582, 189] width 372 height 57
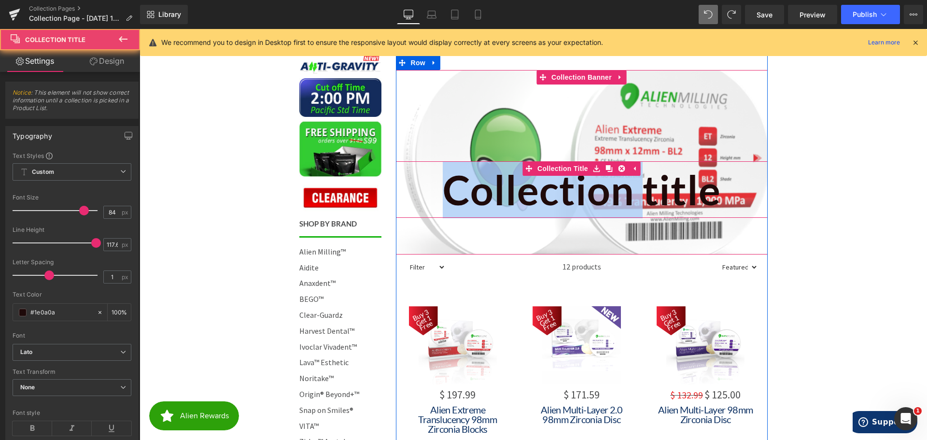
click at [501, 203] on h1 "Collection title" at bounding box center [582, 189] width 372 height 57
click at [522, 199] on h1 "Collection title" at bounding box center [582, 189] width 372 height 57
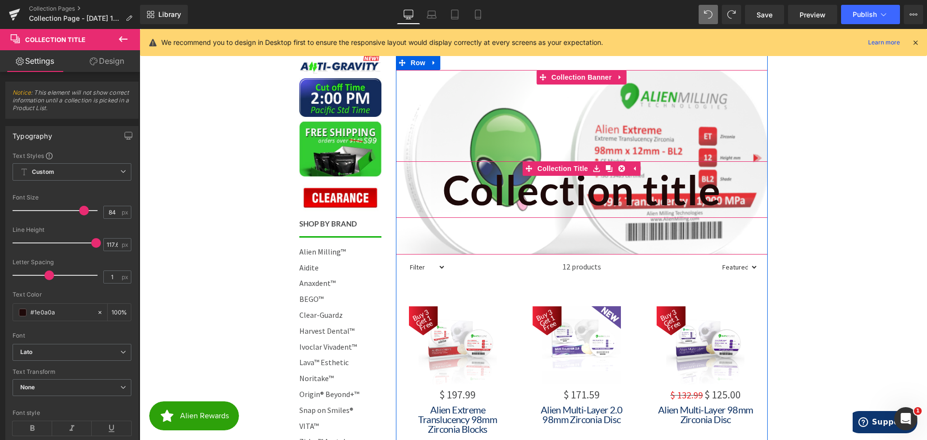
click at [553, 195] on h1 "Collection title" at bounding box center [582, 189] width 372 height 57
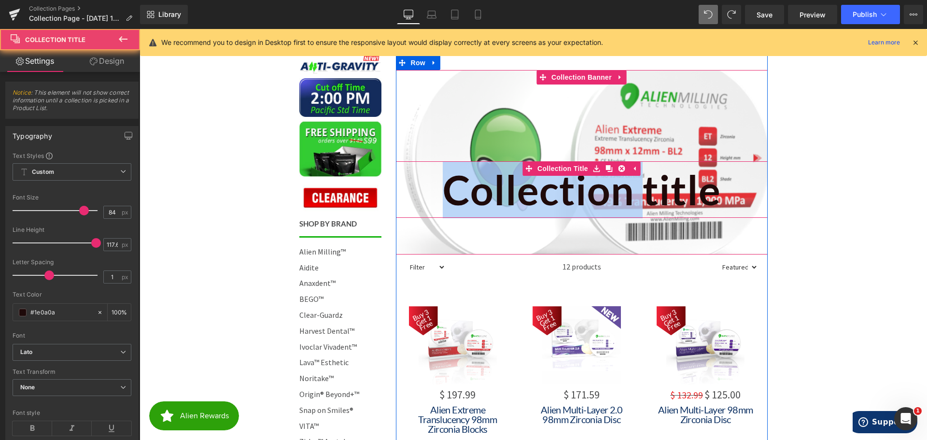
click at [553, 195] on h1 "Collection title" at bounding box center [582, 189] width 372 height 57
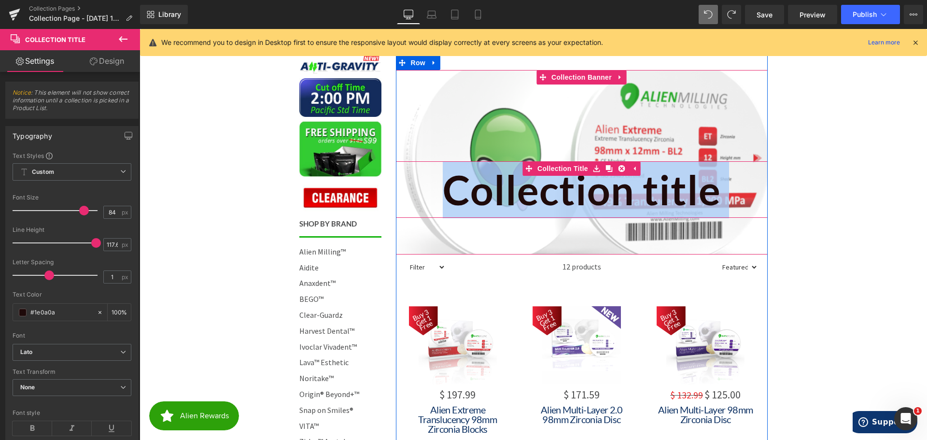
click at [553, 195] on h1 "Collection title" at bounding box center [582, 189] width 372 height 57
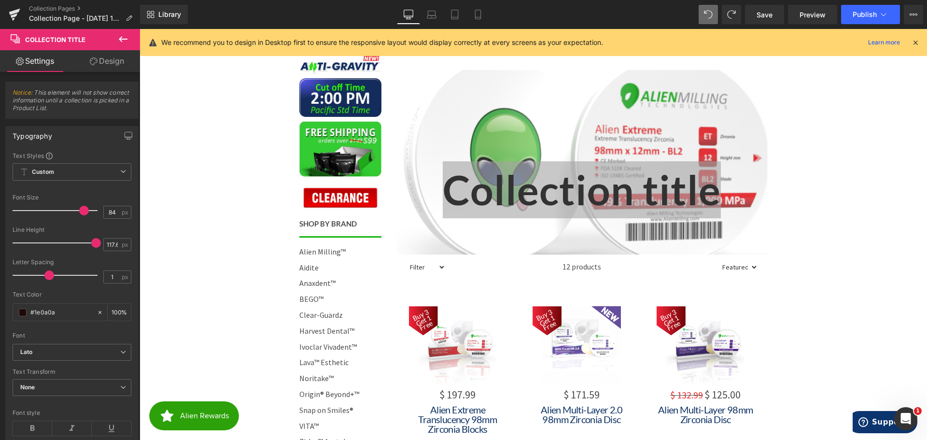
click at [49, 39] on span "Collection Title" at bounding box center [55, 40] width 60 height 8
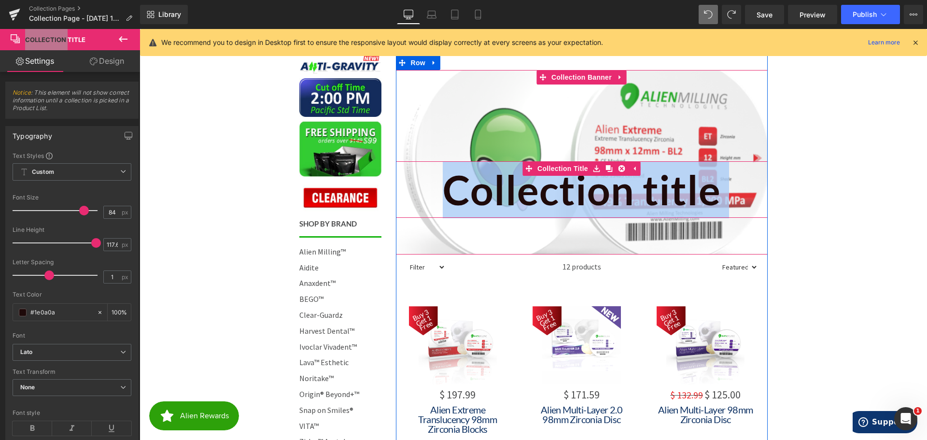
click at [587, 197] on h1 "Collection title" at bounding box center [582, 189] width 372 height 57
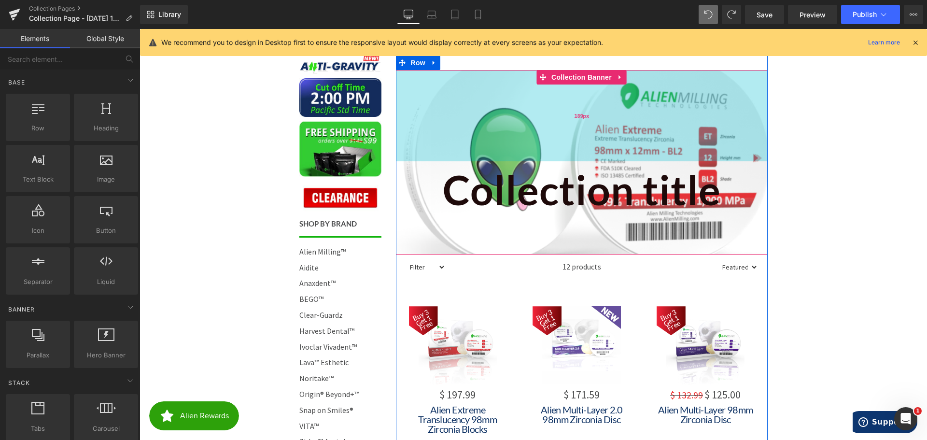
click at [525, 115] on div "189px" at bounding box center [582, 115] width 372 height 91
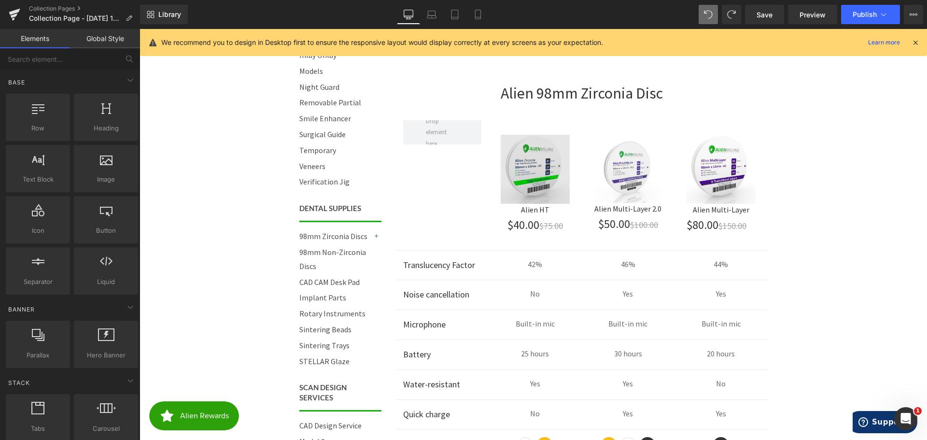
scroll to position [724, 0]
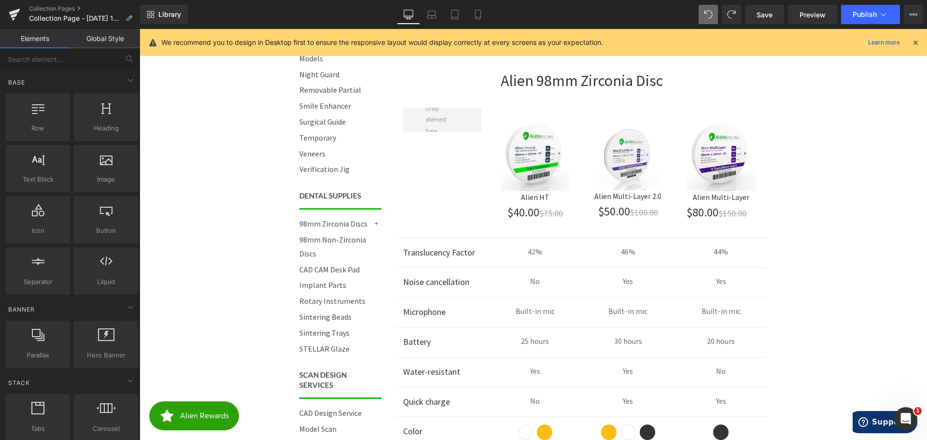
click at [792, 236] on body "Call 844-ZIRCONIA | Mon-Fri 8am-4:30pm PST Cart 0 | Log in | Sign up! Search Me…" at bounding box center [534, 178] width 788 height 1749
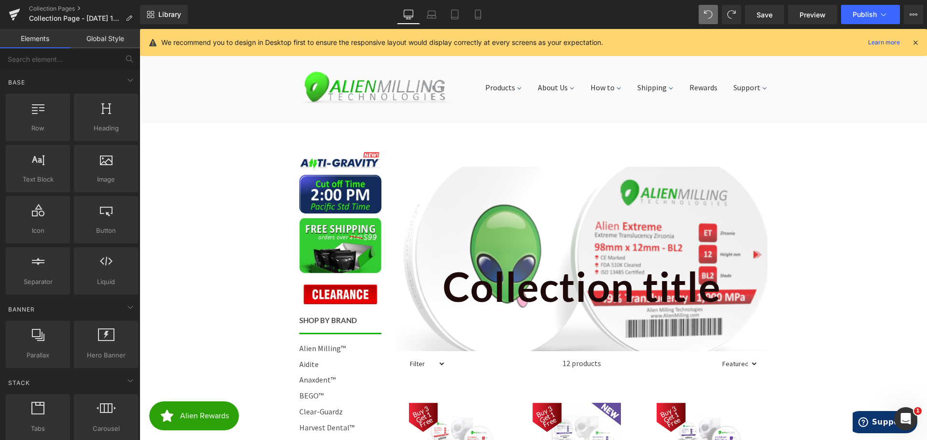
scroll to position [97, 0]
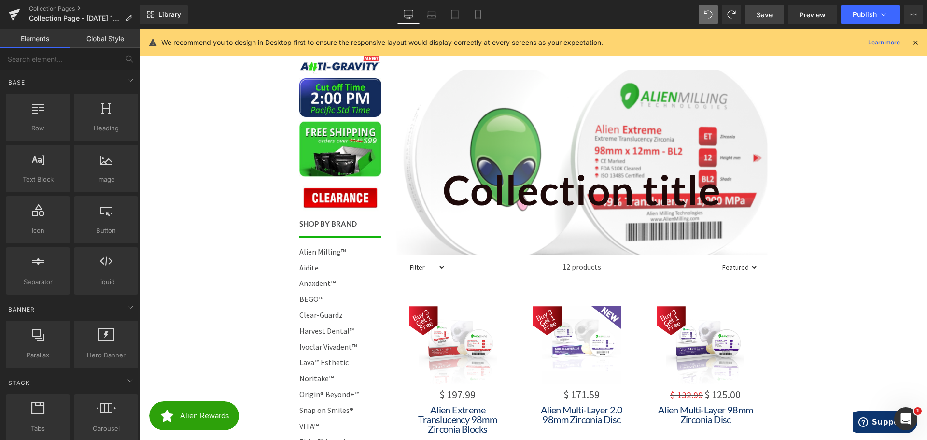
click at [769, 14] on span "Save" at bounding box center [765, 15] width 16 height 10
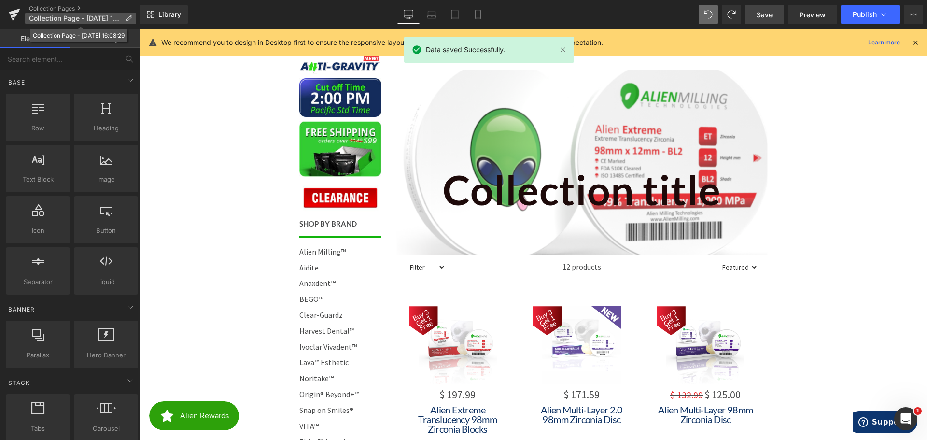
click at [105, 18] on span "Collection Page - [DATE] 16:08:29" at bounding box center [75, 18] width 93 height 8
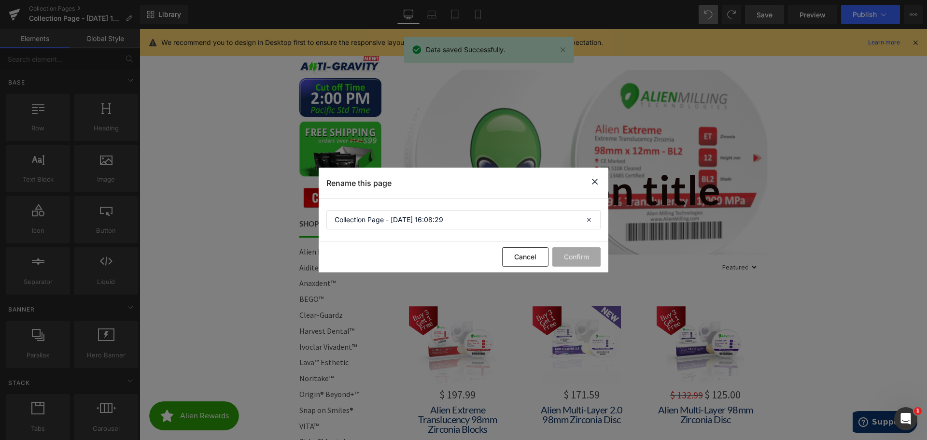
click at [597, 181] on icon at bounding box center [595, 182] width 12 height 12
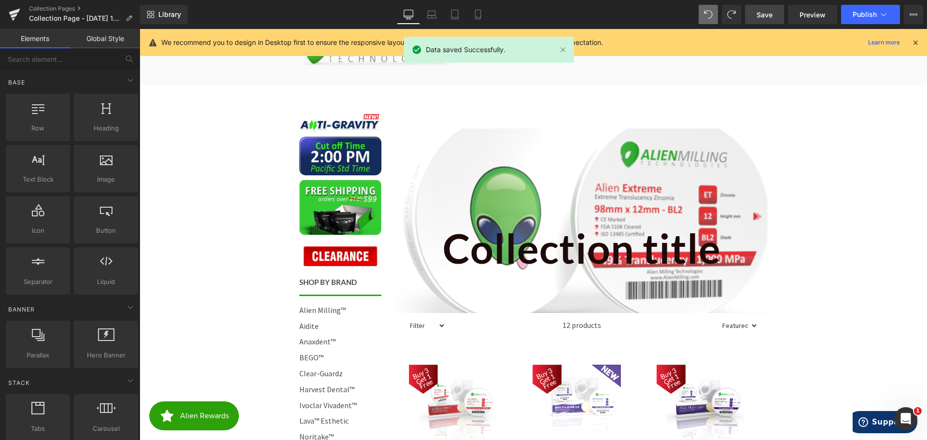
scroll to position [0, 0]
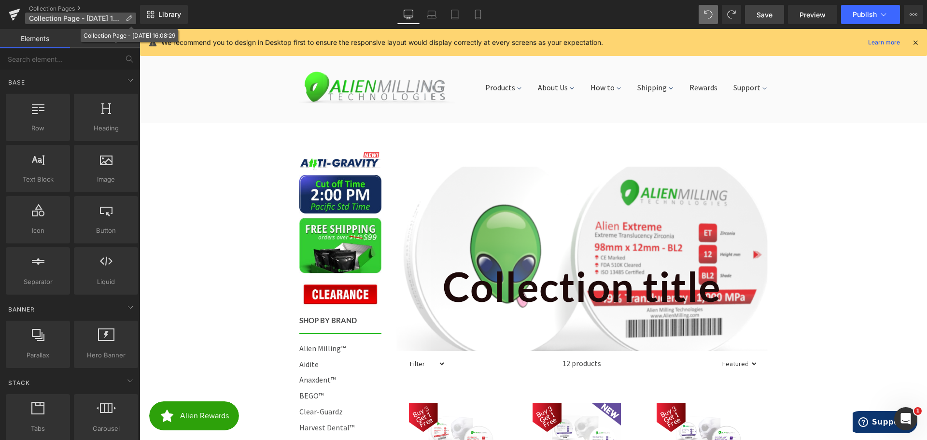
click at [61, 19] on span "Collection Page - [DATE] 16:08:29" at bounding box center [75, 18] width 93 height 8
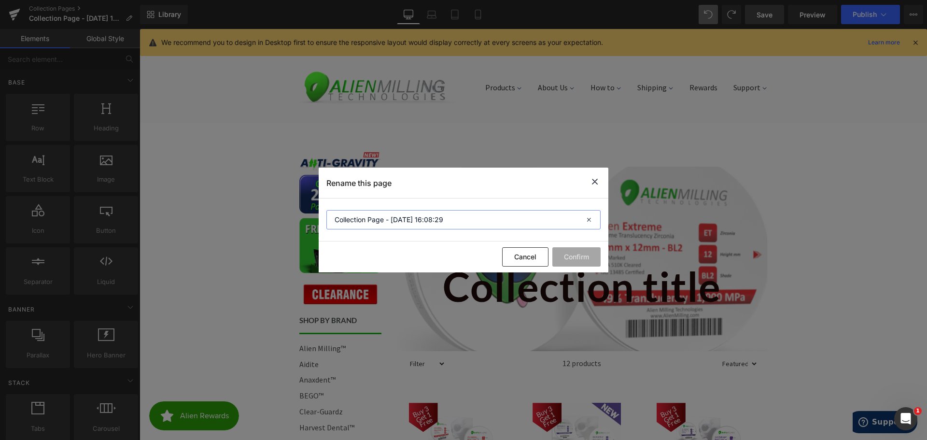
drag, startPoint x: 460, startPoint y: 222, endPoint x: 424, endPoint y: 219, distance: 36.8
click at [392, 218] on input "Collection Page - [DATE] 16:08:29" at bounding box center [464, 219] width 274 height 19
type input "Collection Page - [DATE] 16:08:29 98mm"
click at [572, 265] on button "Confirm" at bounding box center [577, 256] width 48 height 19
